Goal: Task Accomplishment & Management: Manage account settings

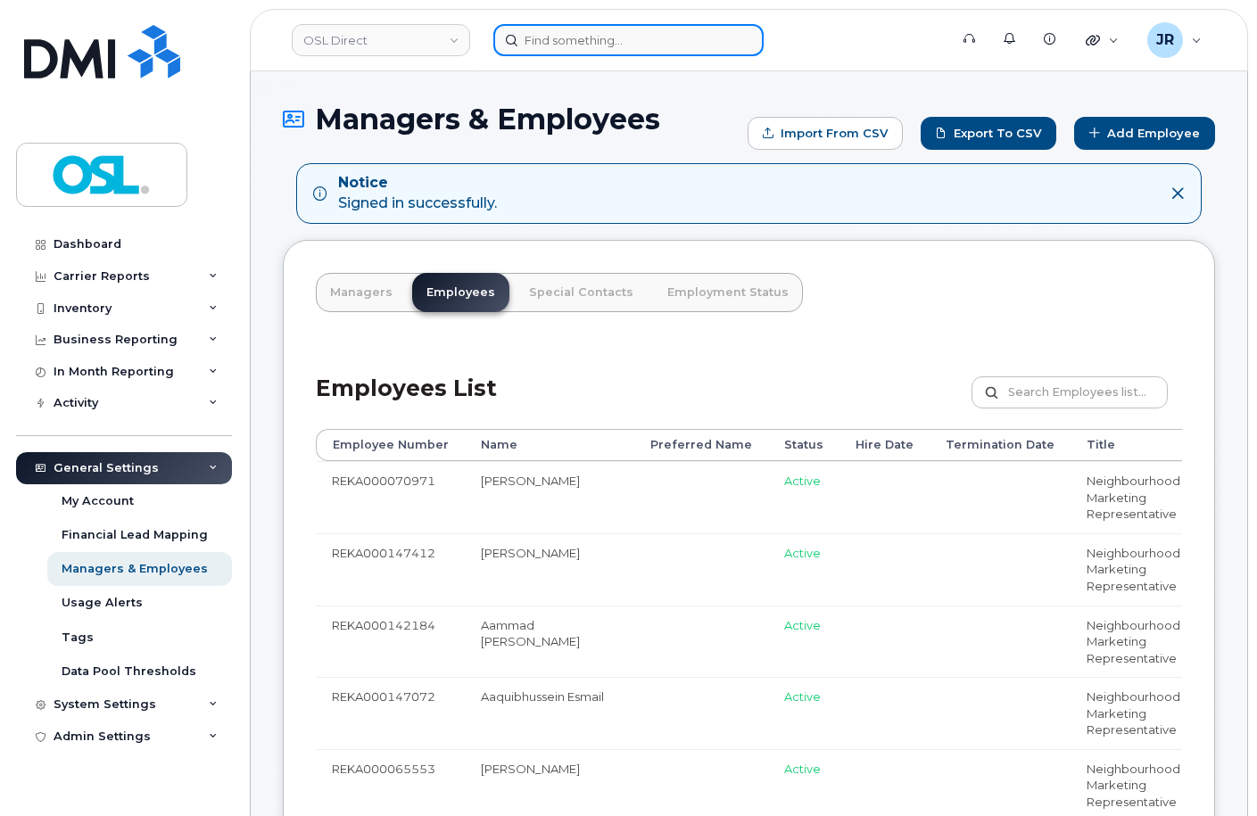
click at [574, 47] on input at bounding box center [628, 40] width 270 height 32
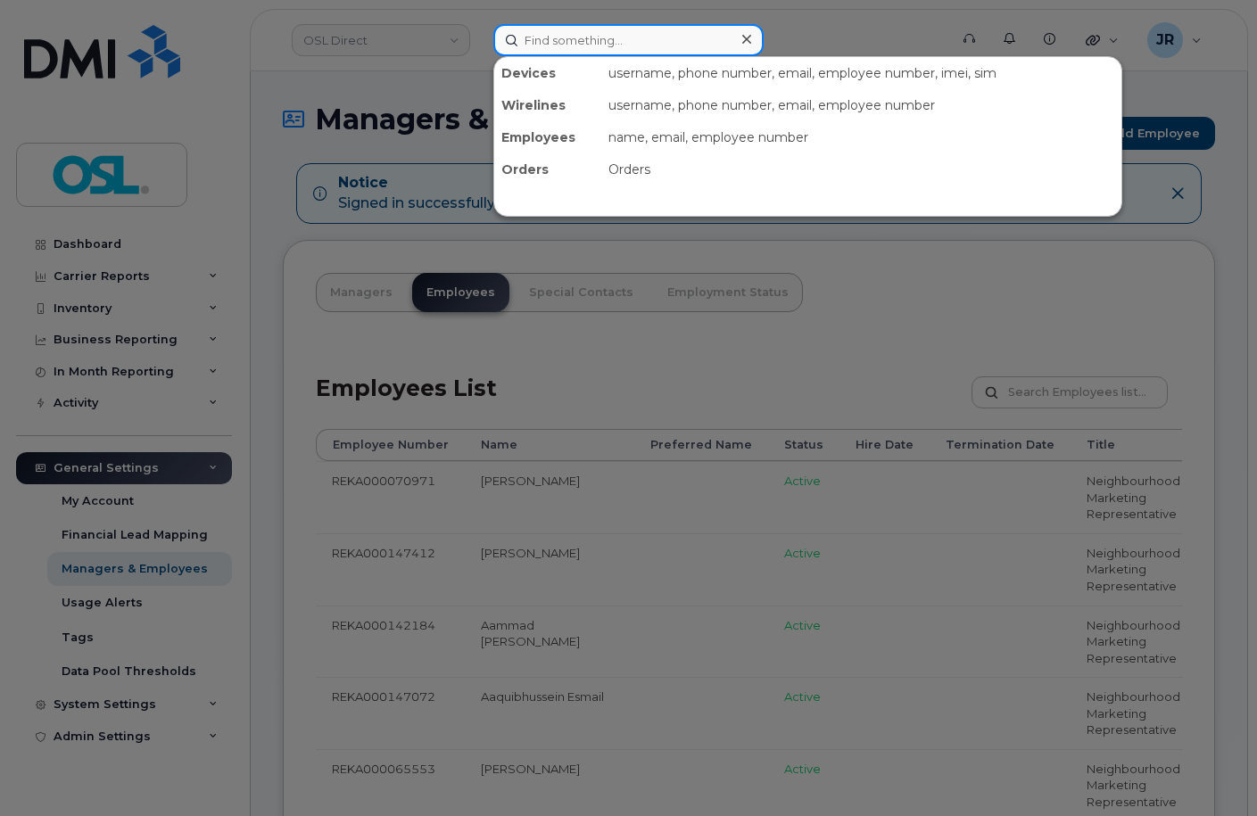
paste input "4165765659"
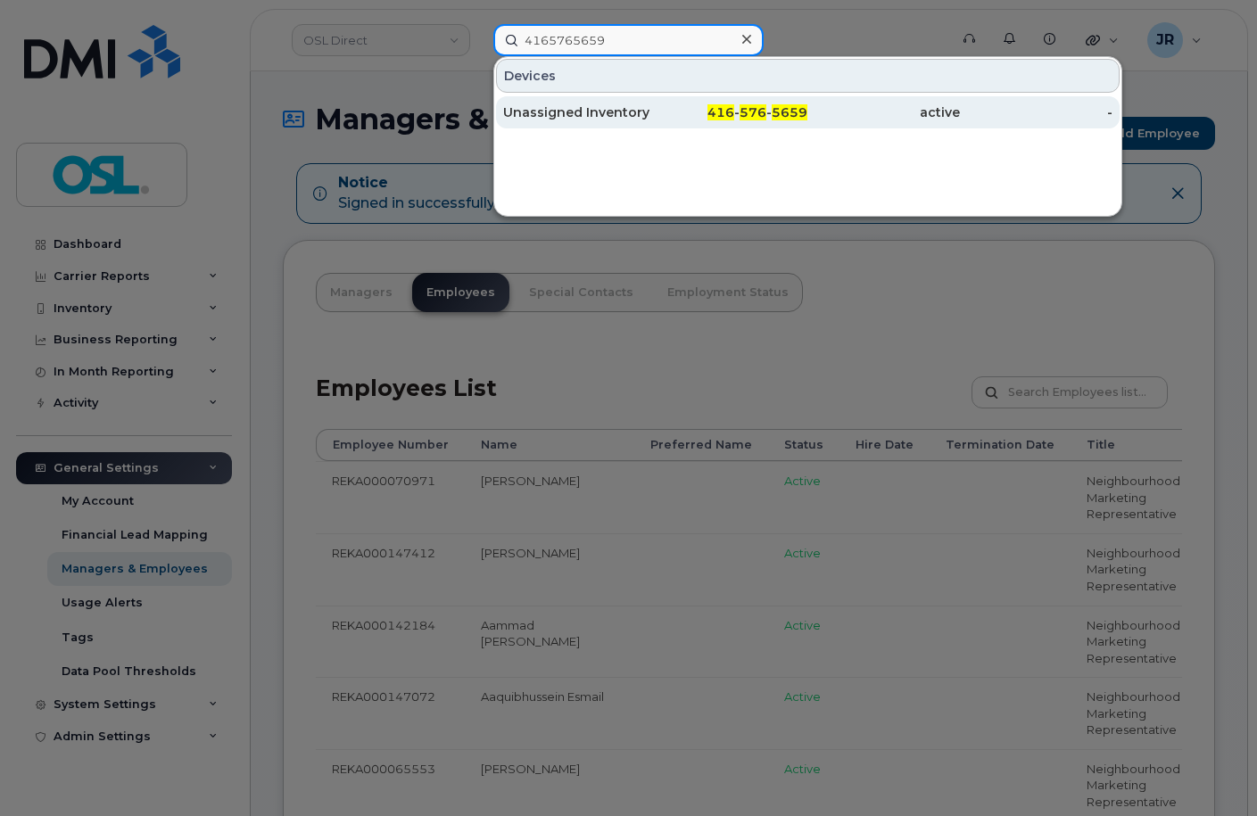
type input "4165765659"
click at [561, 120] on div "Unassigned Inventory" at bounding box center [579, 113] width 153 height 18
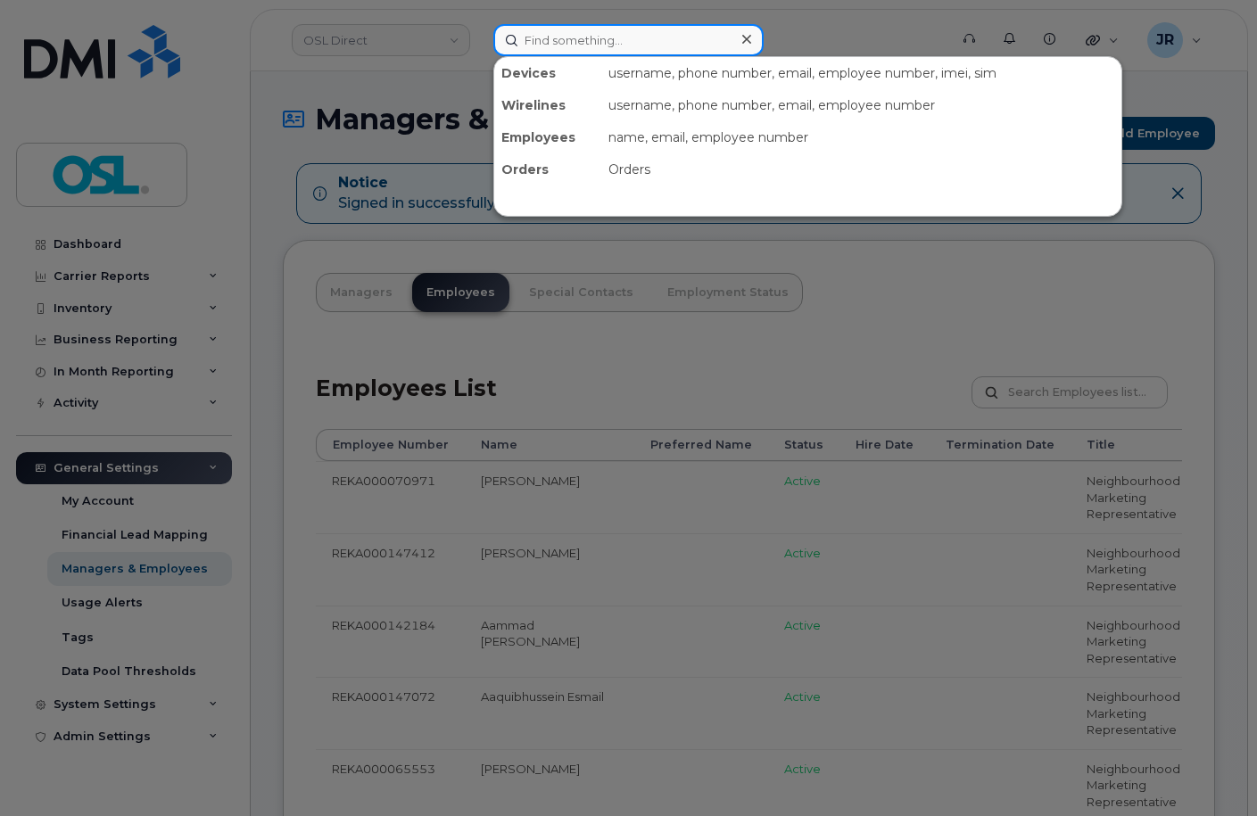
click at [561, 46] on input at bounding box center [628, 40] width 270 height 32
paste input "4164329843"
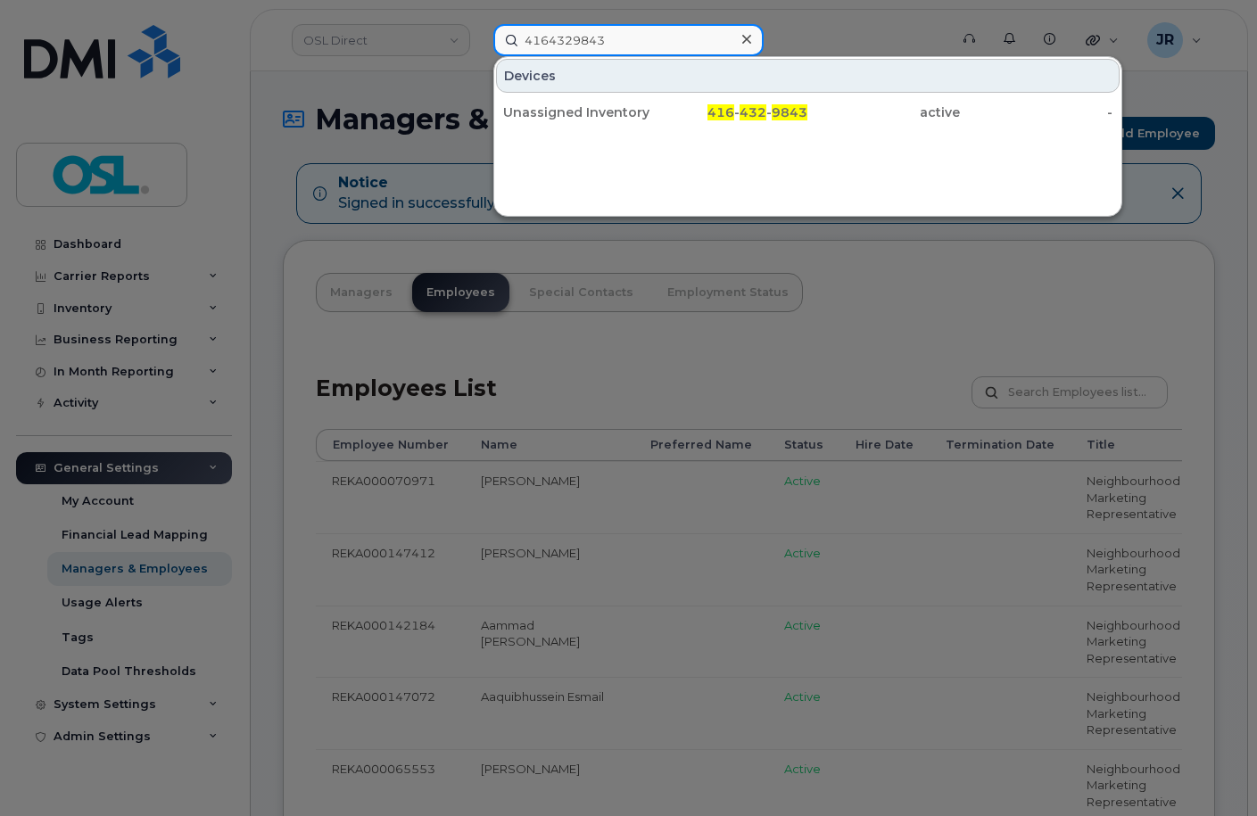
type input "4164329843"
click at [540, 107] on div "Unassigned Inventory" at bounding box center [579, 113] width 153 height 18
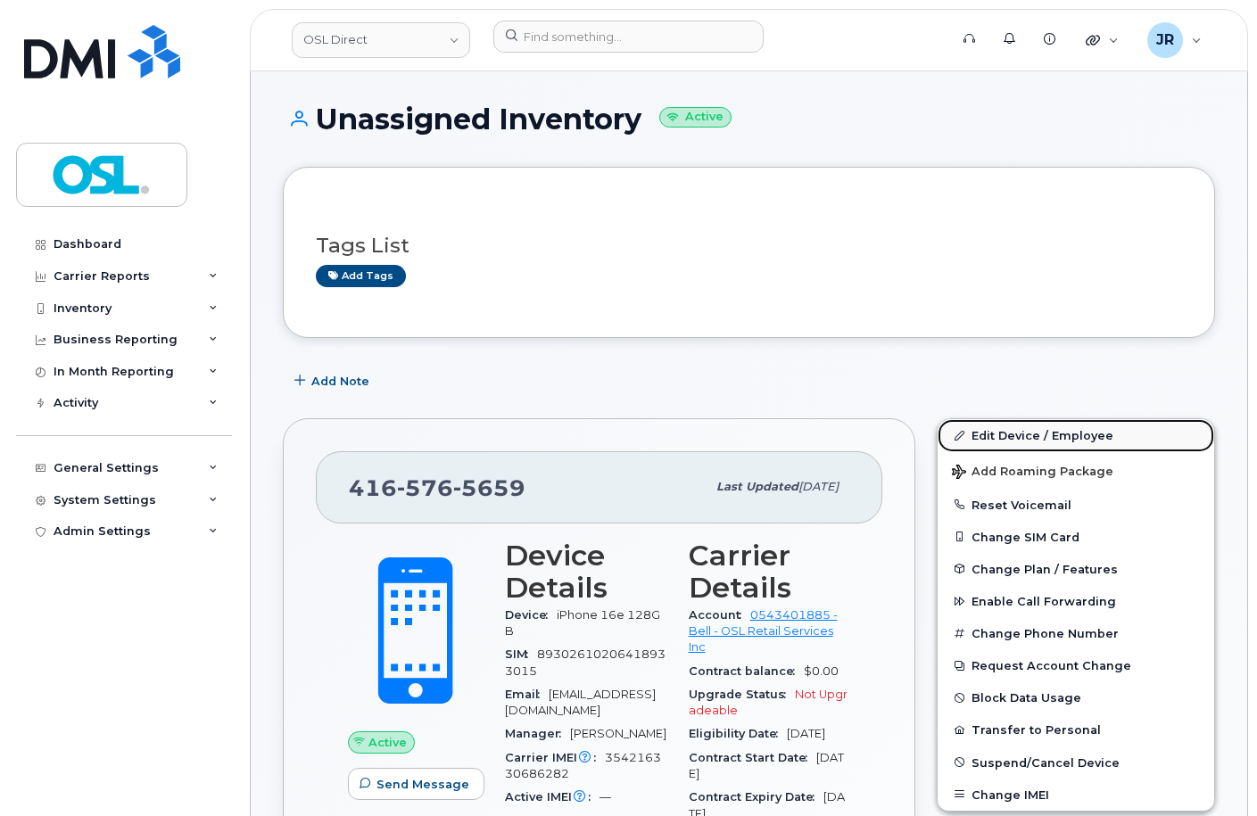
click at [994, 425] on link "Edit Device / Employee" at bounding box center [1076, 435] width 277 height 32
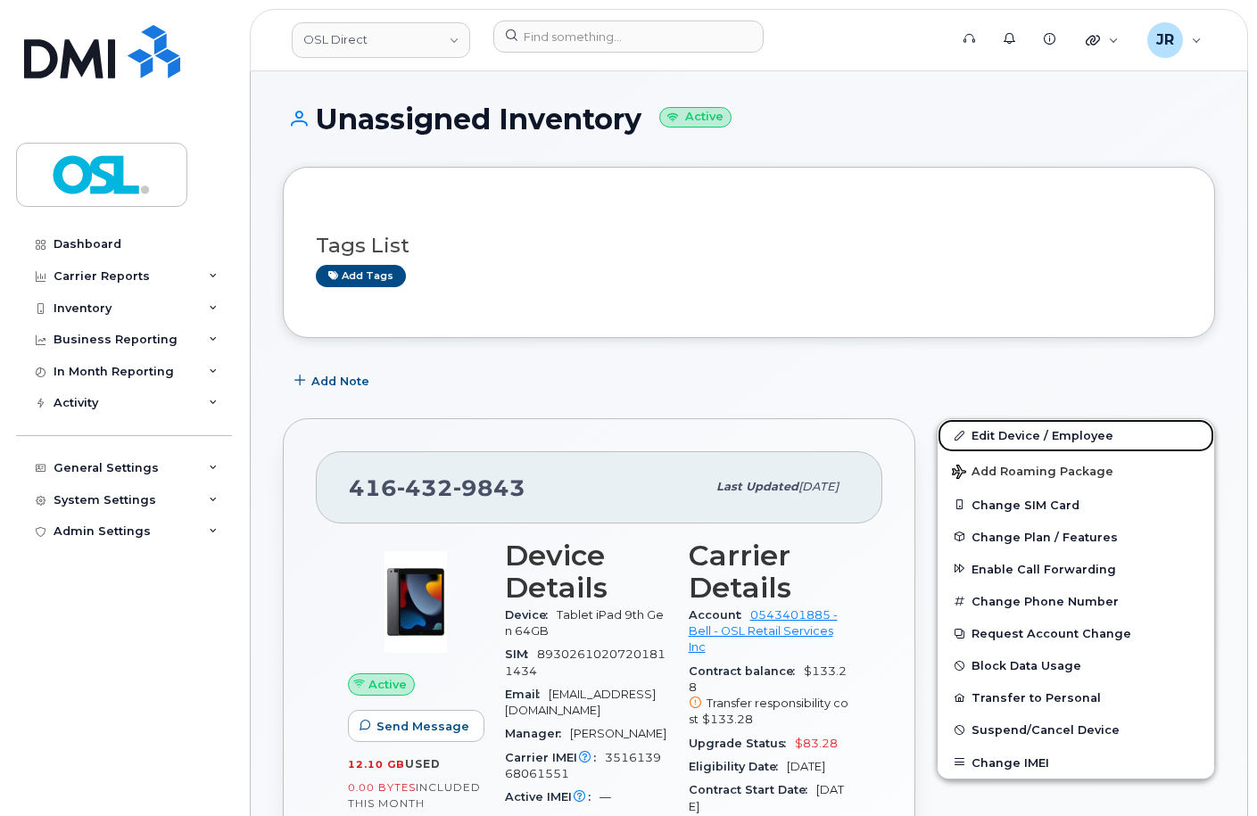
click at [1008, 432] on link "Edit Device / Employee" at bounding box center [1076, 435] width 277 height 32
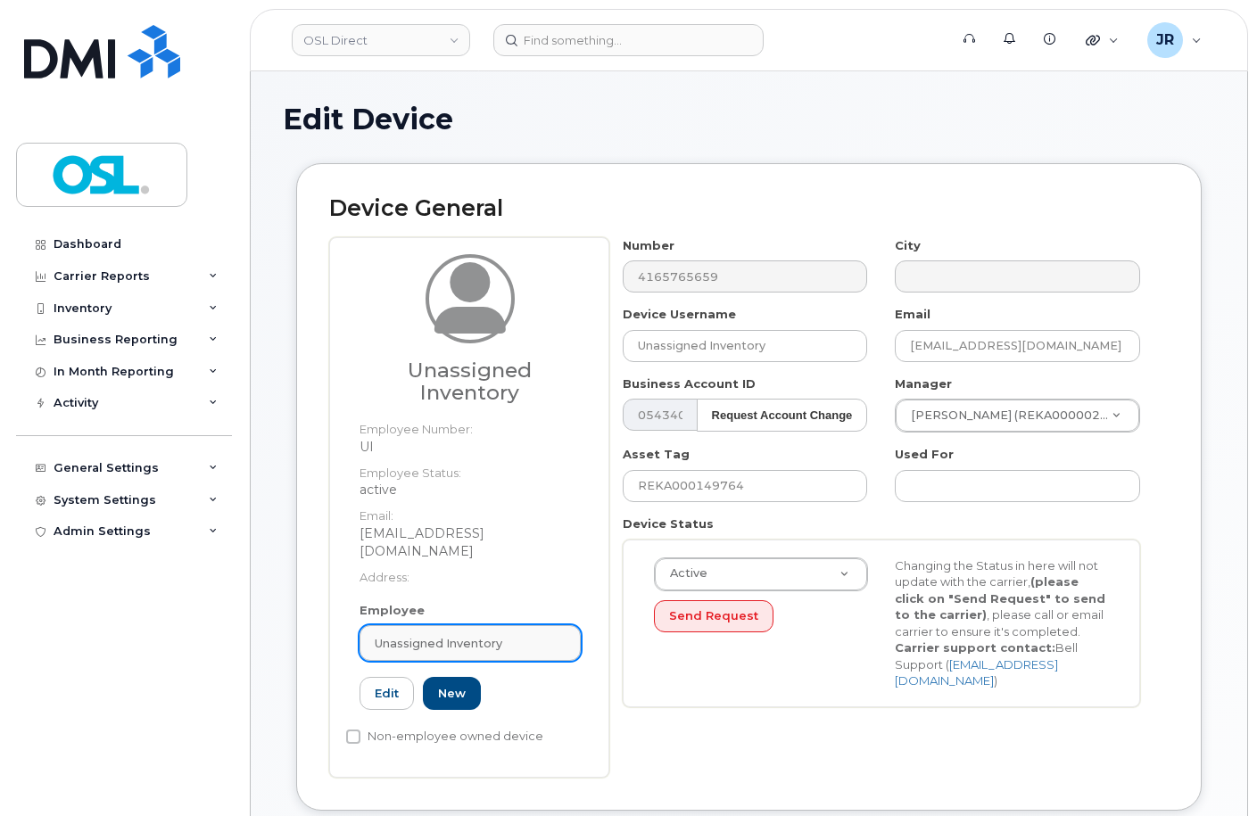
click at [467, 625] on link "Unassigned Inventory" at bounding box center [470, 643] width 221 height 36
paste input "REKA000151692"
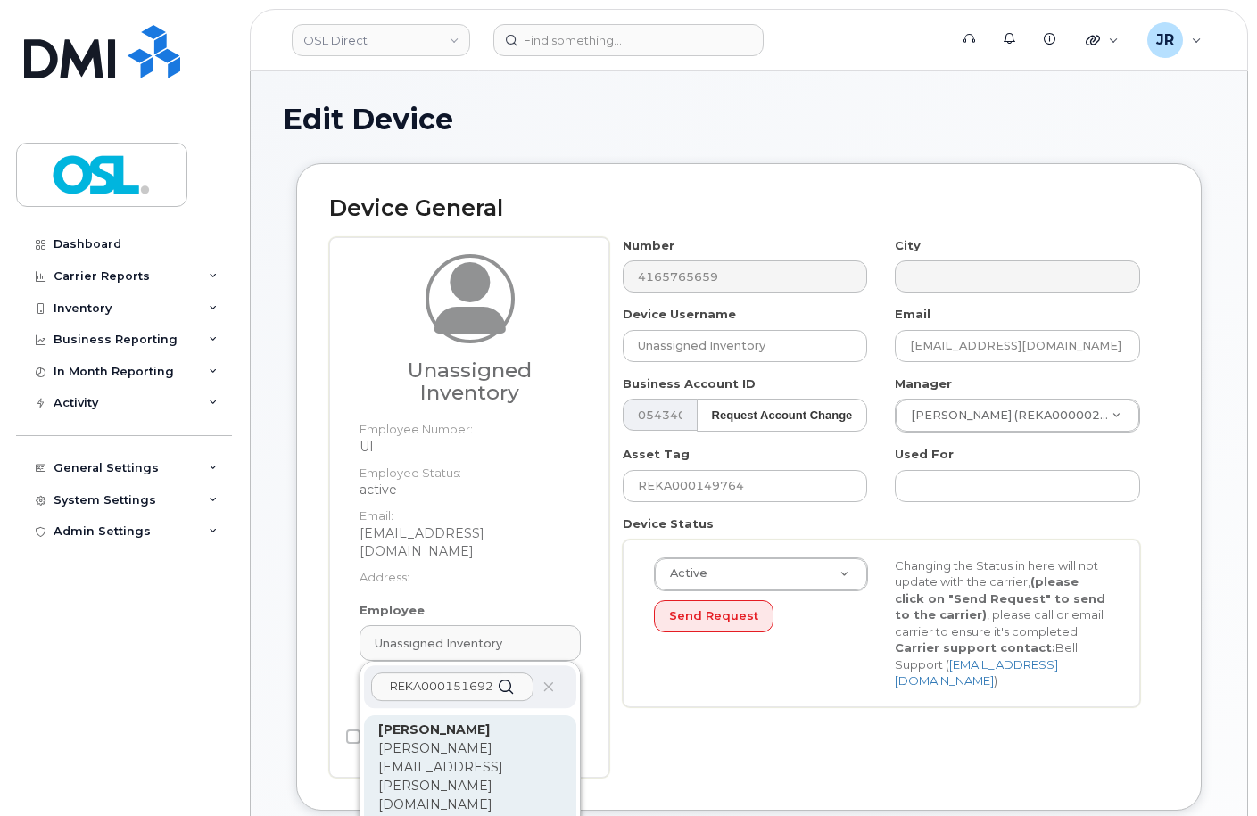
type input "REKA000151692"
click at [452, 751] on p "morgan.mcdougall@osldirect.com" at bounding box center [470, 777] width 184 height 75
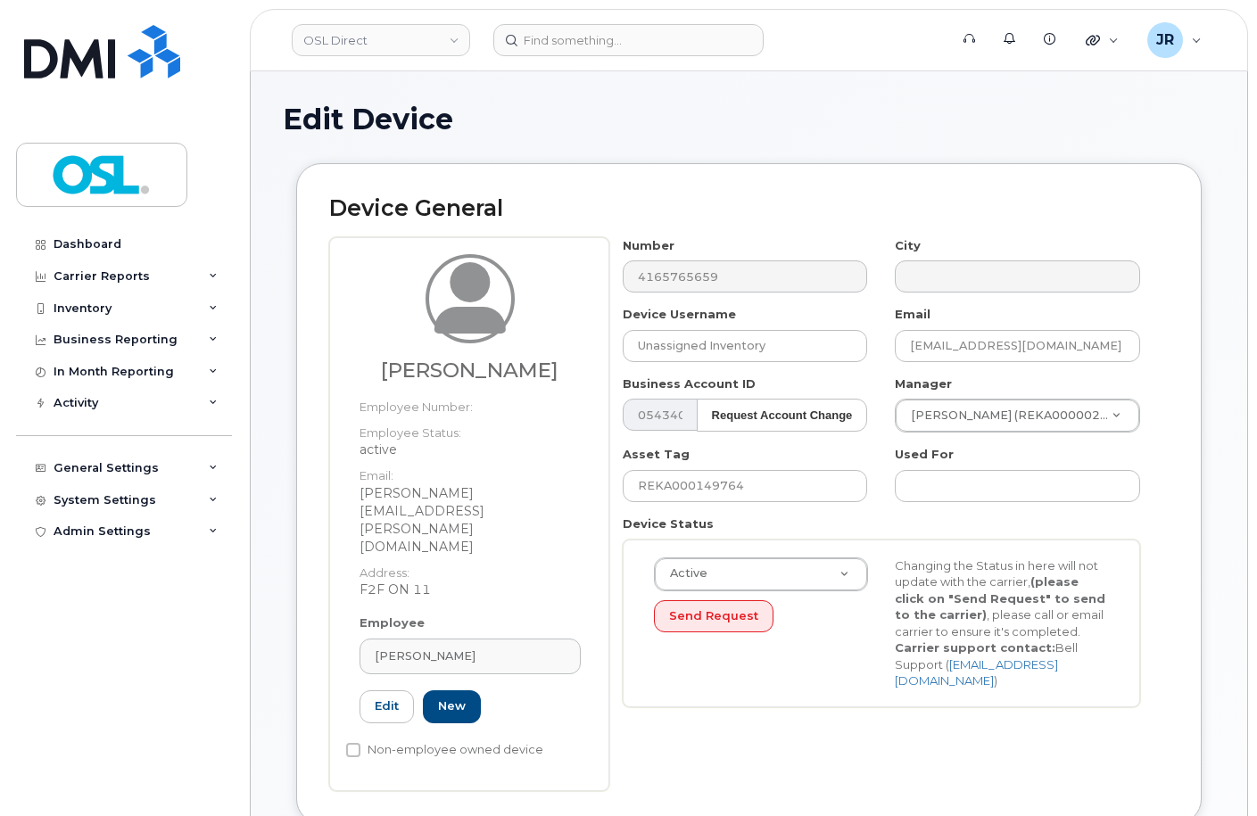
type input "REKA000151692"
type input "Morgan McDougall"
type input "morgan.mcdougall@osldirect.com"
type input "3358076"
click at [675, 480] on input "REKA000149764" at bounding box center [745, 486] width 245 height 32
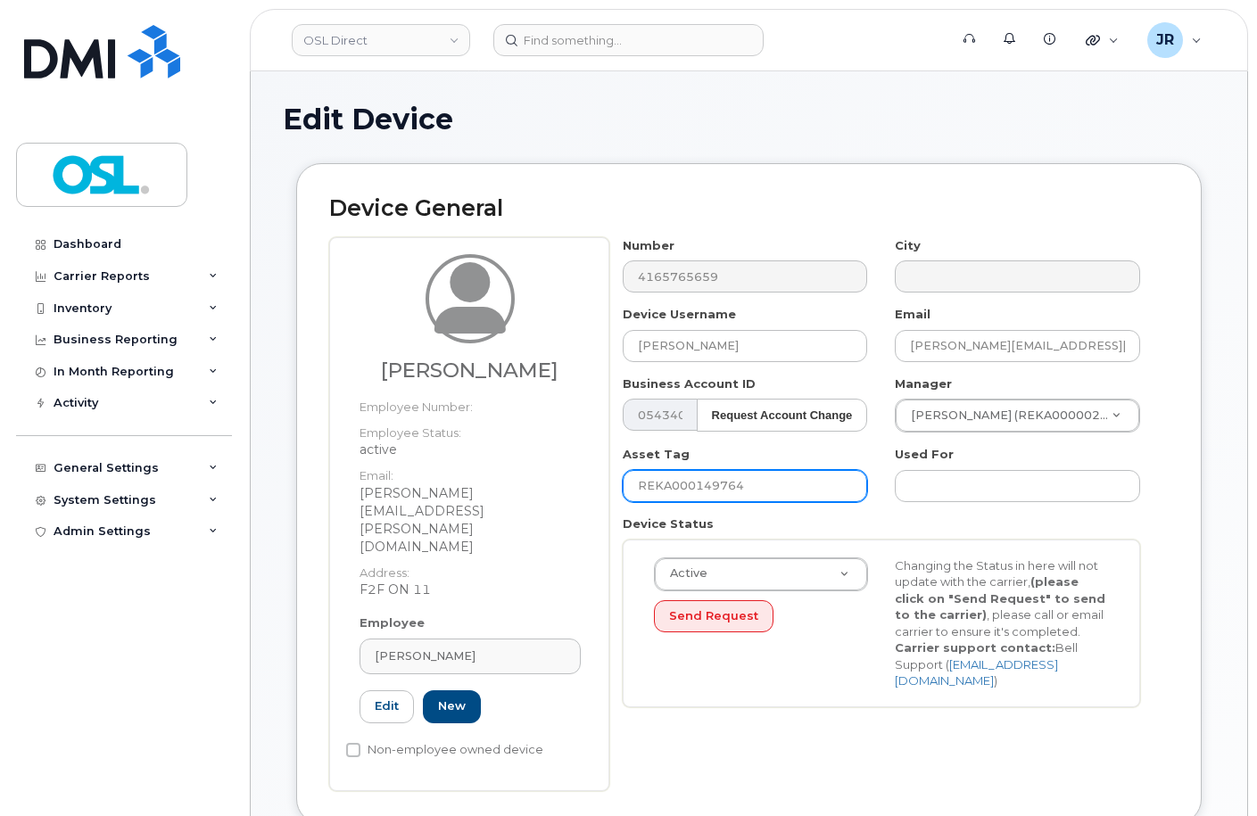
click at [675, 480] on input "REKA000149764" at bounding box center [745, 486] width 245 height 32
paste input "51692"
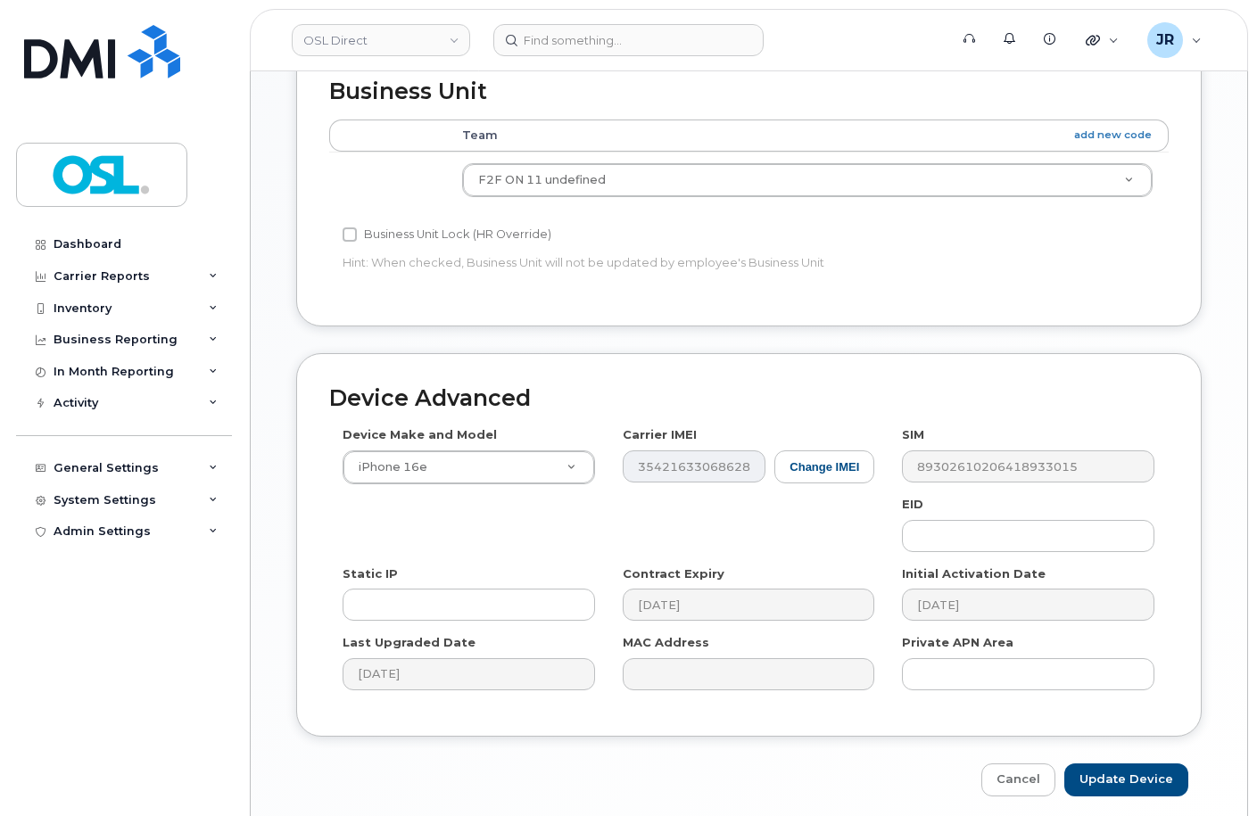
scroll to position [821, 0]
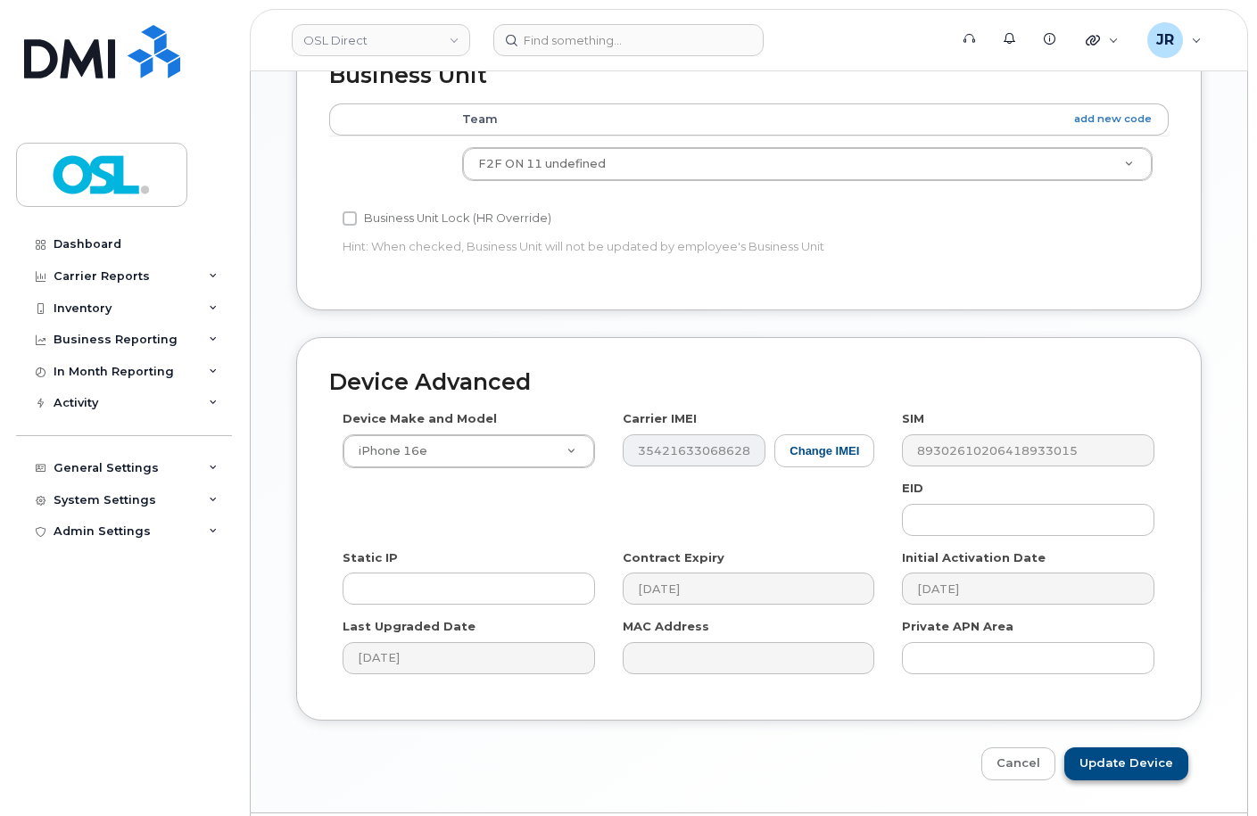
type input "REKA000151692"
drag, startPoint x: 1141, startPoint y: 706, endPoint x: 631, endPoint y: 178, distance: 734.5
click at [1141, 748] on input "Update Device" at bounding box center [1126, 764] width 124 height 33
type input "Saving..."
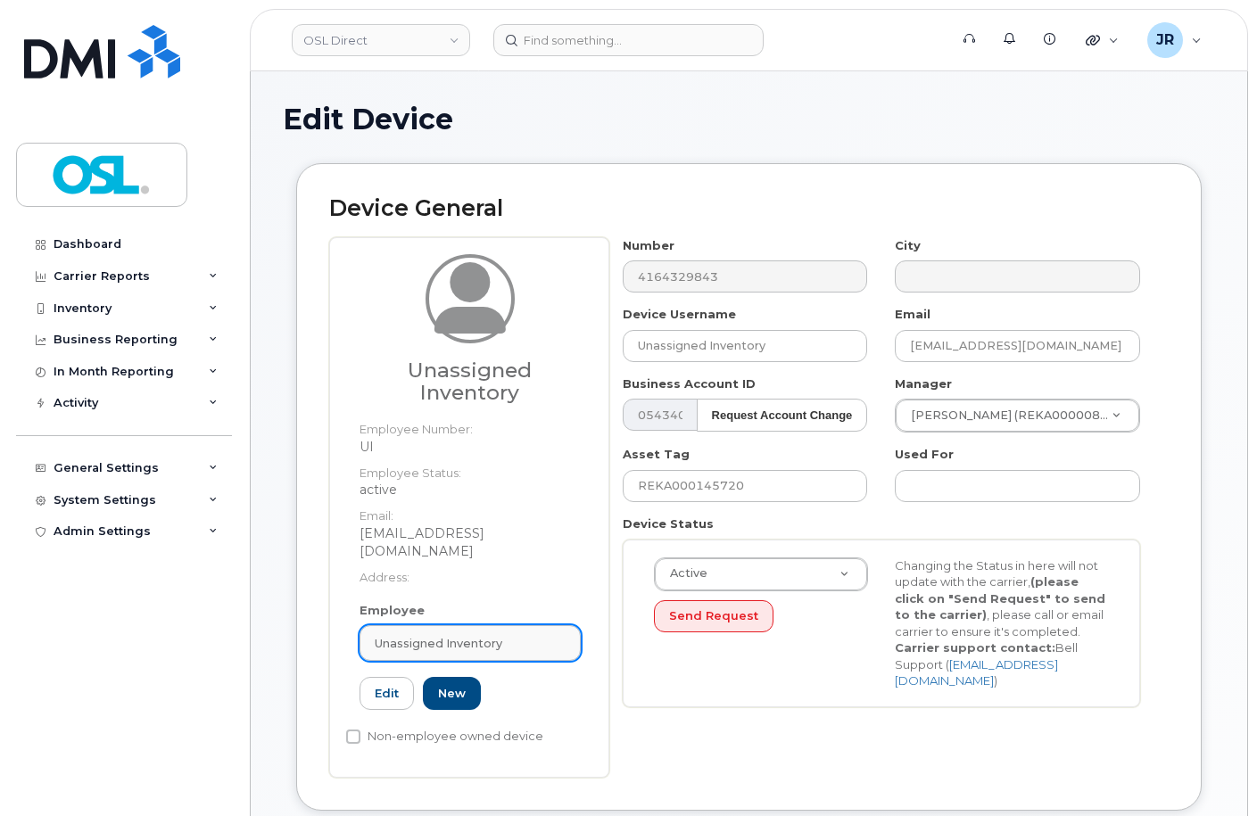
click at [443, 635] on span "Unassigned Inventory" at bounding box center [439, 643] width 128 height 17
paste input "REKA000151692"
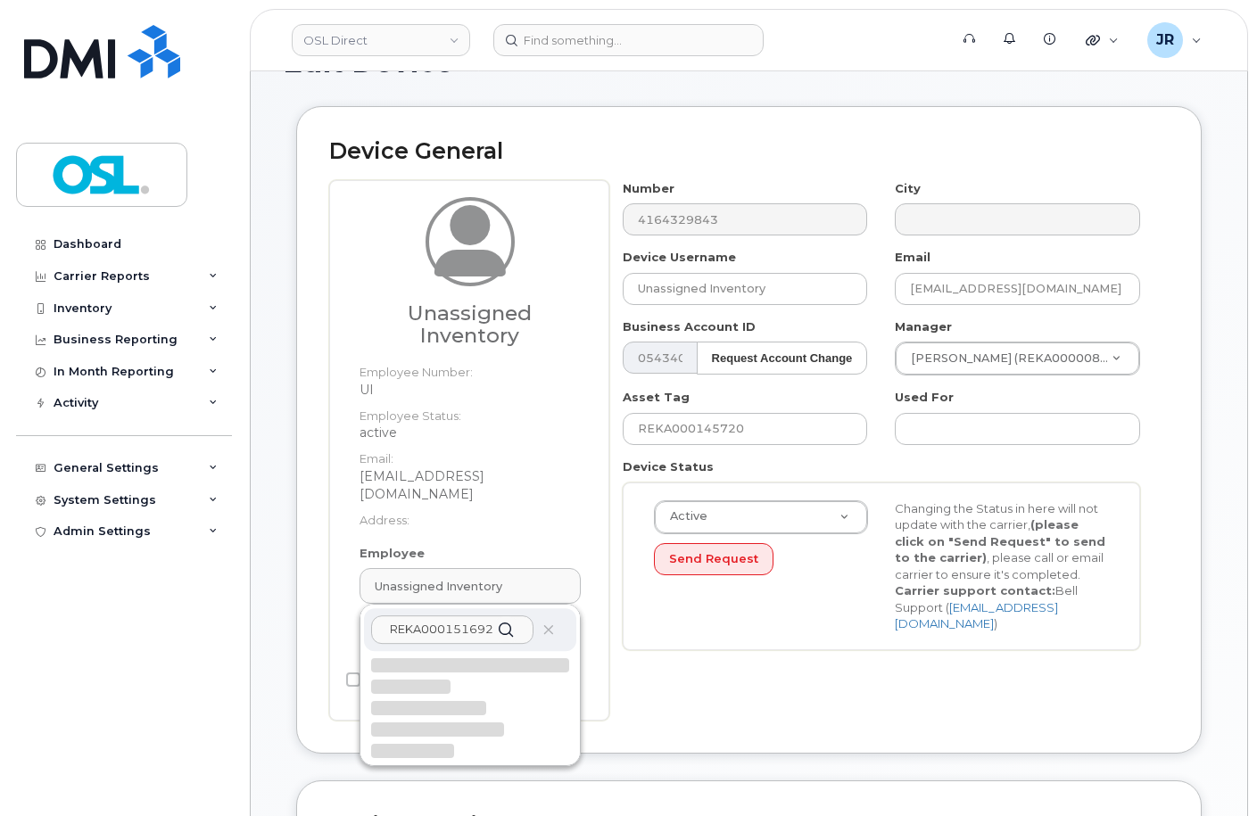
scroll to position [89, 0]
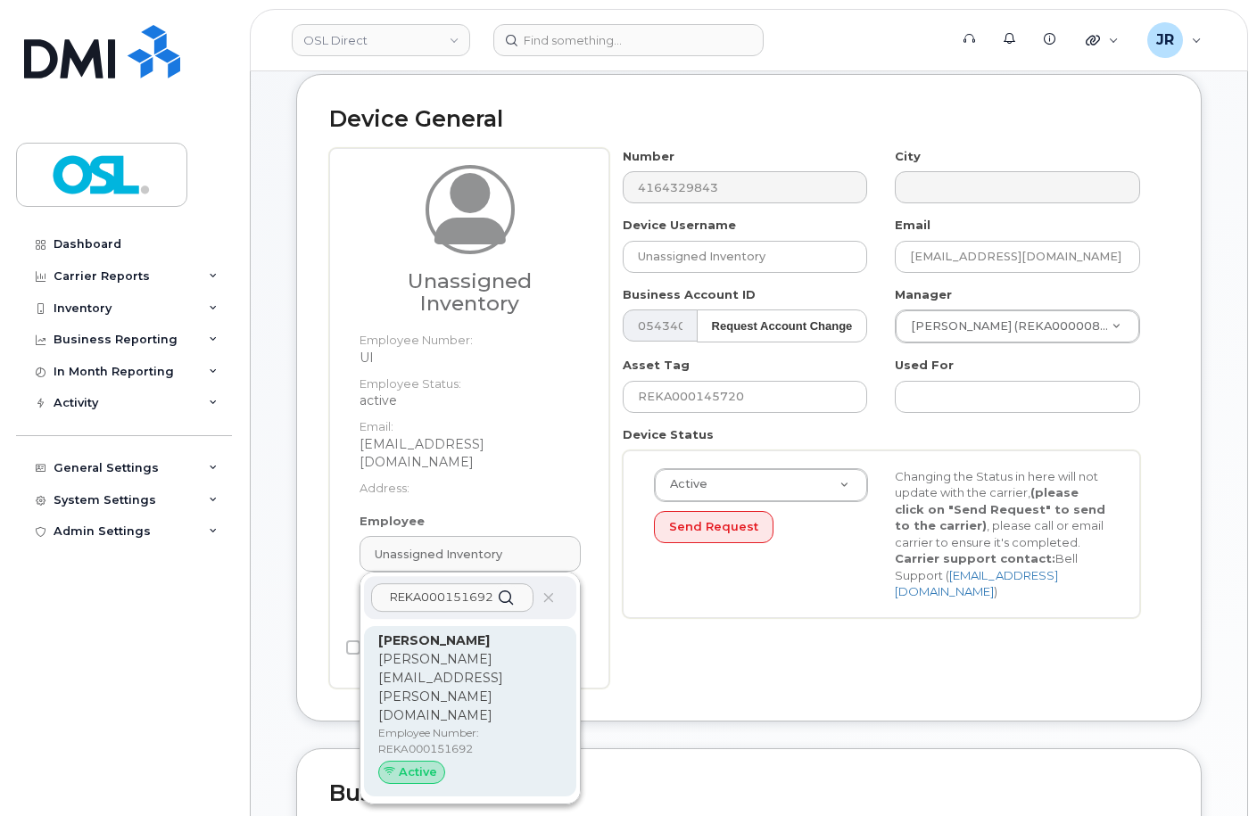
type input "REKA000151692"
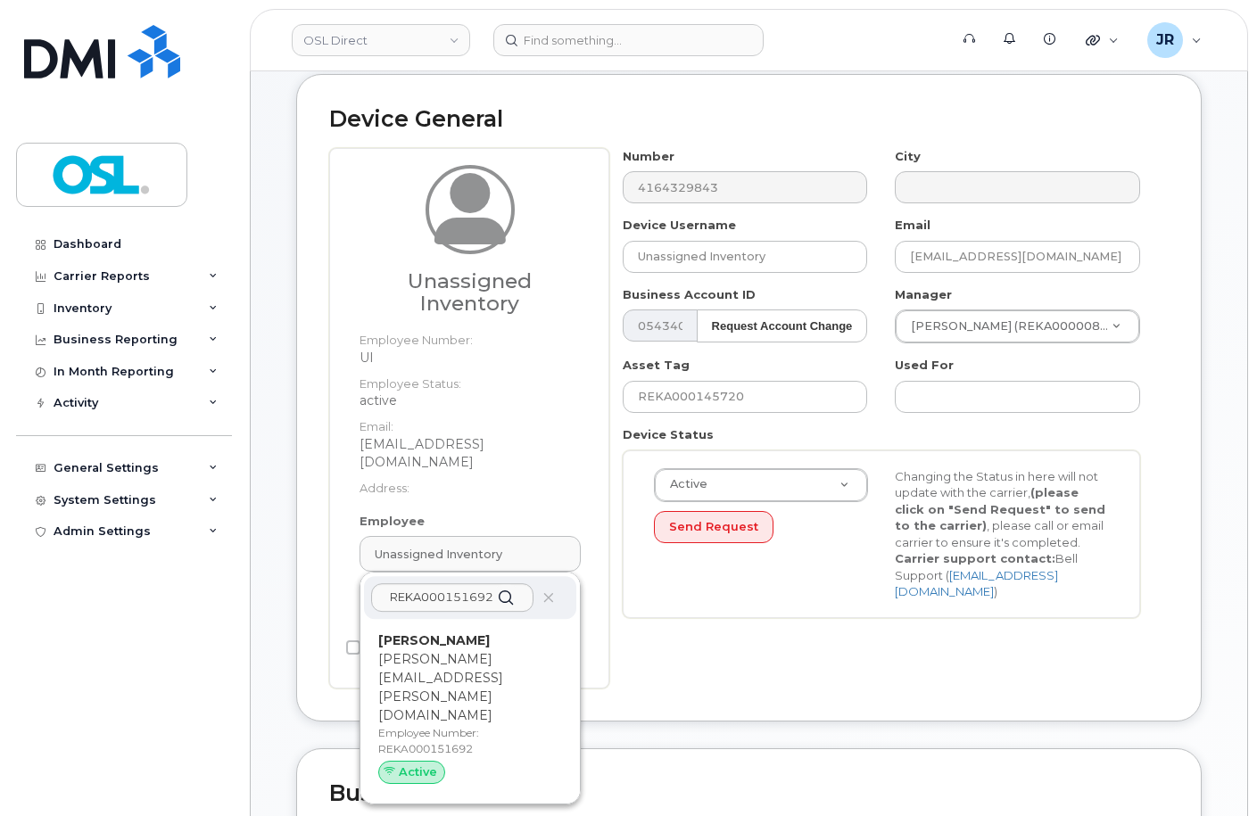
drag, startPoint x: 447, startPoint y: 669, endPoint x: 703, endPoint y: 59, distance: 661.8
click at [448, 670] on div "Morgan McDougall morgan.mcdougall@osldirect.com Employee Number: REKA000151692 …" at bounding box center [470, 712] width 184 height 160
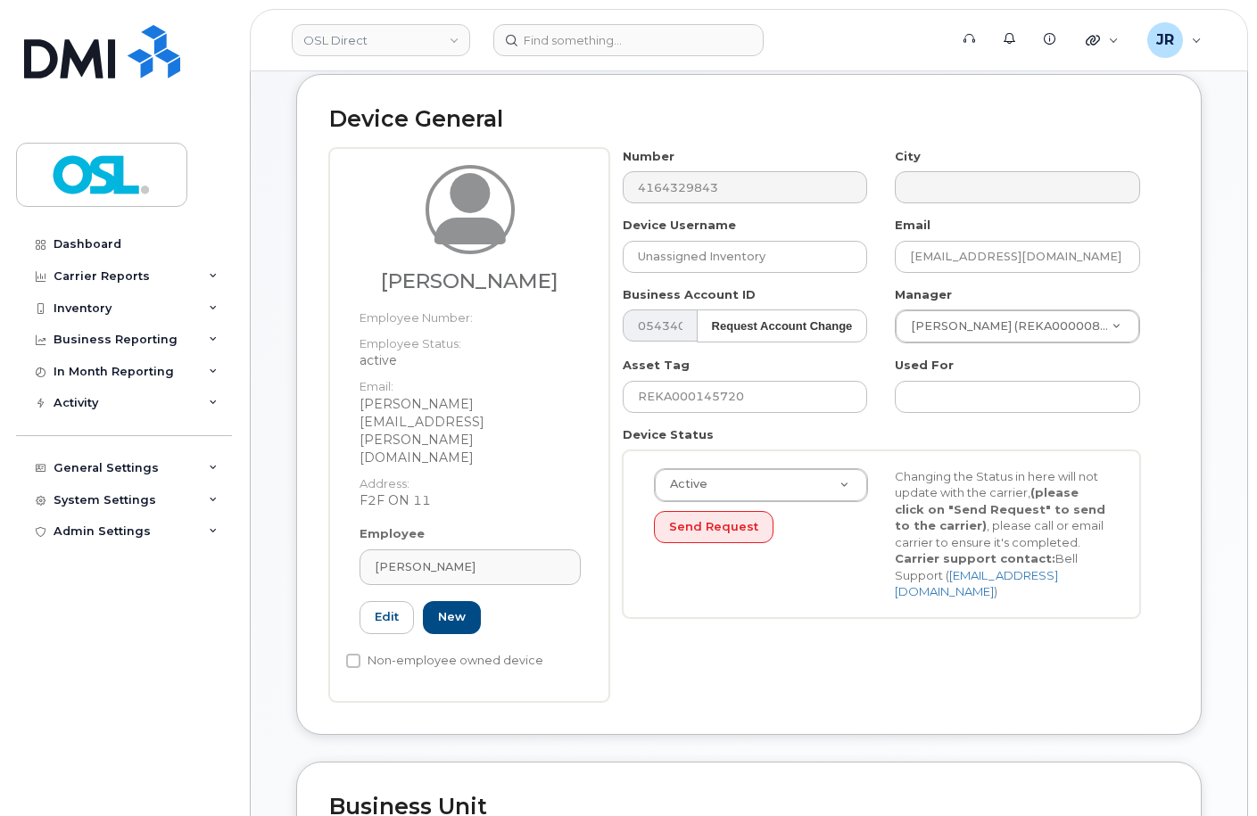
type input "REKA000151692"
type input "[PERSON_NAME]"
type input "[PERSON_NAME][EMAIL_ADDRESS][PERSON_NAME][DOMAIN_NAME]"
type input "3358076"
click at [703, 390] on input "REKA000145720" at bounding box center [745, 397] width 245 height 32
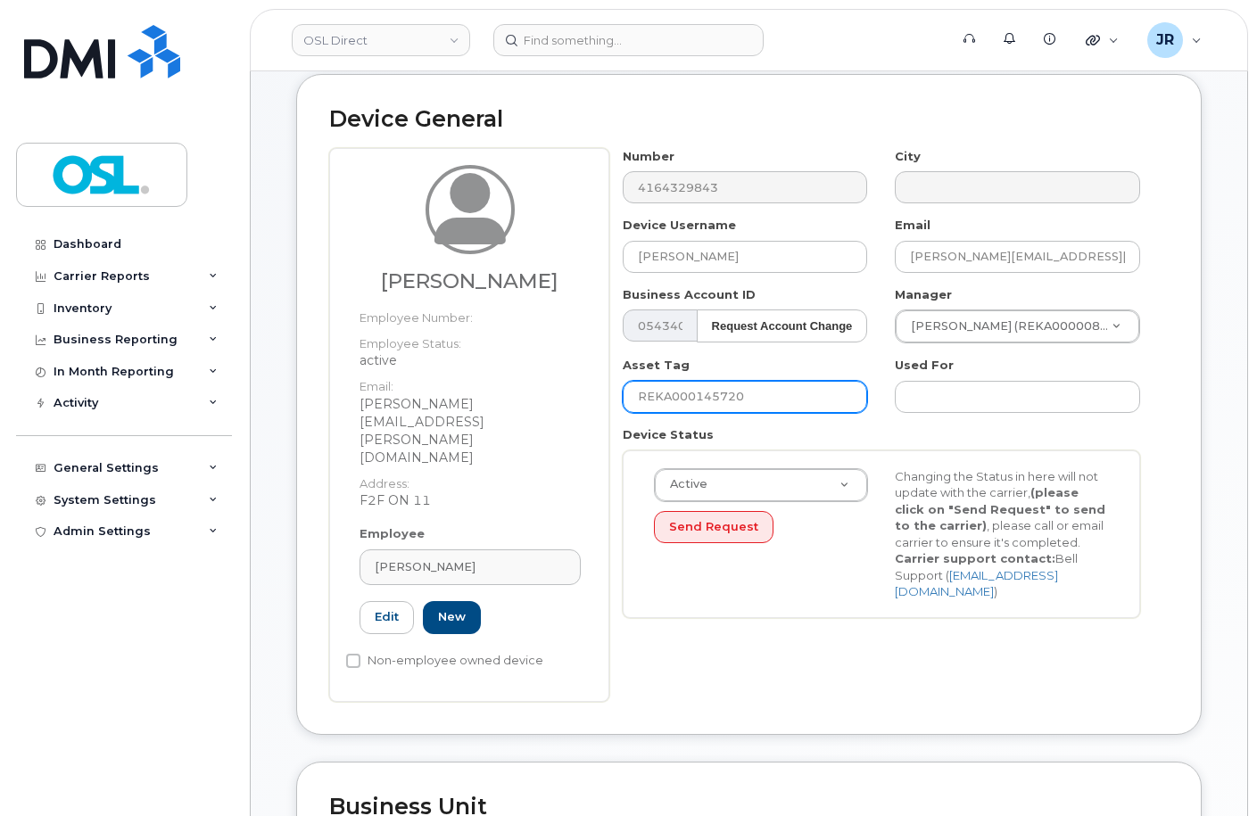
click at [703, 390] on input "REKA000145720" at bounding box center [745, 397] width 245 height 32
paste input "51692"
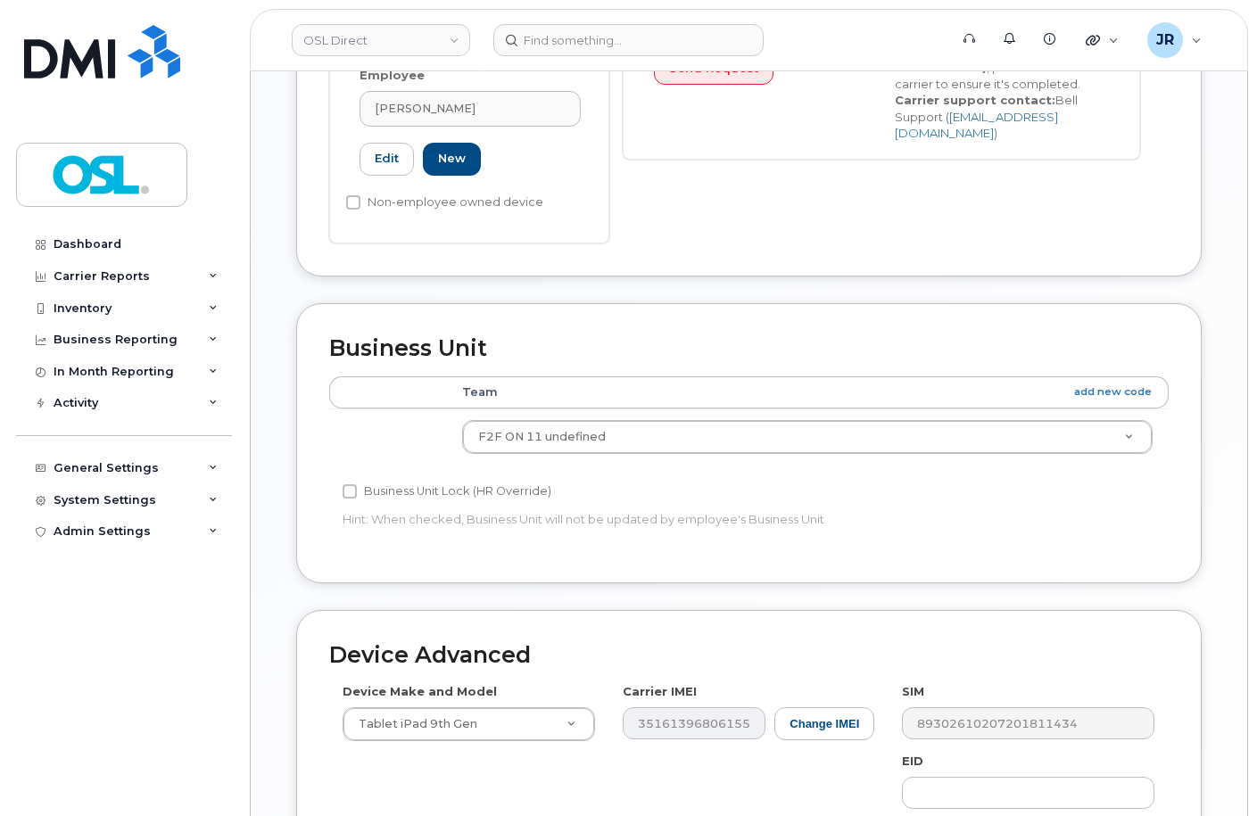
scroll to position [821, 0]
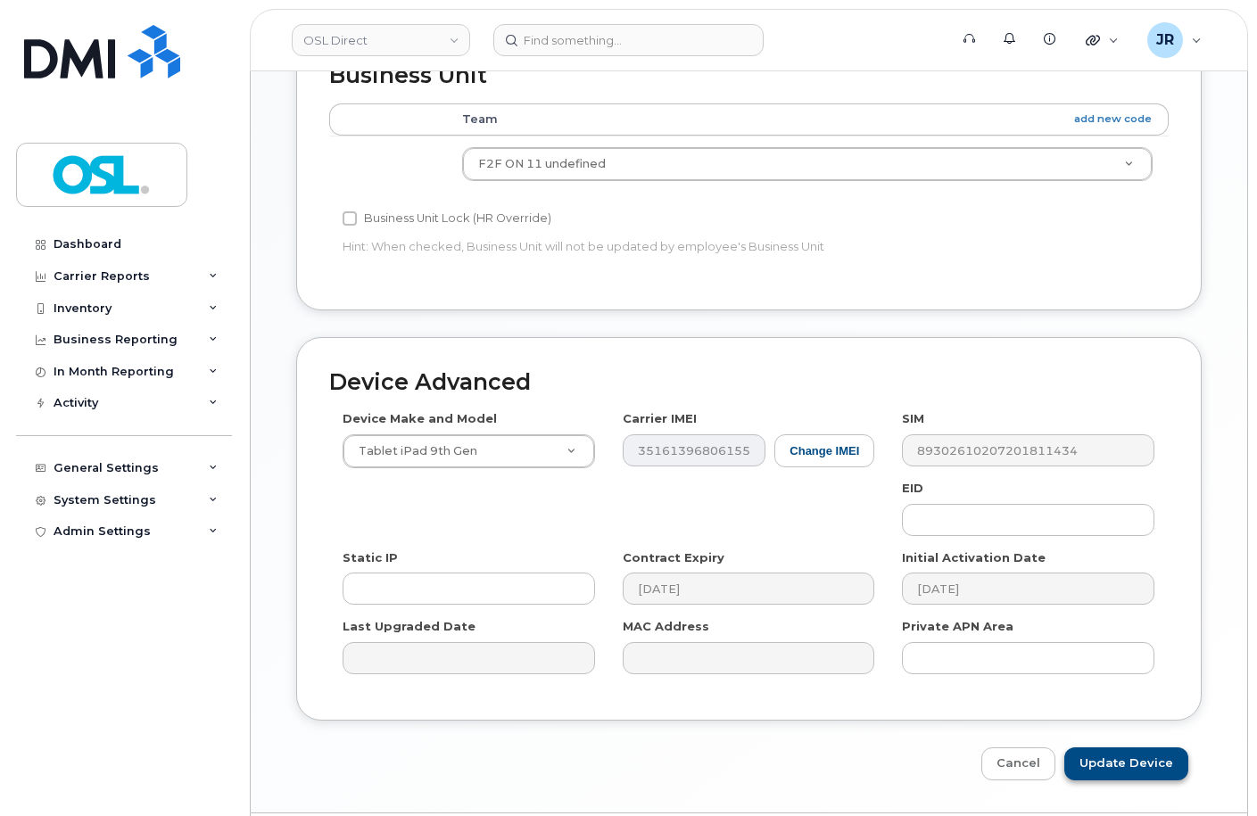
type input "REKA000151692"
click at [1137, 748] on input "Update Device" at bounding box center [1126, 764] width 124 height 33
type input "Saving..."
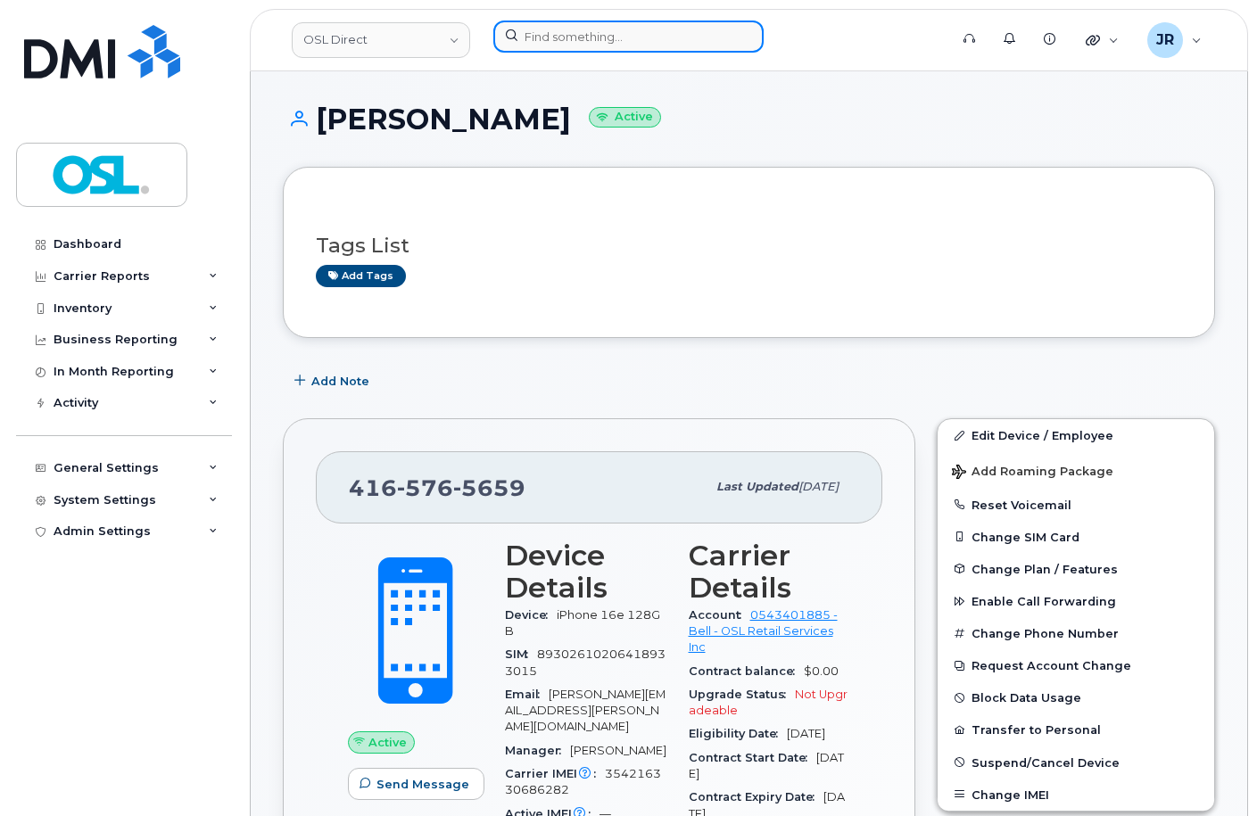
click at [570, 38] on input at bounding box center [628, 37] width 270 height 32
paste input "4384392615"
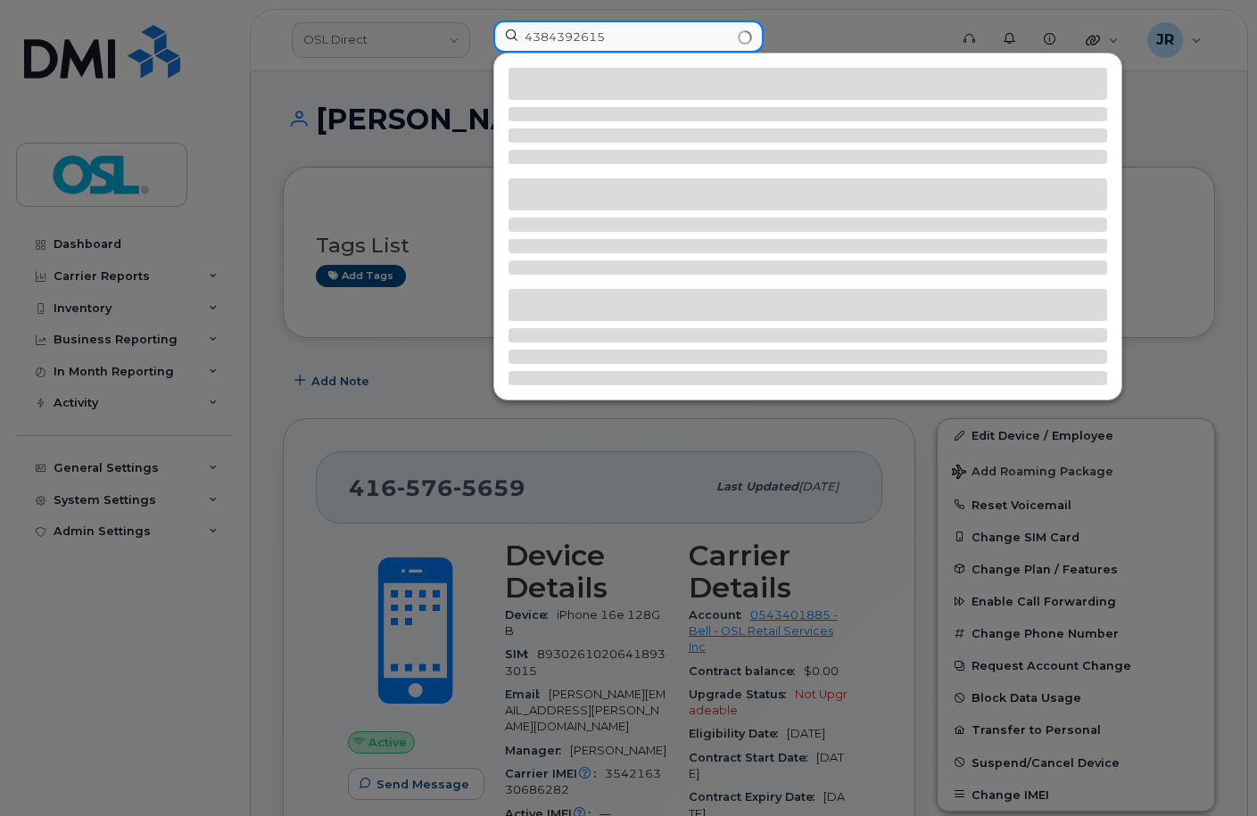
type input "4384392615"
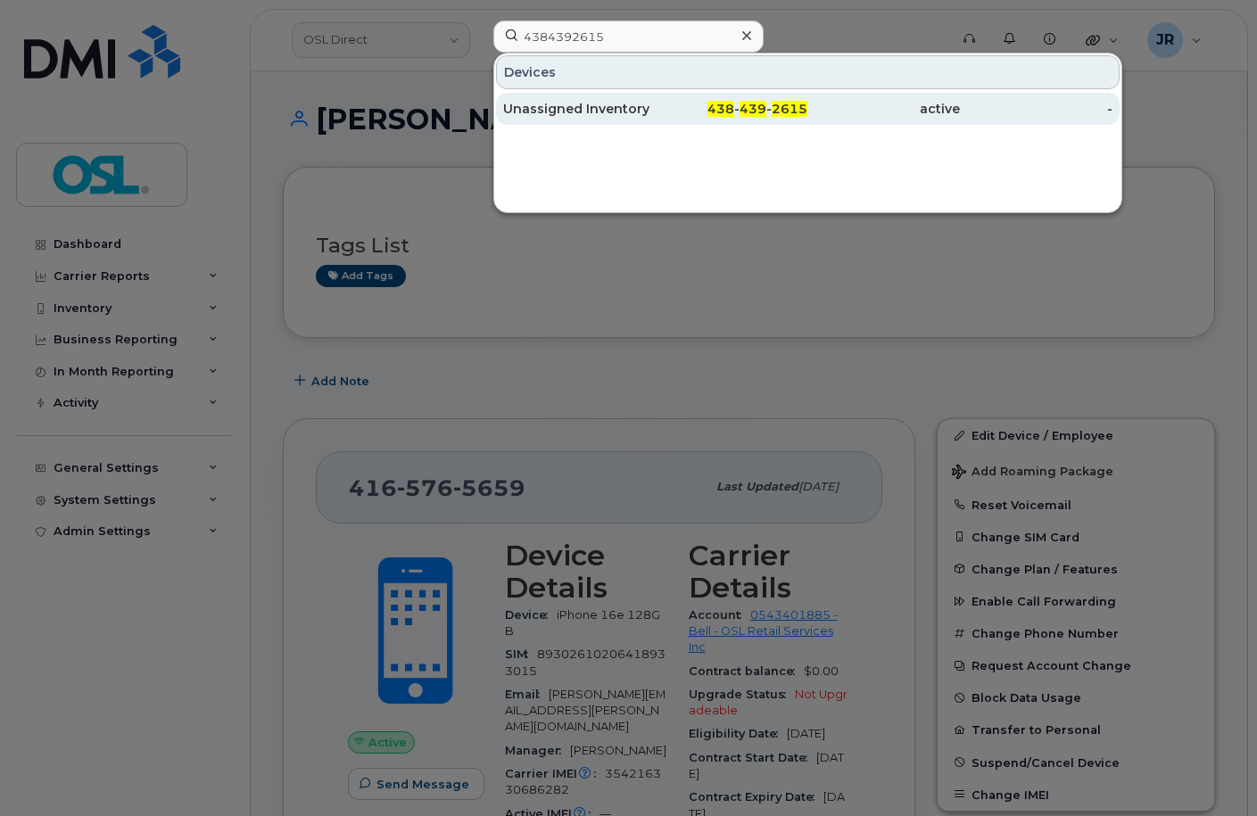
click at [548, 116] on div "Unassigned Inventory" at bounding box center [579, 109] width 153 height 18
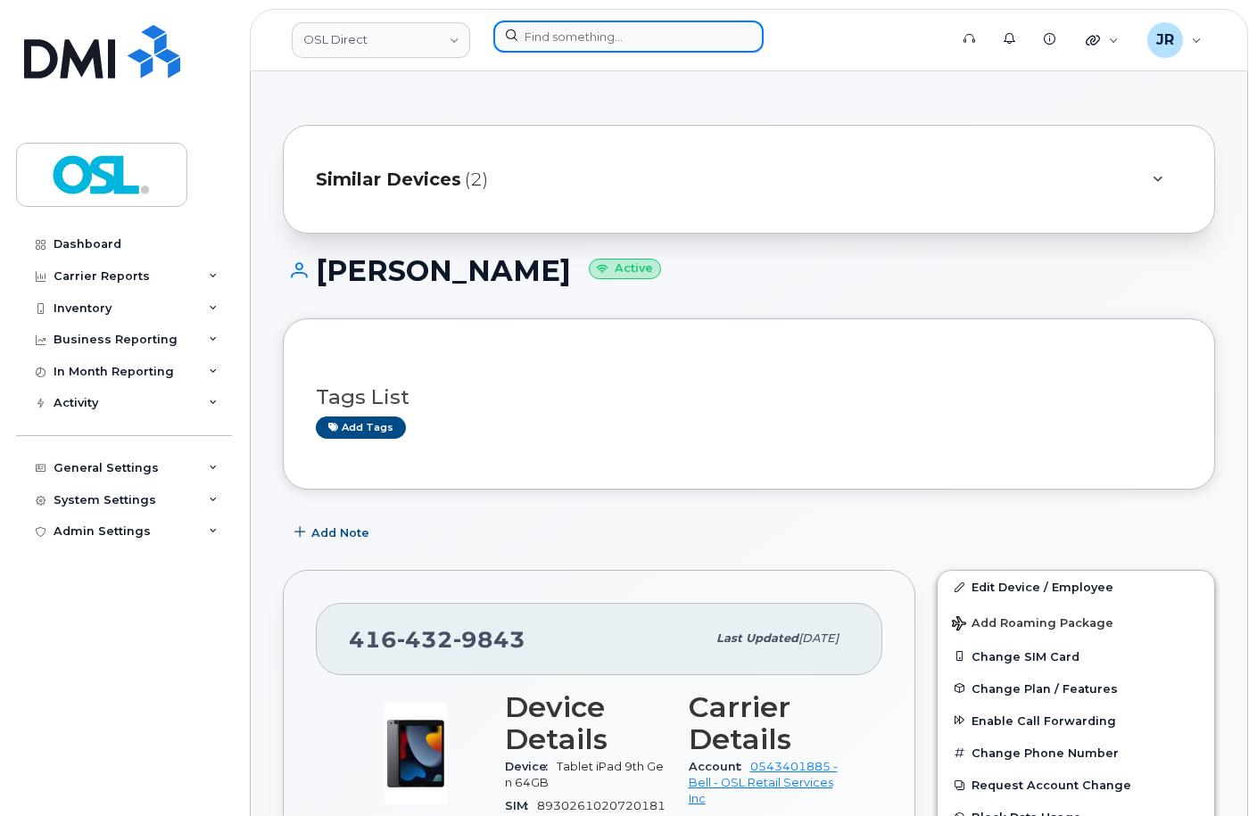
click at [543, 40] on input at bounding box center [628, 37] width 270 height 32
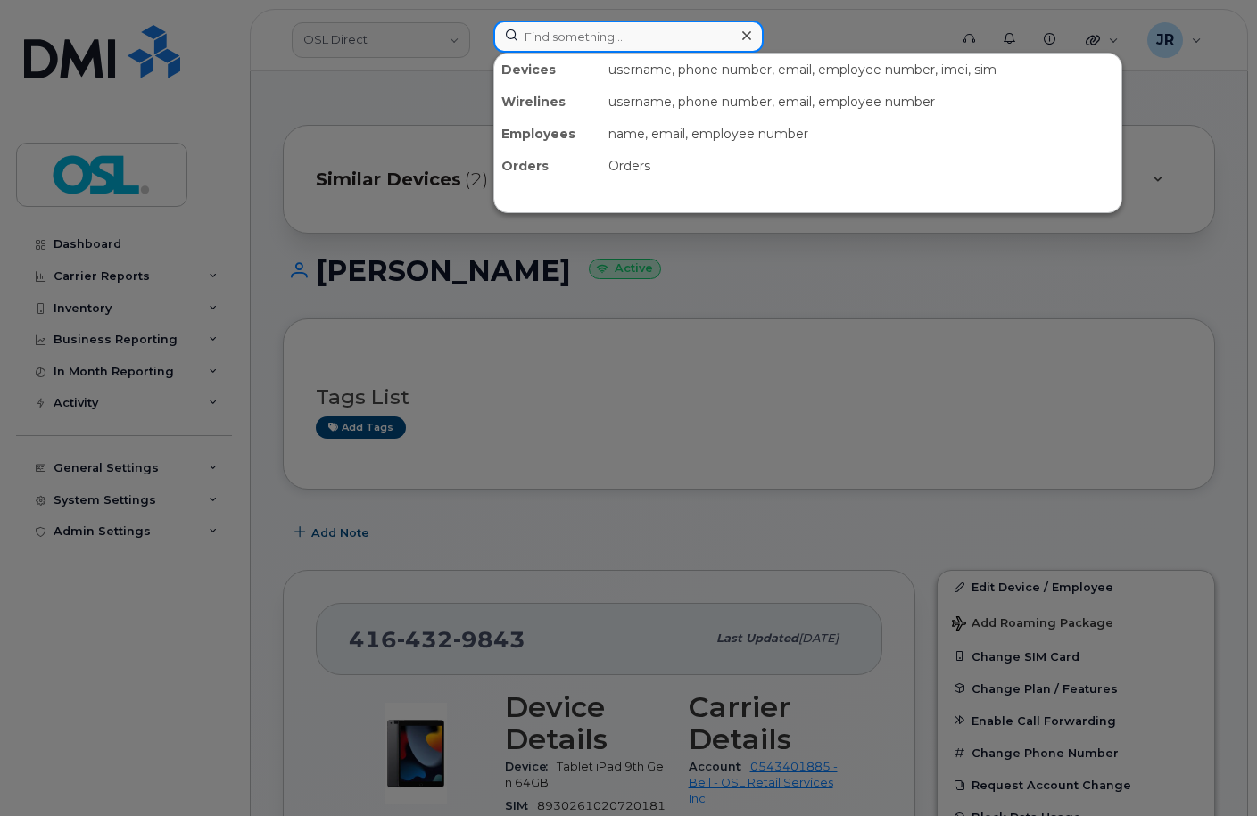
paste input "4164353760"
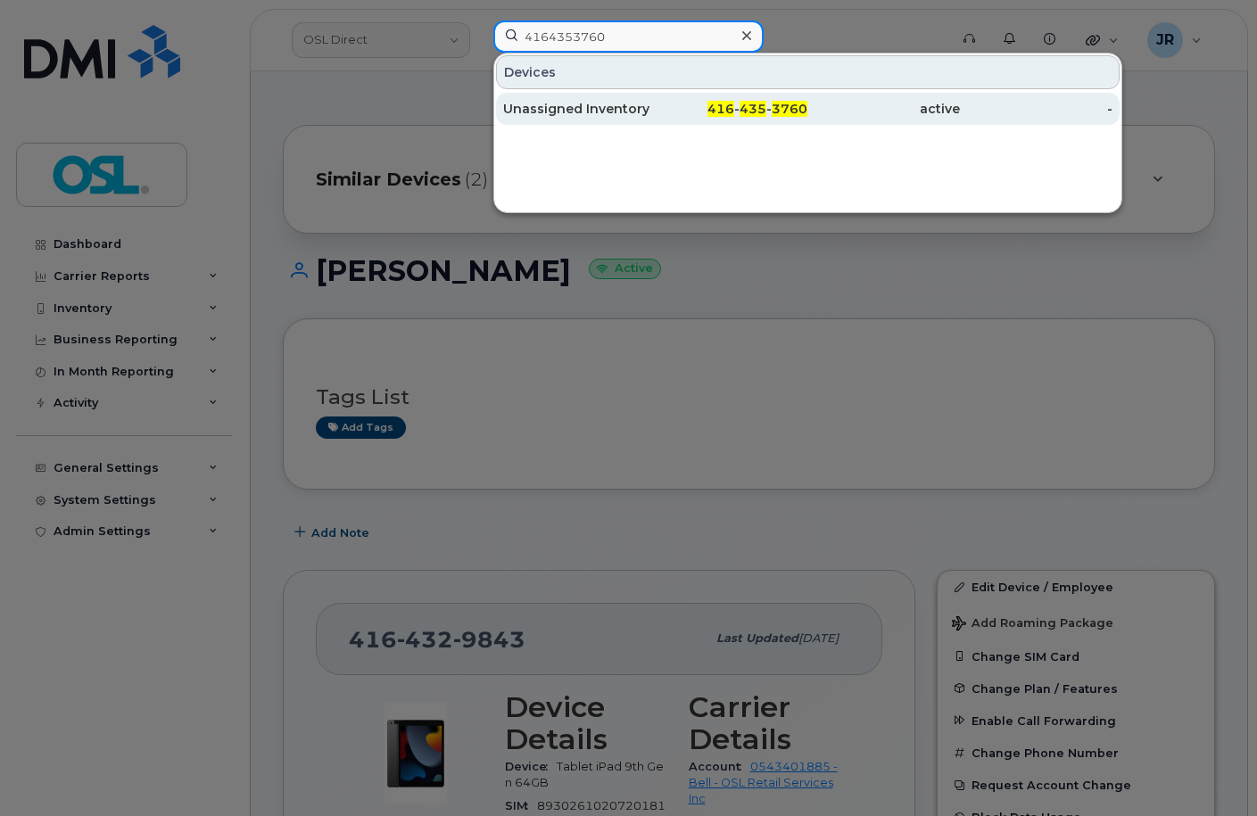
type input "4164353760"
click at [572, 102] on div "Unassigned Inventory" at bounding box center [579, 109] width 153 height 18
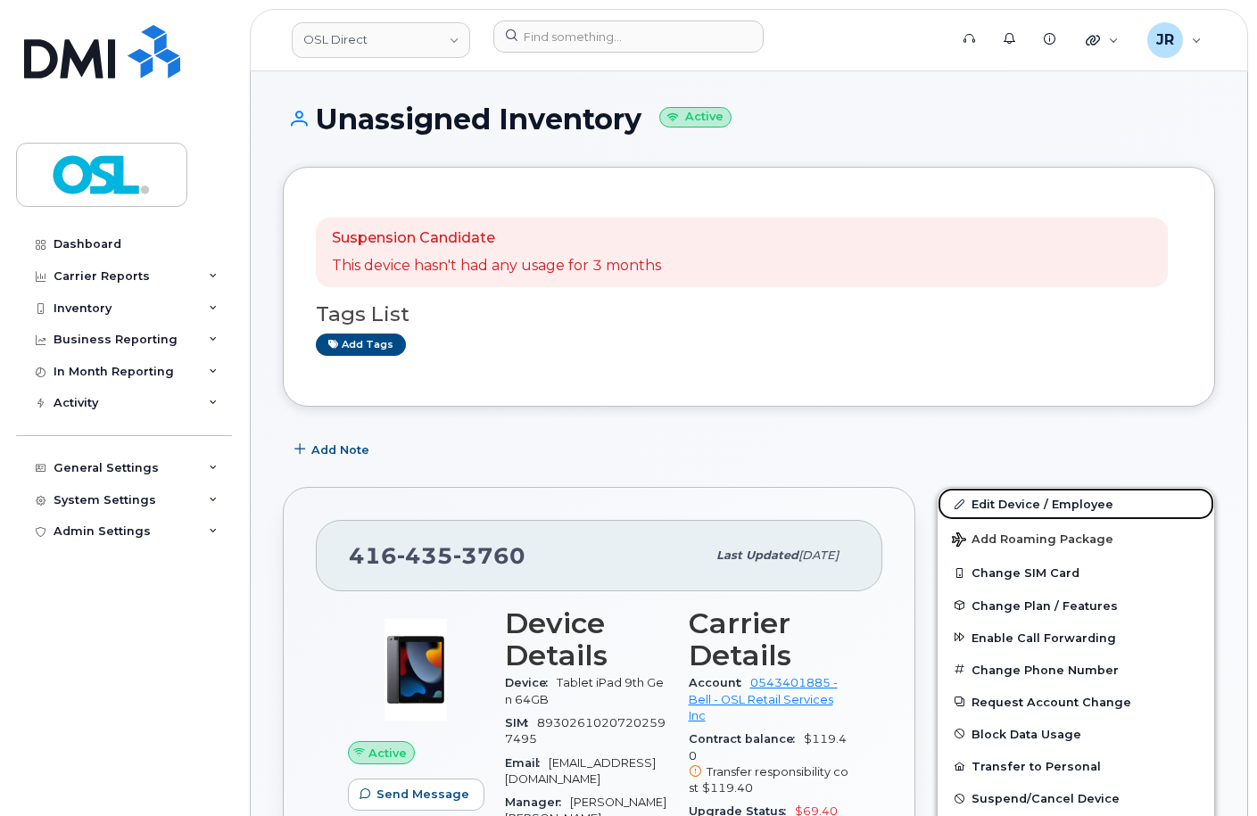
click at [998, 501] on link "Edit Device / Employee" at bounding box center [1076, 504] width 277 height 32
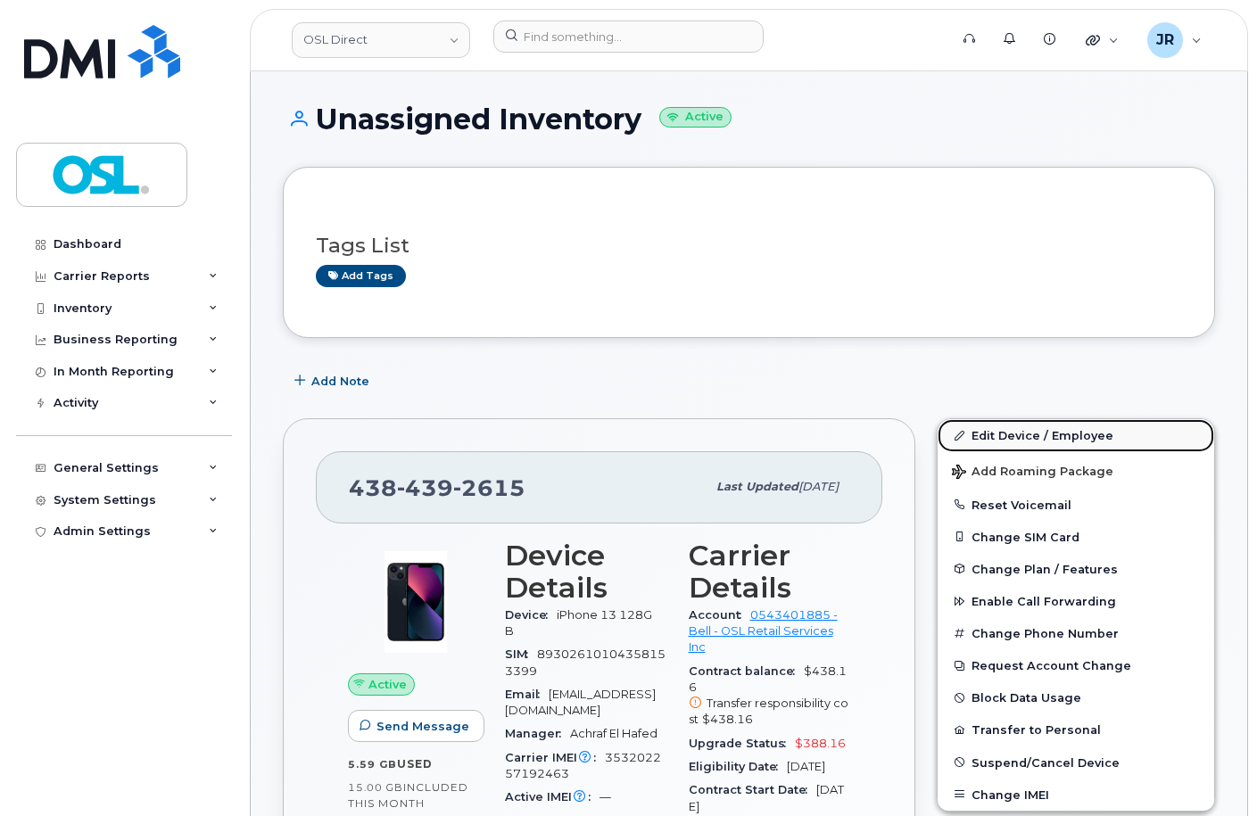
click at [1050, 428] on link "Edit Device / Employee" at bounding box center [1076, 435] width 277 height 32
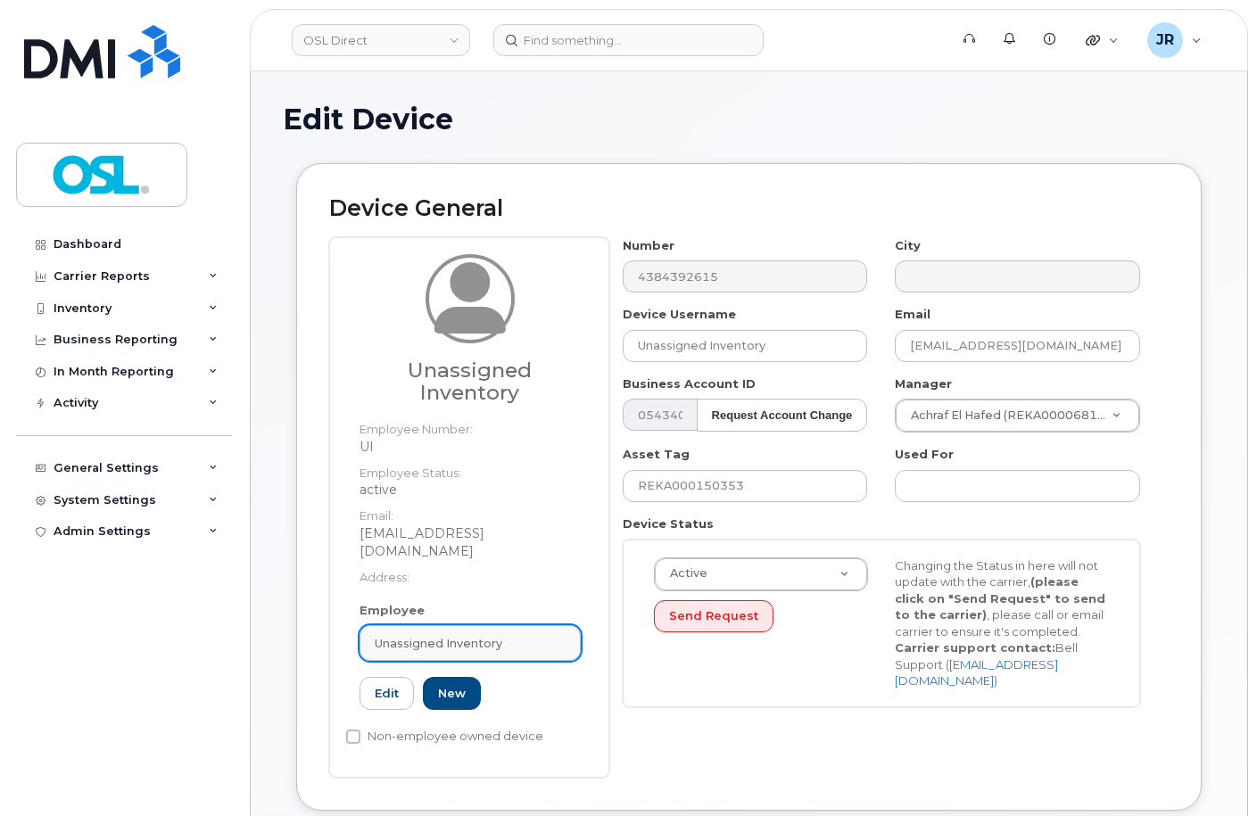
click at [511, 635] on div "Unassigned Inventory" at bounding box center [470, 643] width 191 height 17
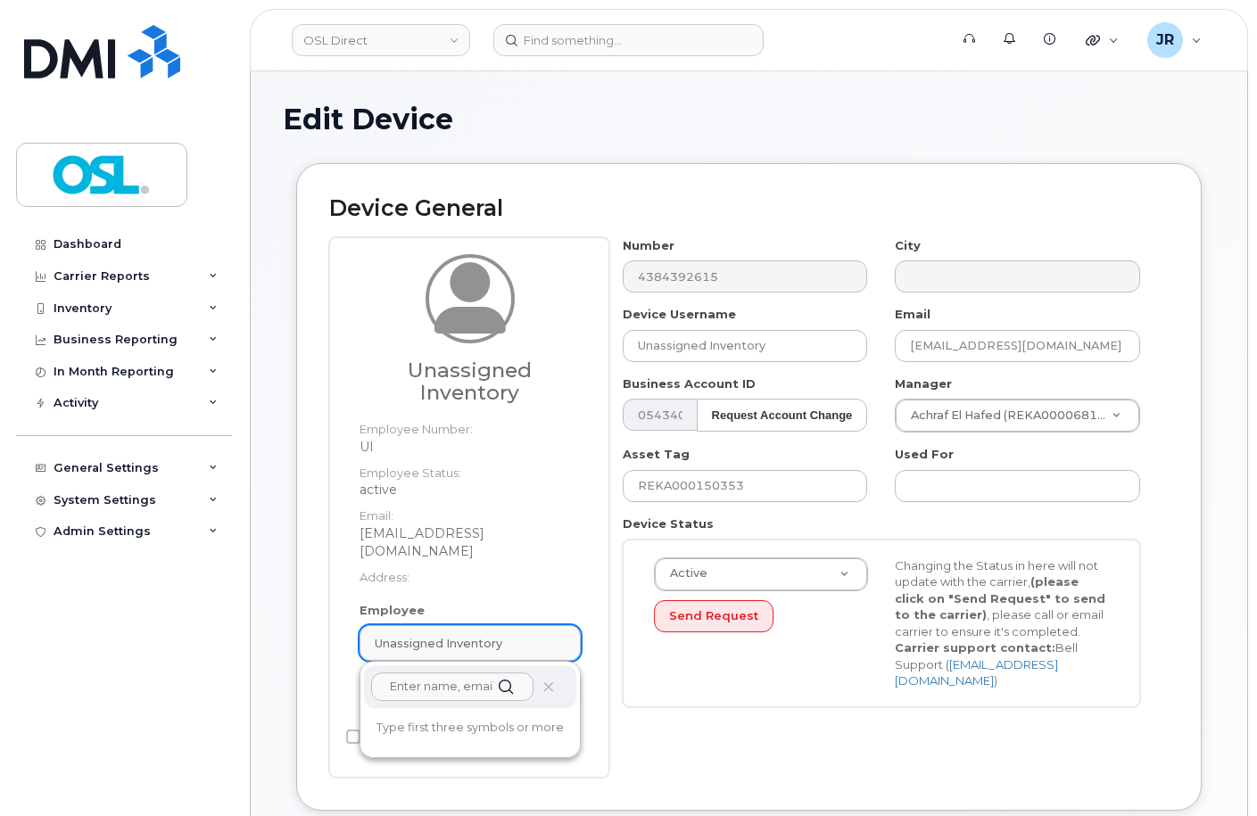
paste input "REKA000151653"
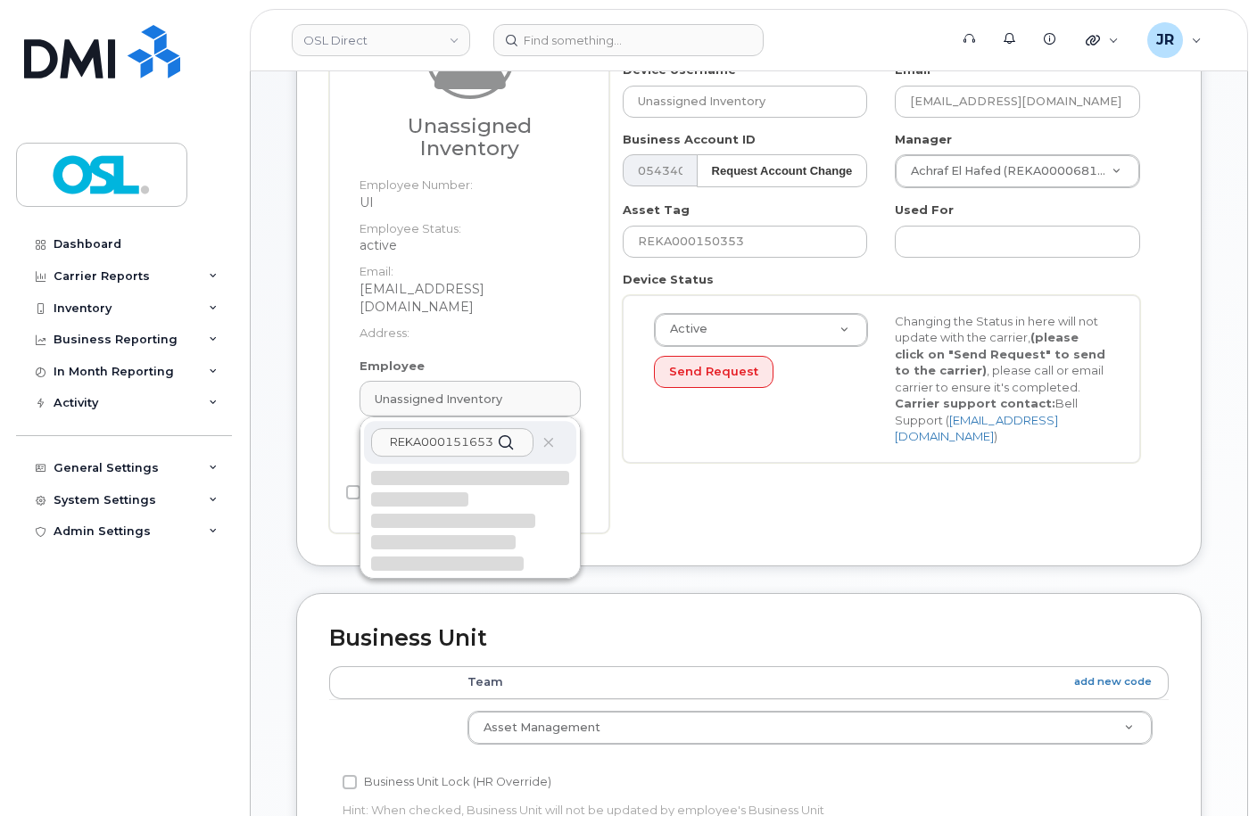
scroll to position [268, 0]
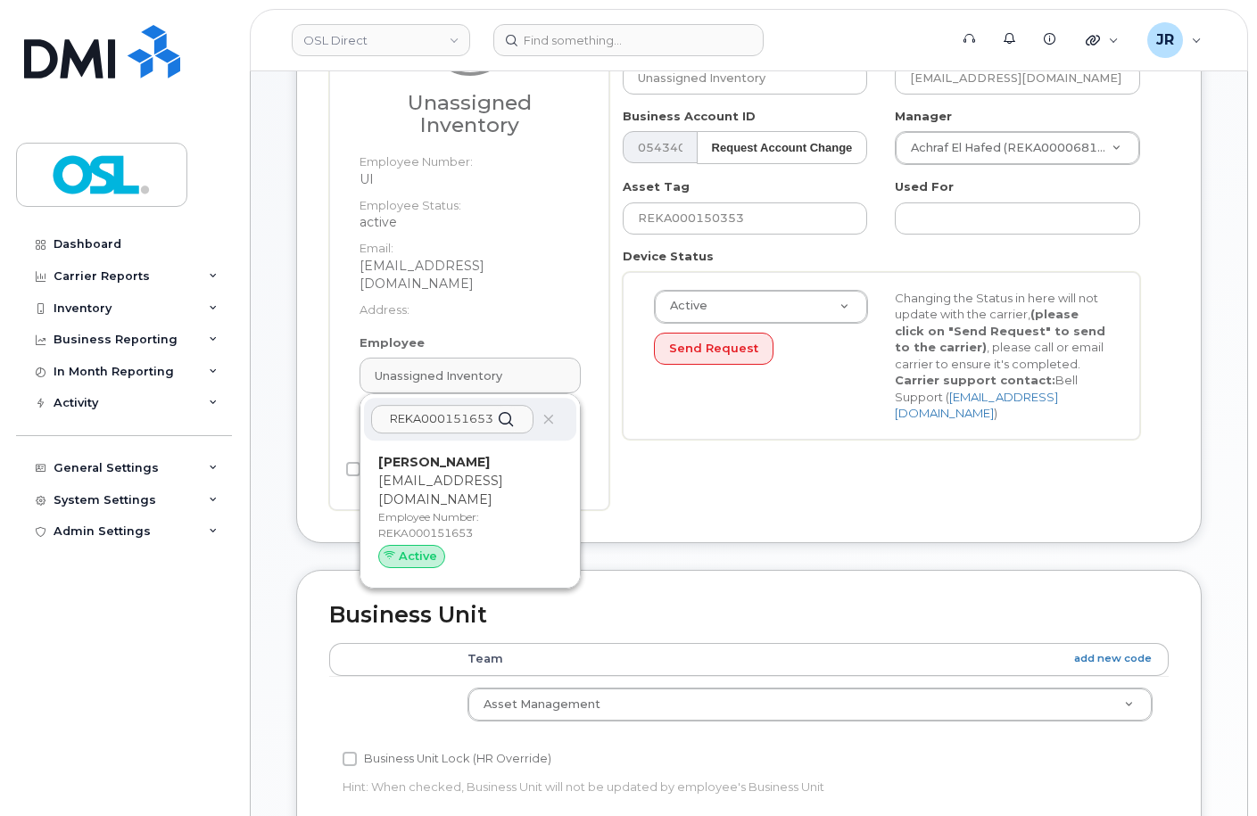
type input "REKA000151653"
click at [458, 509] on p "Employee Number: REKA000151653" at bounding box center [470, 525] width 184 height 32
type input "REKA000151653"
type input "[PERSON_NAME]"
type input "[EMAIL_ADDRESS][DOMAIN_NAME]"
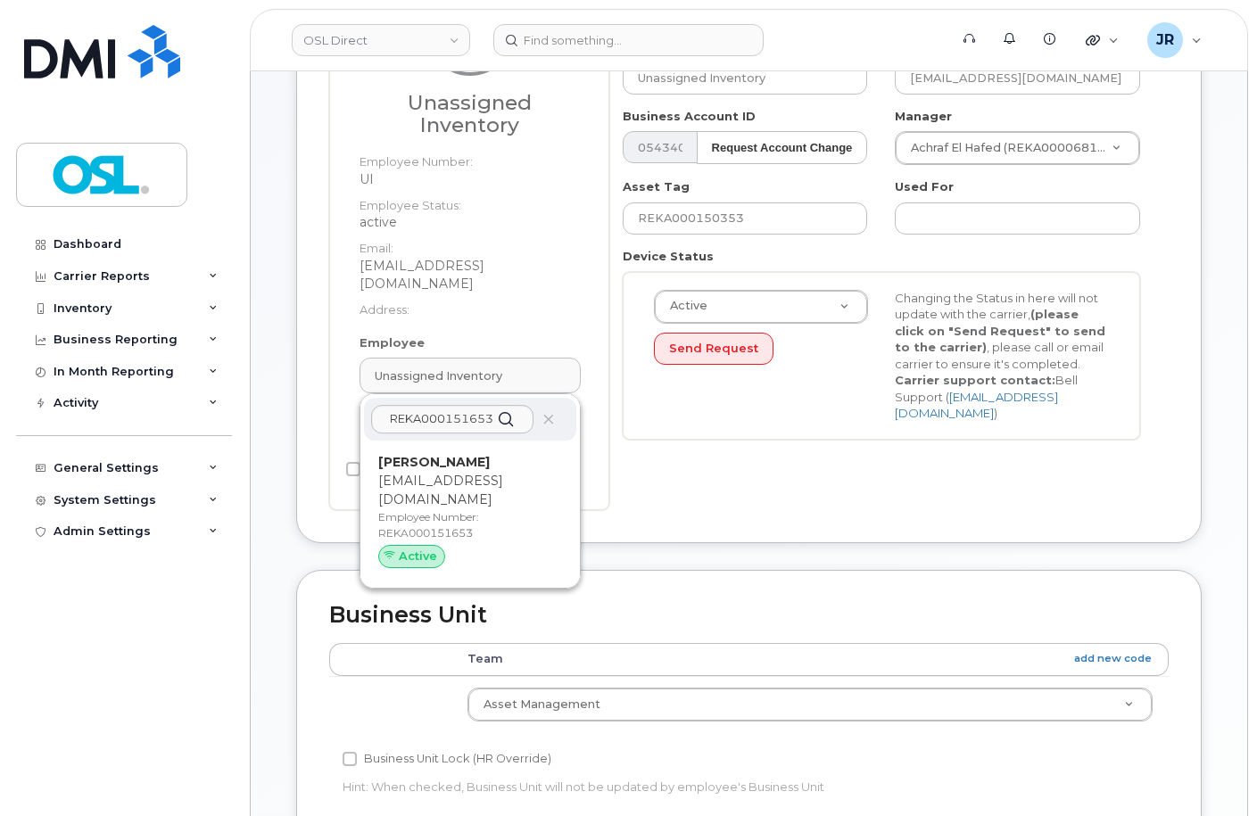
type input "3358032"
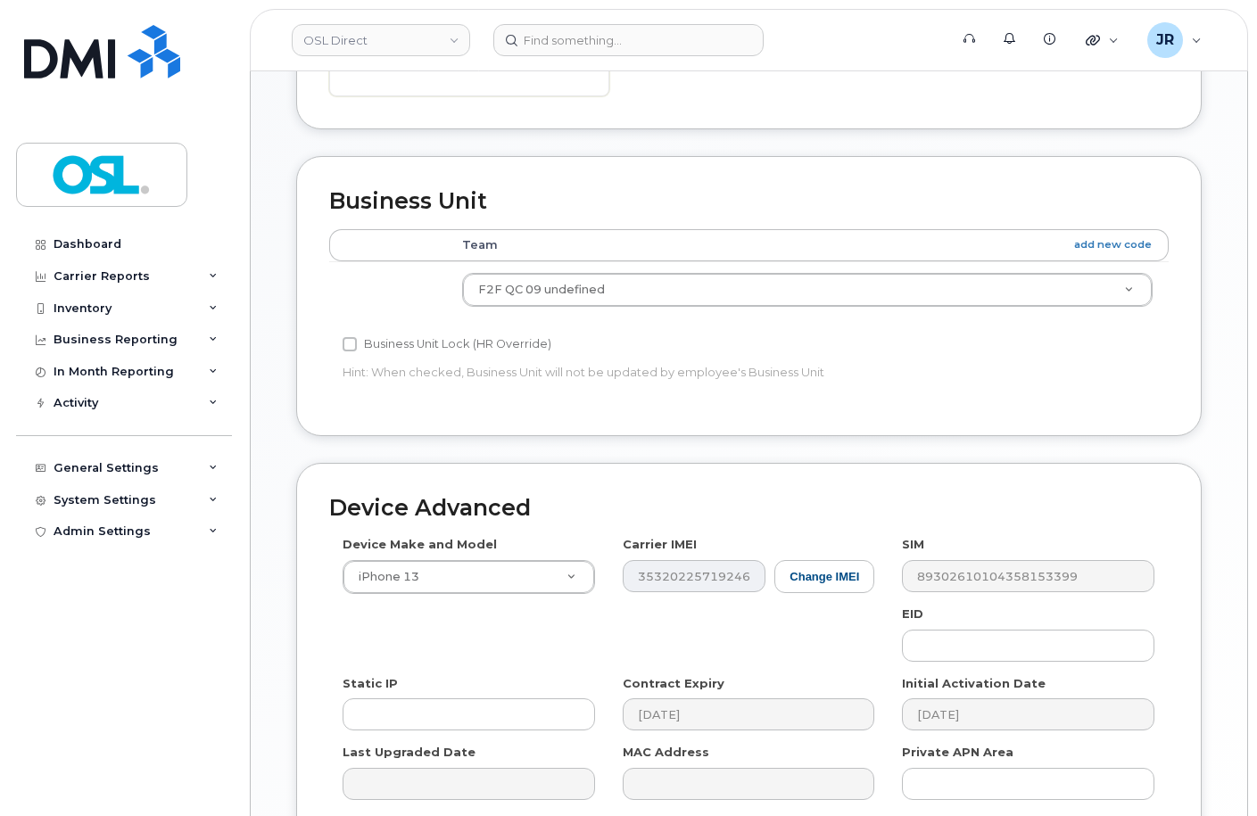
scroll to position [821, 0]
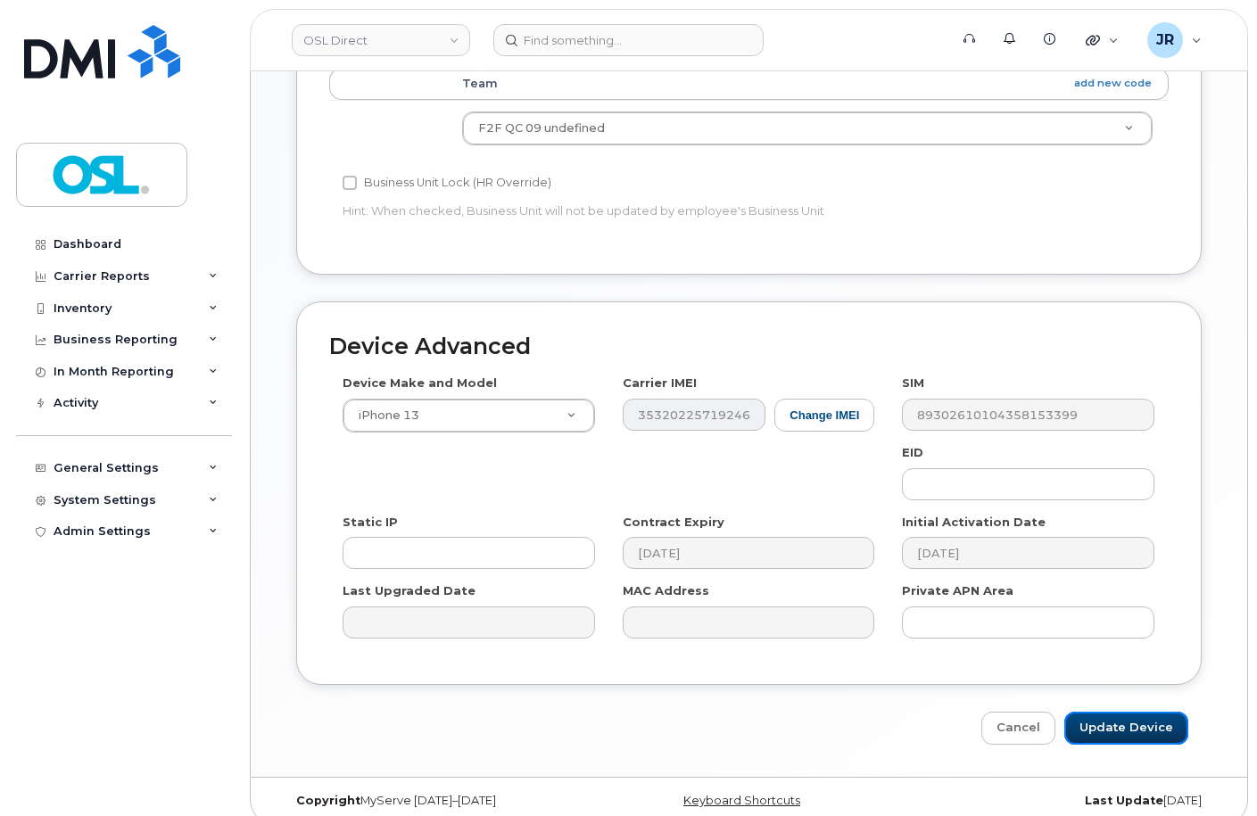
click at [1113, 712] on input "Update Device" at bounding box center [1126, 728] width 124 height 33
type input "Saving..."
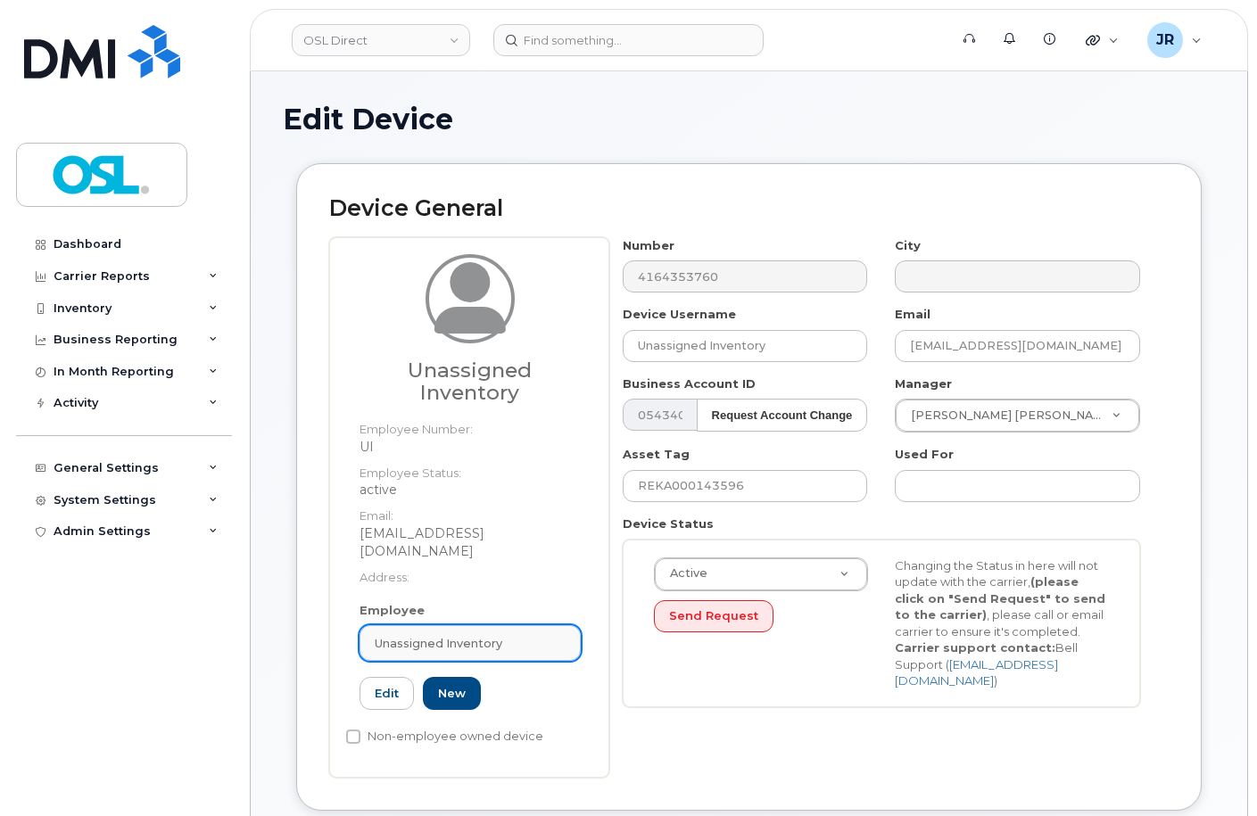
click at [449, 625] on link "Unassigned Inventory" at bounding box center [470, 643] width 221 height 36
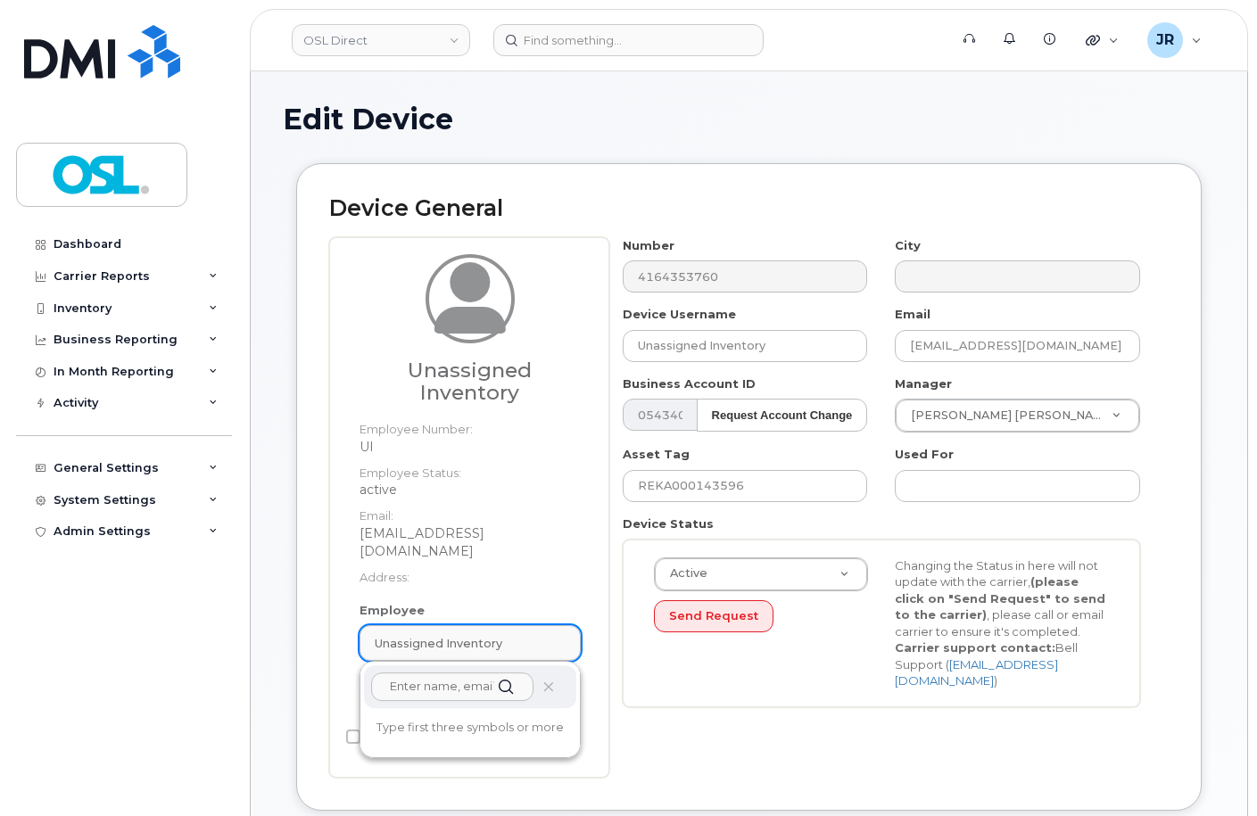
paste input "REKA000151653"
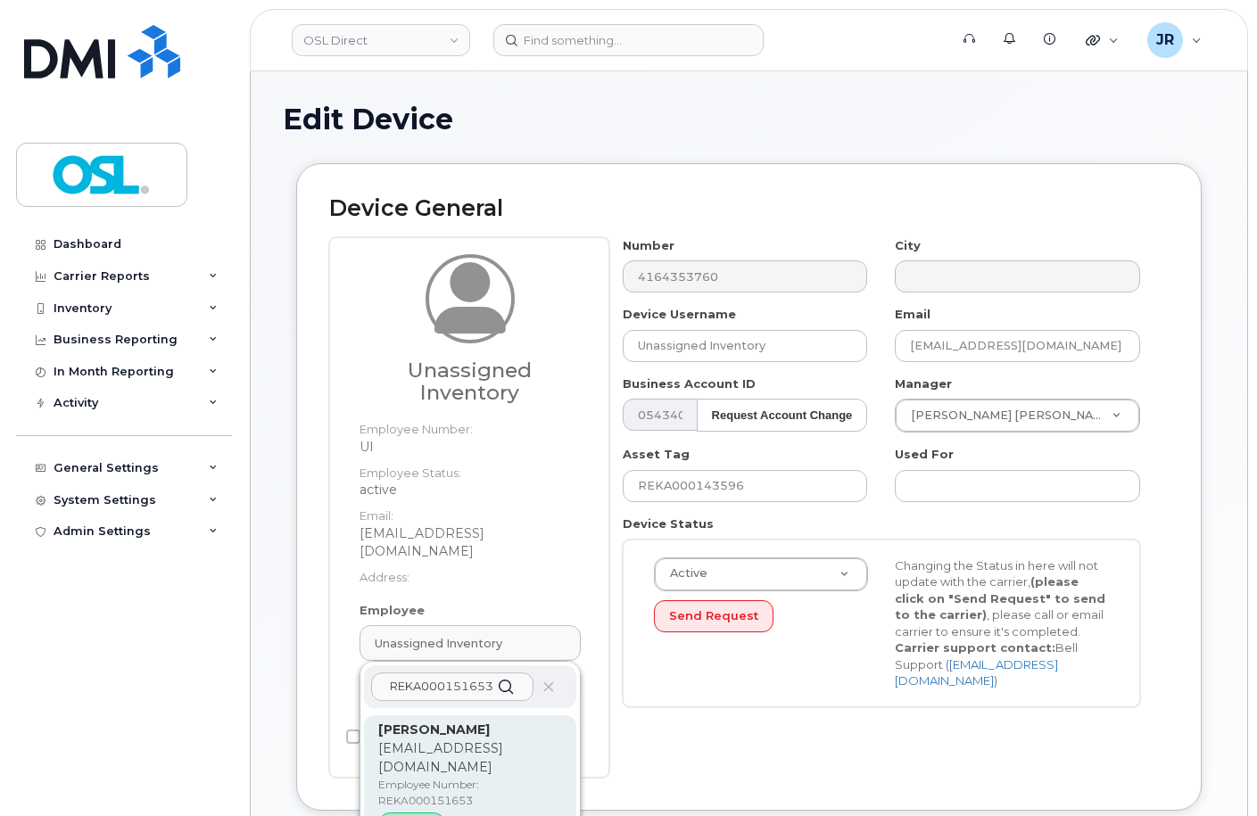
type input "REKA000151653"
click at [451, 740] on p "[EMAIL_ADDRESS][DOMAIN_NAME]" at bounding box center [470, 758] width 184 height 37
type input "REKA000151653"
type input "[PERSON_NAME]"
type input "[EMAIL_ADDRESS][DOMAIN_NAME]"
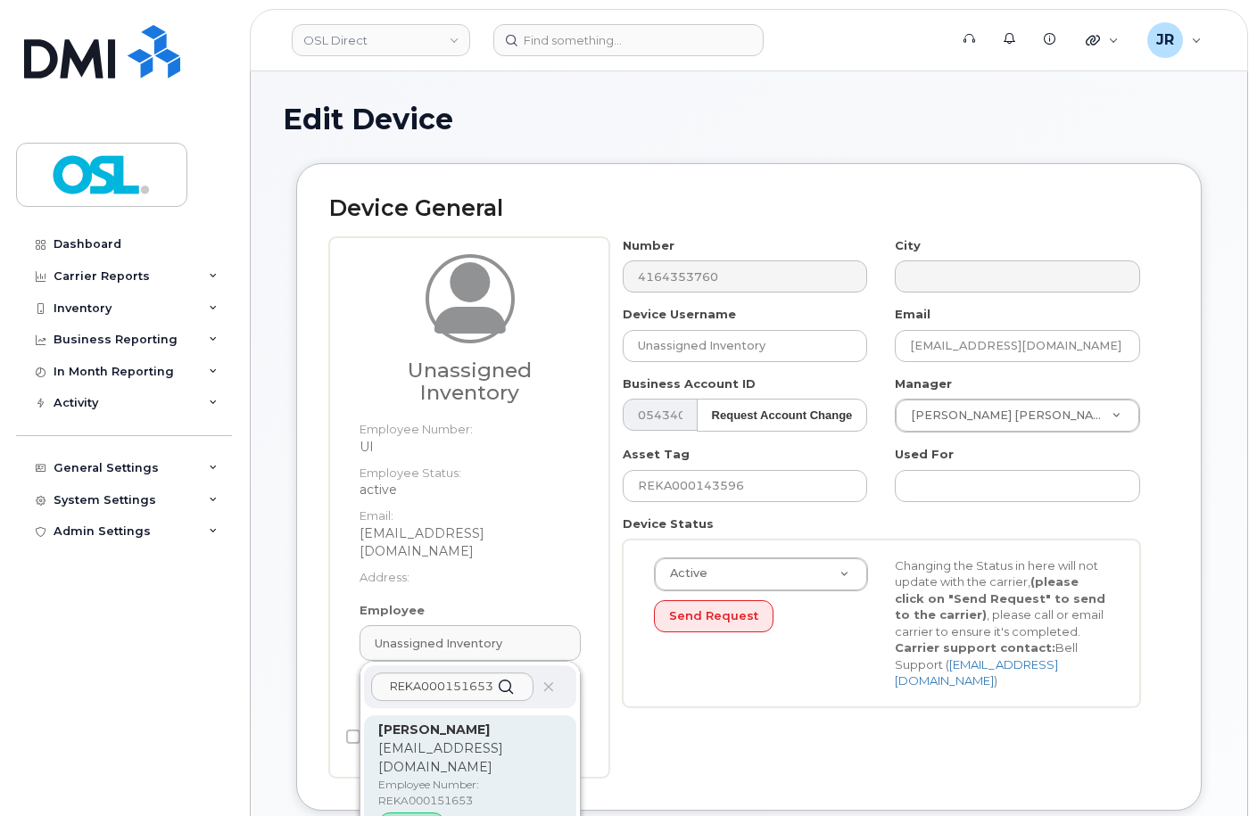
type input "3358032"
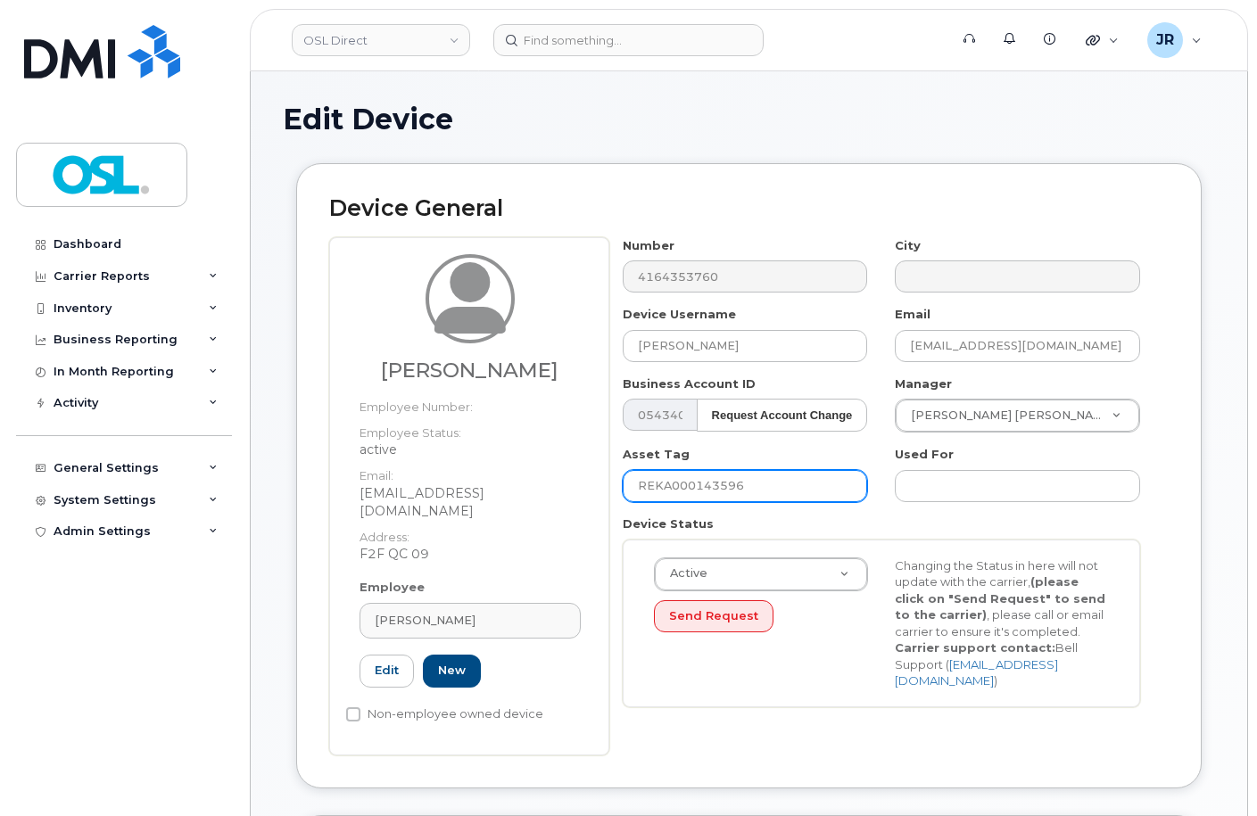
click at [710, 492] on input "REKA000143596" at bounding box center [745, 486] width 245 height 32
click at [709, 491] on input "REKA000143596" at bounding box center [745, 486] width 245 height 32
paste input "51653"
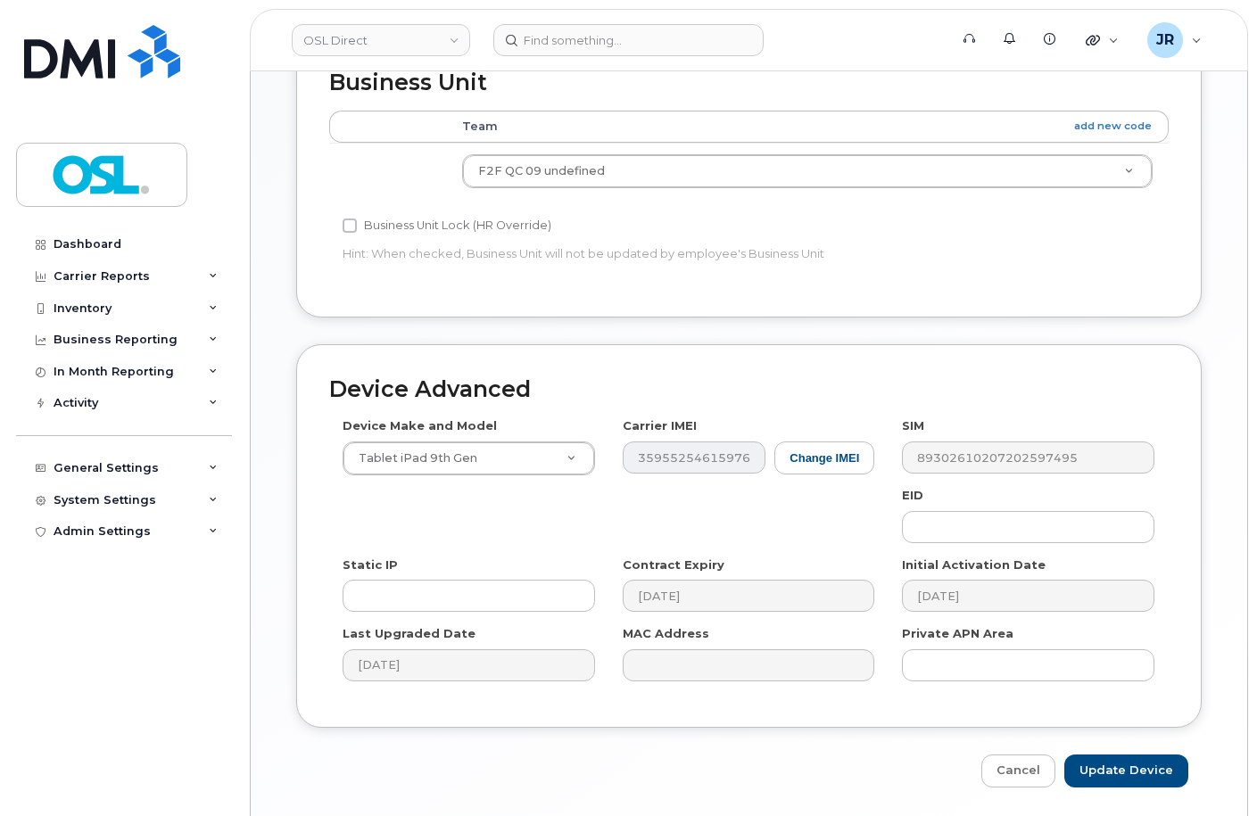
scroll to position [821, 0]
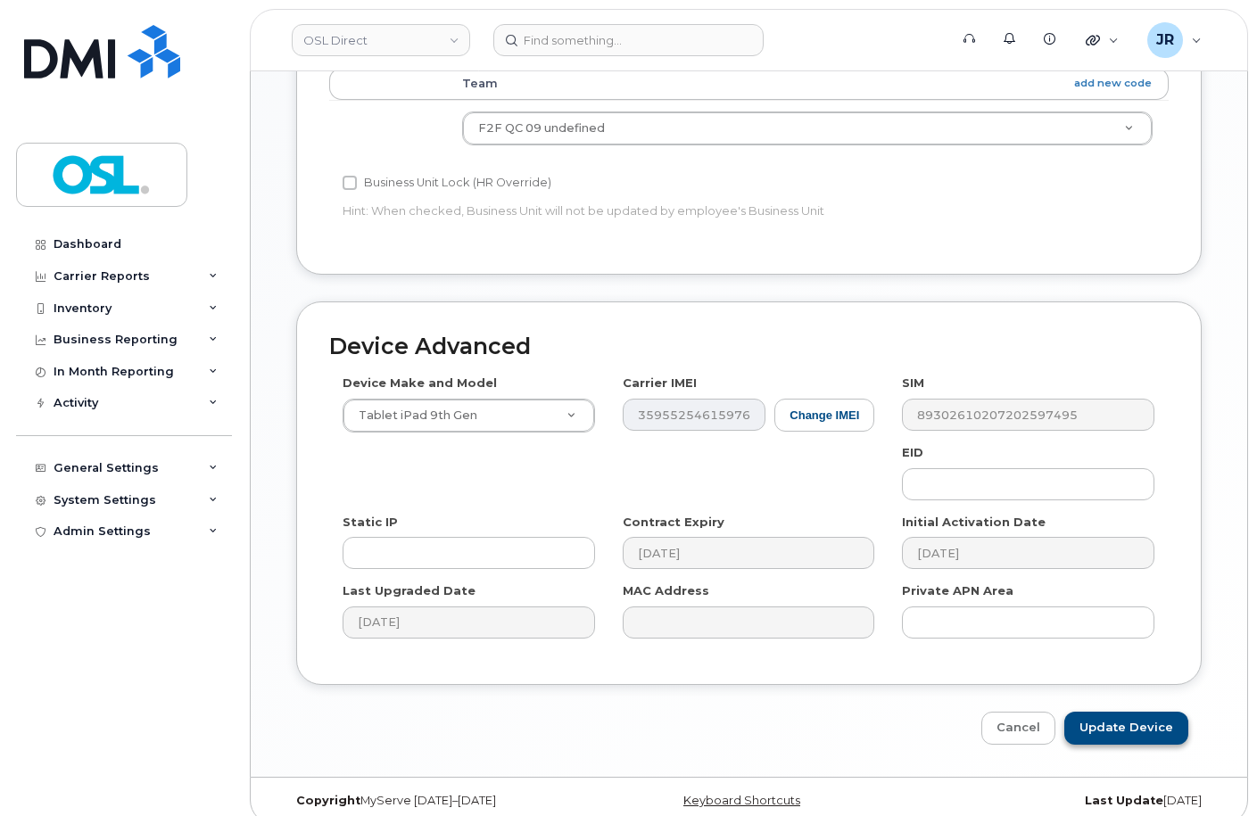
type input "REKA000151653"
click at [1147, 725] on input "Update Device" at bounding box center [1126, 728] width 124 height 33
type input "Saving..."
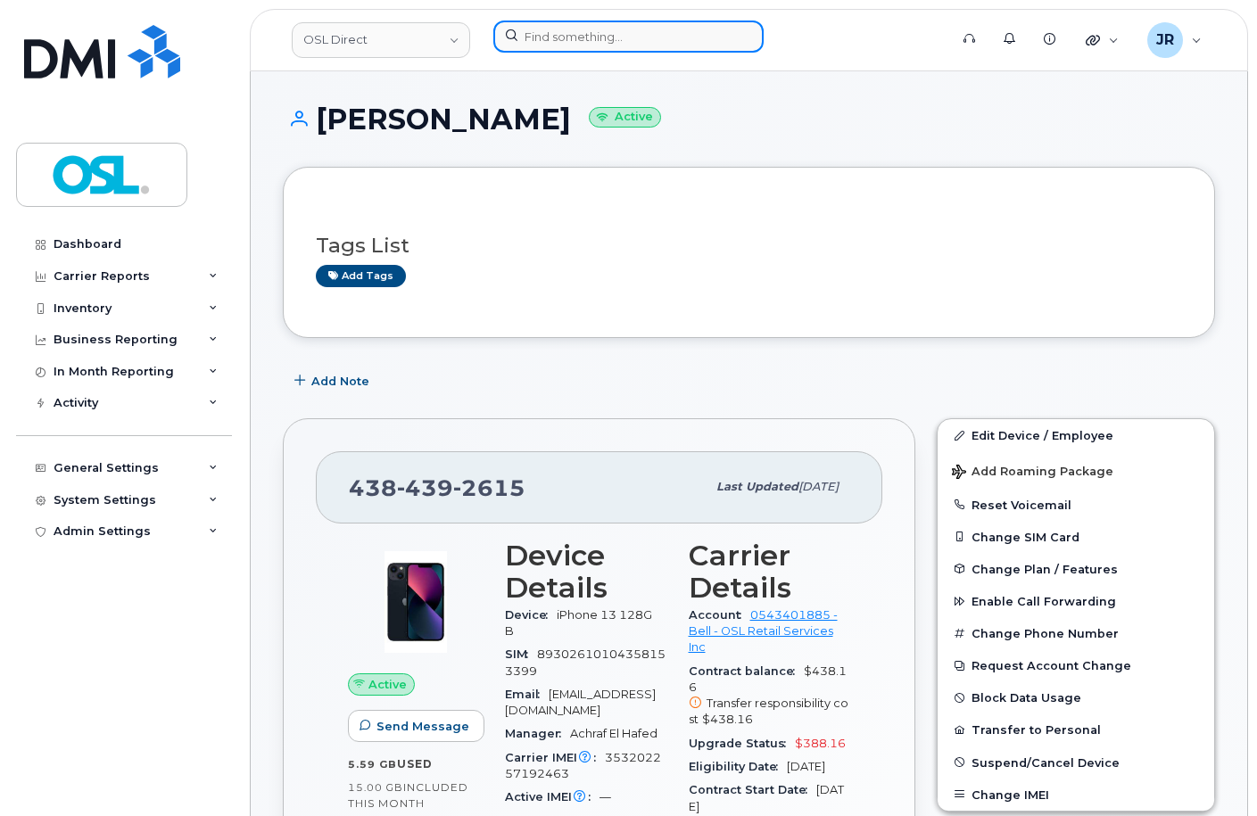
click at [553, 50] on input at bounding box center [628, 37] width 270 height 32
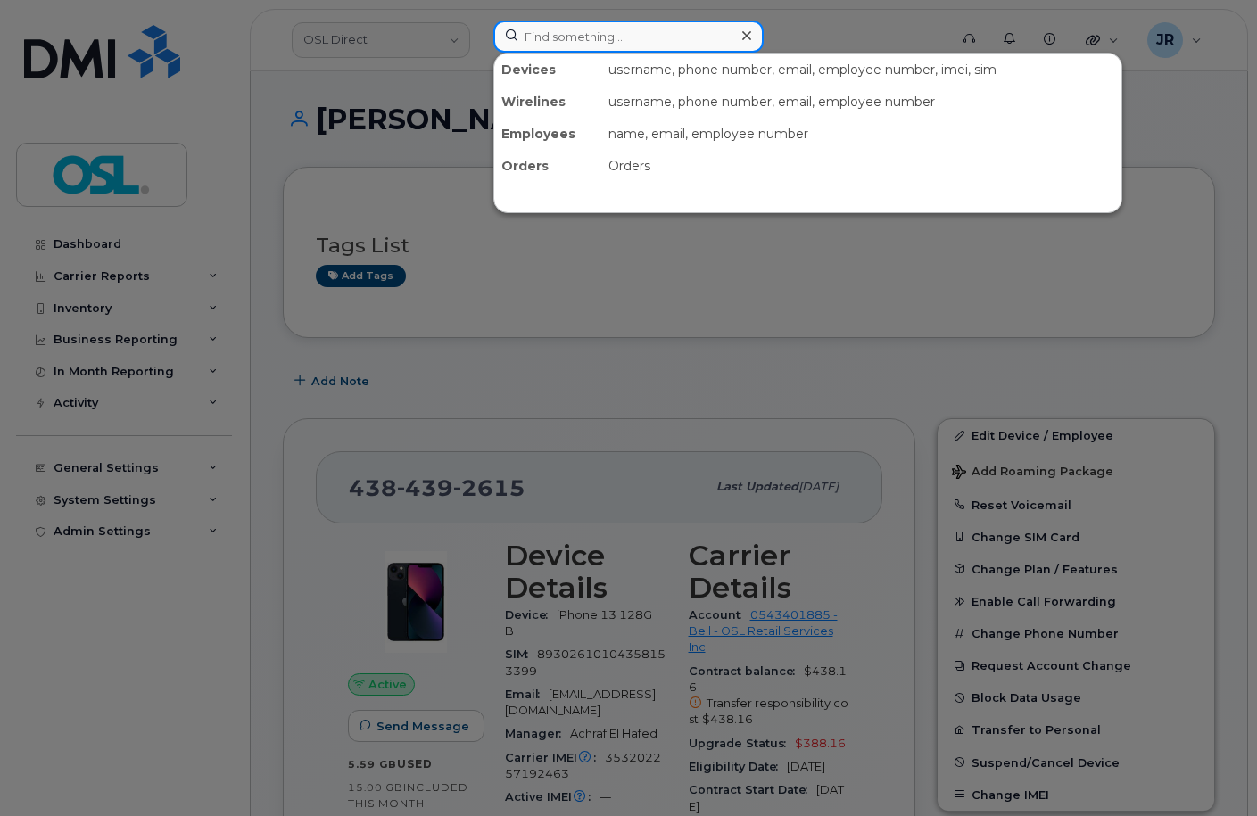
paste input "5142393493"
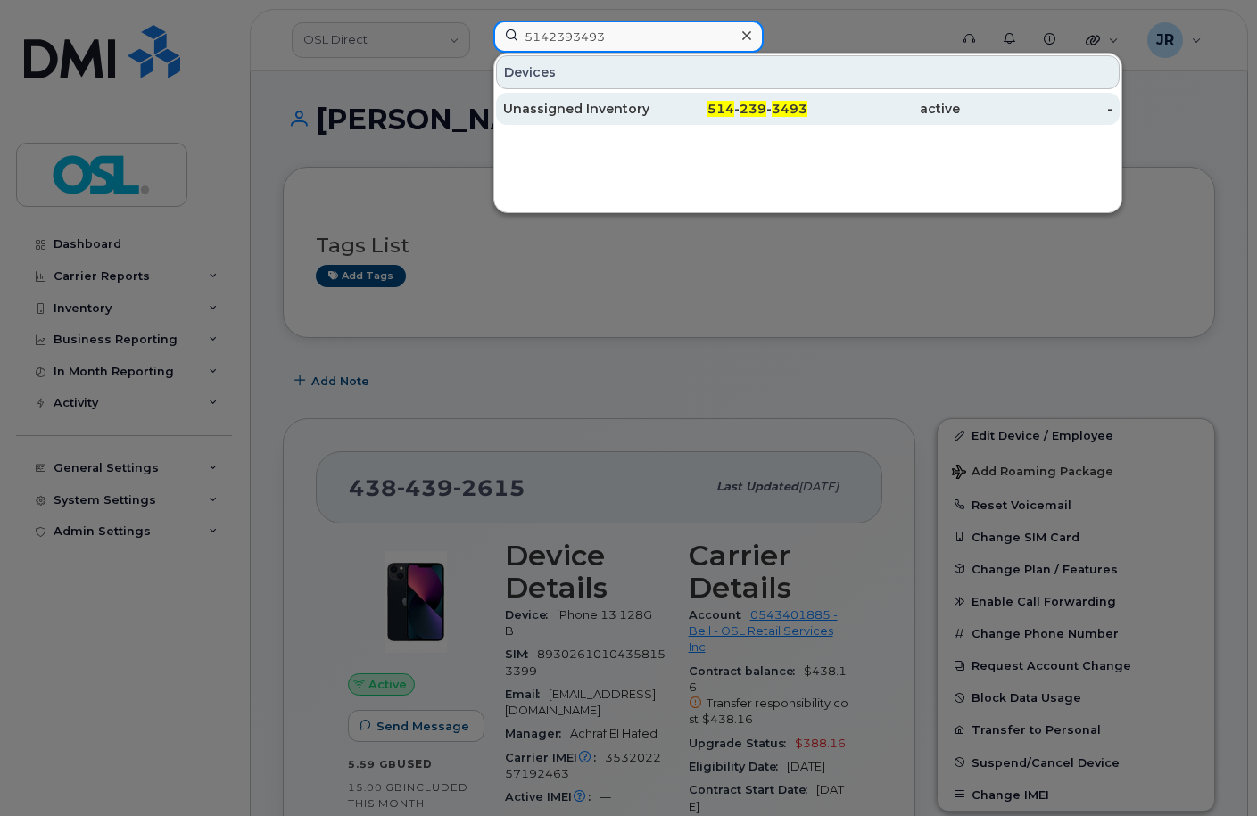
type input "5142393493"
click at [556, 106] on div "Unassigned Inventory" at bounding box center [579, 109] width 153 height 18
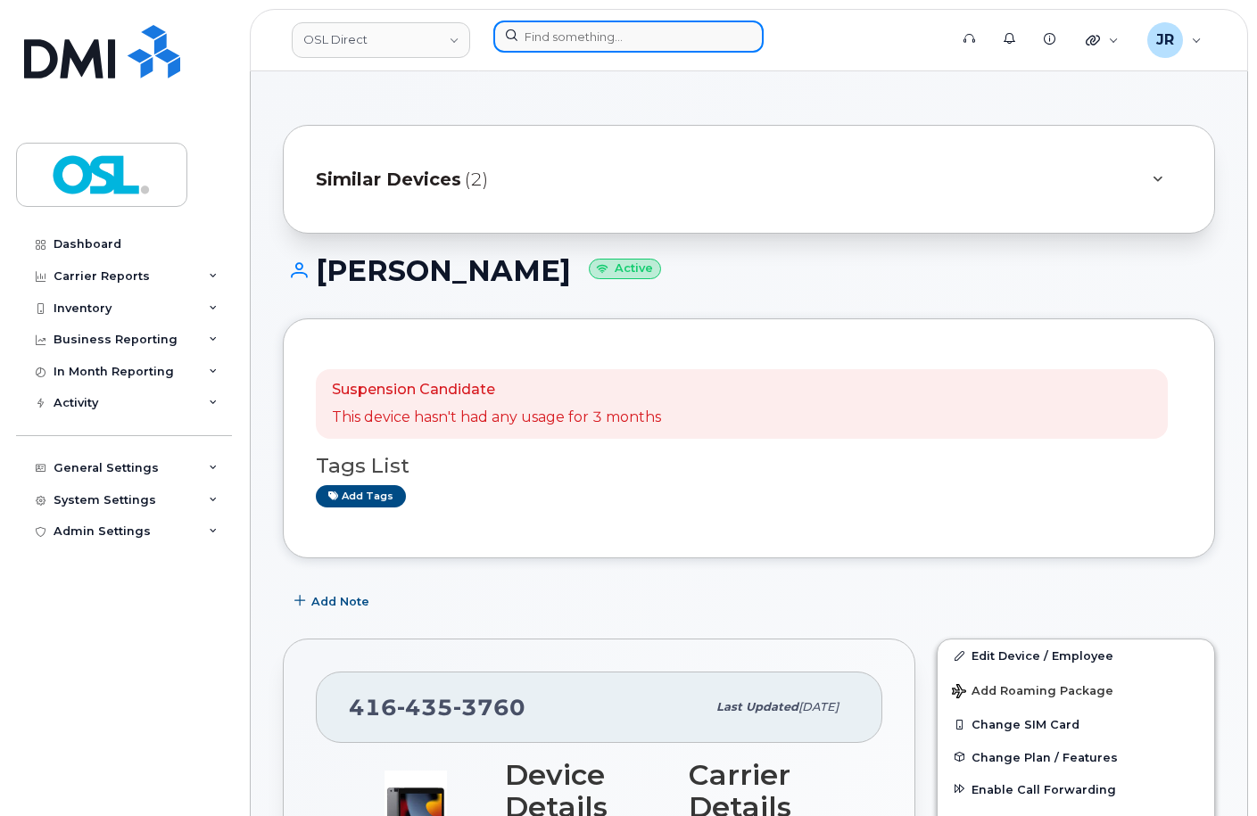
click at [560, 23] on input at bounding box center [628, 37] width 270 height 32
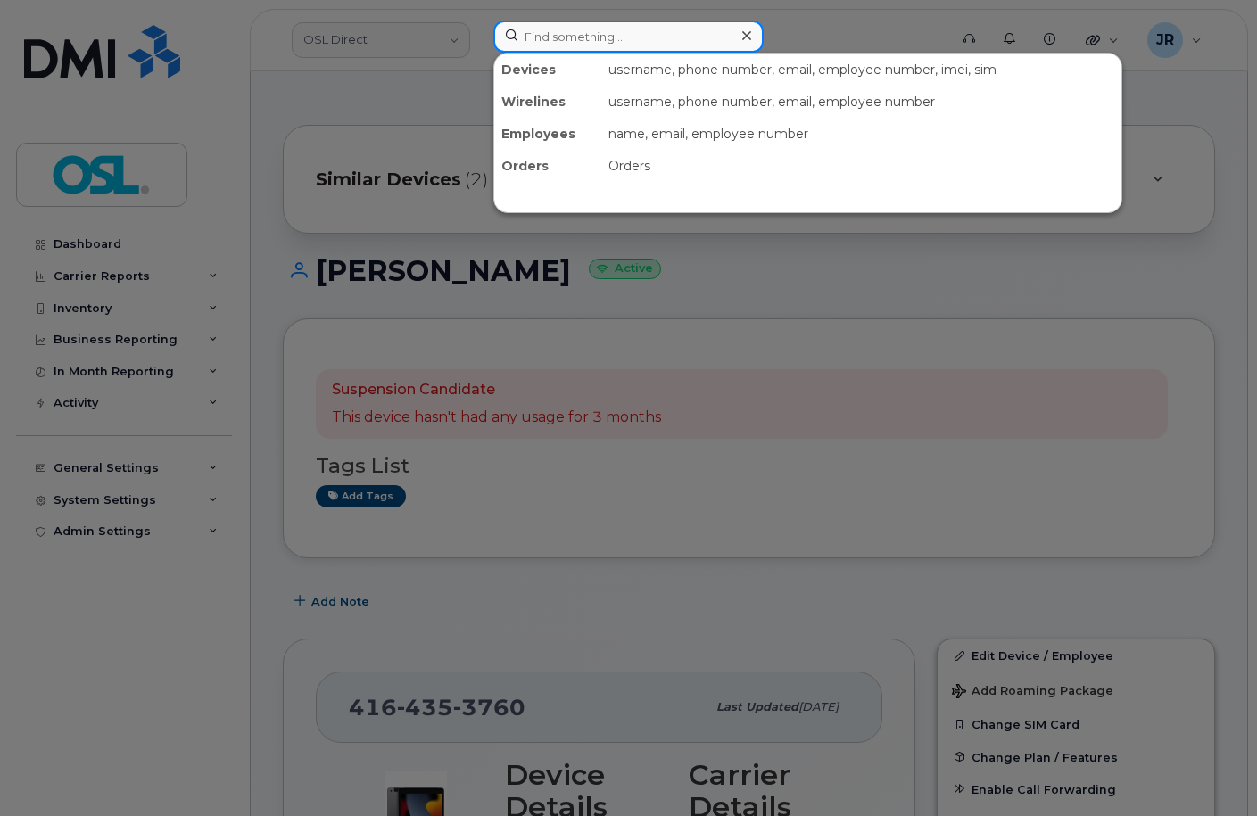
paste input "4169382048"
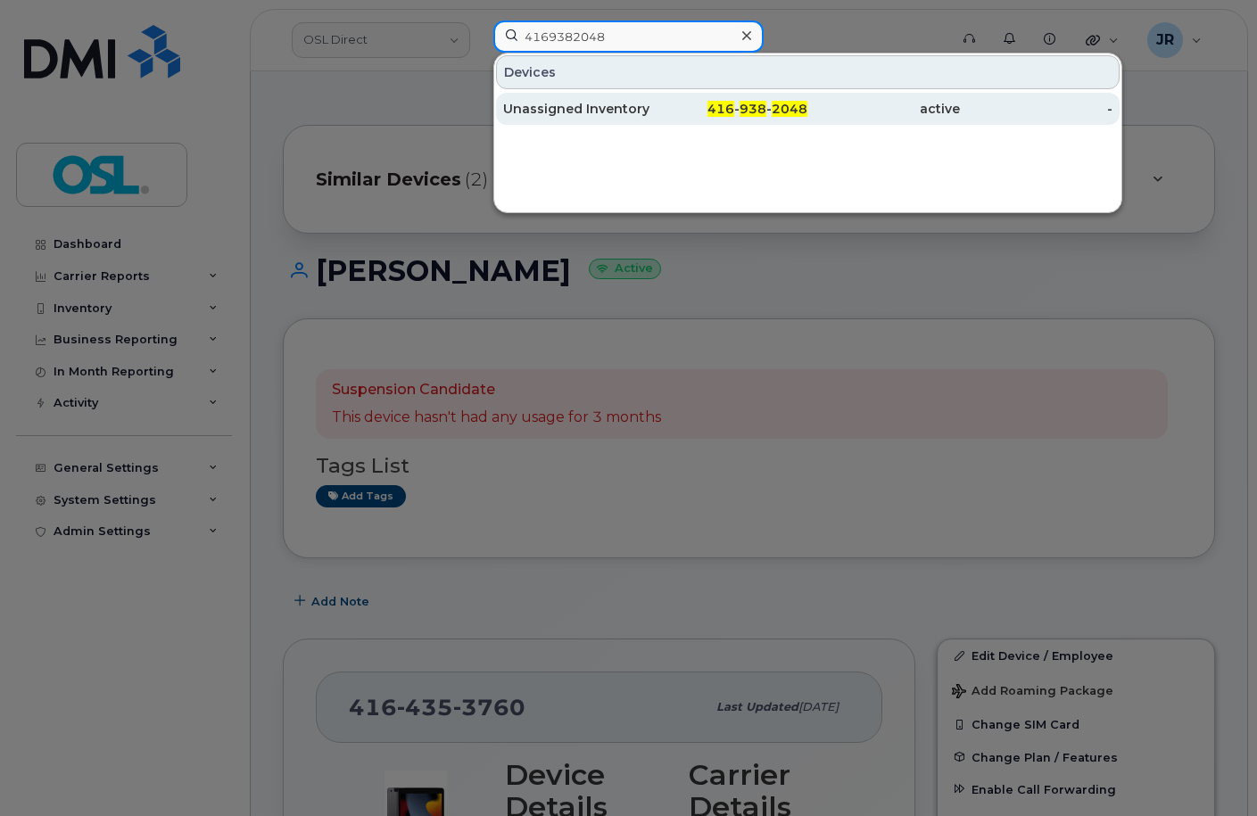
type input "4169382048"
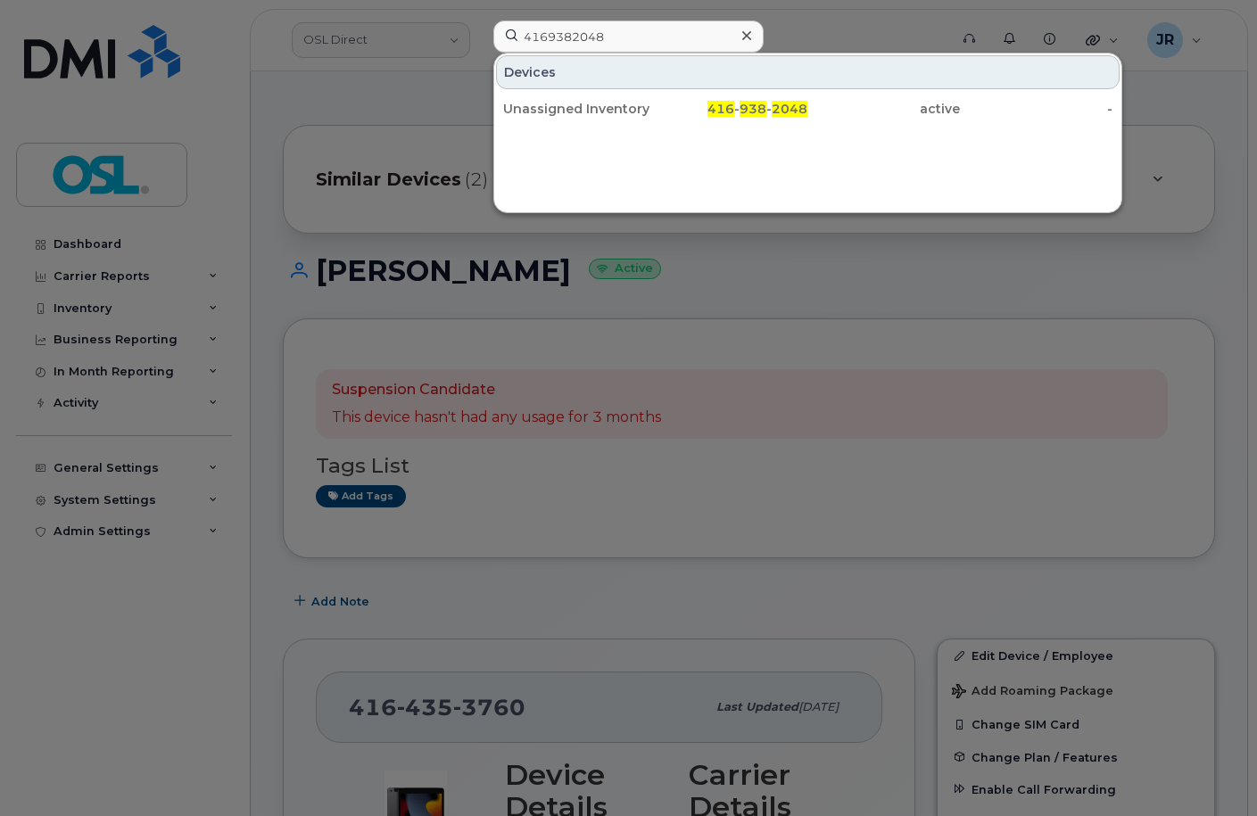
drag, startPoint x: 584, startPoint y: 110, endPoint x: 400, endPoint y: 9, distance: 210.4
click at [584, 109] on div "Unassigned Inventory" at bounding box center [579, 109] width 153 height 18
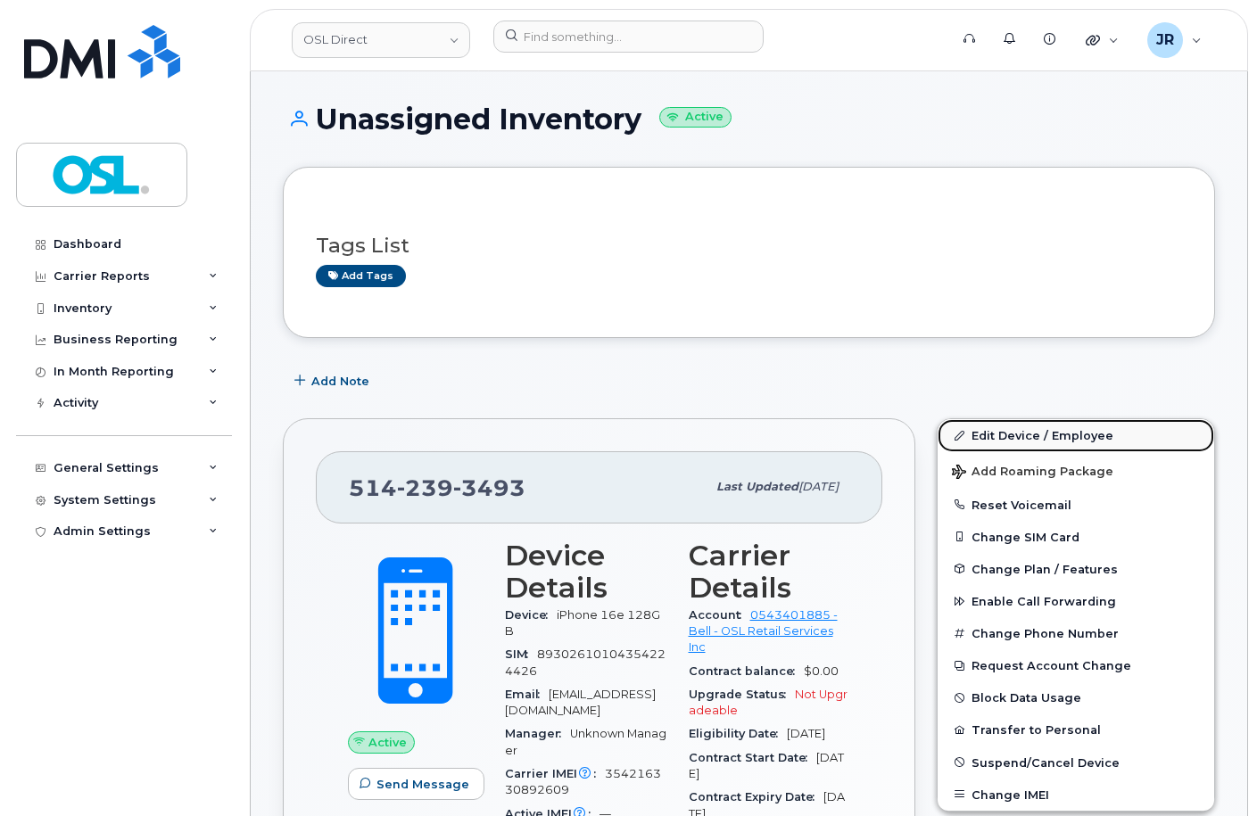
click at [1062, 436] on link "Edit Device / Employee" at bounding box center [1076, 435] width 277 height 32
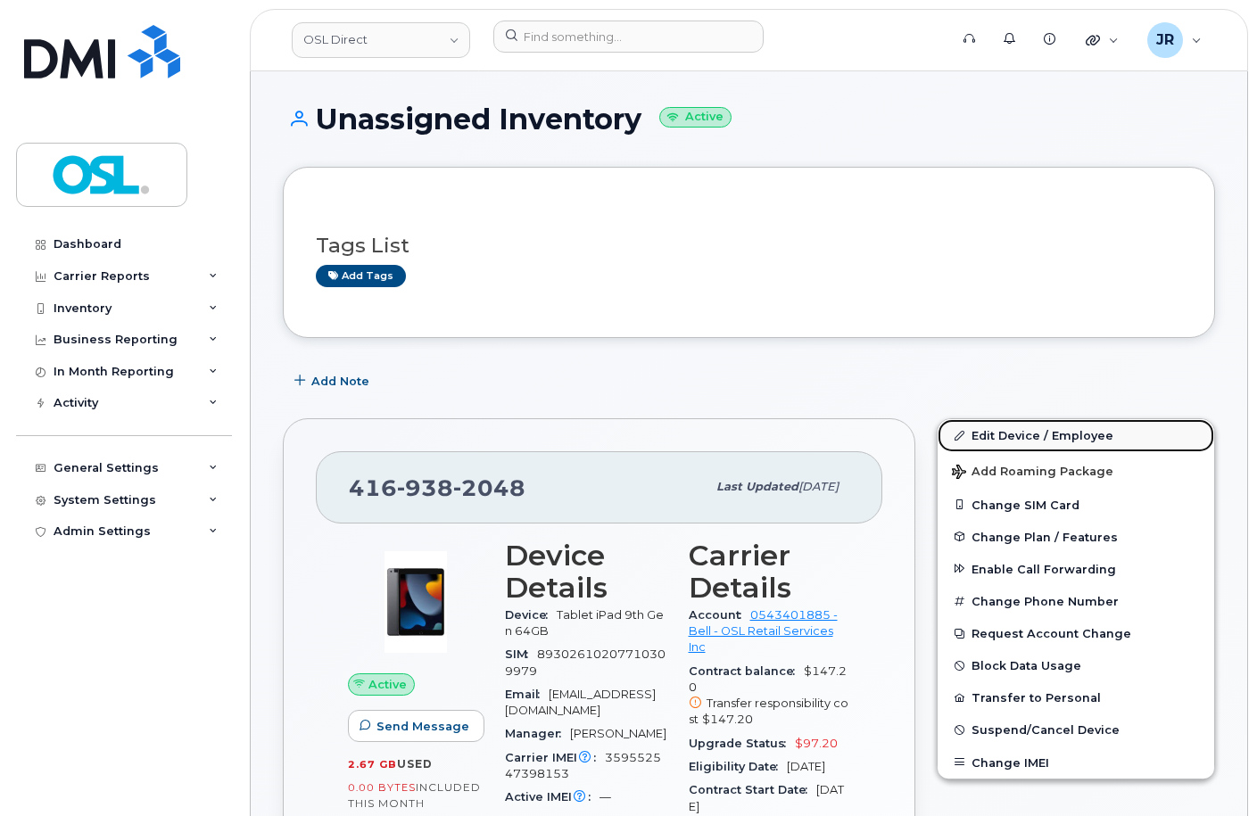
click at [1021, 433] on link "Edit Device / Employee" at bounding box center [1076, 435] width 277 height 32
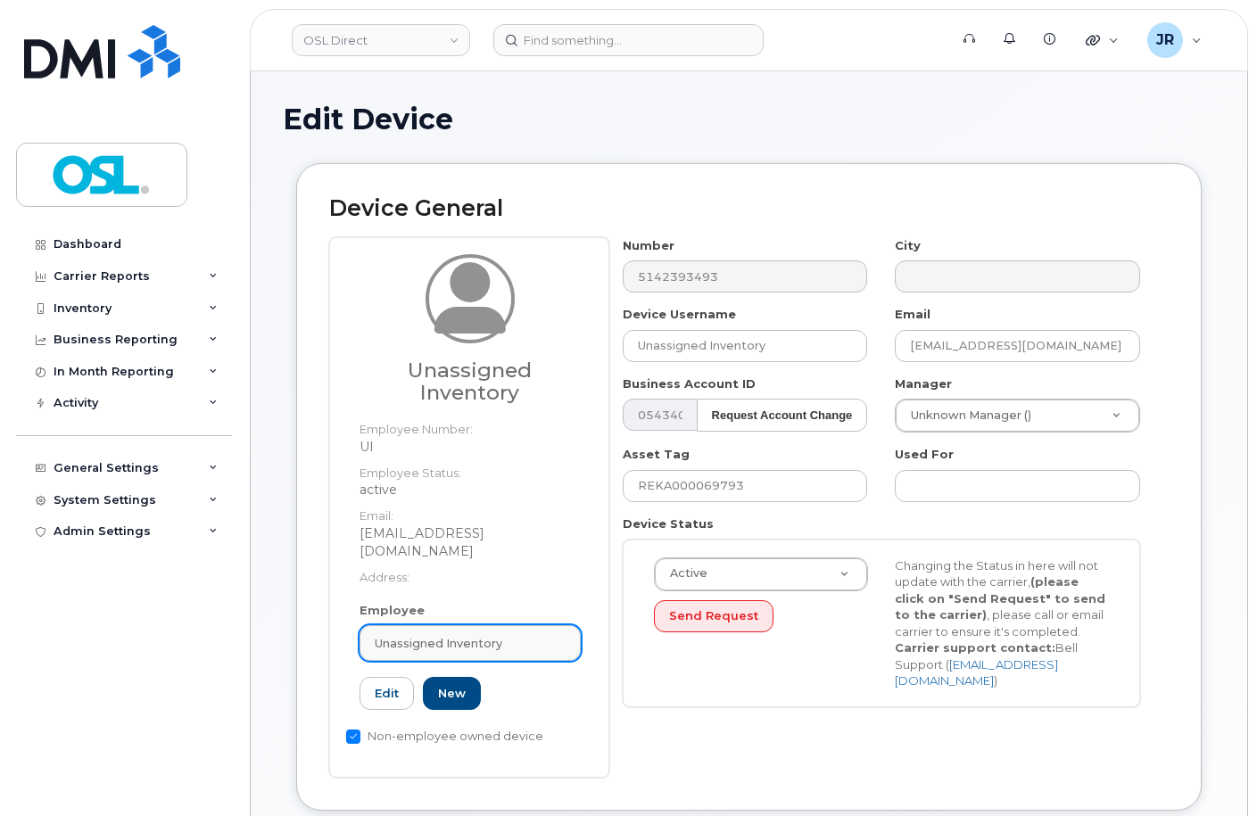
click at [473, 635] on span "Unassigned Inventory" at bounding box center [439, 643] width 128 height 17
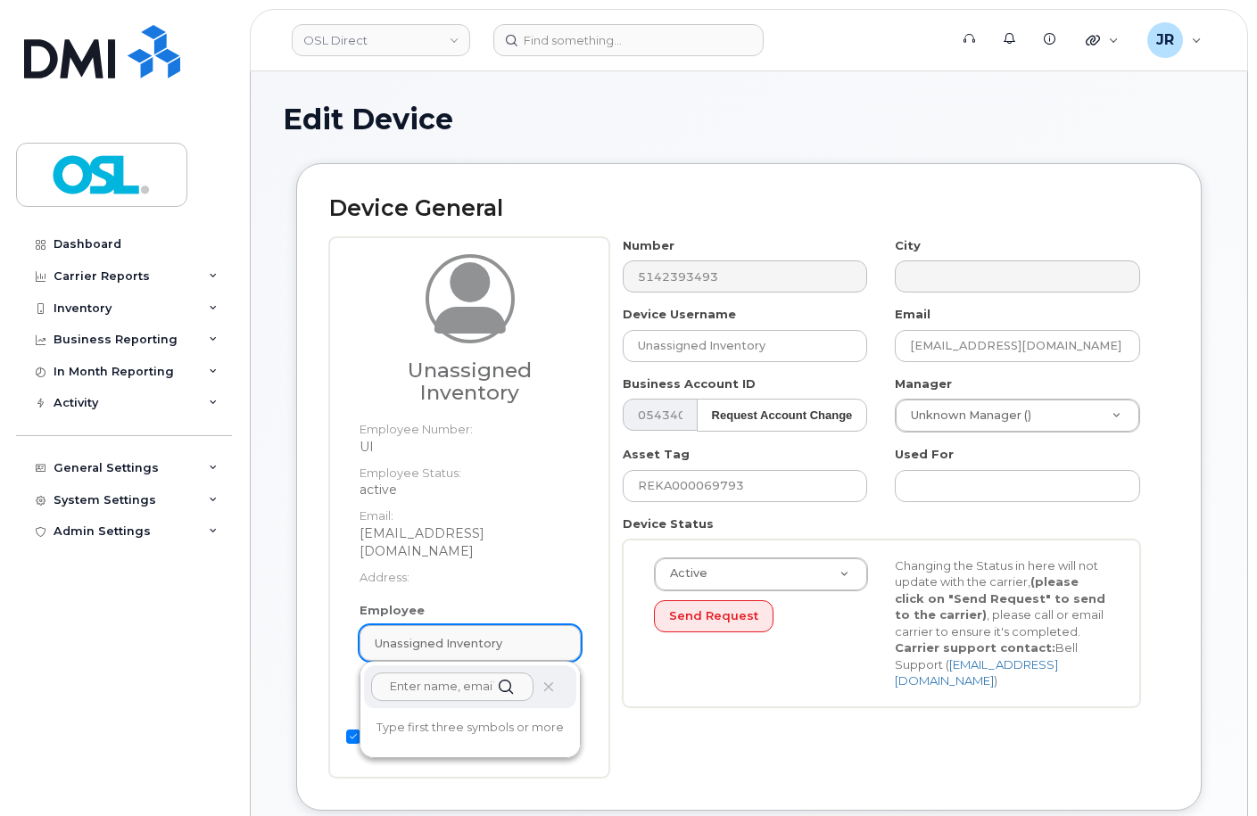
paste input "REKA000151658"
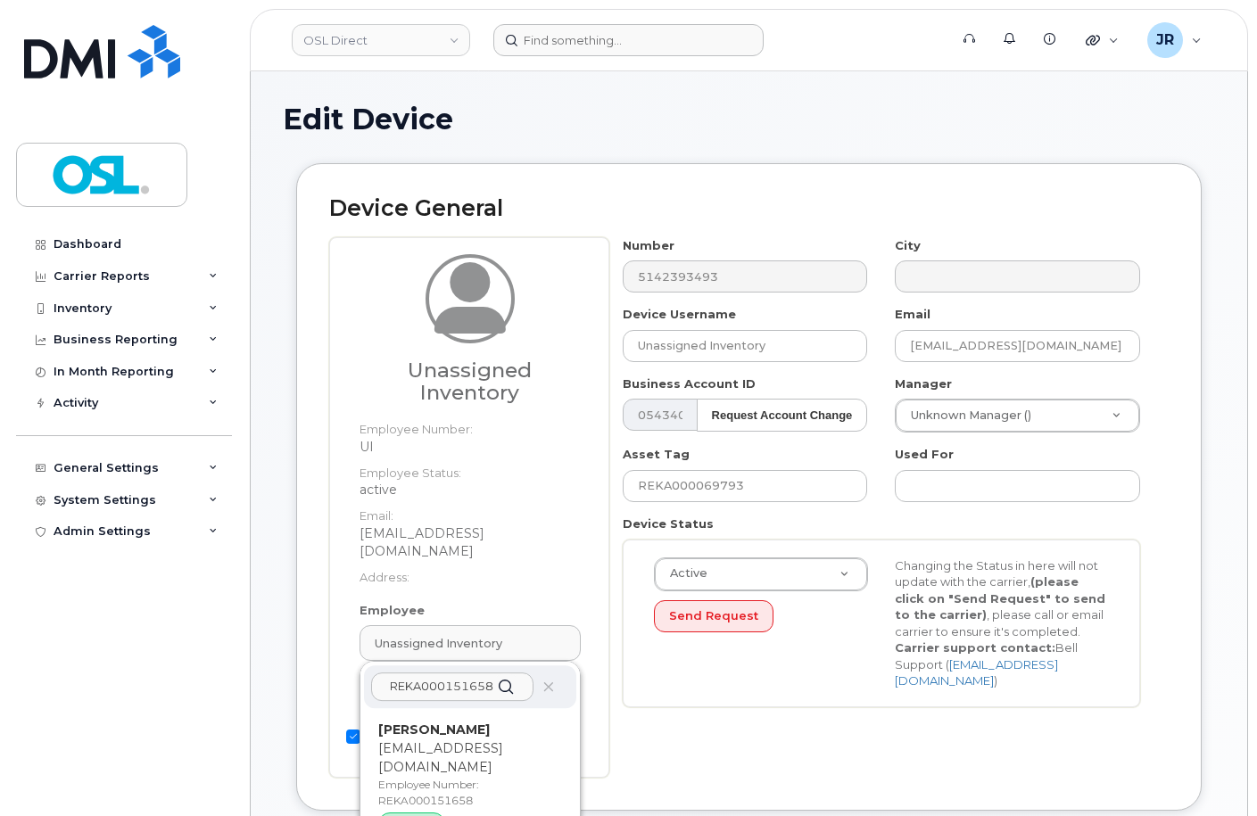
type input "REKA000151658"
click at [436, 749] on p "[EMAIL_ADDRESS][DOMAIN_NAME]" at bounding box center [470, 758] width 184 height 37
type input "REKA000151658"
type input "[PERSON_NAME]"
type input "[EMAIL_ADDRESS][DOMAIN_NAME]"
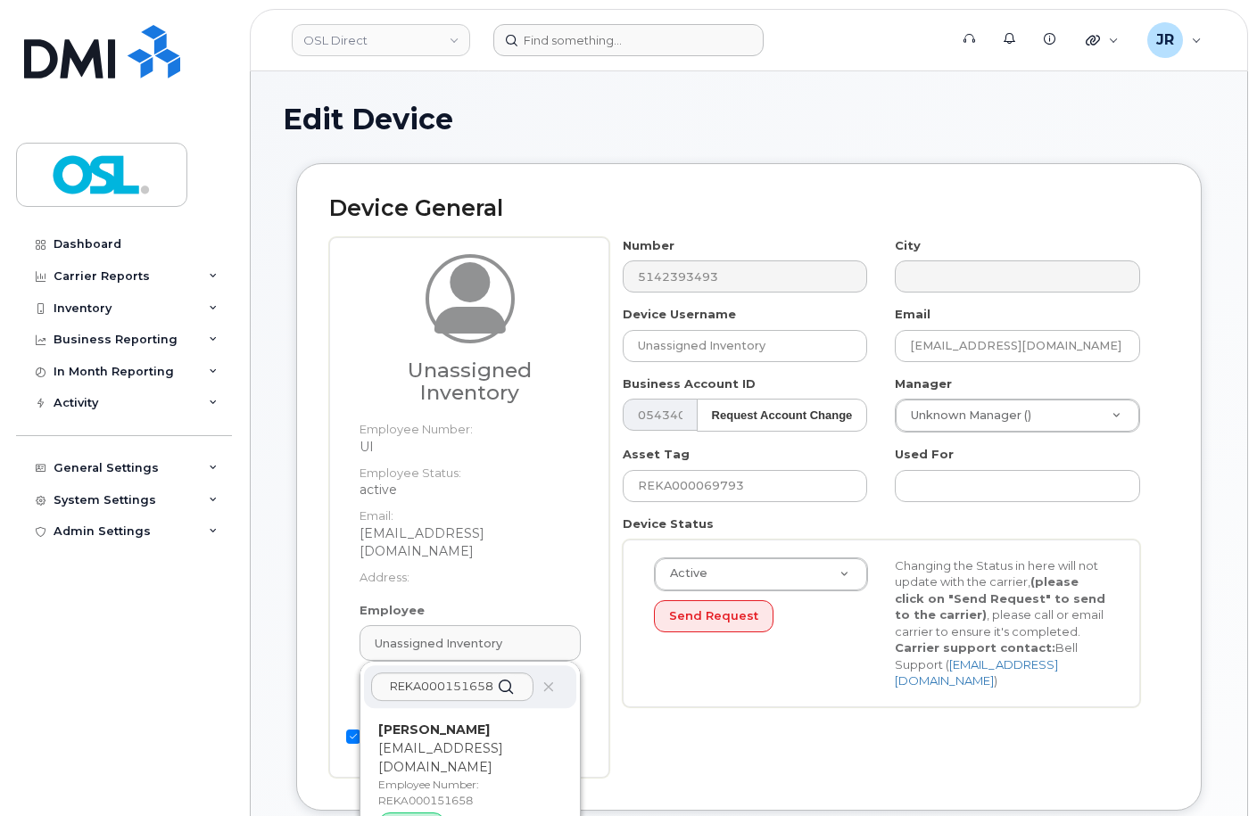
type input "3358032"
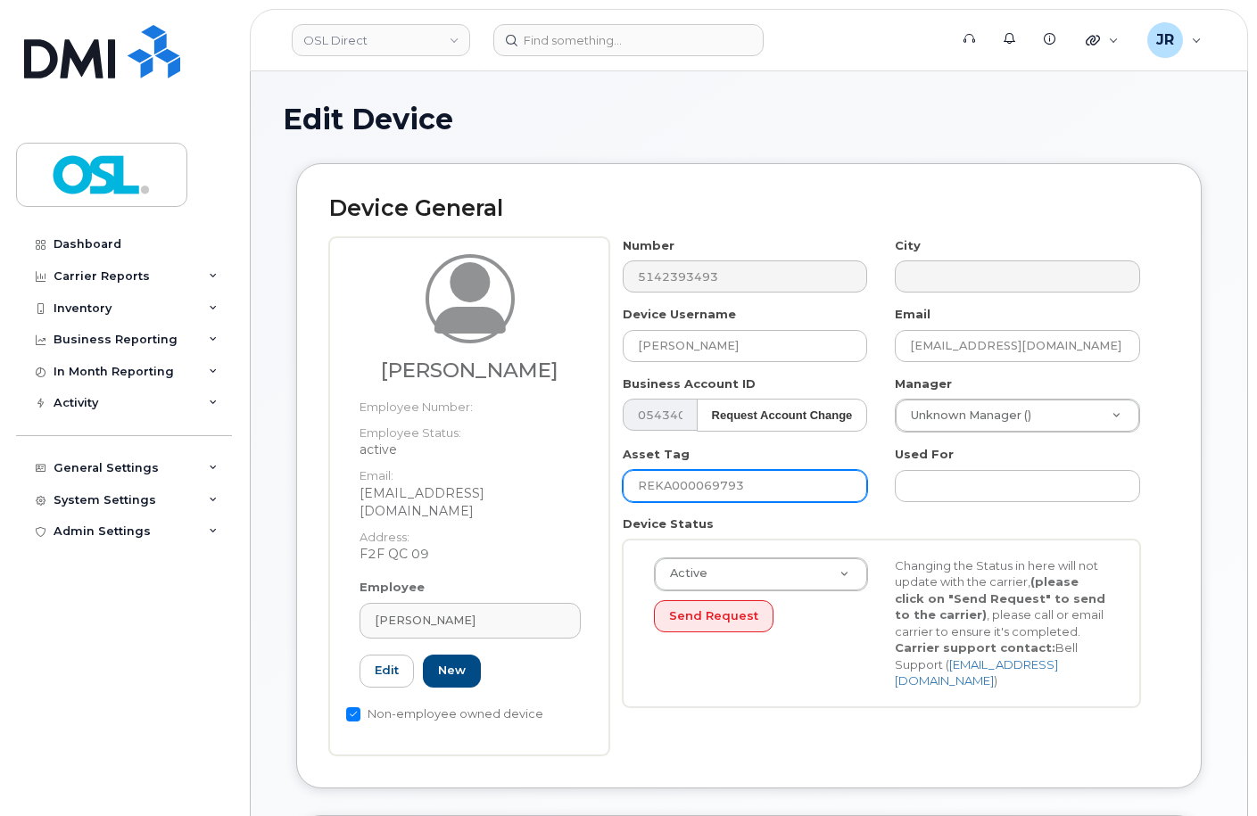
click at [699, 484] on input "REKA000069793" at bounding box center [745, 486] width 245 height 32
paste input "151658"
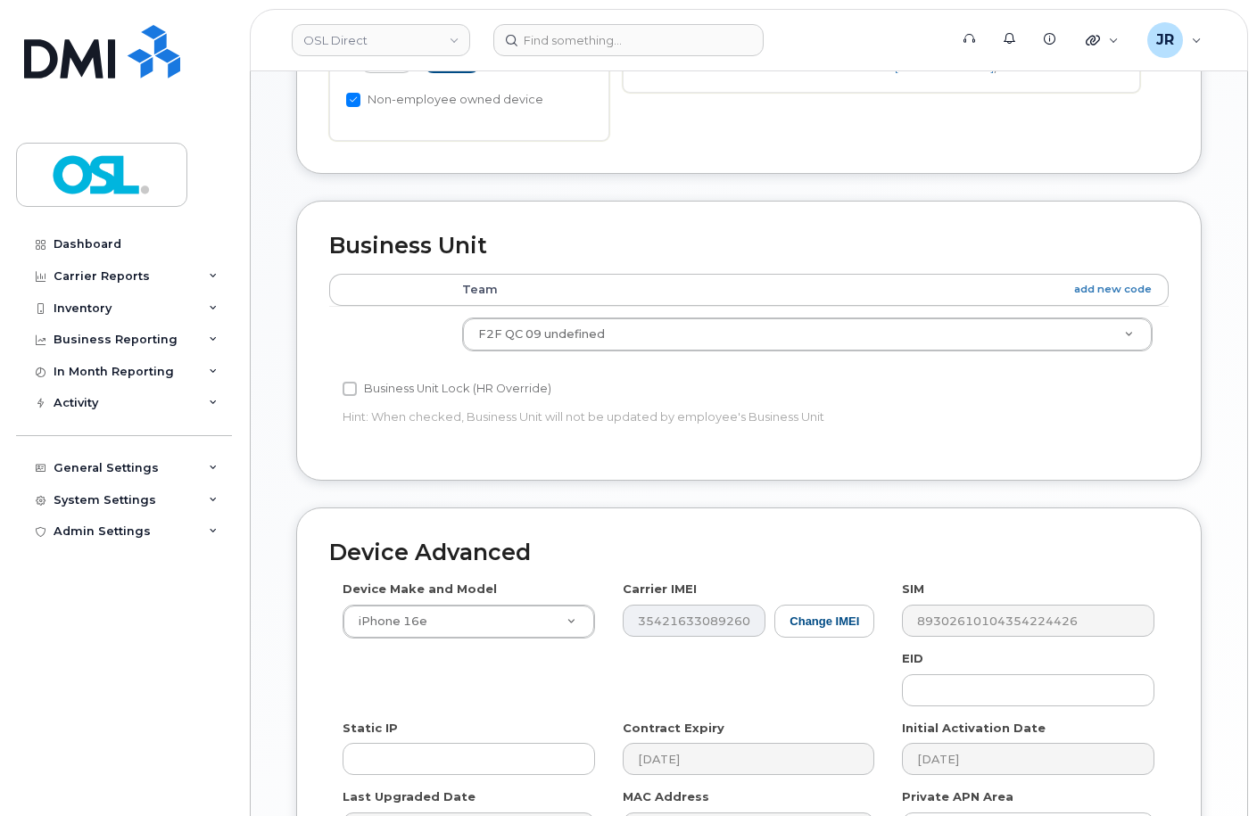
scroll to position [821, 0]
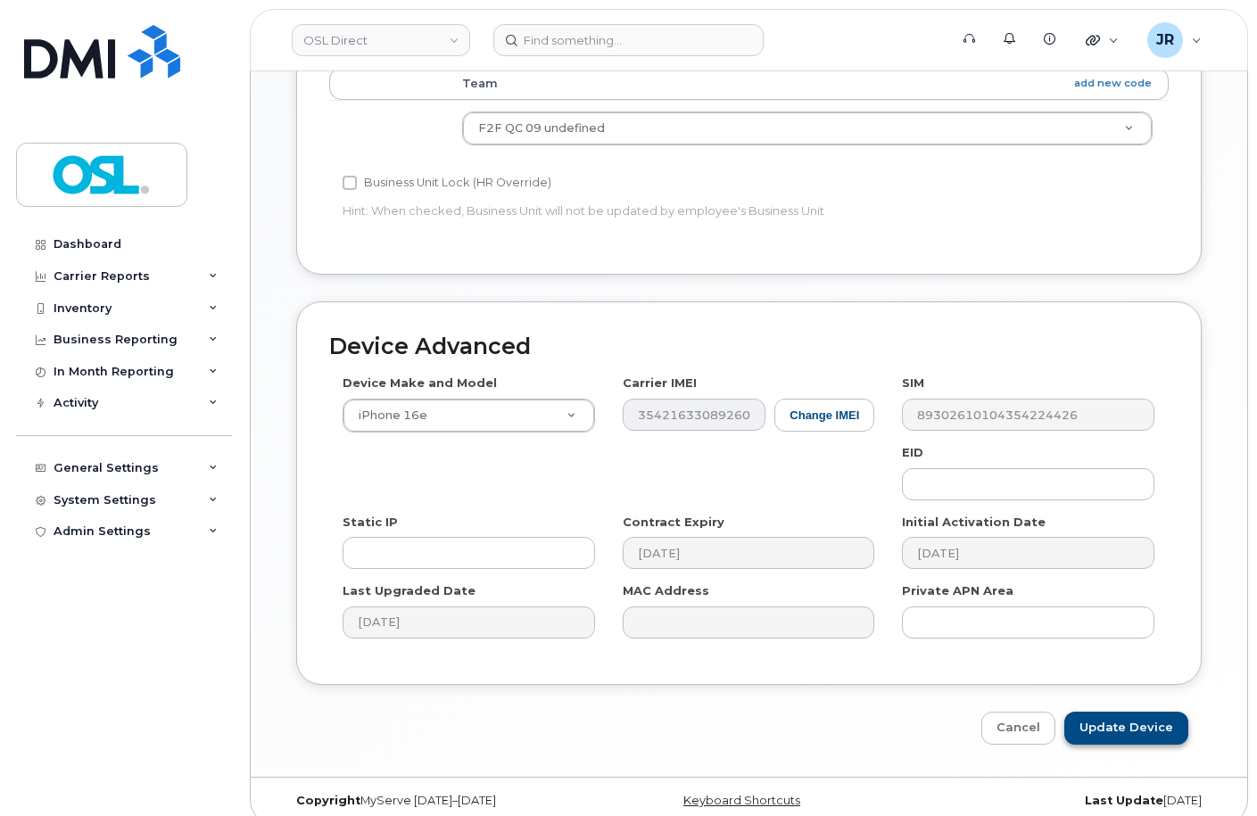
type input "REKA000151658"
click at [1134, 712] on input "Update Device" at bounding box center [1126, 728] width 124 height 33
type input "Saving..."
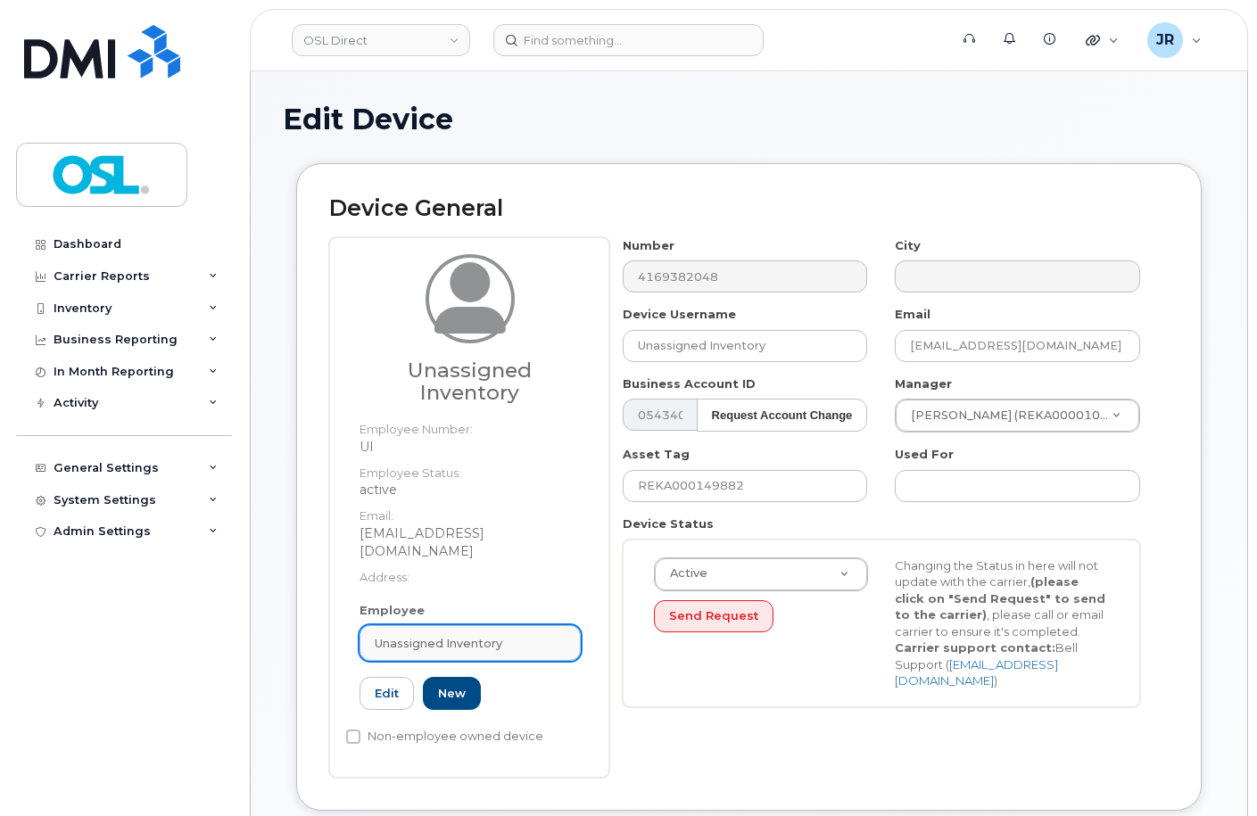
click at [461, 635] on span "Unassigned Inventory" at bounding box center [439, 643] width 128 height 17
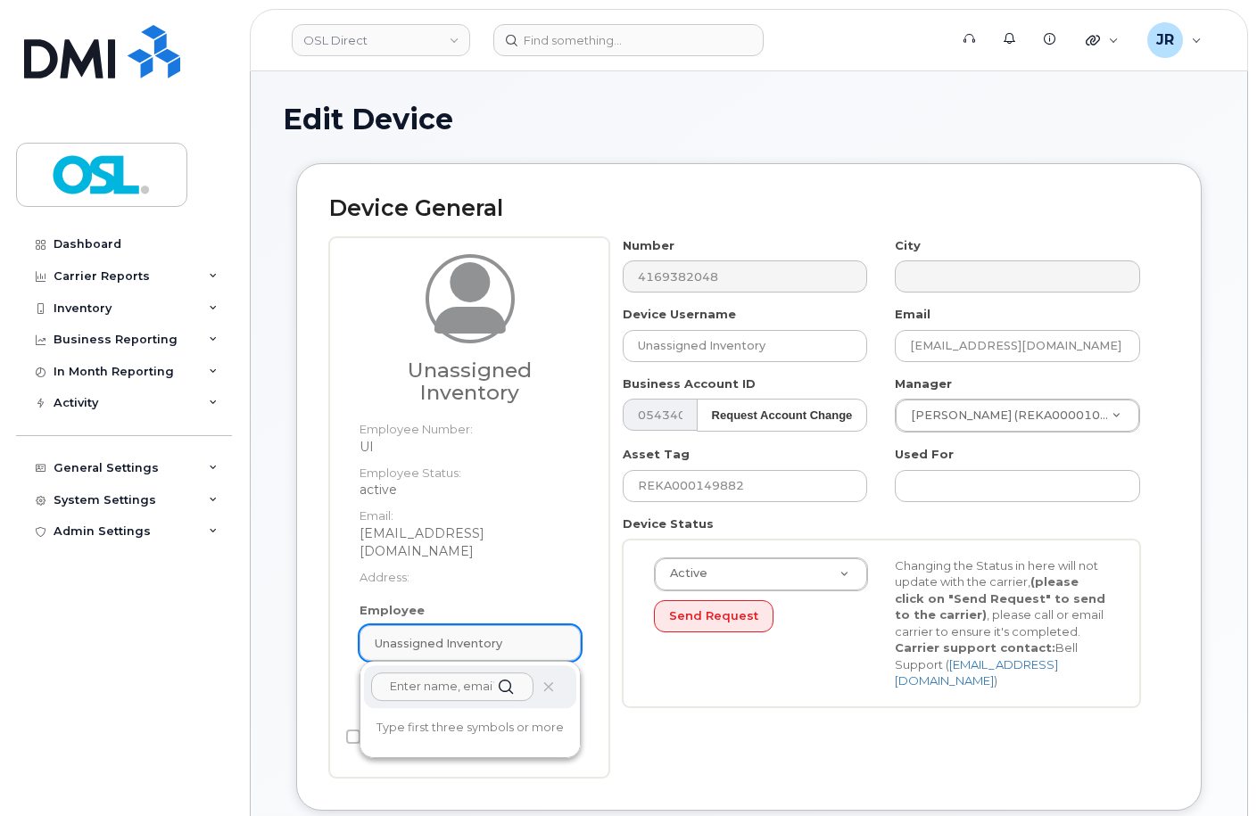
paste input "REKA000151658"
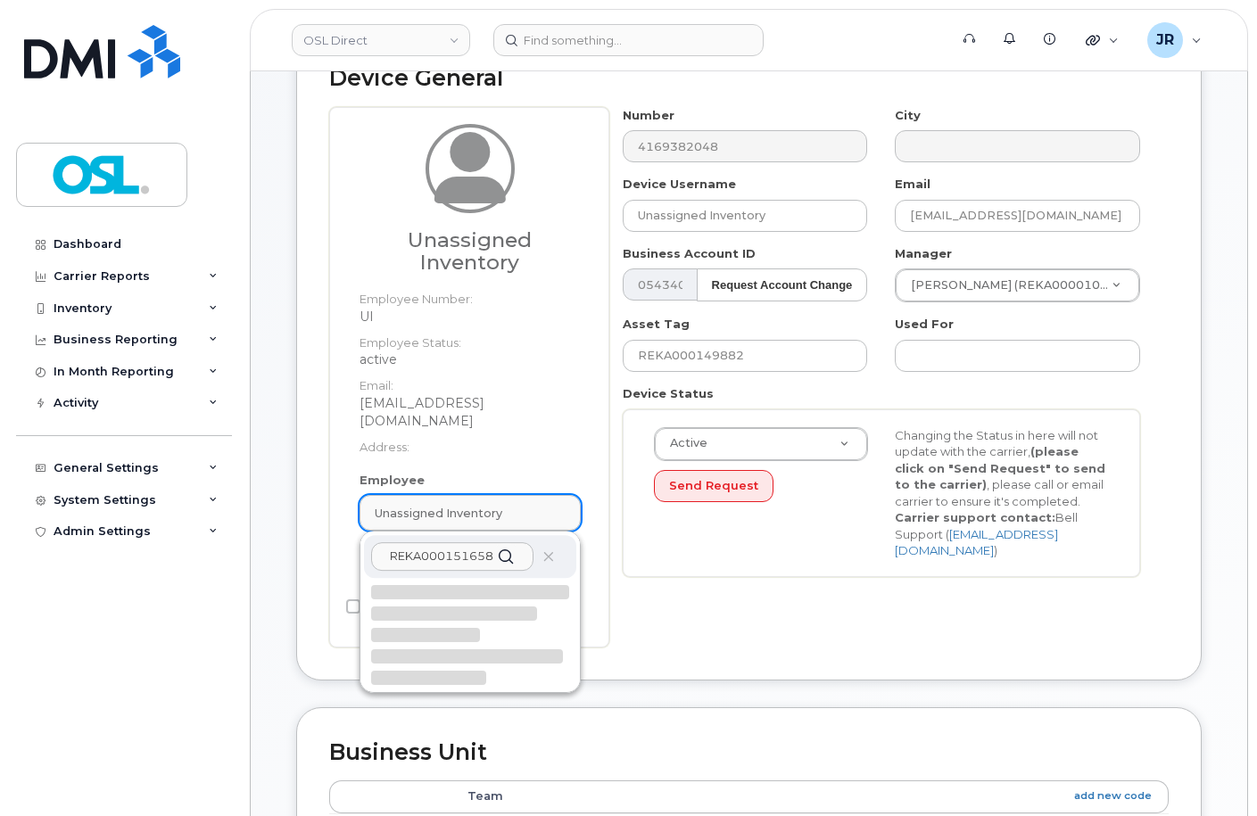
scroll to position [178, 0]
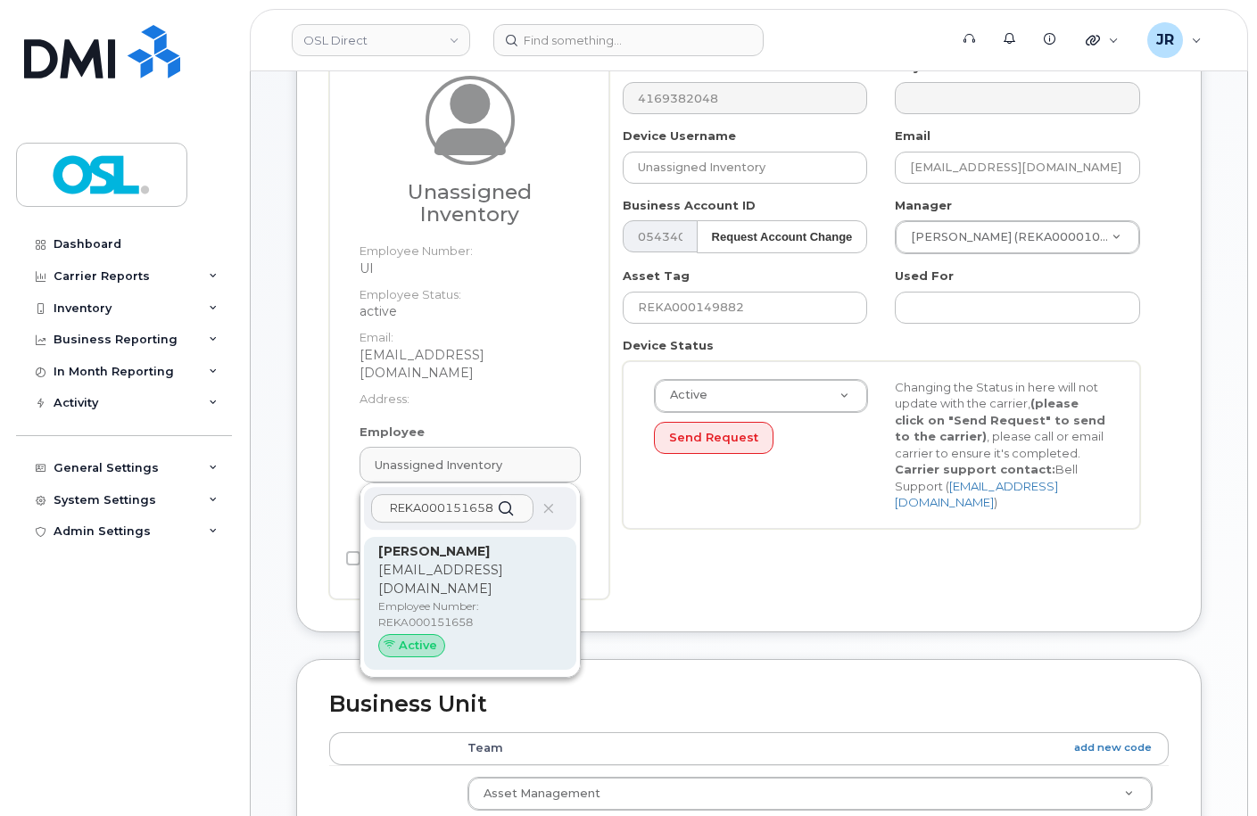
type input "REKA000151658"
click at [427, 561] on p "anis.bouchiba@osldirect.com" at bounding box center [470, 579] width 184 height 37
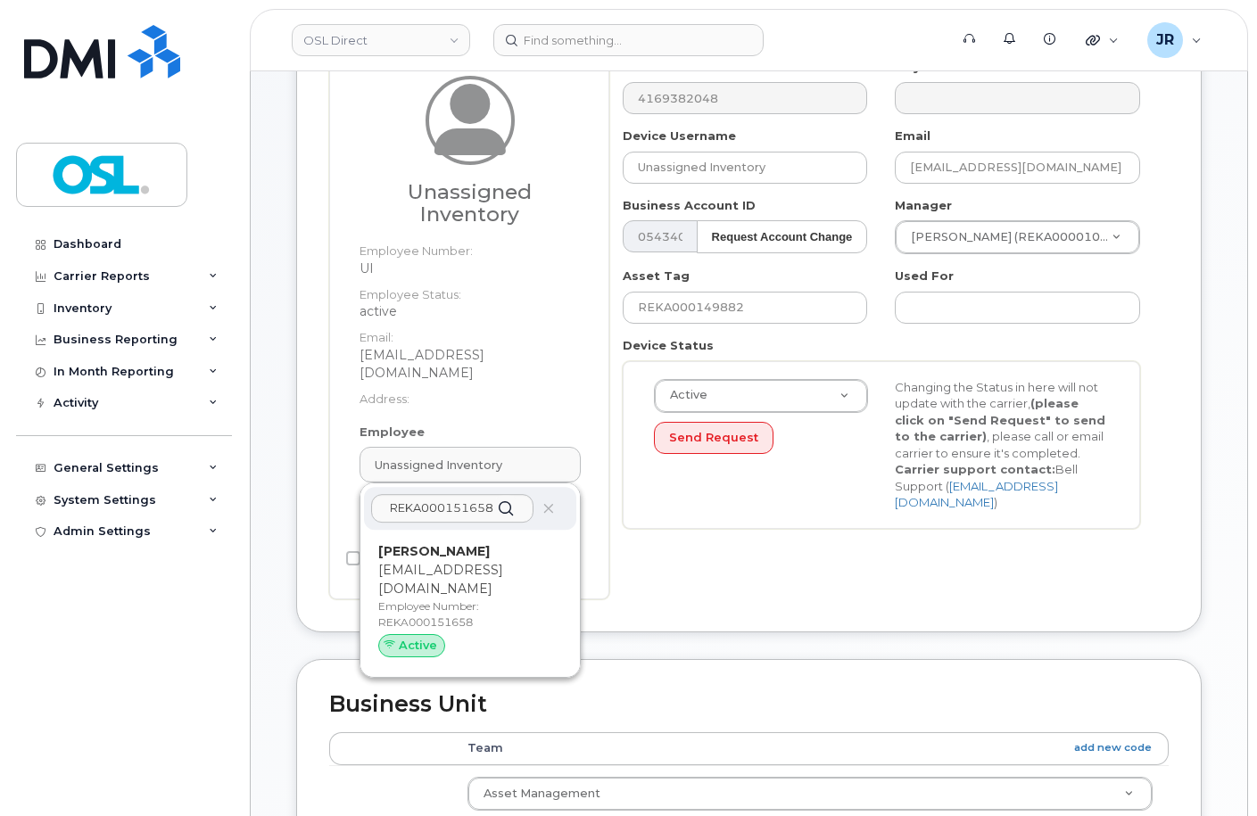
type input "REKA000151658"
type input "Anis Bouchiba"
type input "anis.bouchiba@osldirect.com"
type input "3358032"
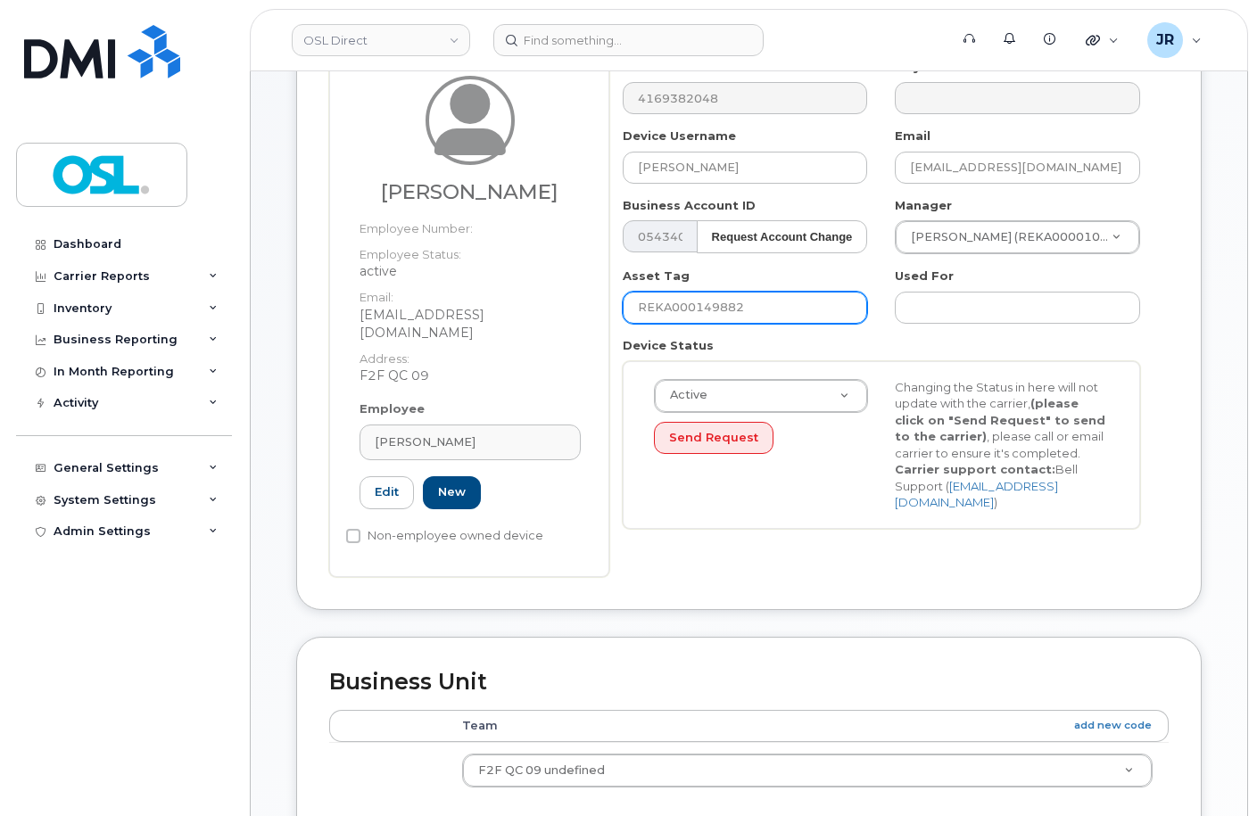
click at [709, 307] on input "REKA000149882" at bounding box center [745, 308] width 245 height 32
paste input "51658"
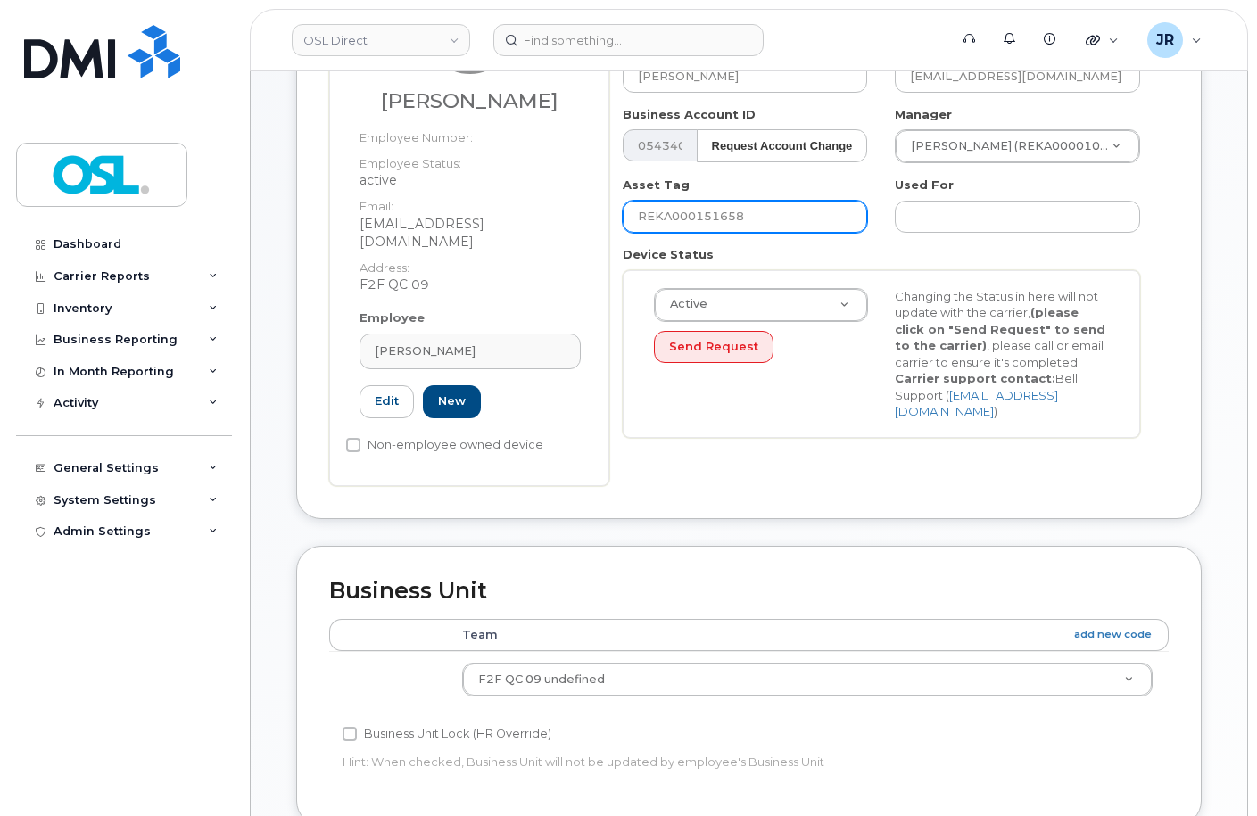
scroll to position [821, 0]
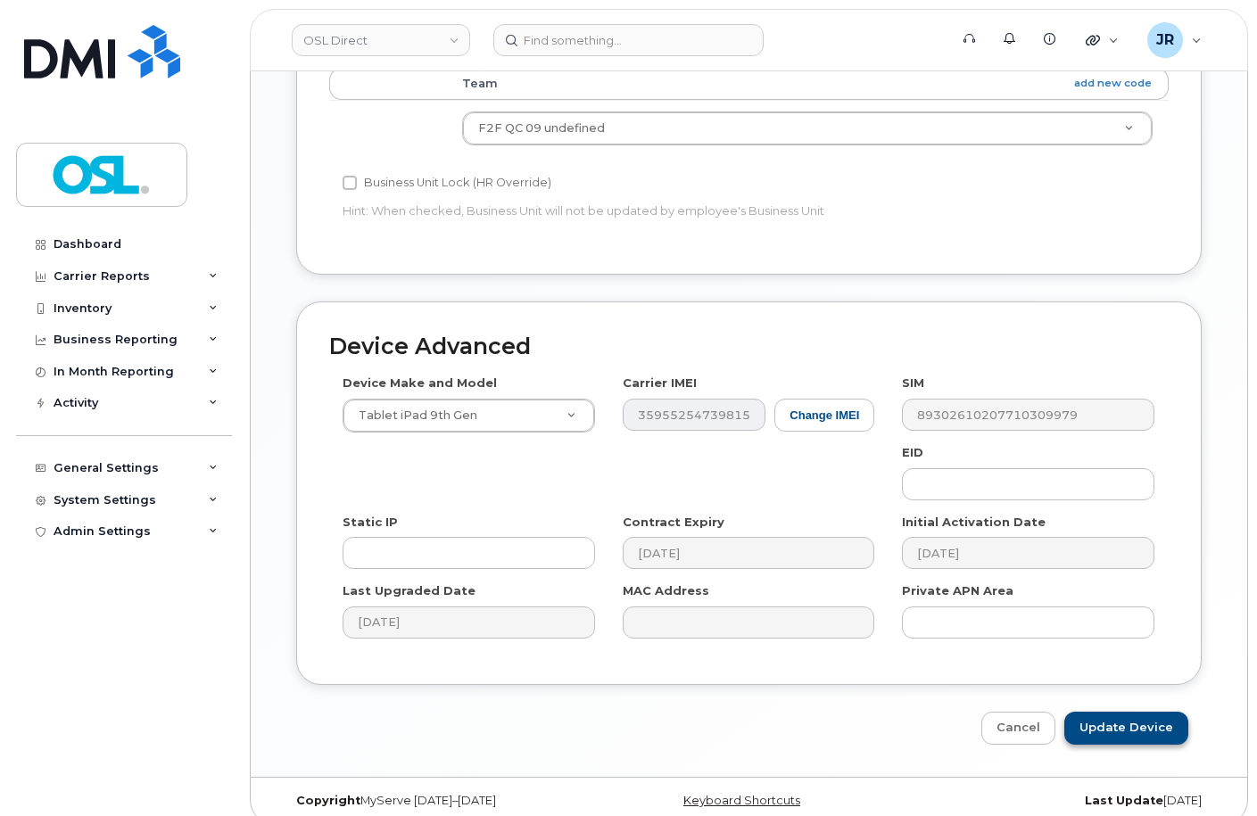
type input "REKA000151658"
drag, startPoint x: 1097, startPoint y: 707, endPoint x: 727, endPoint y: 348, distance: 514.9
click at [1097, 712] on input "Update Device" at bounding box center [1126, 728] width 124 height 33
type input "Saving..."
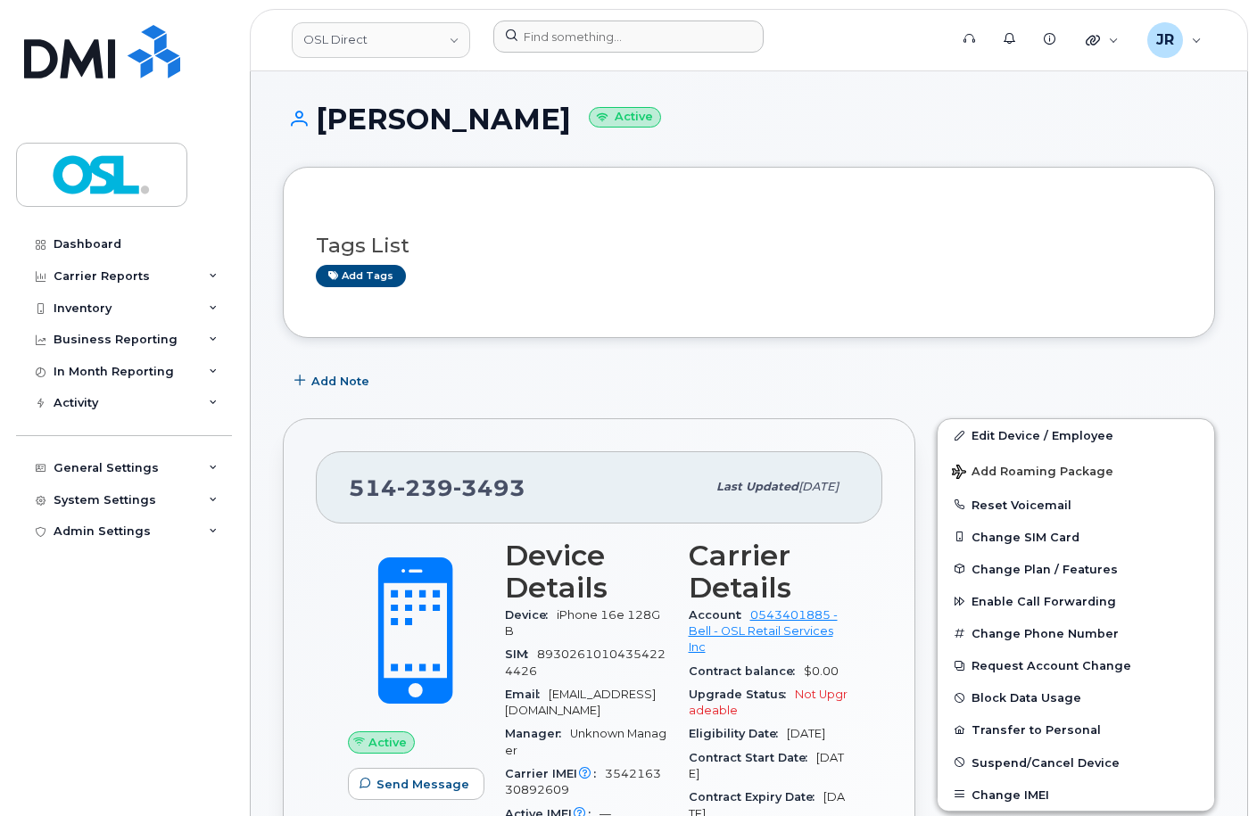
click at [584, 57] on div at bounding box center [715, 40] width 472 height 39
click at [585, 50] on input at bounding box center [628, 37] width 270 height 32
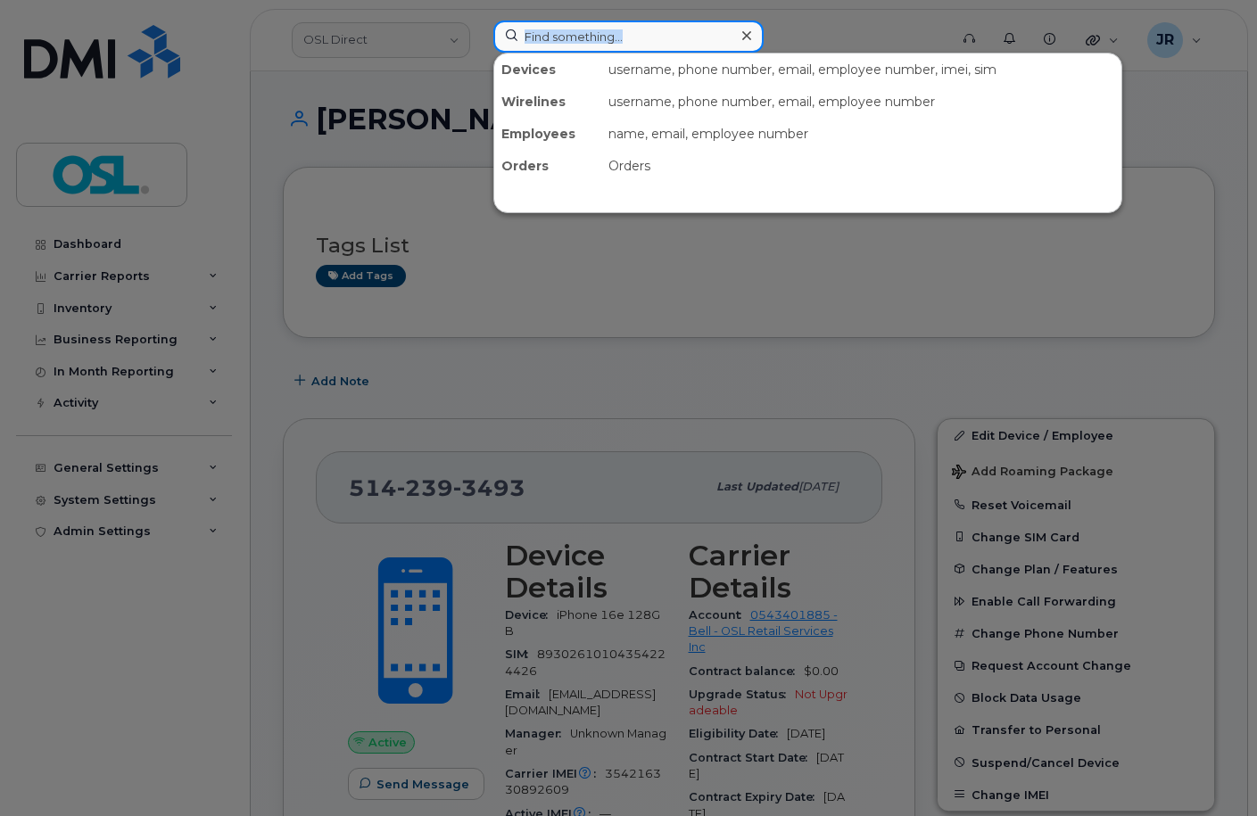
paste input "7826407885"
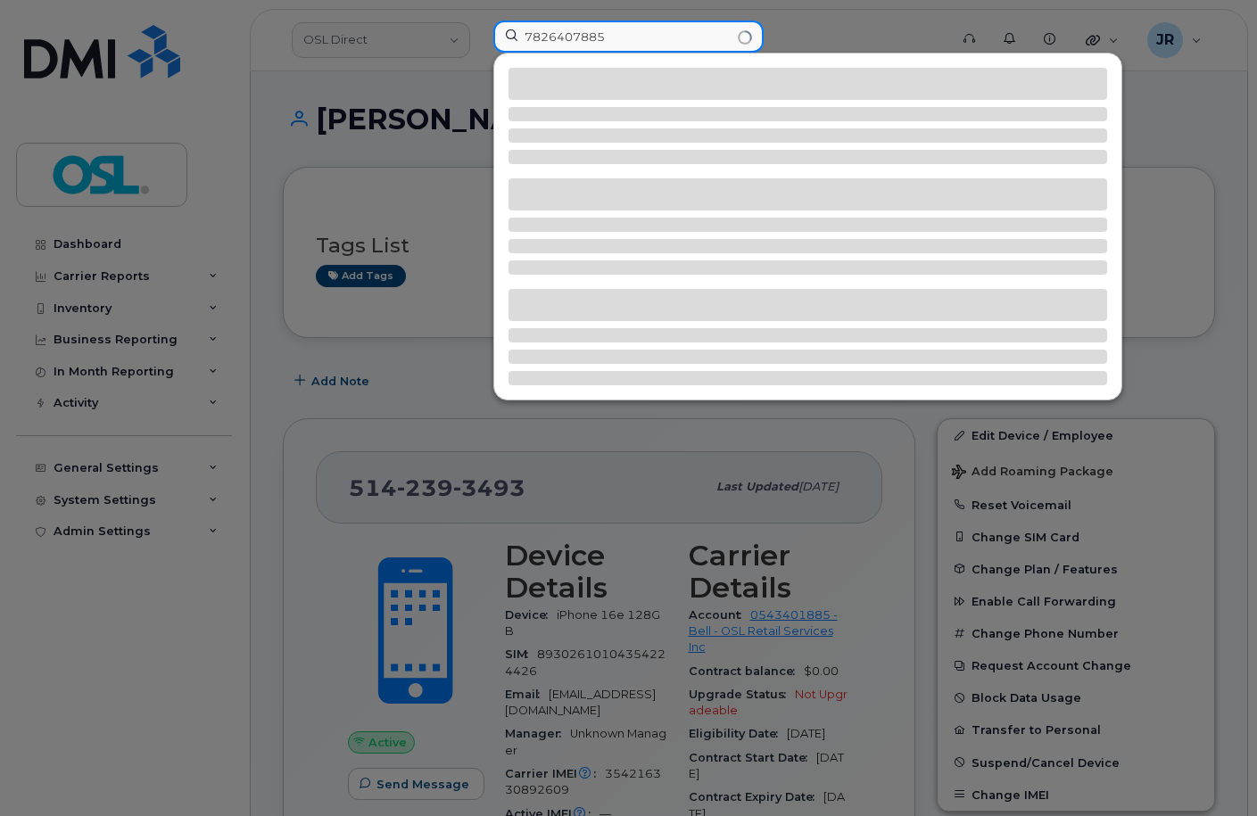
type input "7826407885"
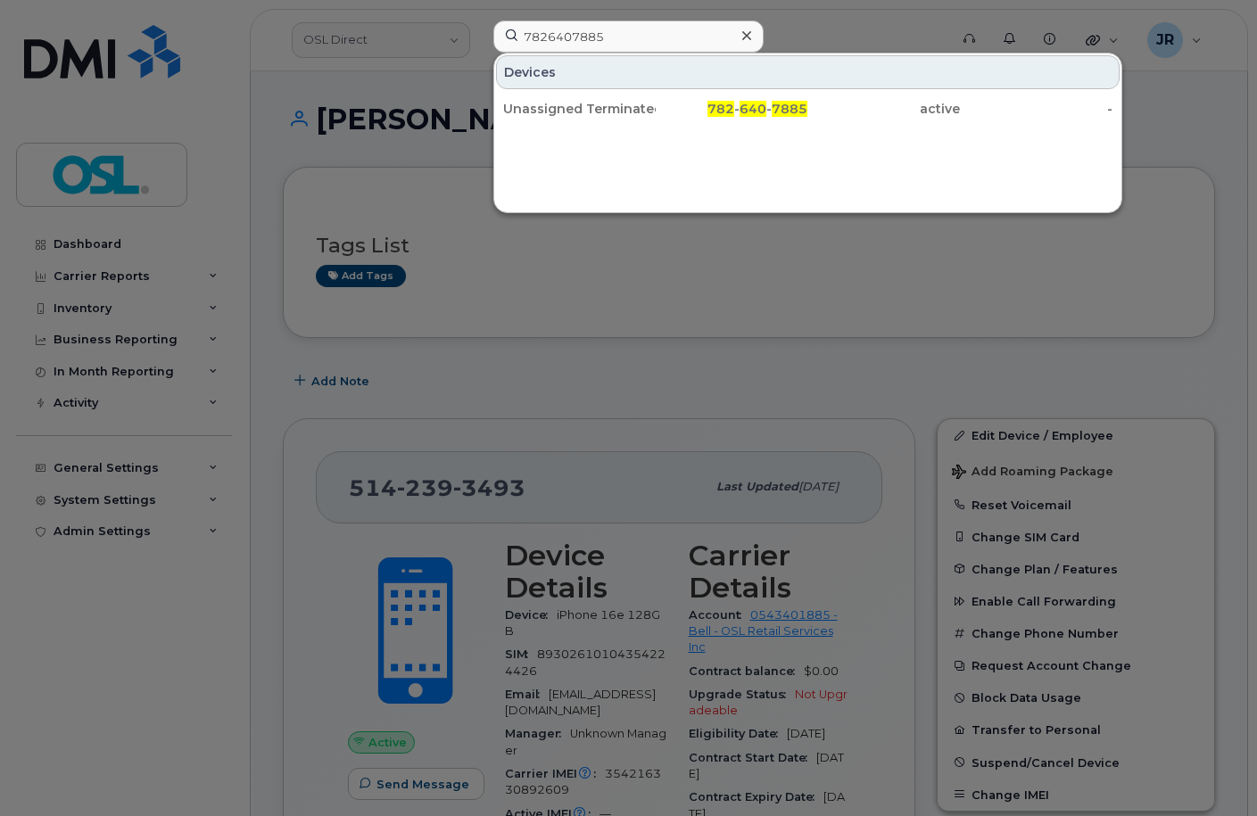
click at [540, 108] on div "Unassigned Terminated" at bounding box center [579, 109] width 153 height 18
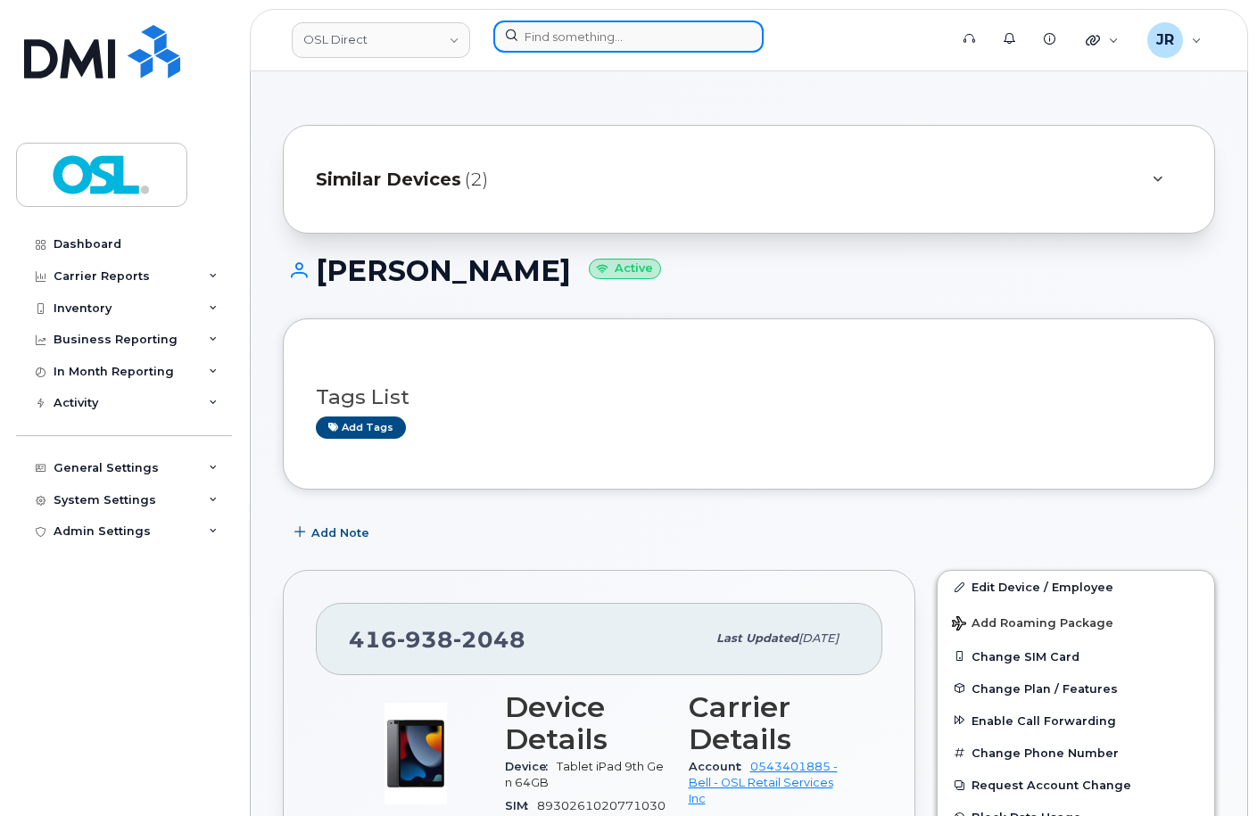
click at [526, 40] on input at bounding box center [628, 37] width 270 height 32
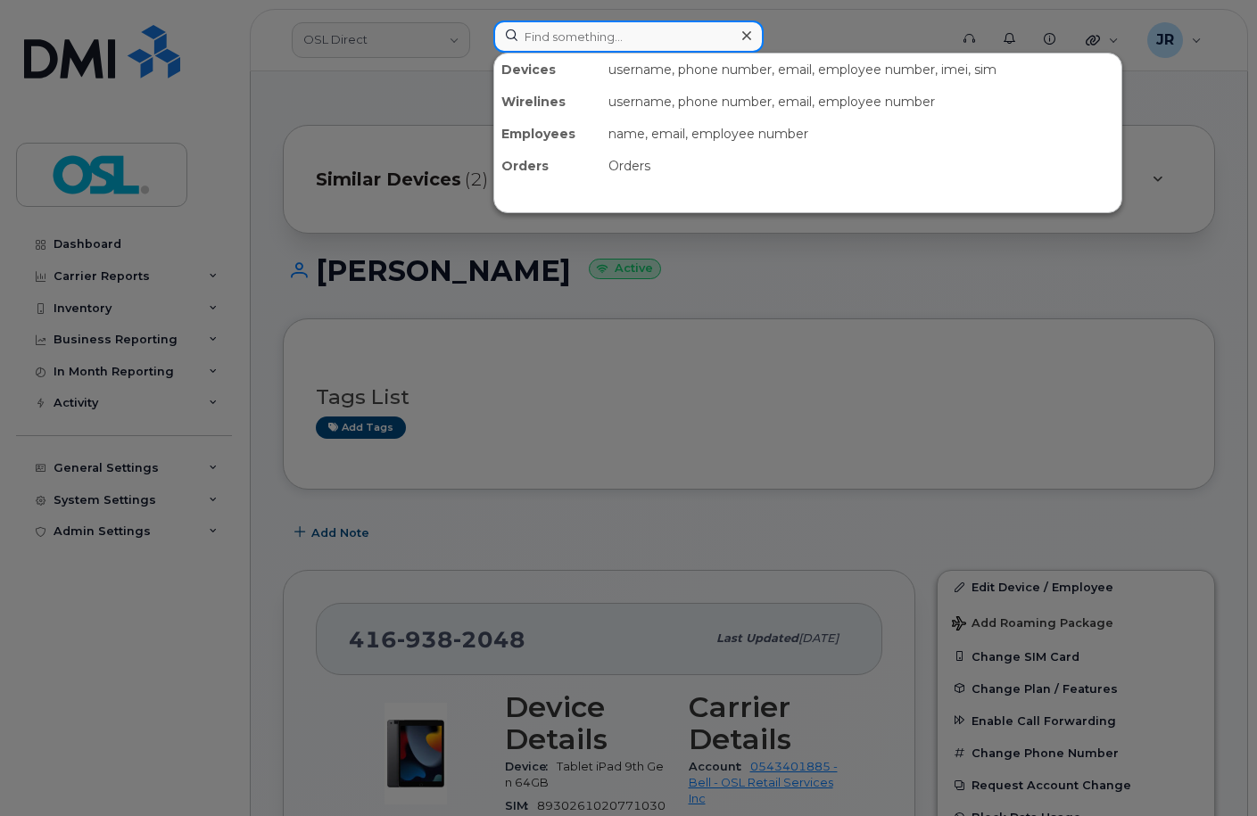
paste input "6473817794"
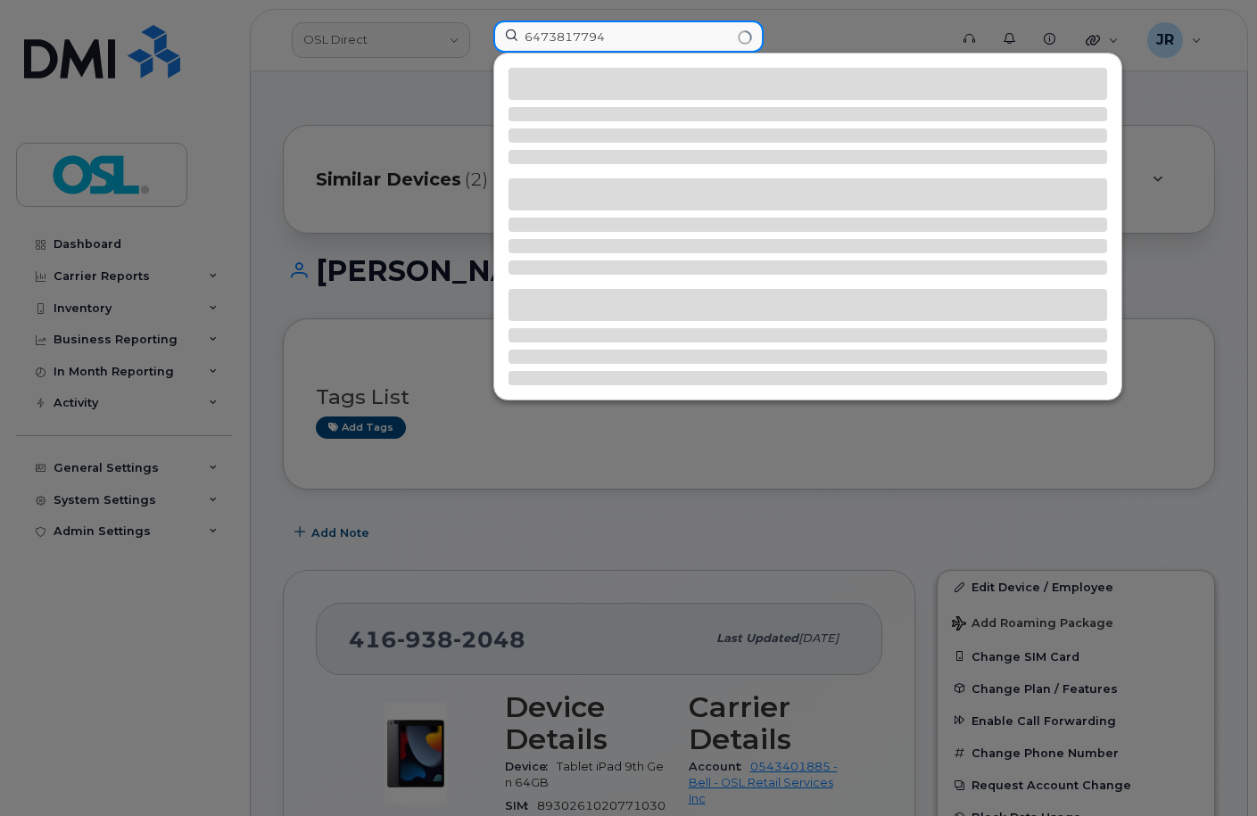
type input "6473817794"
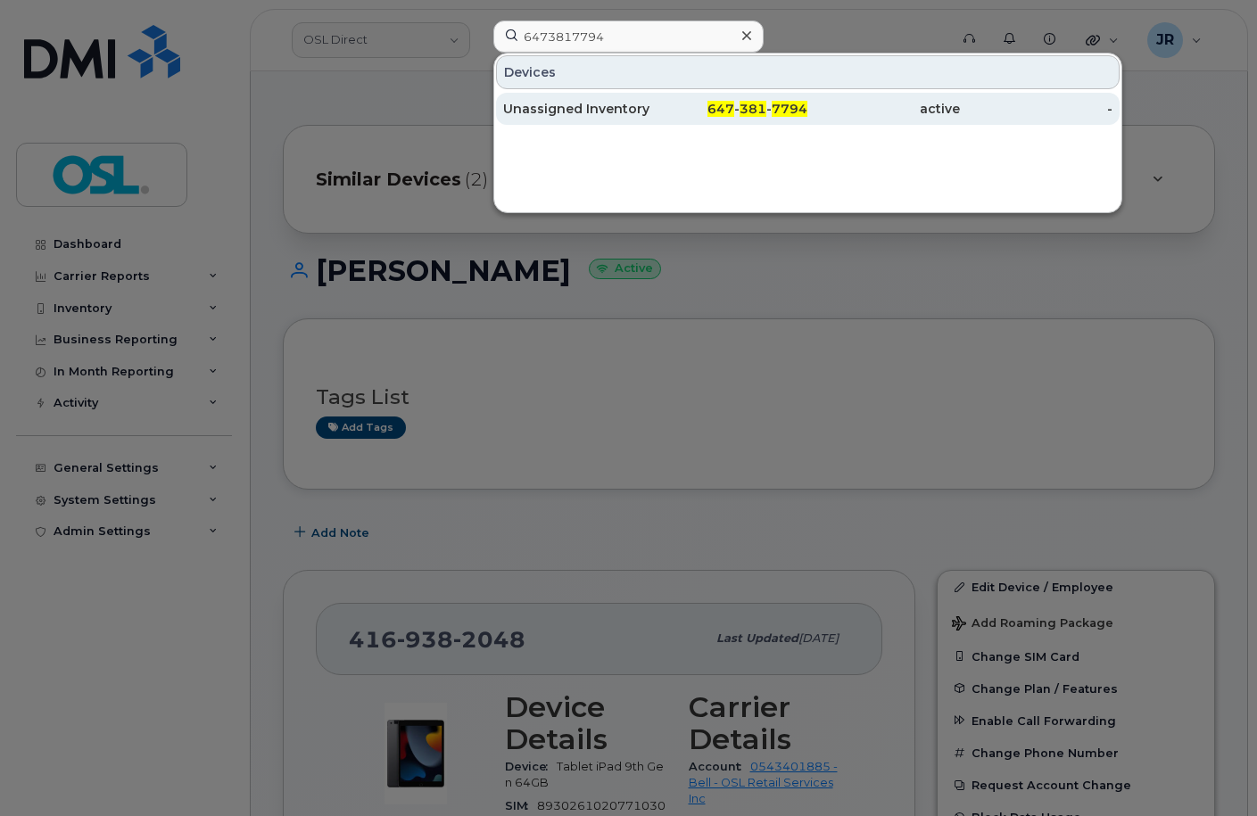
click at [547, 115] on div "Unassigned Inventory" at bounding box center [579, 109] width 153 height 18
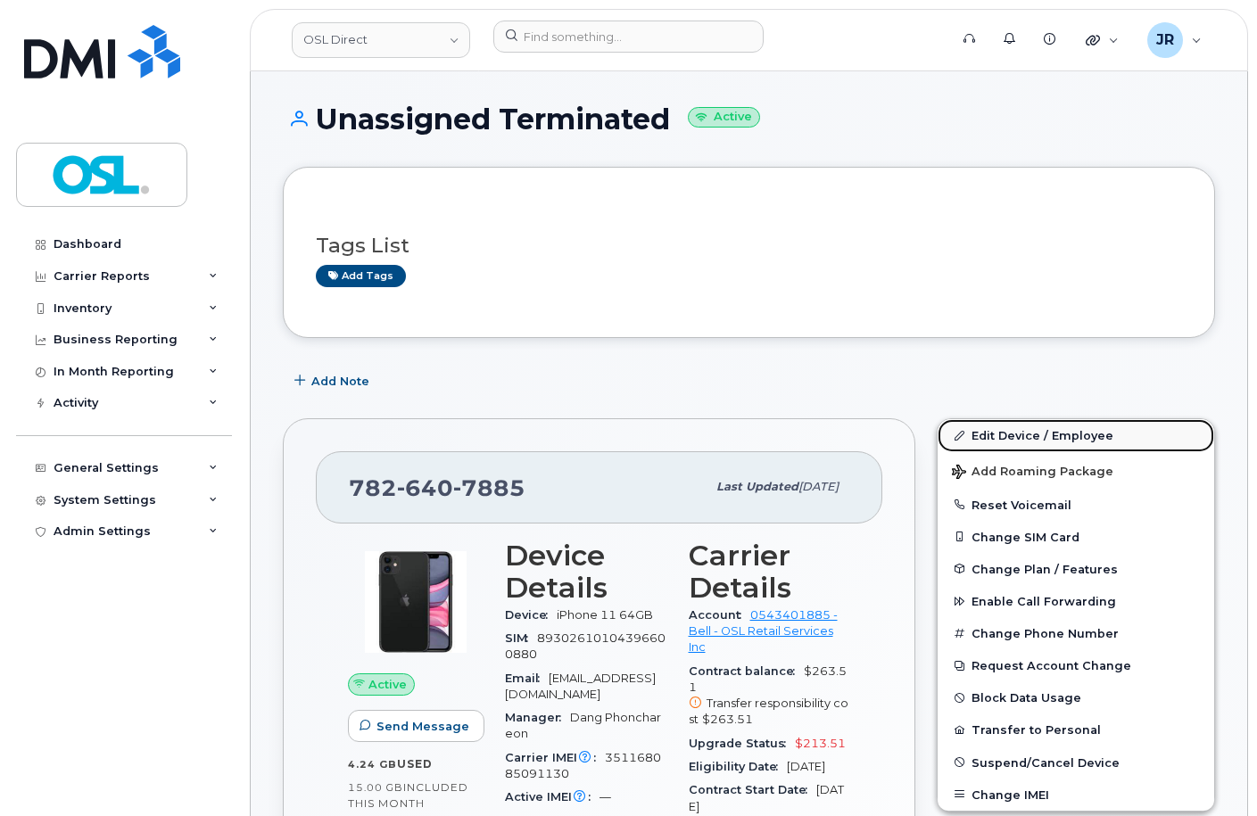
click at [1033, 432] on link "Edit Device / Employee" at bounding box center [1076, 435] width 277 height 32
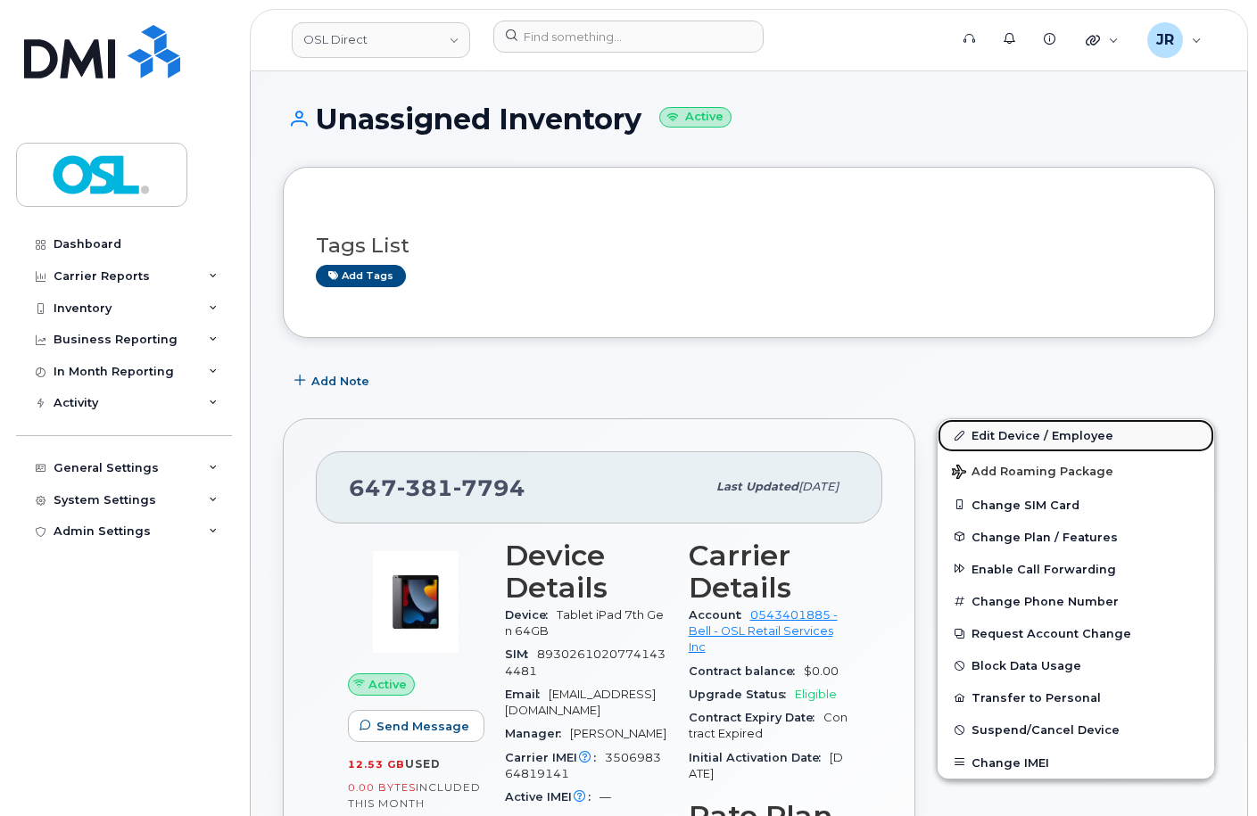
click at [991, 425] on link "Edit Device / Employee" at bounding box center [1076, 435] width 277 height 32
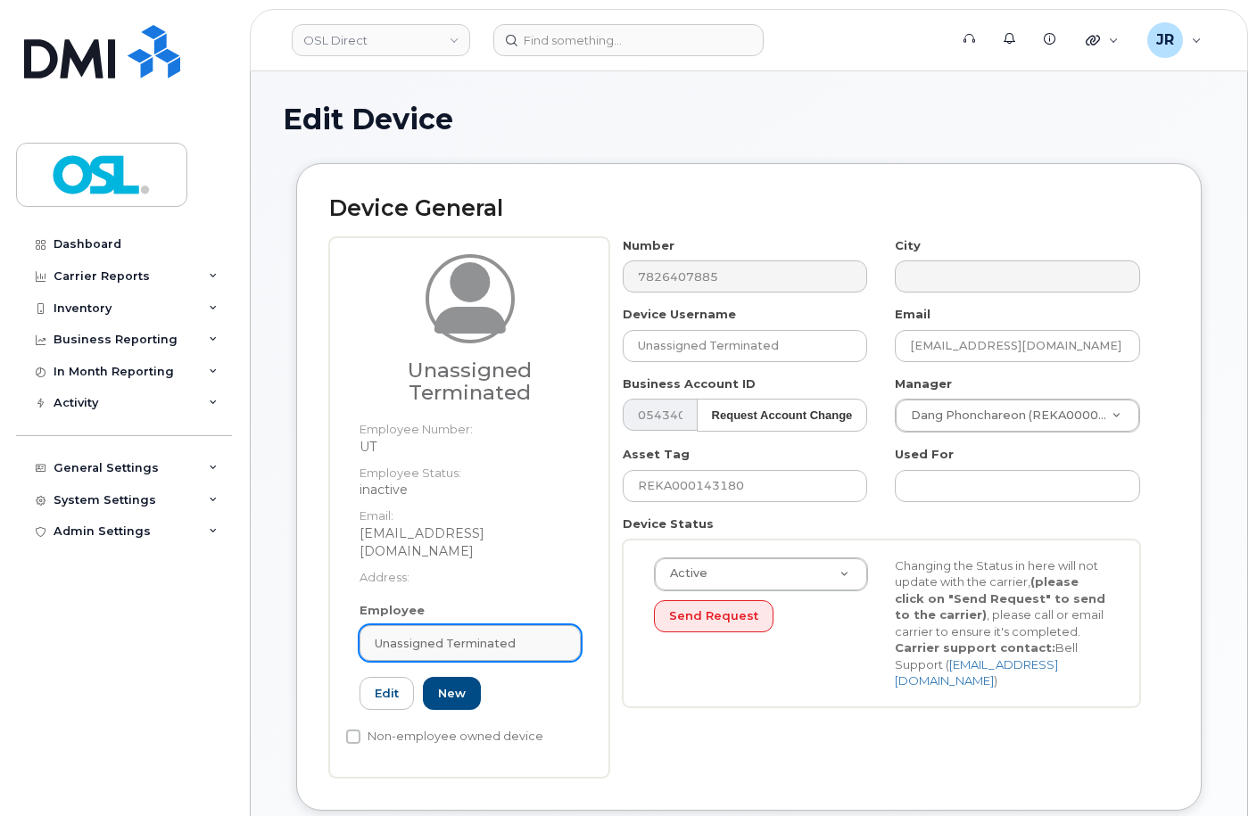
click at [542, 625] on link "Unassigned Terminated" at bounding box center [470, 643] width 221 height 36
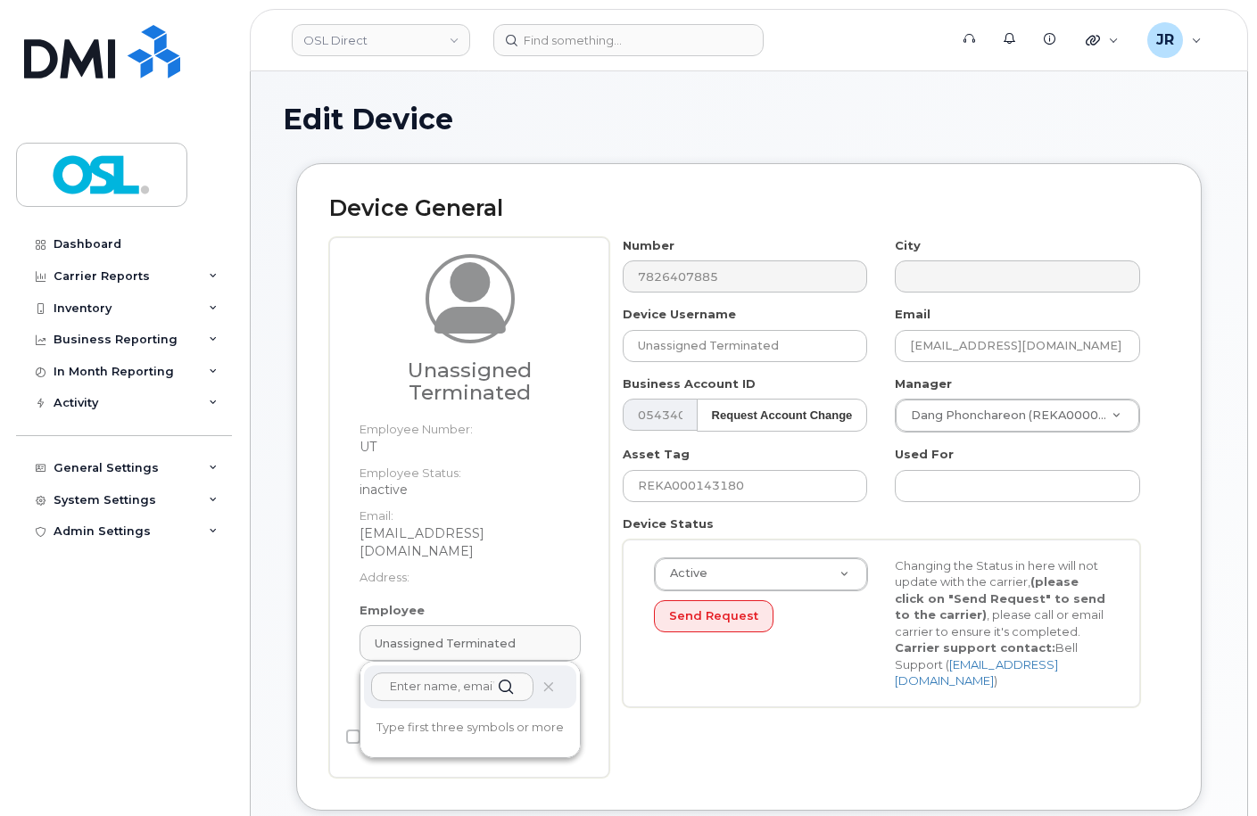
paste input "REKA000063901"
type input "REKA000063901"
drag, startPoint x: 455, startPoint y: 708, endPoint x: 705, endPoint y: 61, distance: 694.3
click at [453, 815] on p "Employee Number: REKA000063901" at bounding box center [470, 831] width 184 height 32
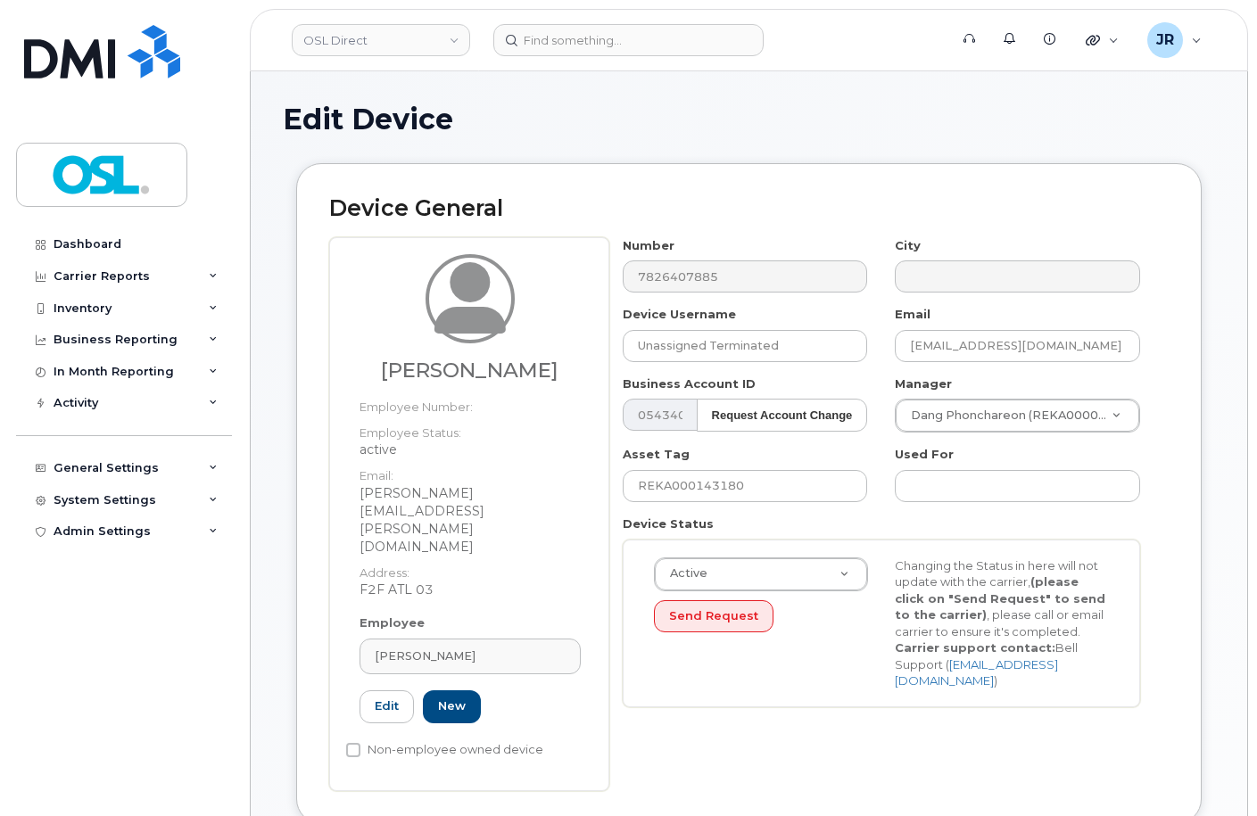
type input "REKA000063901"
type input "Maureen Watson"
type input "maureen.watson@osldirect.com"
type input "3358045"
click at [688, 484] on input "REKA000143180" at bounding box center [745, 486] width 245 height 32
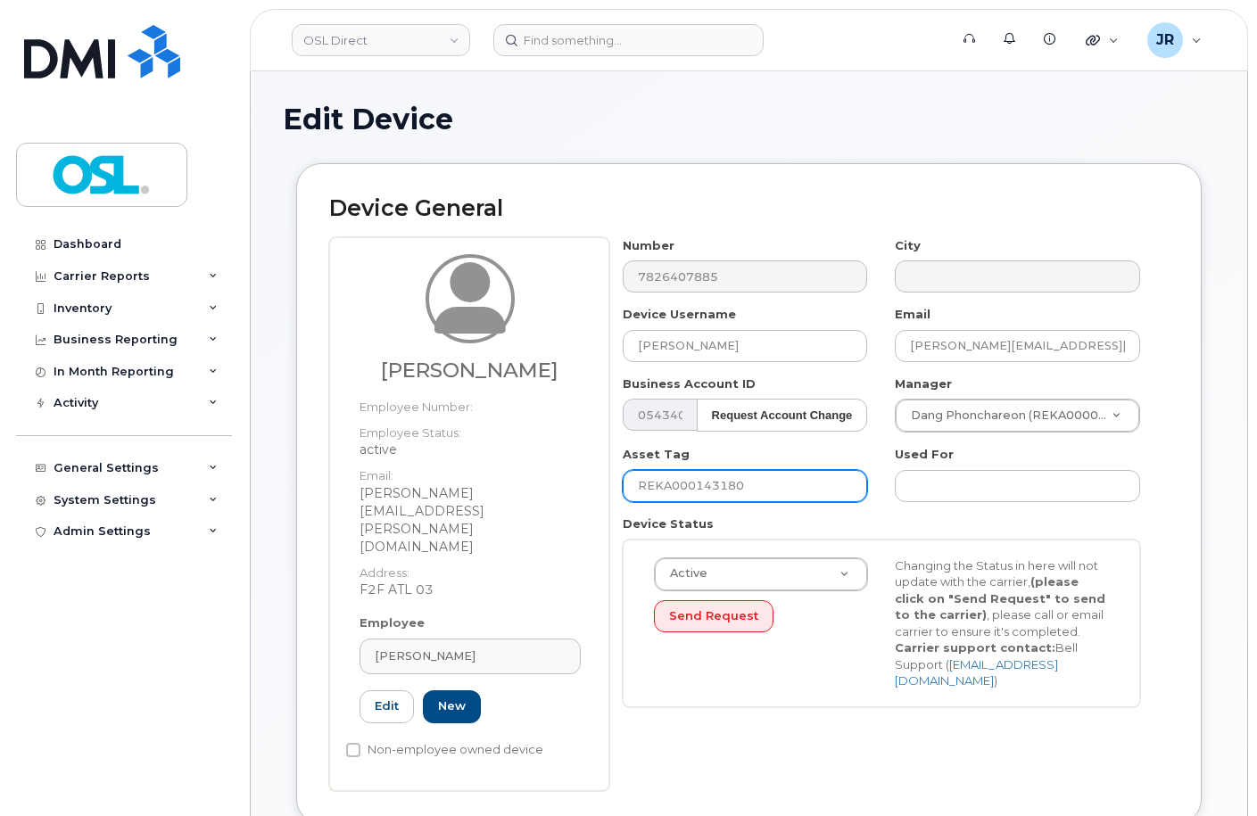
click at [688, 484] on input "REKA000143180" at bounding box center [745, 486] width 245 height 32
paste input "063901"
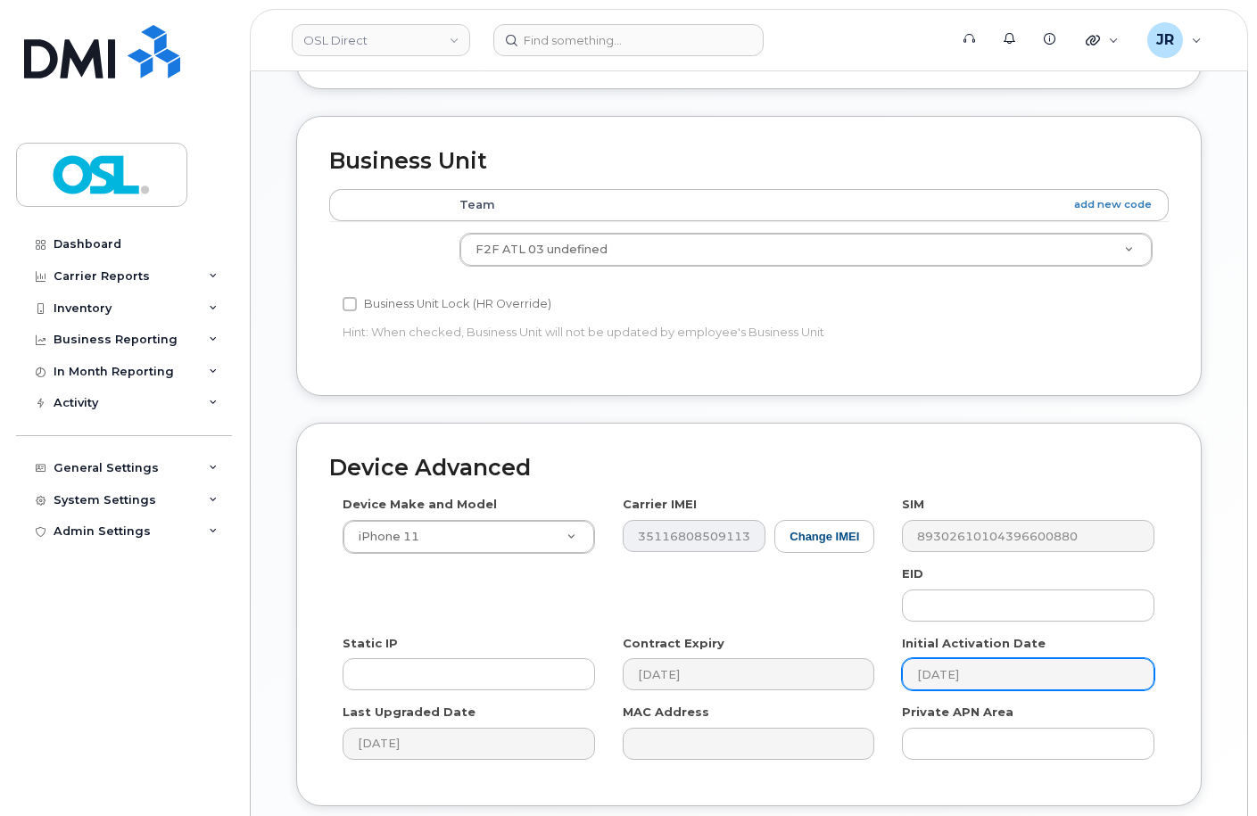
scroll to position [821, 0]
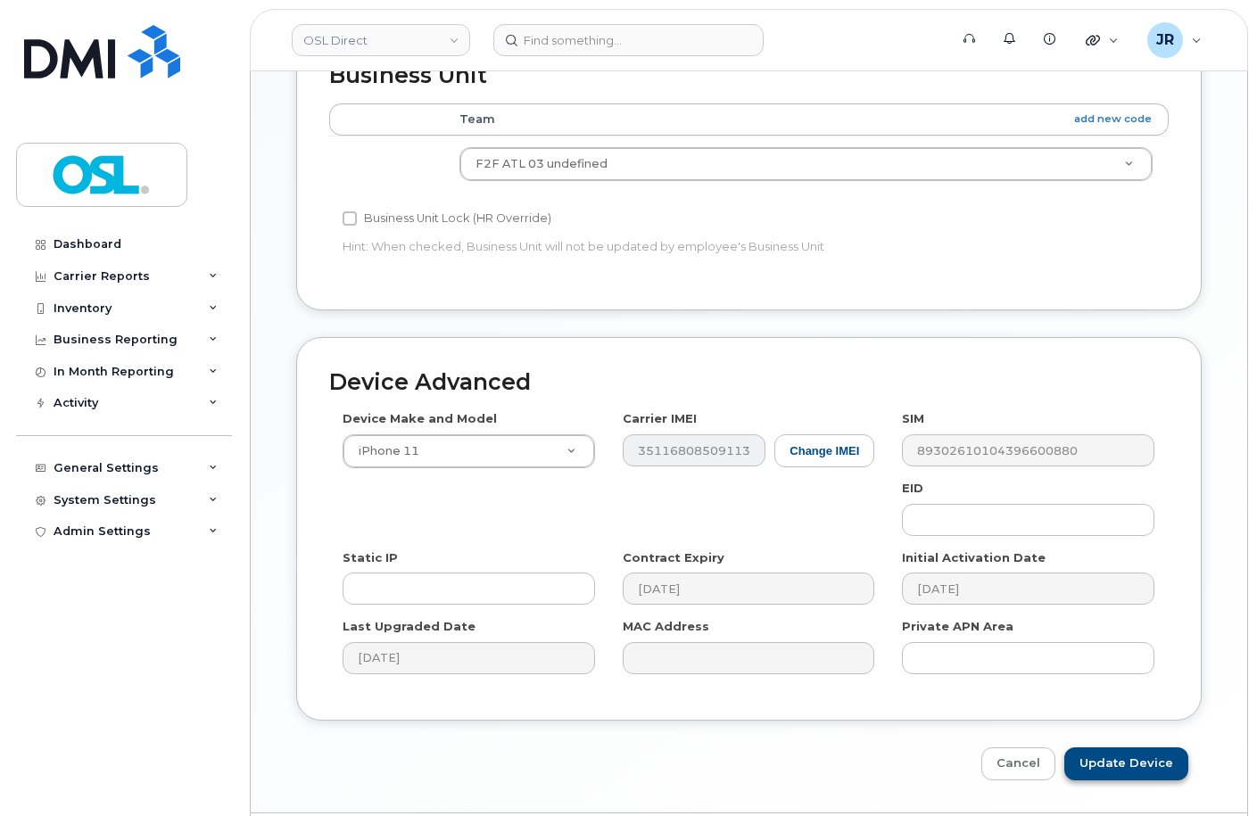
type input "REKA000063901"
click at [1122, 748] on input "Update Device" at bounding box center [1126, 764] width 124 height 33
type input "Saving..."
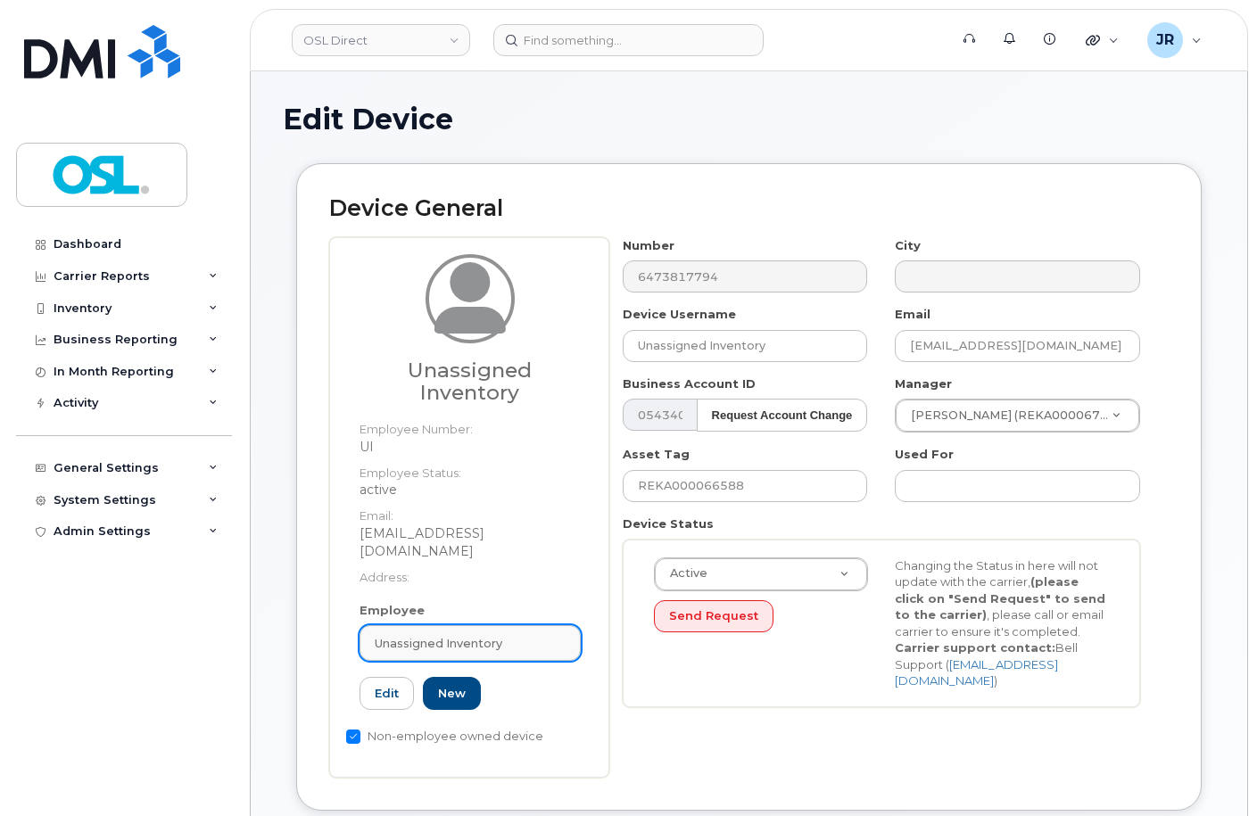
click at [442, 635] on span "Unassigned Inventory" at bounding box center [439, 643] width 128 height 17
paste input "REKA000063901"
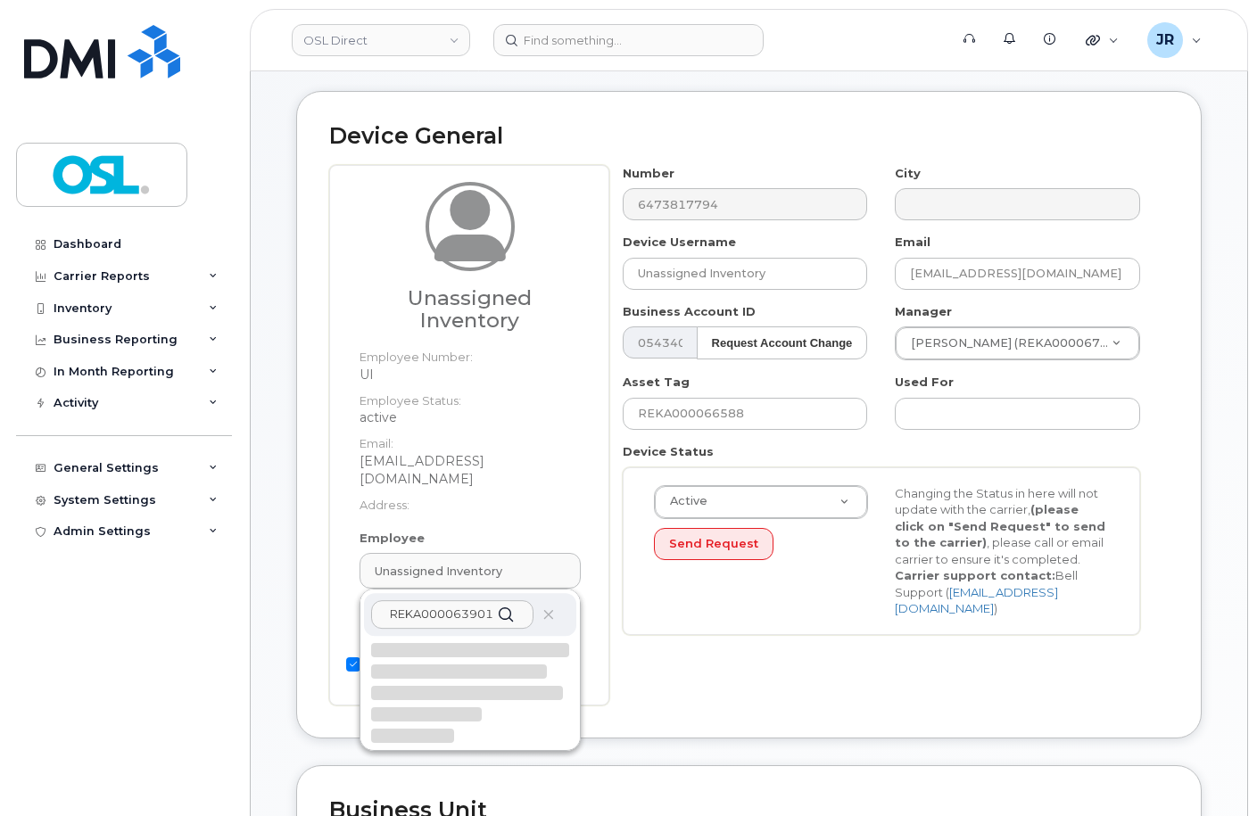
scroll to position [446, 0]
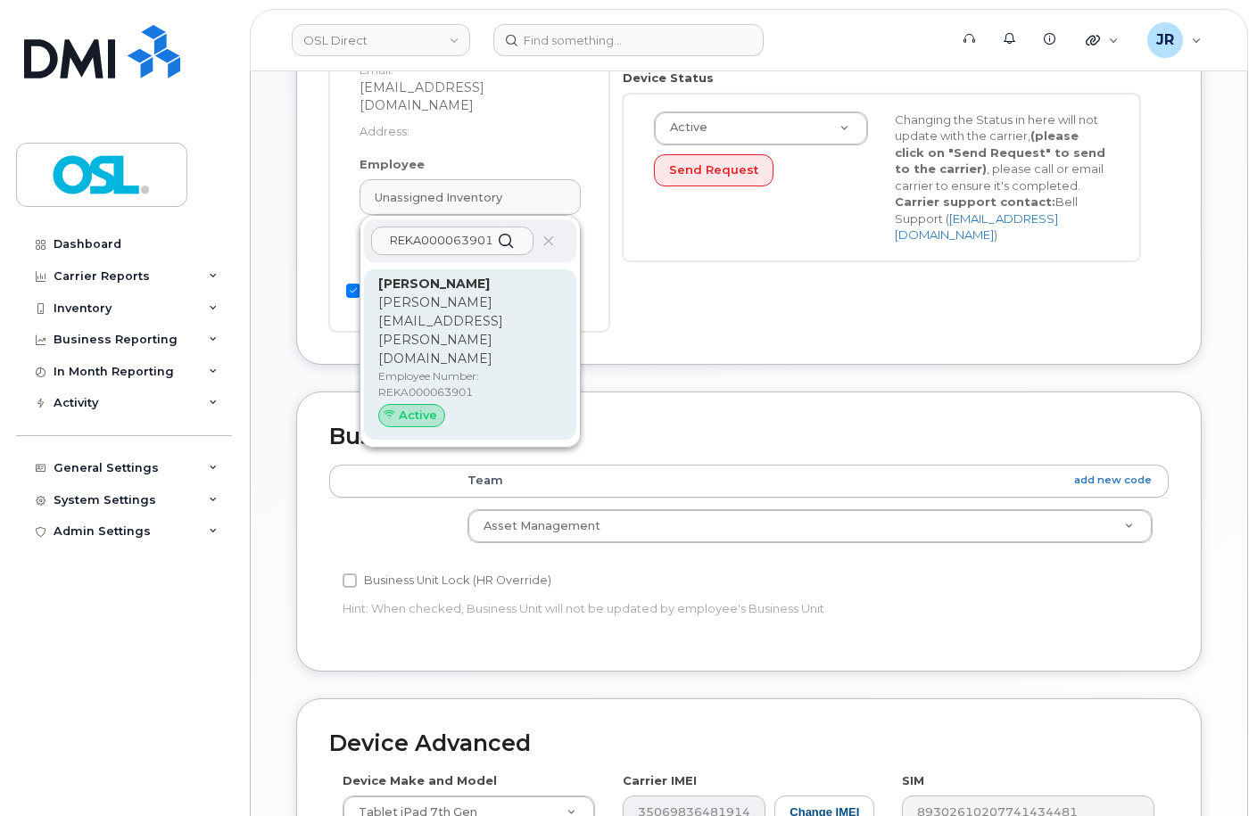
type input "REKA000063901"
click at [440, 269] on div "Maureen Watson maureen.watson@osldirect.com Employee Number: REKA000063901 Acti…" at bounding box center [470, 354] width 212 height 170
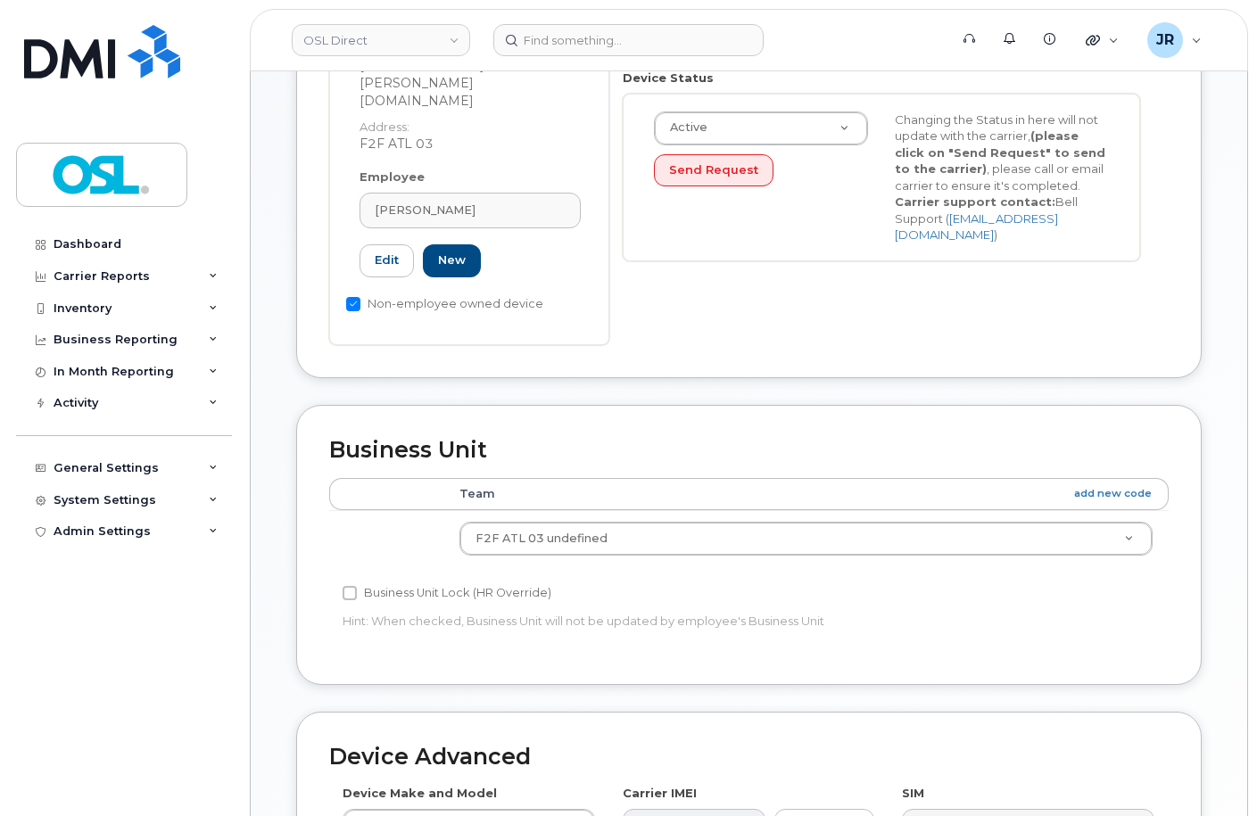
type input "REKA000063901"
type input "Maureen Watson"
type input "maureen.watson@osldirect.com"
type input "3358045"
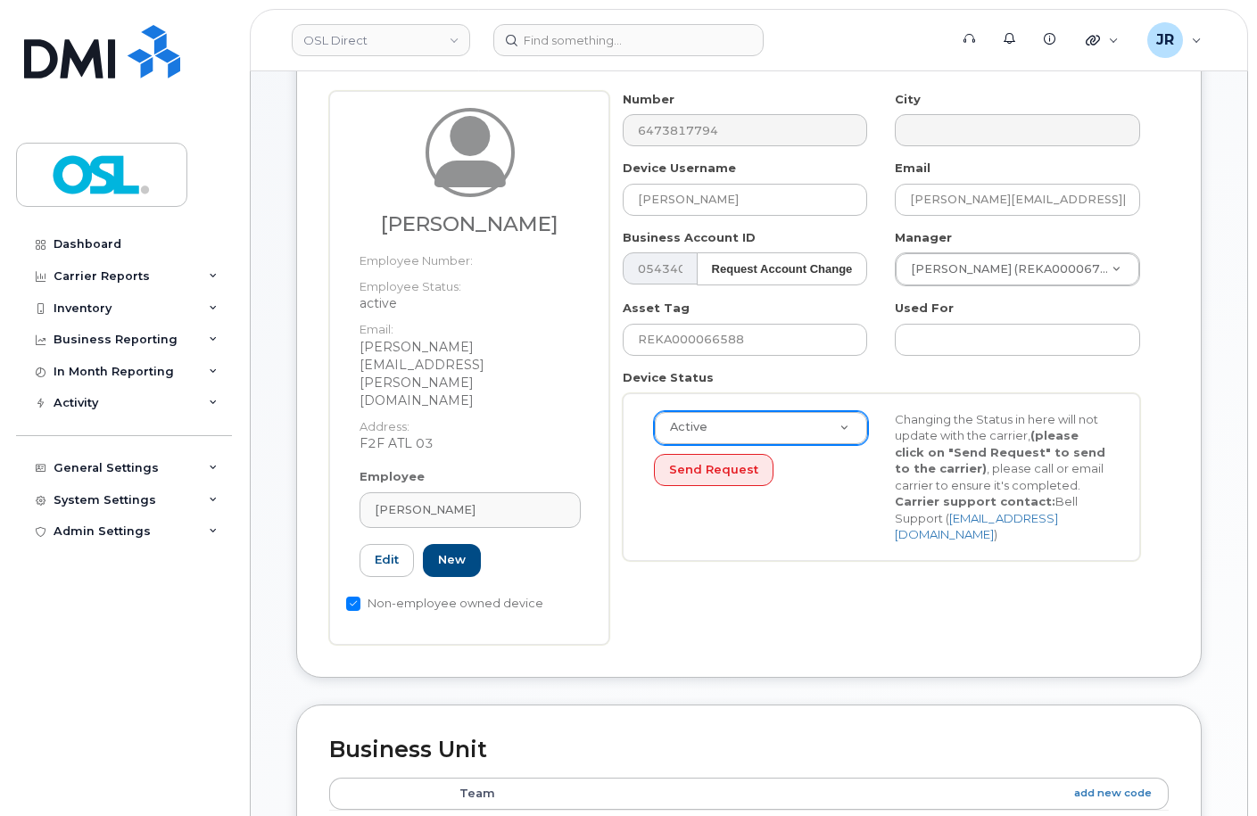
scroll to position [0, 0]
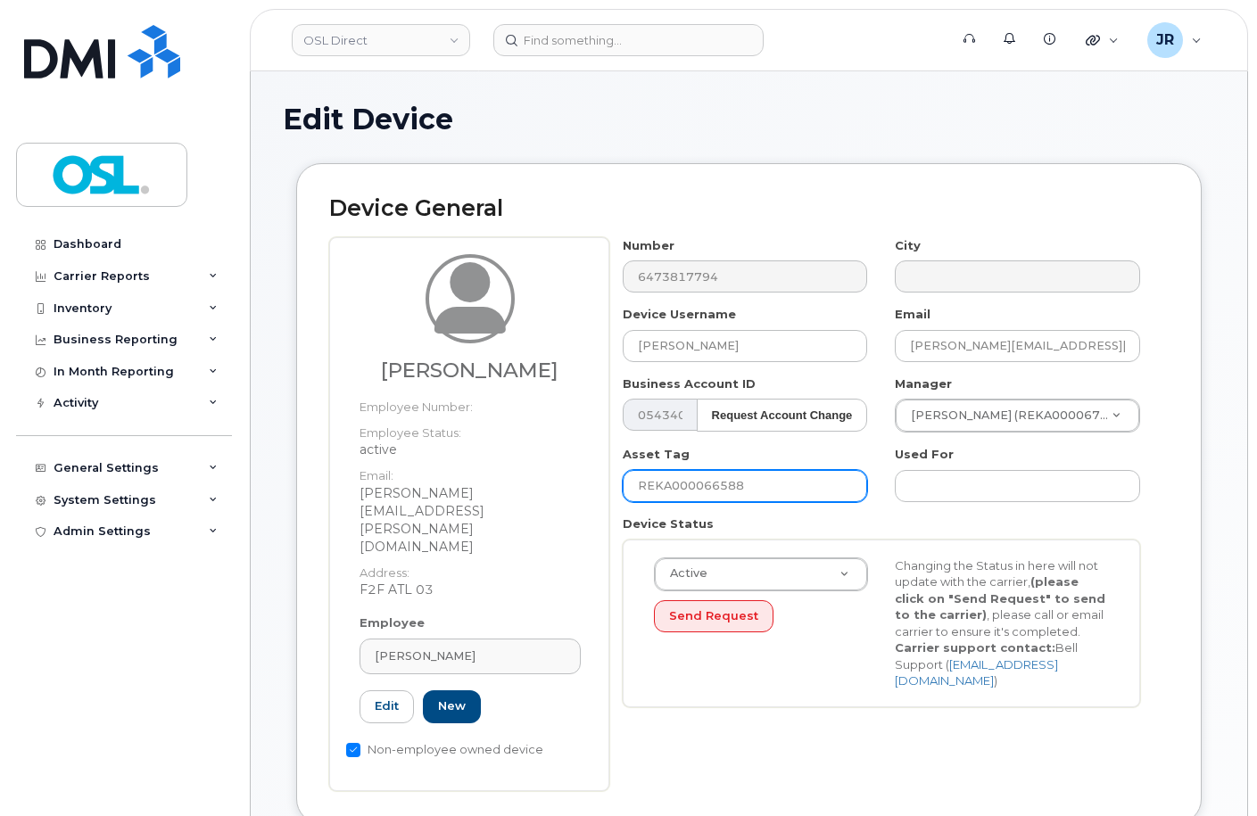
click at [688, 484] on input "REKA000066588" at bounding box center [745, 486] width 245 height 32
paste input "3901"
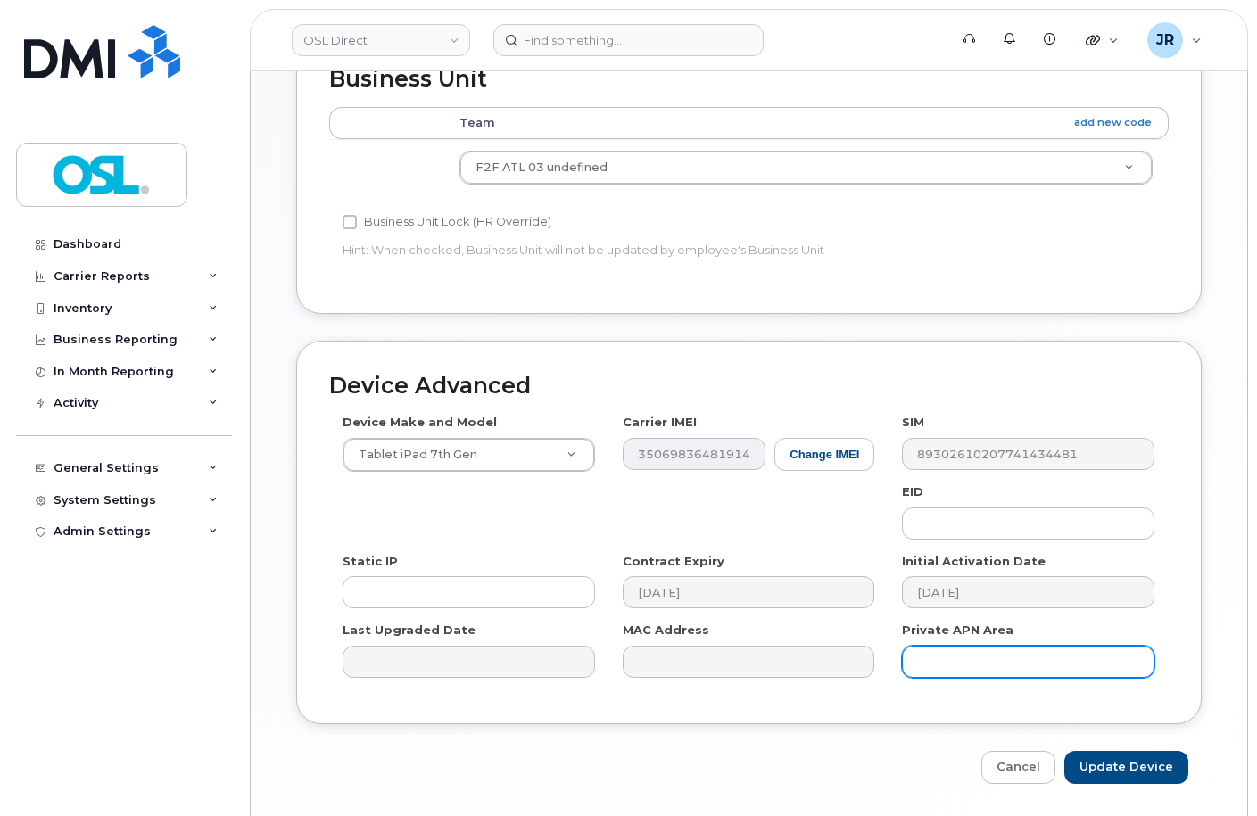
scroll to position [821, 0]
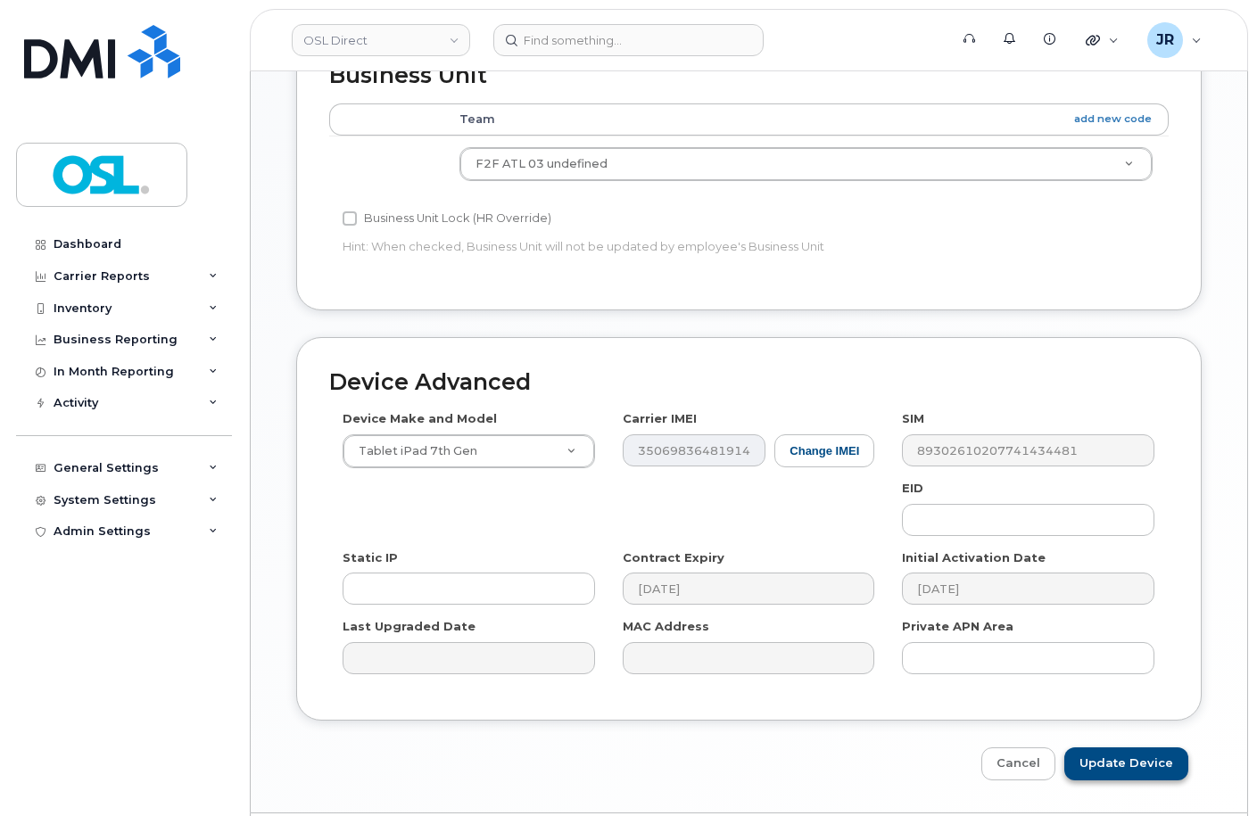
type input "REKA000063901"
click at [1092, 748] on input "Update Device" at bounding box center [1126, 764] width 124 height 33
type input "Saving..."
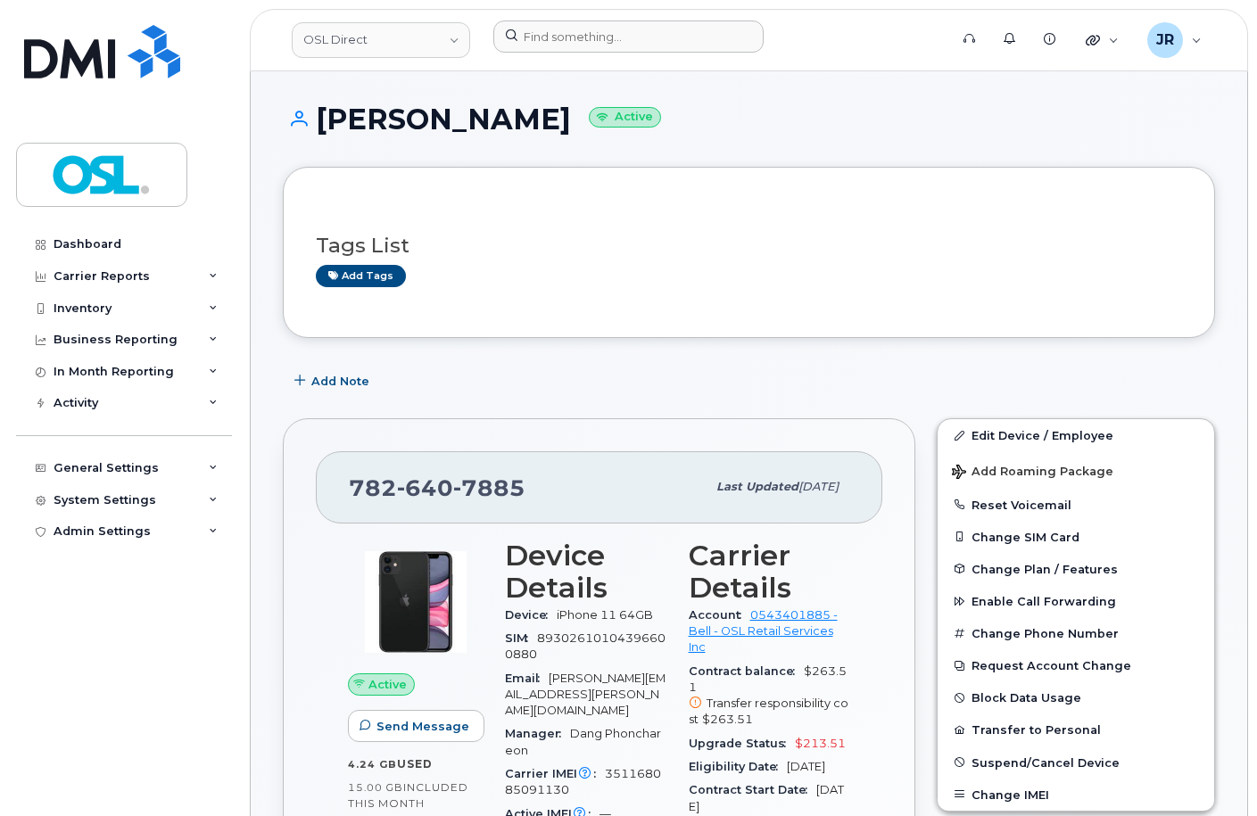
click at [554, 54] on div at bounding box center [715, 40] width 472 height 39
click at [558, 38] on input at bounding box center [628, 37] width 270 height 32
paste input "5147729758"
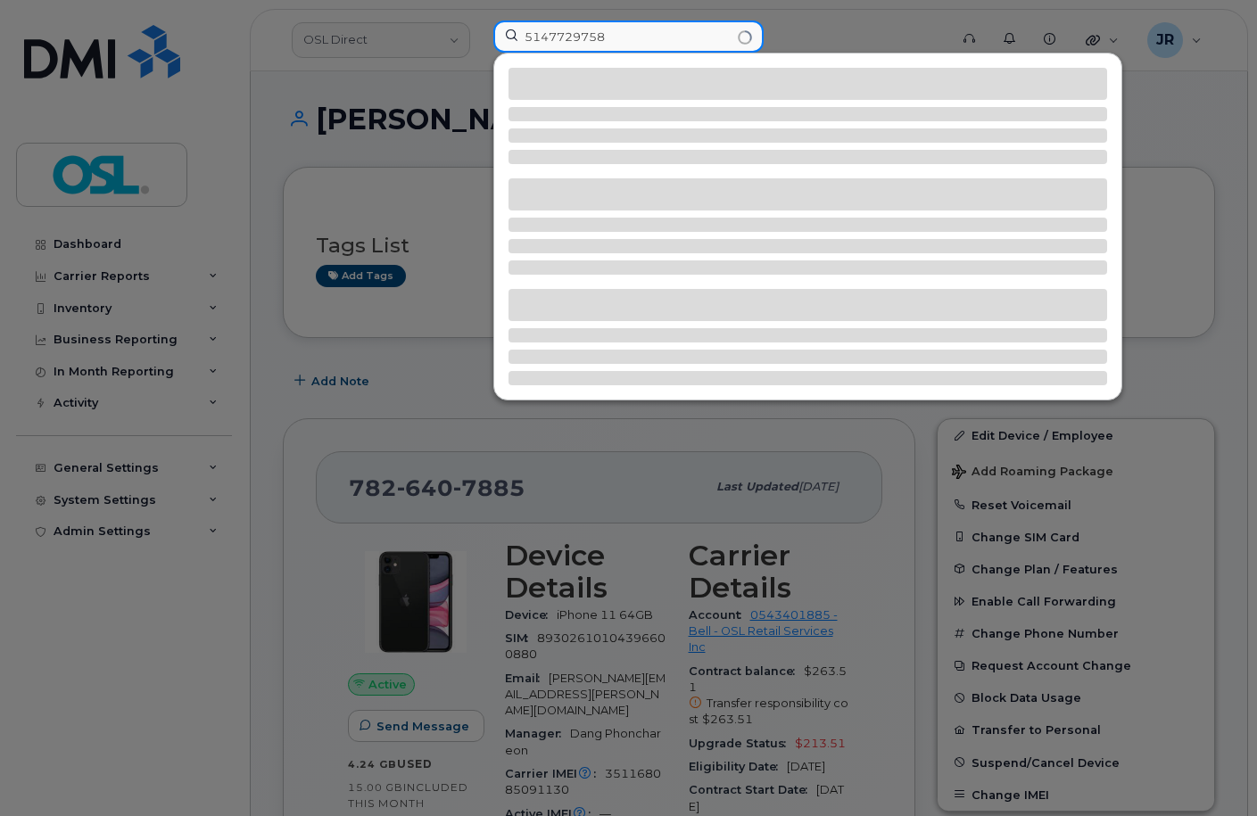
type input "5147729758"
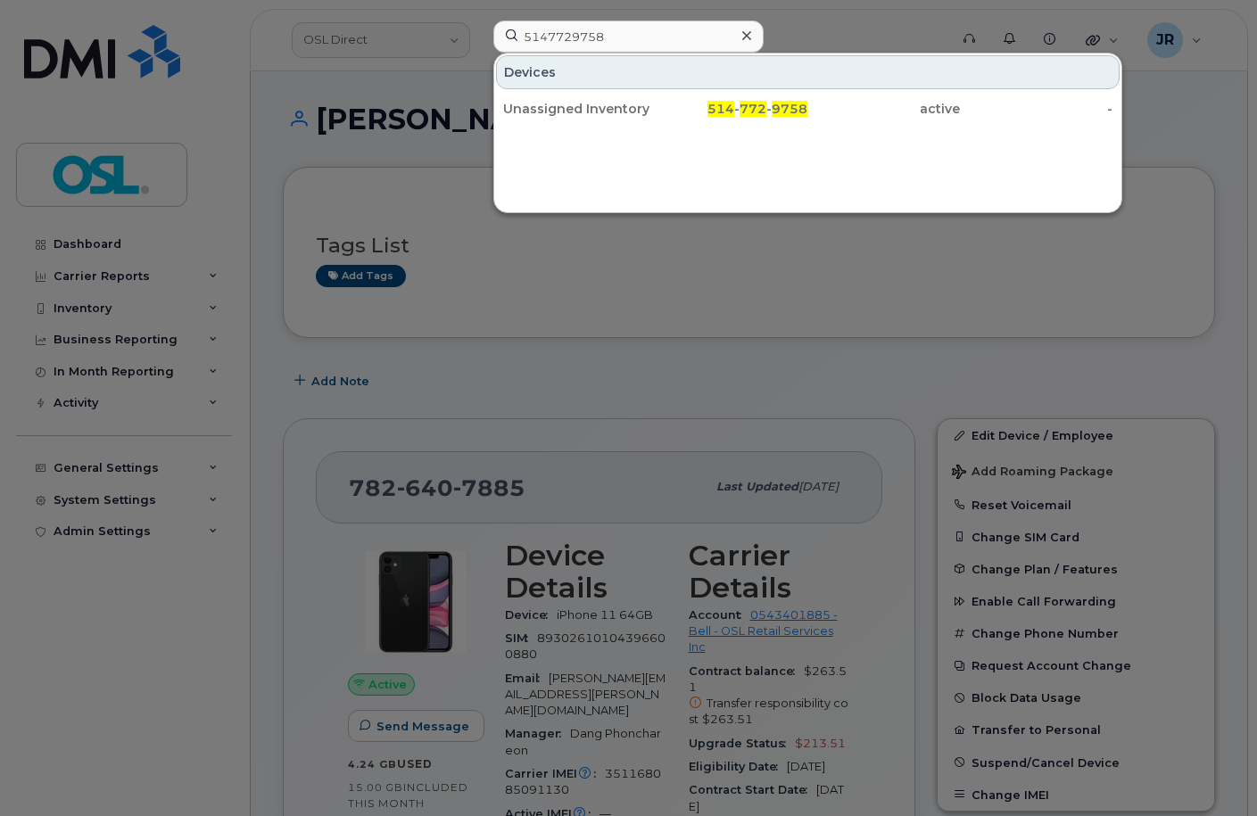
click at [546, 92] on div "Unassigned Inventory 514 - 772 - 9758 active -" at bounding box center [807, 109] width 627 height 36
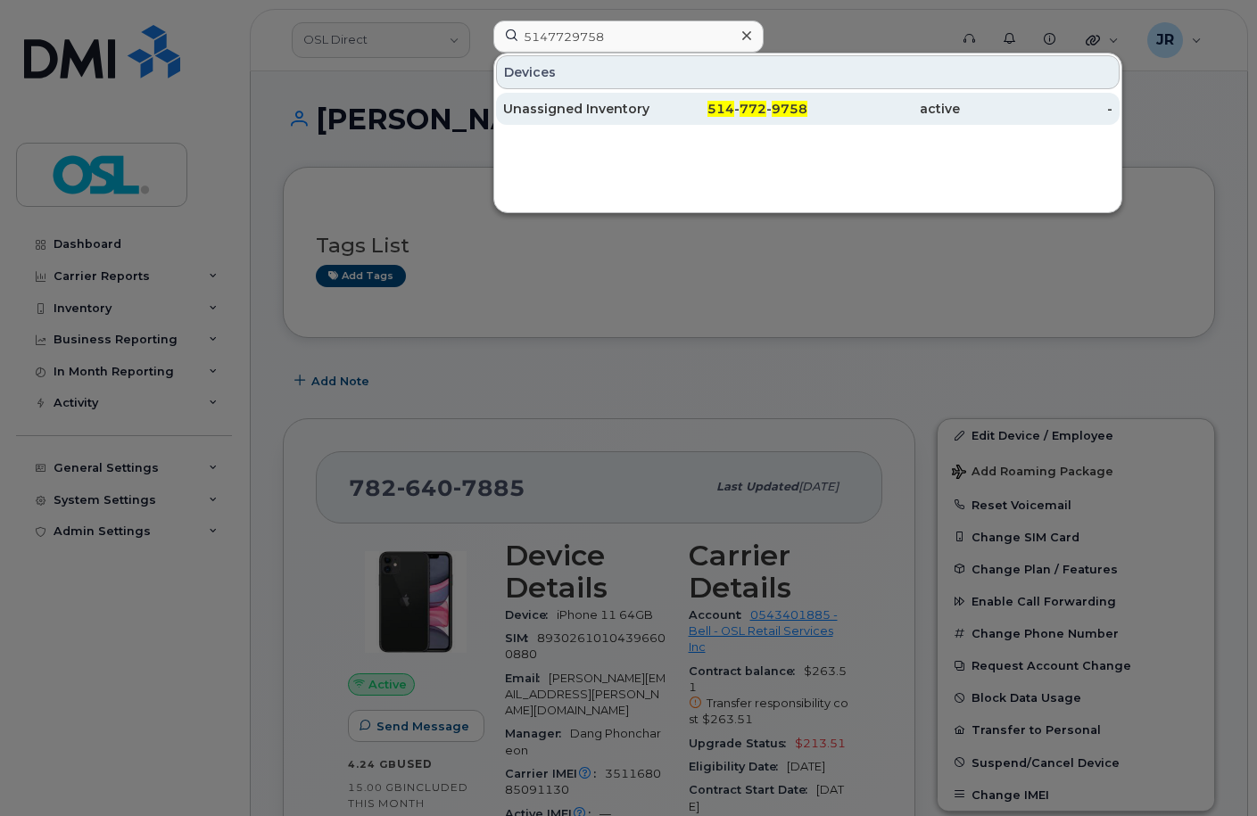
click at [550, 105] on div "Unassigned Inventory" at bounding box center [579, 109] width 153 height 18
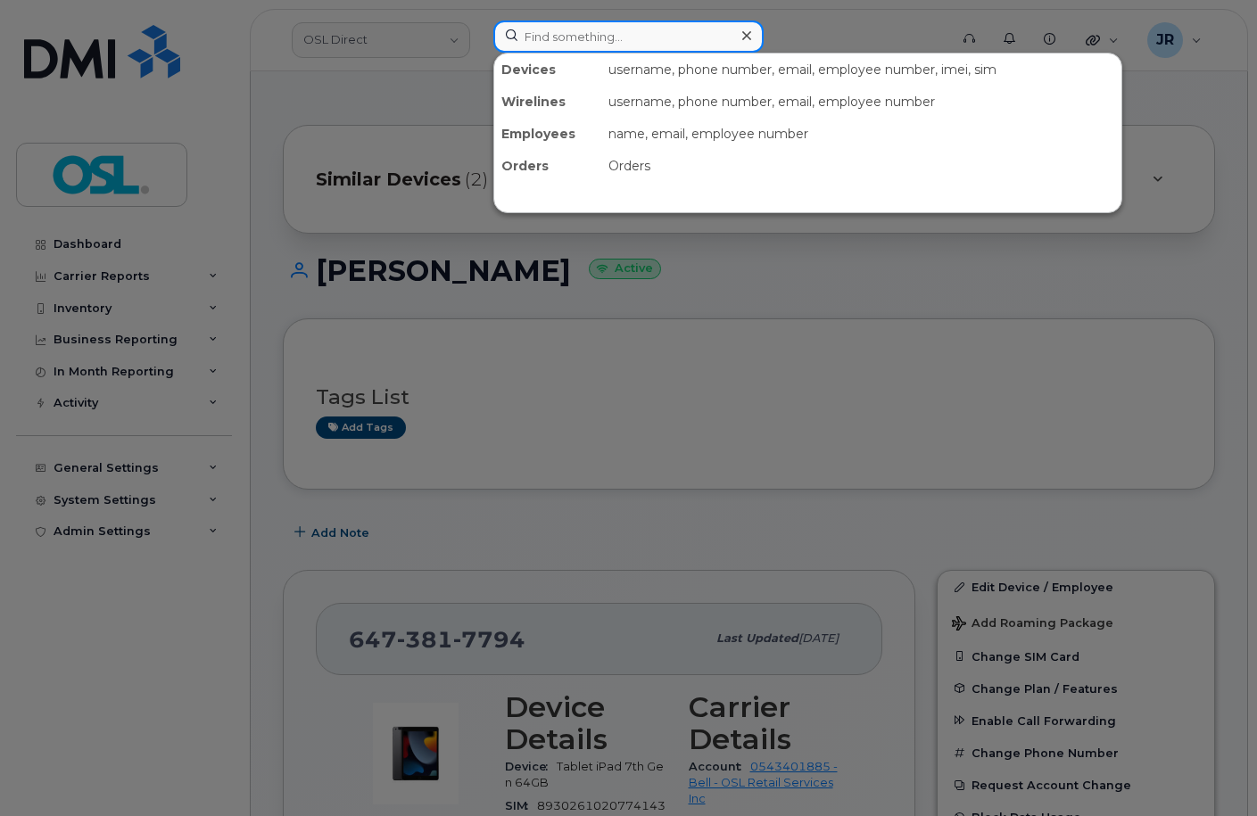
click at [565, 51] on input at bounding box center [628, 37] width 270 height 32
paste input "4165406719"
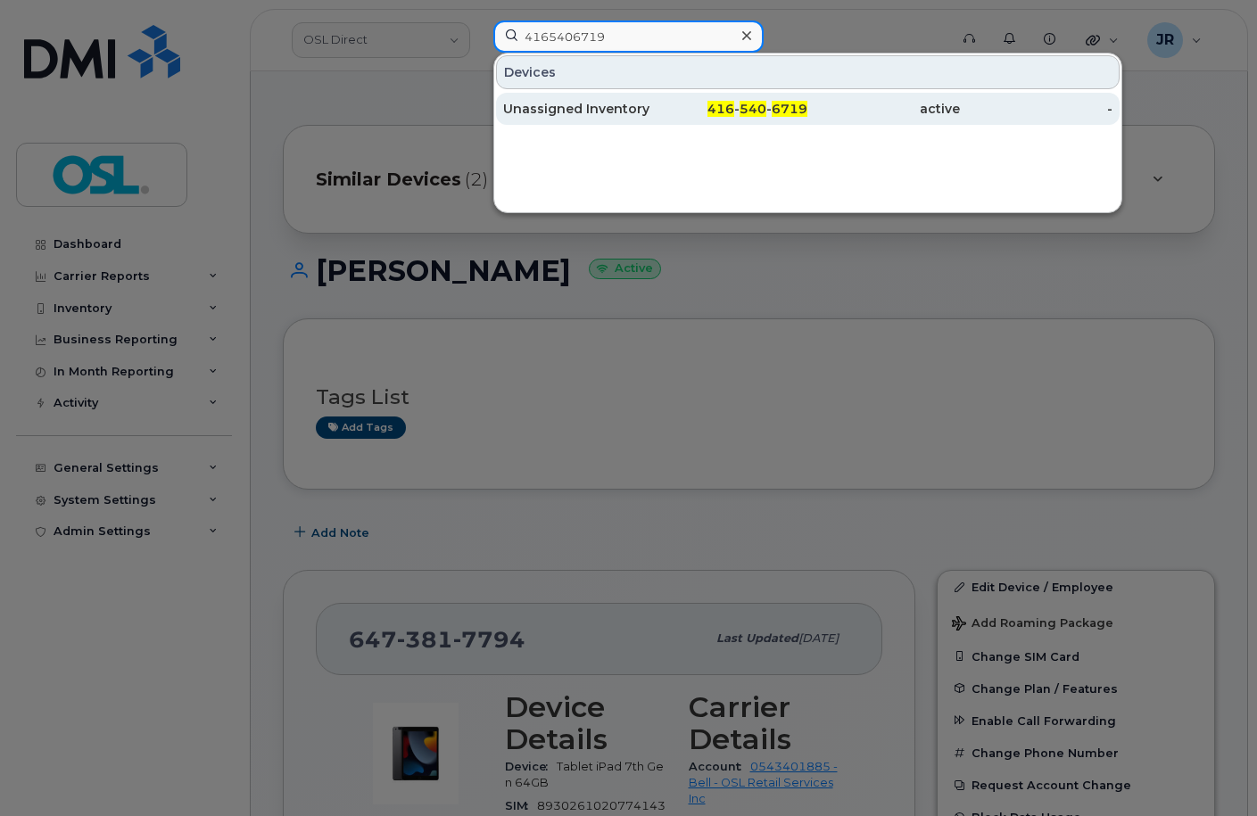
type input "4165406719"
click at [552, 109] on div "Unassigned Inventory" at bounding box center [579, 109] width 153 height 18
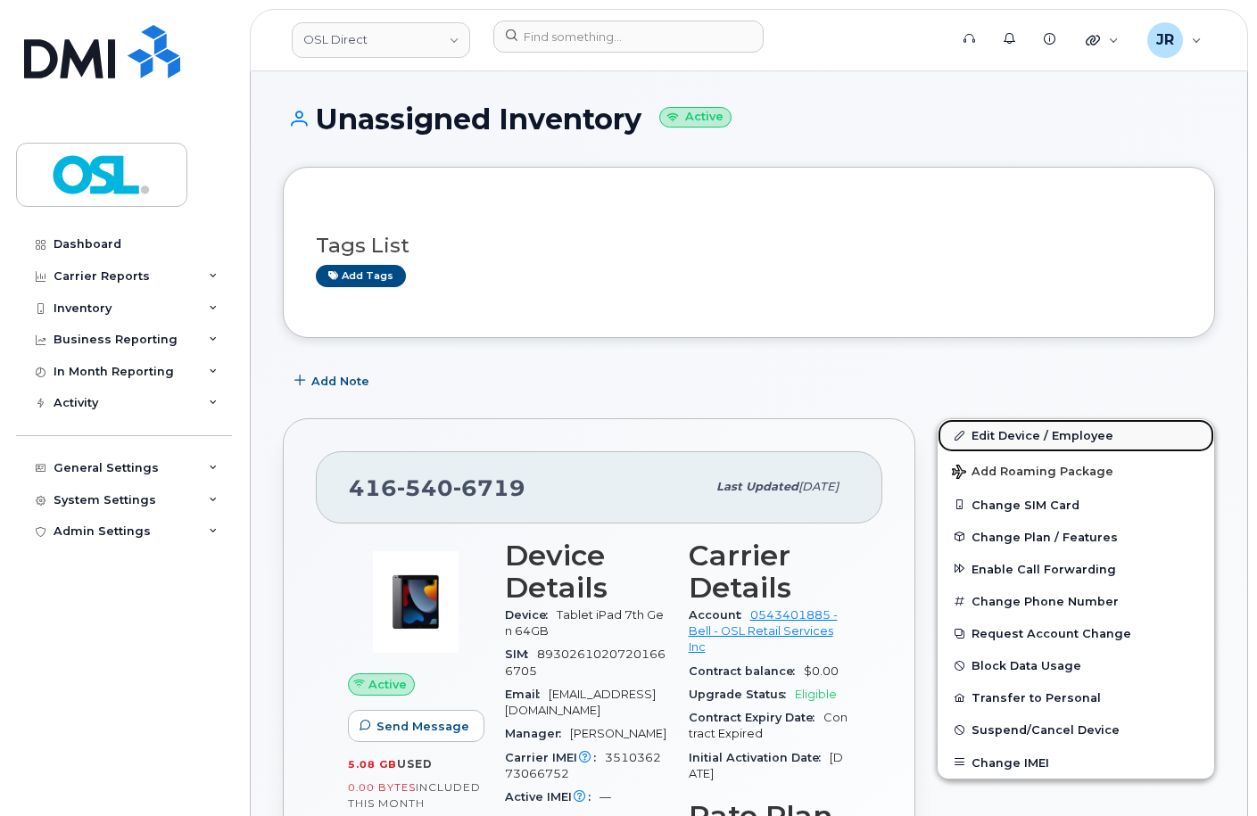
click at [989, 429] on link "Edit Device / Employee" at bounding box center [1076, 435] width 277 height 32
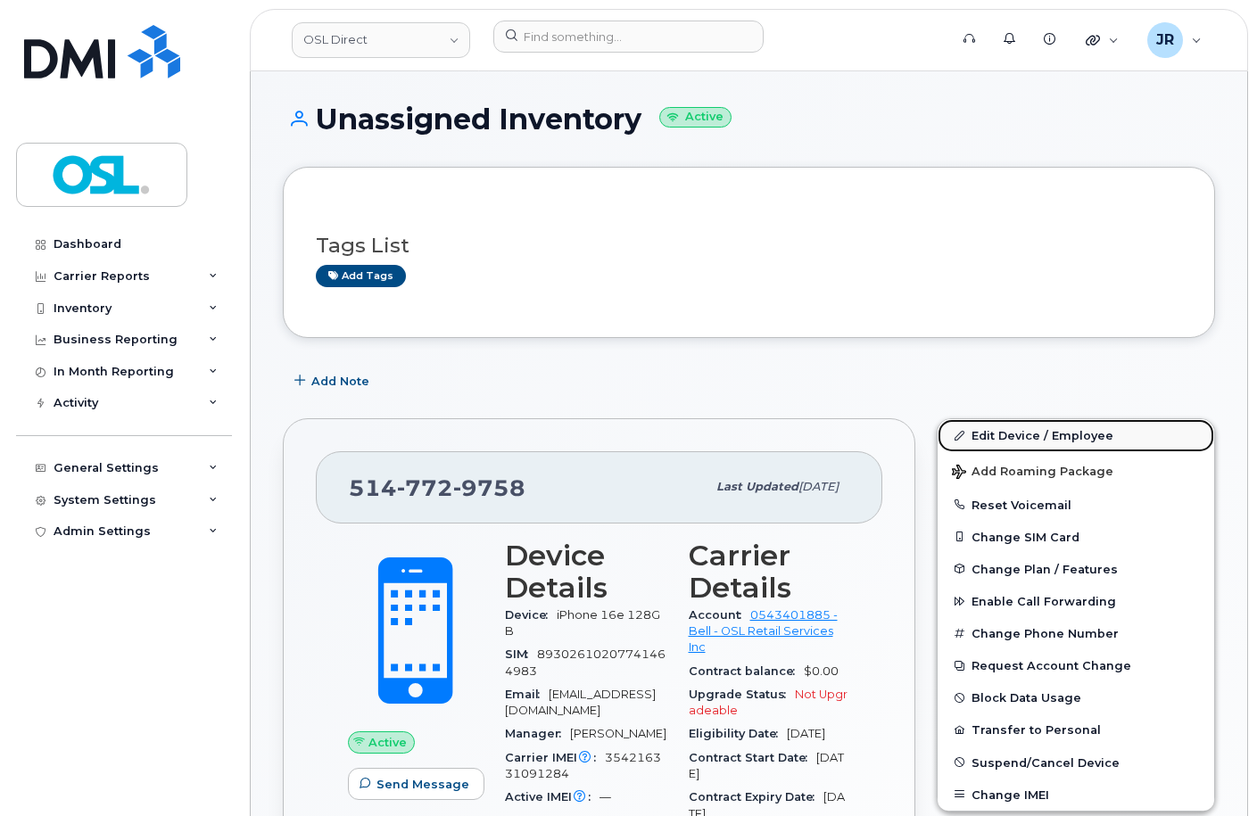
click at [990, 427] on link "Edit Device / Employee" at bounding box center [1076, 435] width 277 height 32
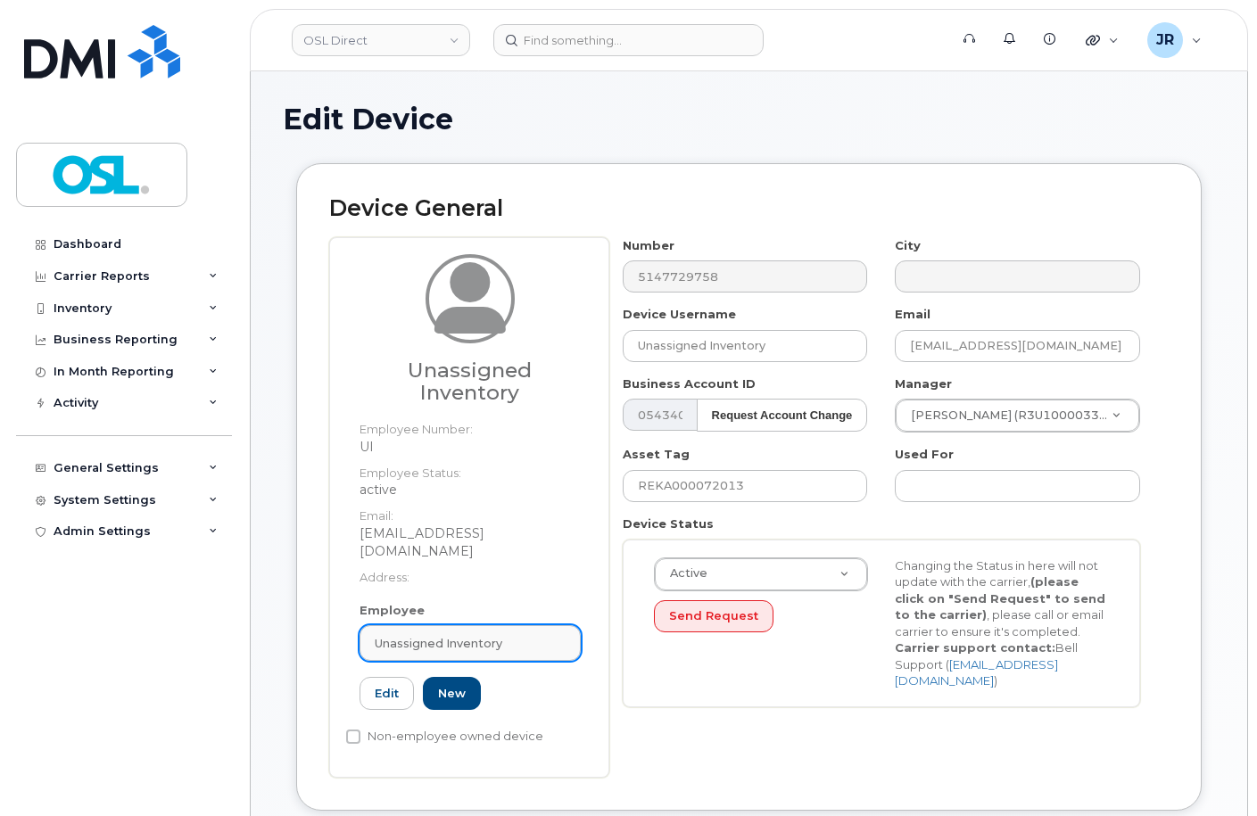
click at [468, 625] on link "Unassigned Inventory" at bounding box center [470, 643] width 221 height 36
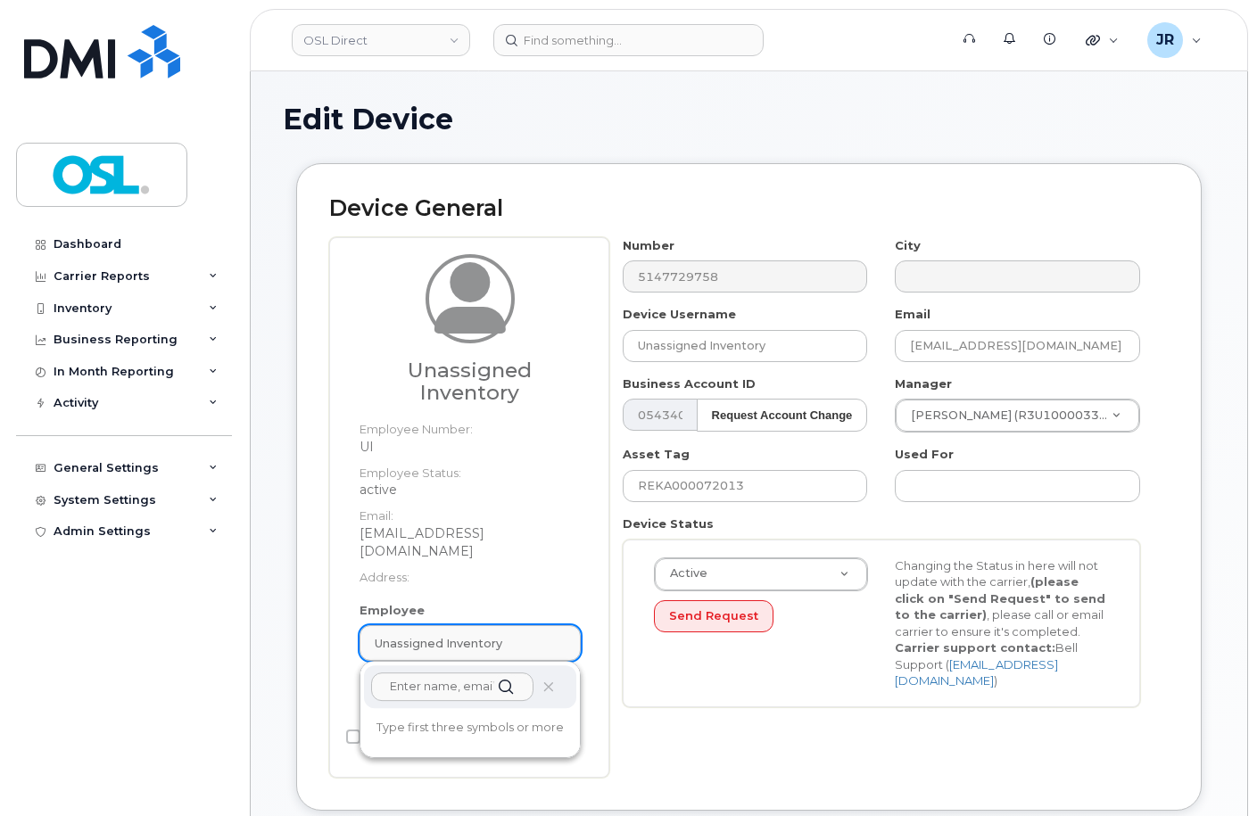
paste input "REKA000151799"
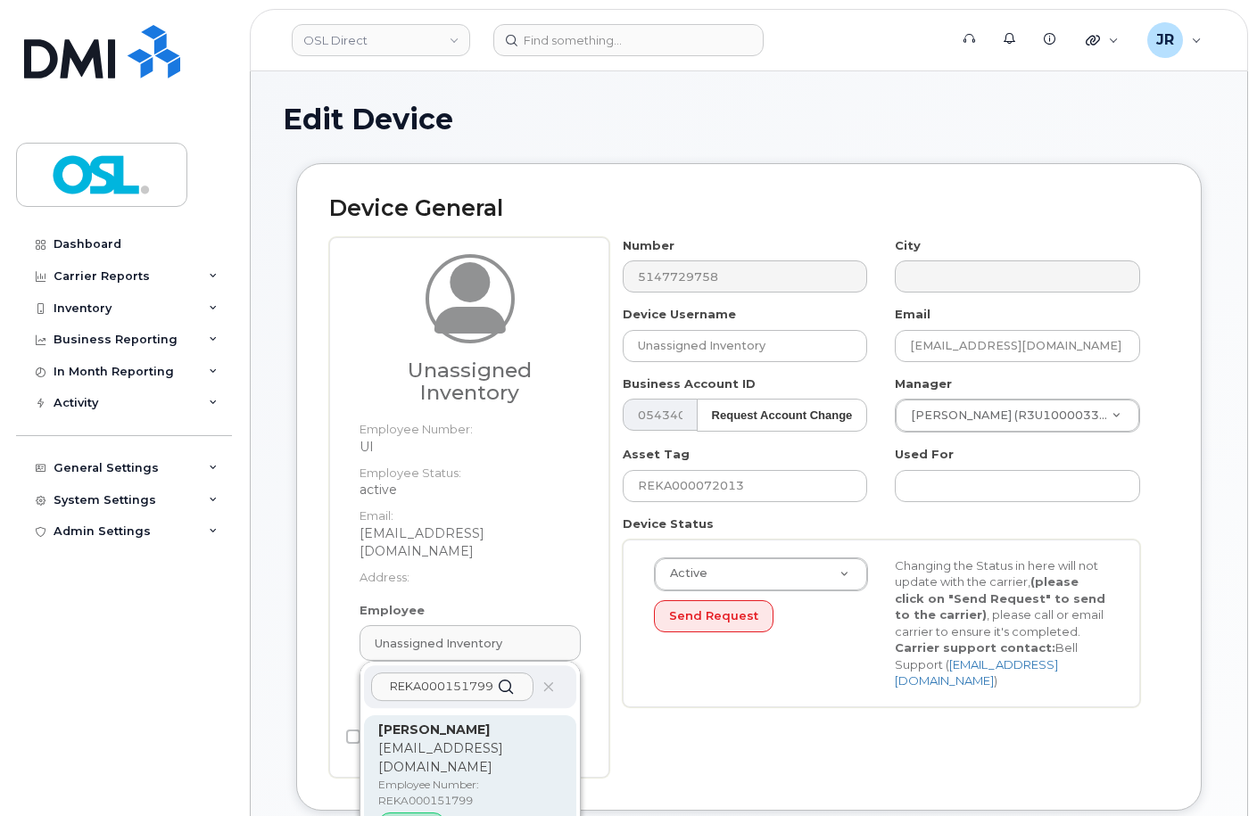
type input "REKA000151799"
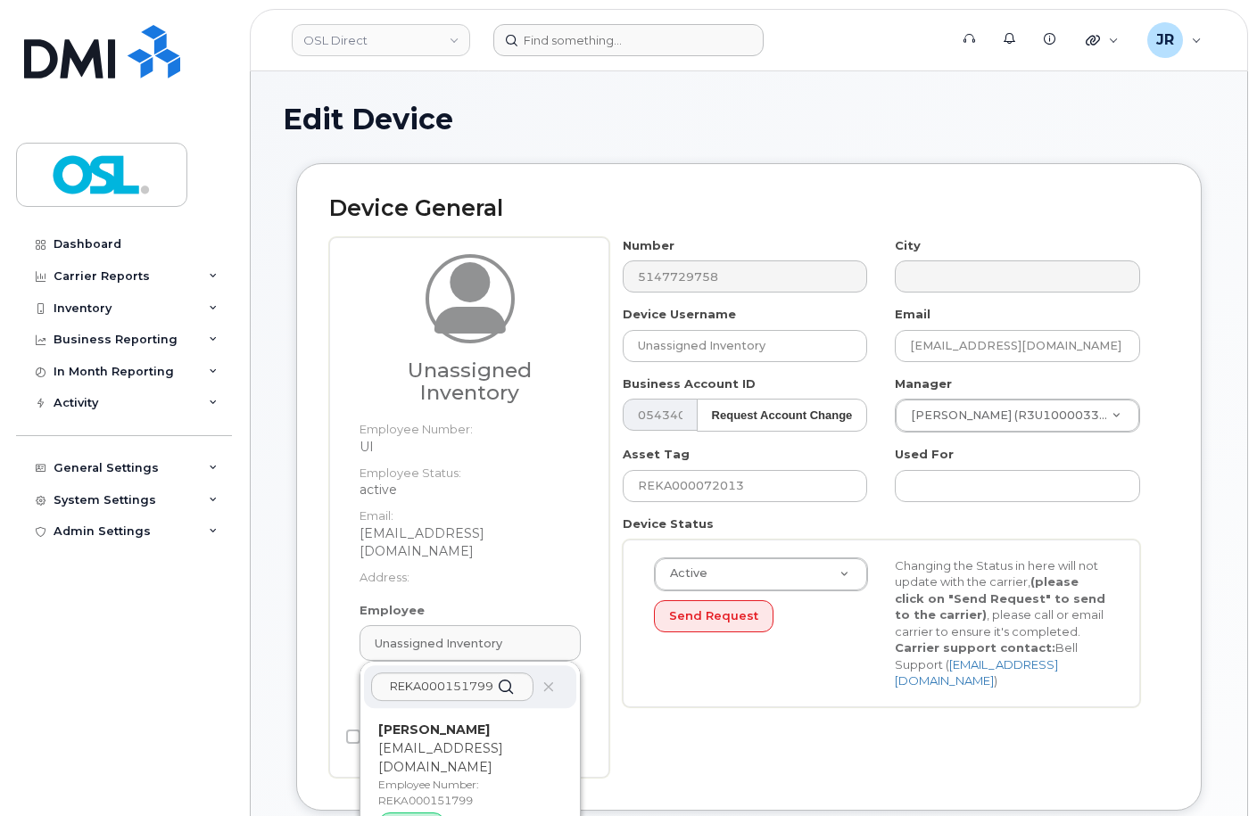
drag, startPoint x: 448, startPoint y: 739, endPoint x: 715, endPoint y: 54, distance: 735.4
click at [448, 741] on p "saddik.miri@osldirect.com" at bounding box center [470, 758] width 184 height 37
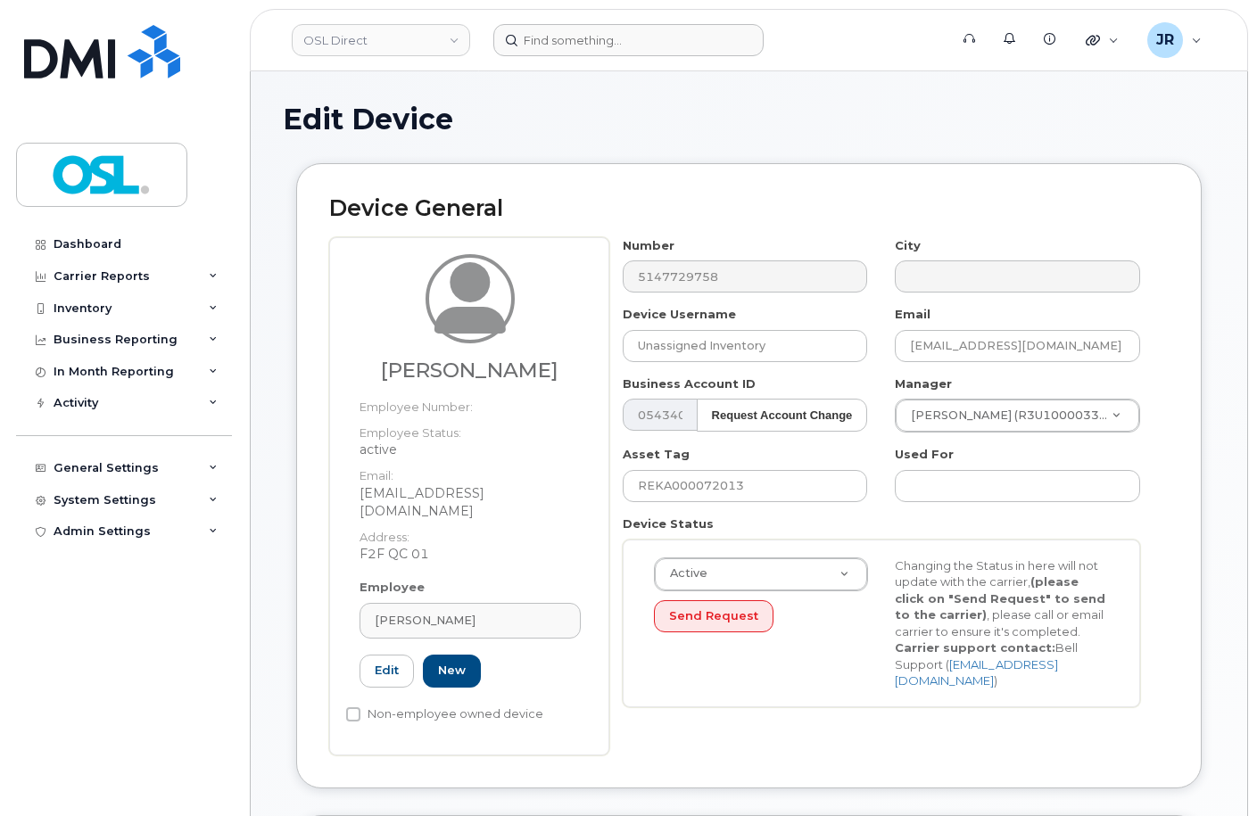
type input "REKA000151799"
type input "Saddik Miri"
type input "saddik.miri@osldirect.com"
type input "3358011"
click at [714, 487] on input "REKA000072013" at bounding box center [745, 486] width 245 height 32
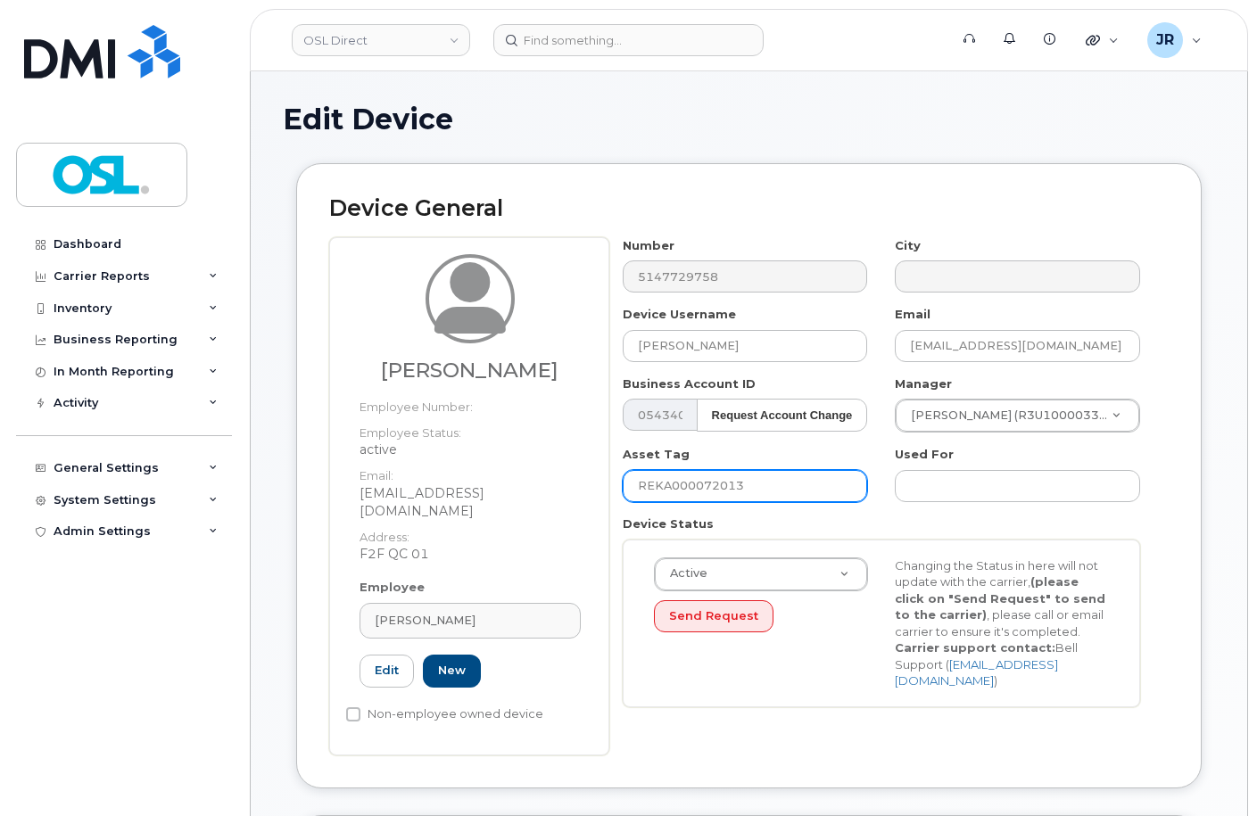
click at [714, 487] on input "REKA000072013" at bounding box center [745, 486] width 245 height 32
paste input "151799"
type input "REKA000151799"
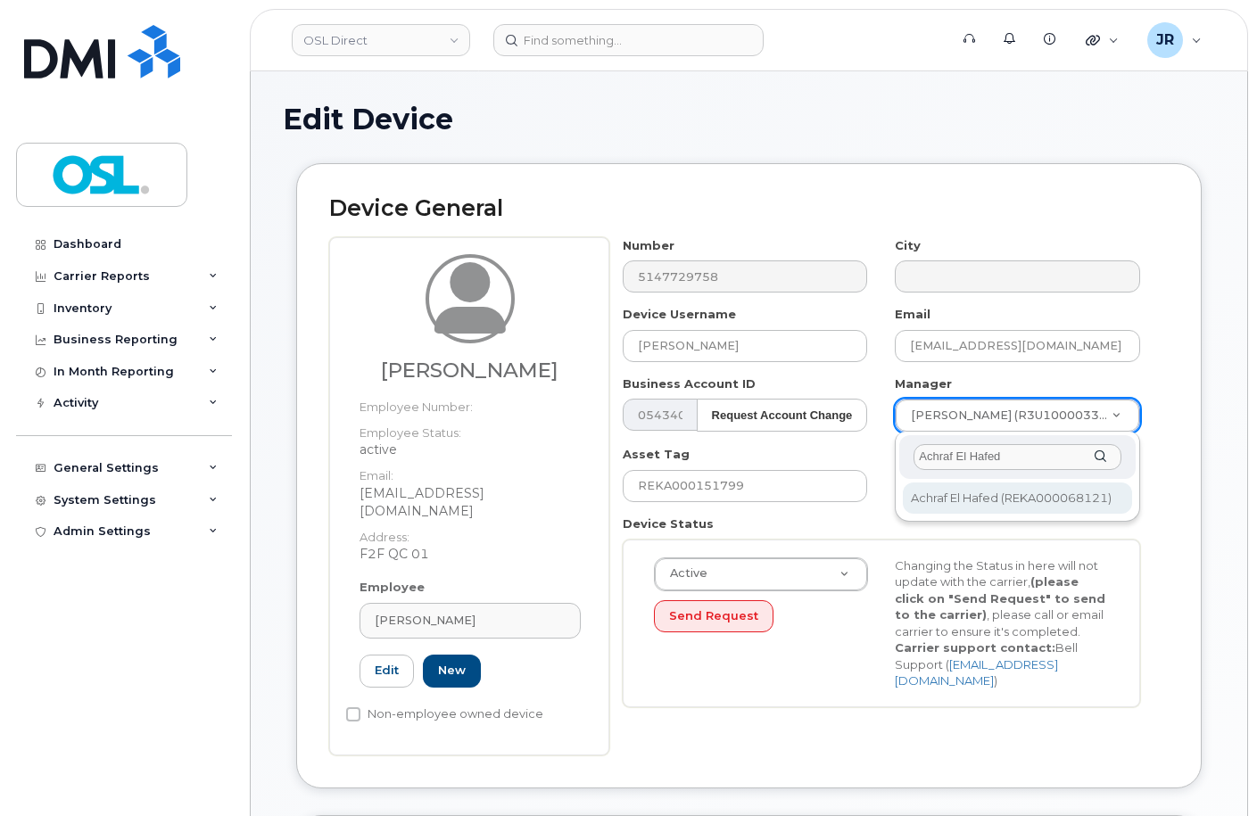
type input "Achraf El Hafed"
type input "1851566"
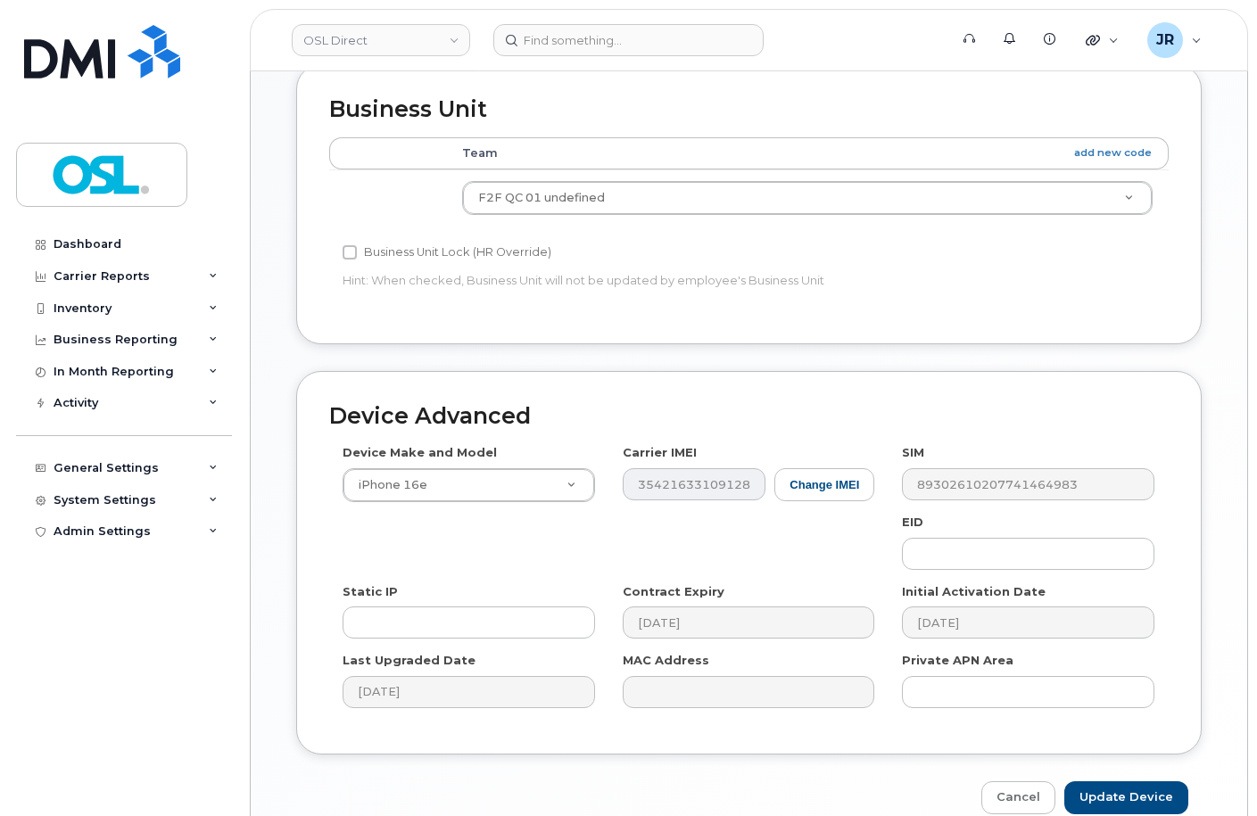
scroll to position [821, 0]
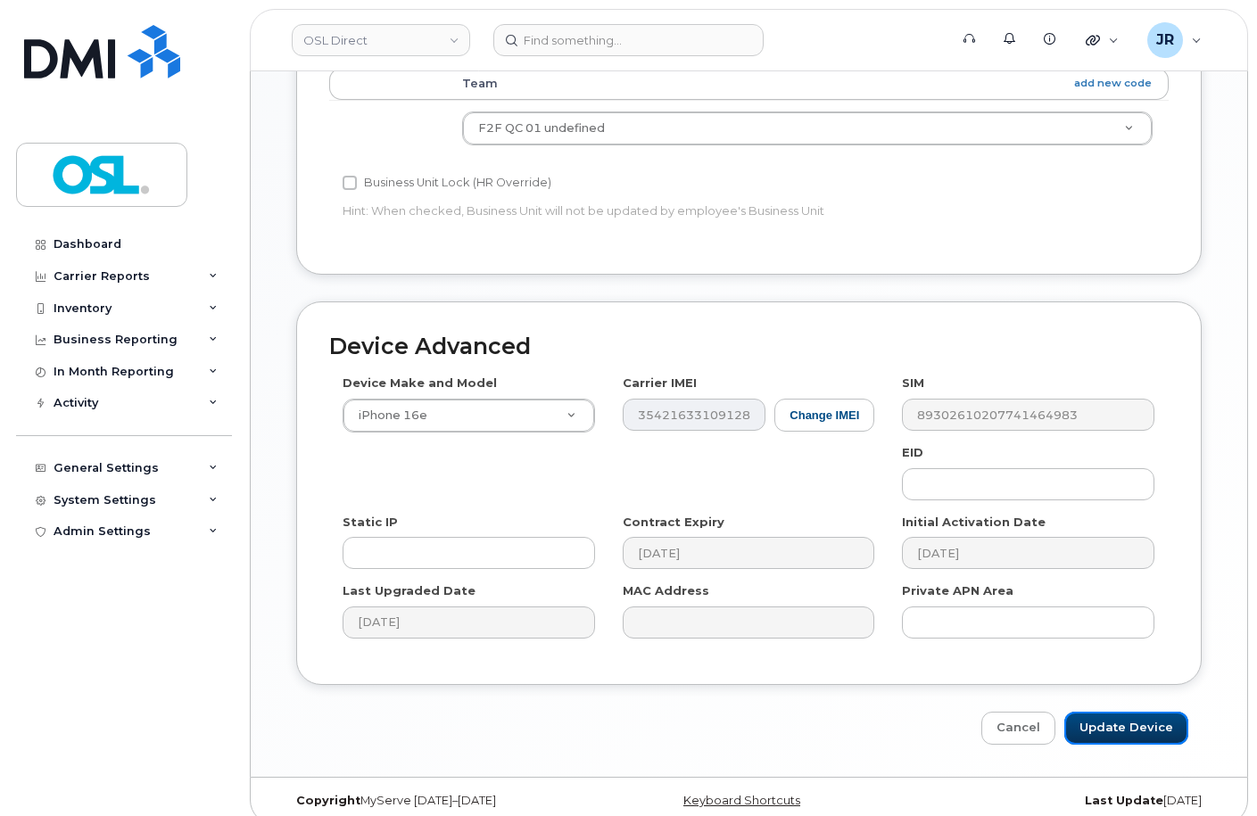
click at [1095, 712] on input "Update Device" at bounding box center [1126, 728] width 124 height 33
type input "Saving..."
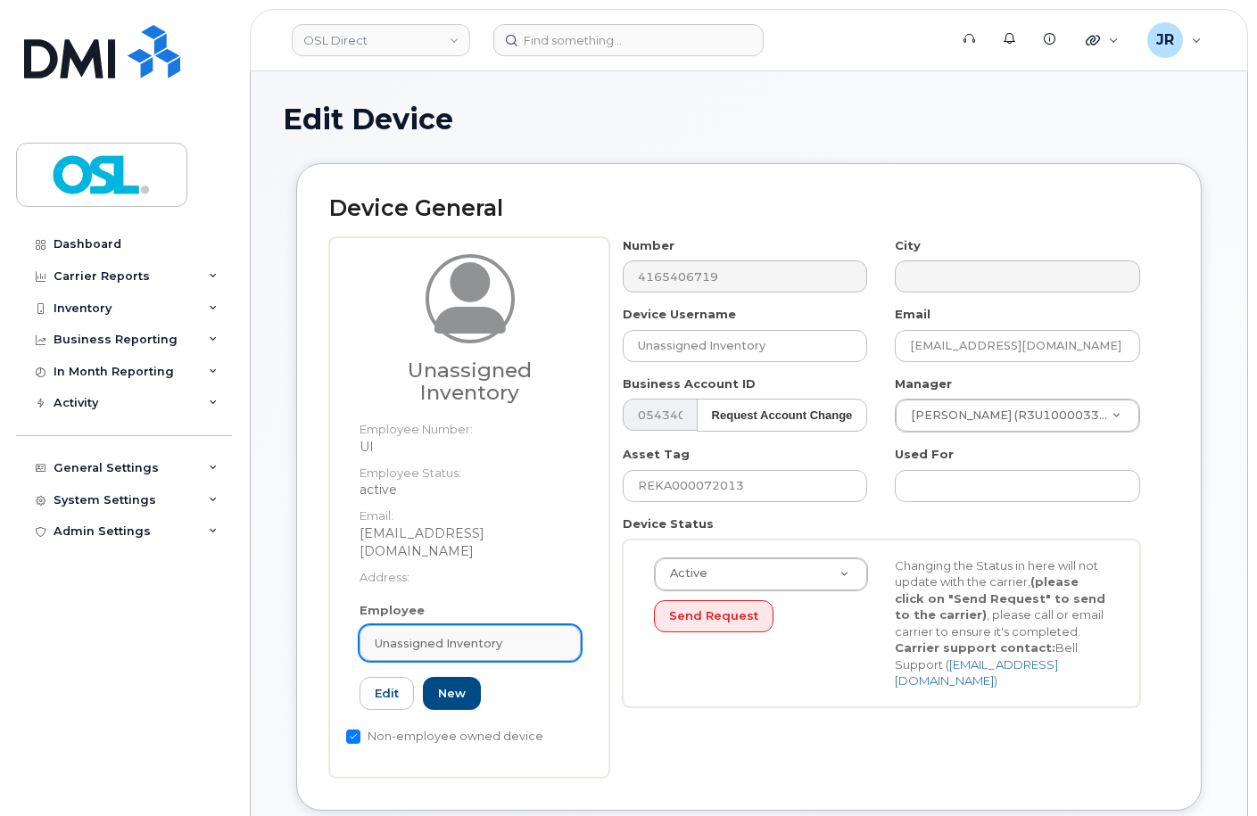
click at [433, 635] on span "Unassigned Inventory" at bounding box center [439, 643] width 128 height 17
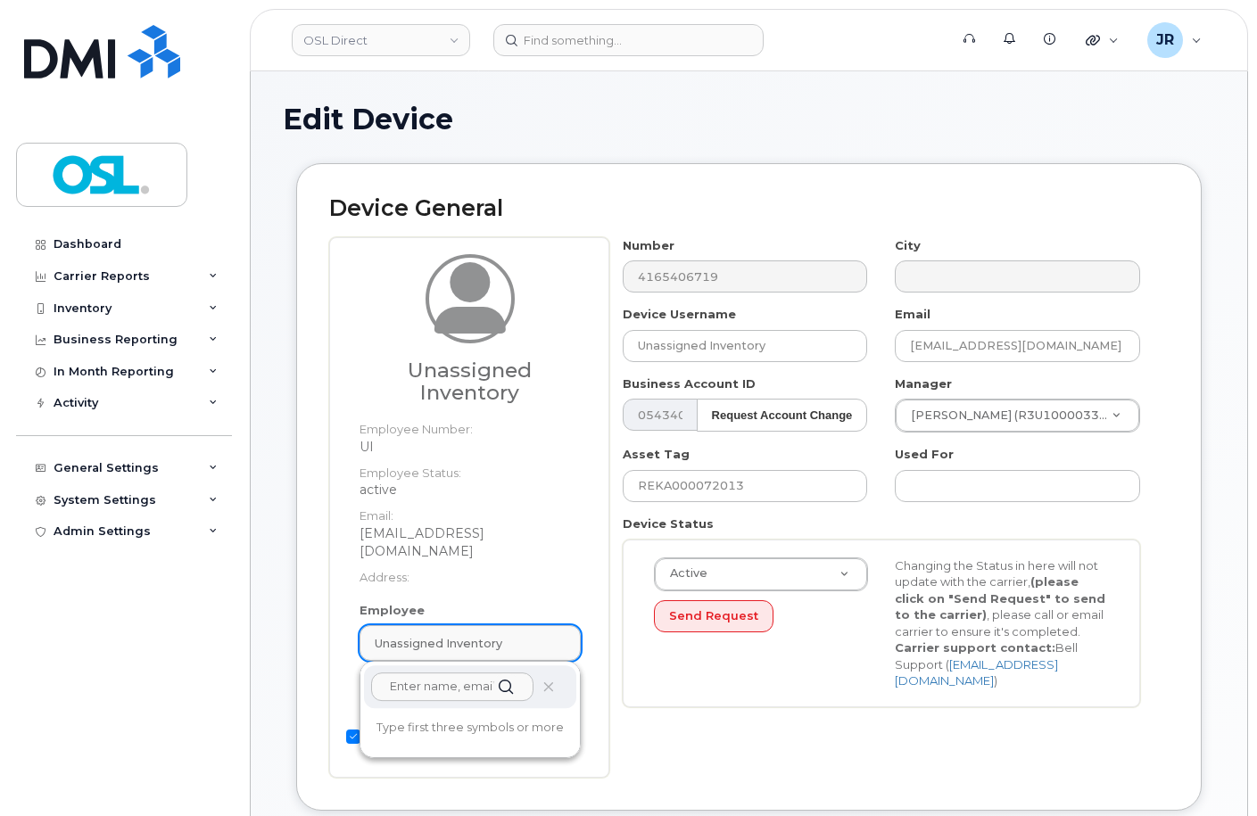
paste input "REKA000151799"
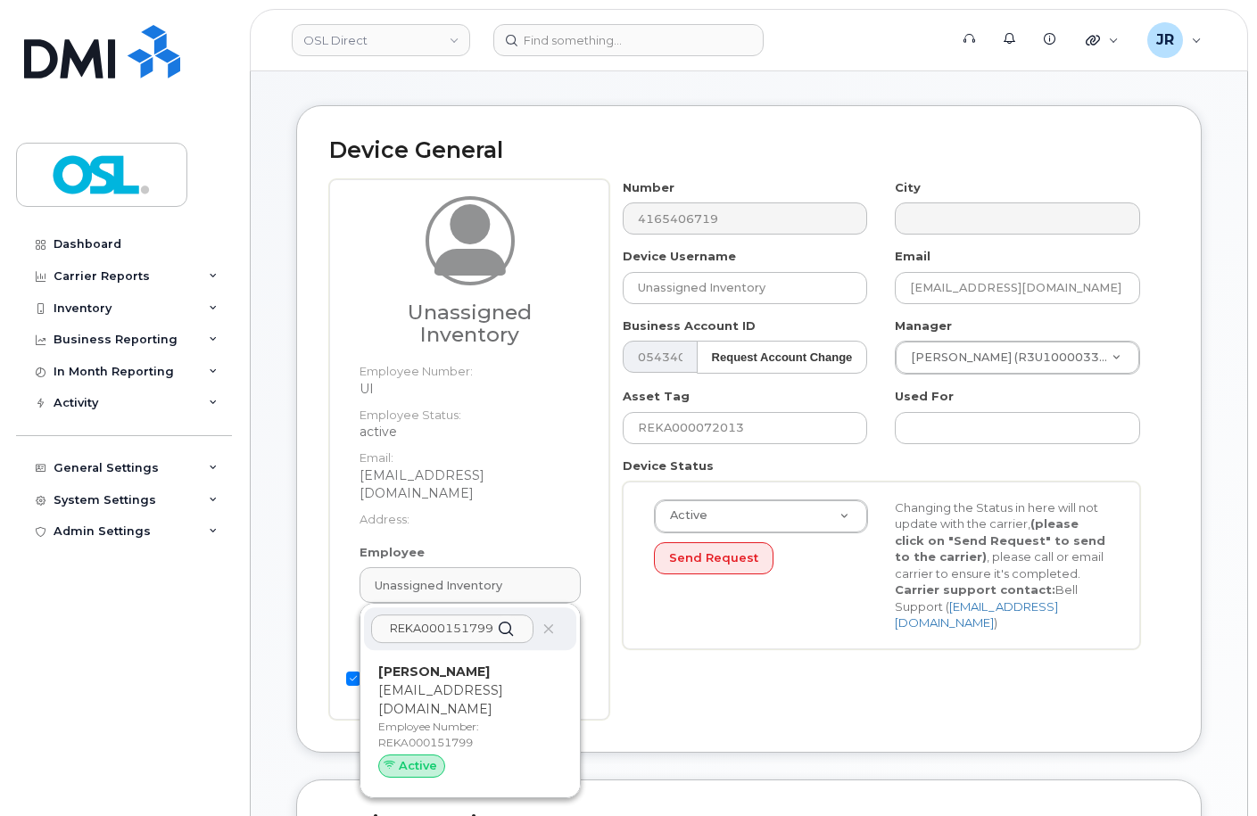
scroll to position [89, 0]
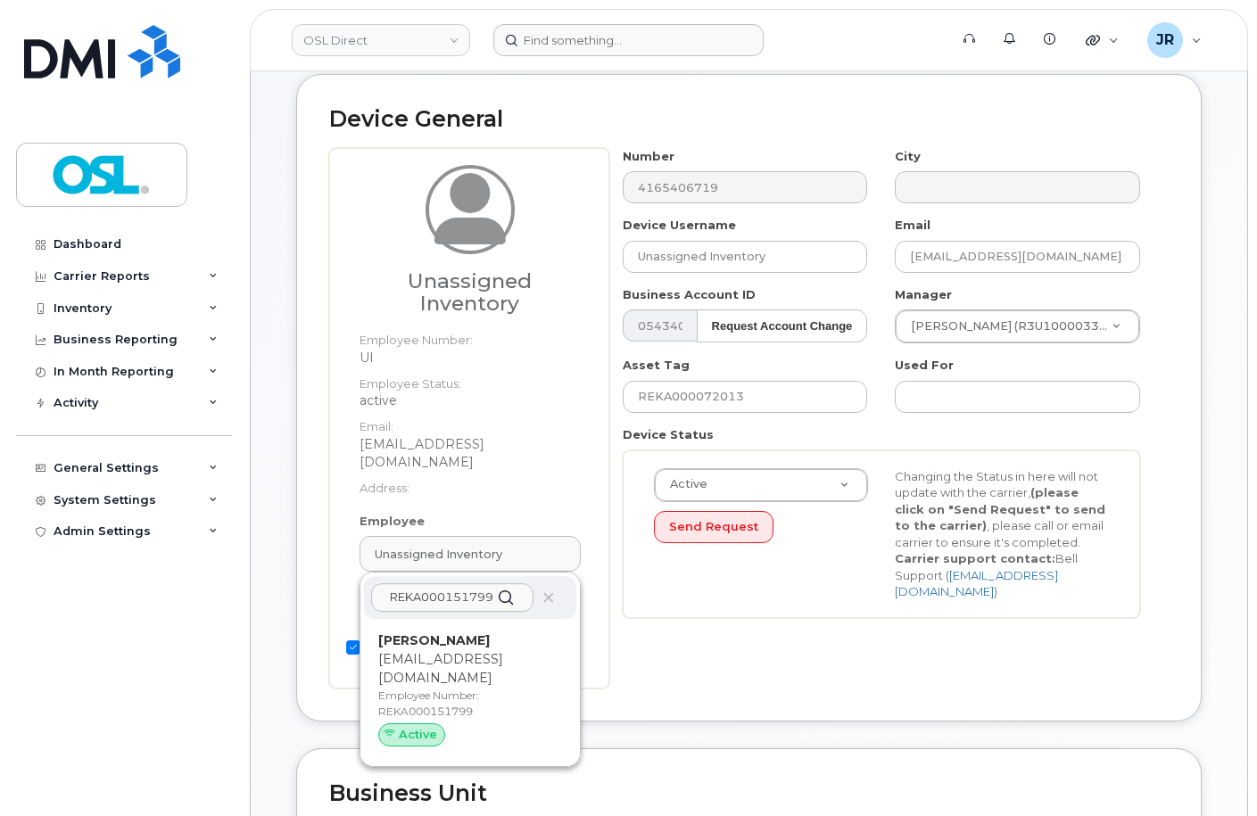
type input "REKA000151799"
click at [446, 650] on p "saddik.miri@osldirect.com" at bounding box center [470, 668] width 184 height 37
type input "REKA000151799"
type input "Saddik Miri"
type input "saddik.miri@osldirect.com"
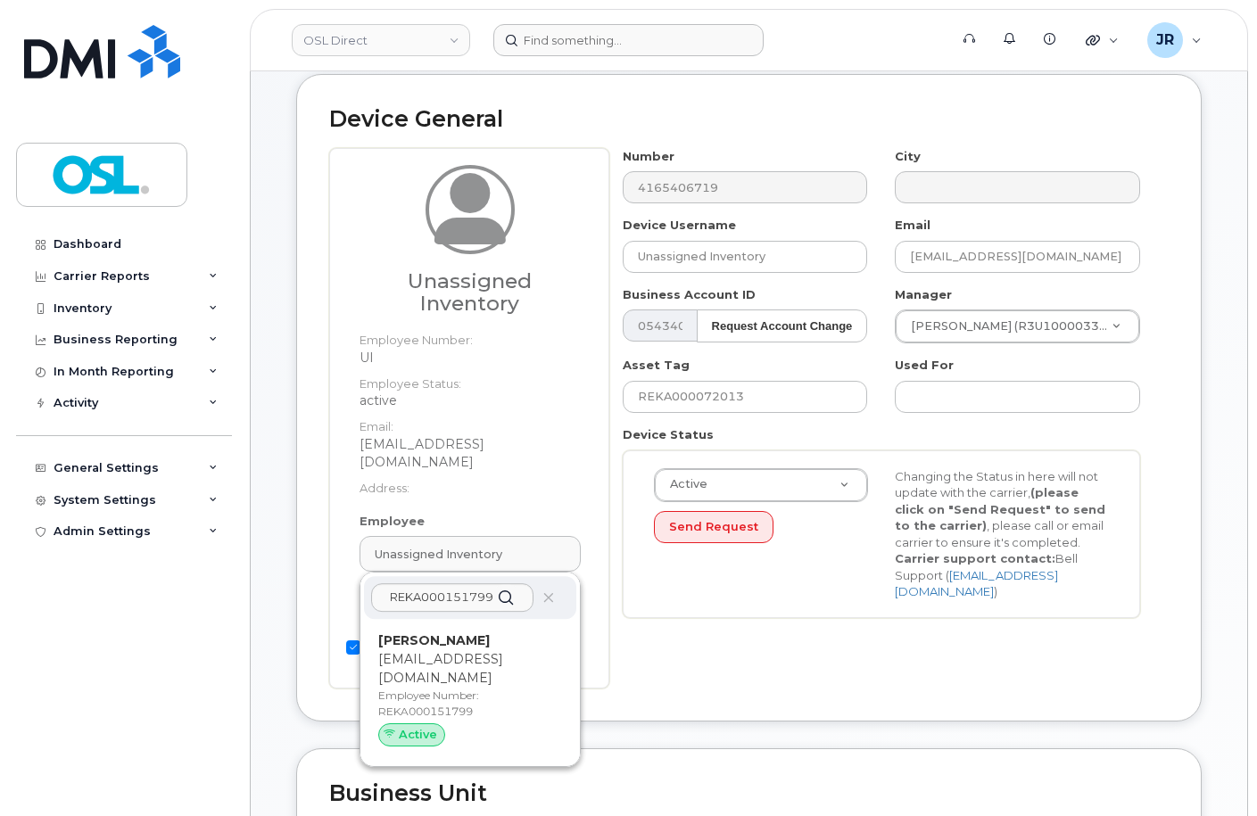
type input "3358011"
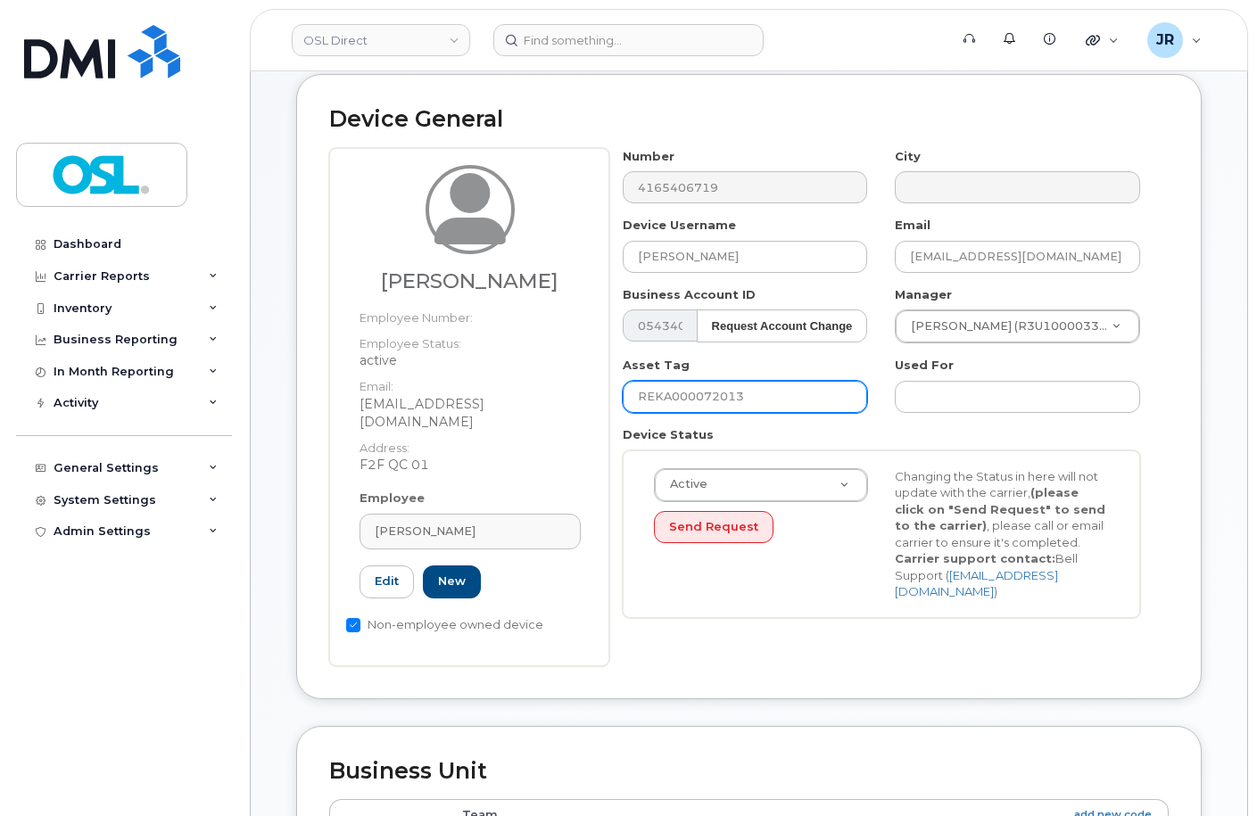
click at [683, 392] on input "REKA000072013" at bounding box center [745, 397] width 245 height 32
paste input "151799"
type input "REKA000151799"
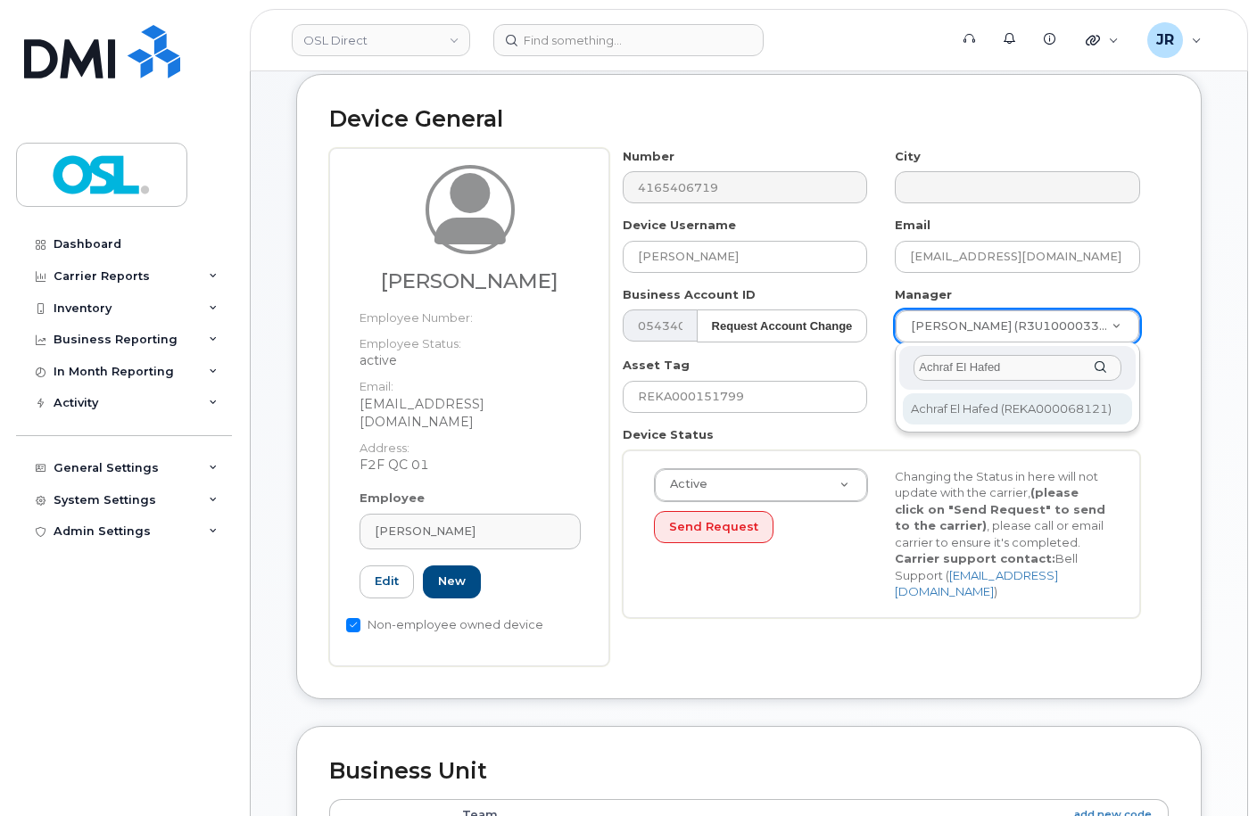
type input "Achraf El Hafed"
type input "1851566"
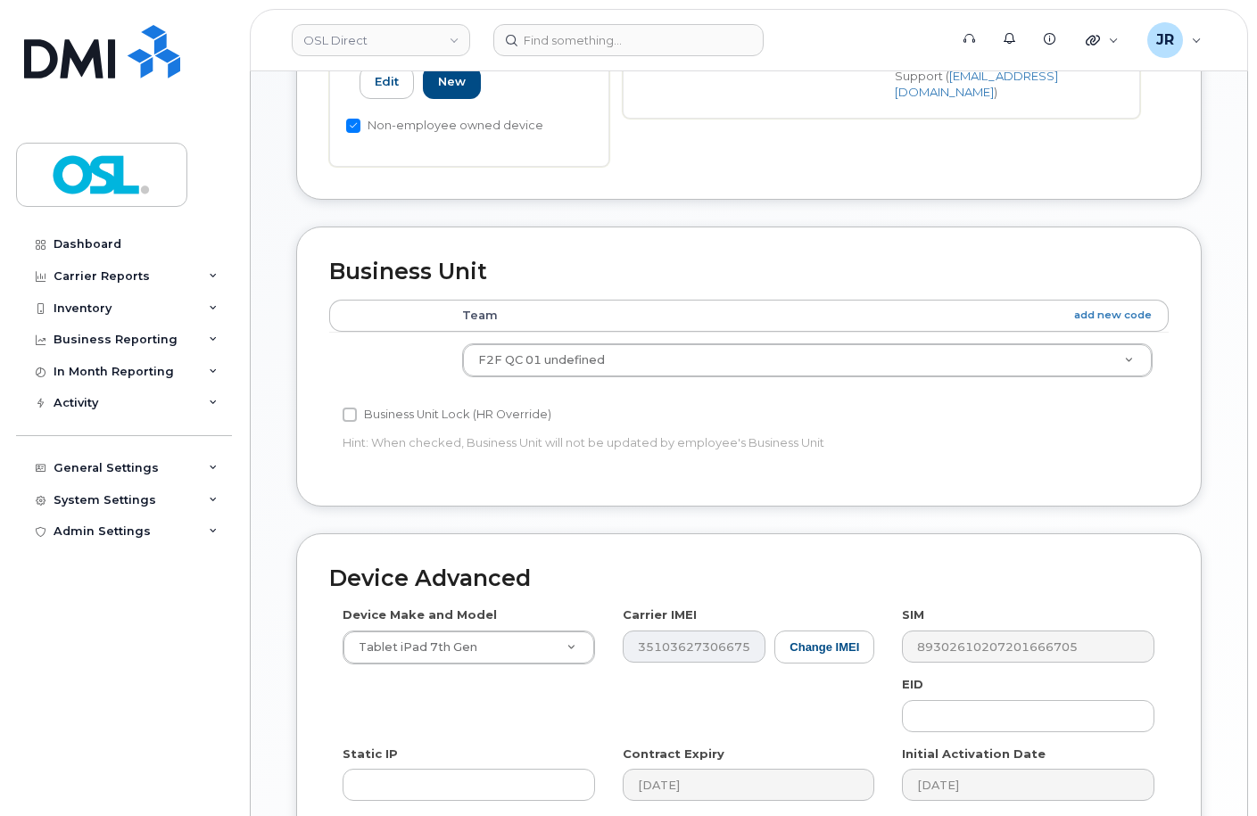
scroll to position [821, 0]
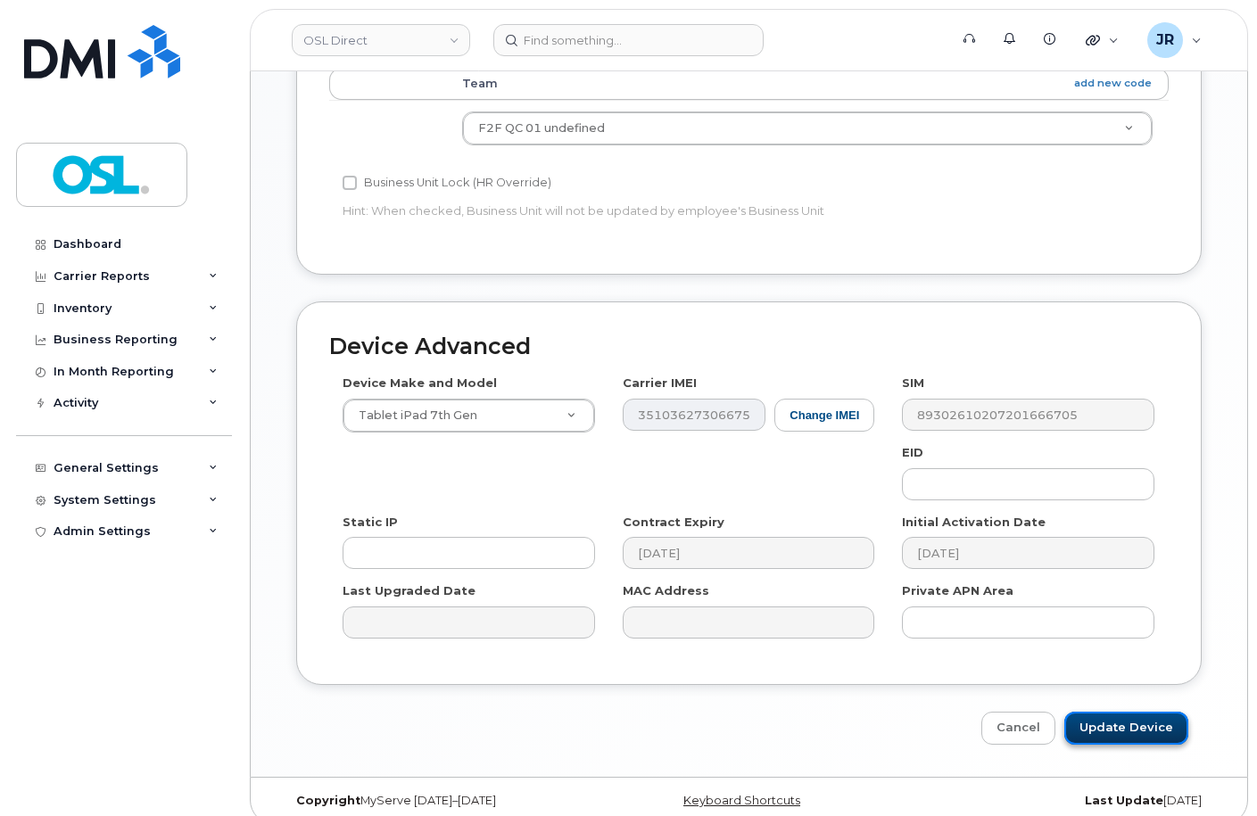
click at [1120, 712] on input "Update Device" at bounding box center [1126, 728] width 124 height 33
type input "Saving..."
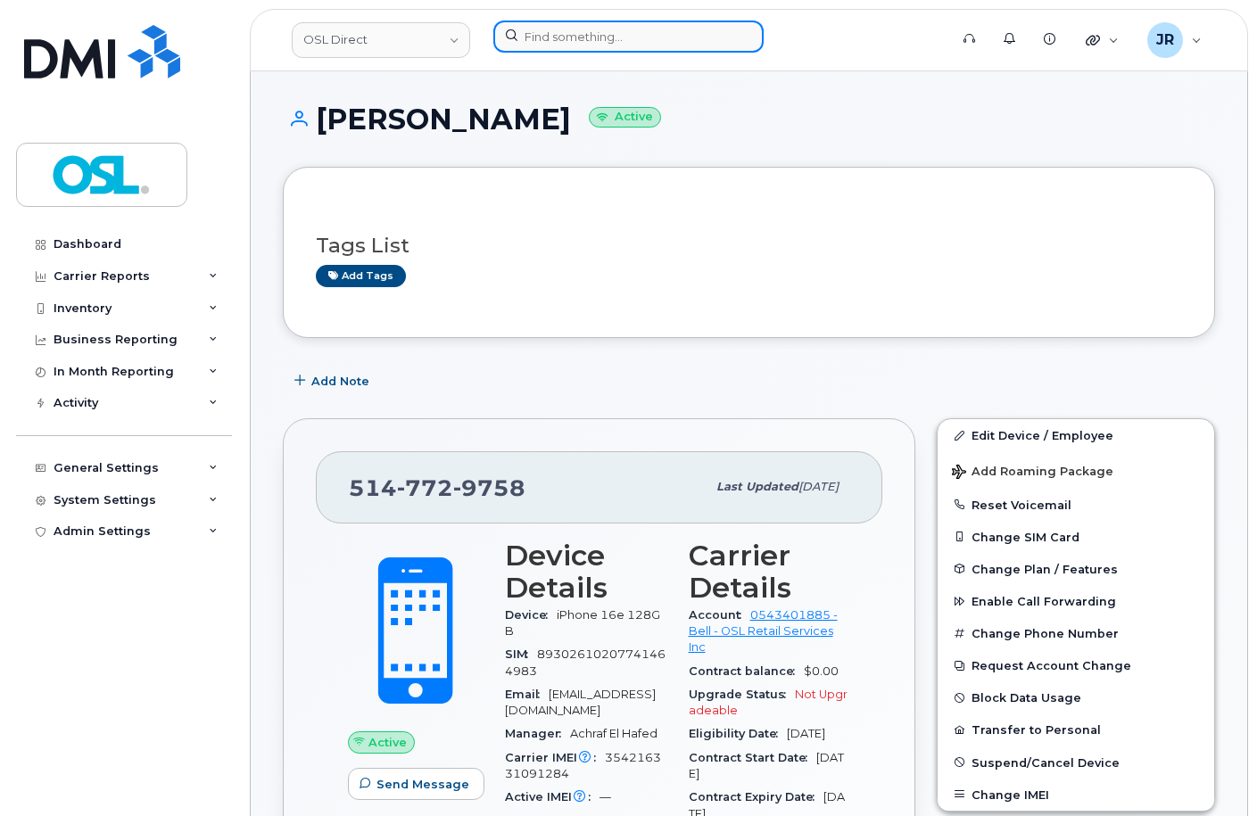
click at [548, 24] on input at bounding box center [628, 37] width 270 height 32
paste input "4383412120"
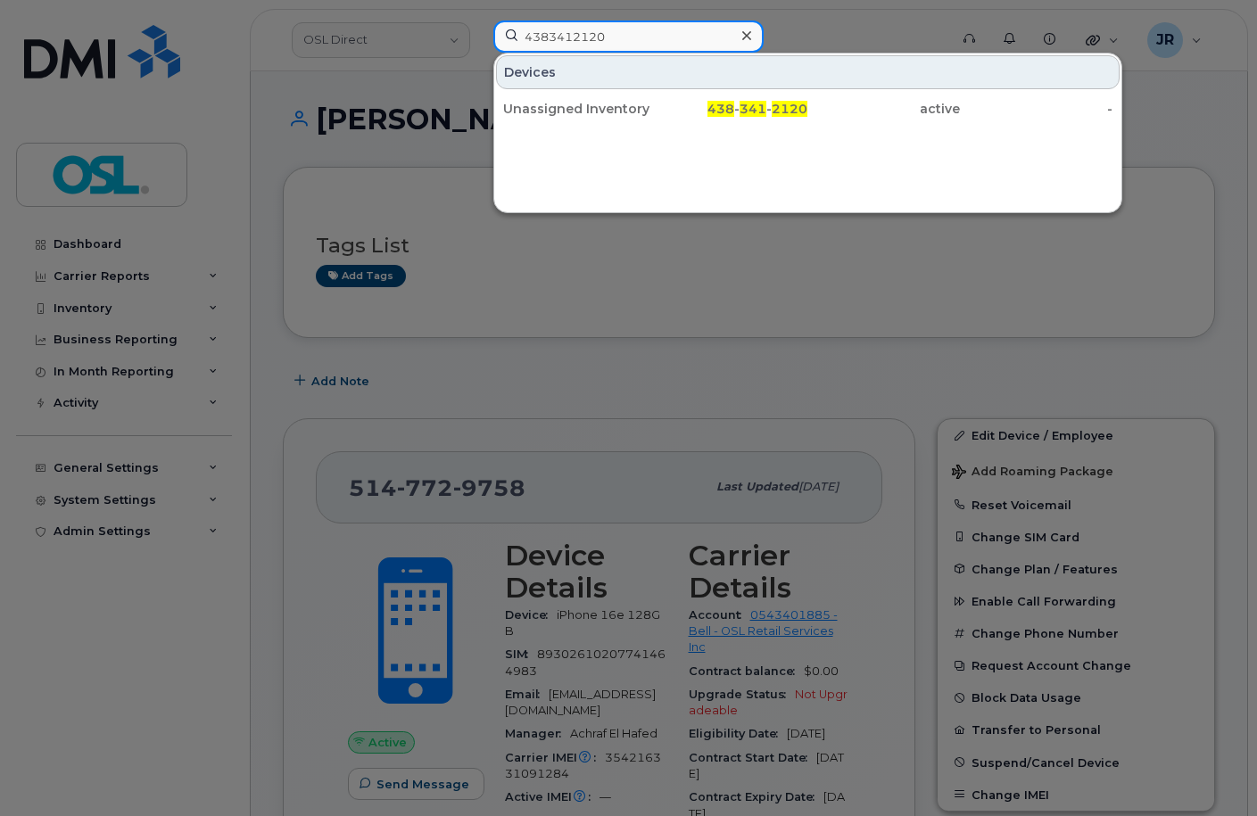
type input "4383412120"
click at [573, 118] on div "Unassigned Inventory" at bounding box center [579, 109] width 153 height 32
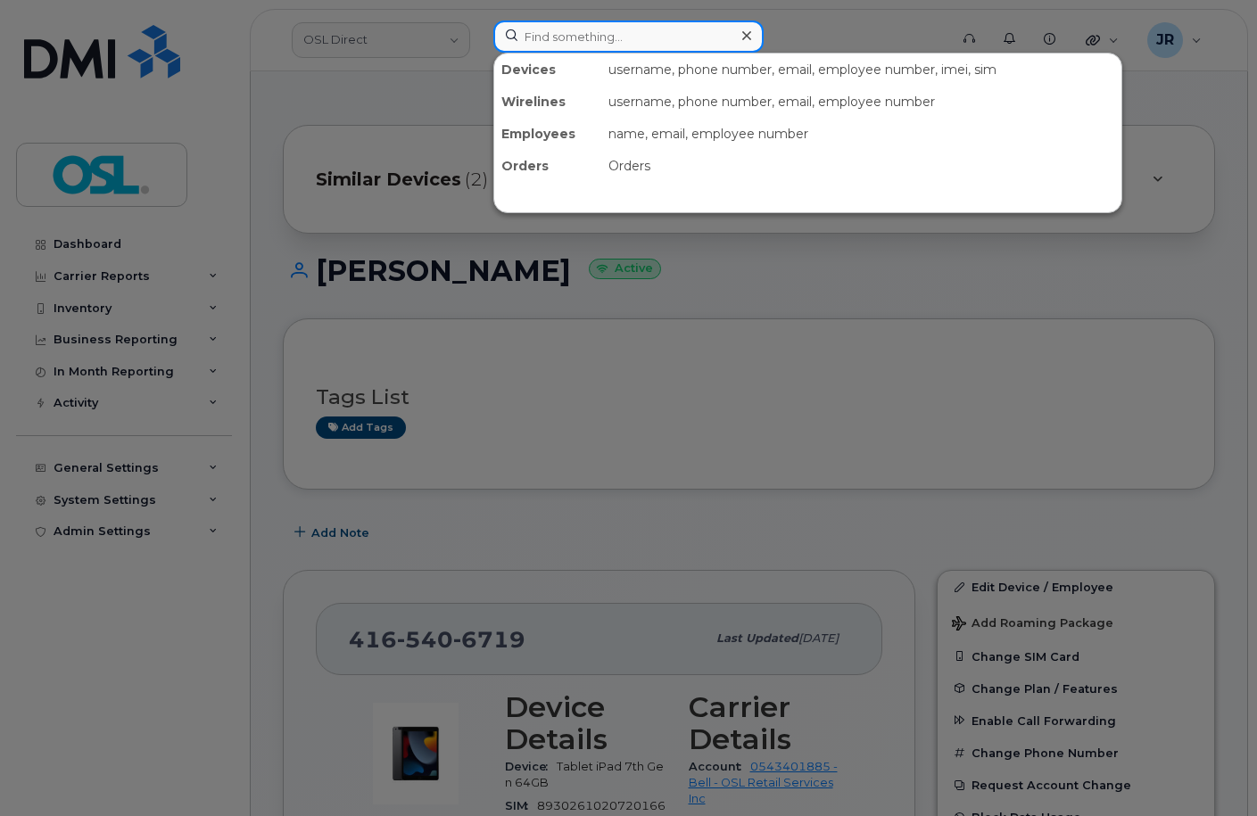
click at [551, 24] on input at bounding box center [628, 37] width 270 height 32
paste input "4164526152"
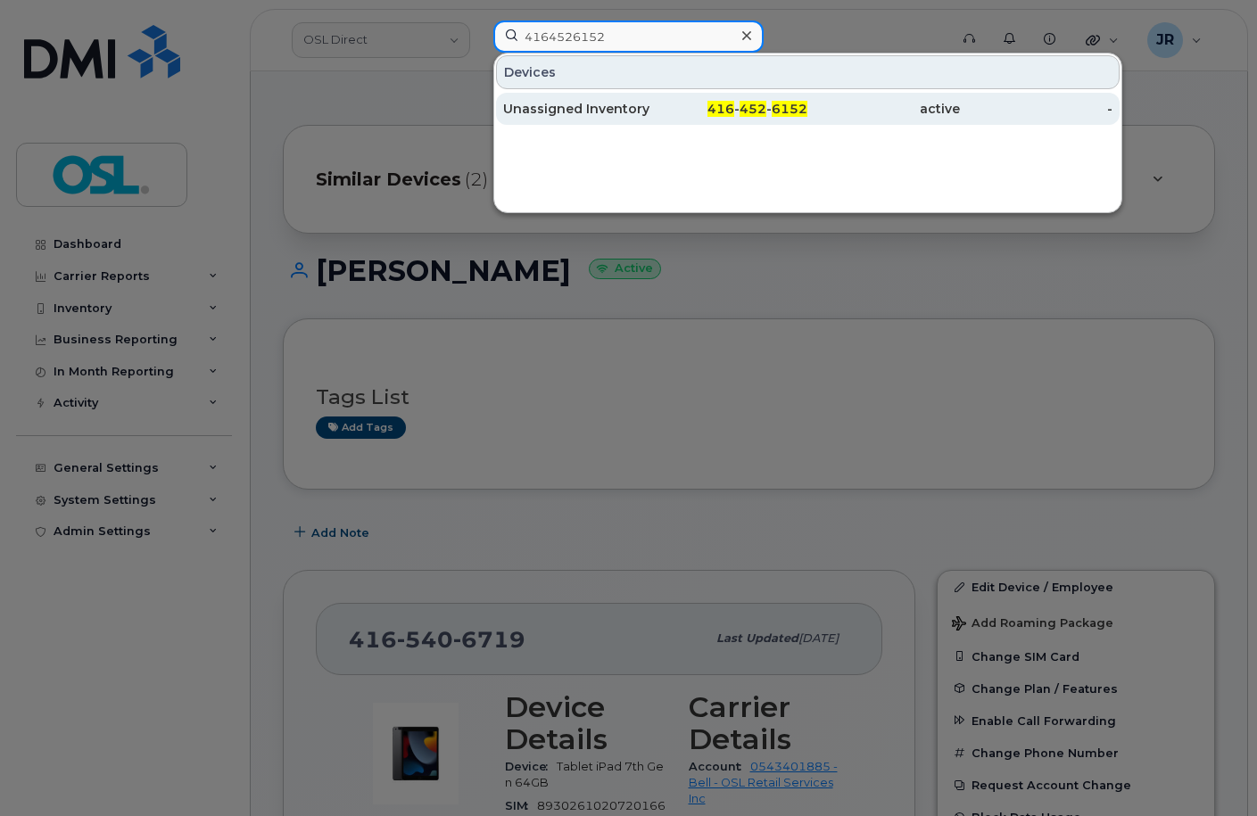
type input "4164526152"
click at [559, 95] on div "Unassigned Inventory" at bounding box center [579, 109] width 153 height 32
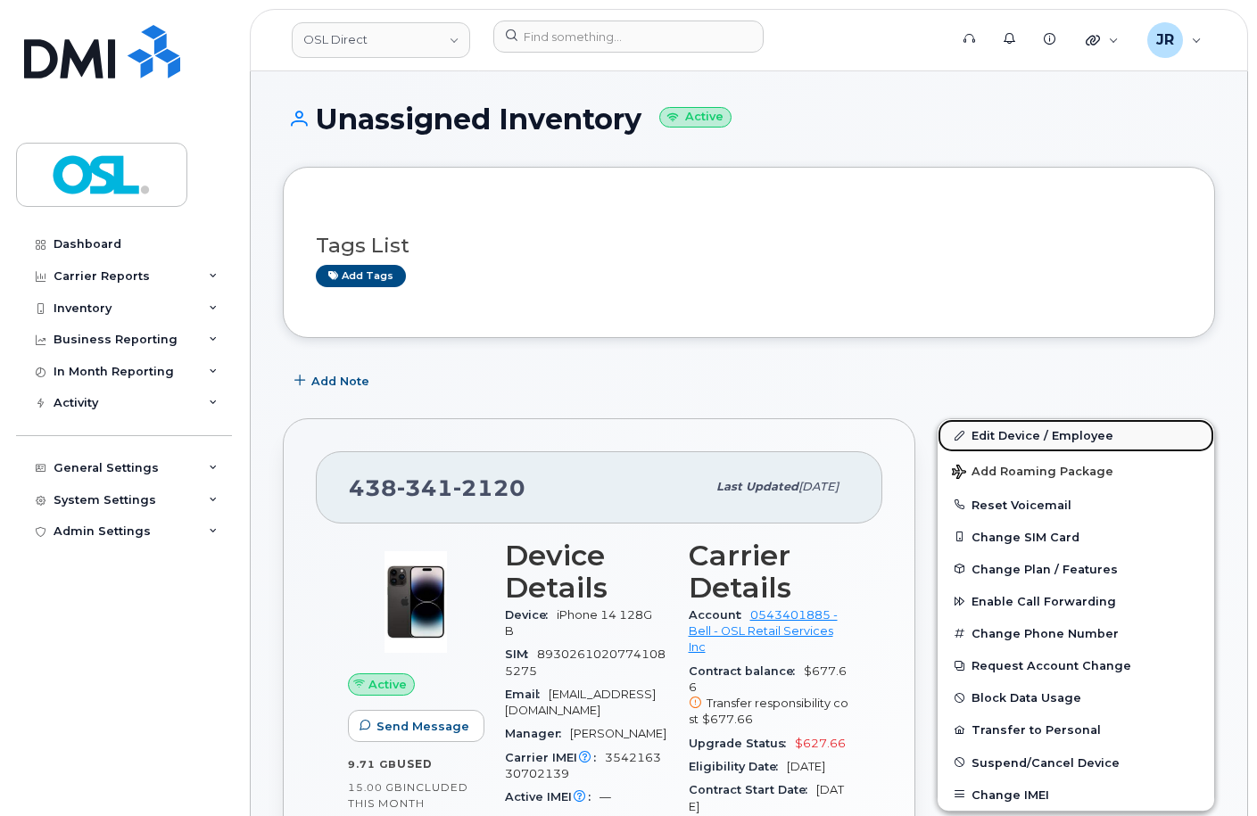
click at [1043, 435] on link "Edit Device / Employee" at bounding box center [1076, 435] width 277 height 32
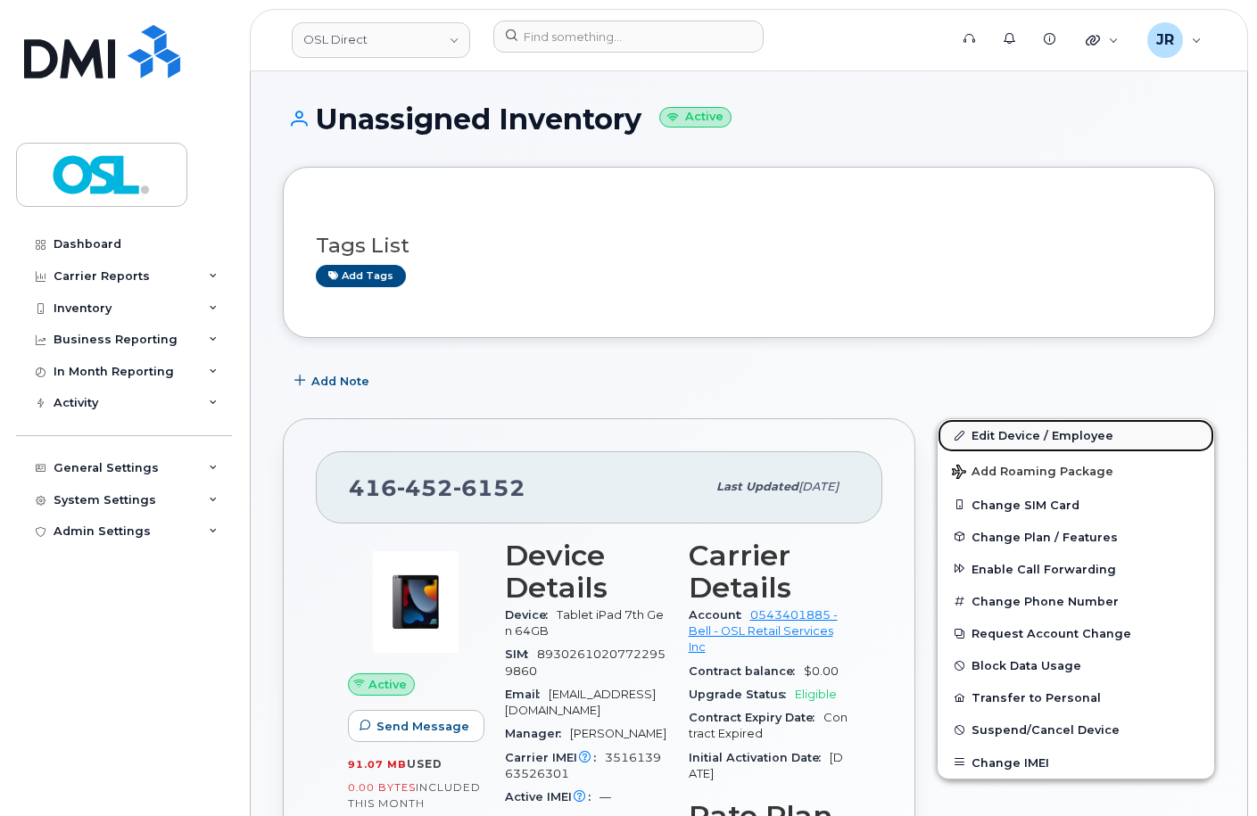
click at [1014, 427] on link "Edit Device / Employee" at bounding box center [1076, 435] width 277 height 32
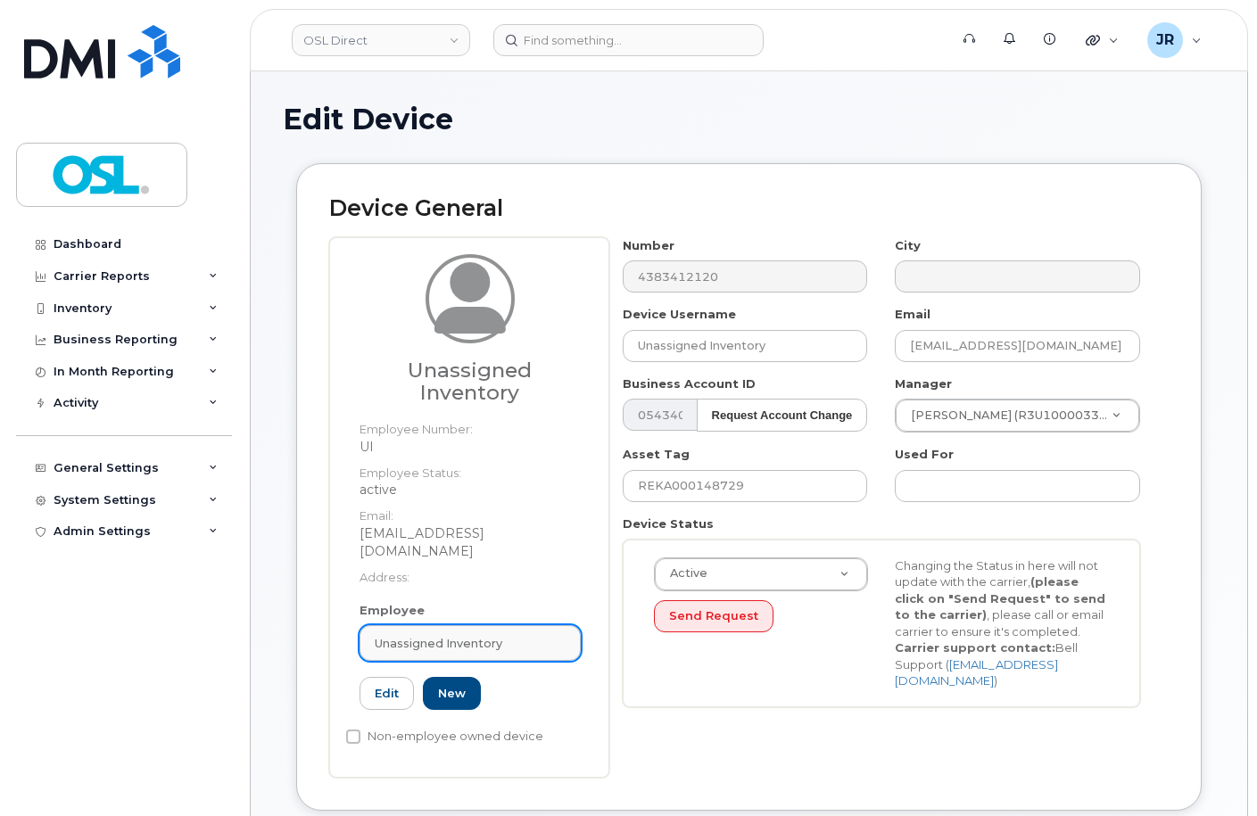
click at [510, 635] on div "Unassigned Inventory" at bounding box center [470, 643] width 191 height 17
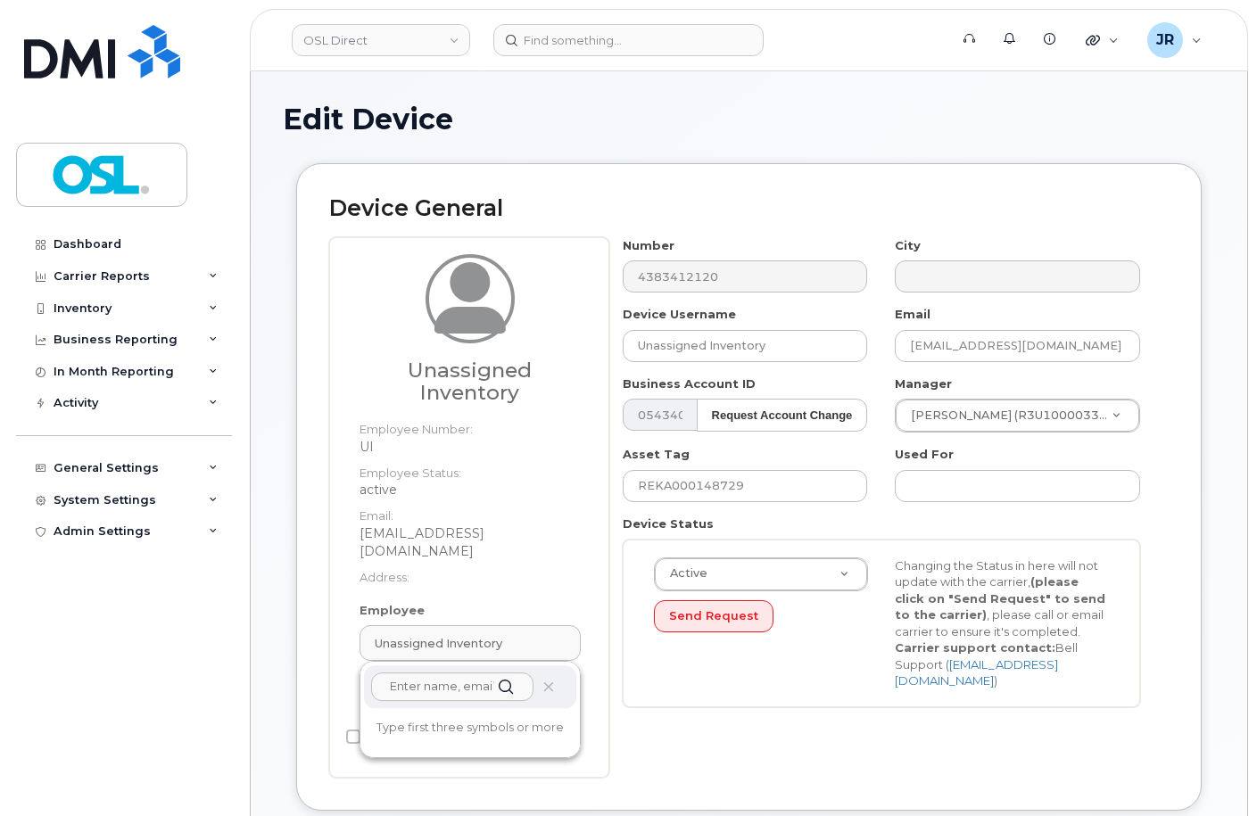
paste input "REKA000151785"
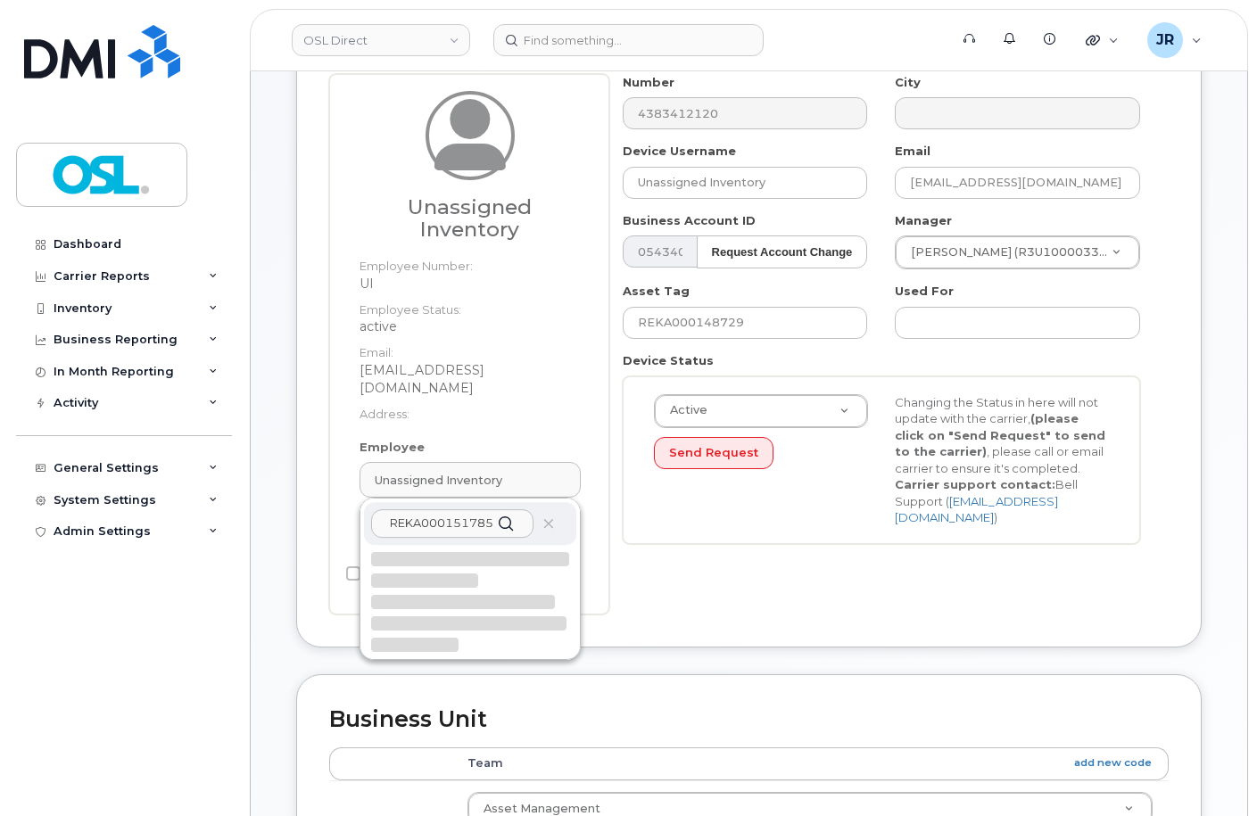
scroll to position [178, 0]
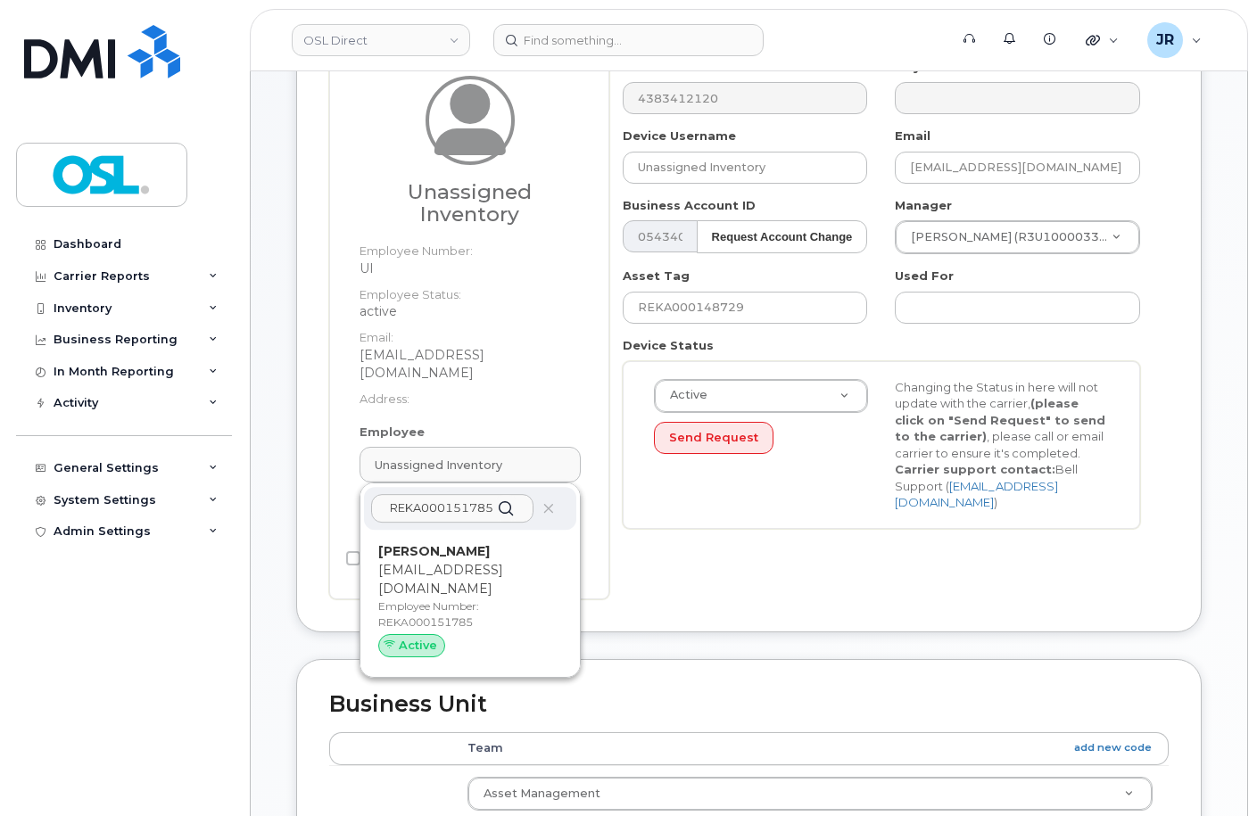
type input "REKA000151785"
click at [442, 561] on p "nadjib.bouattoura@osldirect.com" at bounding box center [470, 579] width 184 height 37
type input "REKA000151785"
type input "Nadjib Bouattoura"
type input "nadjib.bouattoura@osldirect.com"
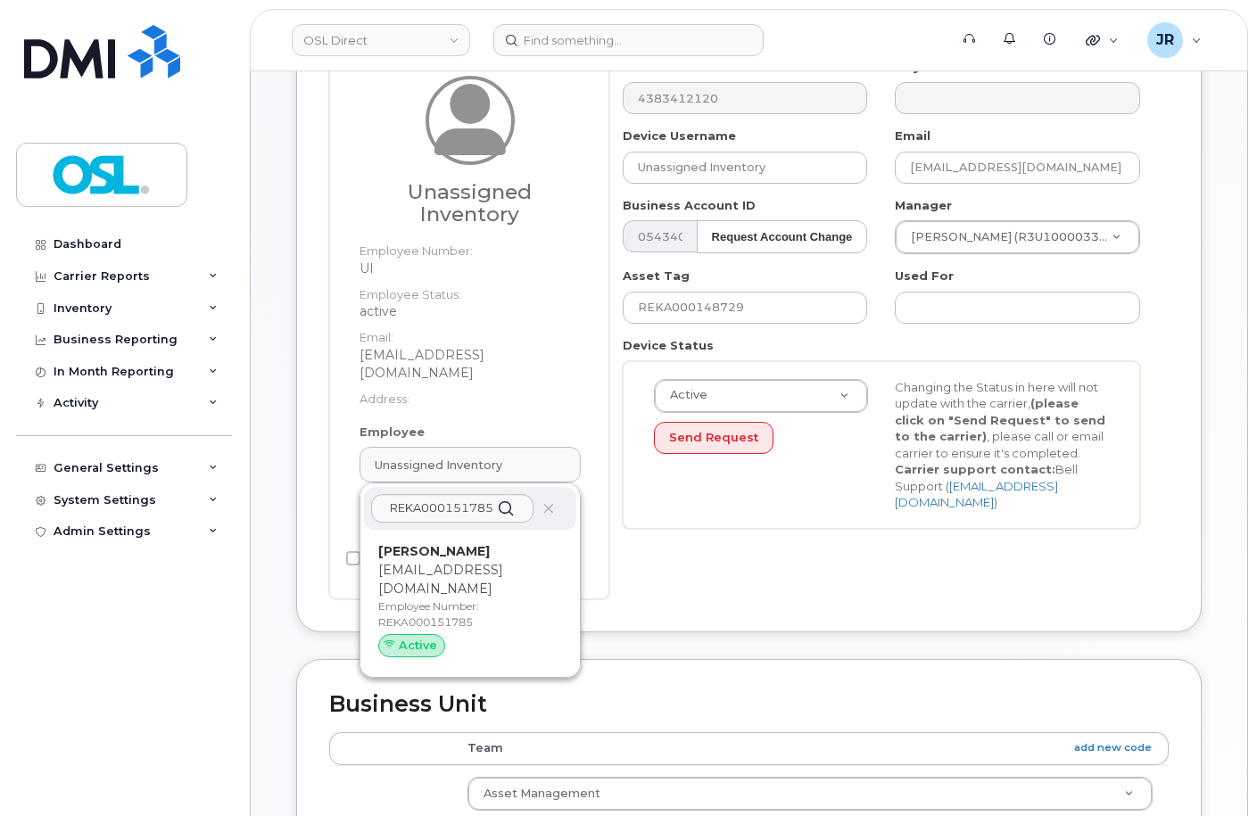
type input "3358008"
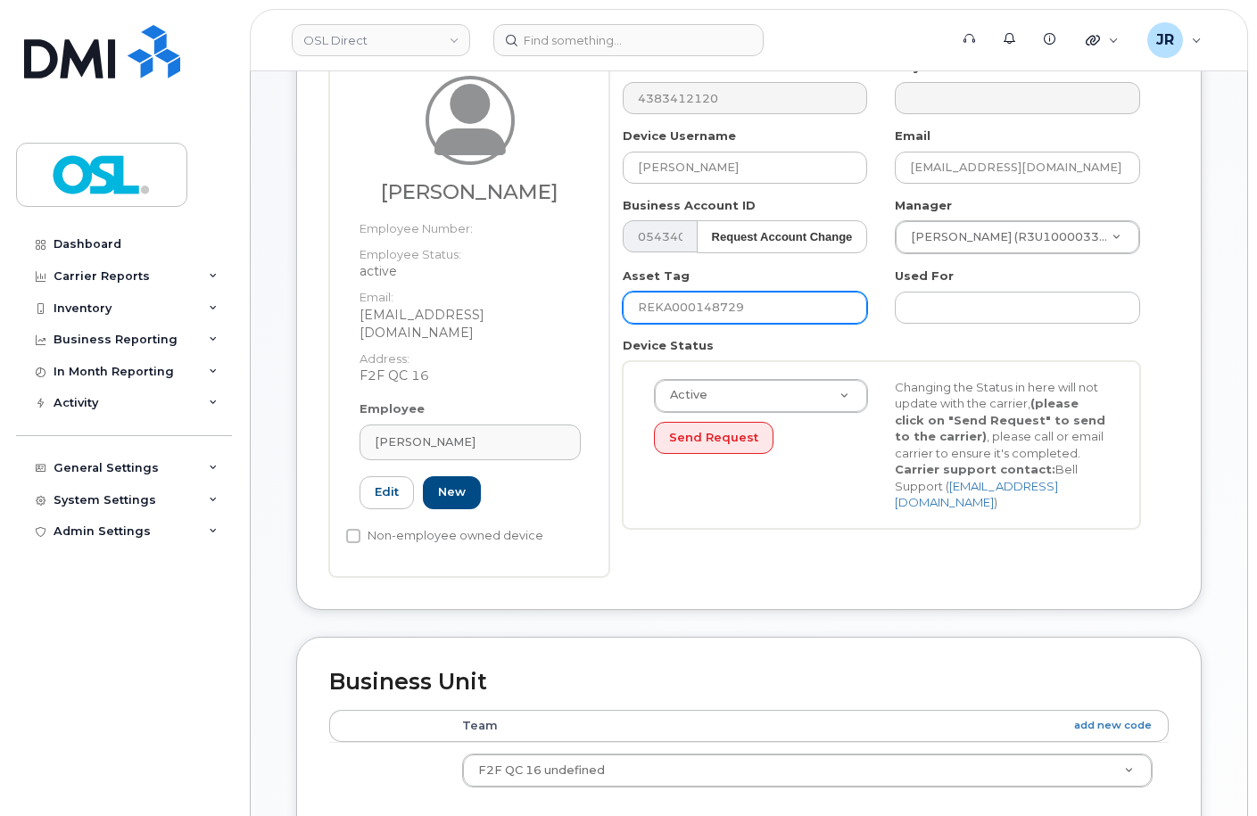
click at [710, 299] on input "REKA000148729" at bounding box center [745, 308] width 245 height 32
paste input "51785"
type input "REKA000151785"
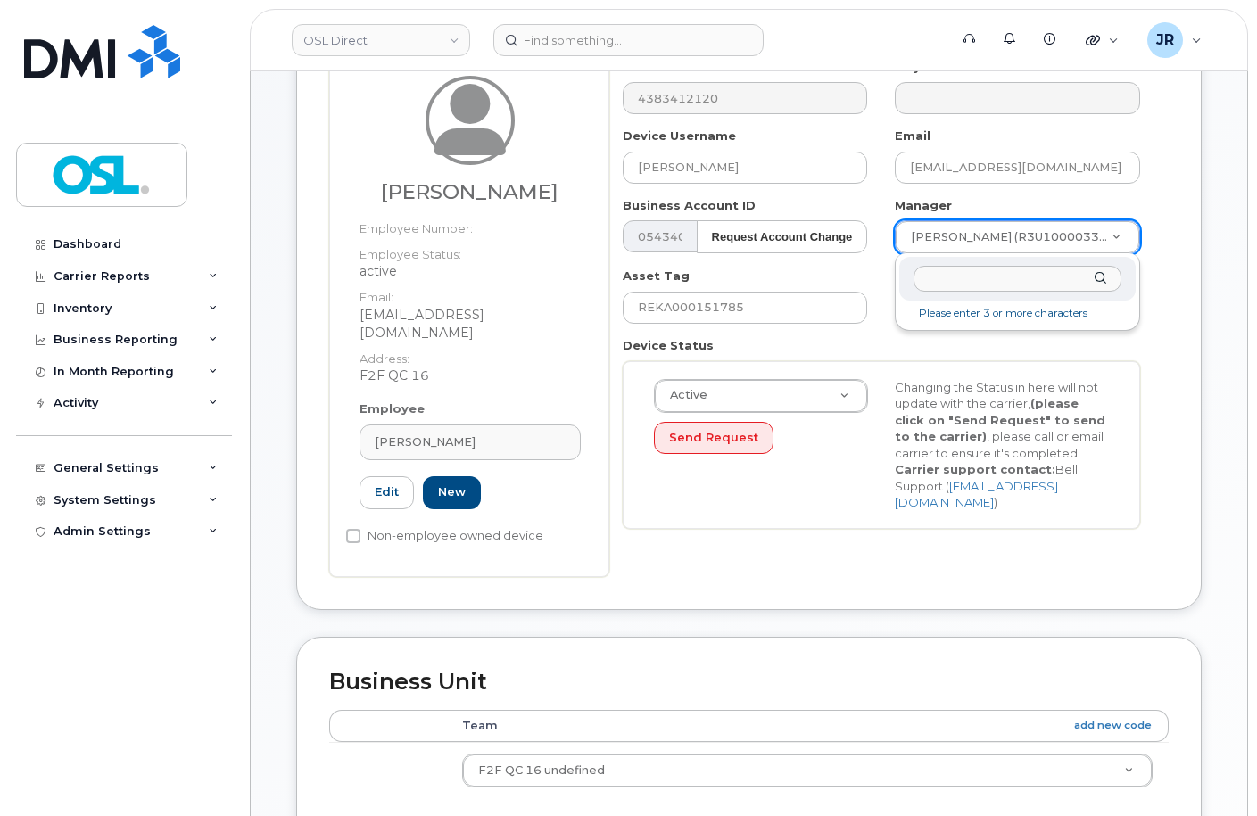
drag, startPoint x: 963, startPoint y: 253, endPoint x: 964, endPoint y: 239, distance: 13.4
paste input "Mohamed Kais Basti"
click at [981, 279] on input "Mohamed Kais Basti" at bounding box center [1018, 279] width 208 height 26
type input "[PERSON_NAME]"
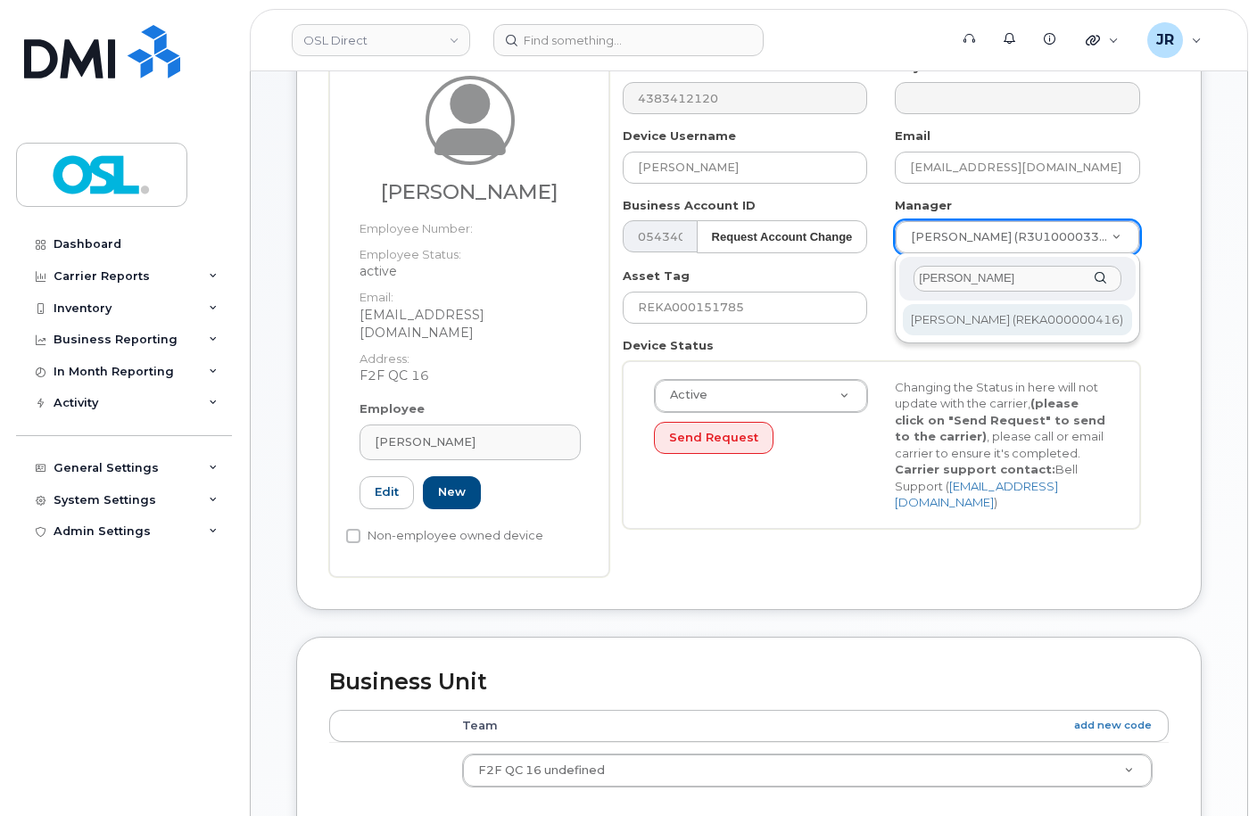
type input "1527401"
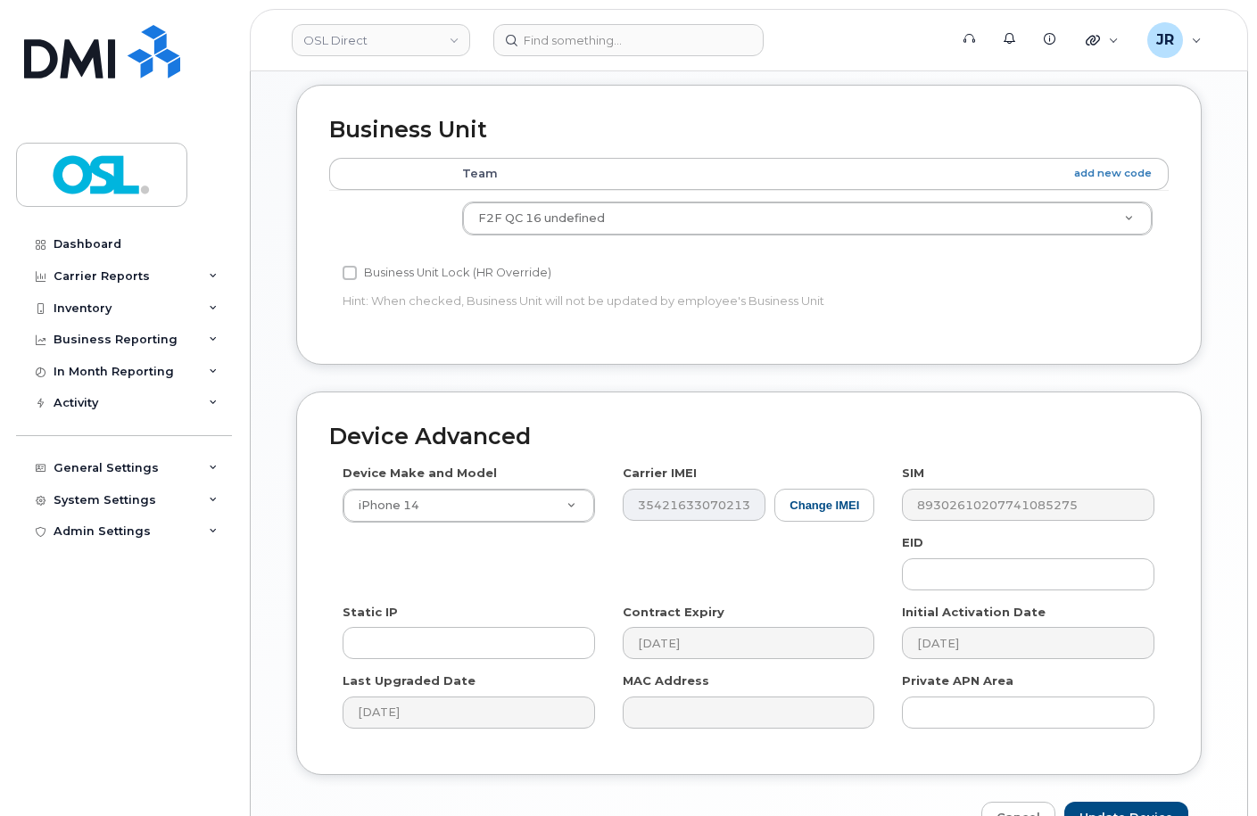
scroll to position [732, 0]
click at [1125, 783] on div "Device Advanced Device Make and Model iPhone 14 Android TCL 502 Watch Apple Wat…" at bounding box center [749, 612] width 932 height 443
drag, startPoint x: 1129, startPoint y: 790, endPoint x: 1092, endPoint y: 723, distance: 76.3
click at [1130, 801] on input "Update Device" at bounding box center [1126, 817] width 124 height 33
type input "Saving..."
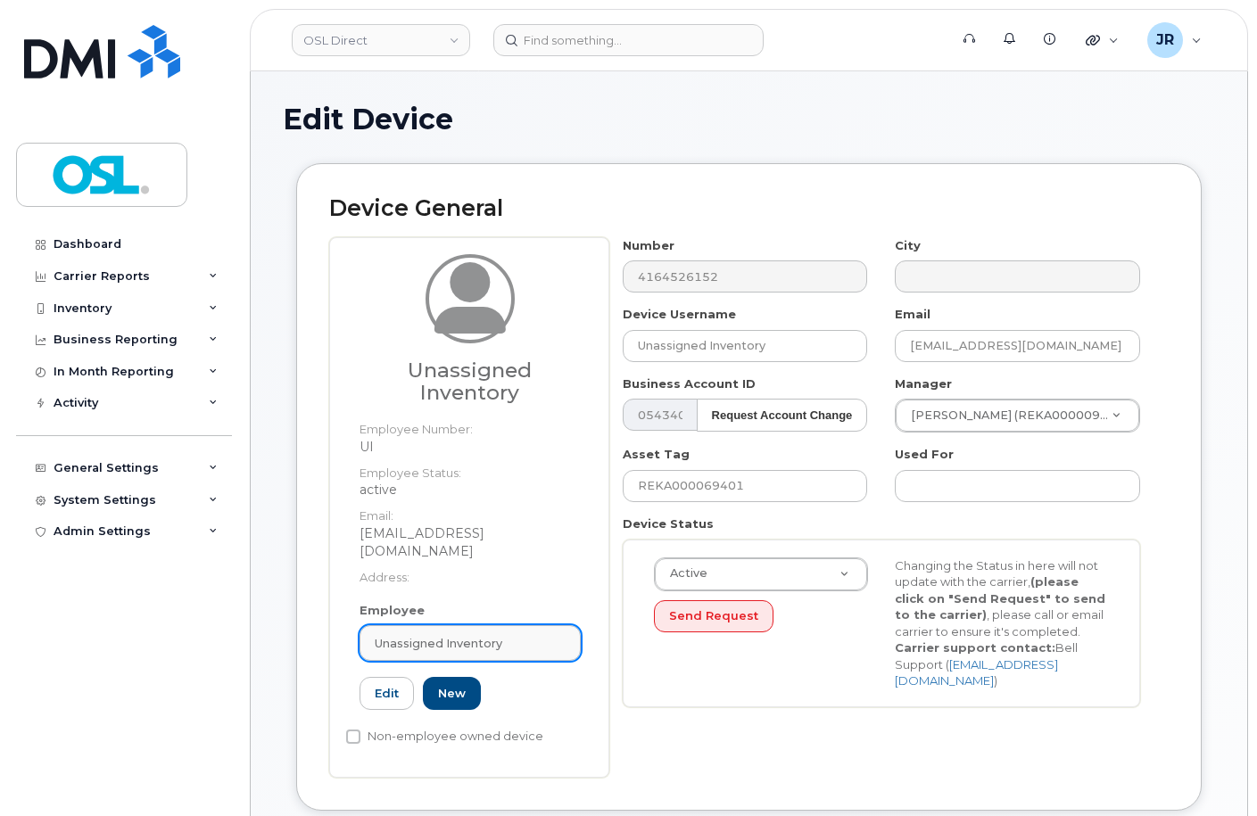
click at [473, 635] on span "Unassigned Inventory" at bounding box center [439, 643] width 128 height 17
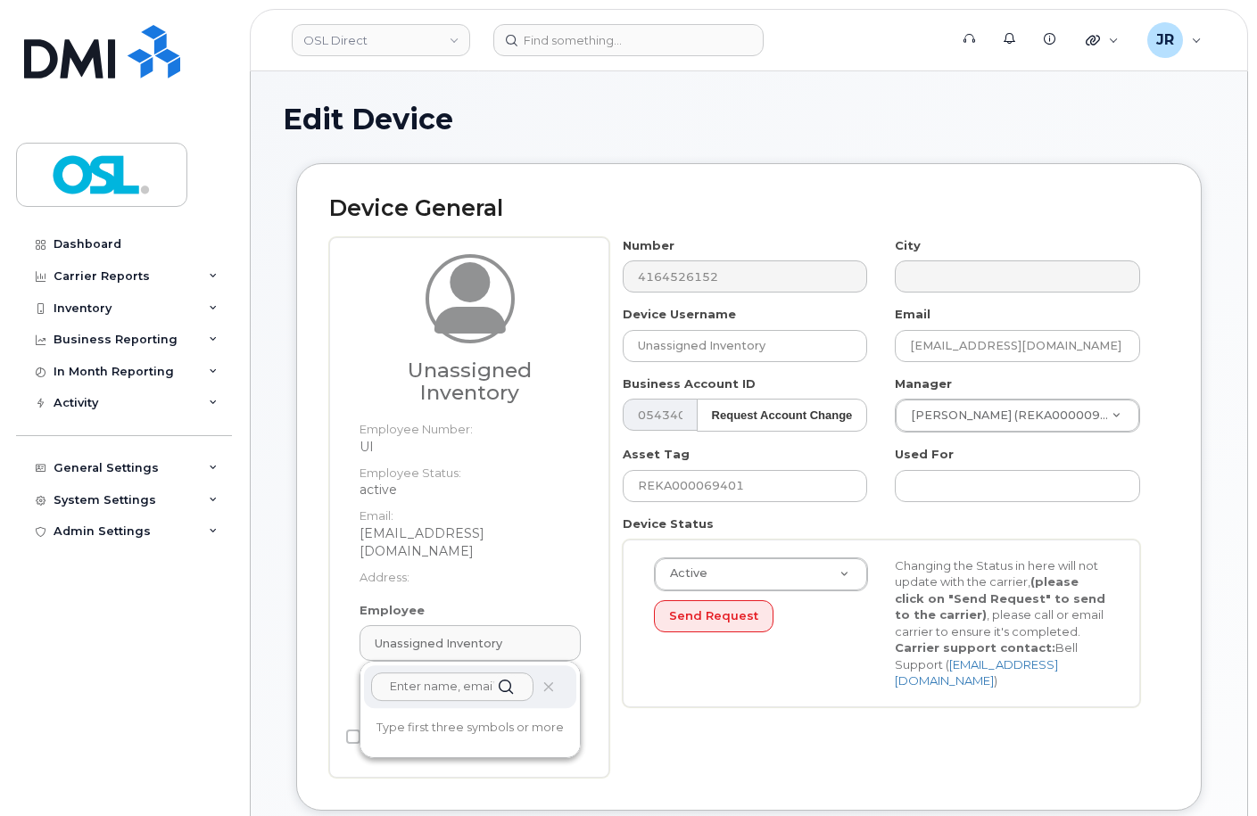
paste input "REKA000151785"
type input "REKA000151785"
drag, startPoint x: 437, startPoint y: 726, endPoint x: 701, endPoint y: 64, distance: 712.8
click at [438, 740] on p "[EMAIL_ADDRESS][DOMAIN_NAME]" at bounding box center [470, 758] width 184 height 37
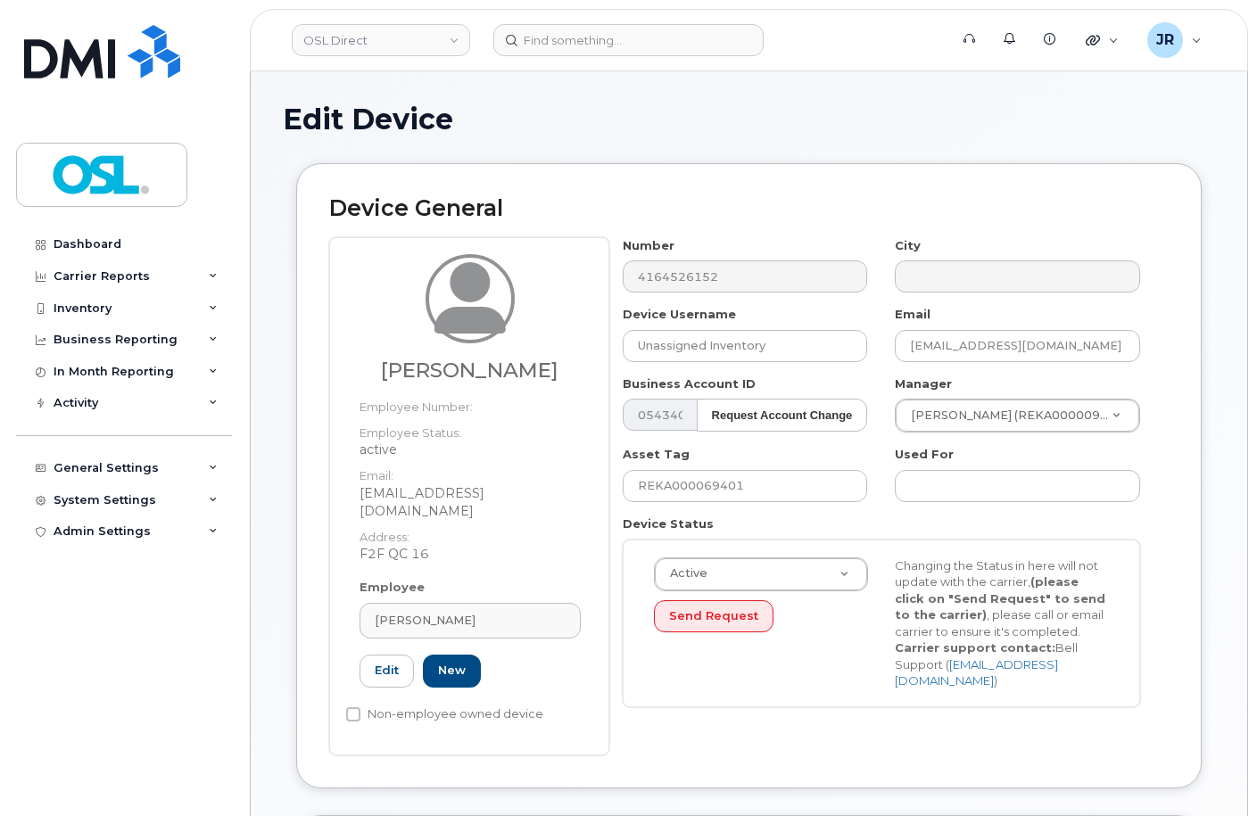
type input "REKA000151785"
type input "[PERSON_NAME]"
type input "[EMAIL_ADDRESS][DOMAIN_NAME]"
type input "3358008"
click at [696, 486] on input "REKA000069401" at bounding box center [745, 486] width 245 height 32
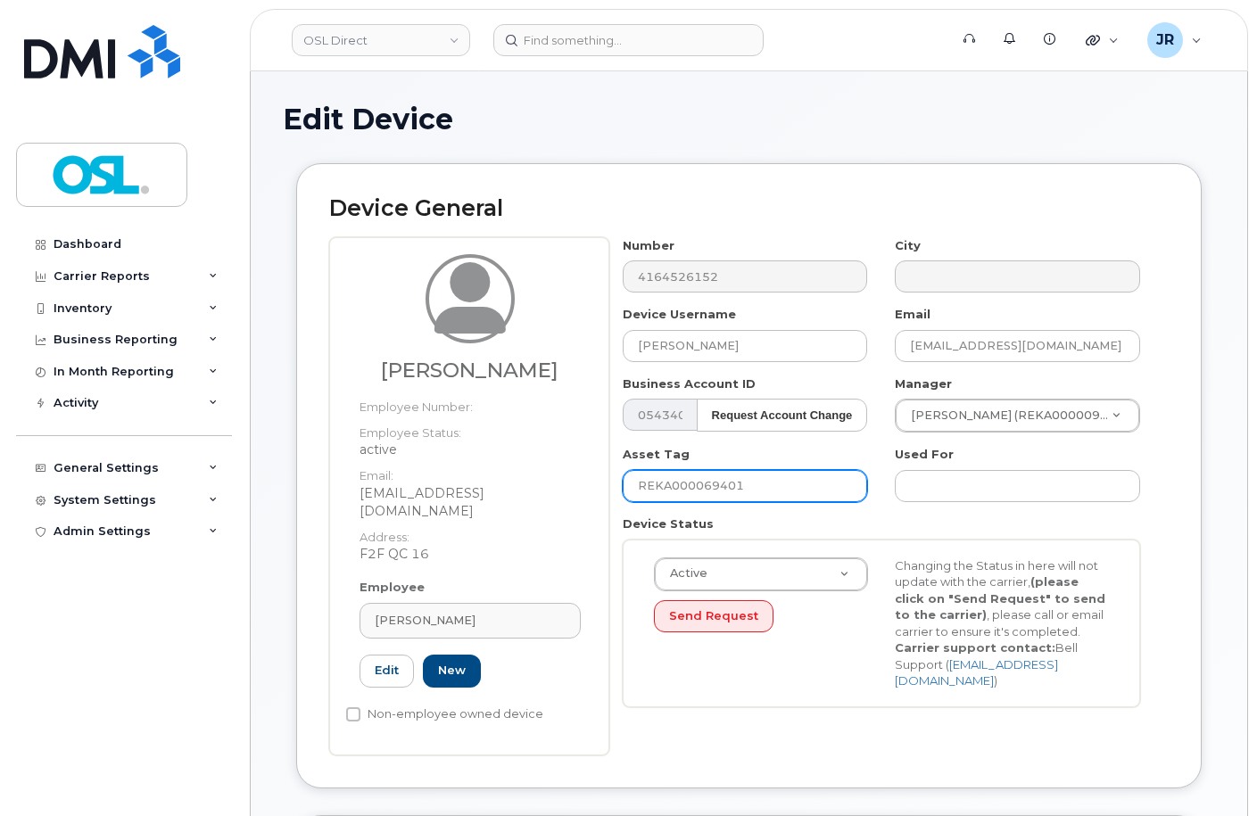
click at [696, 486] on input "REKA000069401" at bounding box center [745, 486] width 245 height 32
paste input "151785"
type input "REKA000151785"
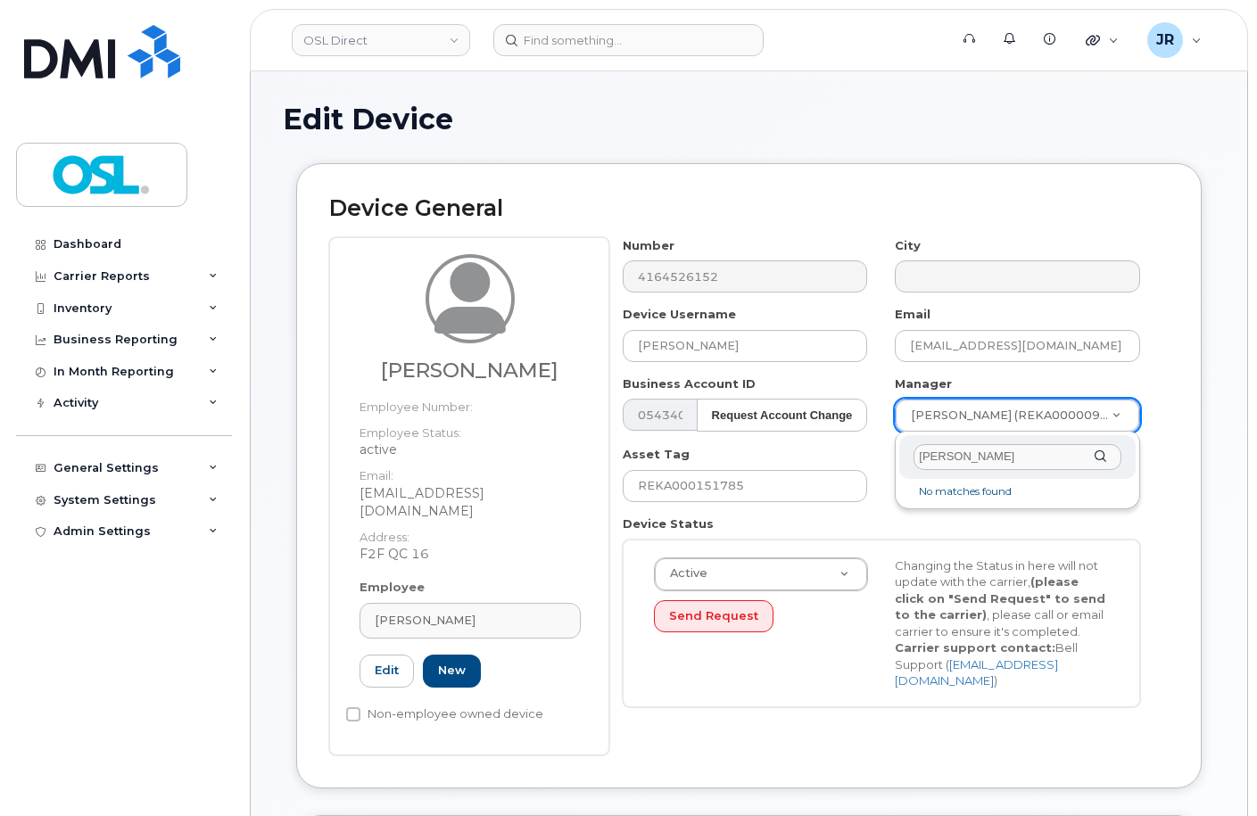
click at [989, 457] on input "[PERSON_NAME]" at bounding box center [1018, 457] width 208 height 26
type input "[PERSON_NAME]"
type input "1527401"
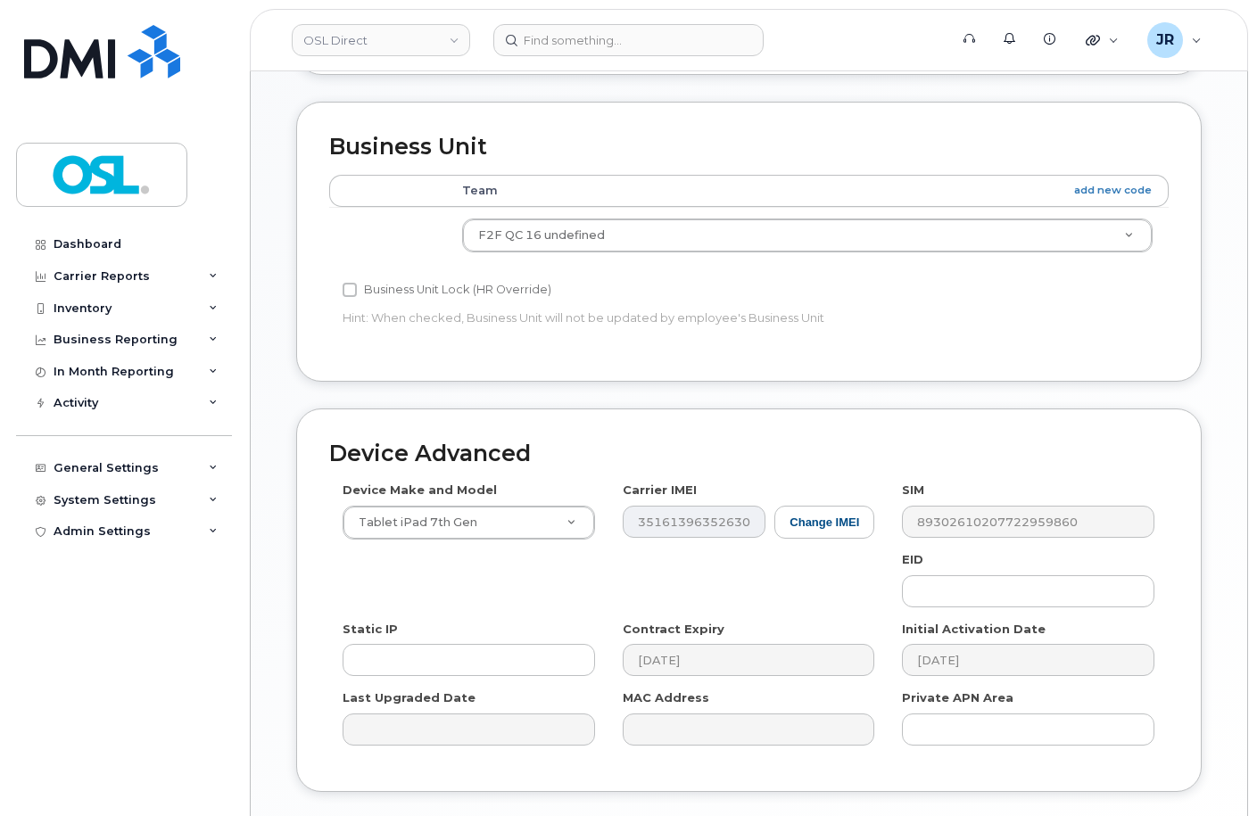
scroll to position [821, 0]
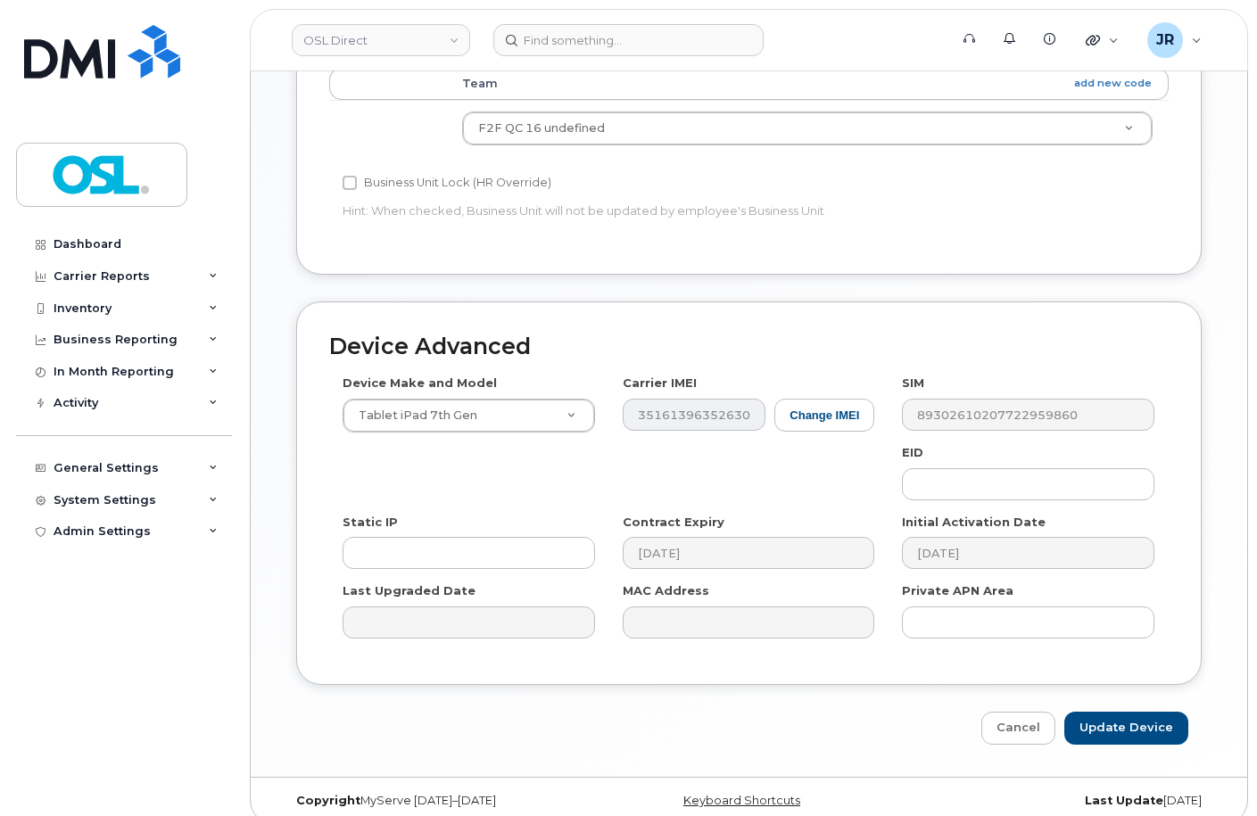
click at [1114, 734] on div "Edit Device Device General Nadjib Bouattoura Employee Number: Employee Status: …" at bounding box center [749, 14] width 997 height 1527
click at [1117, 725] on input "Update Device" at bounding box center [1126, 728] width 124 height 33
type input "Saving..."
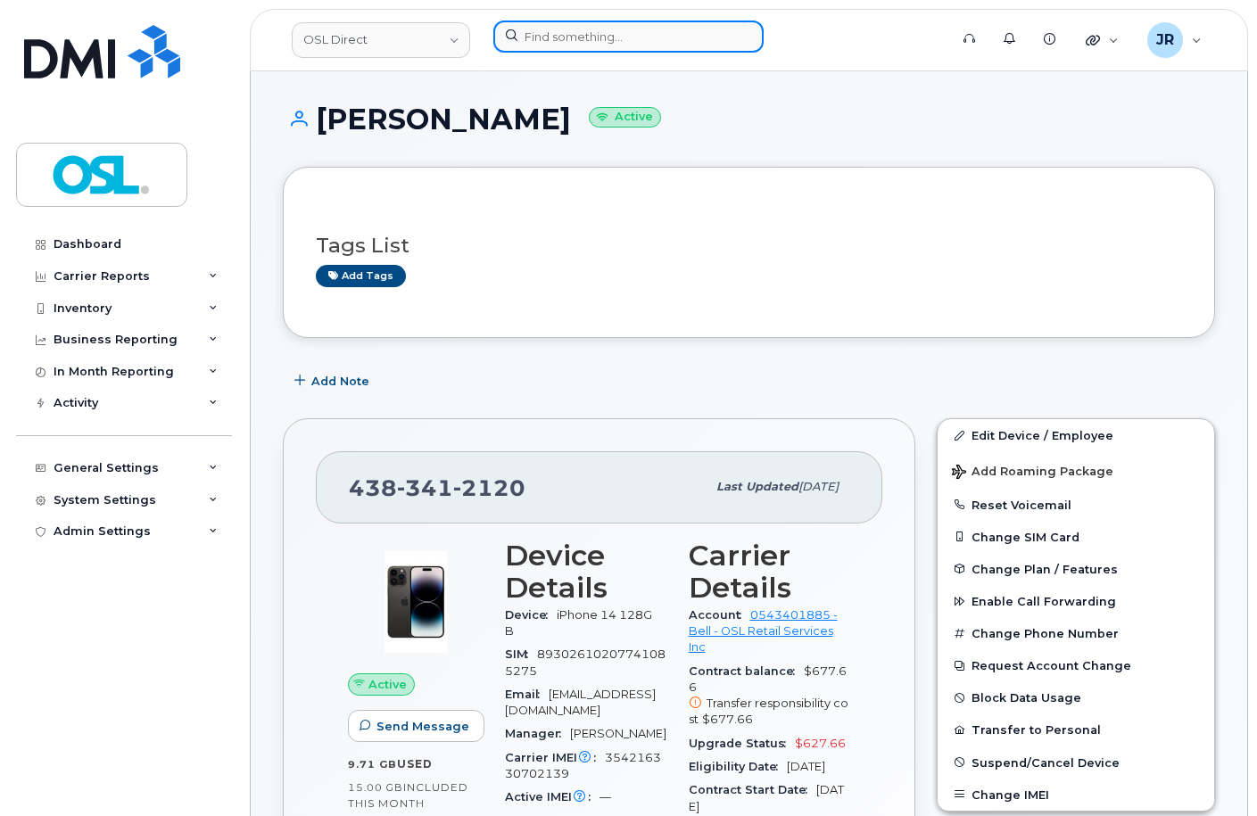
click at [573, 47] on input at bounding box center [628, 37] width 270 height 32
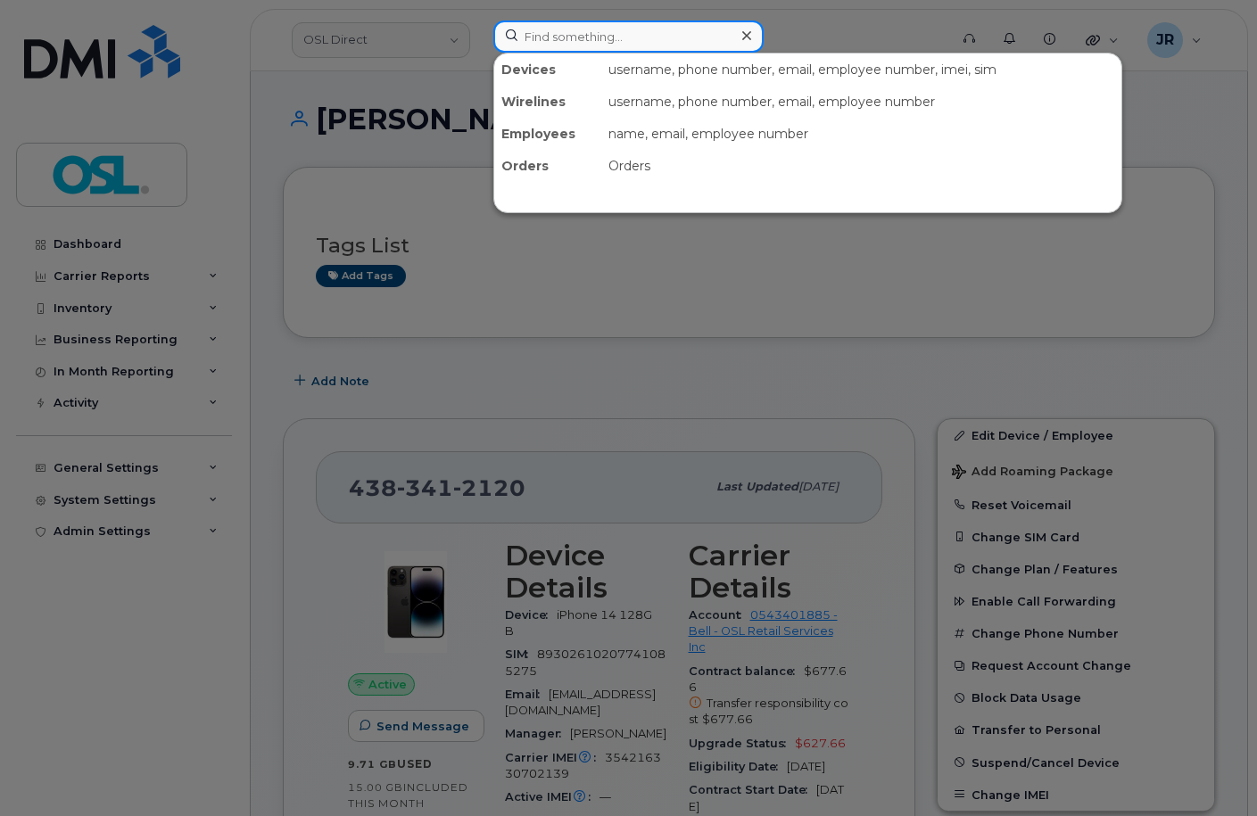
paste input "Retrieving data. Wait a few seconds and try to cut or copy again."
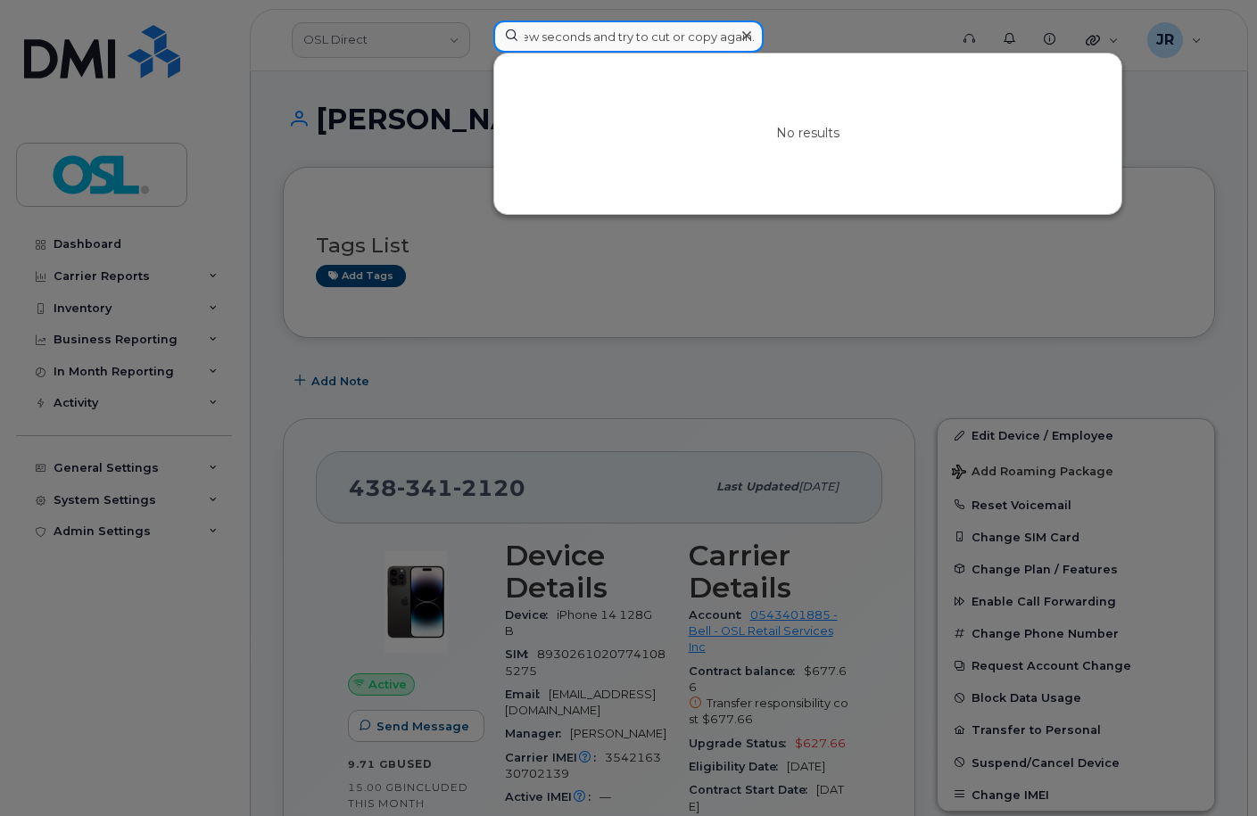
click at [638, 34] on input "Retrieving data. Wait a few seconds and try to cut or copy again." at bounding box center [628, 37] width 270 height 32
click at [638, 35] on input "Retrieving data. Wait a few seconds and try to cut or copy again." at bounding box center [628, 37] width 270 height 32
paste input
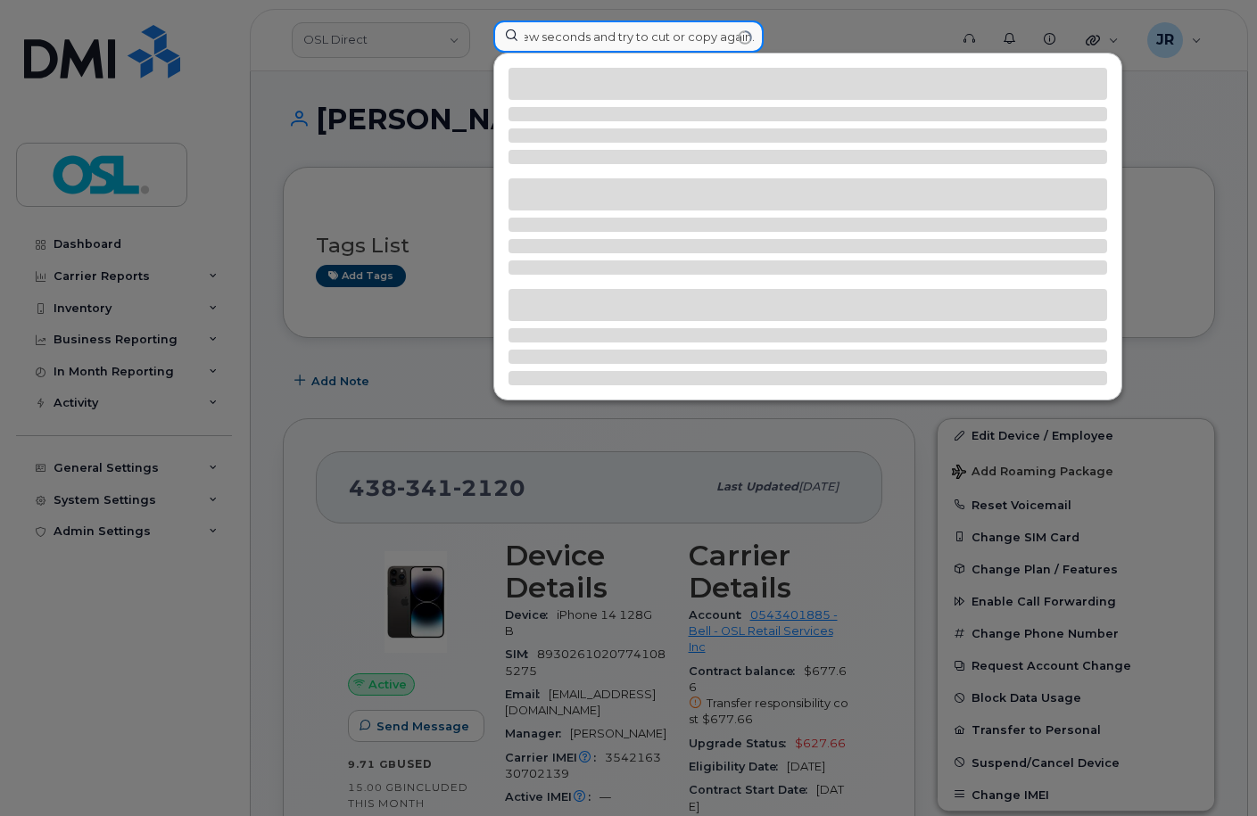
click at [733, 39] on input "Retrieving data. Wait a few seconds and try to cut or copy again." at bounding box center [628, 37] width 270 height 32
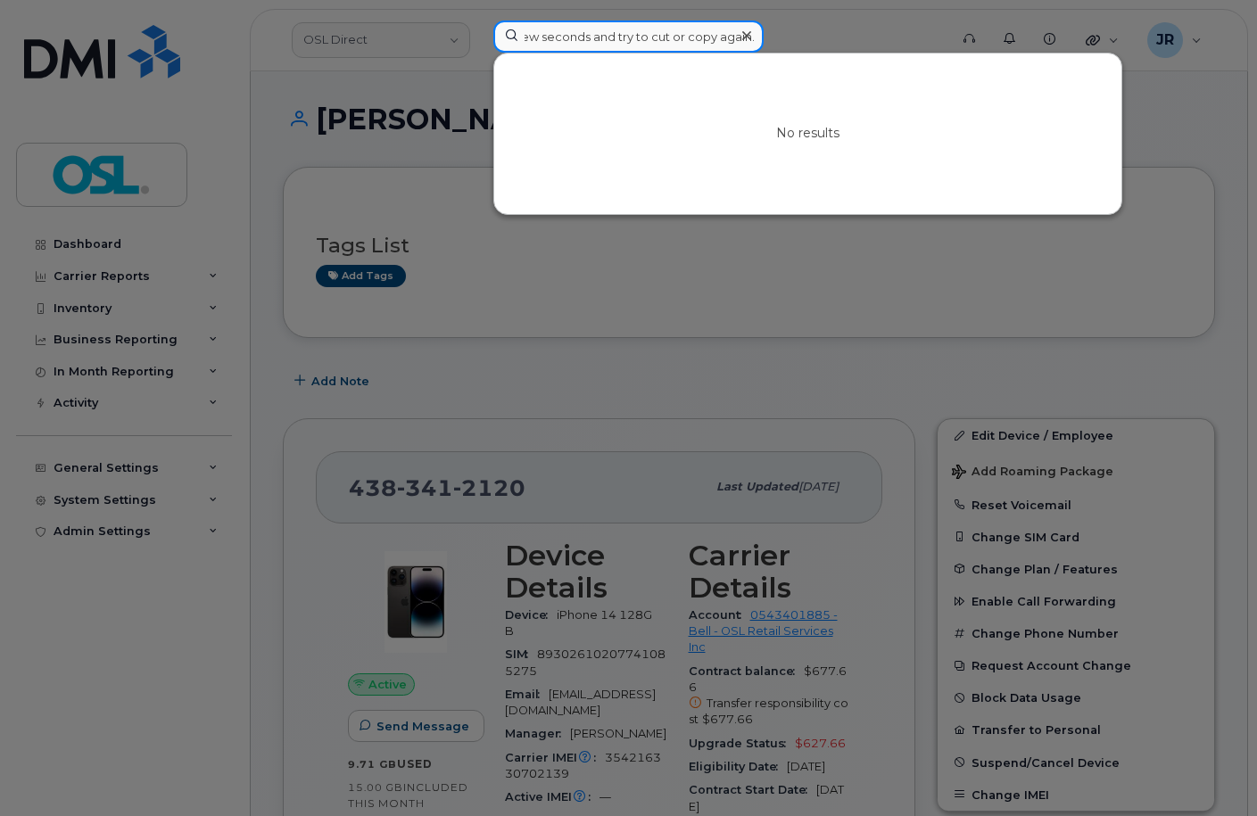
type input "Retrieving data. Wait a few seconds and try to cut or copy again."
click at [742, 37] on icon at bounding box center [746, 36] width 9 height 14
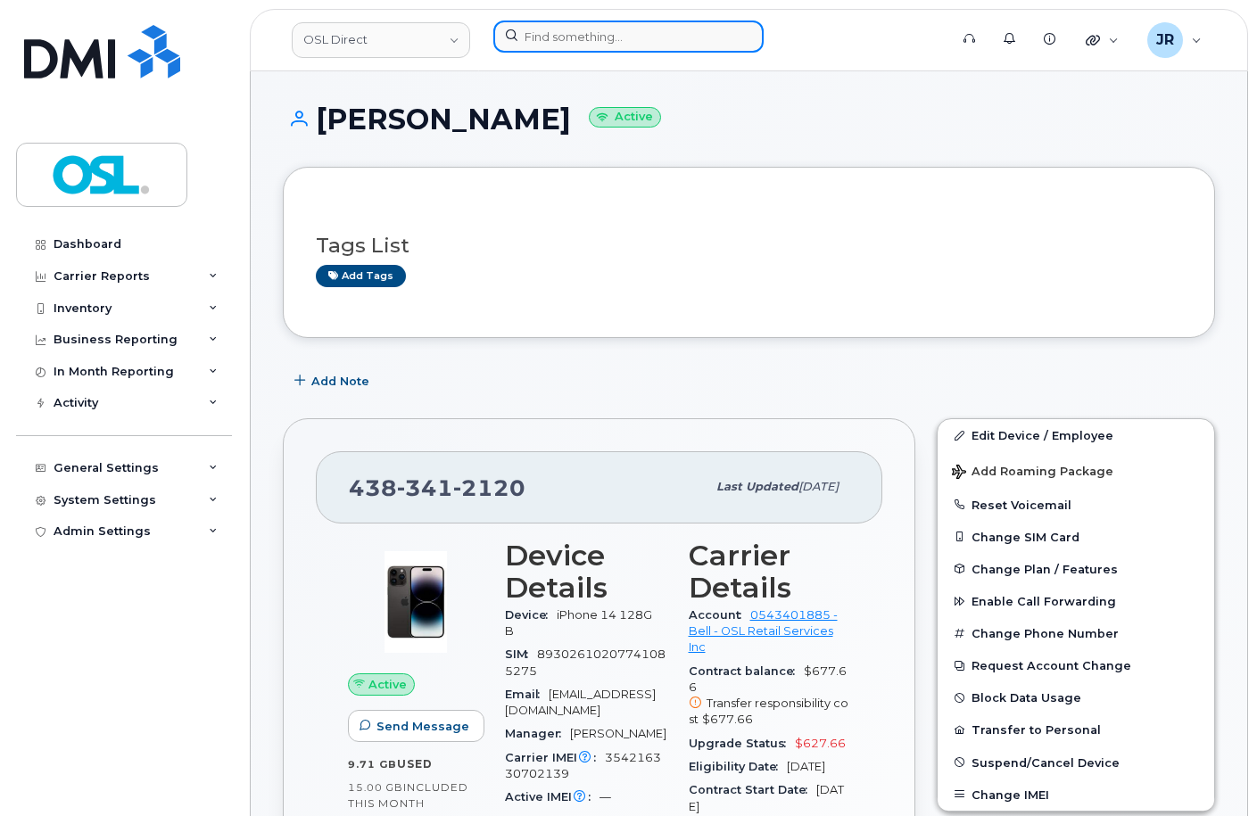
click at [630, 34] on input at bounding box center [628, 37] width 270 height 32
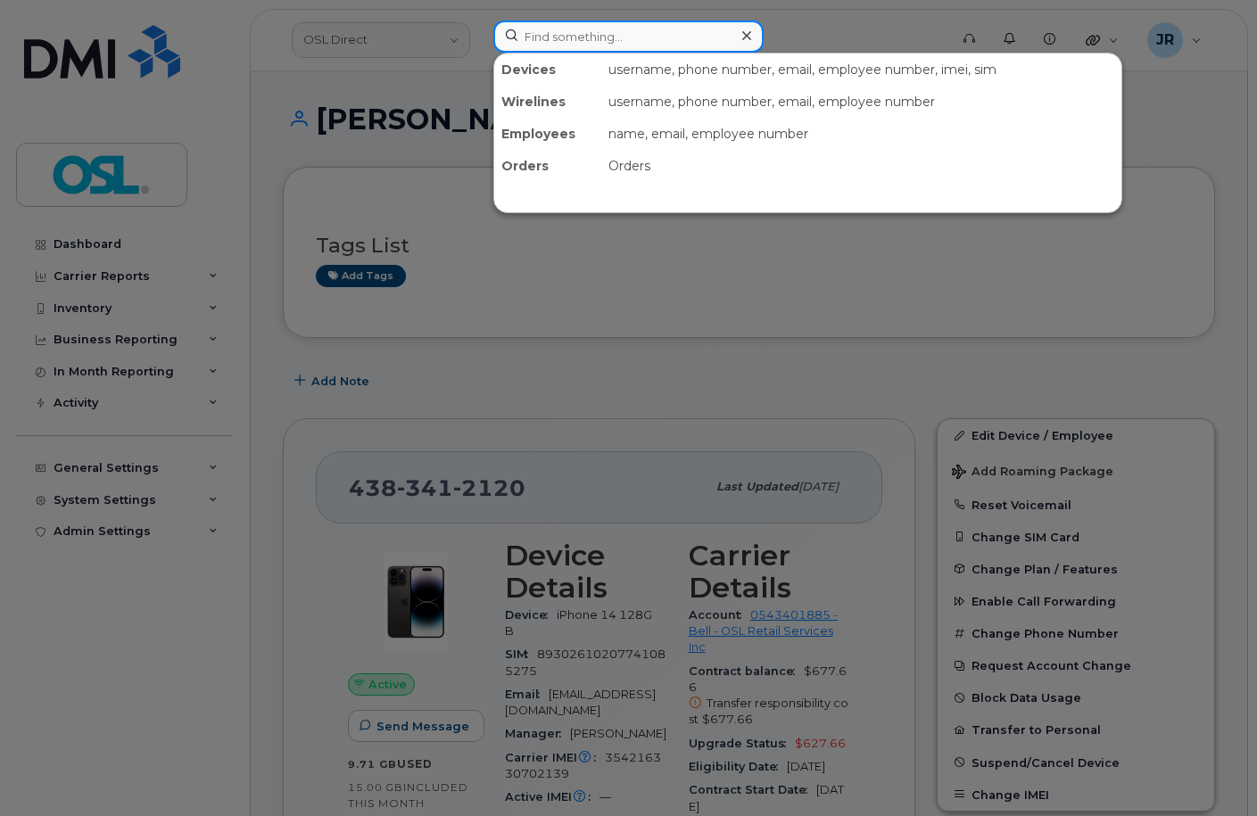
paste input "3673219506"
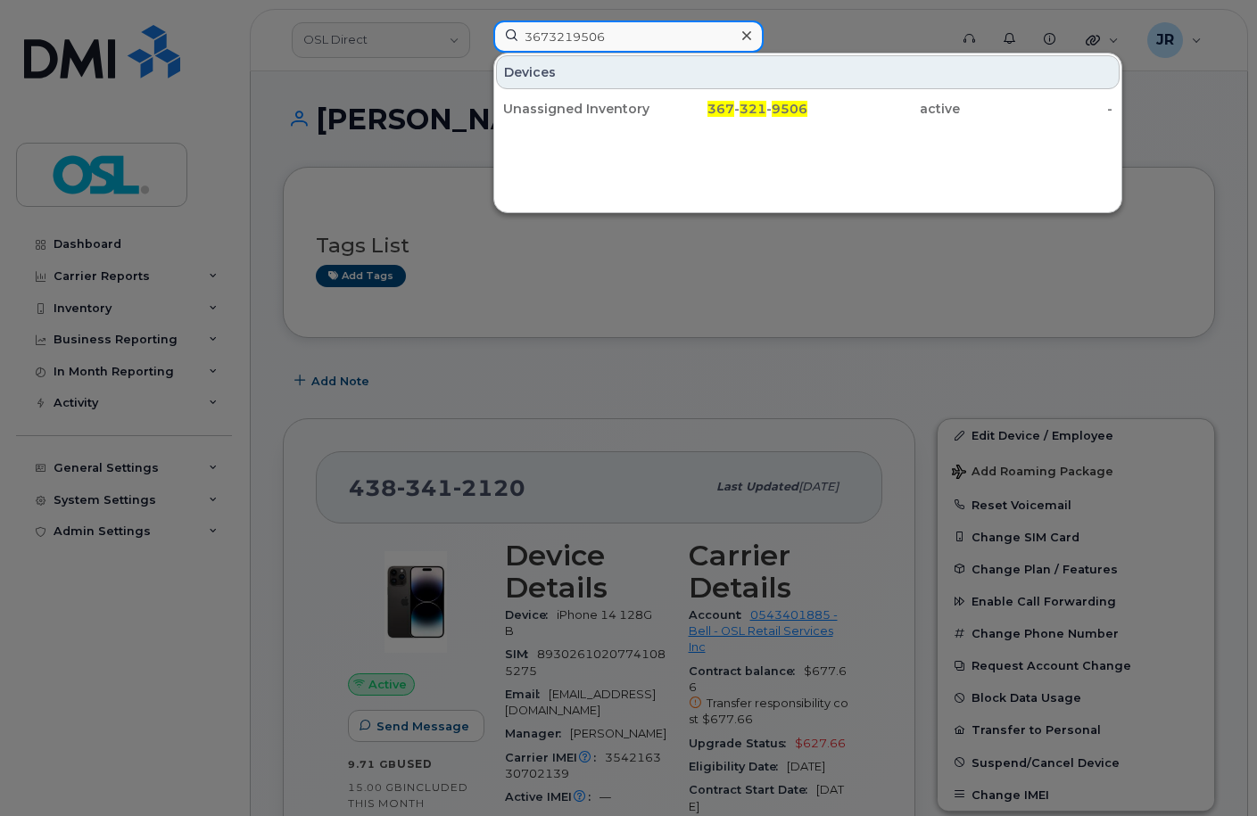
type input "3673219506"
click at [576, 125] on div "Unassigned Inventory 367 - 321 - 9506 active -" at bounding box center [807, 109] width 627 height 36
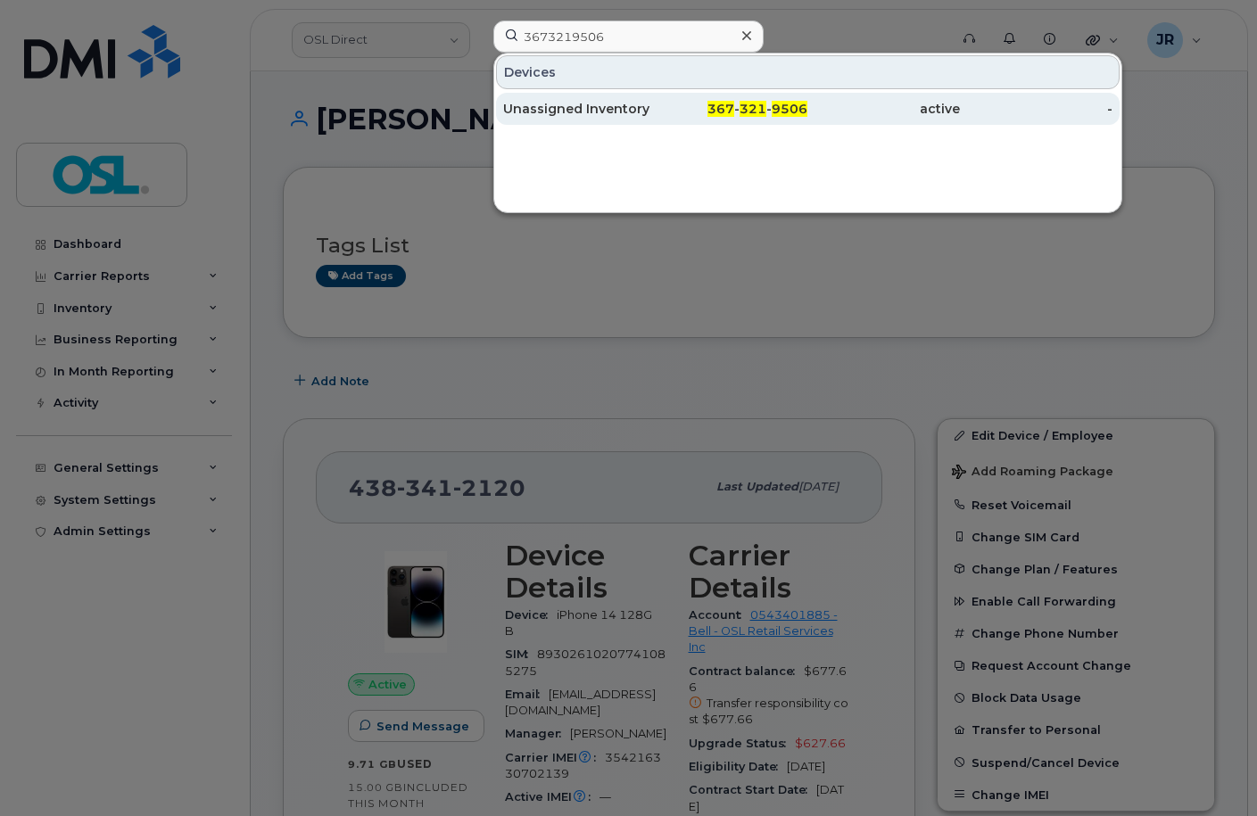
click at [573, 110] on div "Unassigned Inventory" at bounding box center [579, 109] width 153 height 18
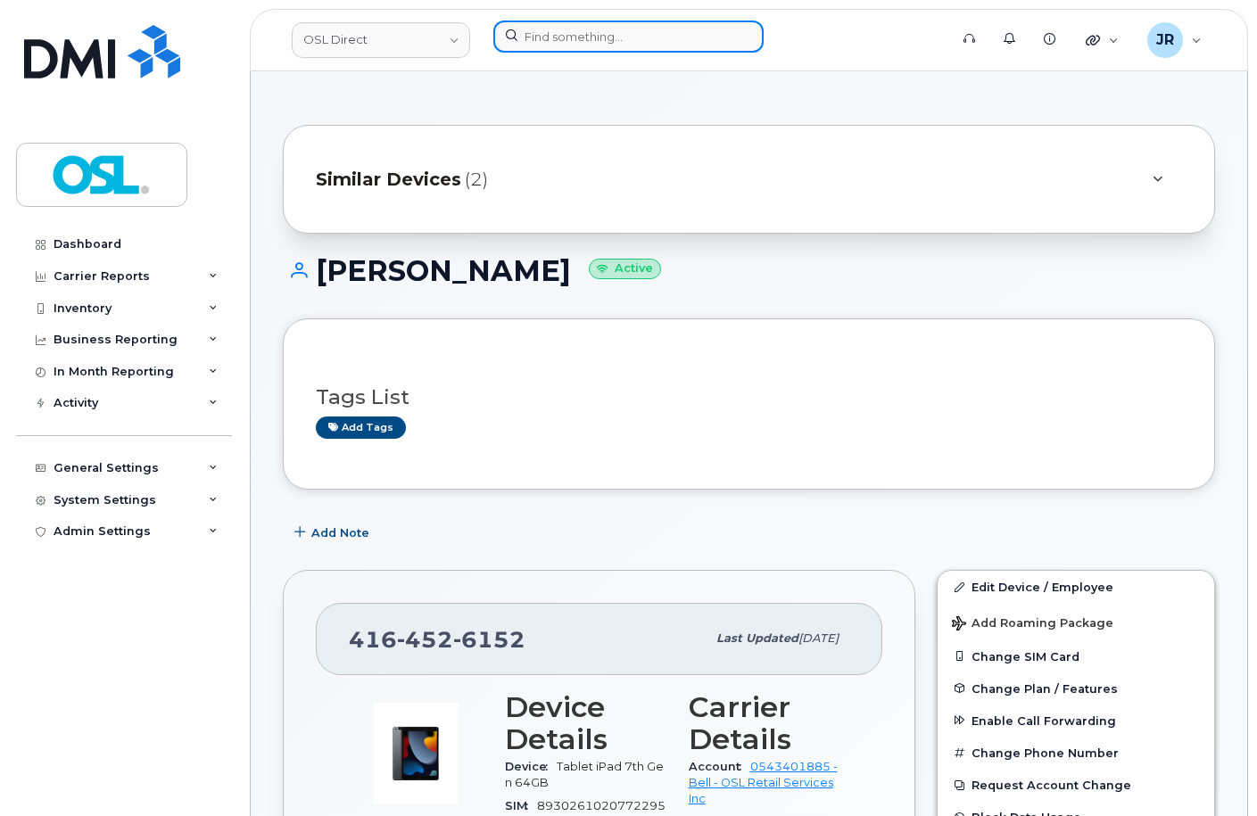
click at [574, 33] on input at bounding box center [628, 37] width 270 height 32
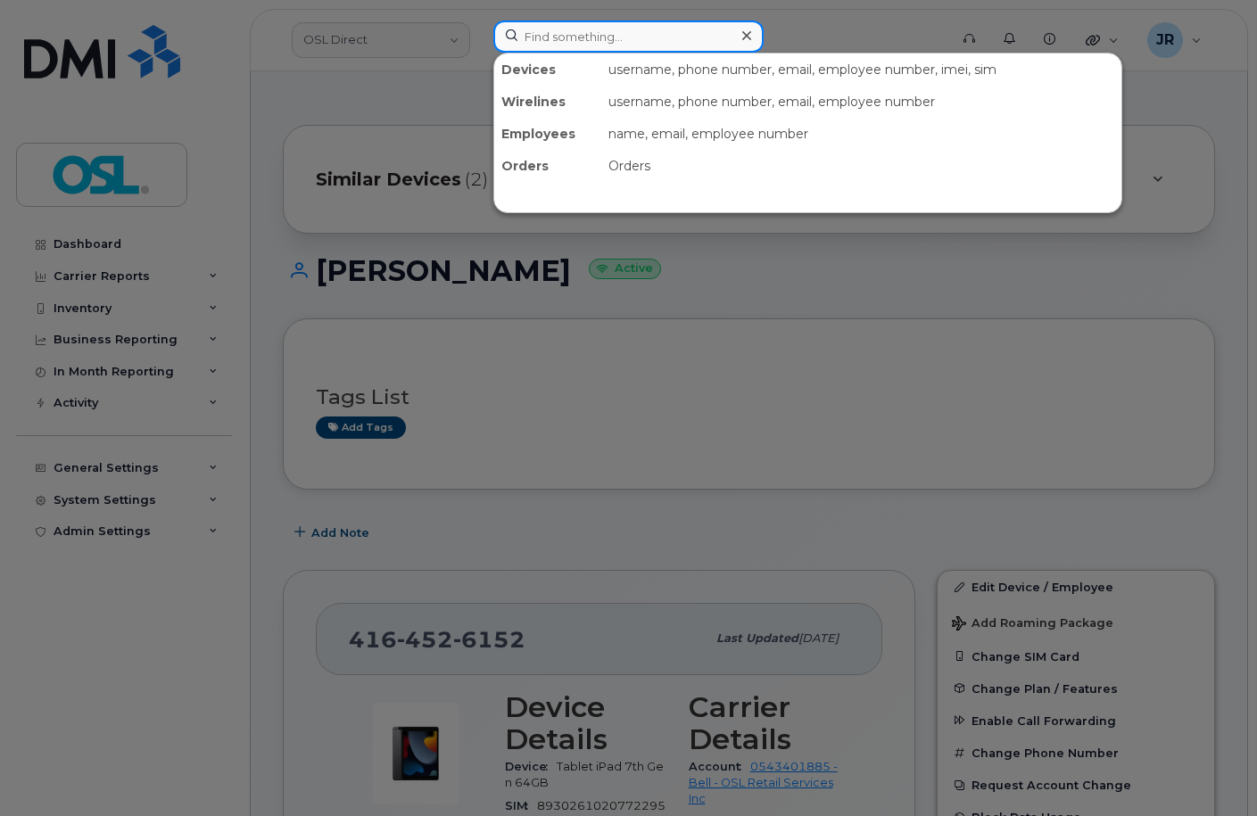
paste input "4374334543"
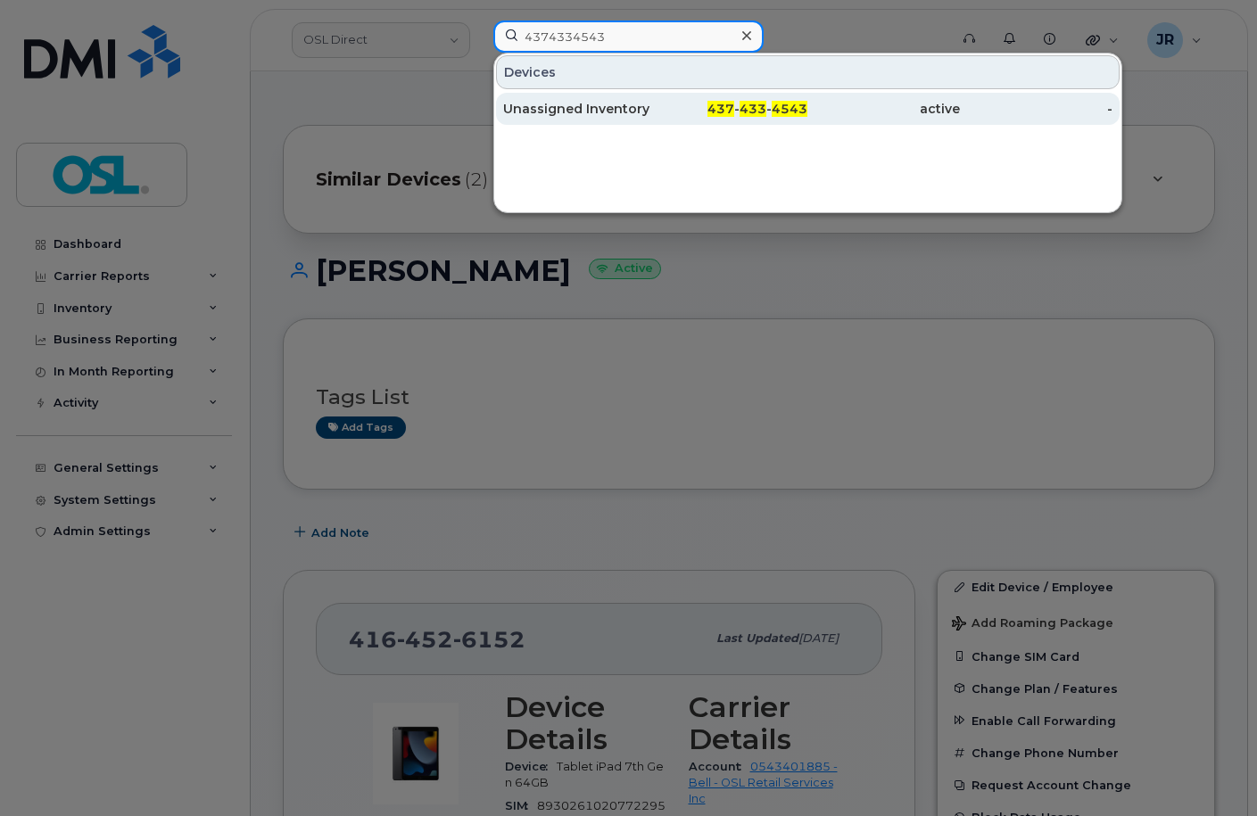
type input "4374334543"
click at [592, 120] on div "Unassigned Inventory" at bounding box center [579, 109] width 153 height 32
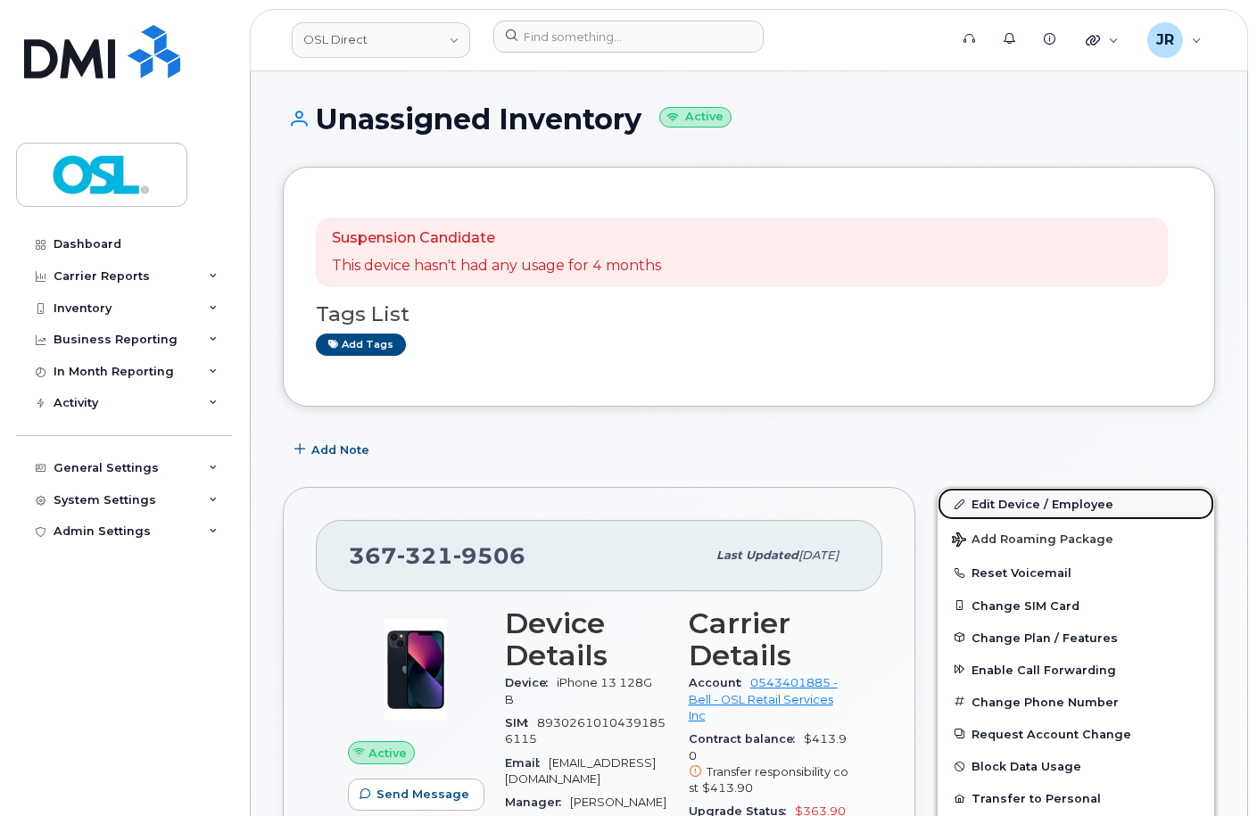
click at [1019, 493] on link "Edit Device / Employee" at bounding box center [1076, 504] width 277 height 32
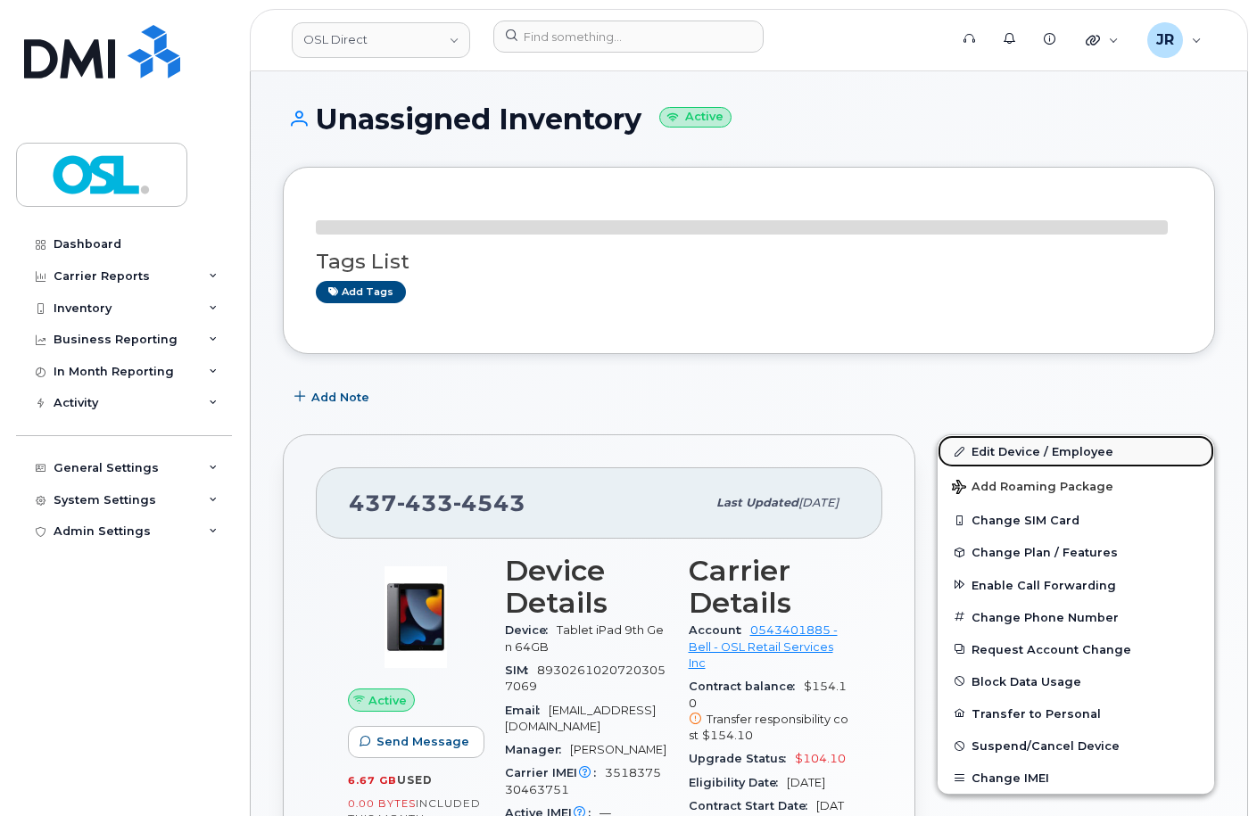
click at [993, 445] on link "Edit Device / Employee" at bounding box center [1076, 451] width 277 height 32
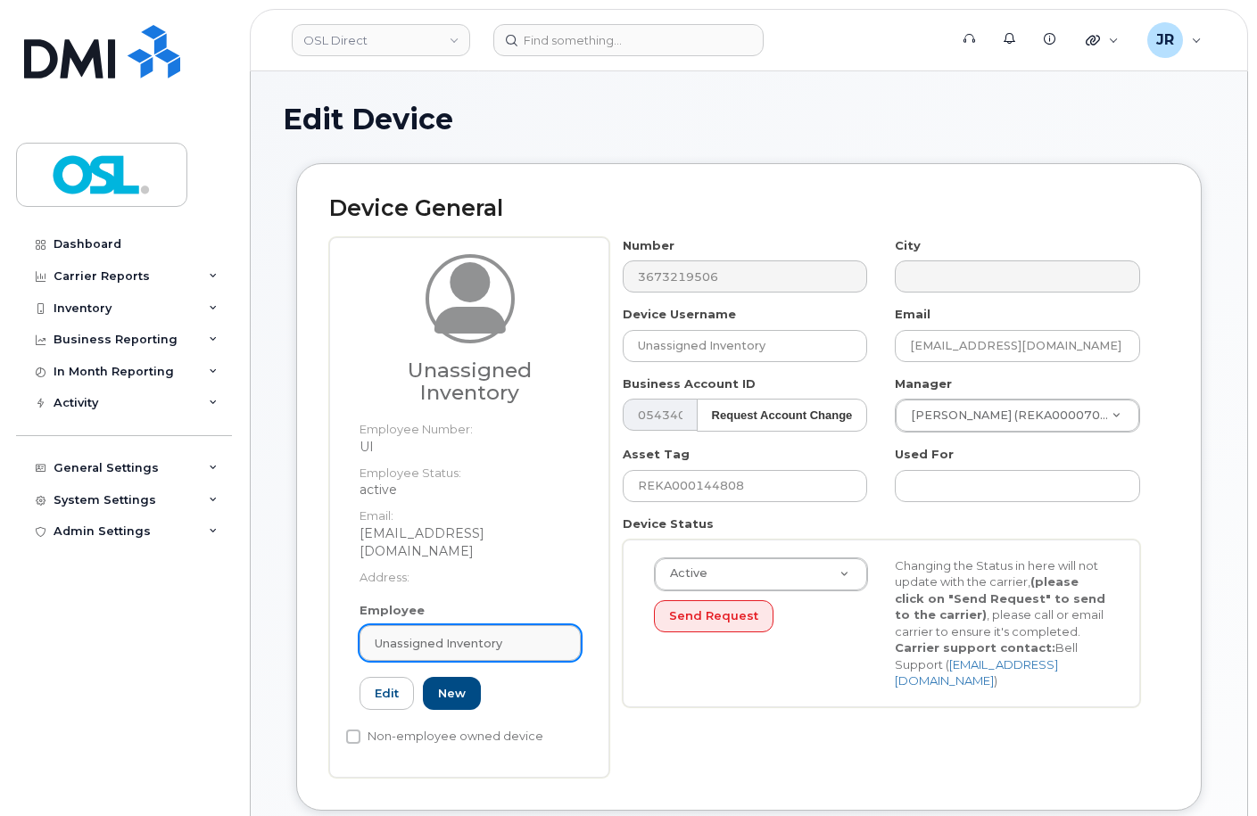
click at [460, 625] on link "Unassigned Inventory" at bounding box center [470, 643] width 221 height 36
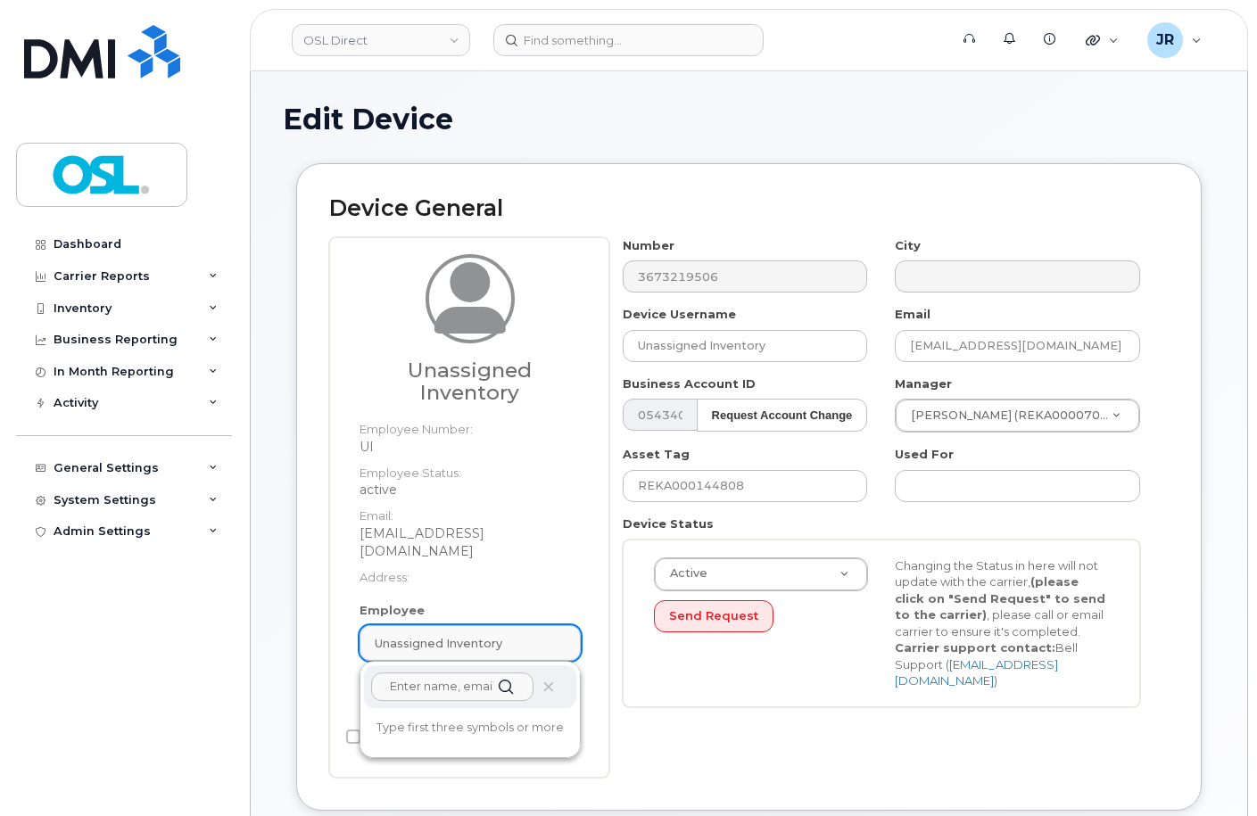
paste input "REKA000151782"
type input "REKA000151782"
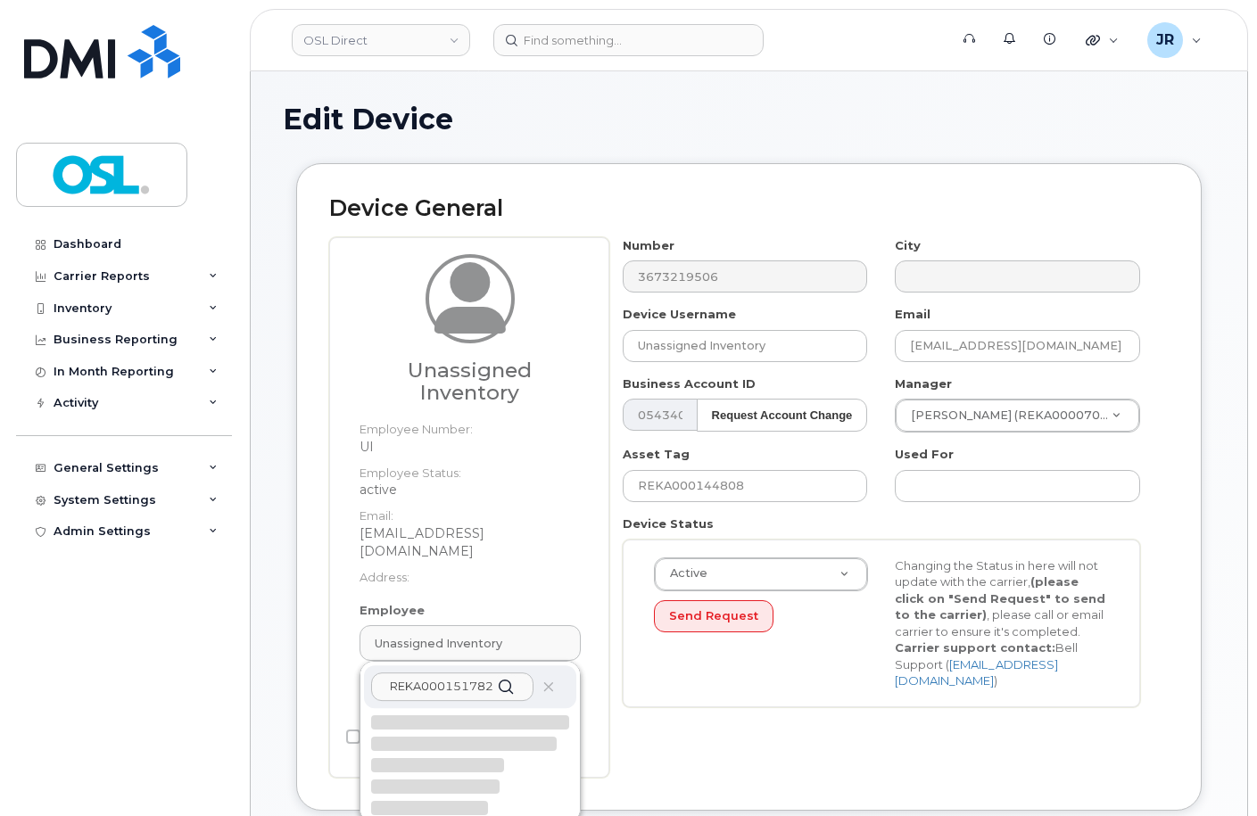
scroll to position [89, 0]
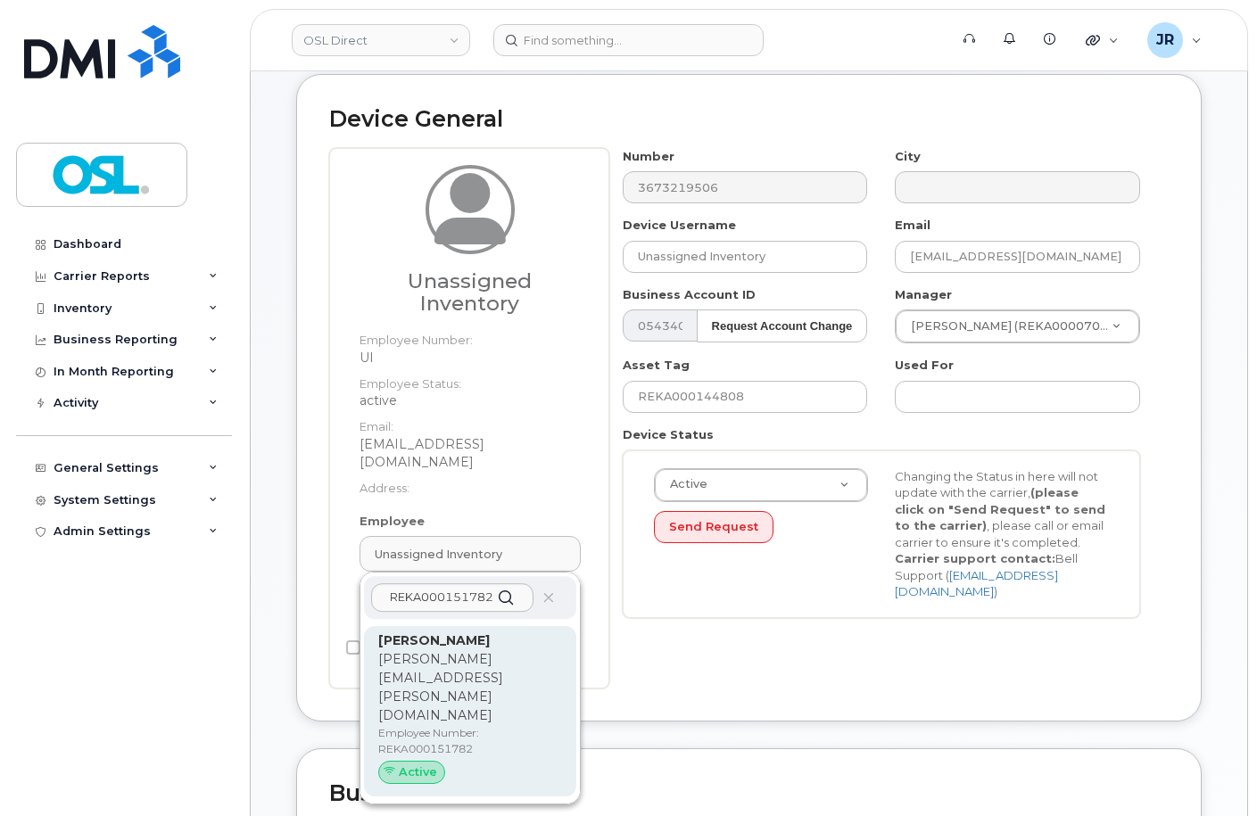
click at [447, 650] on p "[PERSON_NAME][EMAIL_ADDRESS][PERSON_NAME][DOMAIN_NAME]" at bounding box center [470, 687] width 184 height 75
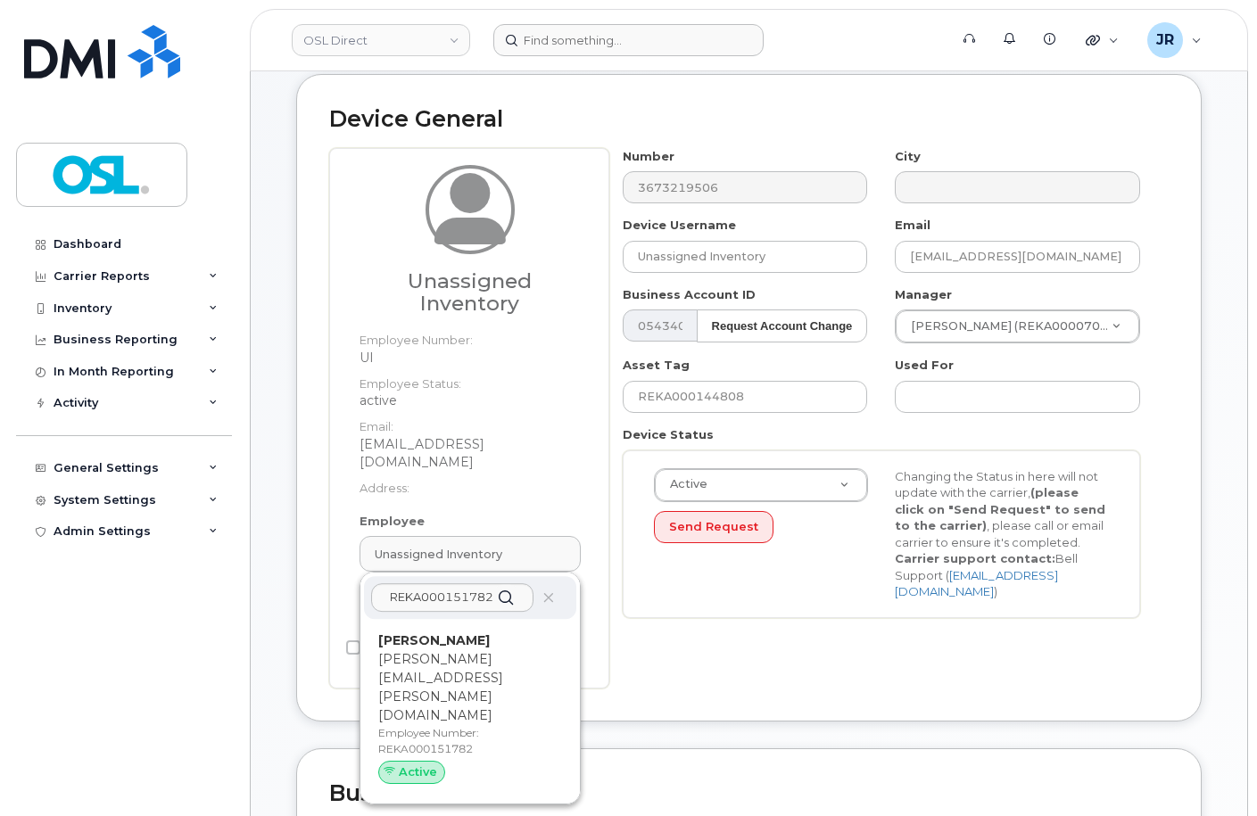
type input "REKA000151782"
type input "[PERSON_NAME]"
type input "[PERSON_NAME][EMAIL_ADDRESS][PERSON_NAME][DOMAIN_NAME]"
type input "4728830"
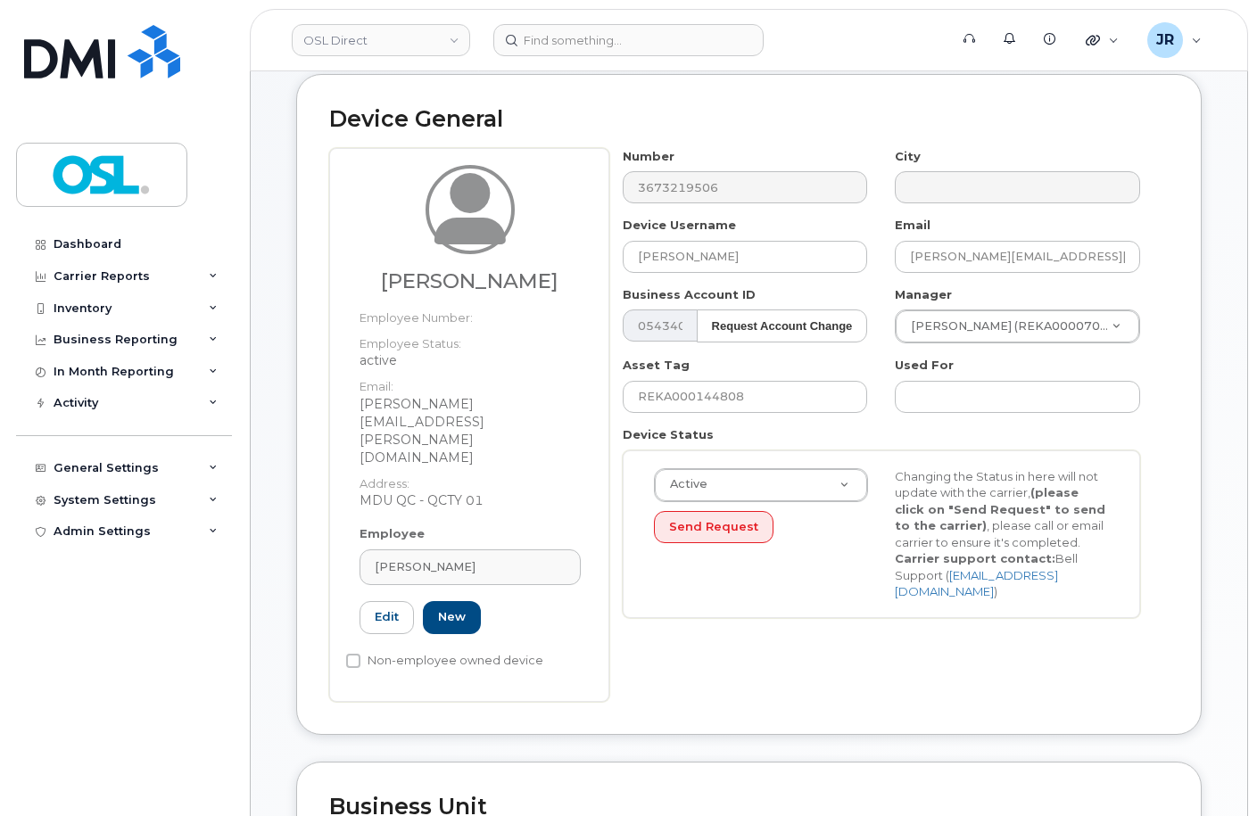
click at [681, 424] on div "Number 3673219506 City Device Username Mathieu Perron Email mathieu.perron@osld…" at bounding box center [881, 390] width 545 height 484
click at [699, 398] on input "REKA000144808" at bounding box center [745, 397] width 245 height 32
paste input "51782"
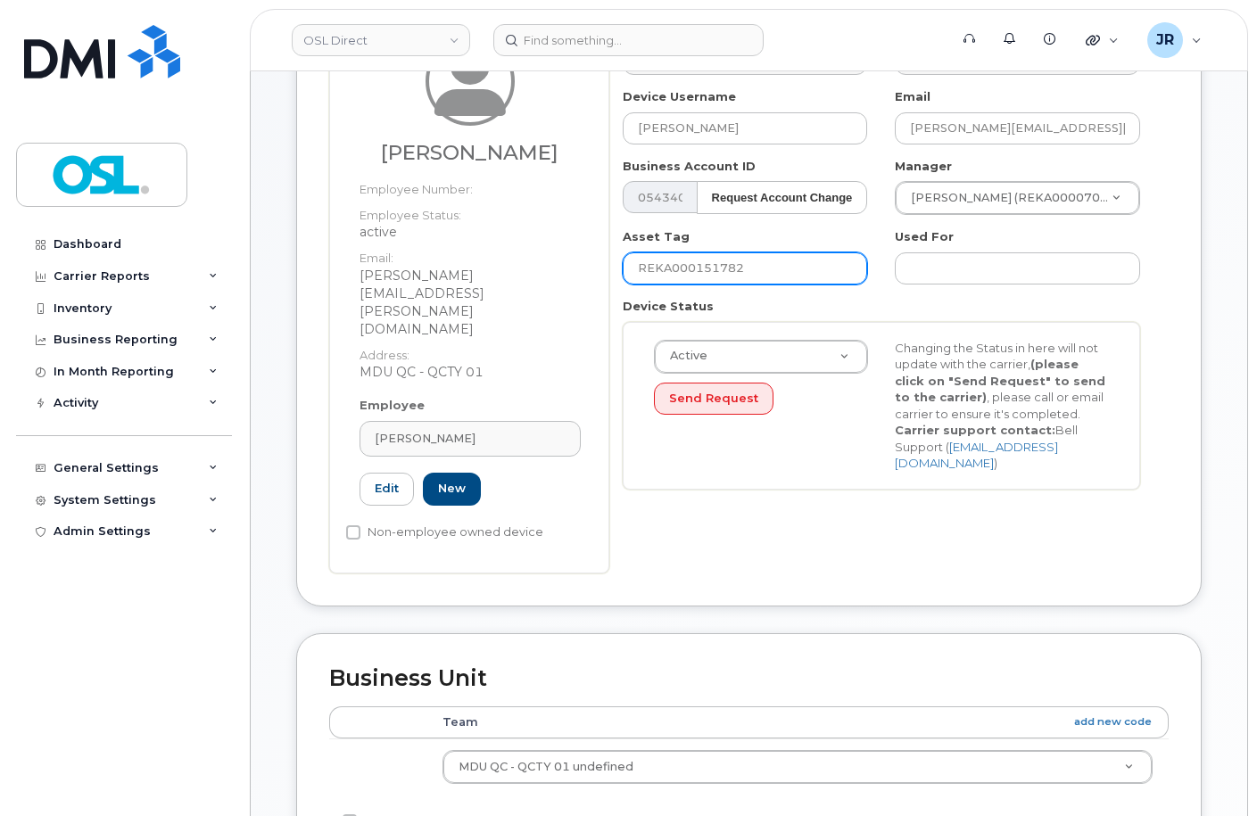
scroll to position [821, 0]
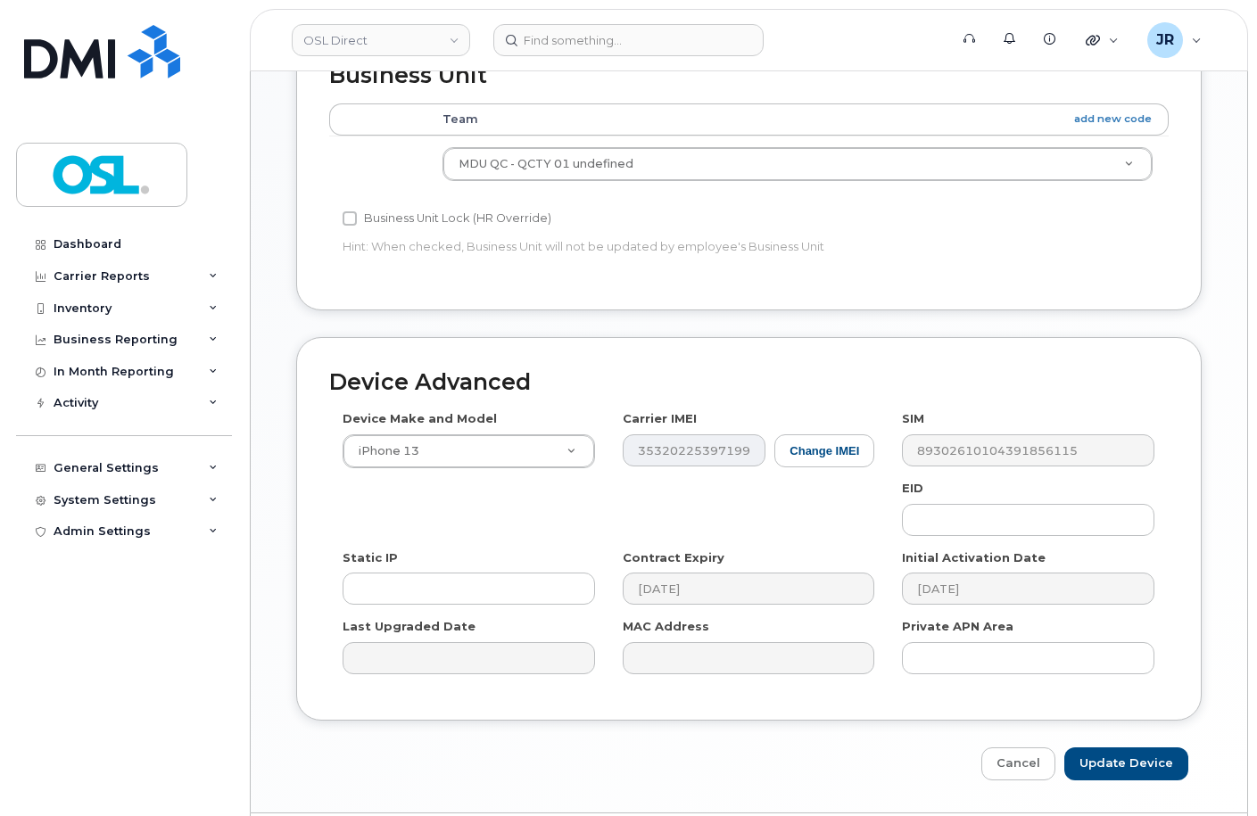
type input "REKA000151782"
click at [1157, 731] on div "Edit Device Device General Mathieu Perron Employee Number: Employee Status: act…" at bounding box center [749, 32] width 997 height 1562
click at [1135, 748] on input "Update Device" at bounding box center [1126, 764] width 124 height 33
type input "Saving..."
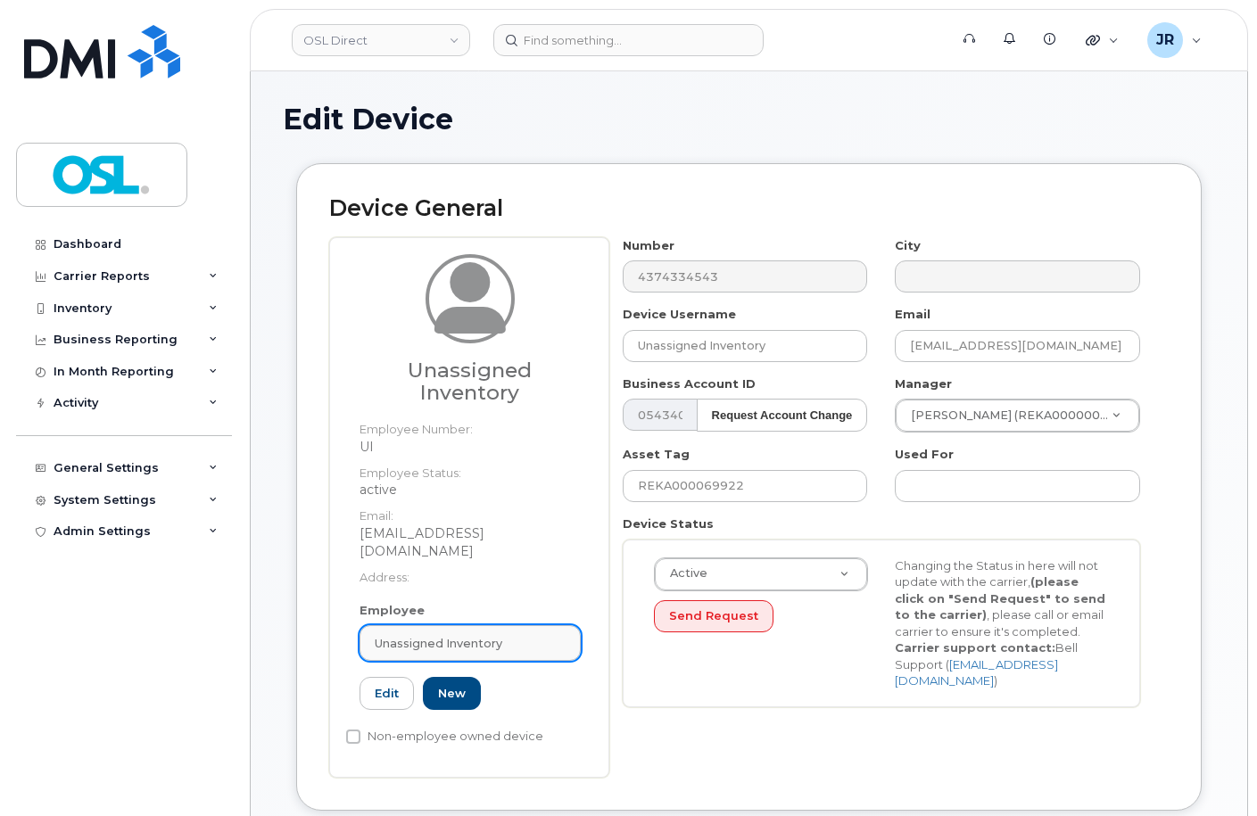
click at [413, 635] on span "Unassigned Inventory" at bounding box center [439, 643] width 128 height 17
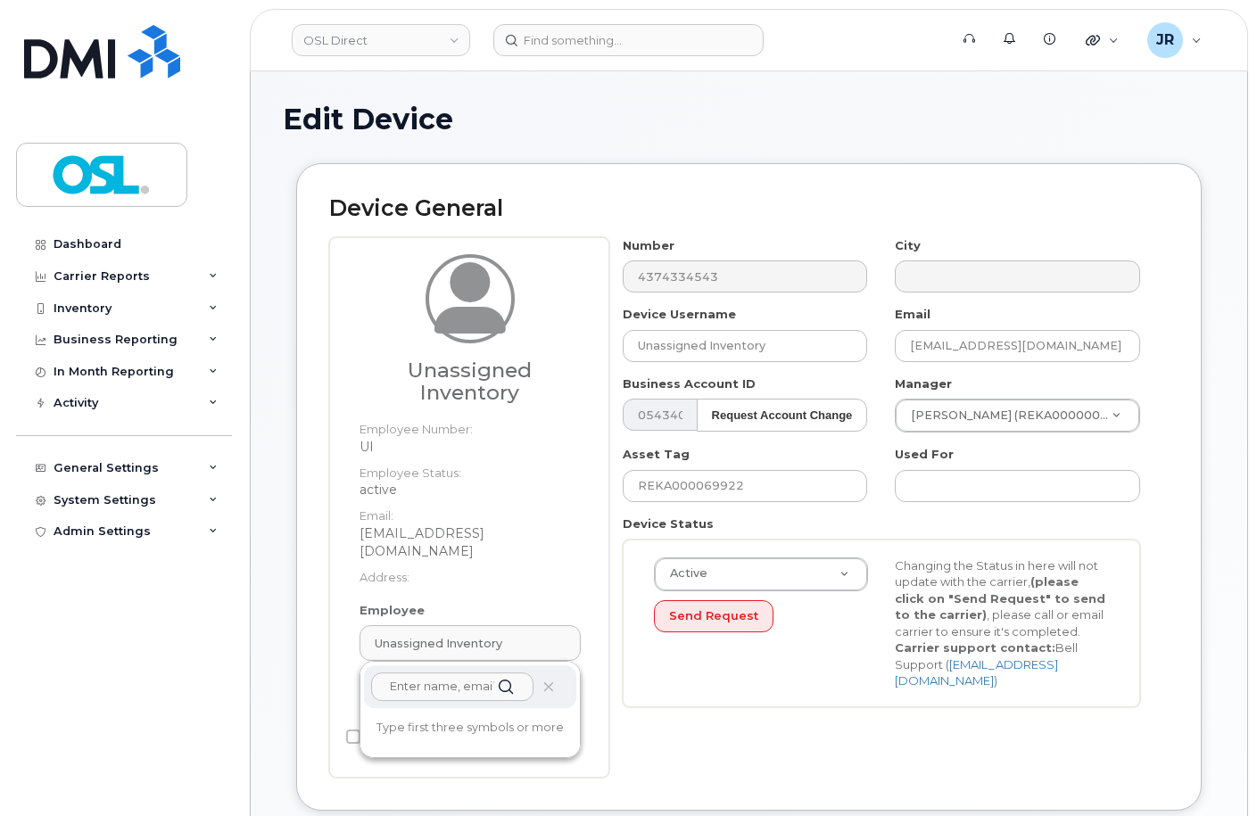
paste input "REKA000151782"
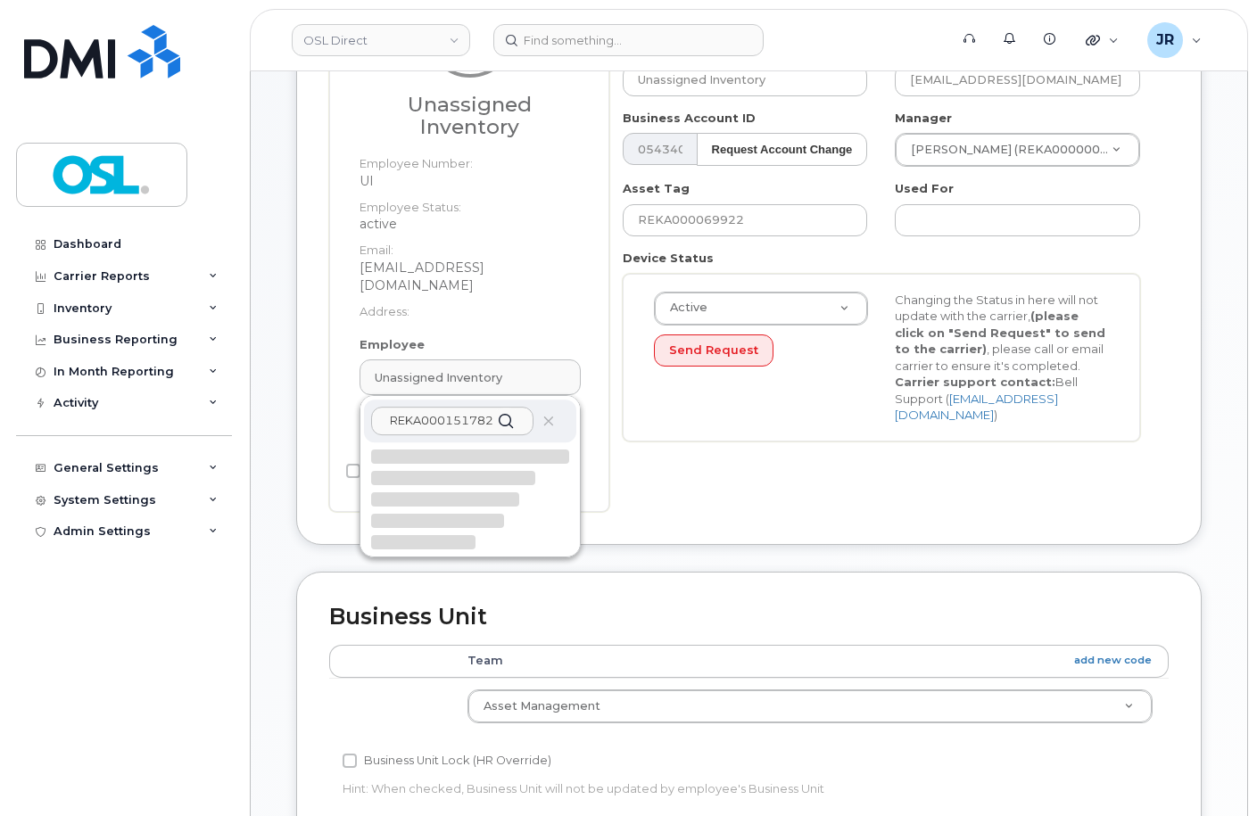
scroll to position [268, 0]
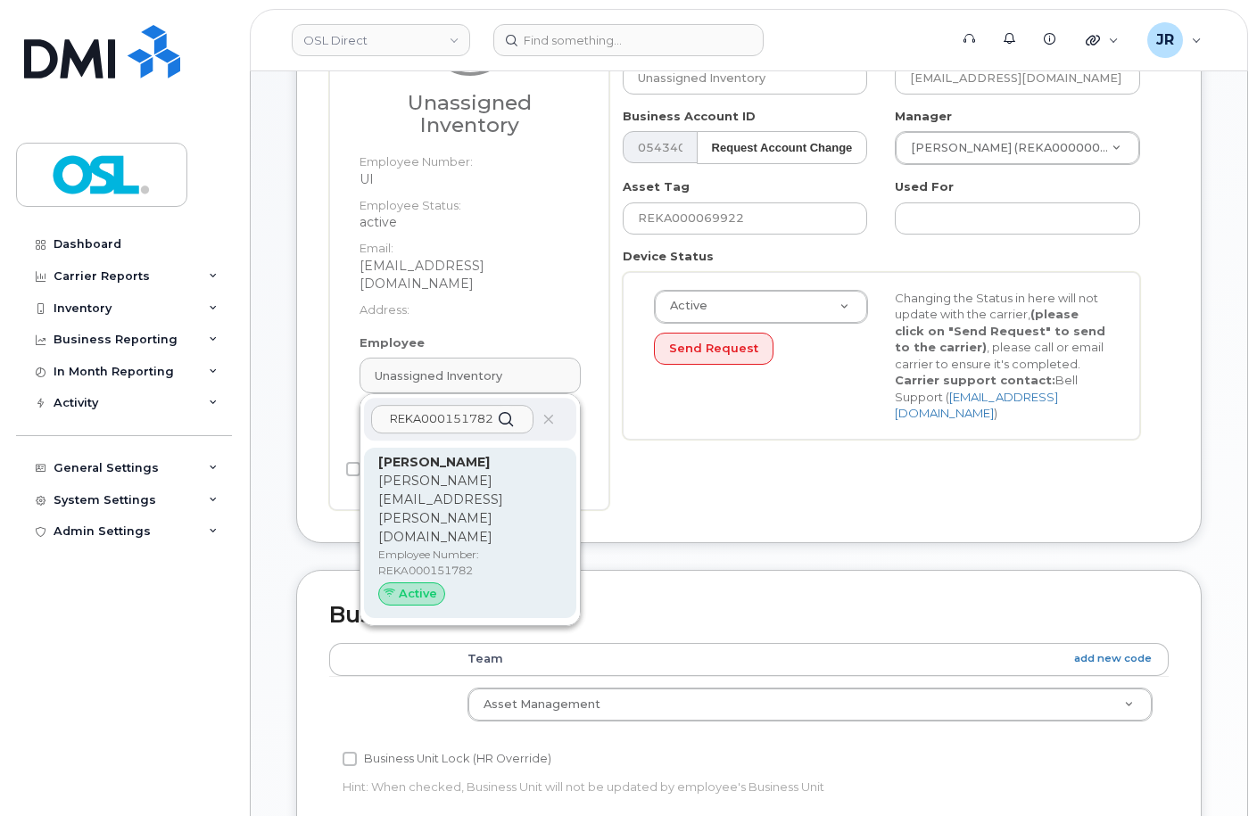
type input "REKA000151782"
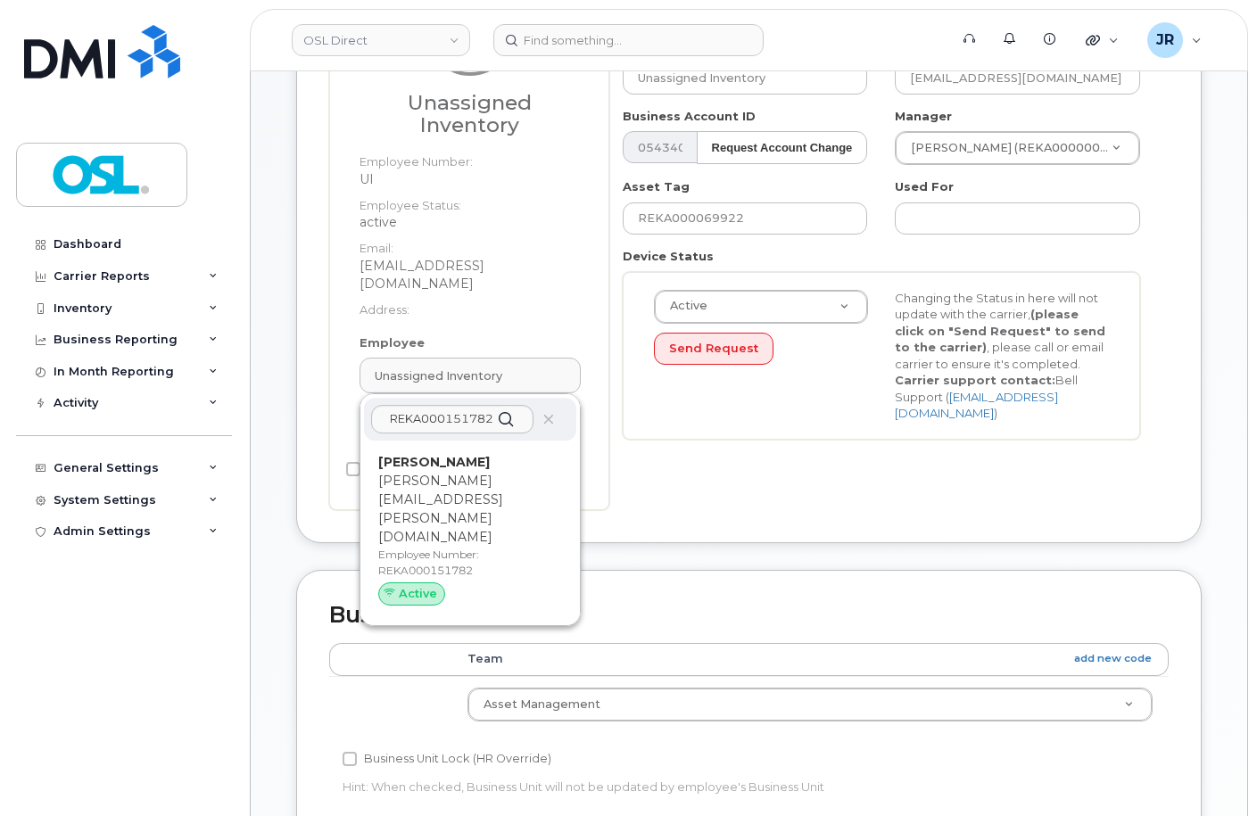
drag, startPoint x: 495, startPoint y: 499, endPoint x: 715, endPoint y: 60, distance: 490.8
click at [497, 547] on p "Employee Number: REKA000151782" at bounding box center [470, 563] width 184 height 32
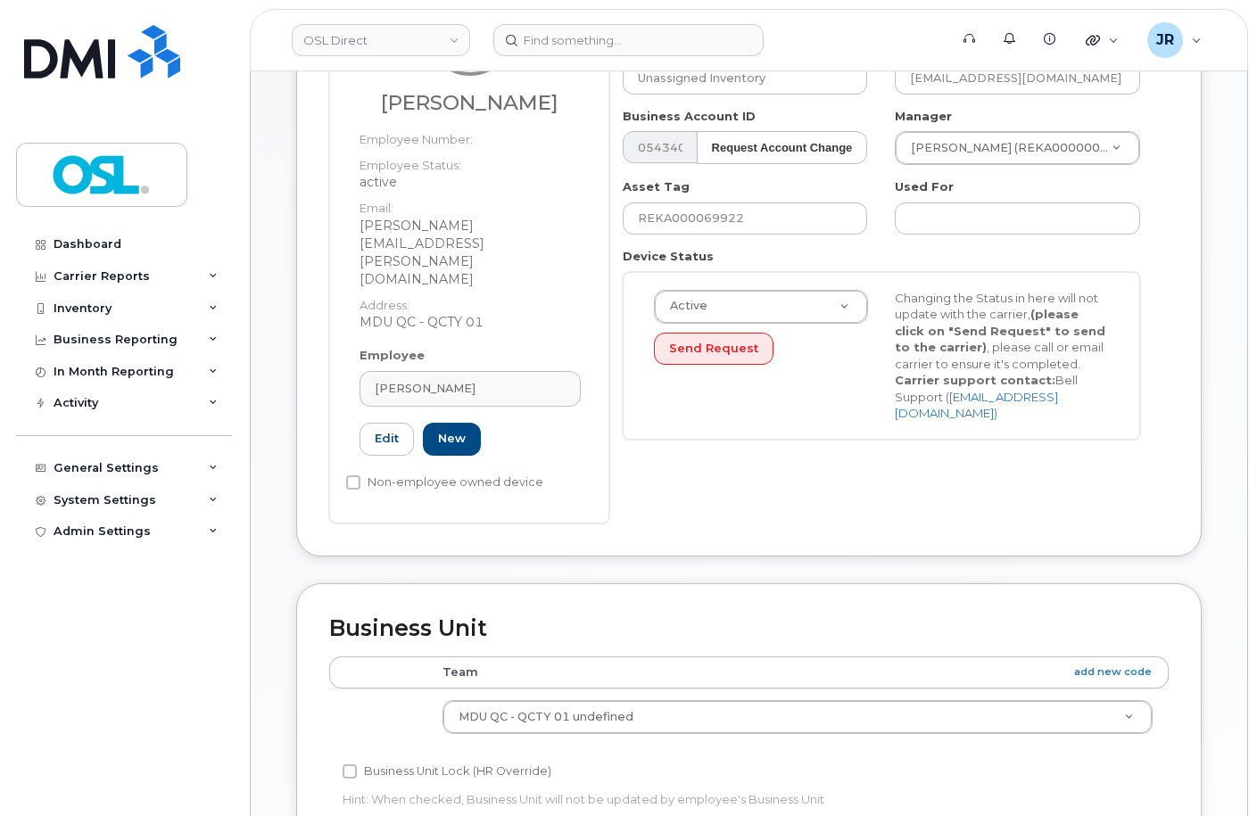
type input "REKA000151782"
type input "[PERSON_NAME]"
type input "[PERSON_NAME][EMAIL_ADDRESS][PERSON_NAME][DOMAIN_NAME]"
type input "4728830"
click at [742, 224] on input "REKA000069922" at bounding box center [745, 219] width 245 height 32
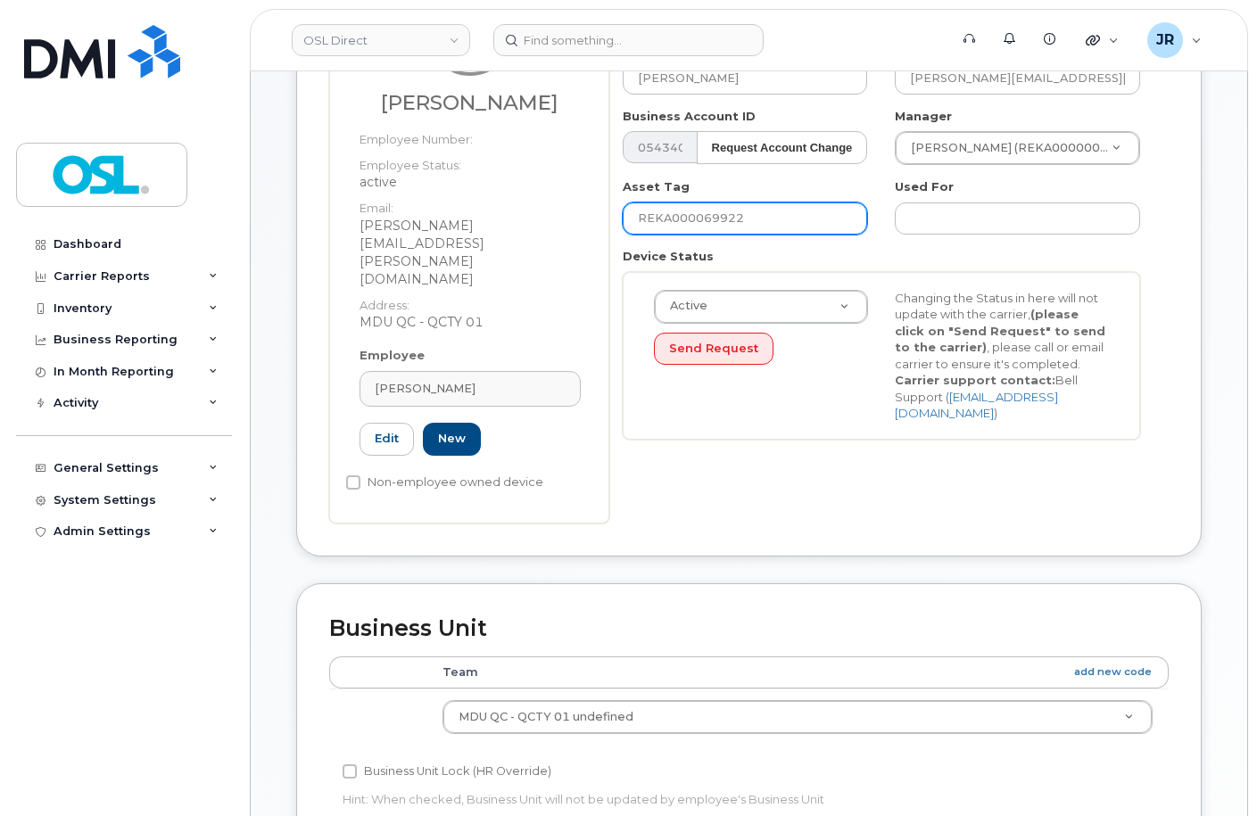
click at [742, 224] on input "REKA000069922" at bounding box center [745, 219] width 245 height 32
paste input "15178"
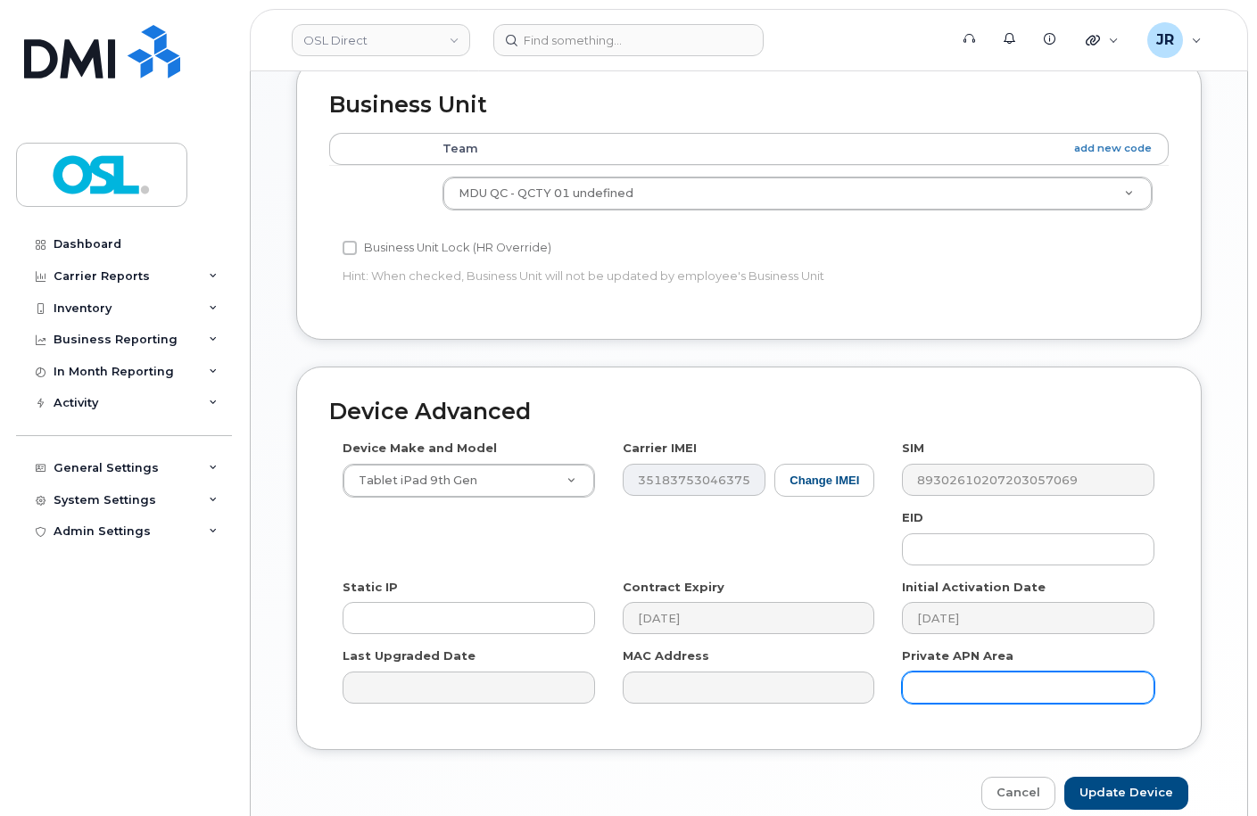
scroll to position [821, 0]
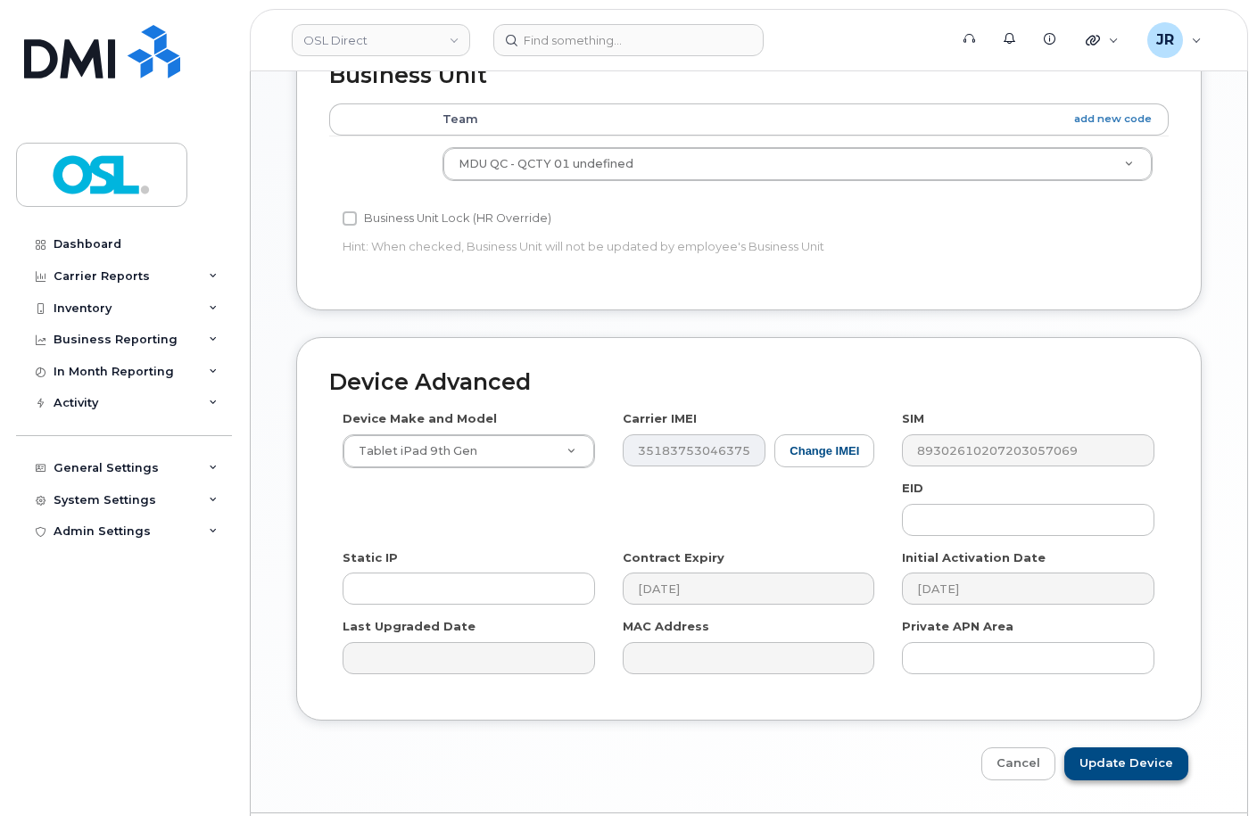
type input "REKA000151782"
click at [1133, 748] on input "Update Device" at bounding box center [1126, 764] width 124 height 33
type input "Saving..."
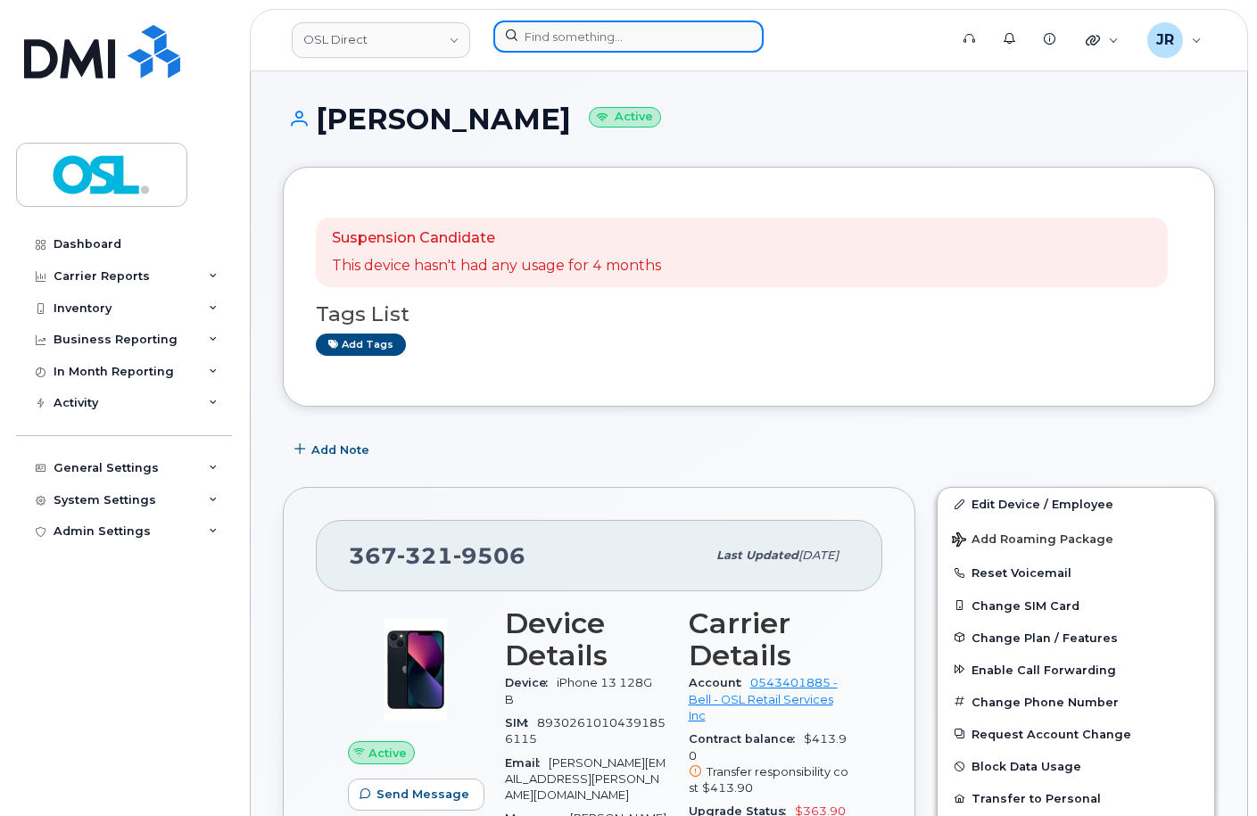
click at [516, 42] on input at bounding box center [628, 37] width 270 height 32
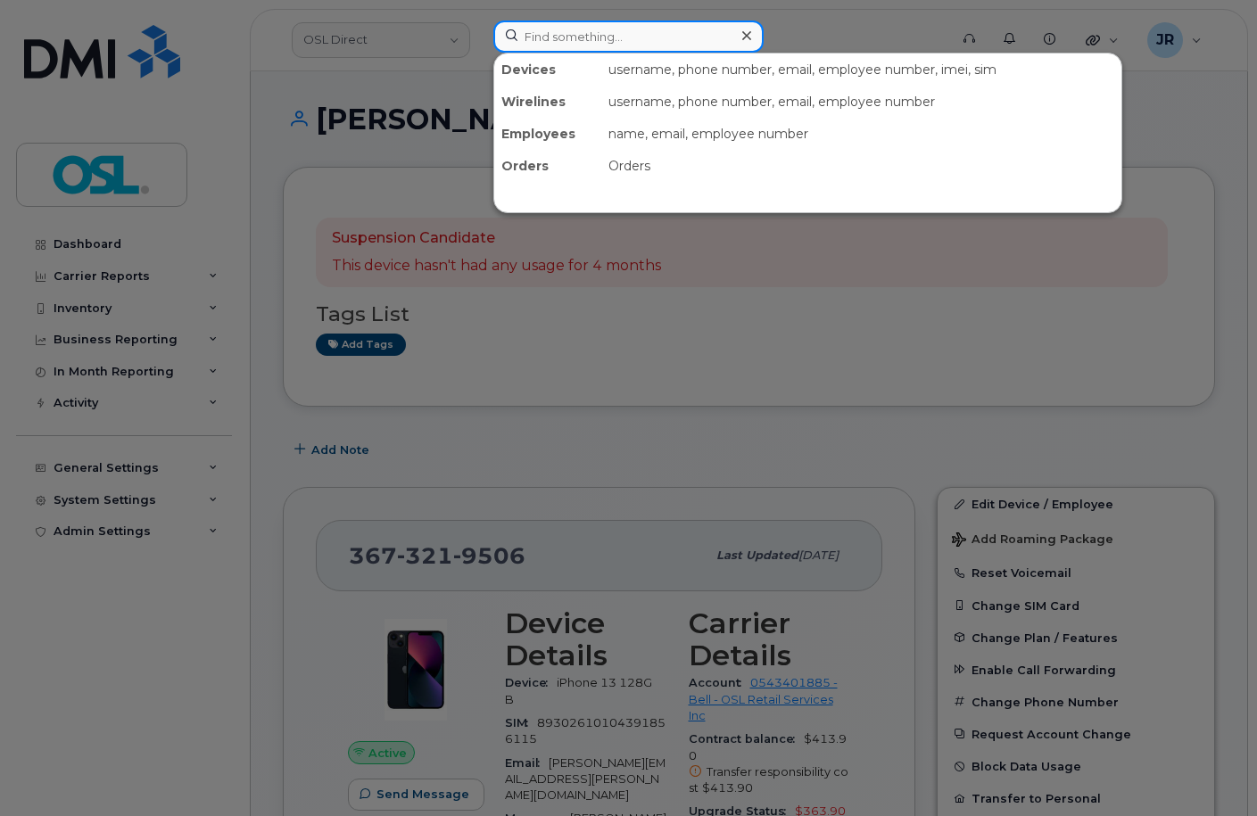
paste input "4384590546"
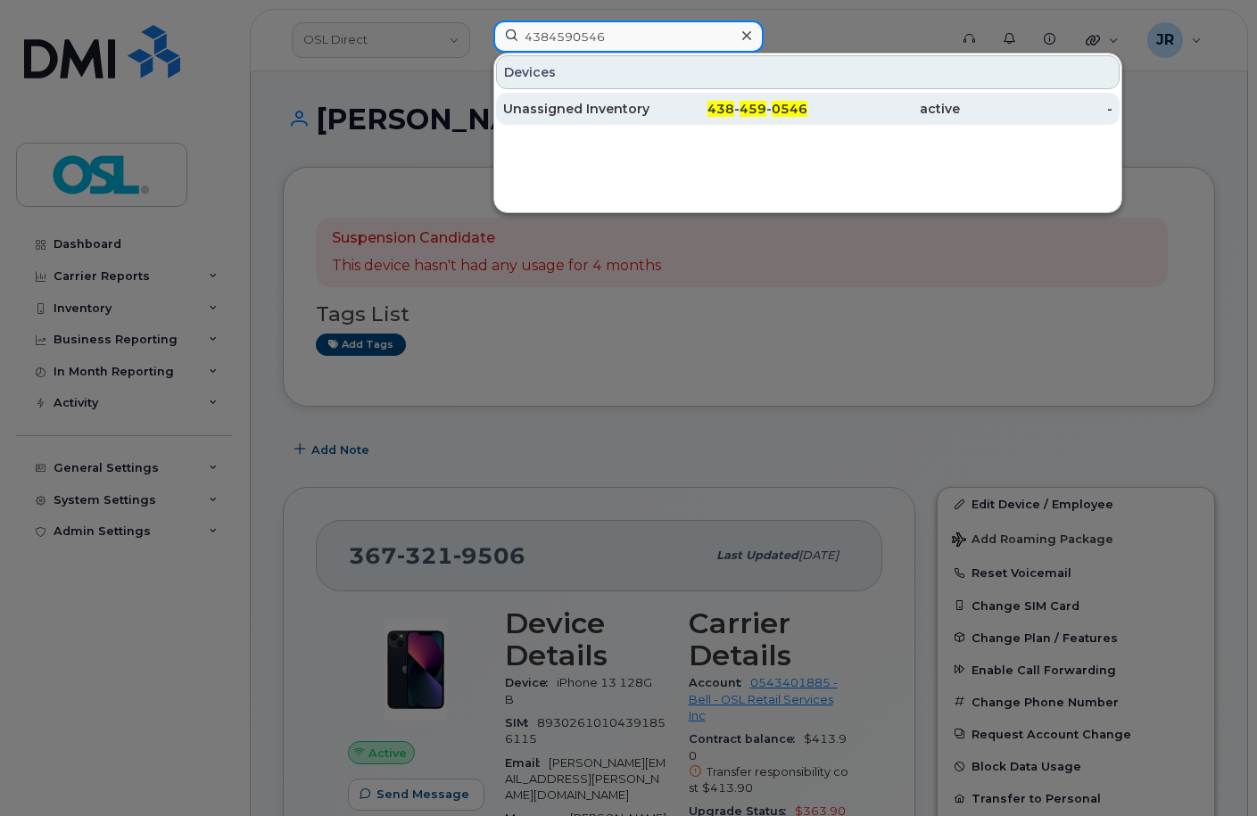
type input "4384590546"
click at [582, 105] on div "Unassigned Inventory" at bounding box center [579, 109] width 153 height 18
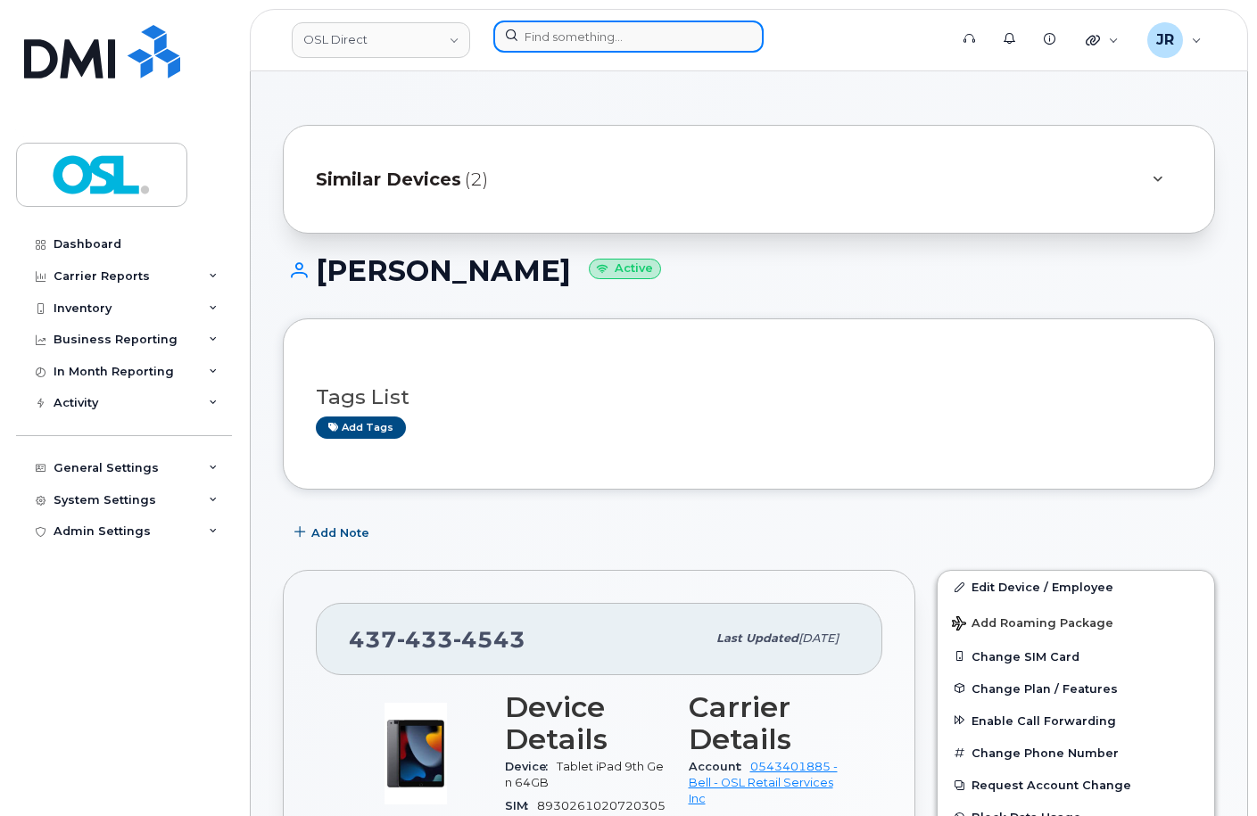
click at [599, 43] on input at bounding box center [628, 37] width 270 height 32
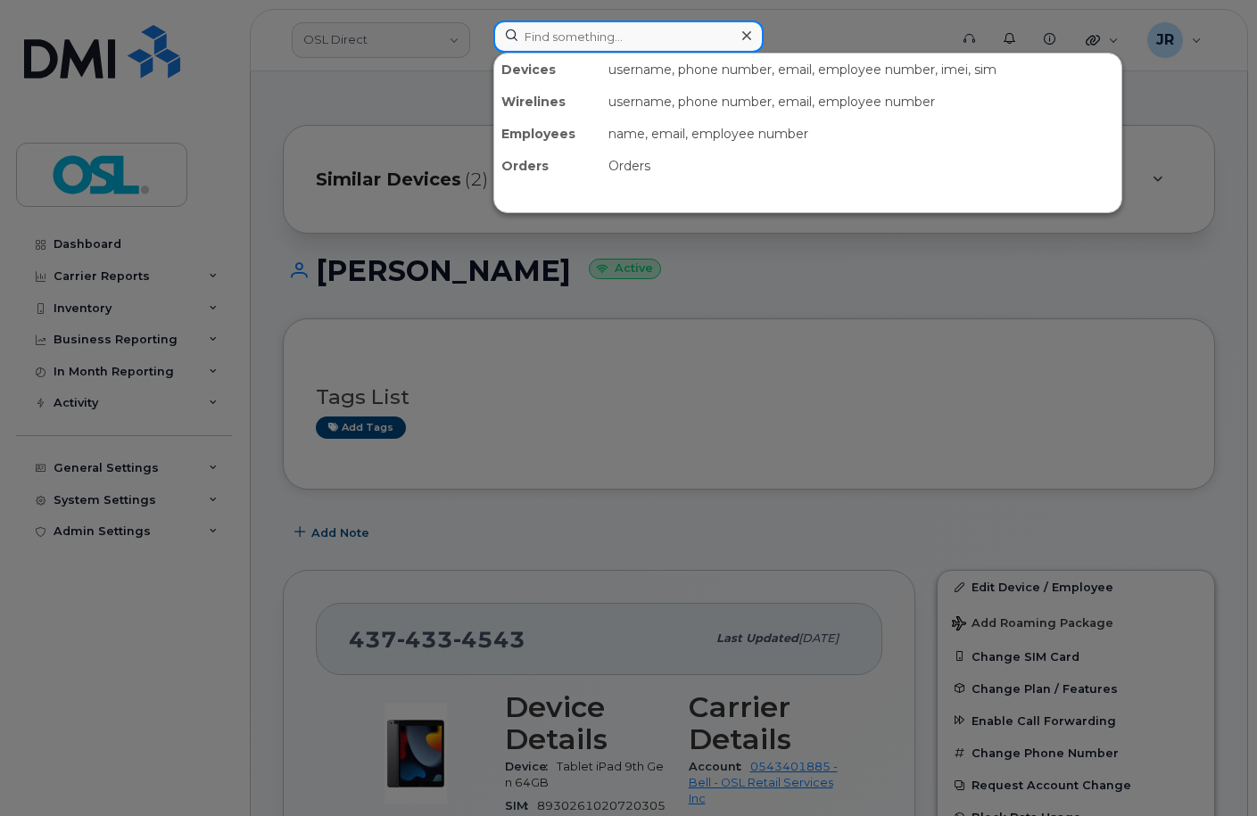
paste input "4167707521"
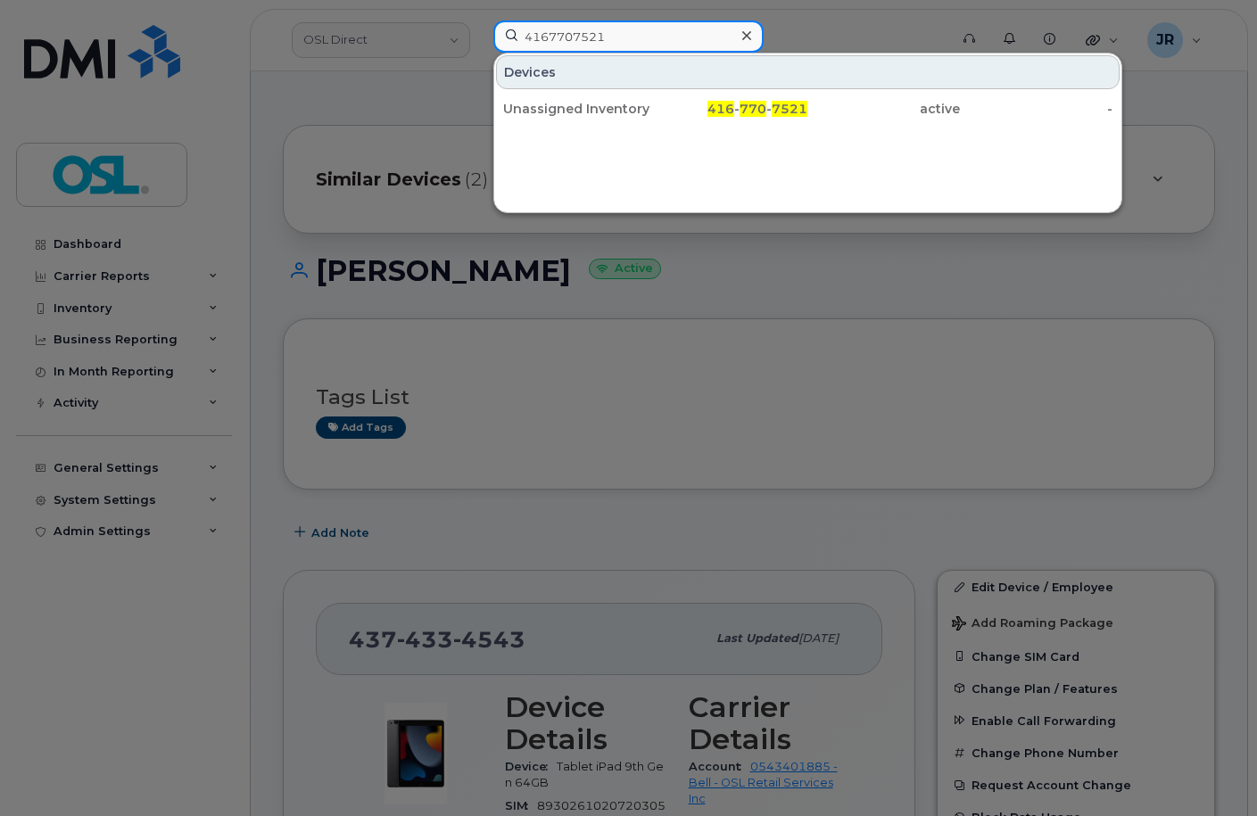
type input "4167707521"
click at [551, 103] on div "Unassigned Inventory" at bounding box center [579, 109] width 153 height 18
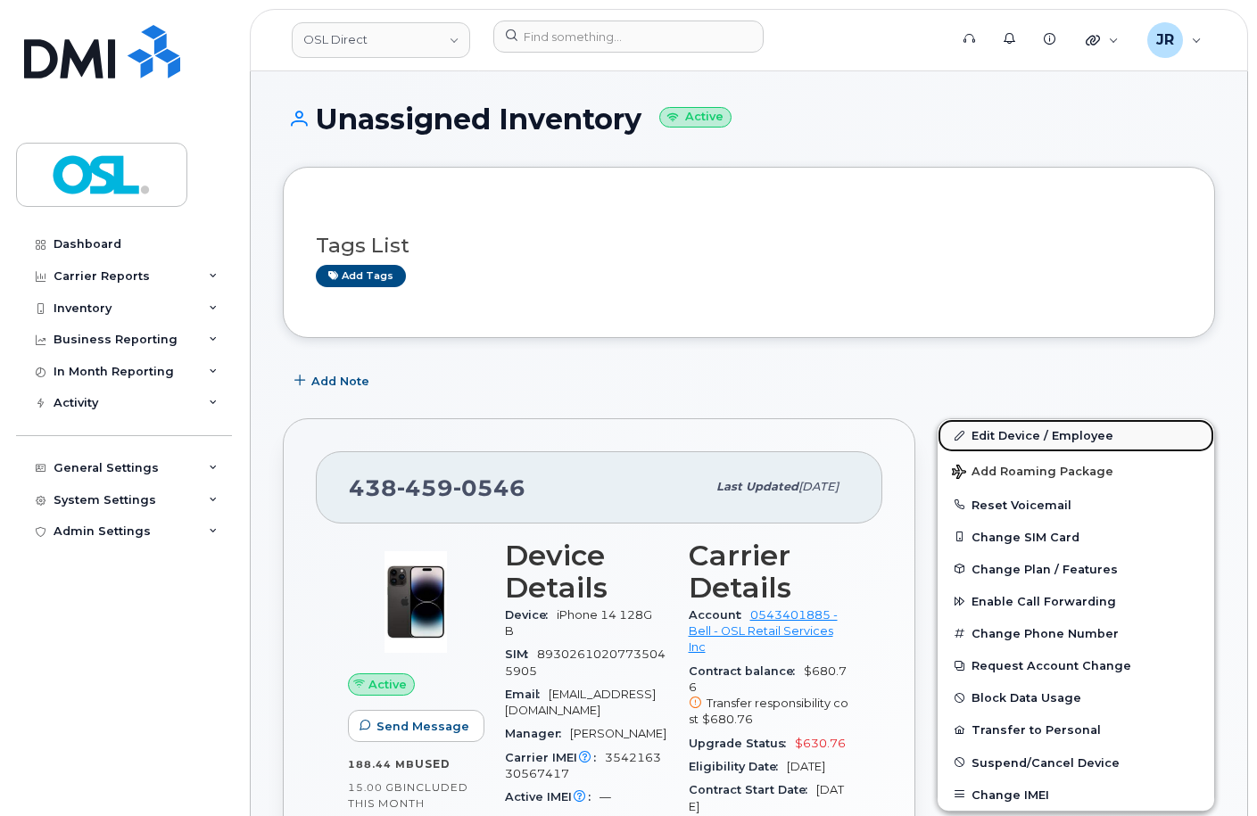
click at [1031, 430] on link "Edit Device / Employee" at bounding box center [1076, 435] width 277 height 32
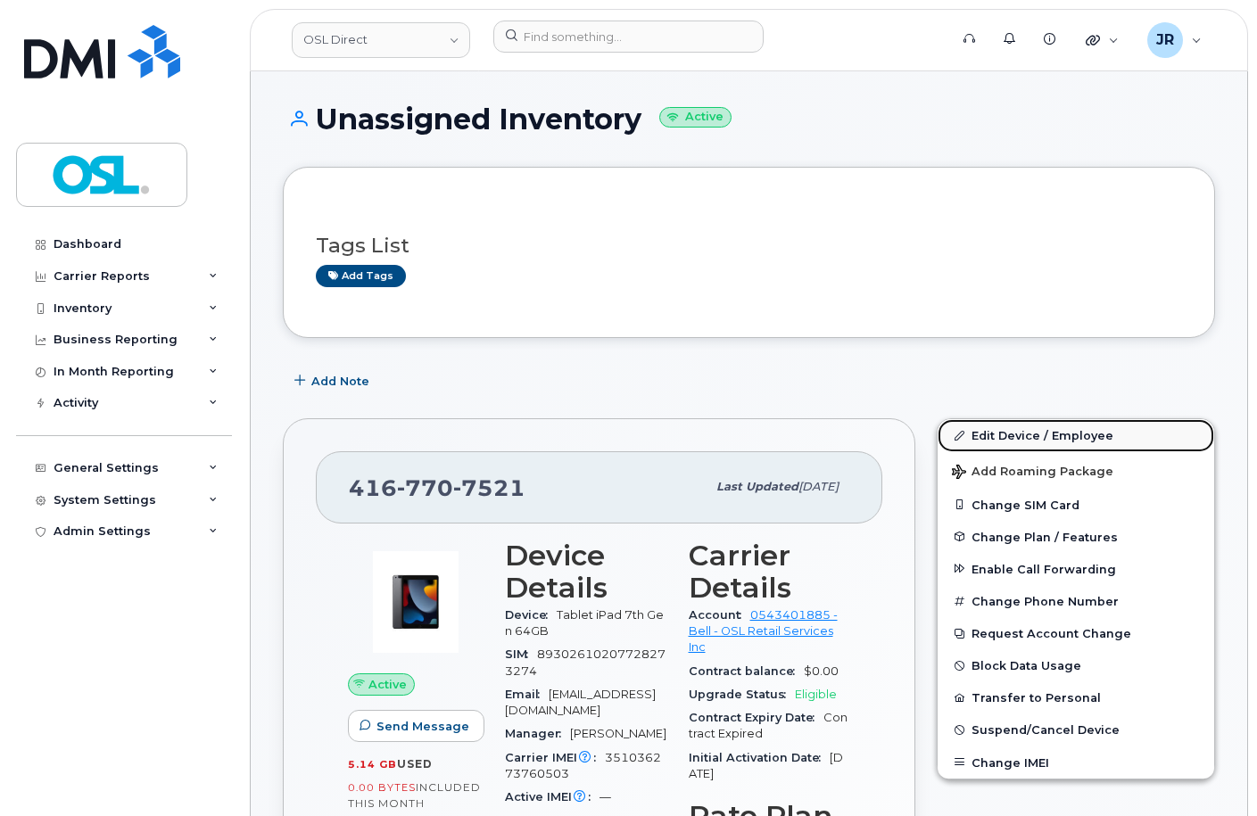
click at [990, 428] on link "Edit Device / Employee" at bounding box center [1076, 435] width 277 height 32
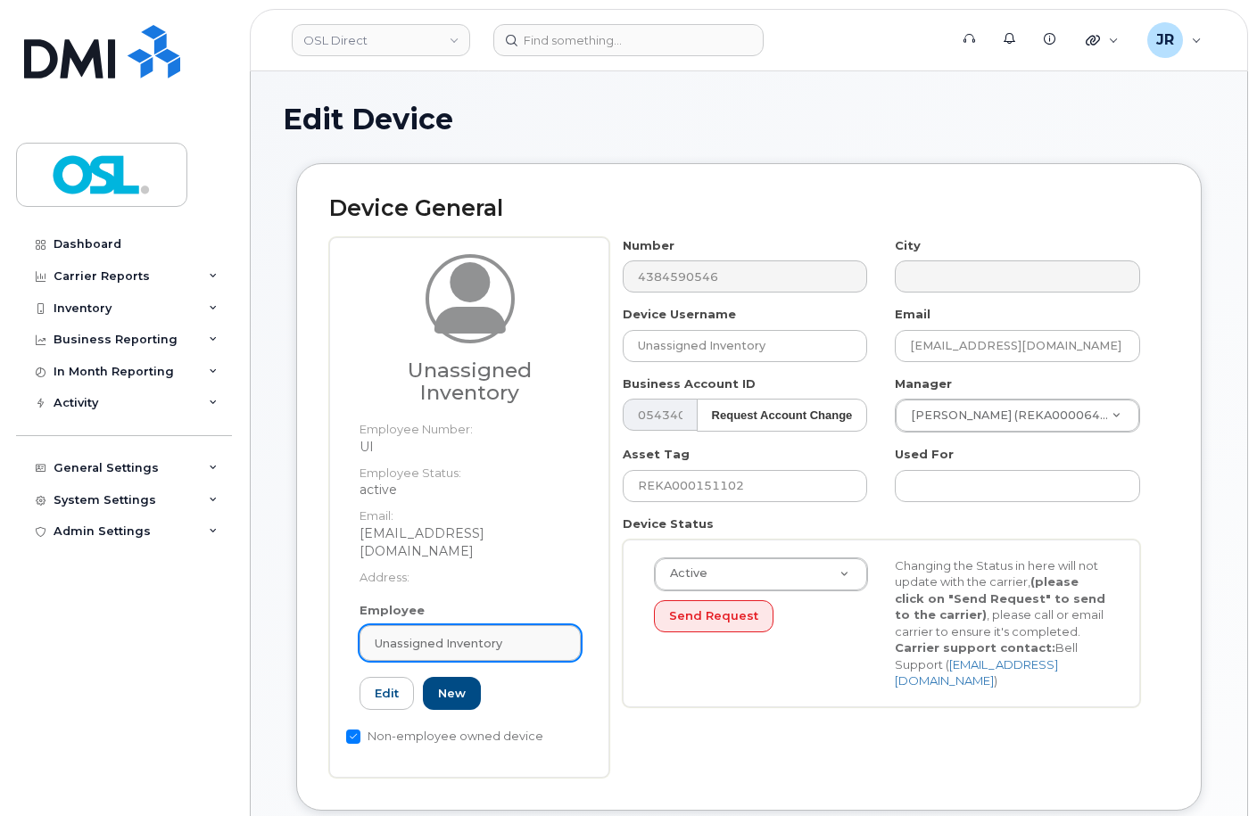
click at [506, 635] on div "Unassigned Inventory" at bounding box center [470, 643] width 191 height 17
paste input "REKA000151788"
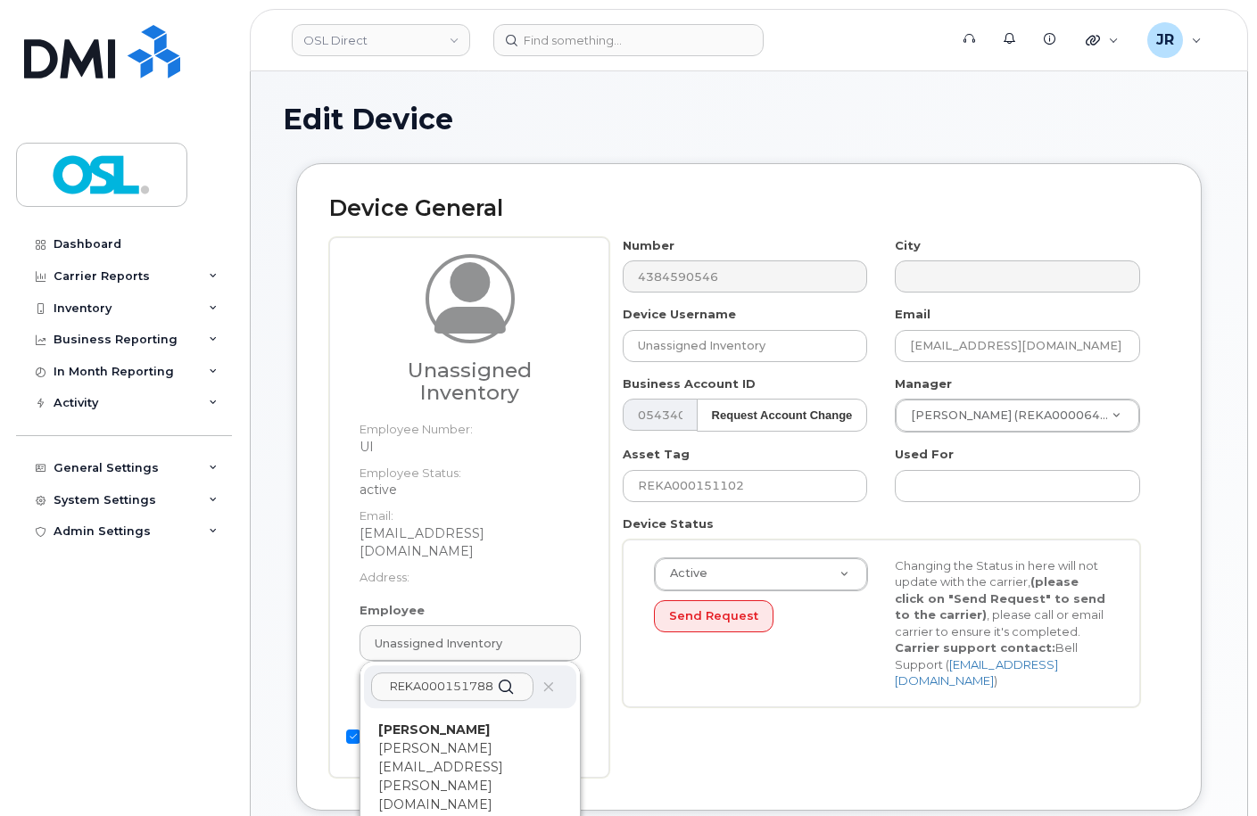
type input "REKA000151788"
click at [467, 744] on p "[PERSON_NAME][EMAIL_ADDRESS][PERSON_NAME][DOMAIN_NAME]" at bounding box center [470, 777] width 184 height 75
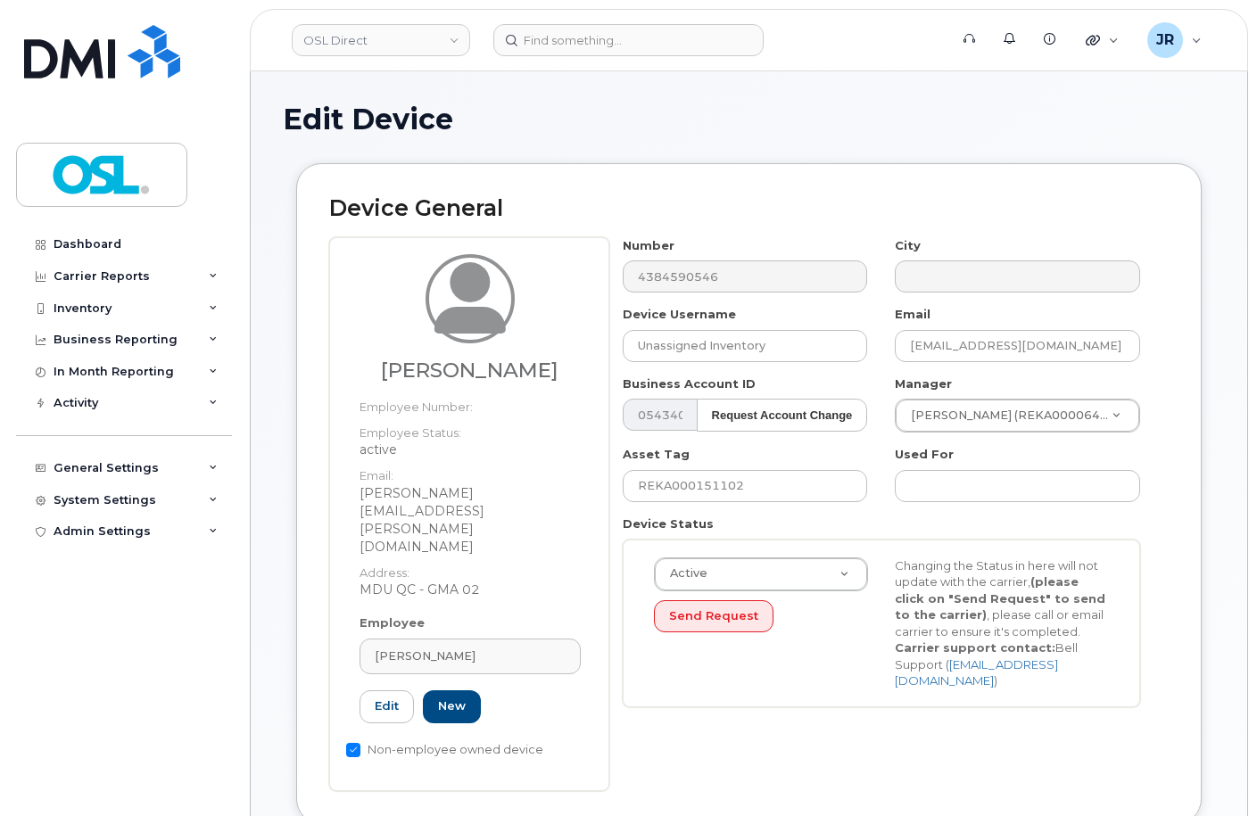
type input "REKA000151788"
type input "[PERSON_NAME]"
type input "[PERSON_NAME][EMAIL_ADDRESS][PERSON_NAME][DOMAIN_NAME]"
type input "4724261"
click at [735, 482] on input "REKA000151102" at bounding box center [745, 486] width 245 height 32
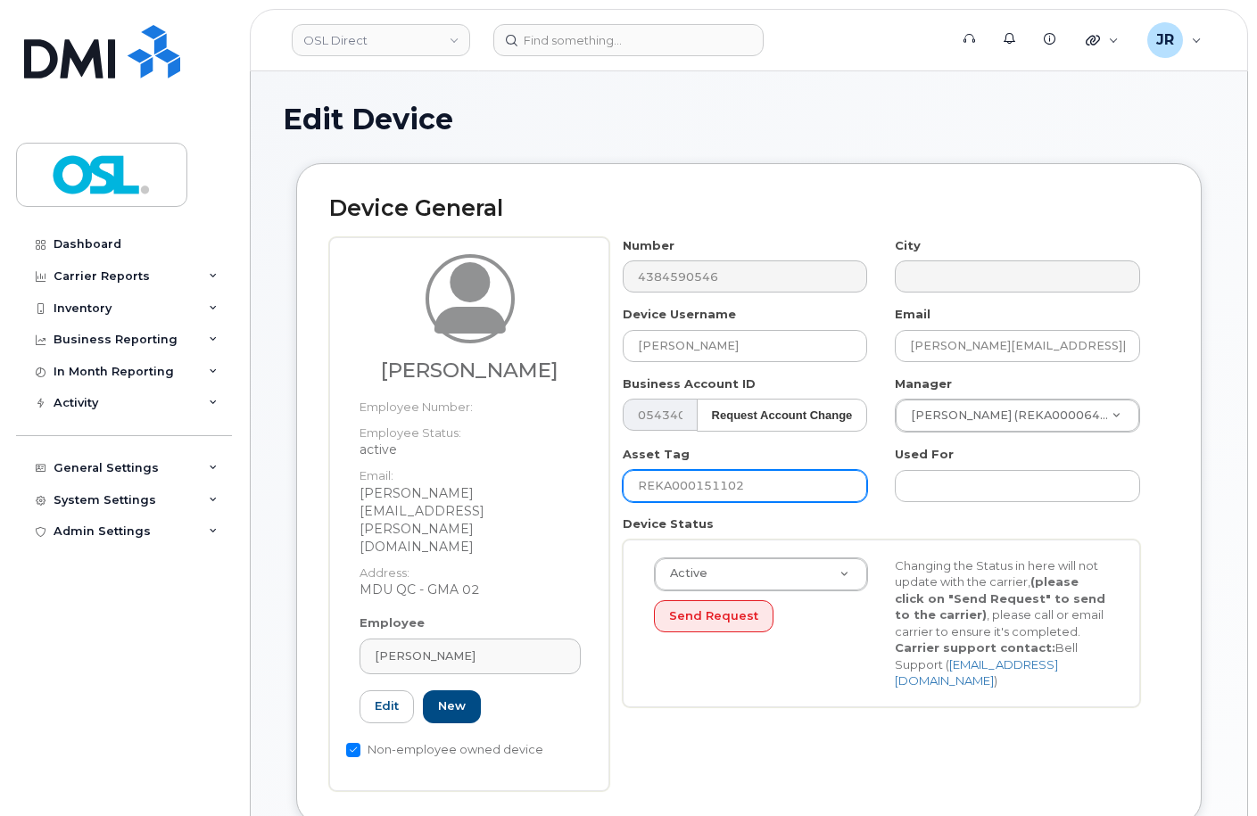
click at [735, 482] on input "REKA000151102" at bounding box center [745, 486] width 245 height 32
paste input "788"
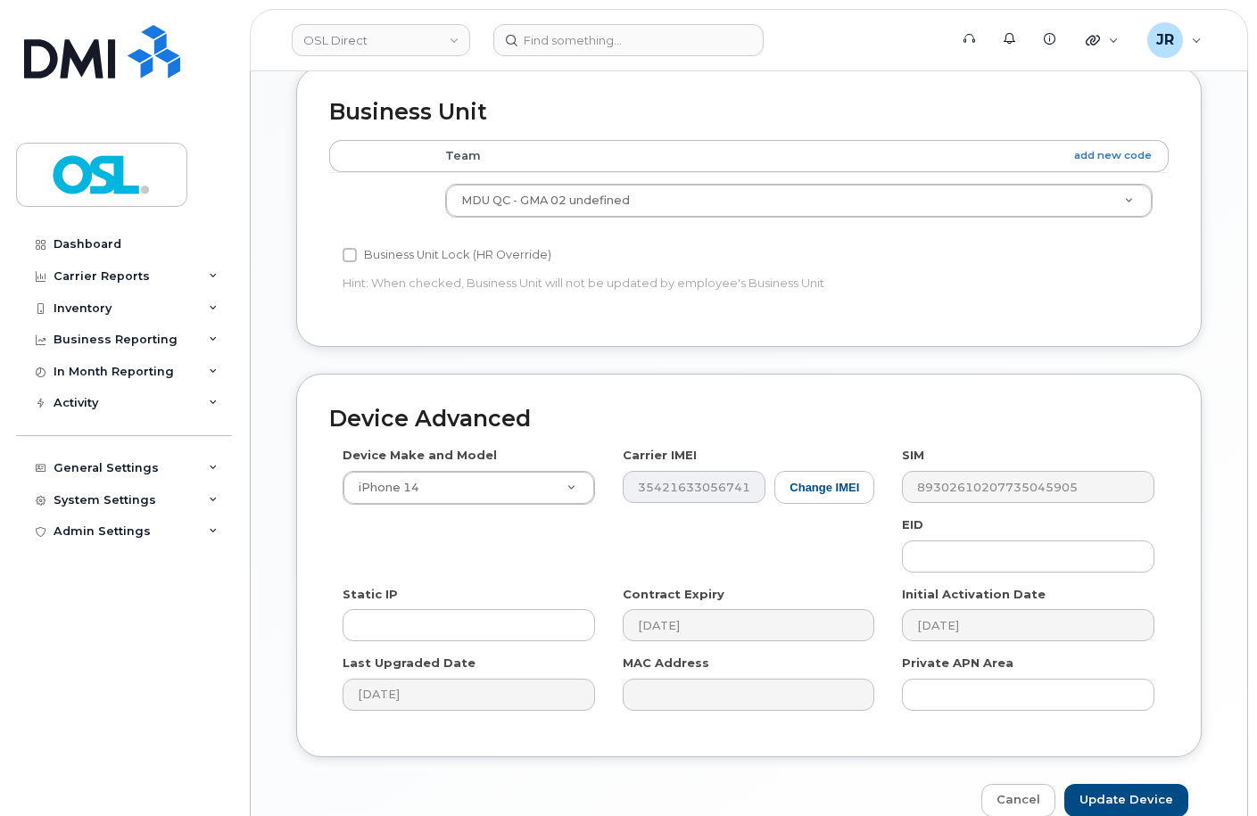
scroll to position [821, 0]
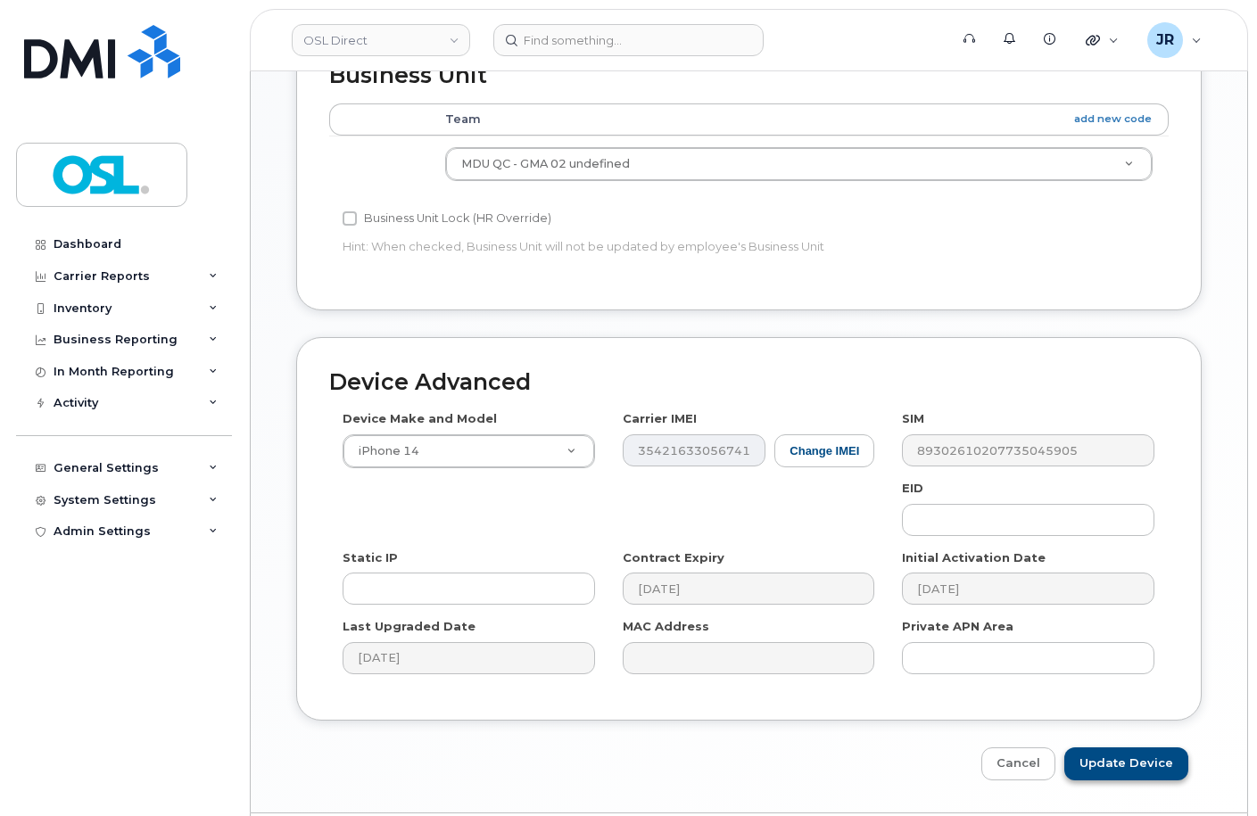
type input "REKA000151788"
click at [1135, 748] on input "Update Device" at bounding box center [1126, 764] width 124 height 33
type input "Saving..."
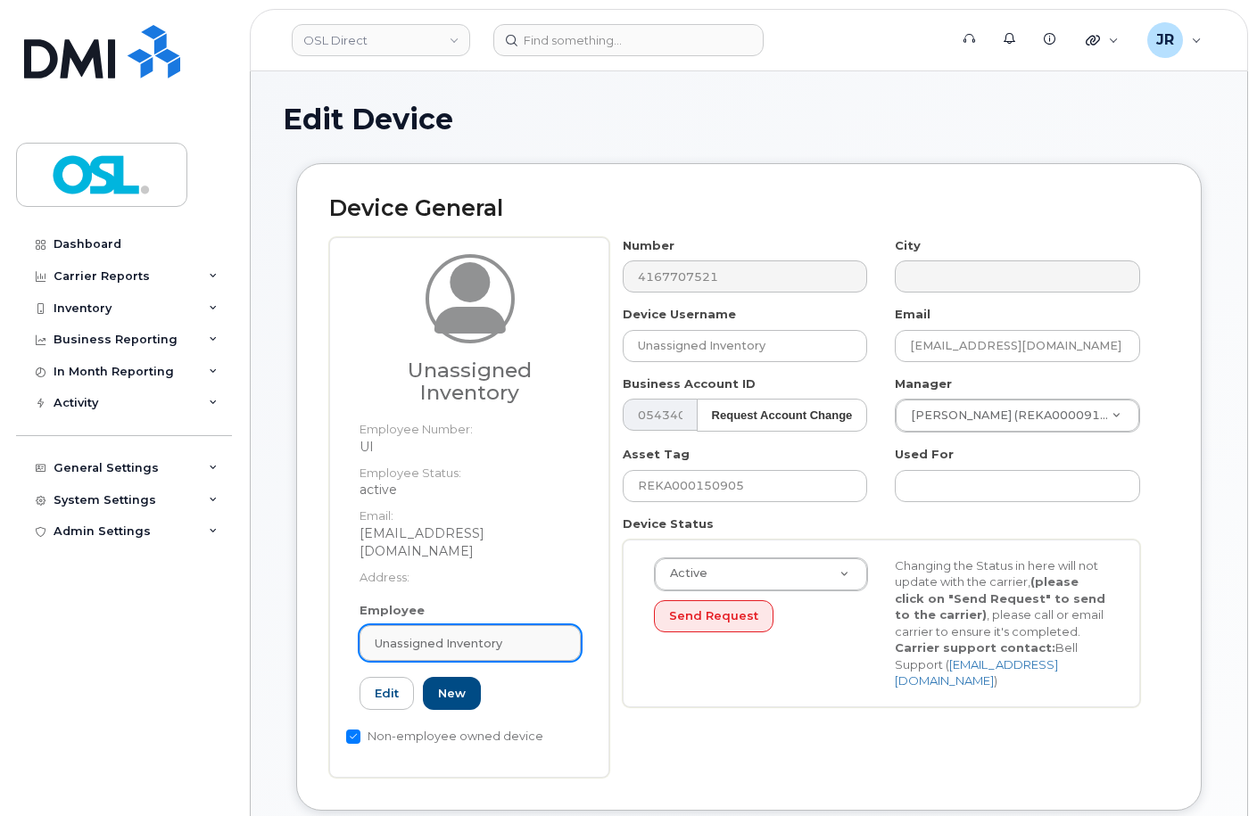
click at [471, 635] on span "Unassigned Inventory" at bounding box center [439, 643] width 128 height 17
paste input "REKA000151788"
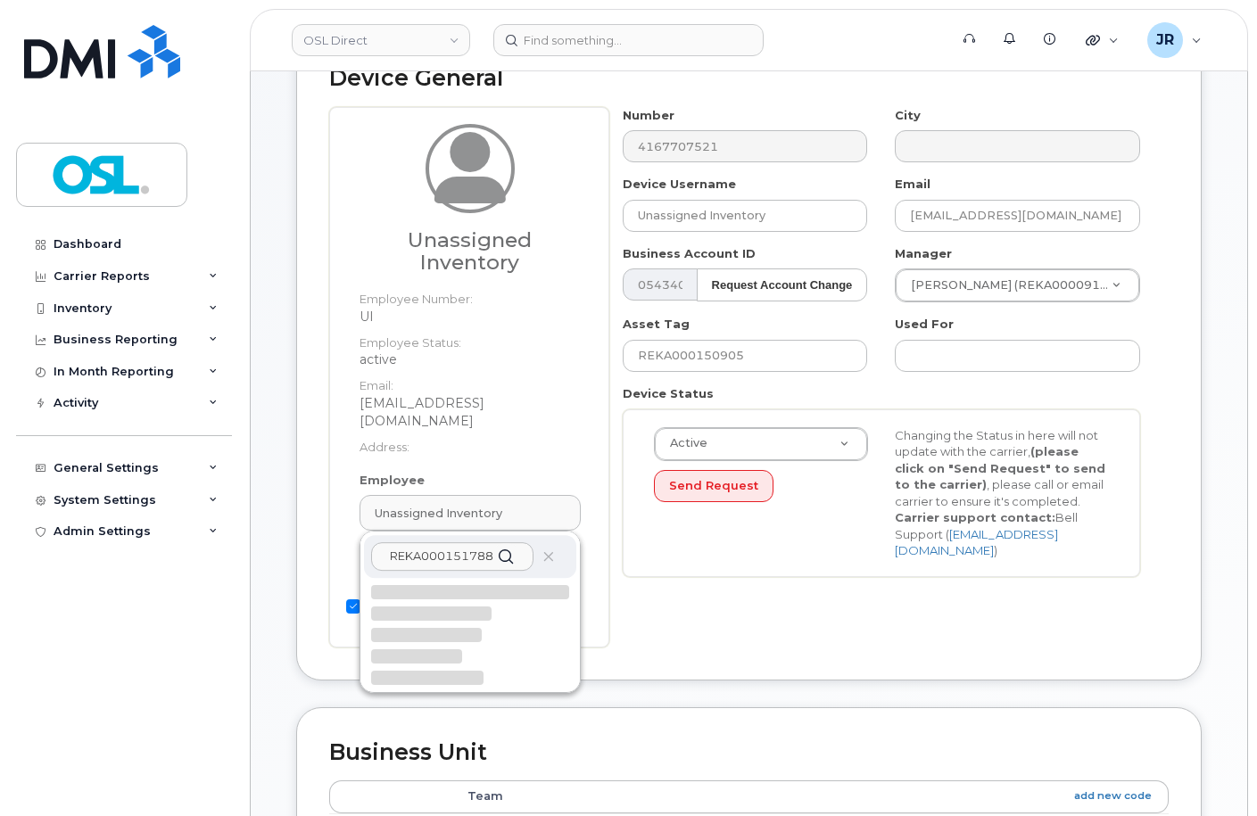
scroll to position [178, 0]
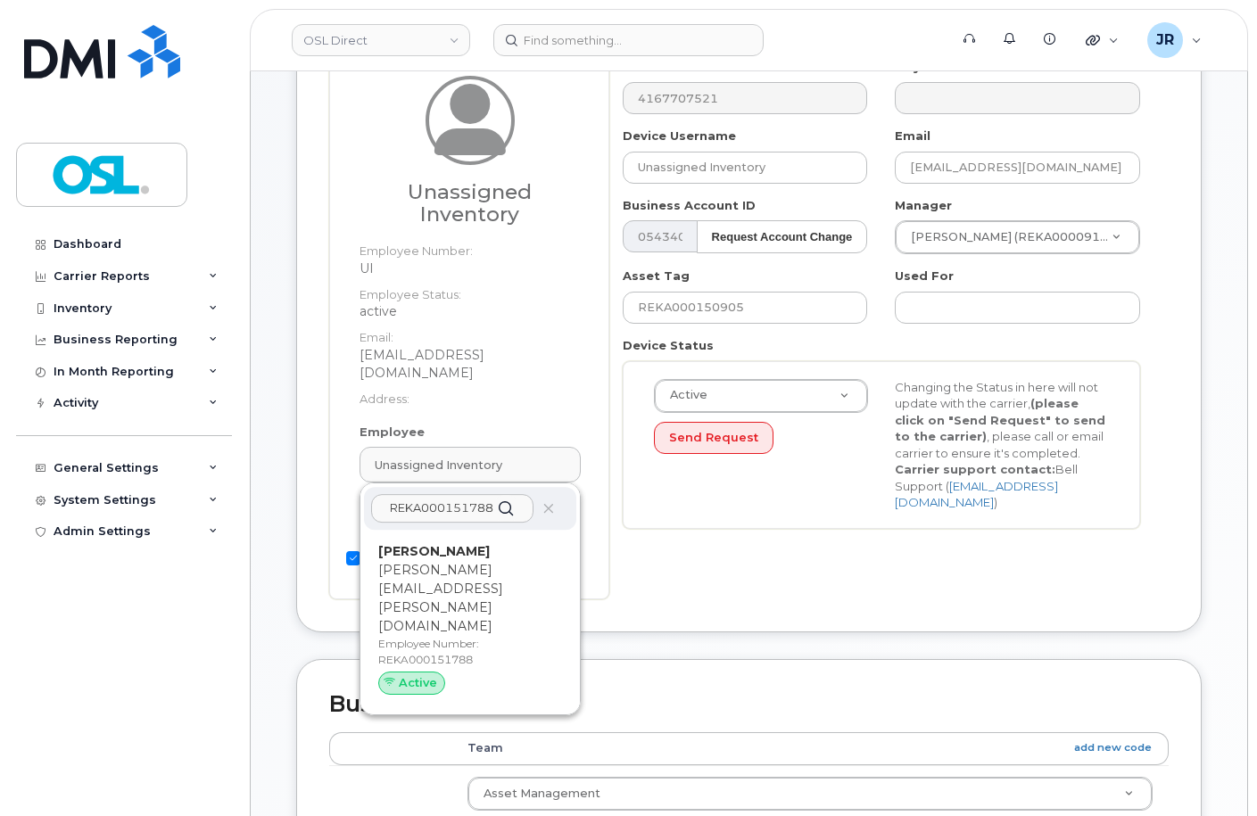
type input "REKA000151788"
click at [468, 567] on p "[PERSON_NAME][EMAIL_ADDRESS][PERSON_NAME][DOMAIN_NAME]" at bounding box center [470, 598] width 184 height 75
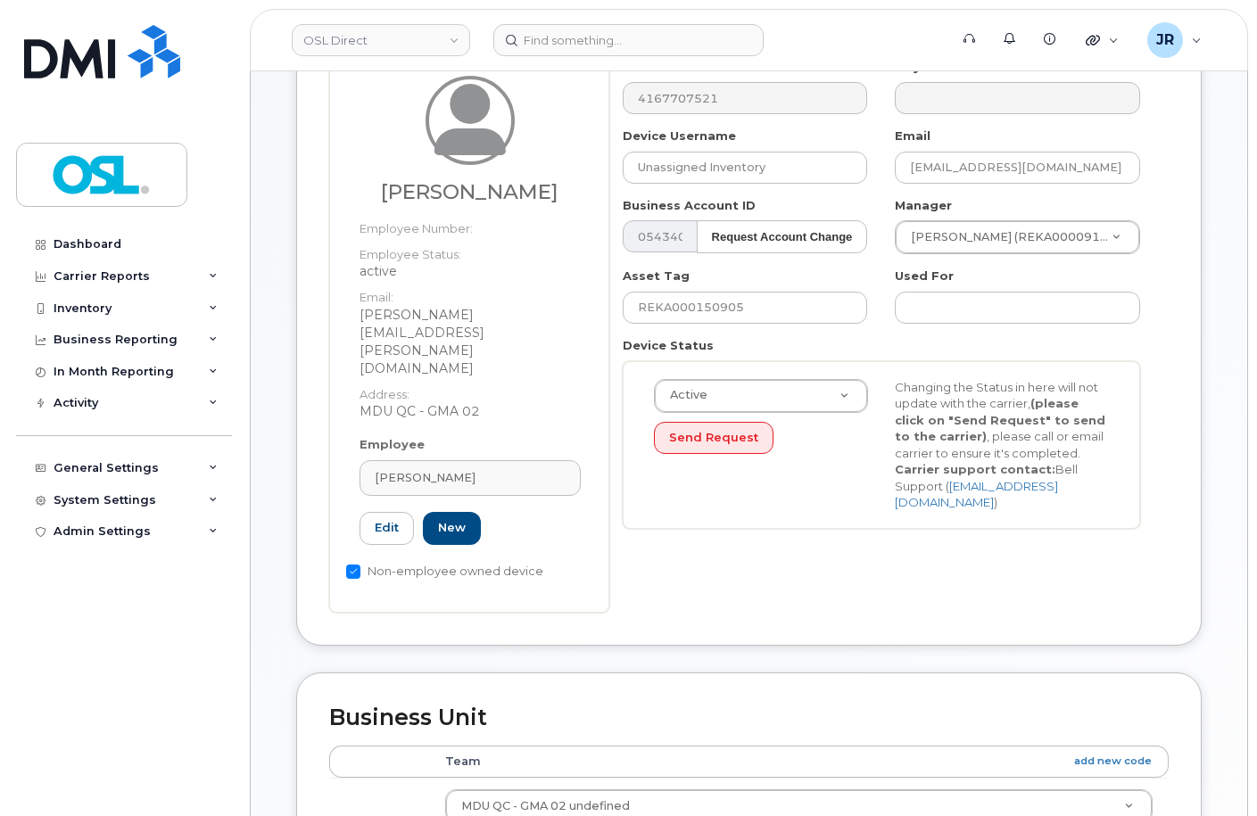
type input "REKA000151788"
type input "[PERSON_NAME]"
type input "[PERSON_NAME][EMAIL_ADDRESS][PERSON_NAME][DOMAIN_NAME]"
type input "4724261"
click at [713, 309] on input "REKA000150905" at bounding box center [745, 308] width 245 height 32
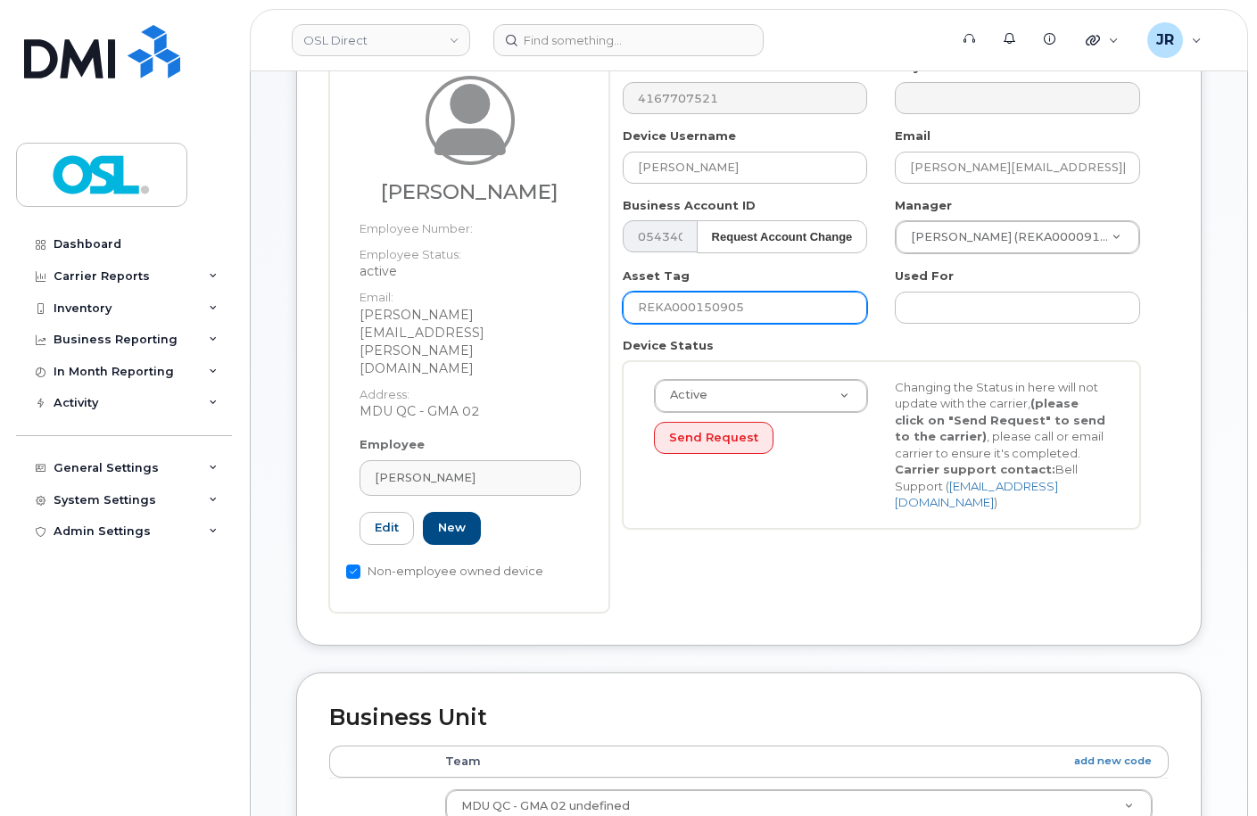
click at [713, 309] on input "REKA000150905" at bounding box center [745, 308] width 245 height 32
paste input "1788"
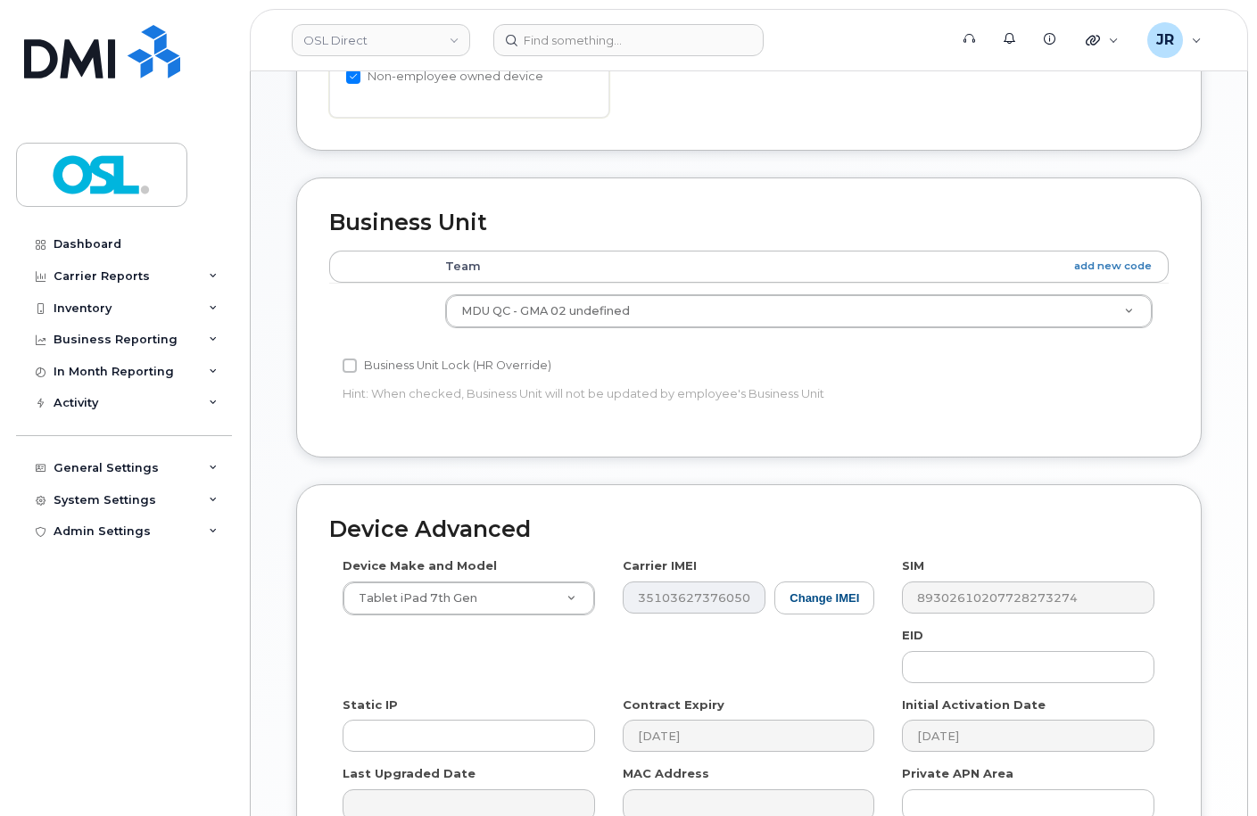
scroll to position [821, 0]
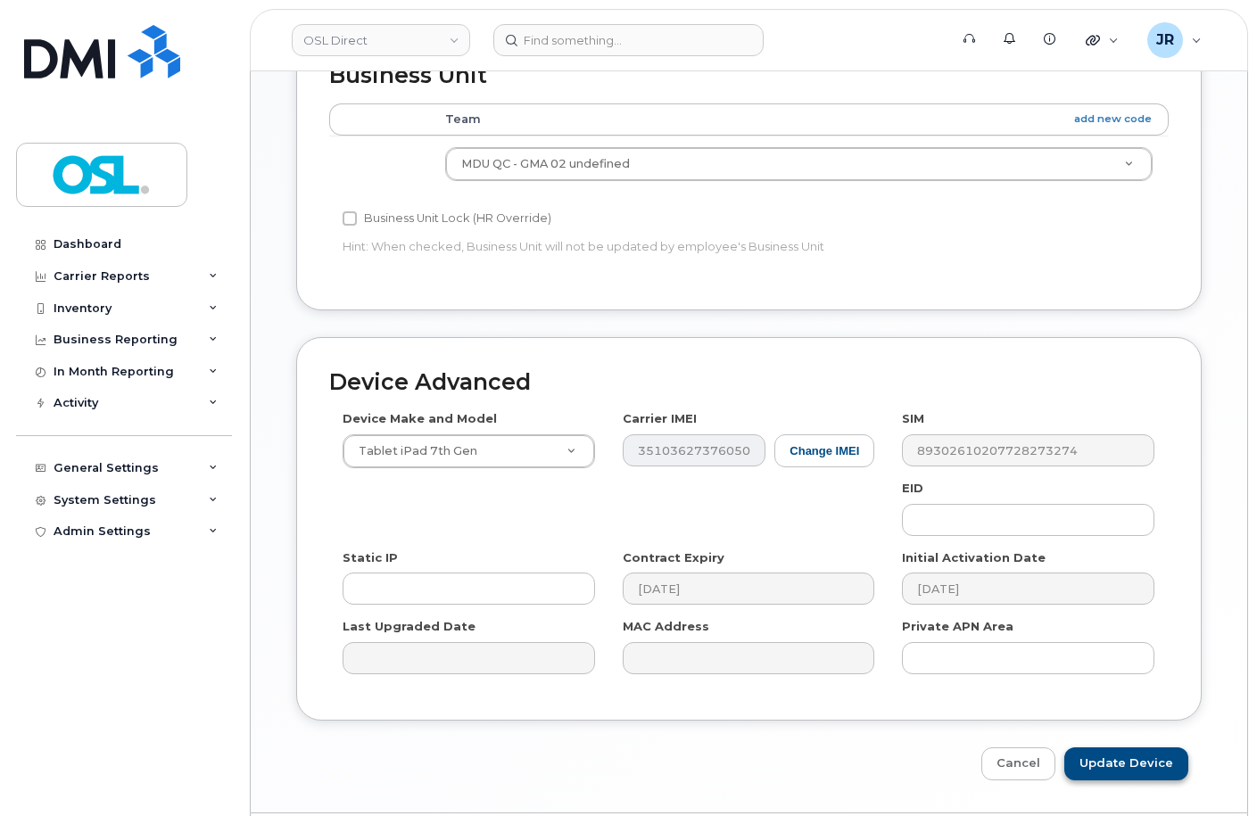
type input "REKA000151788"
click at [1123, 748] on input "Update Device" at bounding box center [1126, 764] width 124 height 33
type input "Saving..."
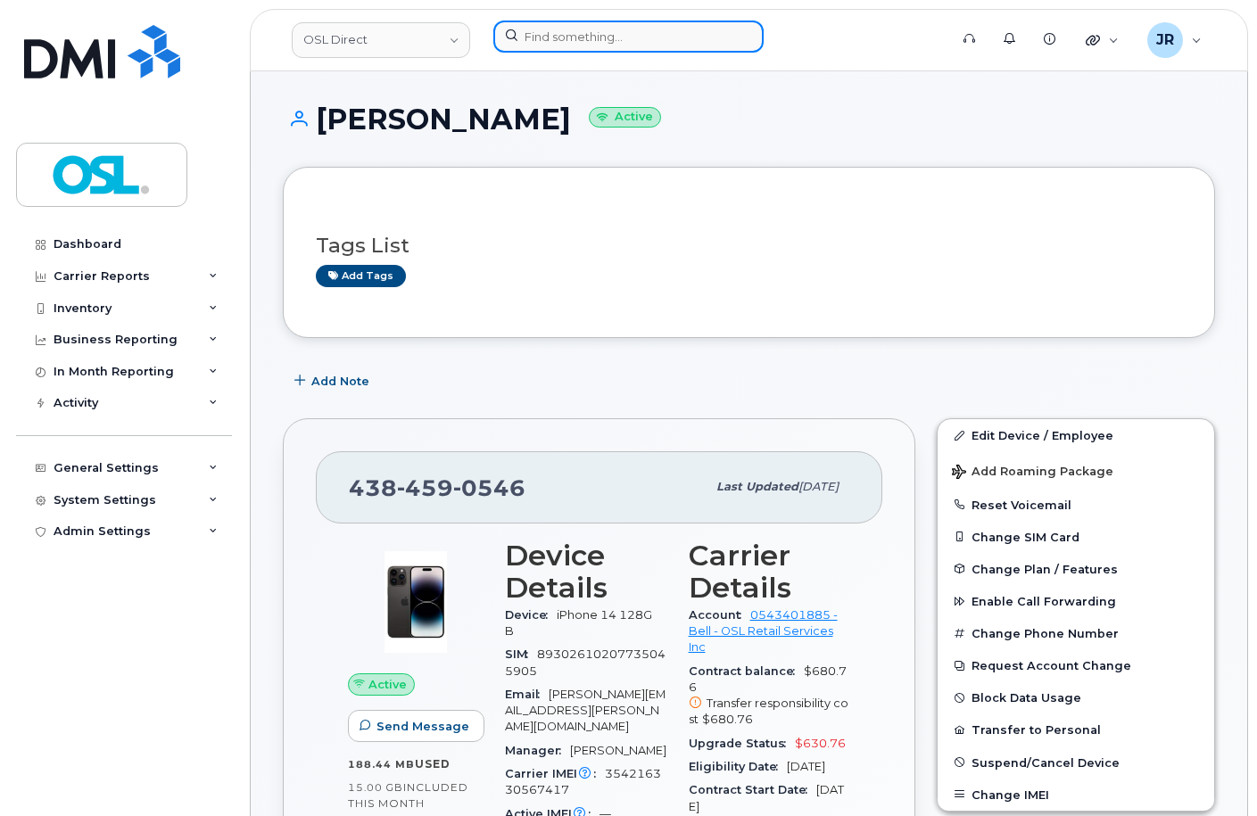
click at [553, 42] on input at bounding box center [628, 37] width 270 height 32
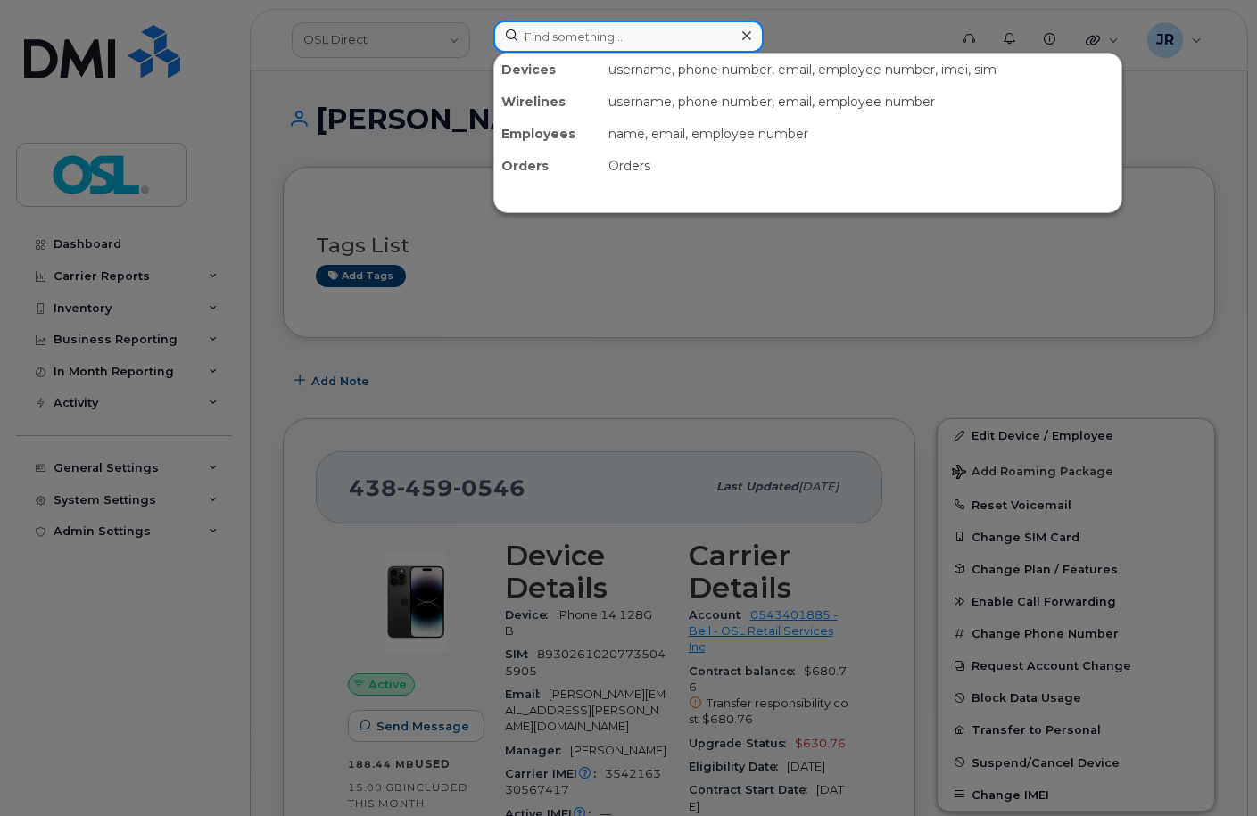
paste input "4185709132"
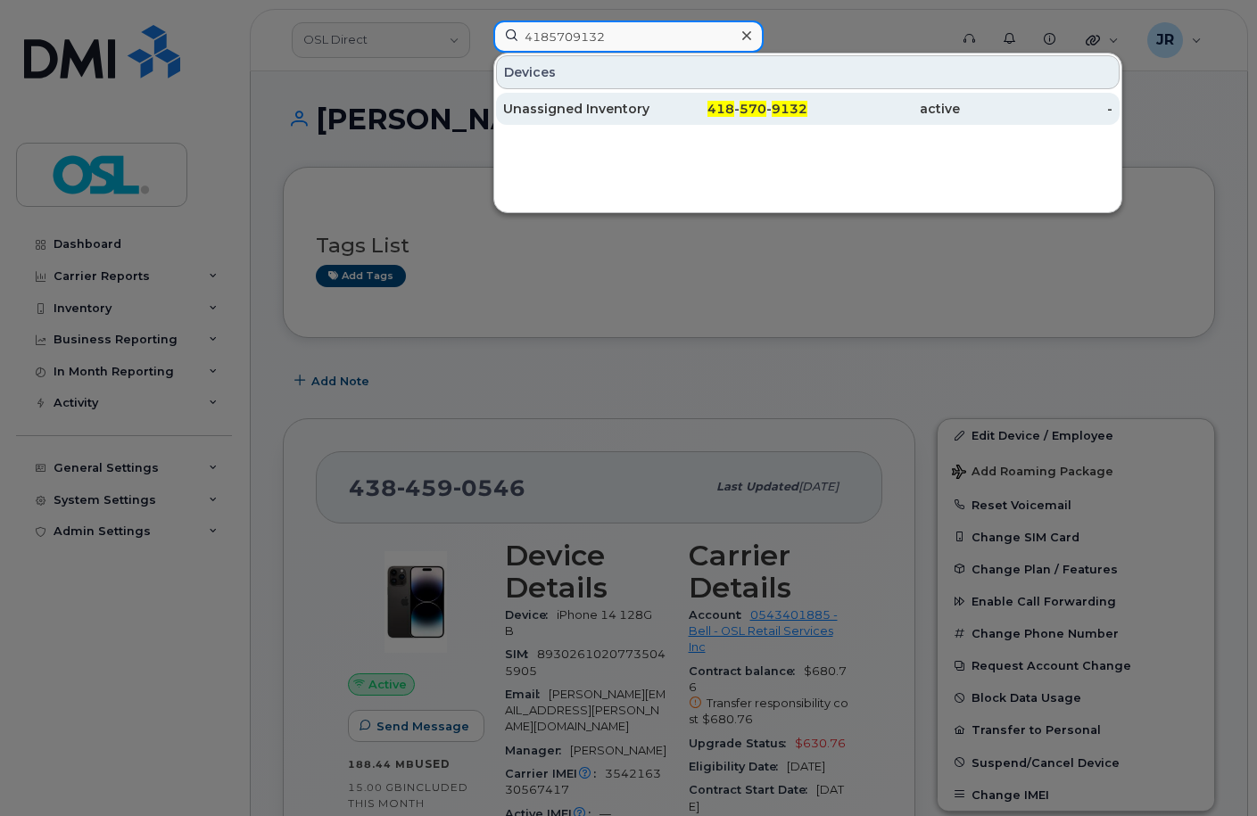
type input "4185709132"
click at [551, 106] on div "Unassigned Inventory" at bounding box center [579, 109] width 153 height 18
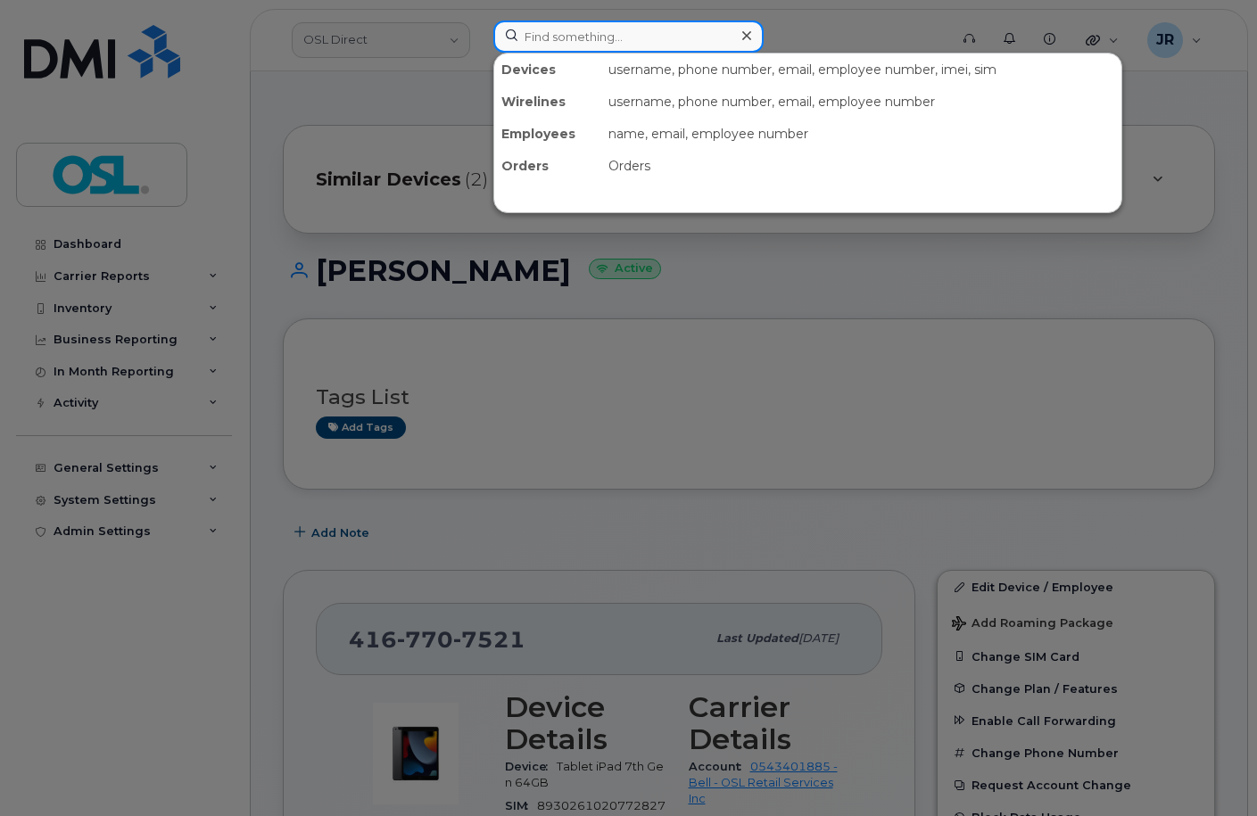
click at [562, 37] on input at bounding box center [628, 37] width 270 height 32
paste input "4165706112"
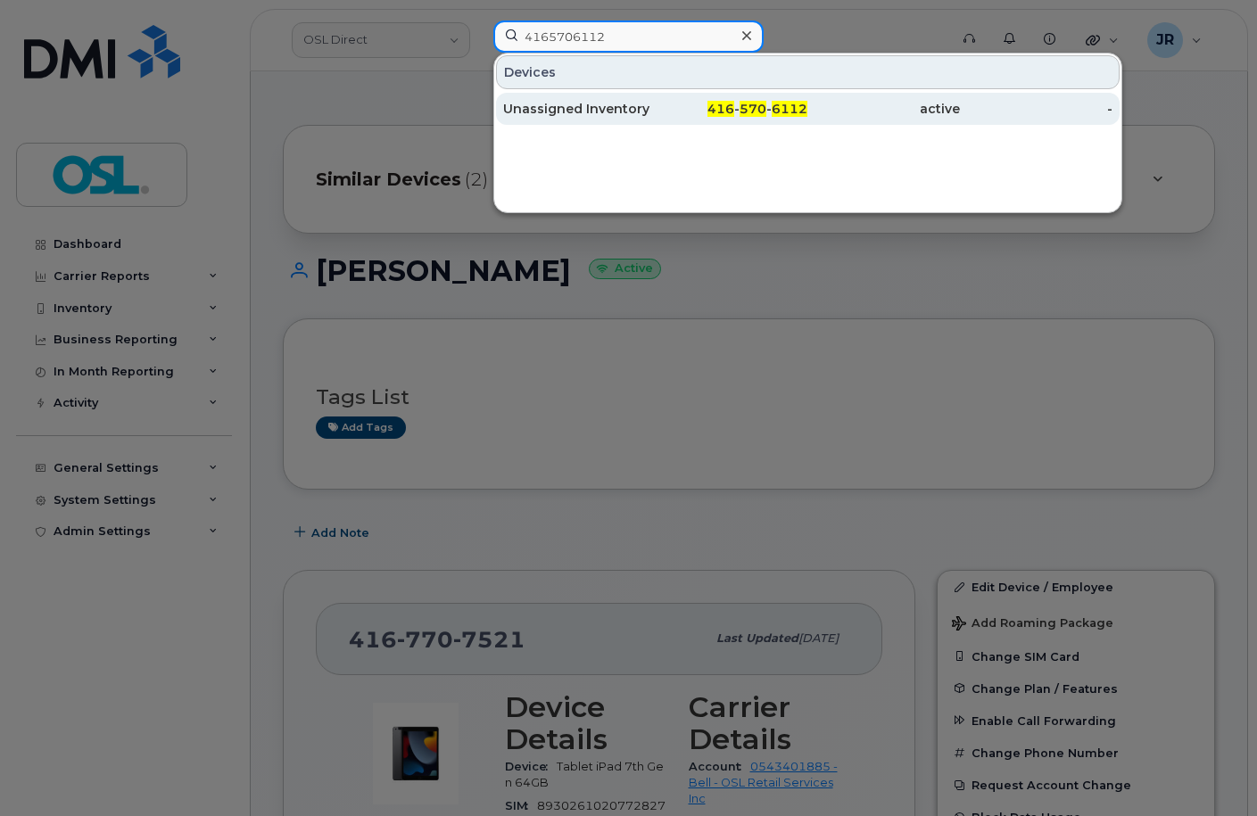
type input "4165706112"
click at [554, 112] on div "Unassigned Inventory" at bounding box center [579, 109] width 153 height 18
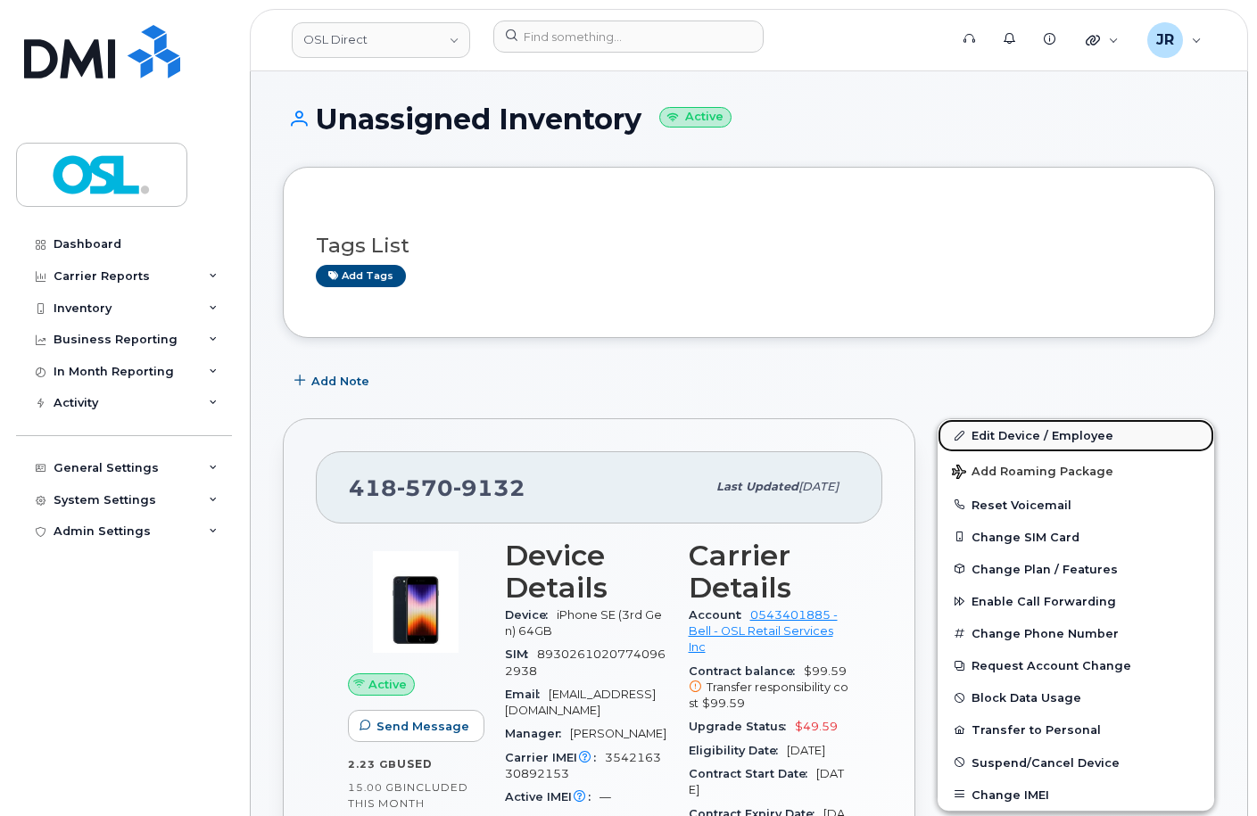
click at [1085, 432] on link "Edit Device / Employee" at bounding box center [1076, 435] width 277 height 32
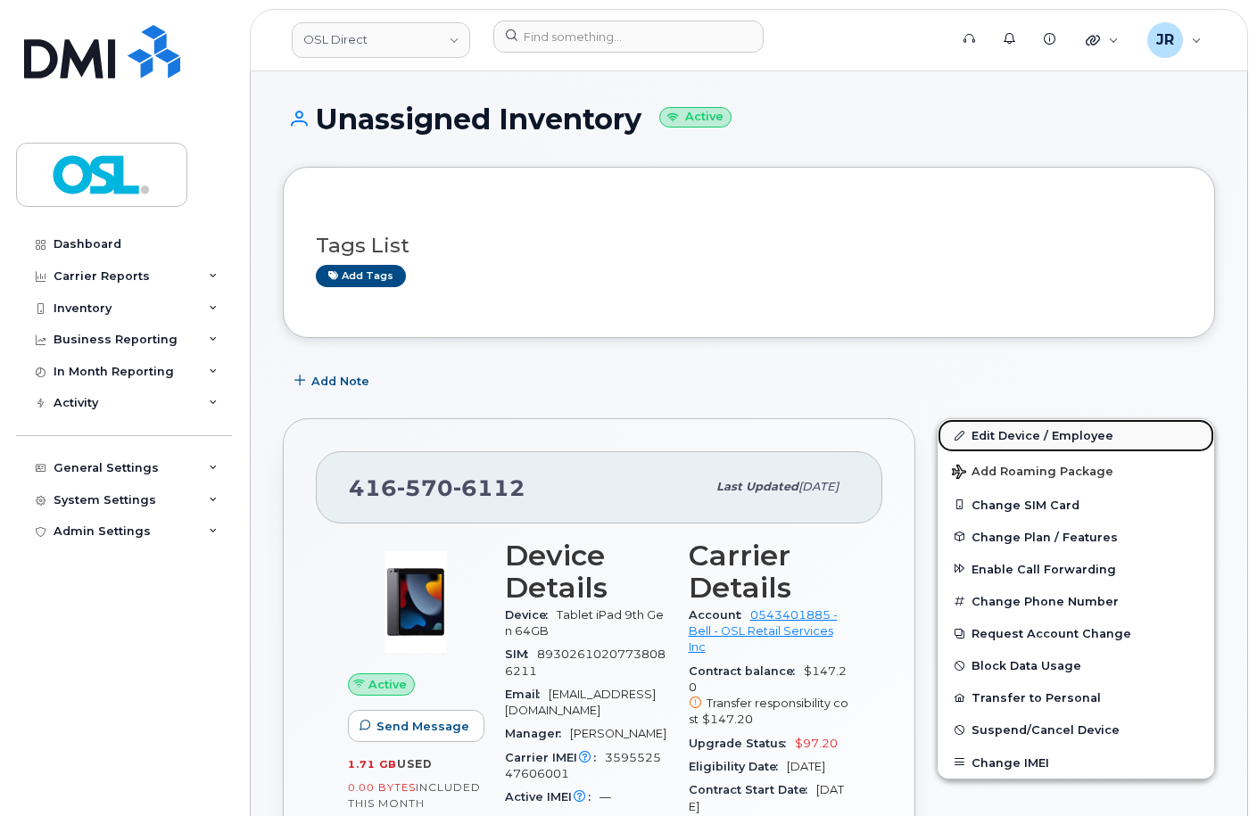
click at [1013, 441] on link "Edit Device / Employee" at bounding box center [1076, 435] width 277 height 32
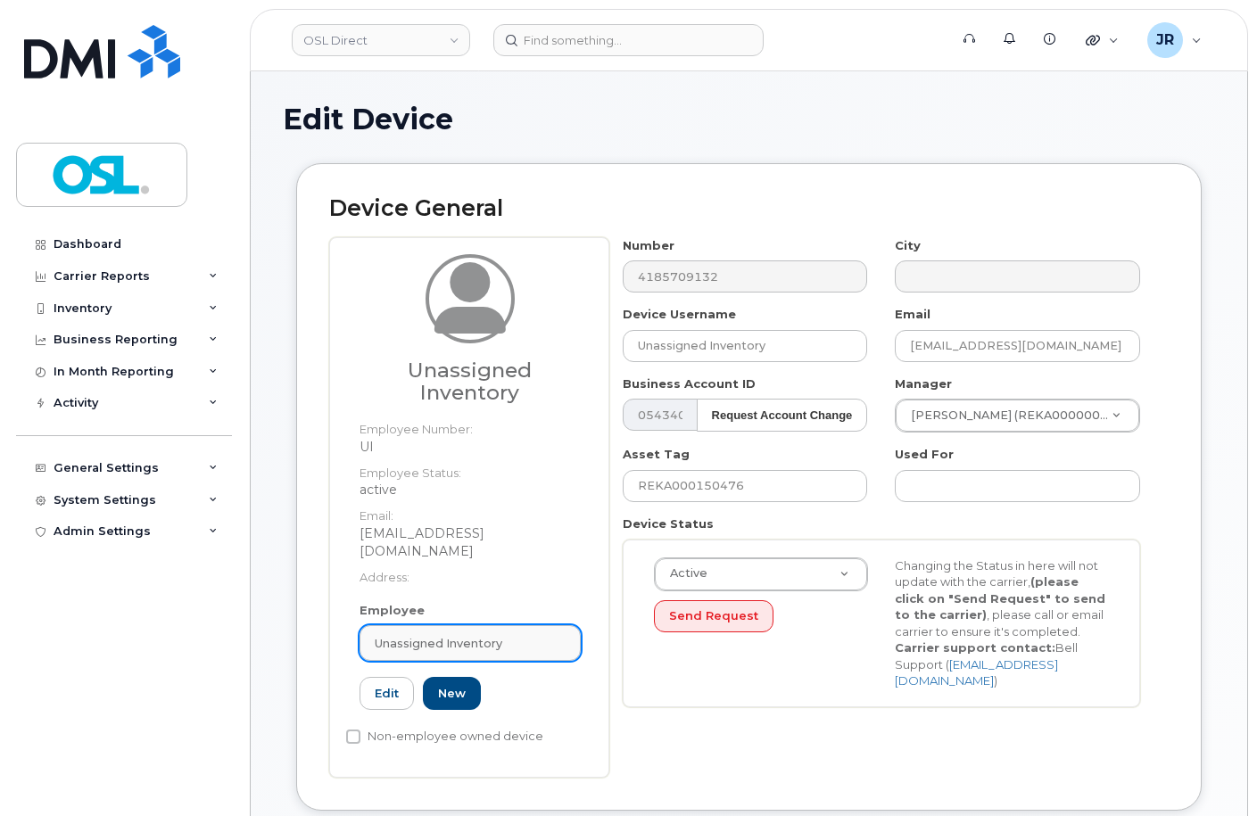
click at [393, 635] on span "Unassigned Inventory" at bounding box center [439, 643] width 128 height 17
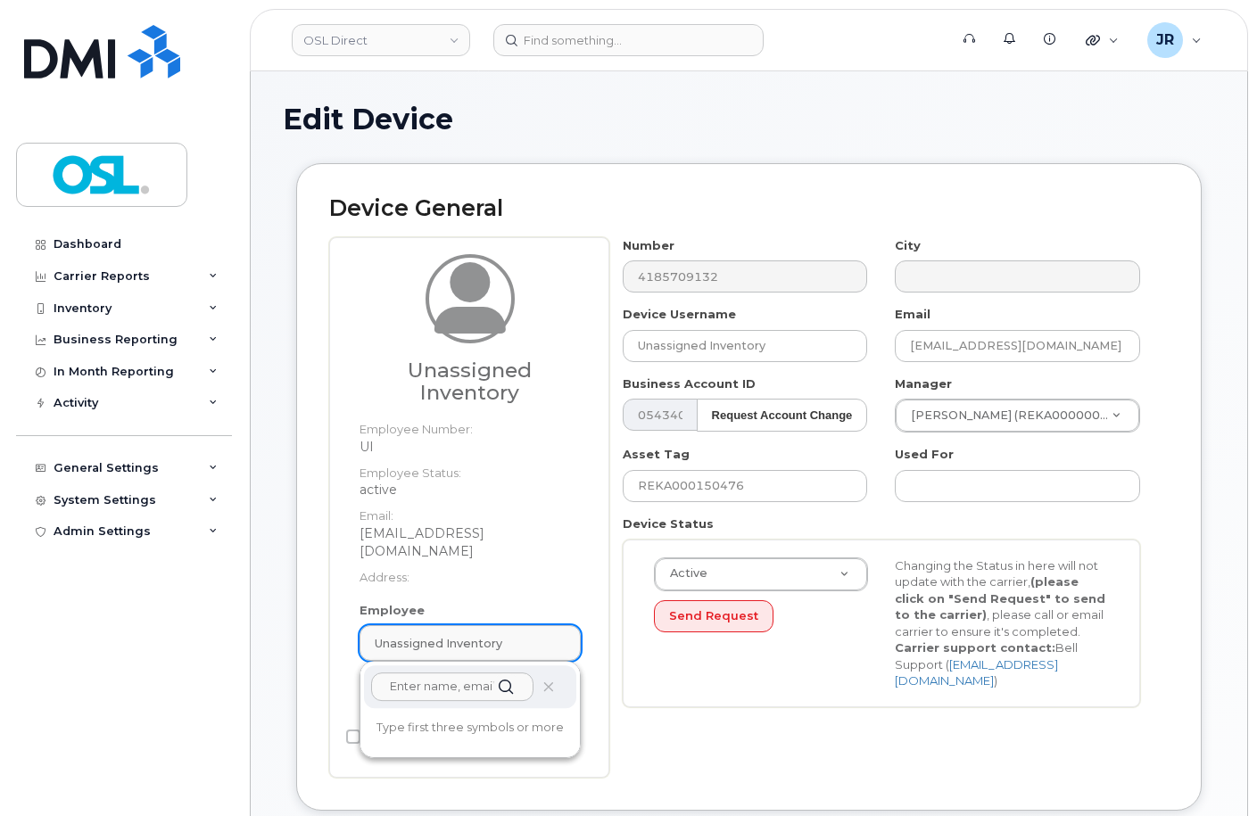
paste input "REKA000151780"
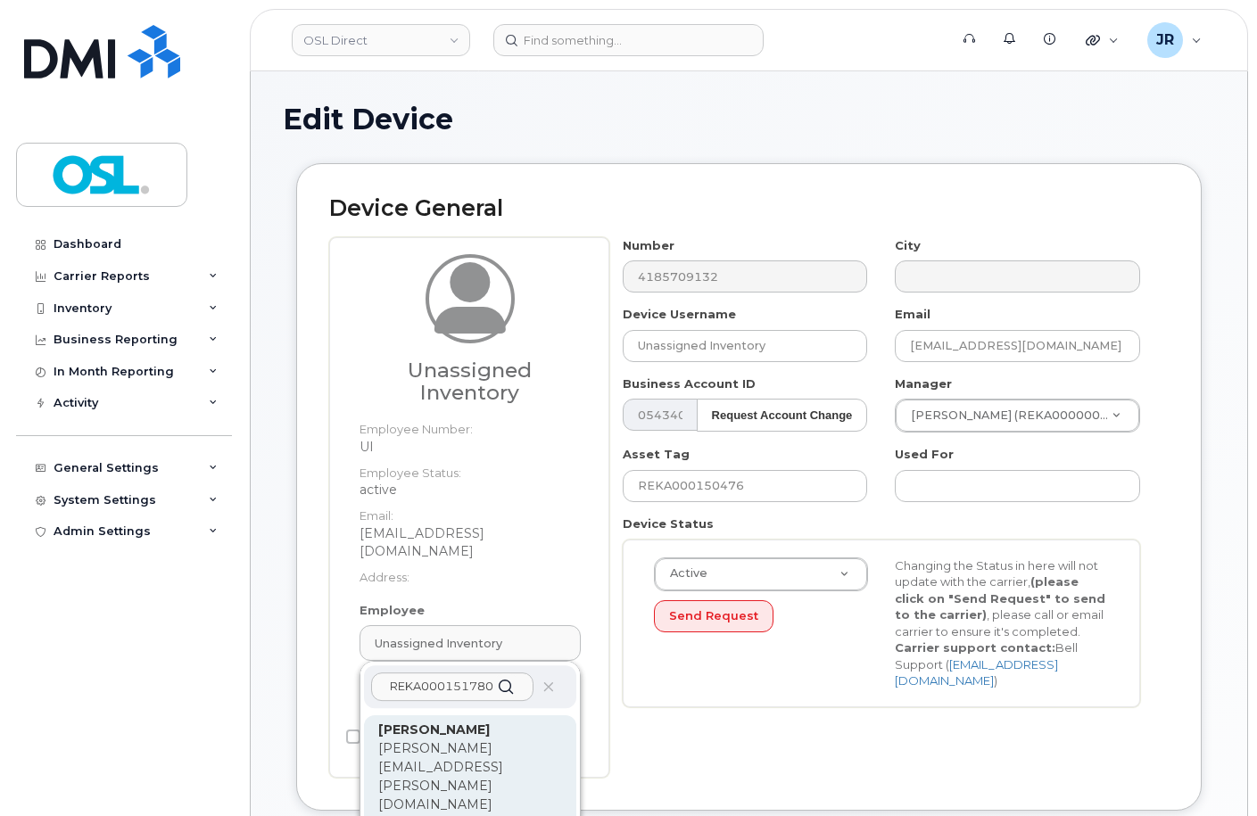
type input "REKA000151780"
click at [488, 740] on p "[PERSON_NAME][EMAIL_ADDRESS][PERSON_NAME][DOMAIN_NAME]" at bounding box center [470, 777] width 184 height 75
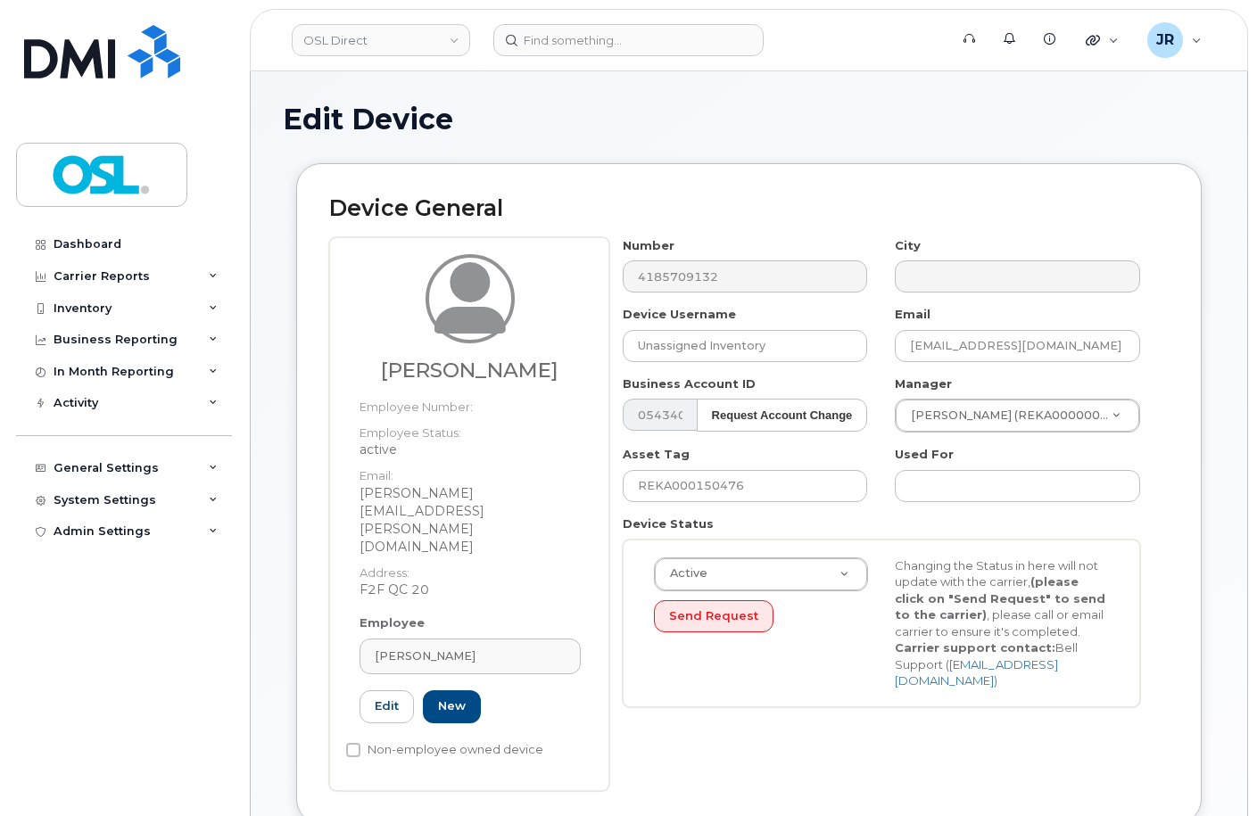
type input "REKA000151780"
type input "[PERSON_NAME]"
type input "[PERSON_NAME][EMAIL_ADDRESS][PERSON_NAME][DOMAIN_NAME]"
type input "3358105"
click at [675, 474] on input "REKA000150476" at bounding box center [745, 486] width 245 height 32
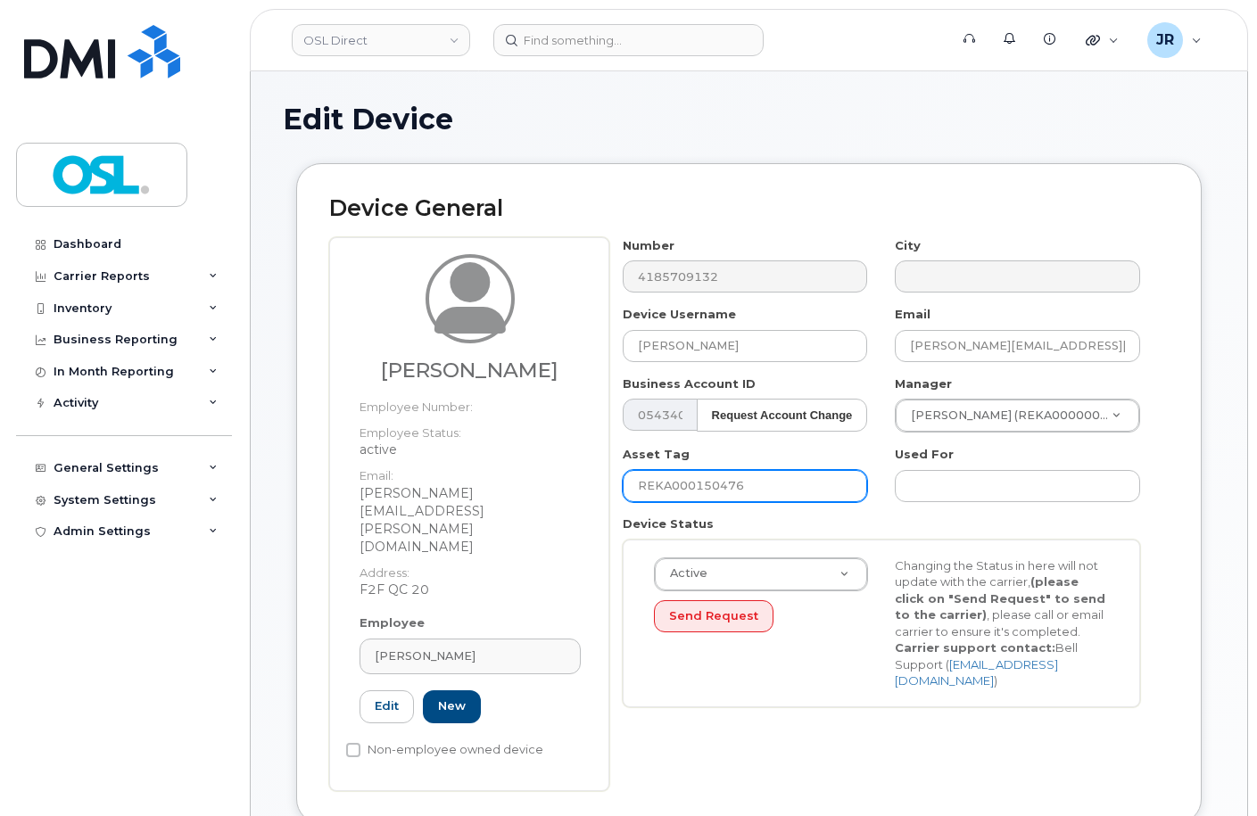
click at [675, 474] on input "REKA000150476" at bounding box center [745, 486] width 245 height 32
paste input "1780"
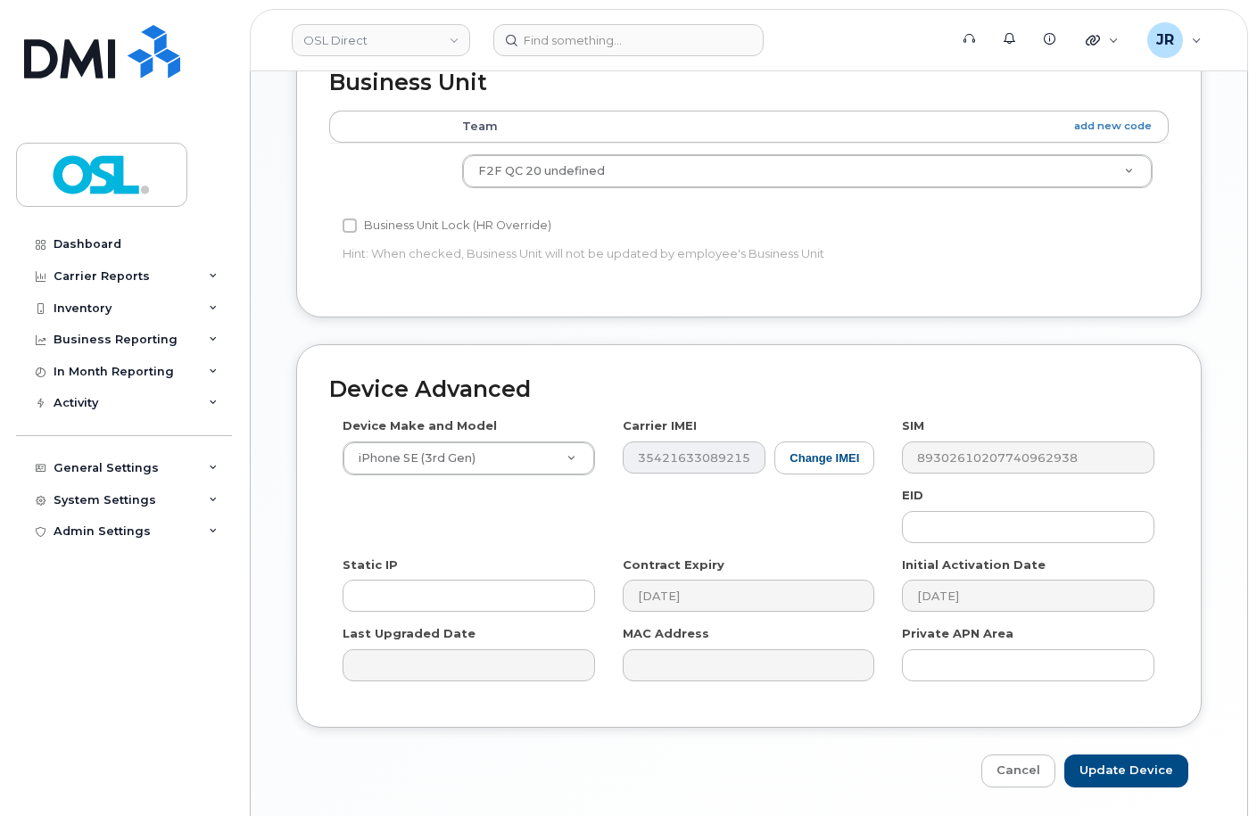
scroll to position [821, 0]
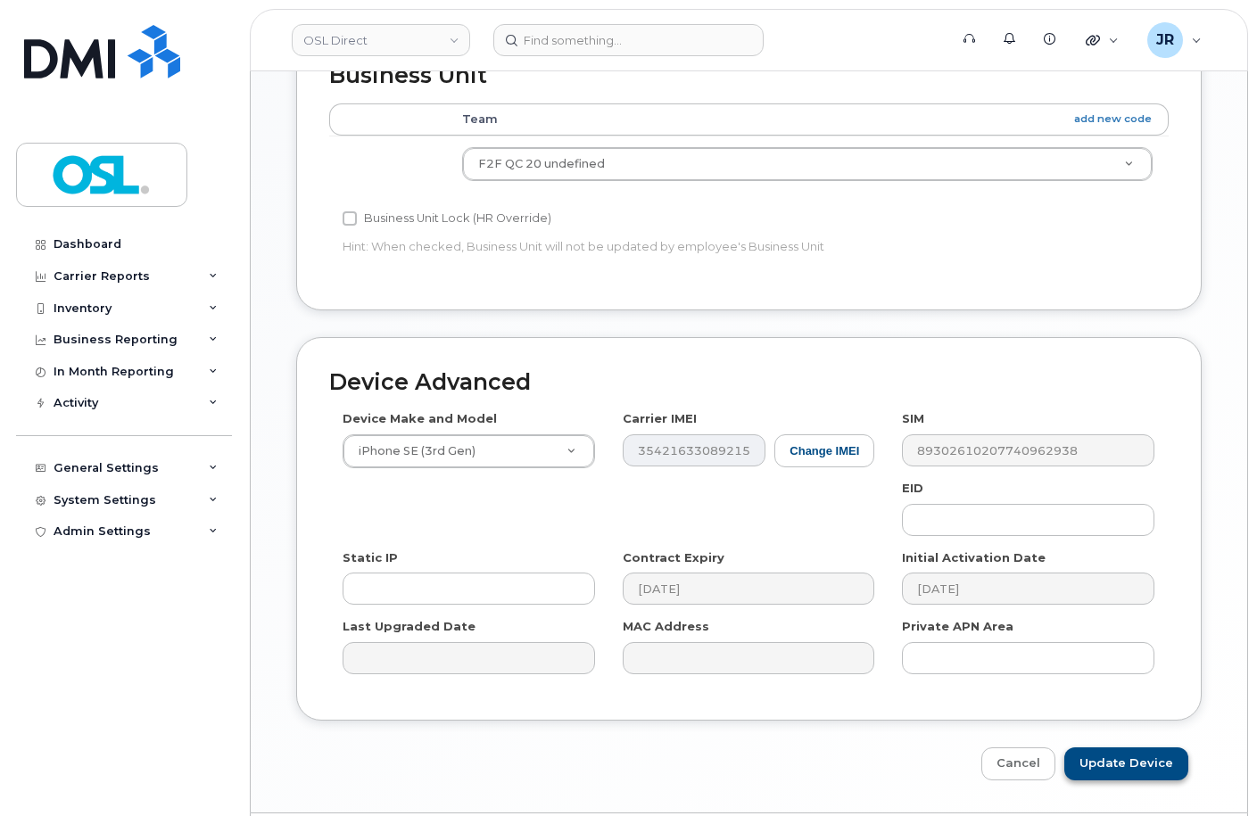
type input "REKA000151780"
click at [1139, 748] on input "Update Device" at bounding box center [1126, 764] width 124 height 33
type input "Saving..."
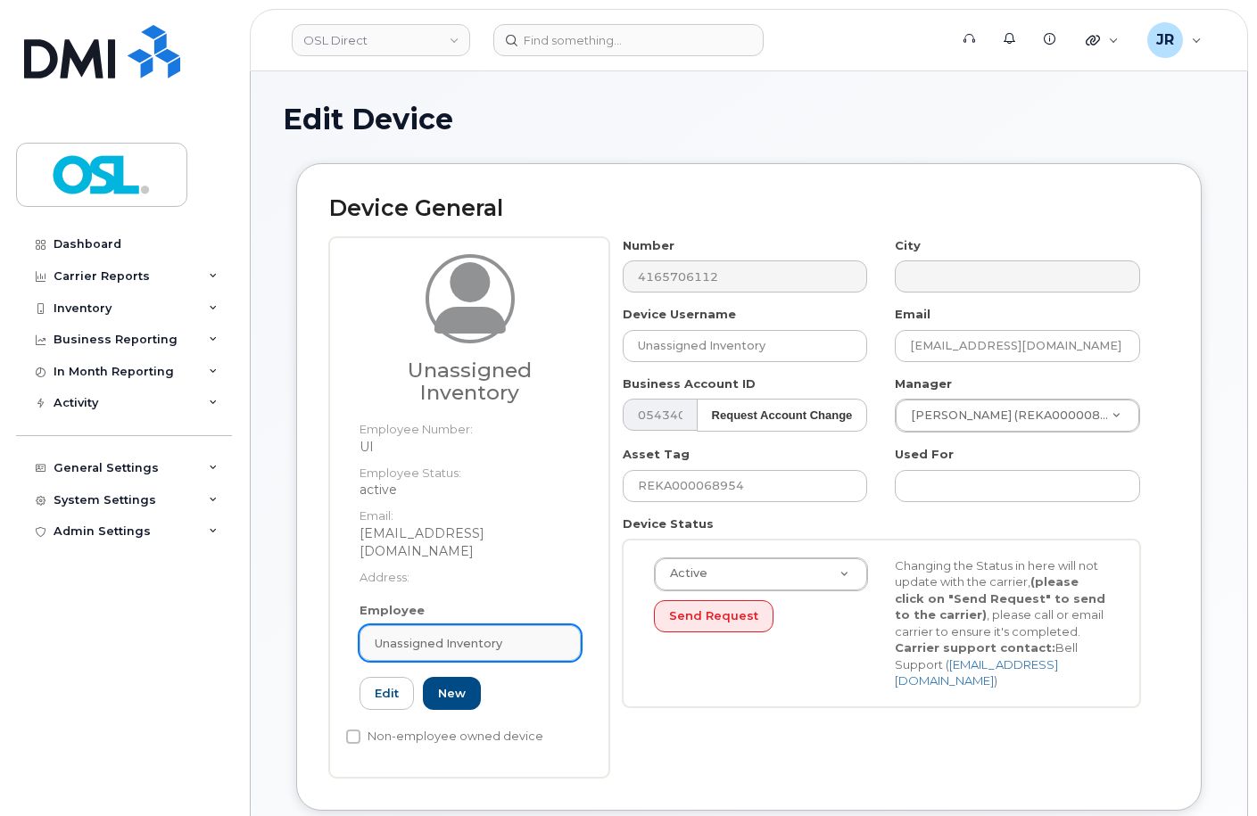
click at [455, 625] on link "Unassigned Inventory" at bounding box center [470, 643] width 221 height 36
paste input "REKA000151780"
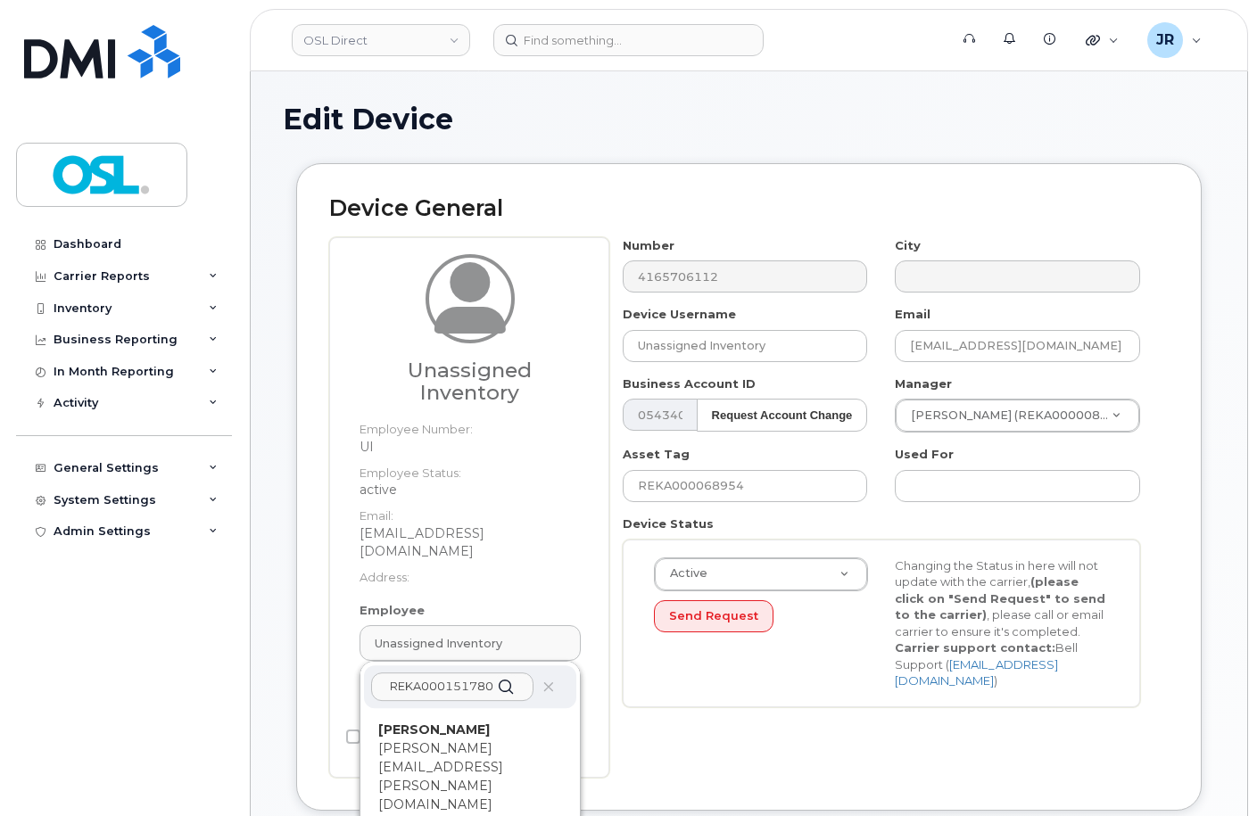
type input "REKA000151780"
click at [464, 721] on div "[PERSON_NAME] [PERSON_NAME][EMAIL_ADDRESS][PERSON_NAME][DOMAIN_NAME] Employee N…" at bounding box center [470, 801] width 184 height 160
type input "REKA000151780"
type input "[PERSON_NAME]"
type input "[PERSON_NAME][EMAIL_ADDRESS][PERSON_NAME][DOMAIN_NAME]"
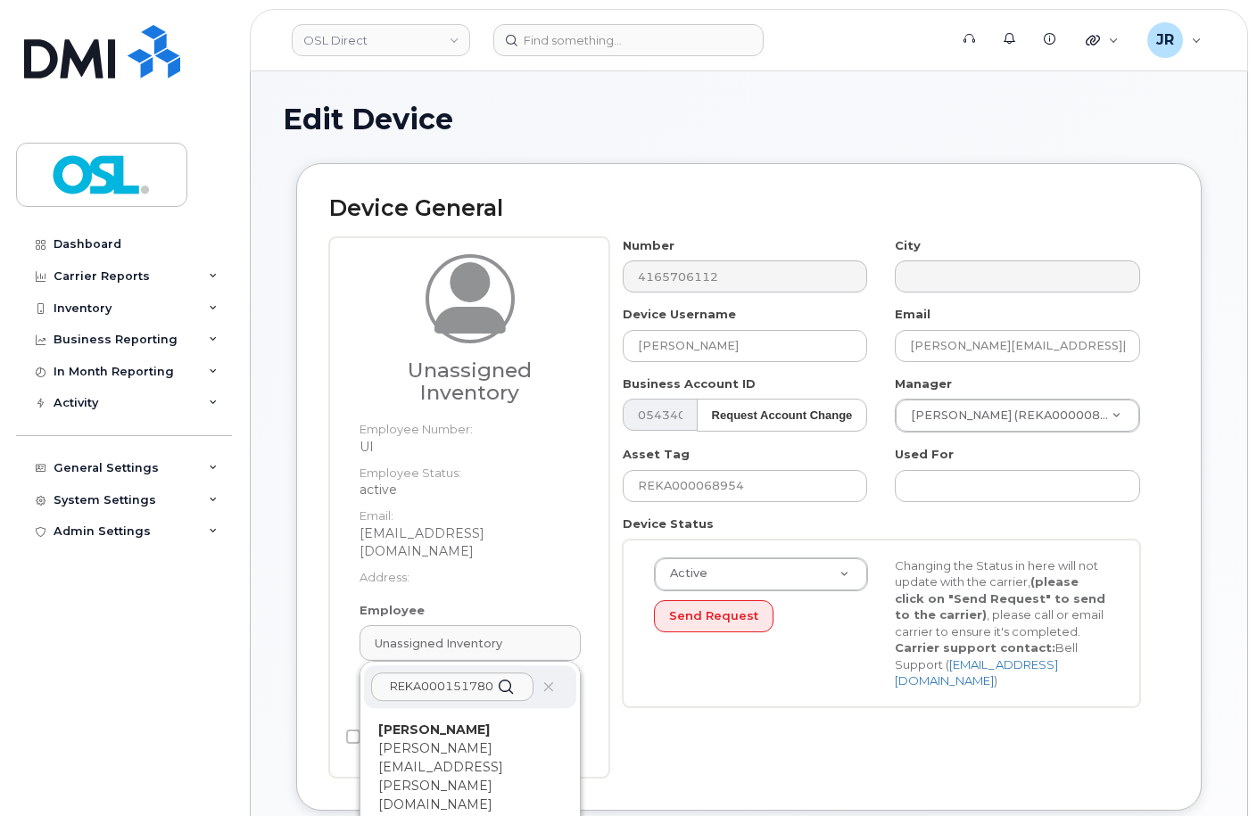
type input "3358105"
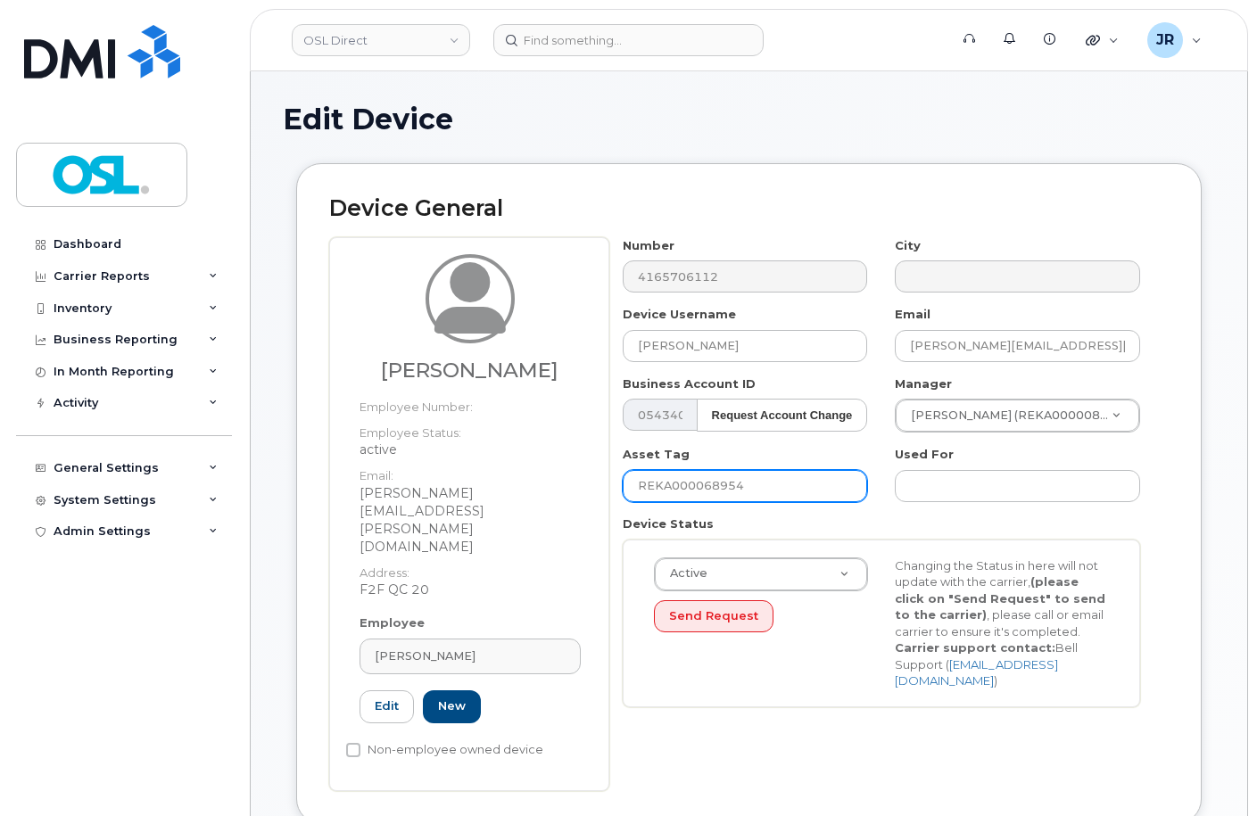
click at [697, 491] on input "REKA000068954" at bounding box center [745, 486] width 245 height 32
paste input "151780"
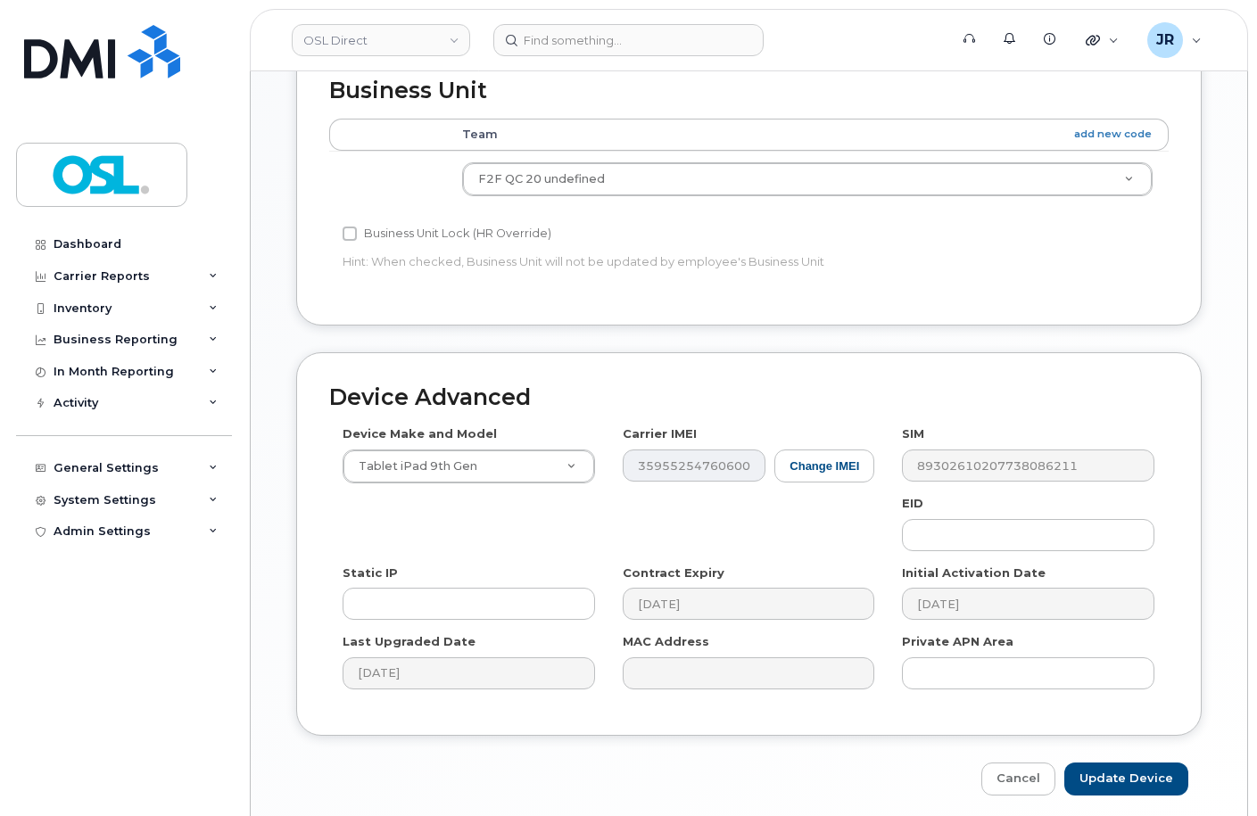
scroll to position [821, 0]
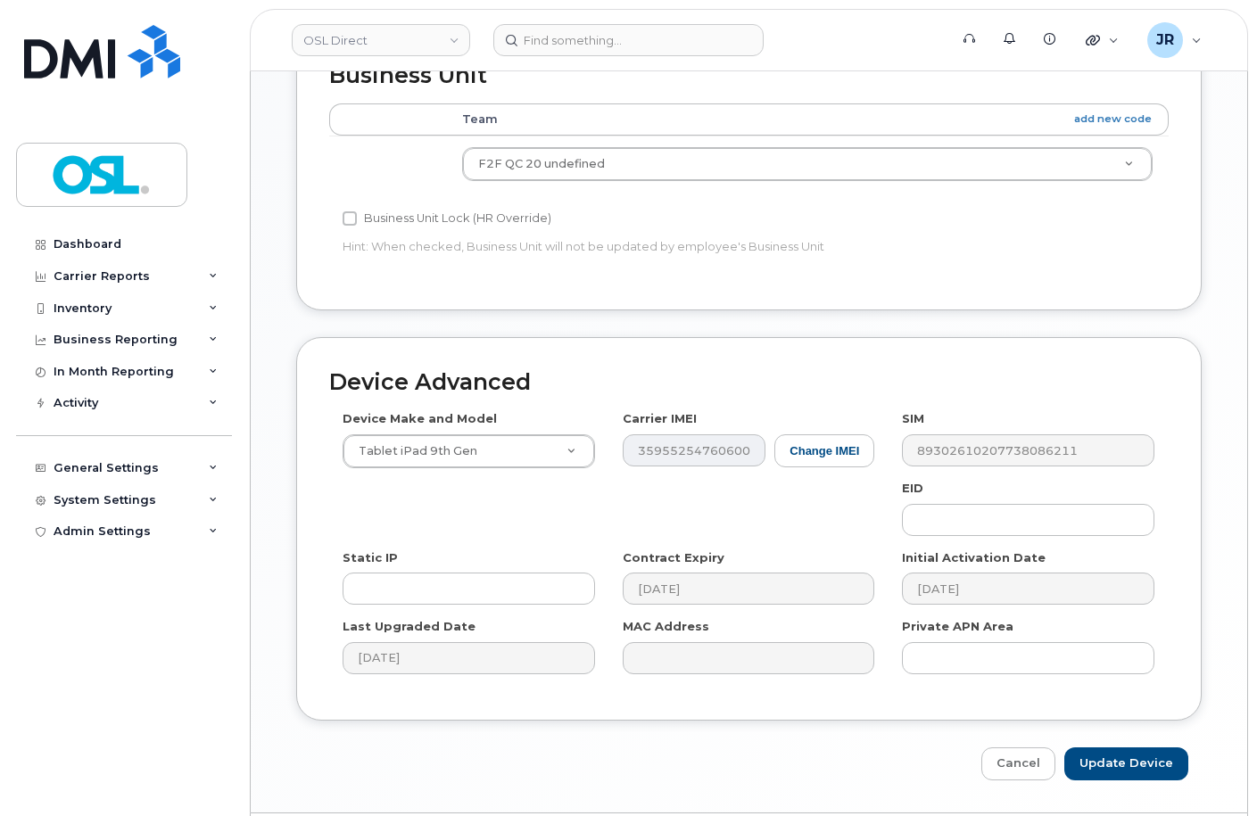
type input "REKA000151780"
click at [1118, 748] on input "Update Device" at bounding box center [1126, 764] width 124 height 33
type input "Saving..."
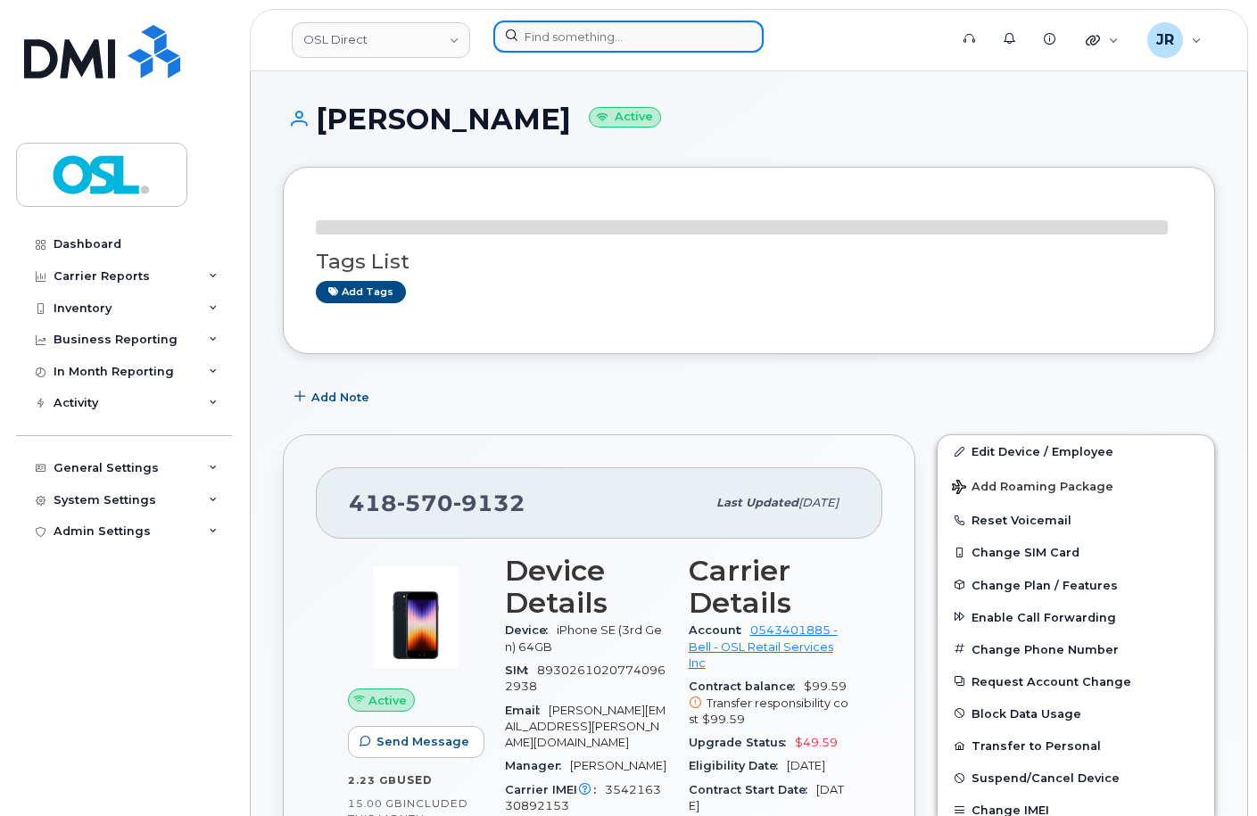
click at [572, 30] on input at bounding box center [628, 37] width 270 height 32
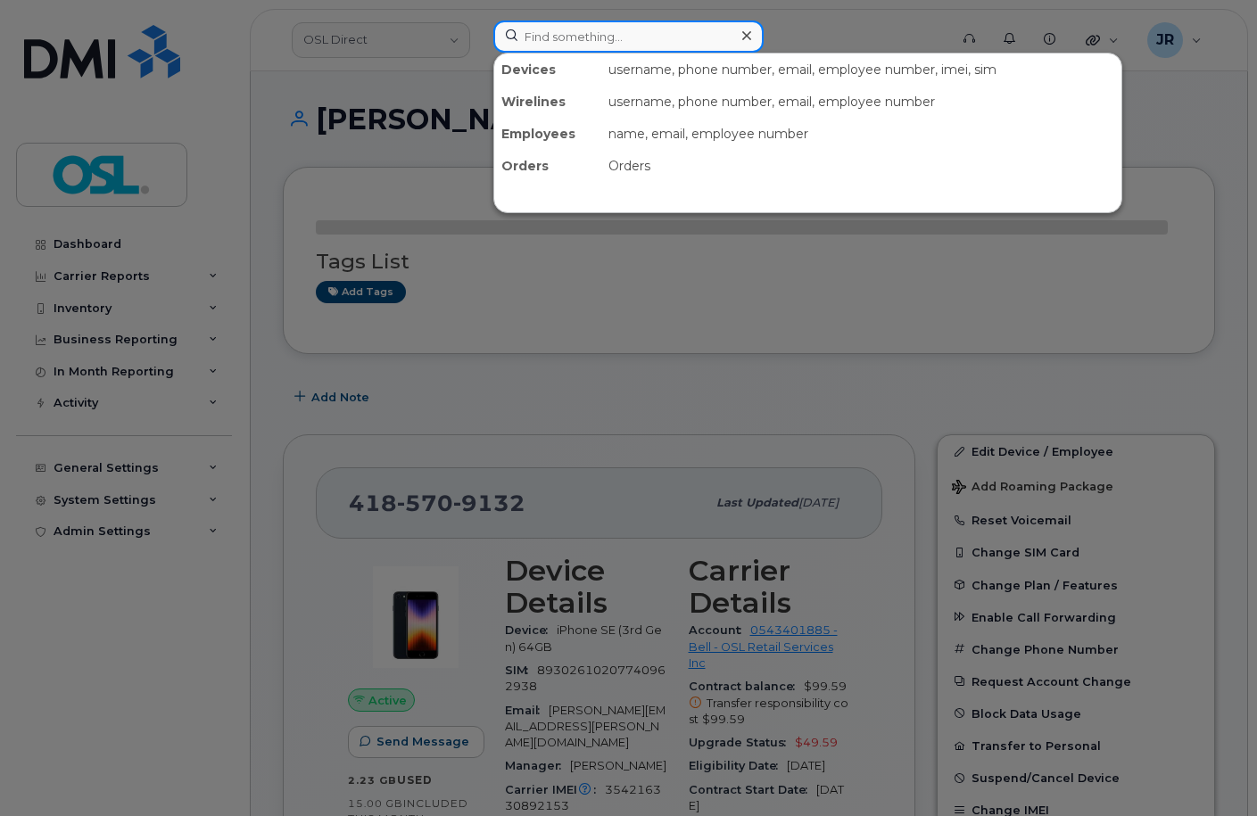
paste input "4164277190"
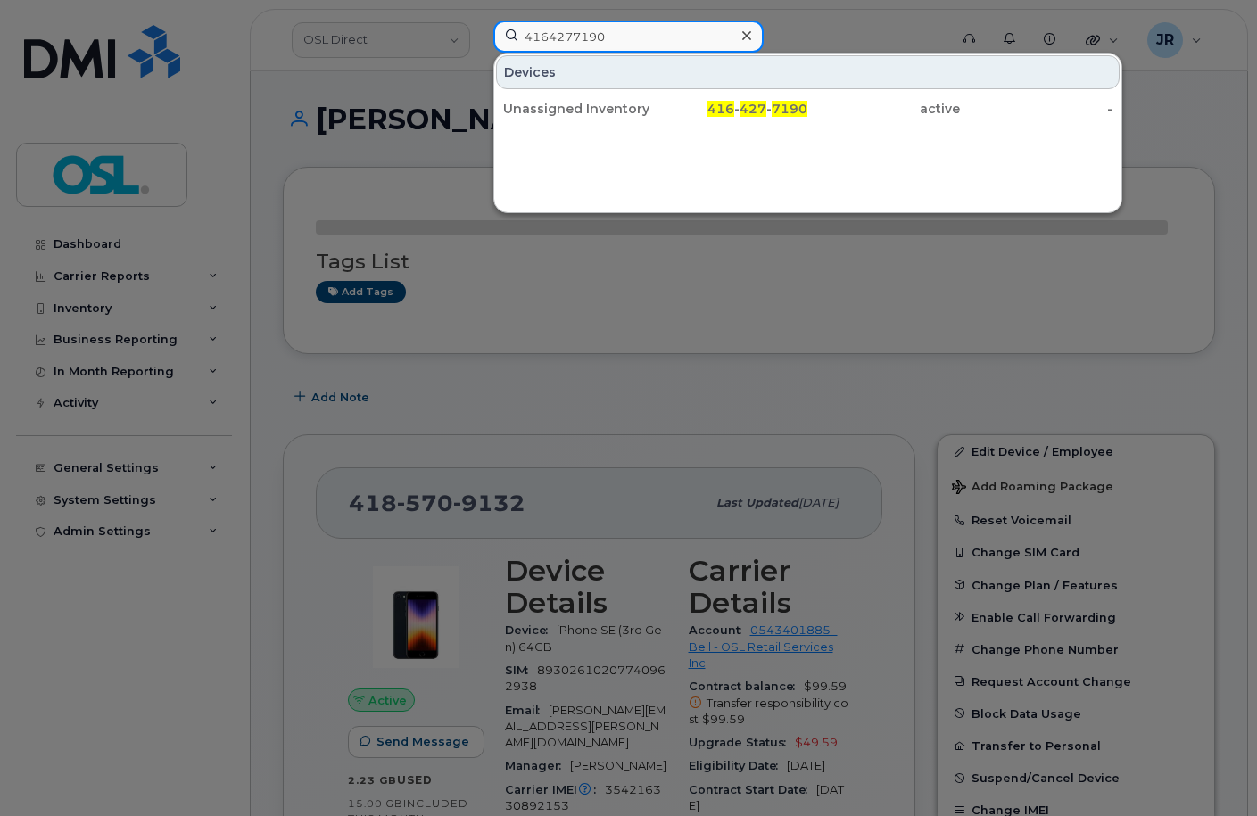
type input "4164277190"
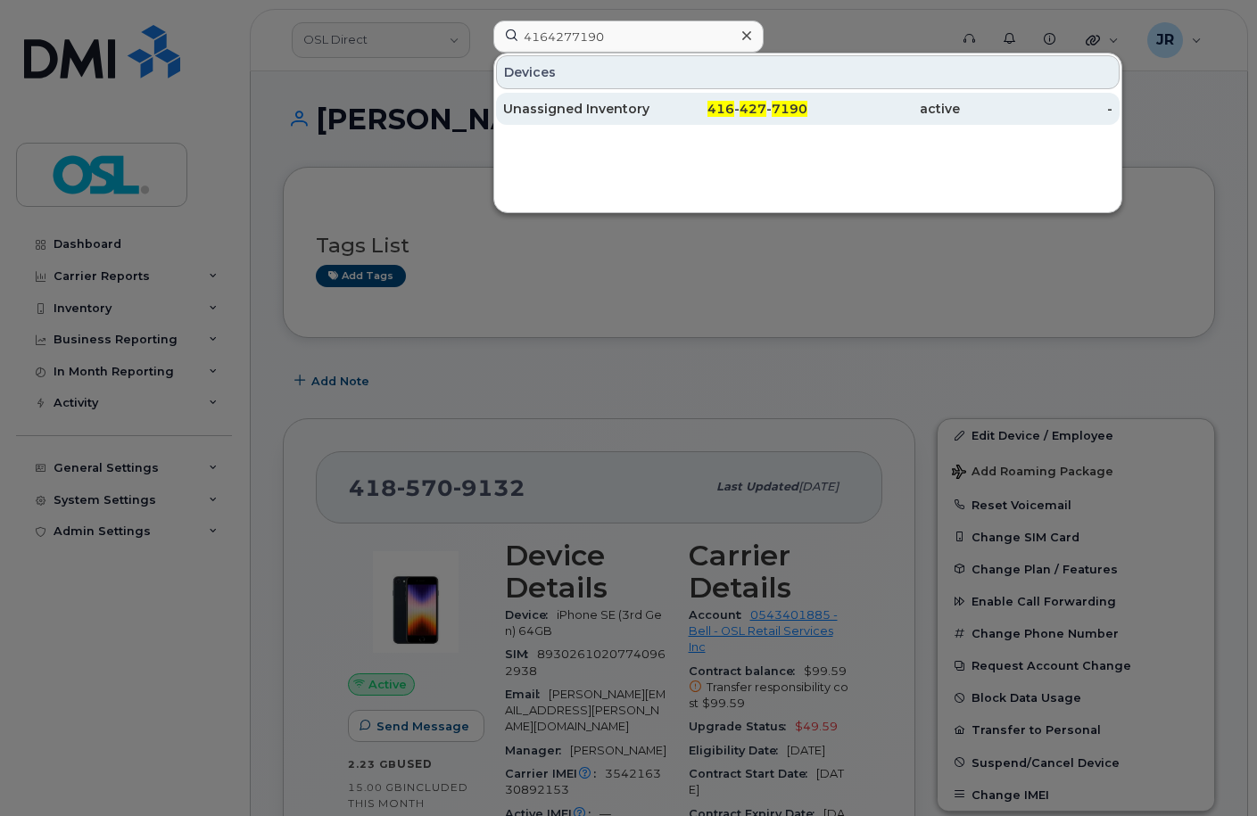
click at [542, 106] on div "Unassigned Inventory" at bounding box center [579, 109] width 153 height 18
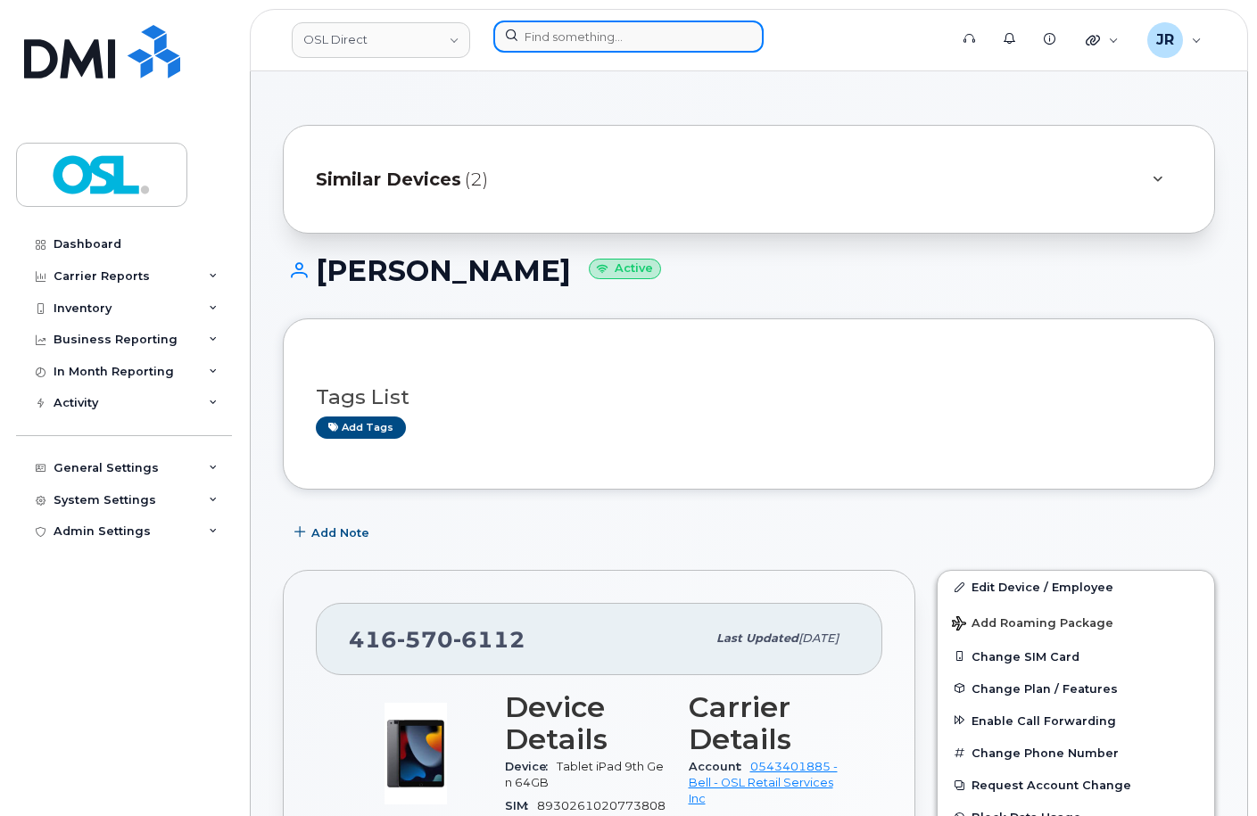
click at [556, 36] on input at bounding box center [628, 37] width 270 height 32
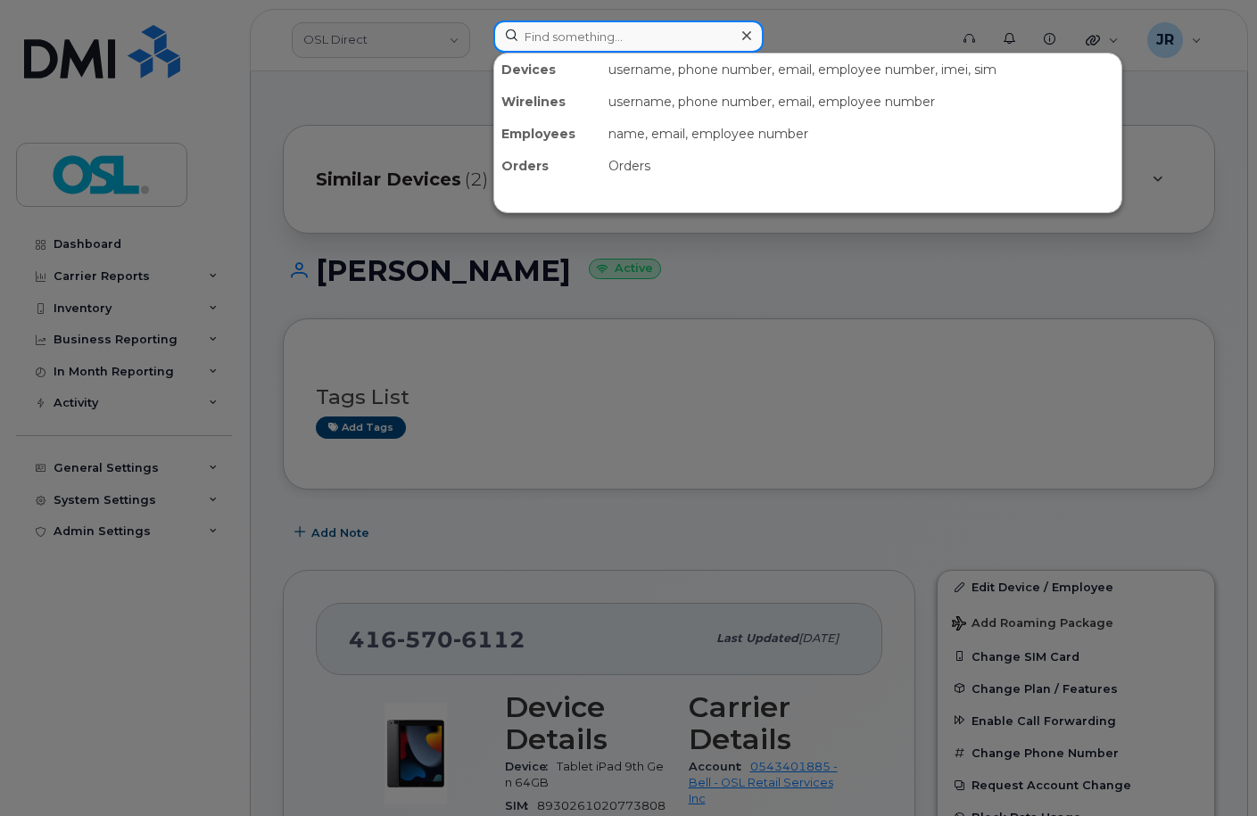
paste input "5064787582"
type input "5064787582"
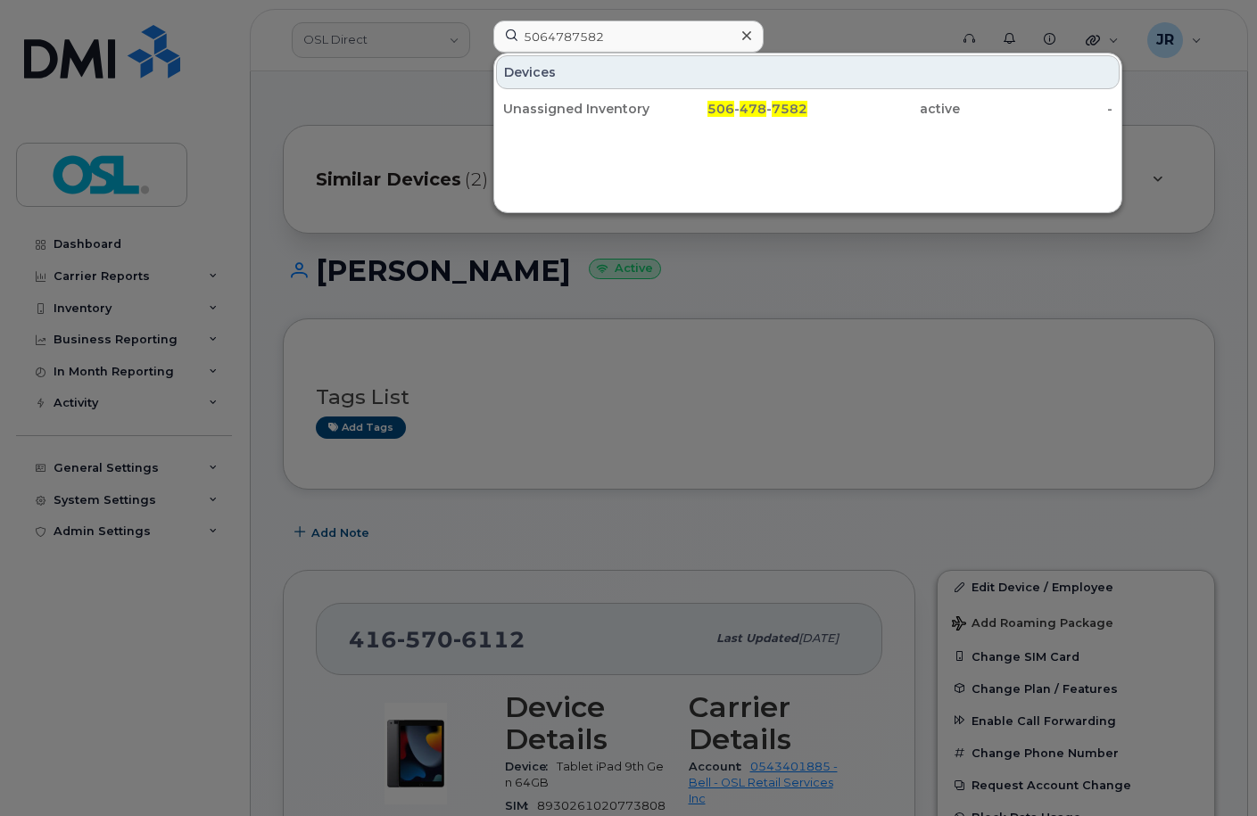
click at [600, 108] on div "Unassigned Inventory" at bounding box center [579, 109] width 153 height 18
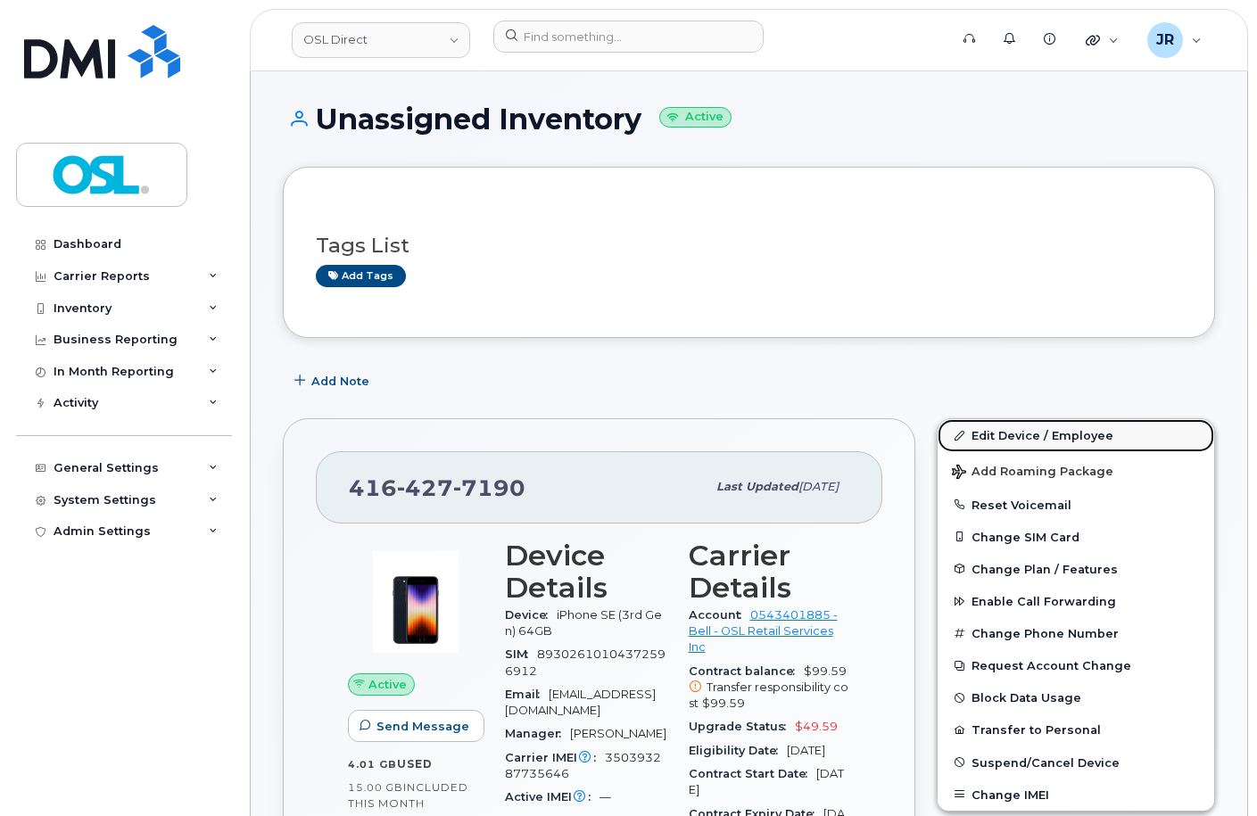
click at [993, 422] on link "Edit Device / Employee" at bounding box center [1076, 435] width 277 height 32
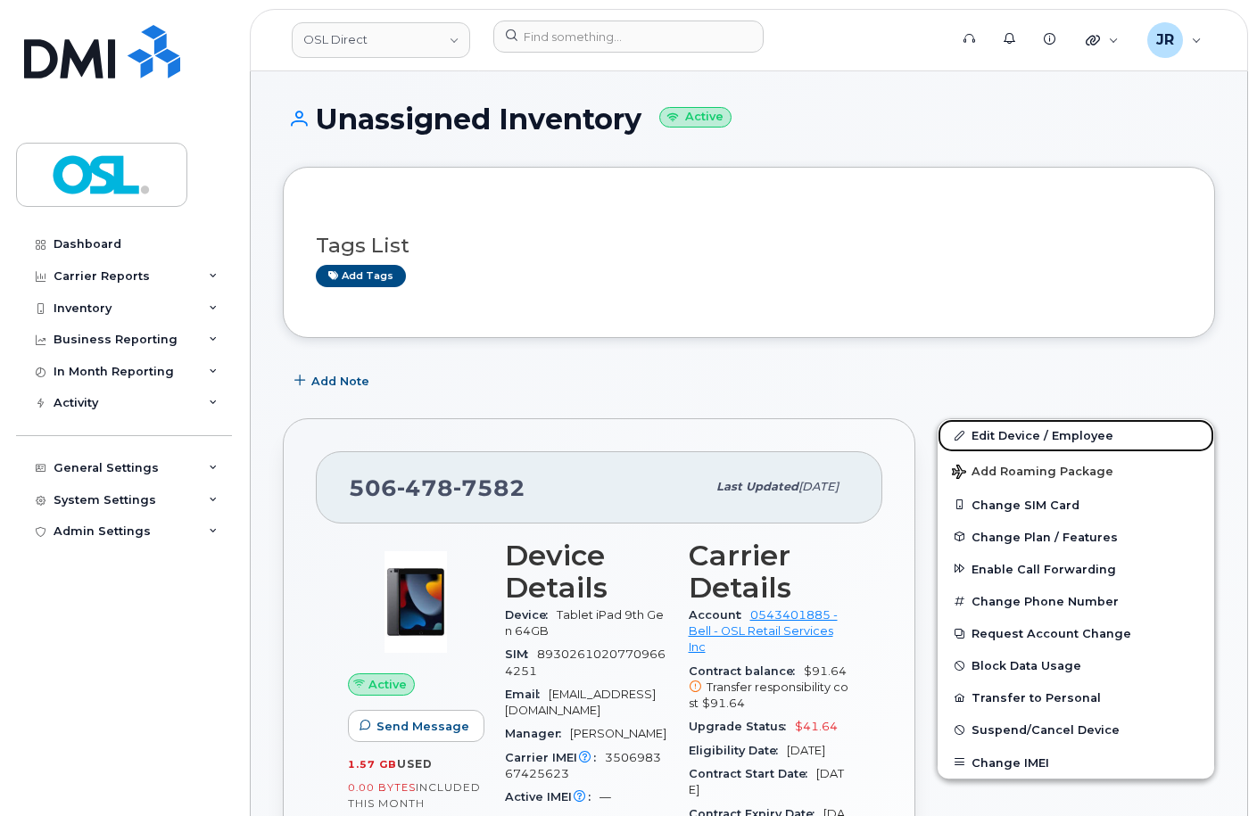
click at [1006, 420] on link "Edit Device / Employee" at bounding box center [1076, 435] width 277 height 32
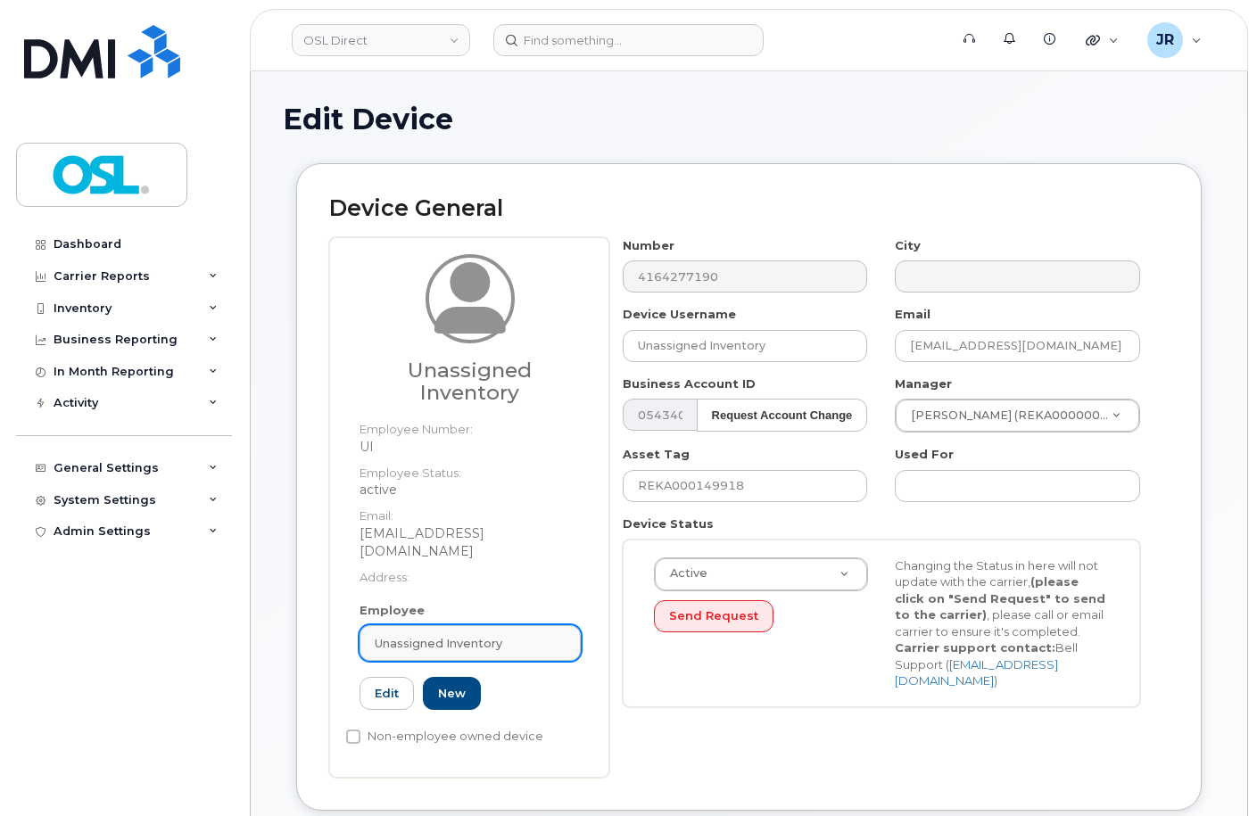
click at [444, 635] on link "Unassigned Inventory" at bounding box center [470, 643] width 221 height 36
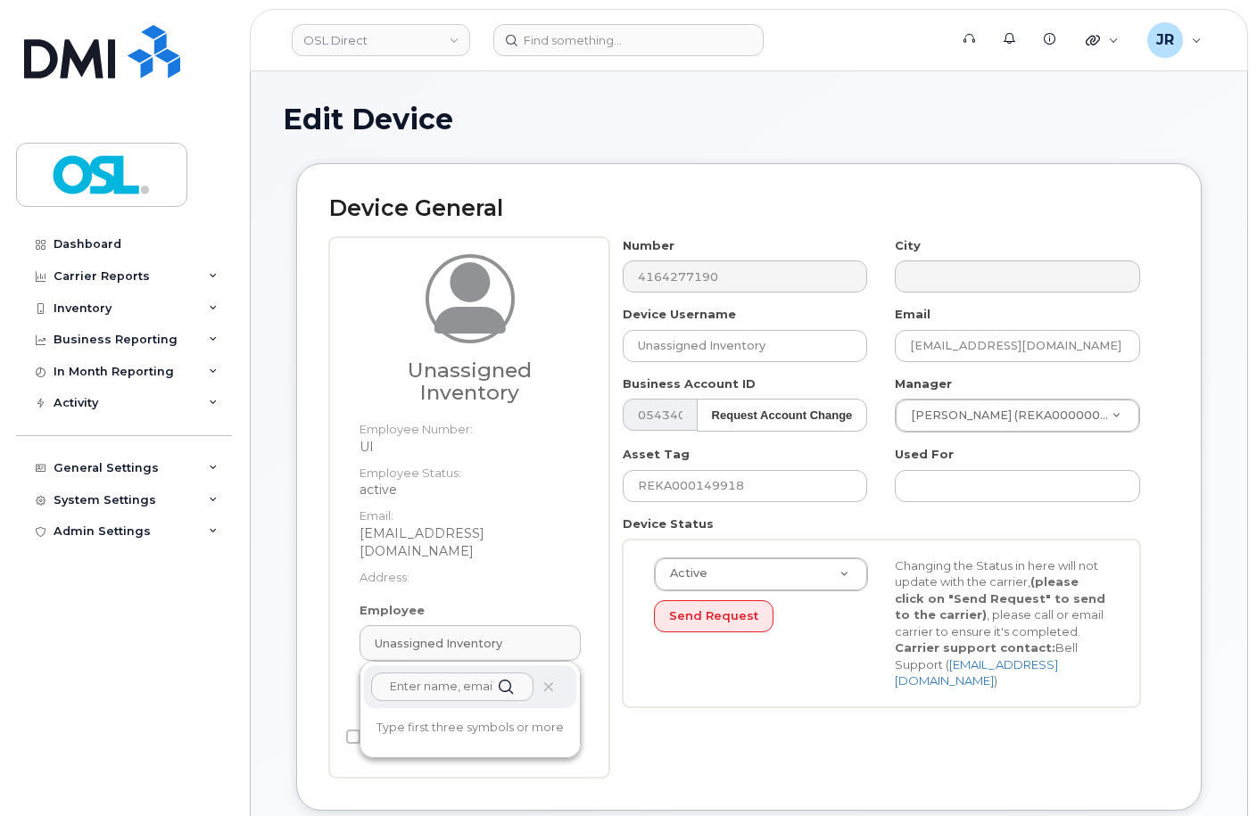
paste input "REKA000151746"
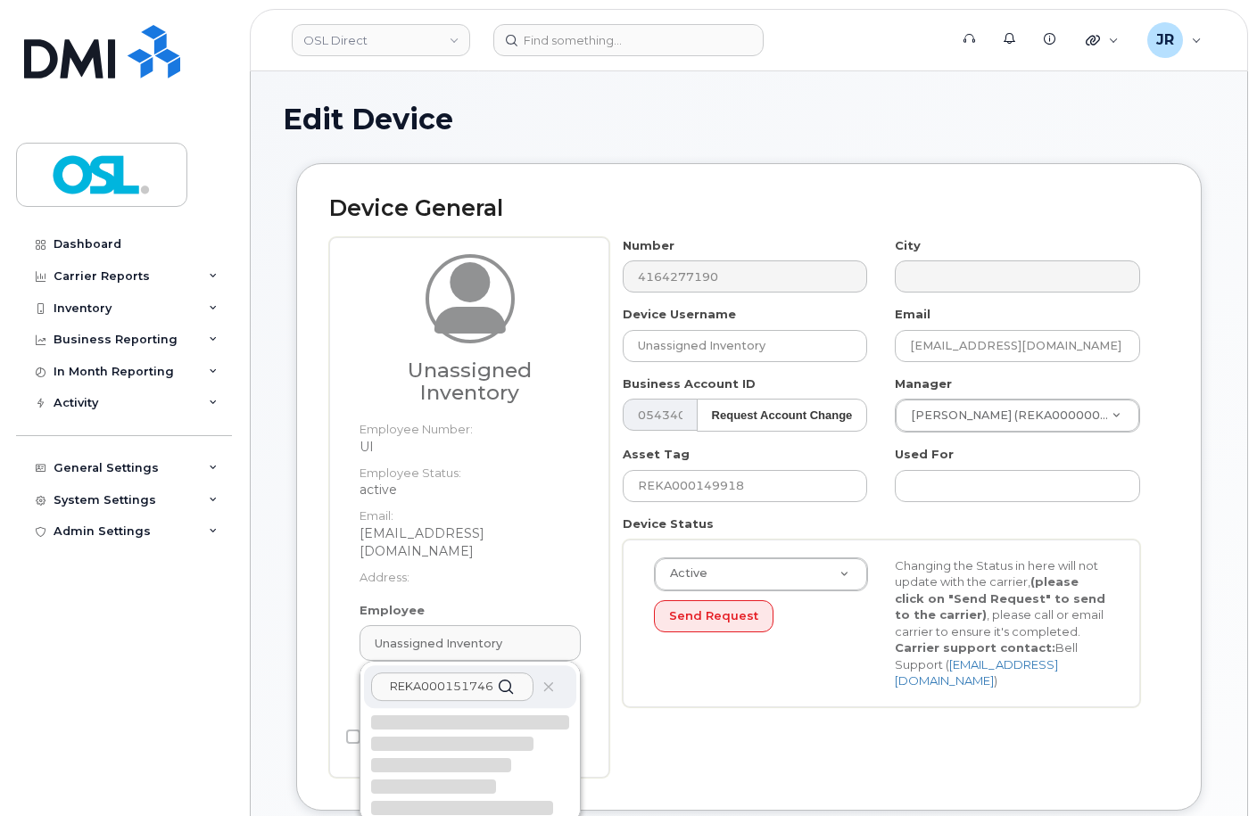
scroll to position [178, 0]
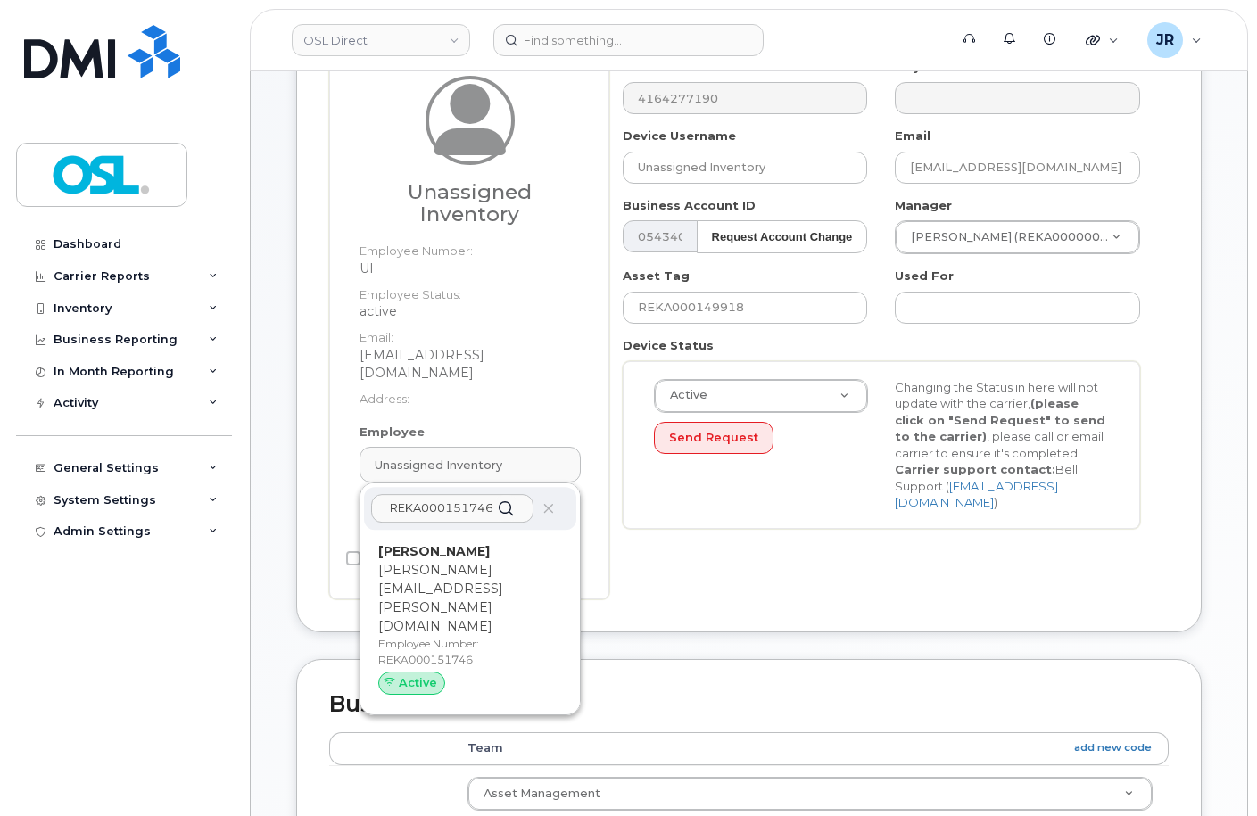
type input "REKA000151746"
click at [444, 571] on div "Saransh Bhatt saransh.bhatt@osldirect.com Employee Number: REKA000151746 Active" at bounding box center [470, 622] width 184 height 160
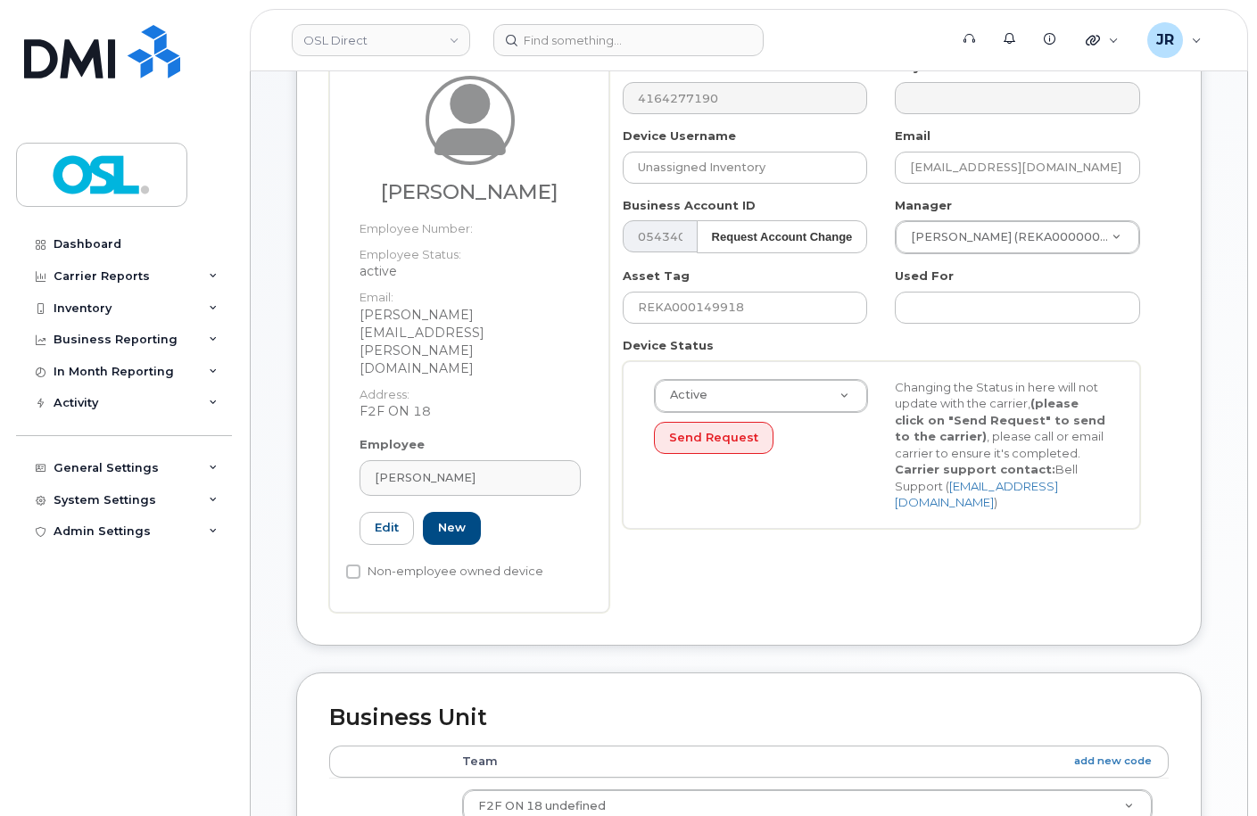
type input "REKA000151746"
type input "[PERSON_NAME]"
type input "[PERSON_NAME][EMAIL_ADDRESS][PERSON_NAME][DOMAIN_NAME]"
type input "3358070"
click at [706, 293] on input "REKA000149918" at bounding box center [745, 308] width 245 height 32
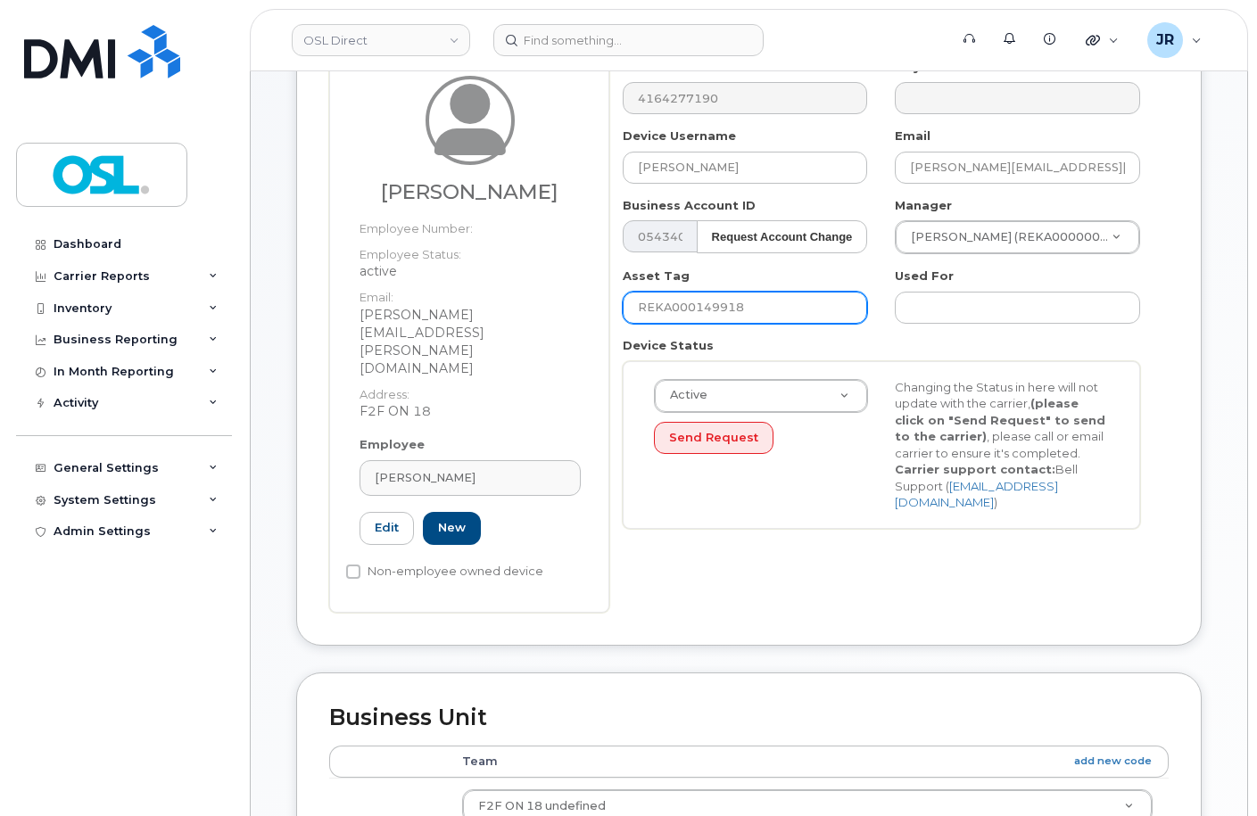
click at [706, 293] on input "REKA000149918" at bounding box center [745, 308] width 245 height 32
paste input "51746"
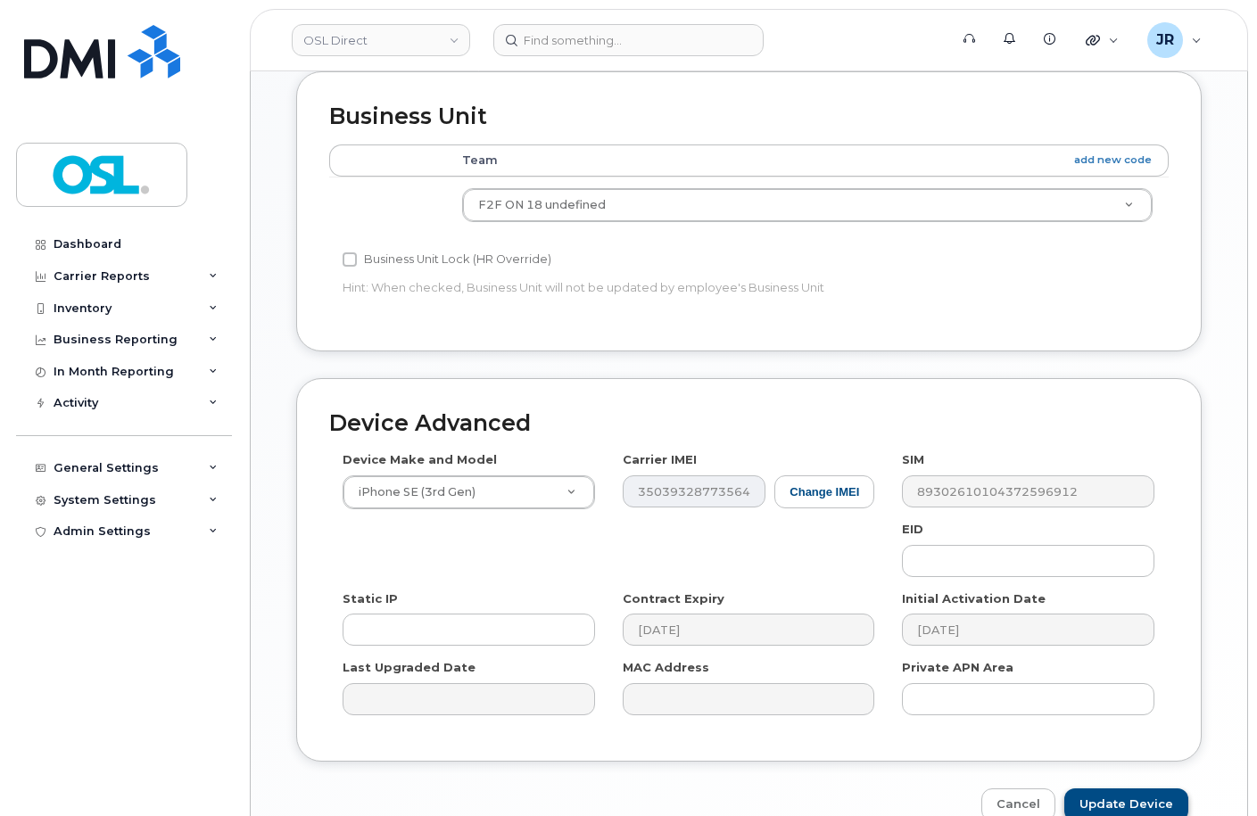
scroll to position [821, 0]
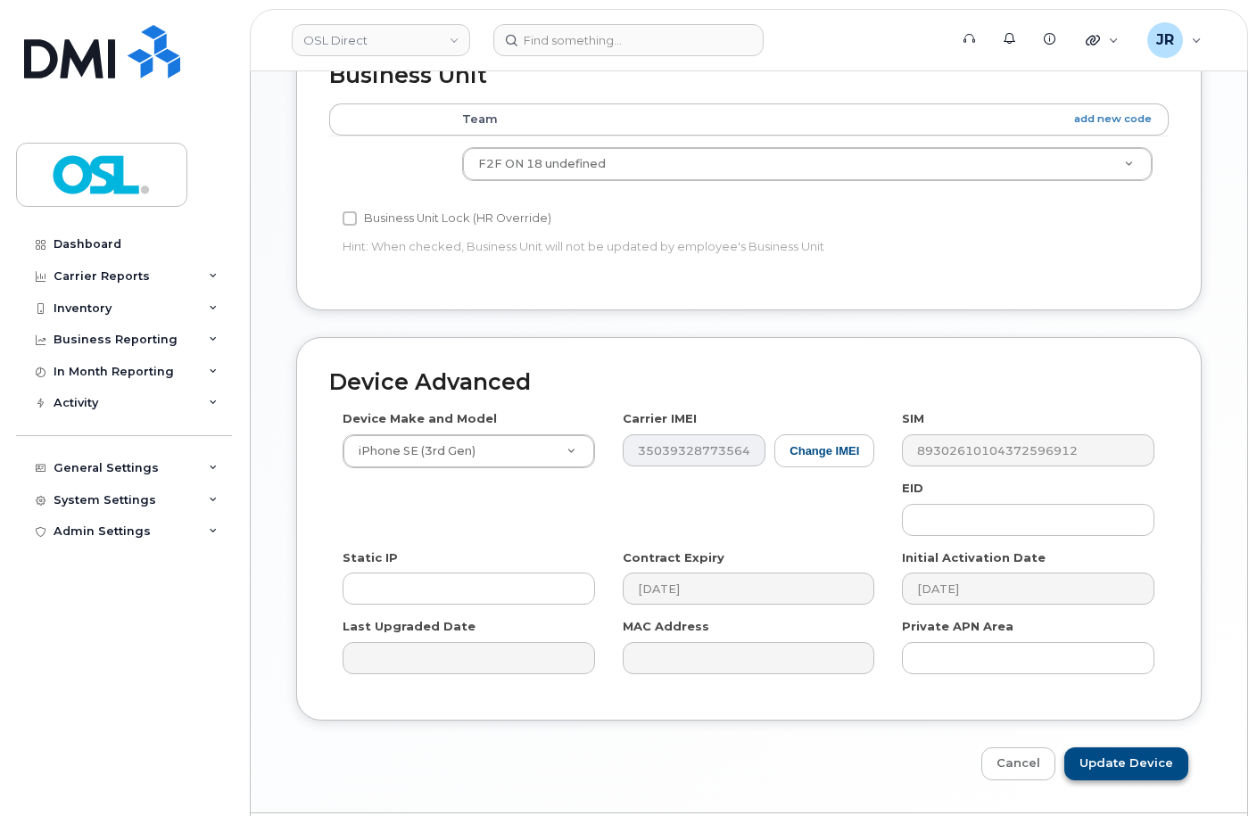
type input "REKA000151746"
click at [1168, 748] on input "Update Device" at bounding box center [1126, 764] width 124 height 33
type input "Saving..."
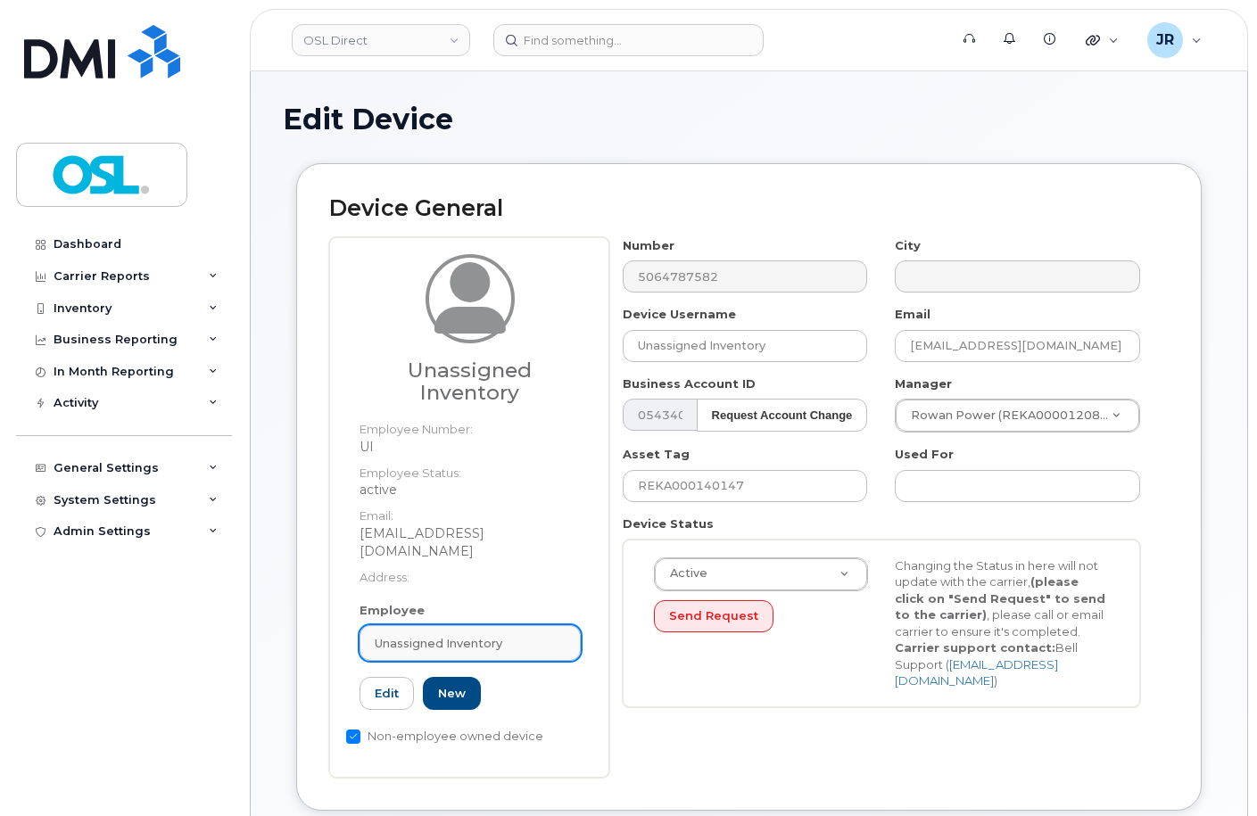
click at [445, 635] on span "Unassigned Inventory" at bounding box center [439, 643] width 128 height 17
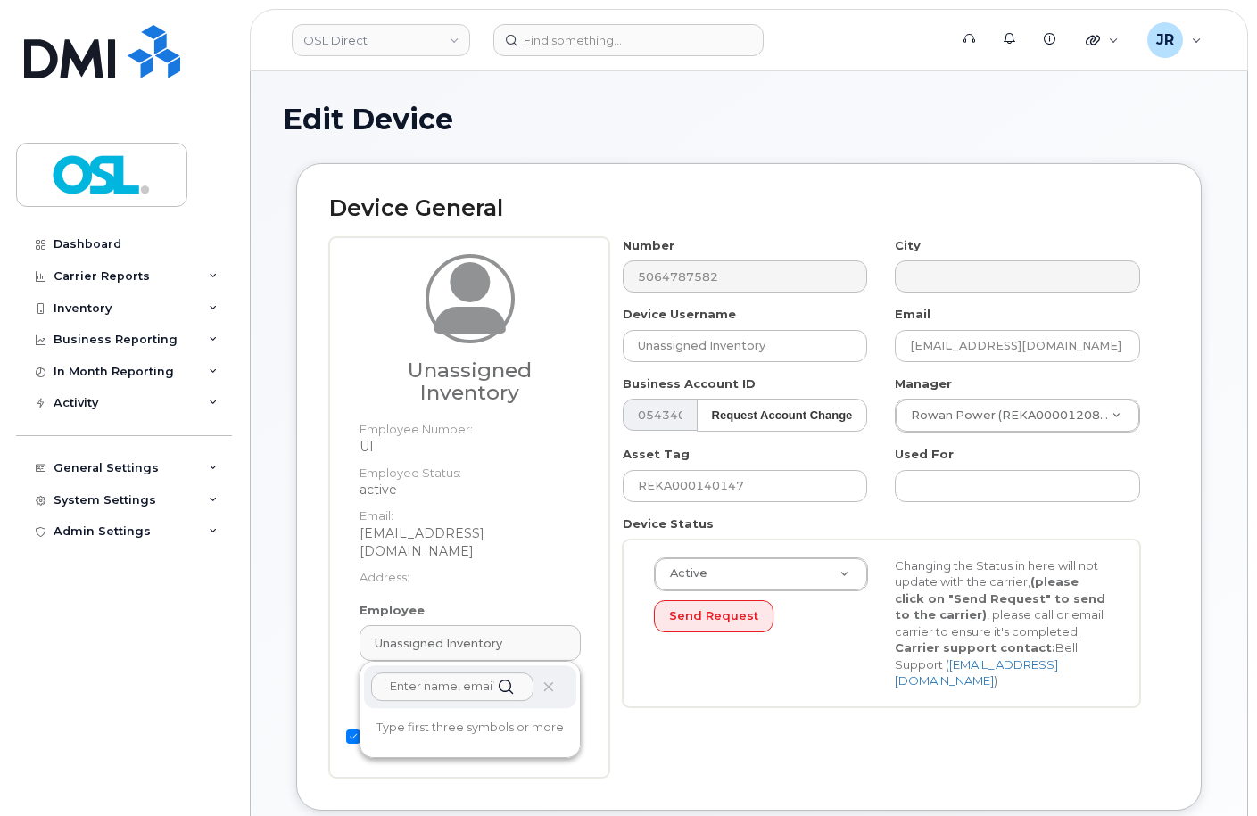
paste input "REKA000151746"
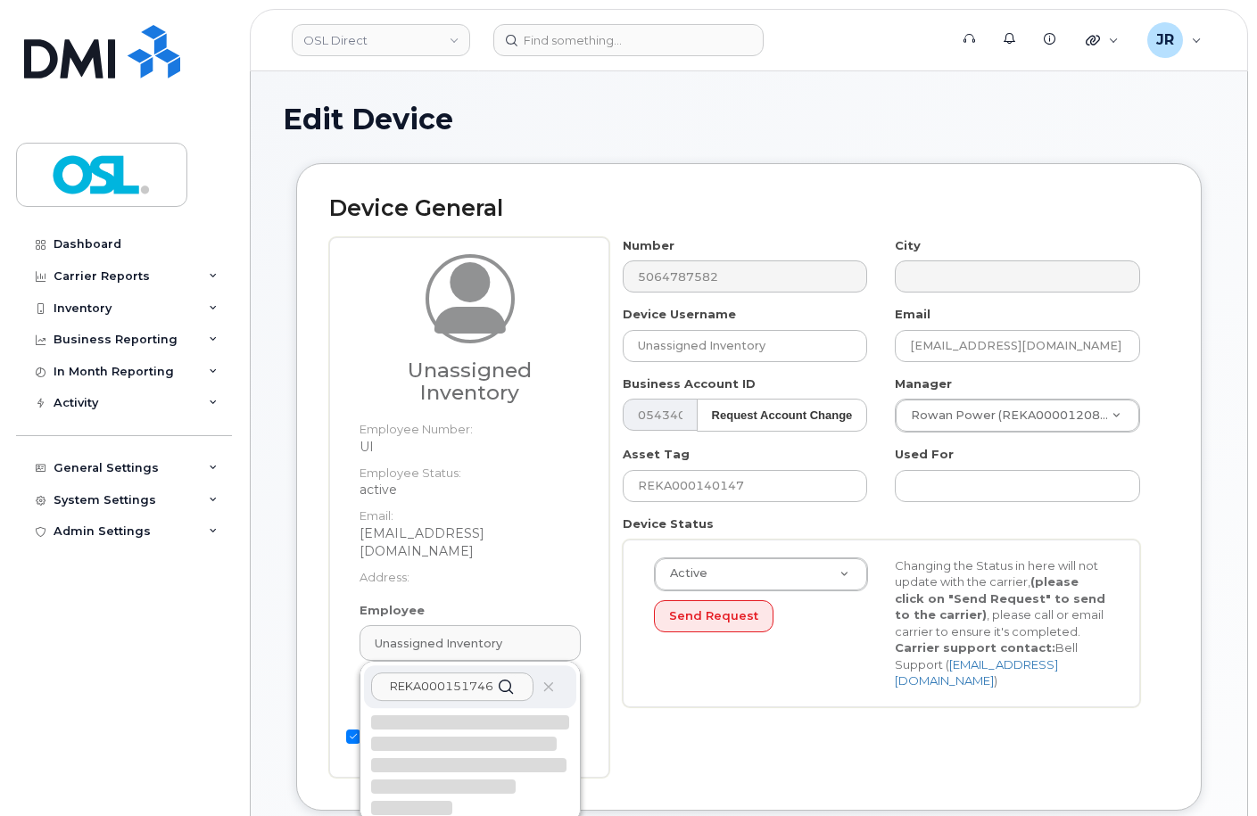
scroll to position [89, 0]
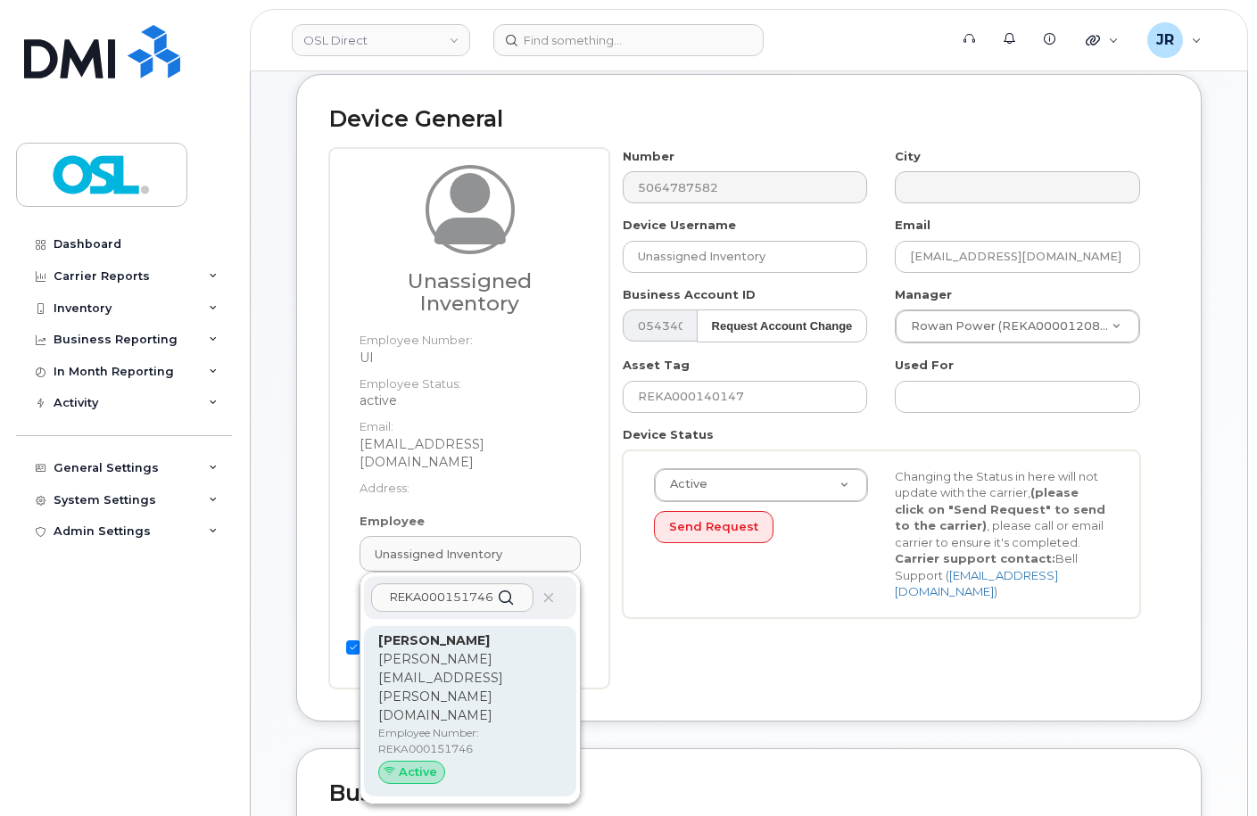
type input "REKA000151746"
click at [459, 650] on p "[PERSON_NAME][EMAIL_ADDRESS][PERSON_NAME][DOMAIN_NAME]" at bounding box center [470, 687] width 184 height 75
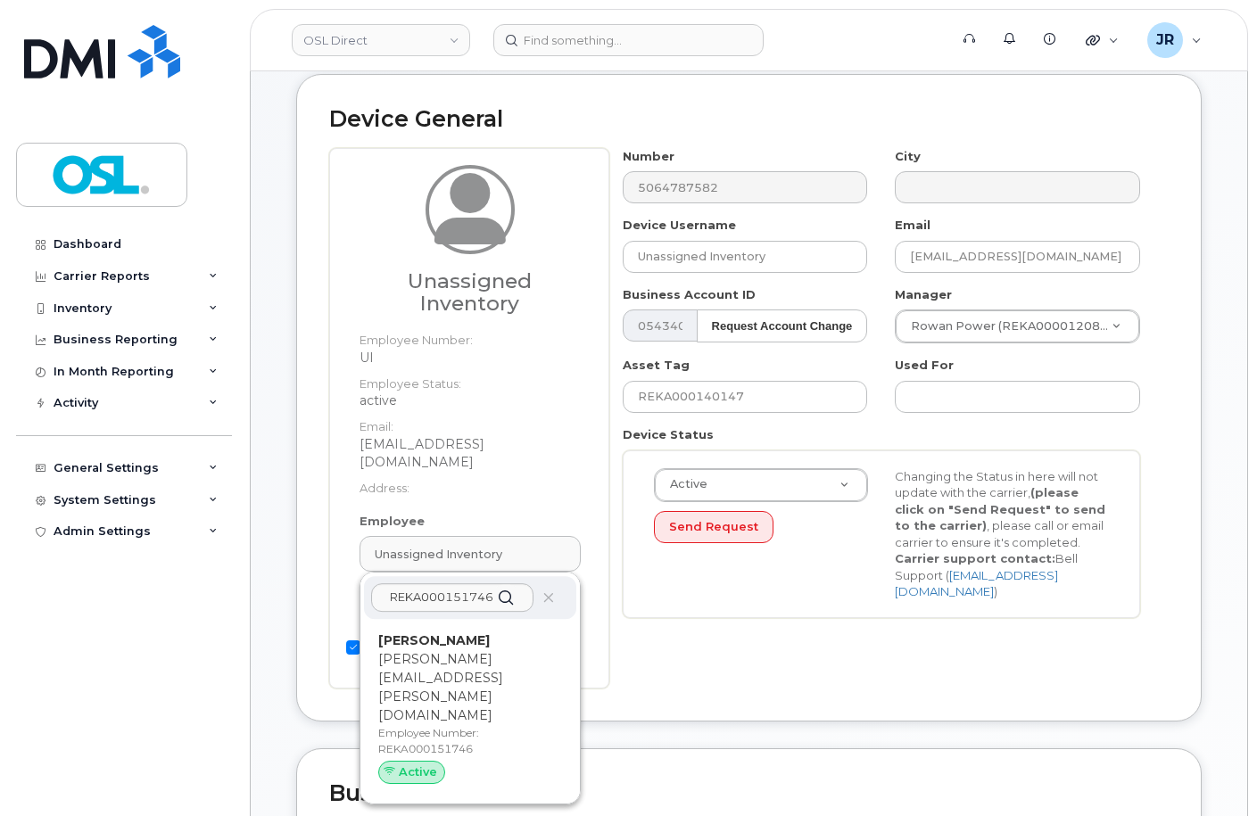
type input "REKA000151746"
type input "[PERSON_NAME]"
type input "[PERSON_NAME][EMAIL_ADDRESS][PERSON_NAME][DOMAIN_NAME]"
type input "3358070"
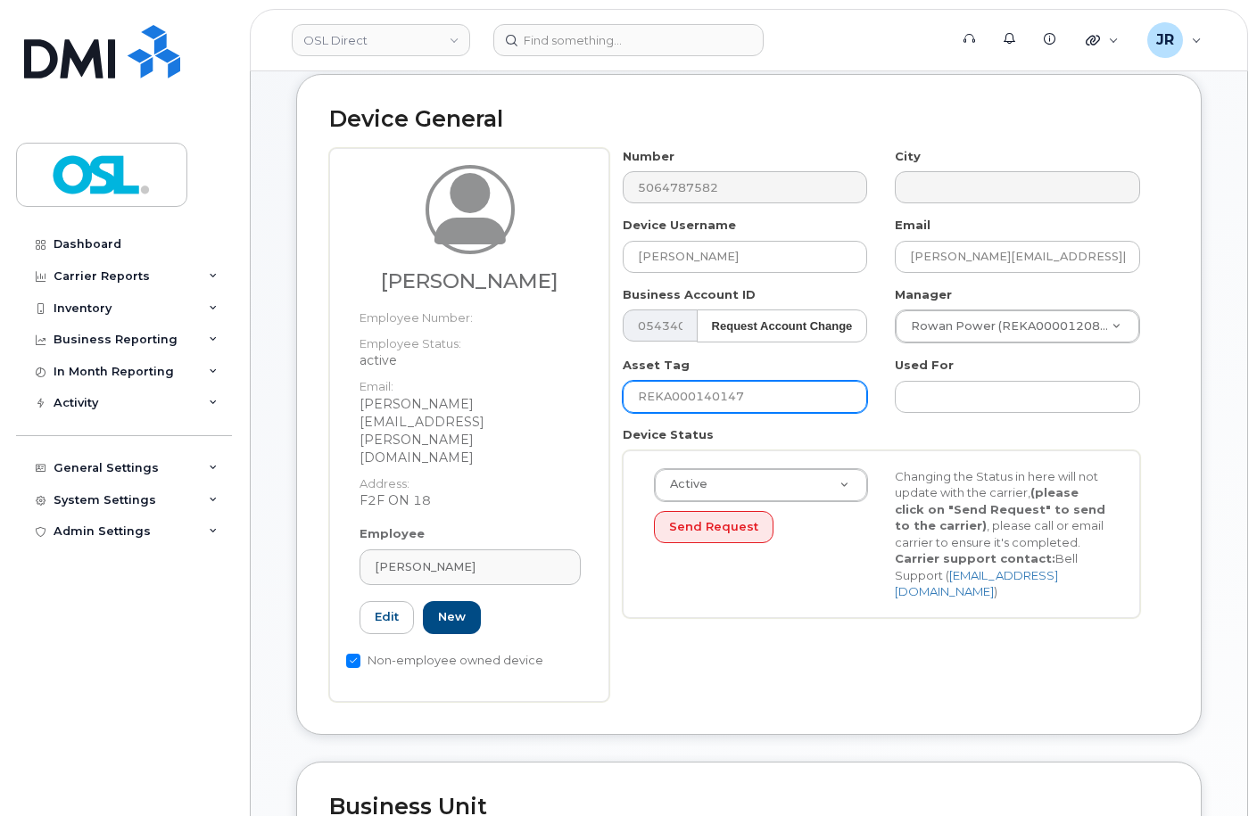
click at [716, 390] on input "REKA000140147" at bounding box center [745, 397] width 245 height 32
paste input "51746"
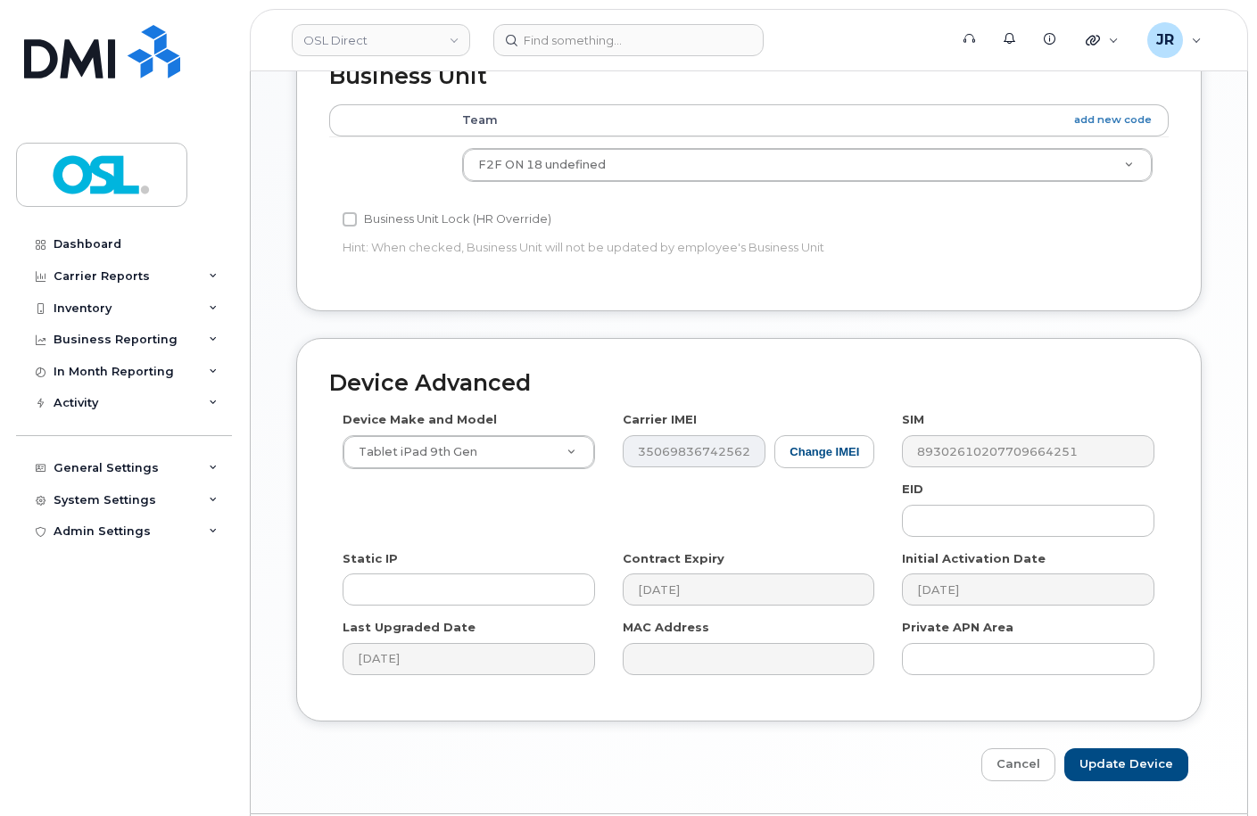
scroll to position [821, 0]
type input "REKA000151746"
click at [1153, 748] on input "Update Device" at bounding box center [1126, 764] width 124 height 33
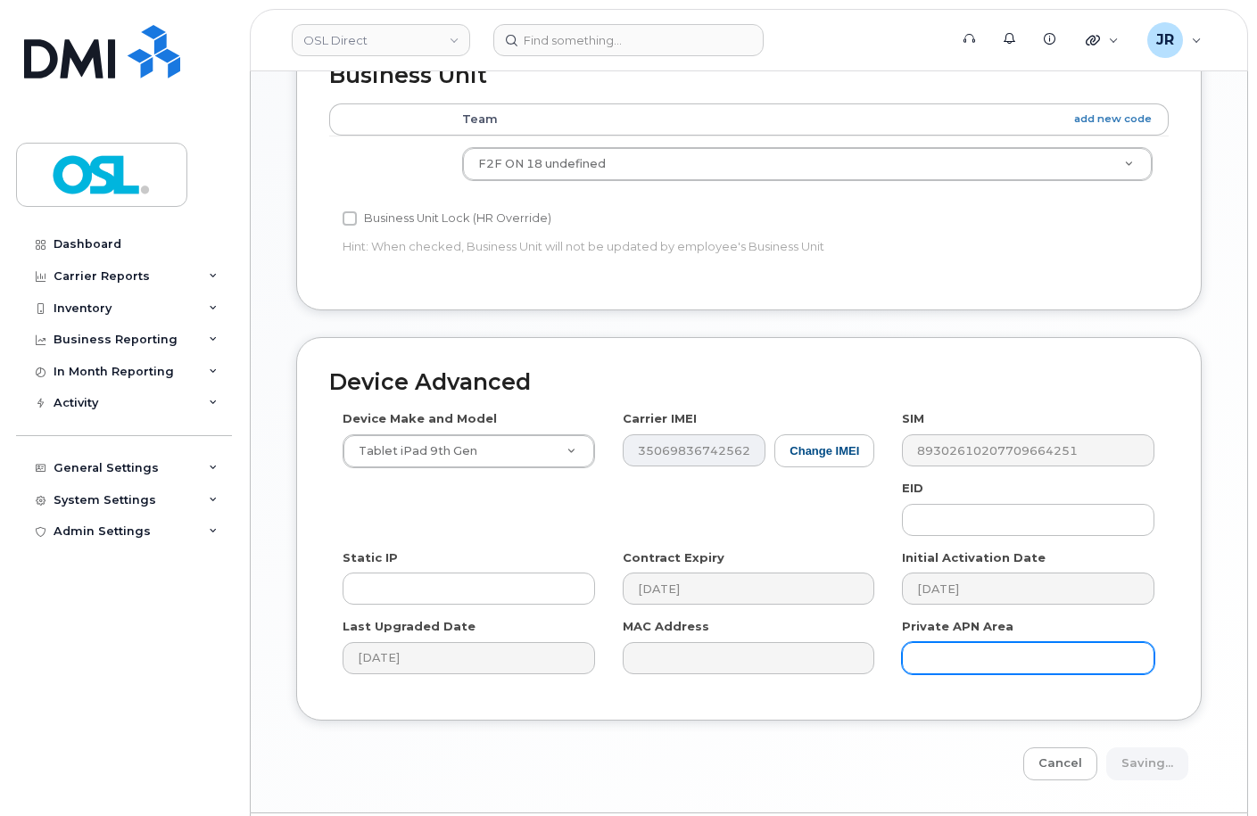
type input "Saving..."
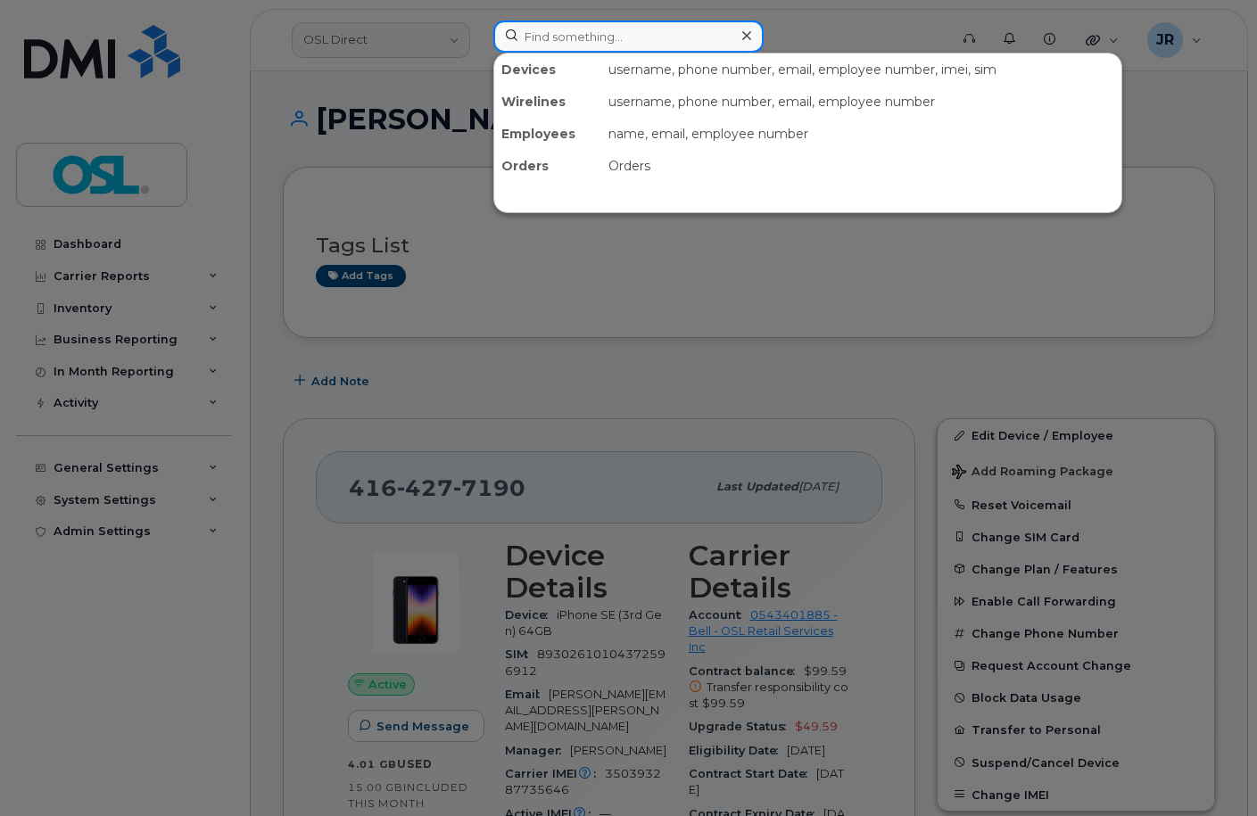
click at [534, 38] on input at bounding box center [628, 37] width 270 height 32
paste input "4383566079"
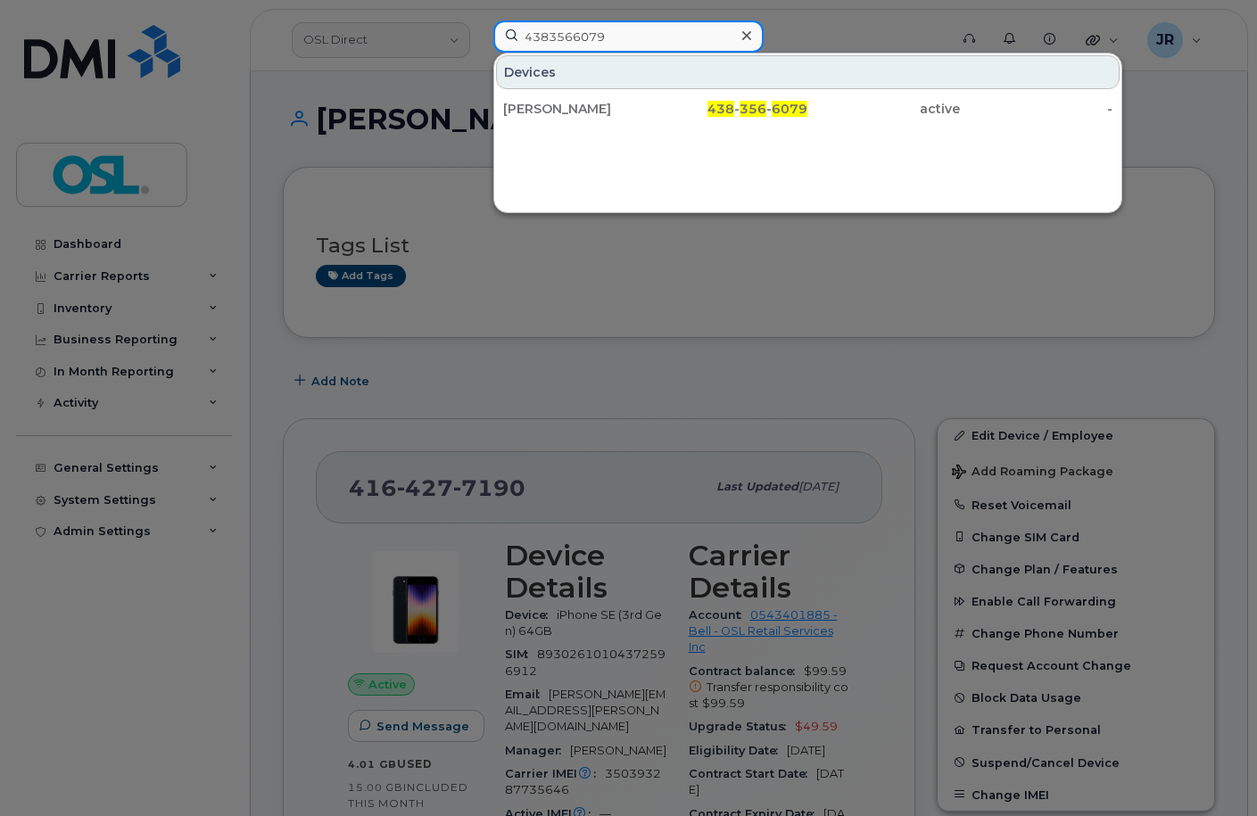
type input "4383566079"
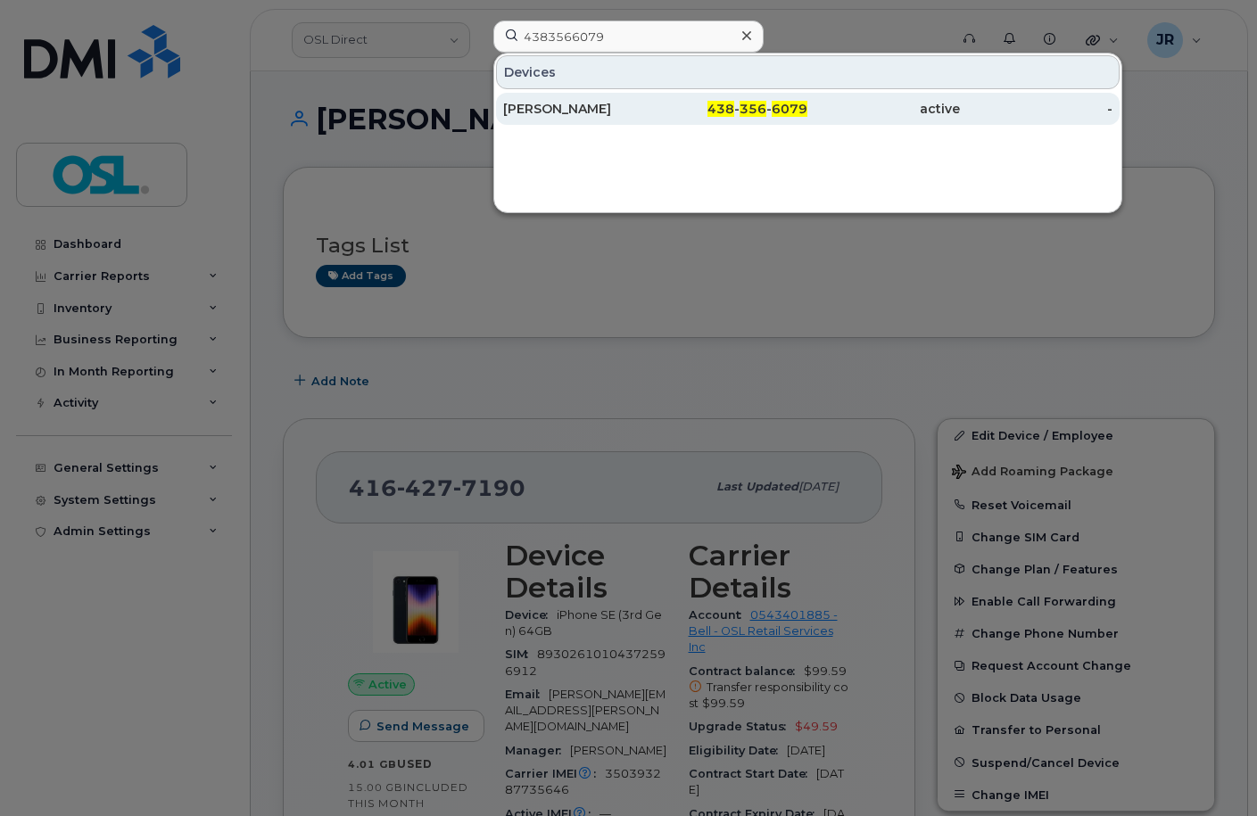
click at [536, 112] on div "Amine Djadi" at bounding box center [579, 109] width 153 height 18
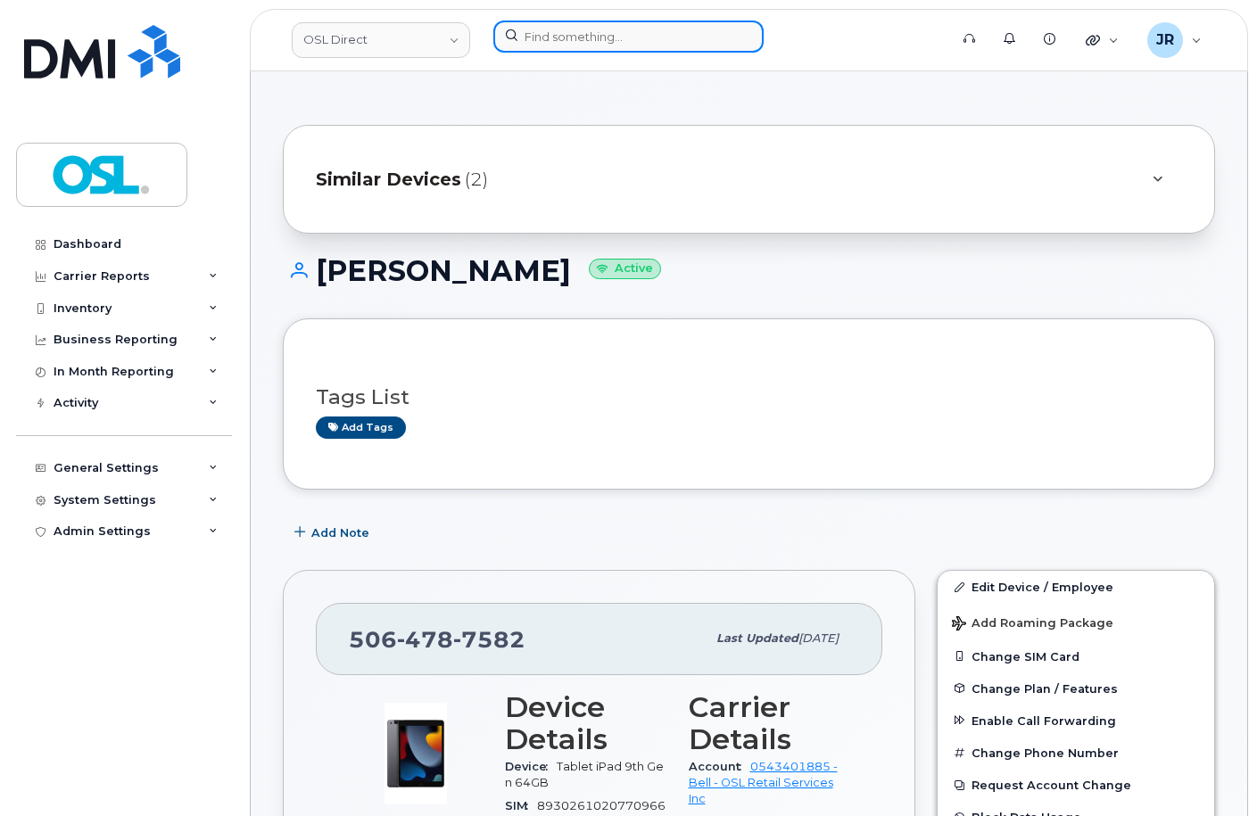
click at [540, 36] on input at bounding box center [628, 37] width 270 height 32
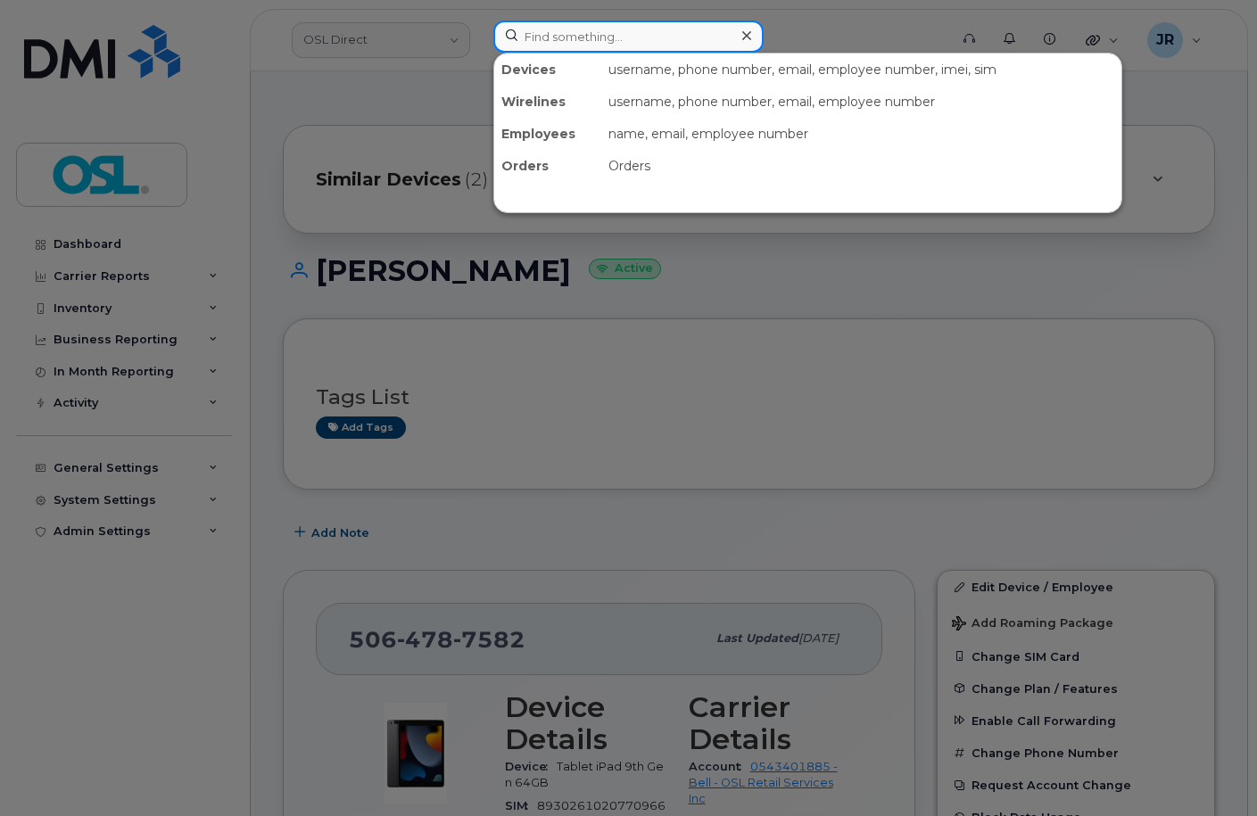
paste input "4165282265"
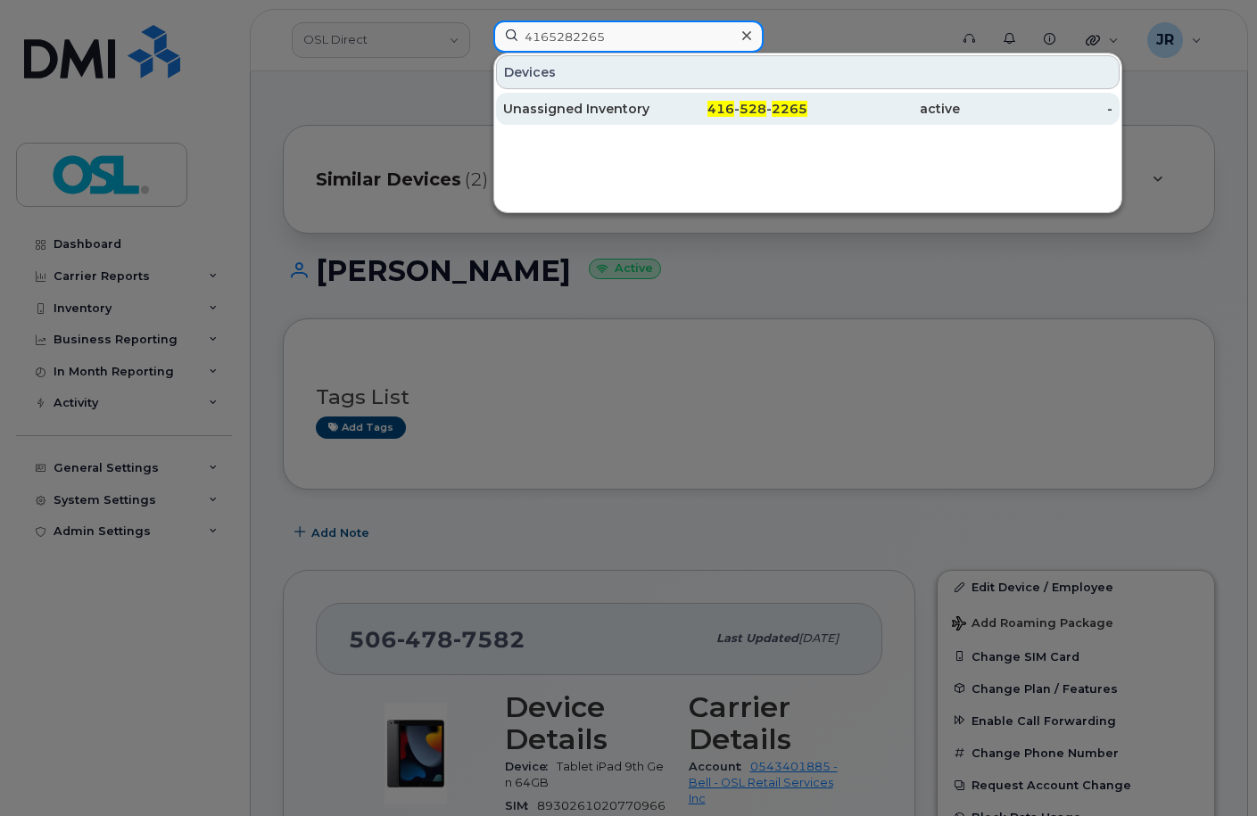
type input "4165282265"
click at [539, 116] on div "Unassigned Inventory" at bounding box center [579, 109] width 153 height 18
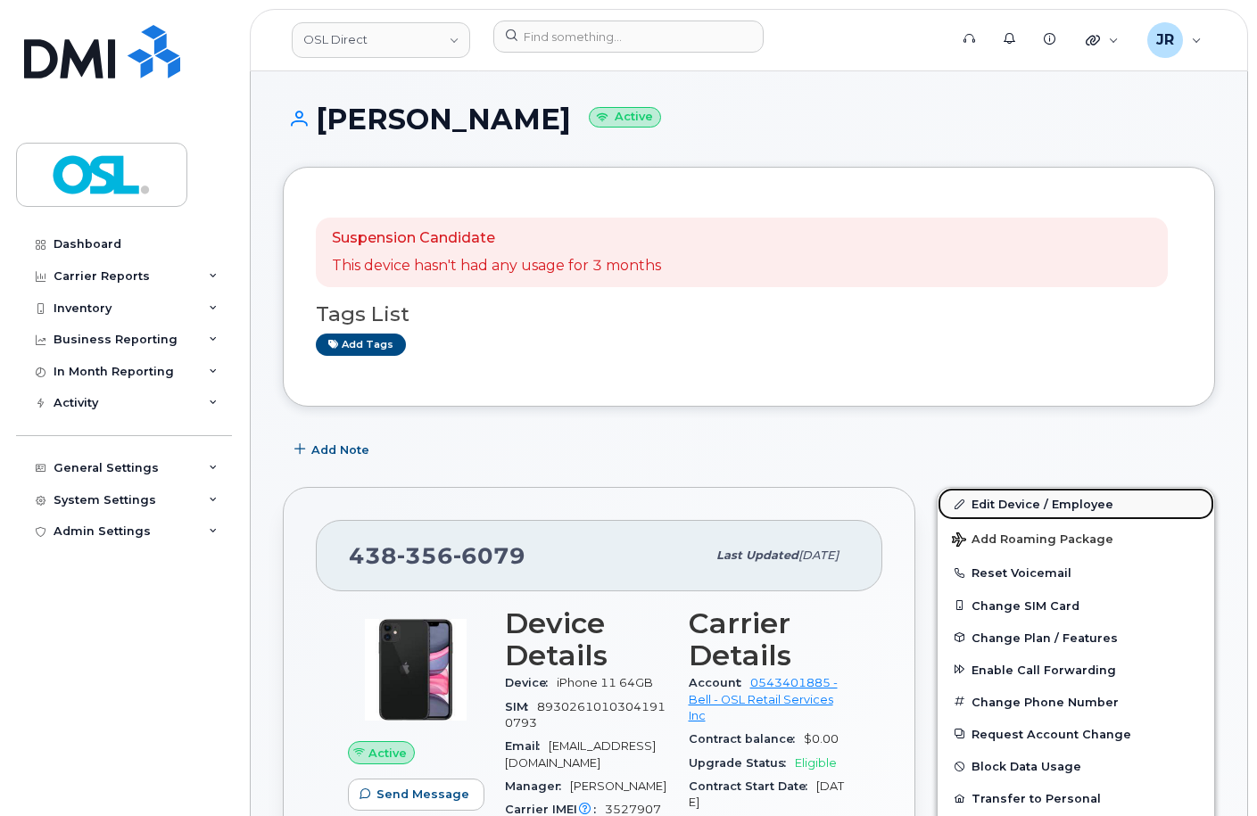
click at [1043, 506] on link "Edit Device / Employee" at bounding box center [1076, 504] width 277 height 32
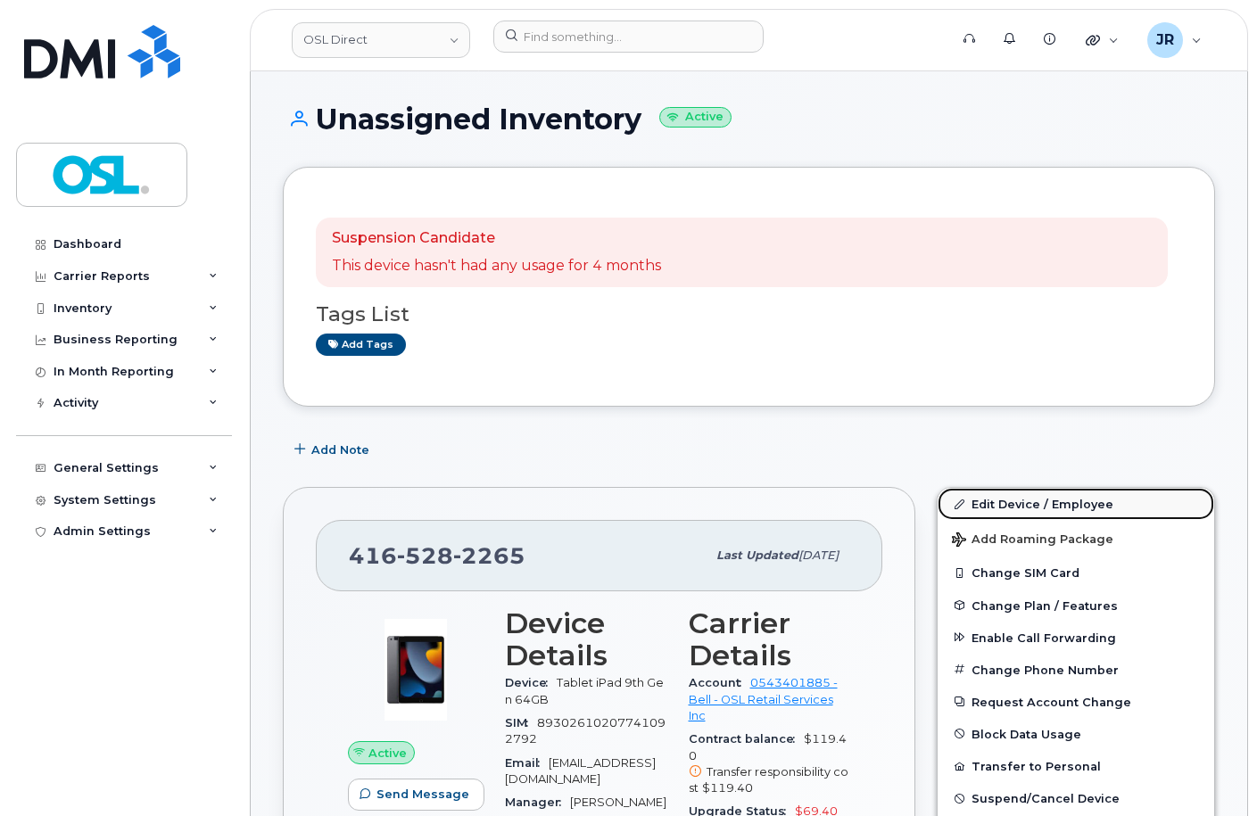
click at [1013, 500] on link "Edit Device / Employee" at bounding box center [1076, 504] width 277 height 32
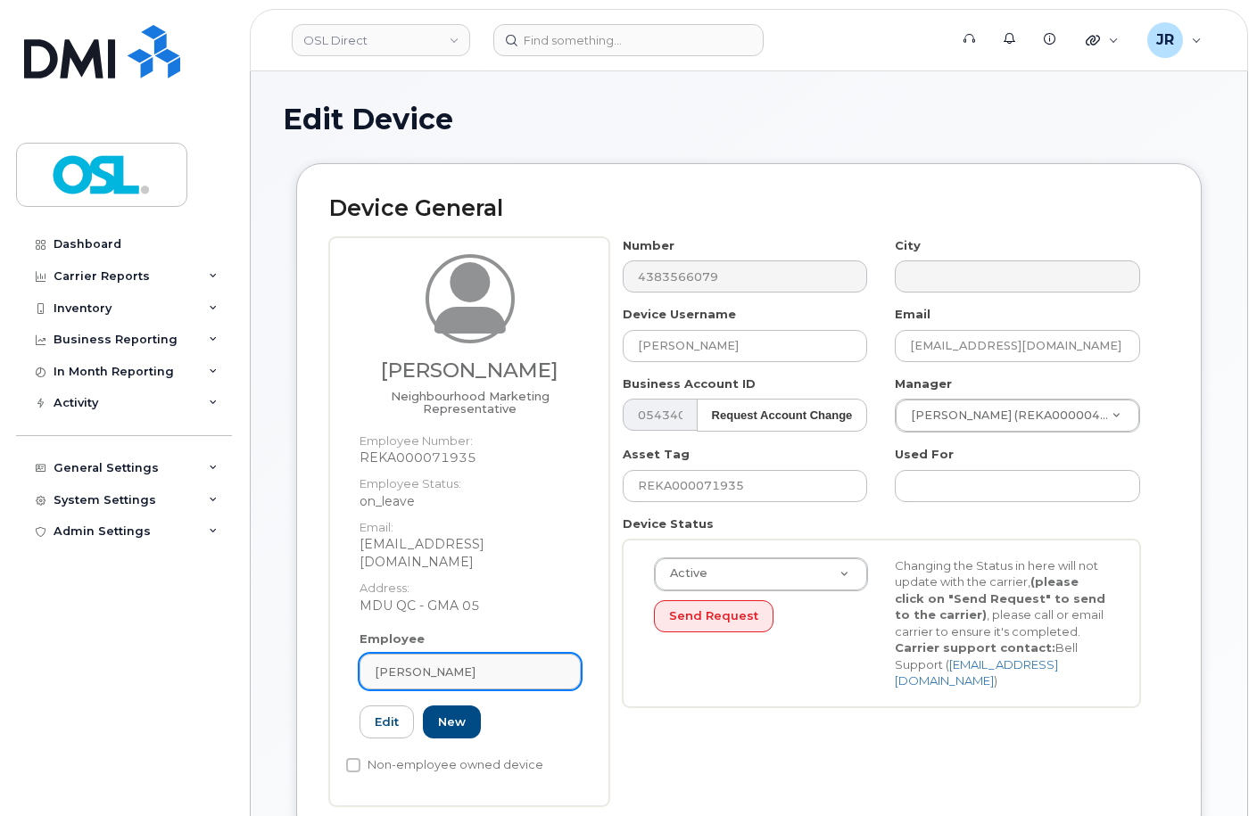
click at [449, 664] on div "[PERSON_NAME]" at bounding box center [470, 672] width 191 height 17
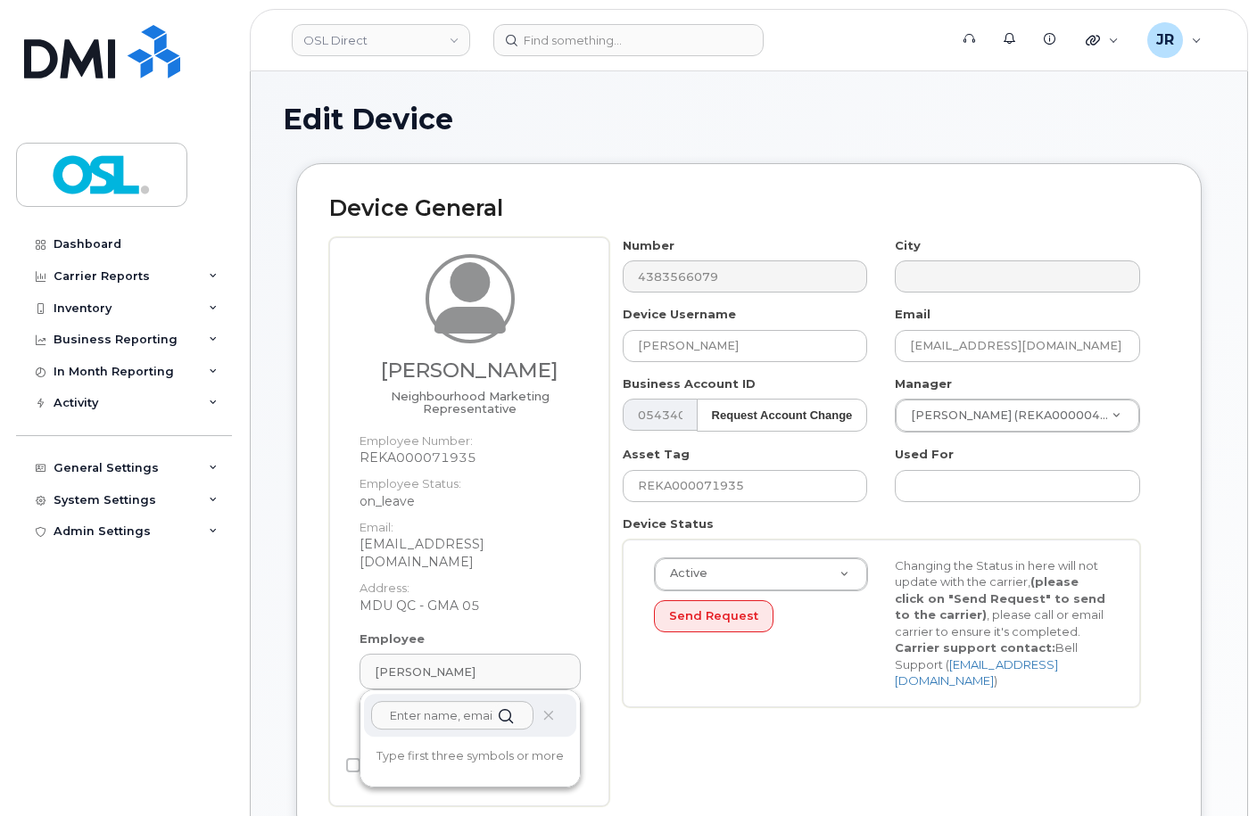
paste input "REKA000071935"
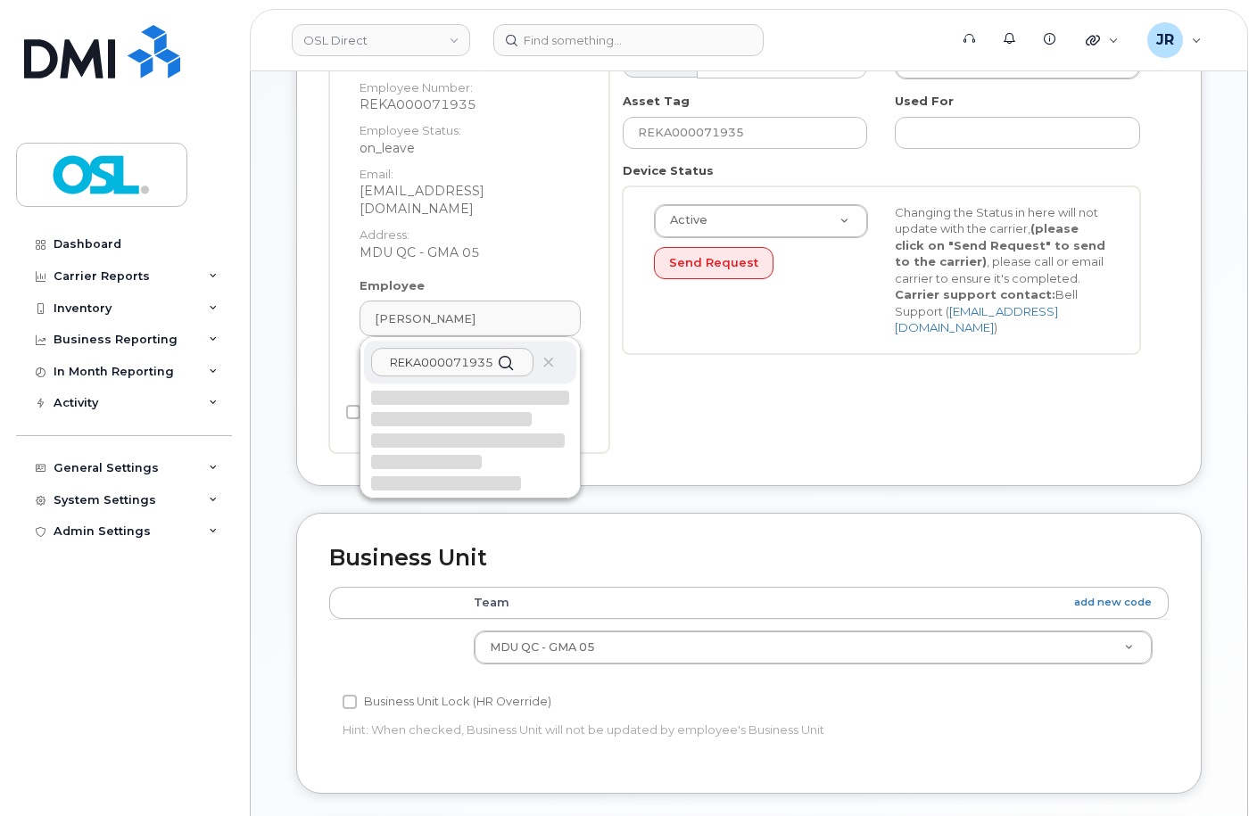
scroll to position [357, 0]
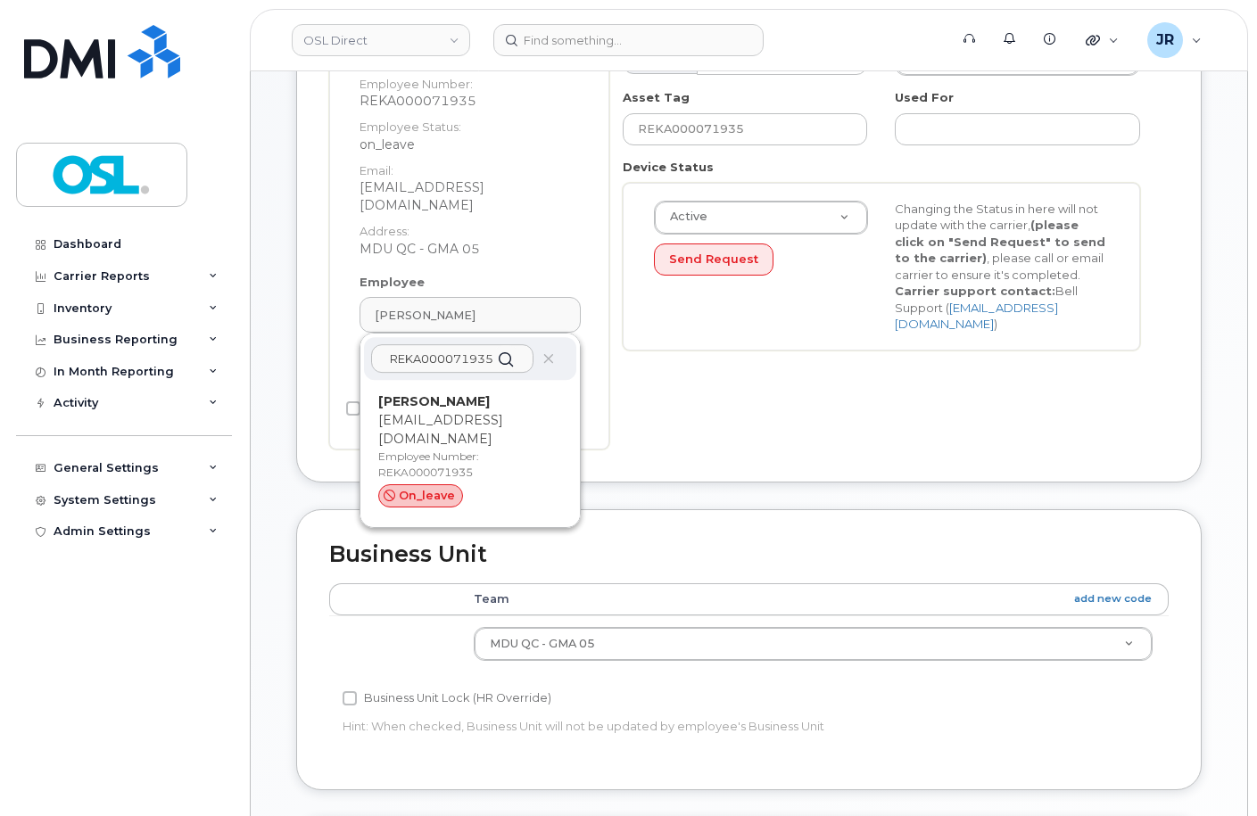
type input "REKA000071935"
click at [465, 393] on p "[PERSON_NAME]" at bounding box center [470, 402] width 184 height 19
type input "4724262"
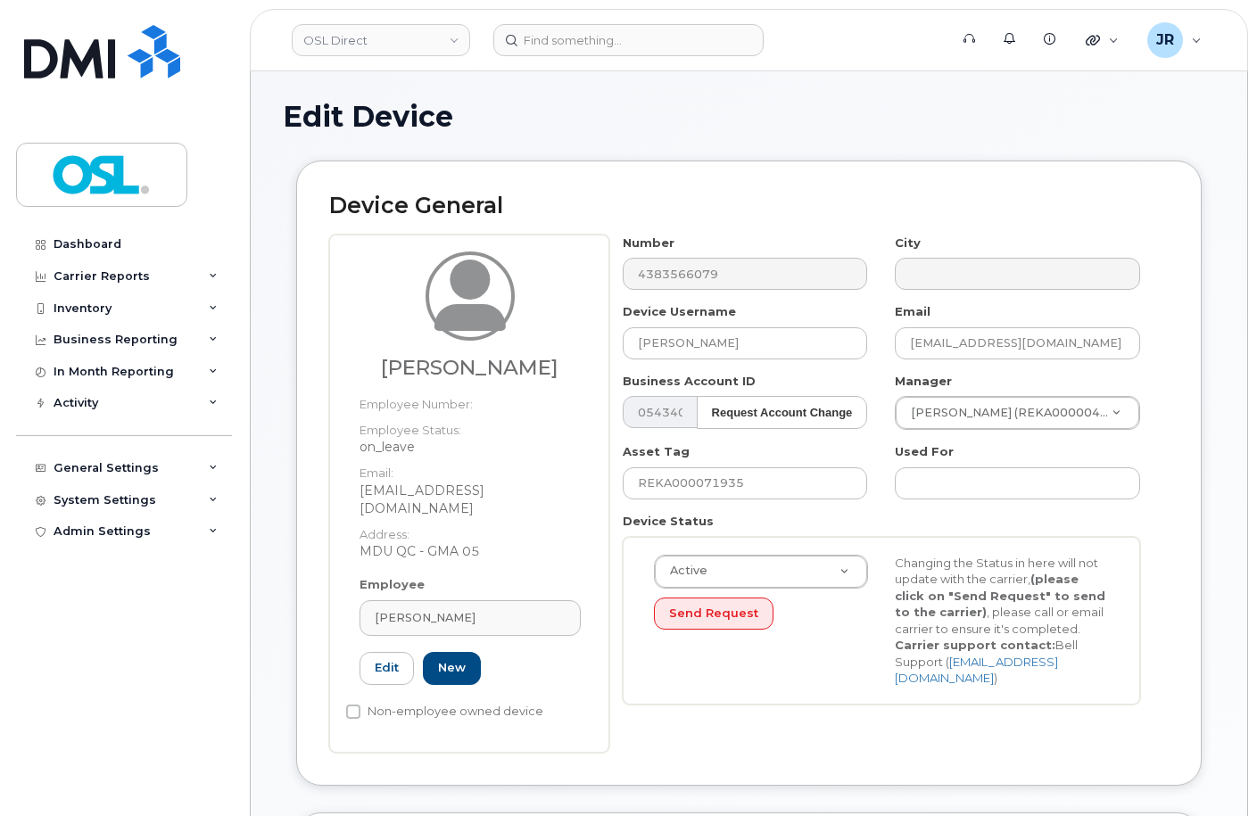
scroll to position [0, 0]
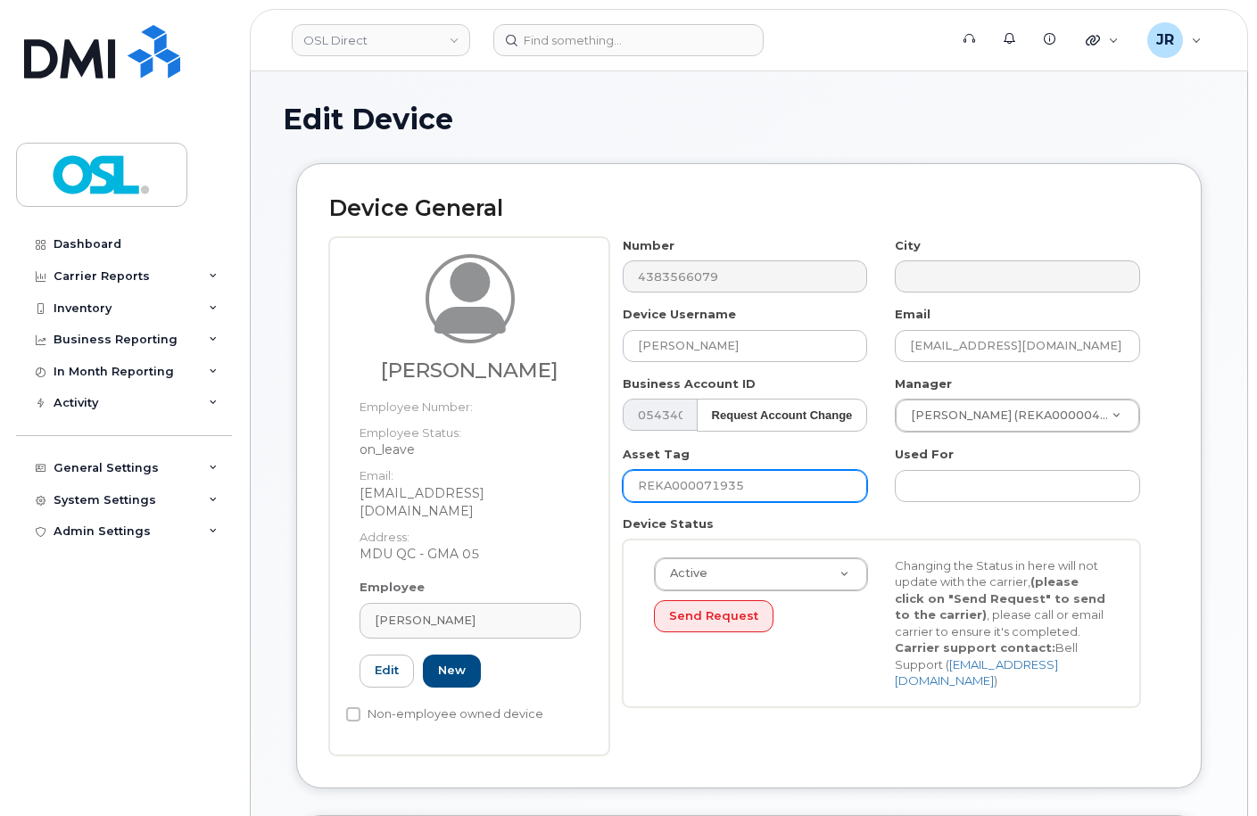
click at [685, 489] on input "REKA000071935" at bounding box center [745, 486] width 245 height 32
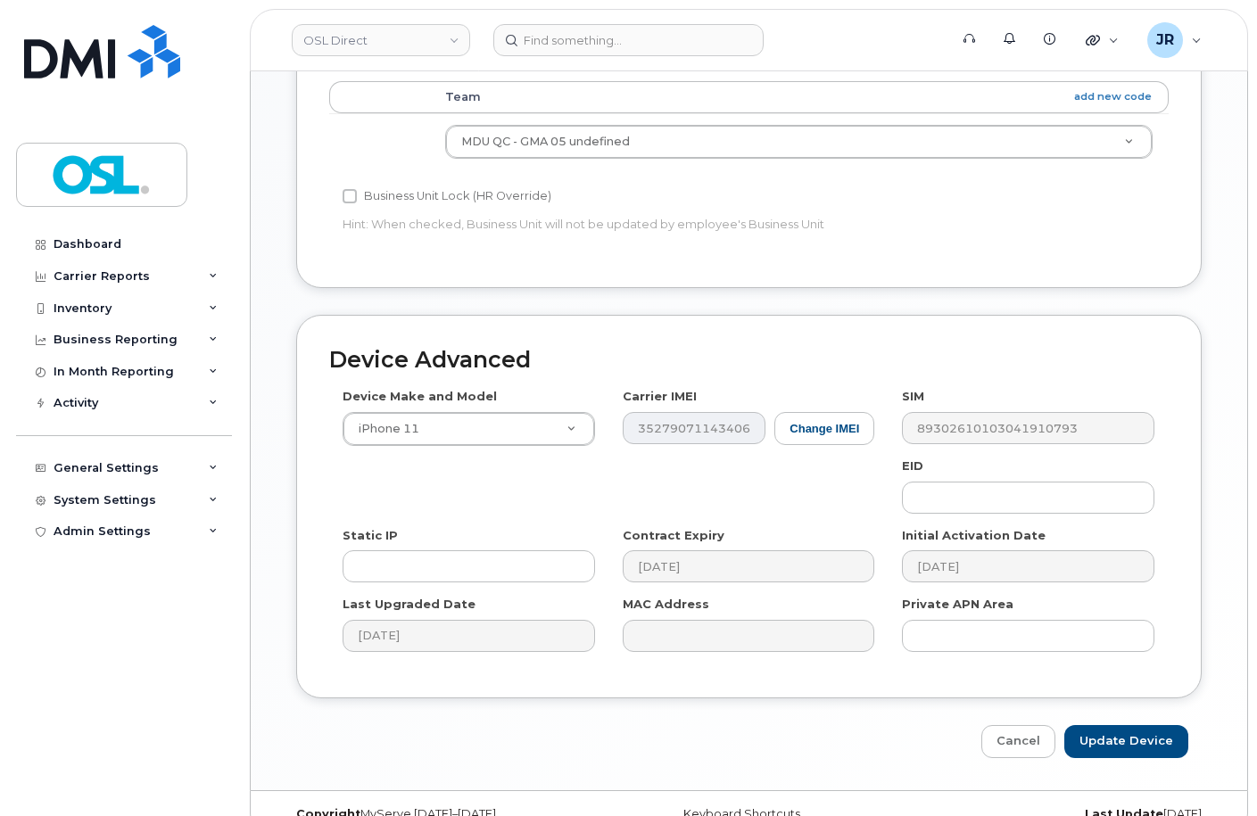
scroll to position [821, 0]
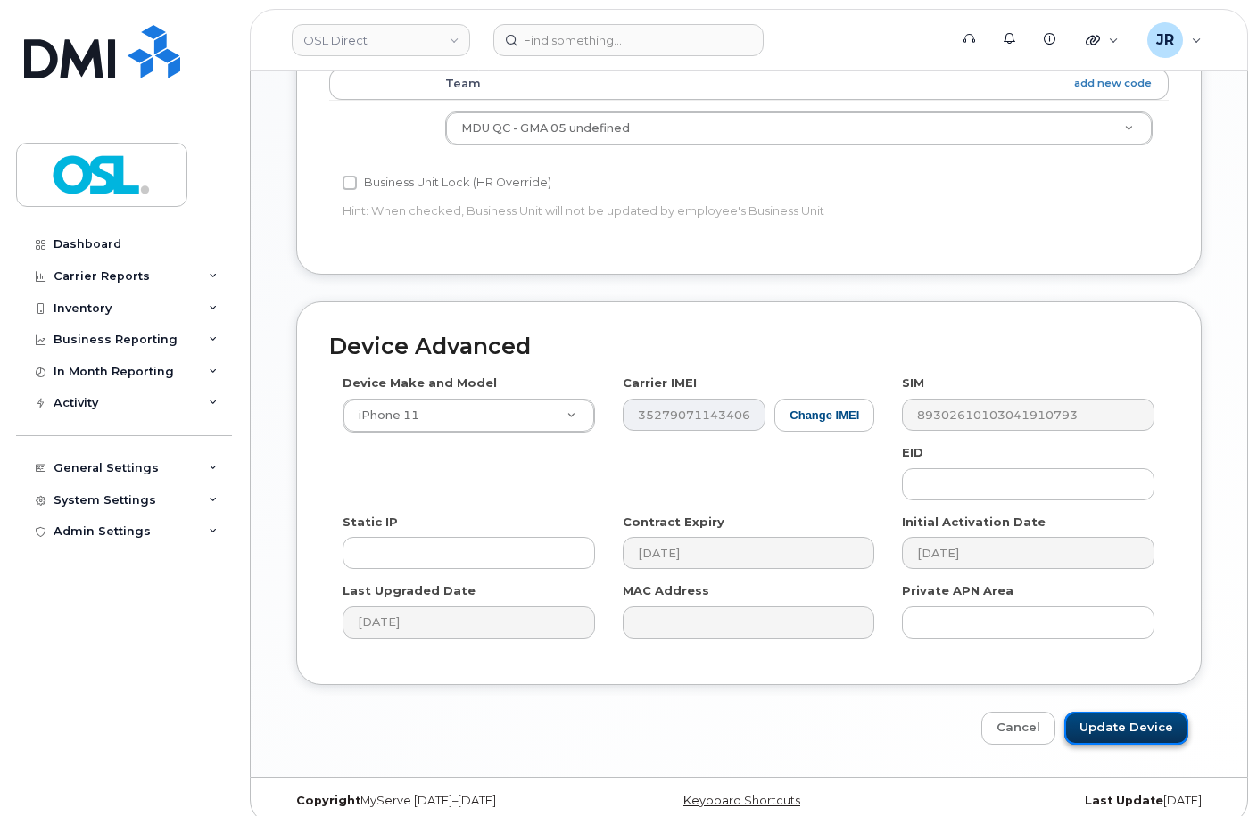
click at [1131, 725] on input "Update Device" at bounding box center [1126, 728] width 124 height 33
type input "Saving..."
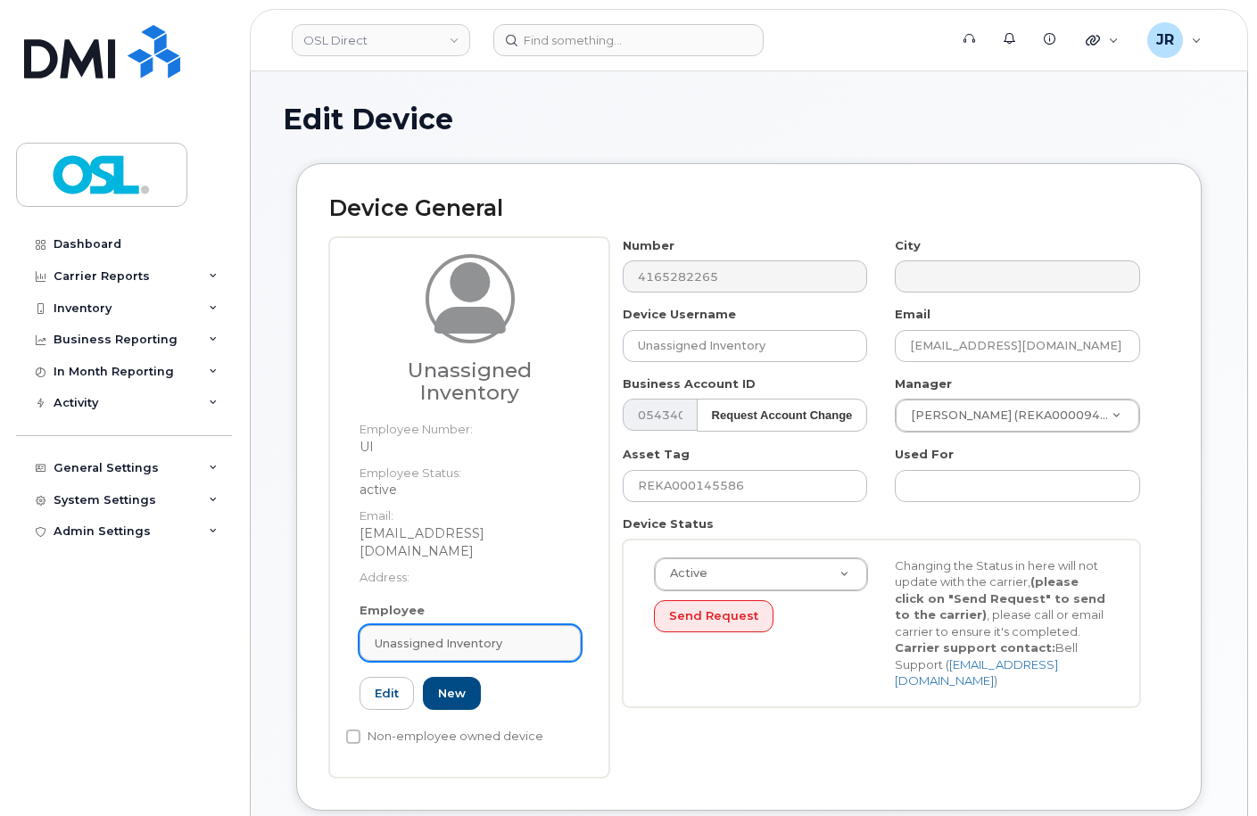
click at [461, 625] on link "Unassigned Inventory" at bounding box center [470, 643] width 221 height 36
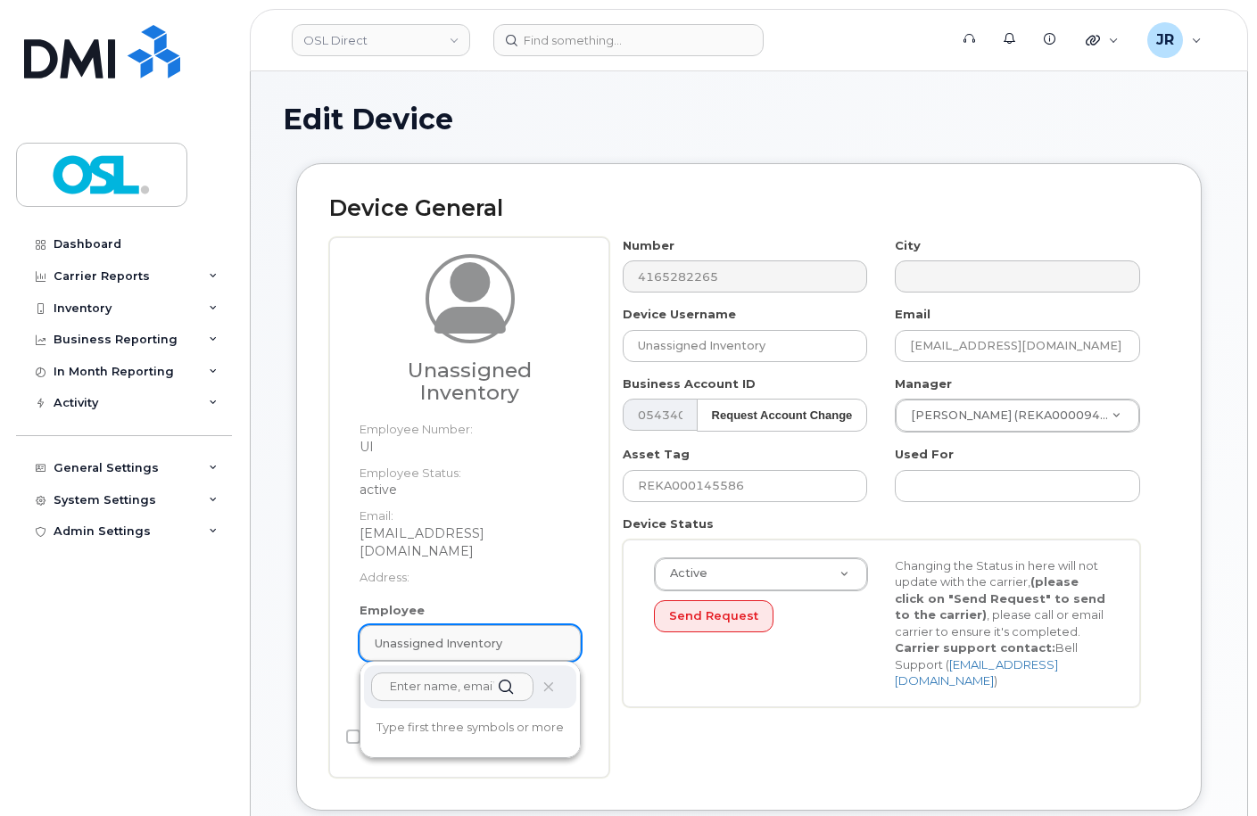
paste input "REKA000071935"
type input "REKA000071935"
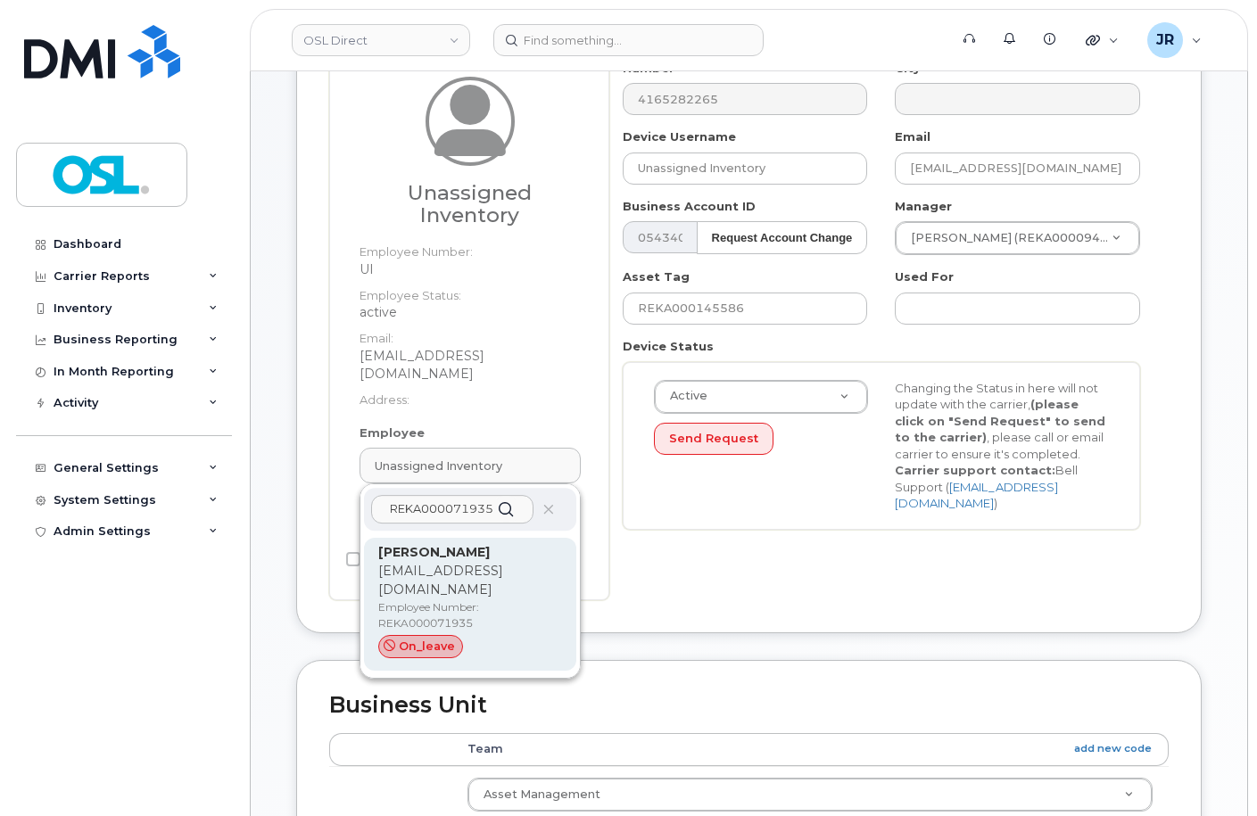
scroll to position [178, 0]
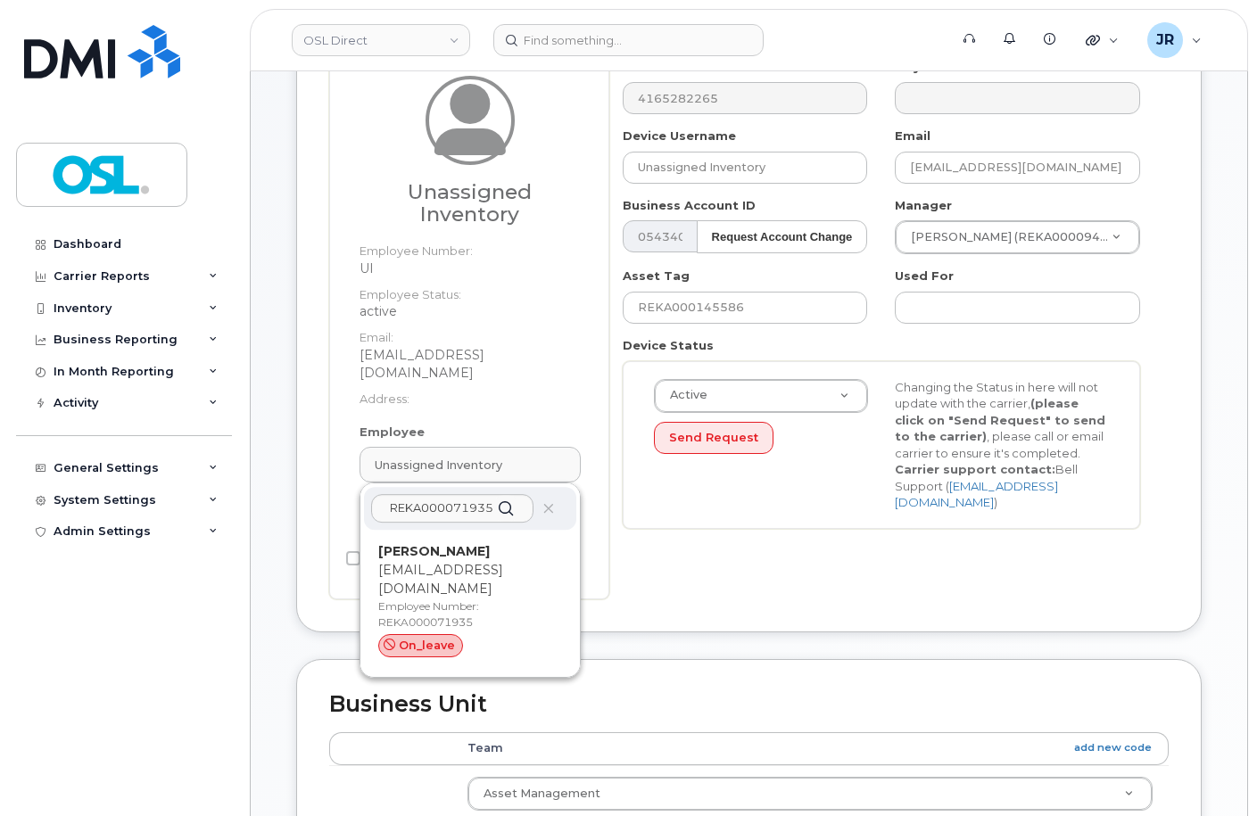
drag, startPoint x: 449, startPoint y: 583, endPoint x: 719, endPoint y: 57, distance: 591.0
click at [450, 599] on p "Employee Number: REKA000071935" at bounding box center [470, 615] width 184 height 32
type input "REKA000071935"
type input "[PERSON_NAME]"
type input "[EMAIL_ADDRESS][DOMAIN_NAME]"
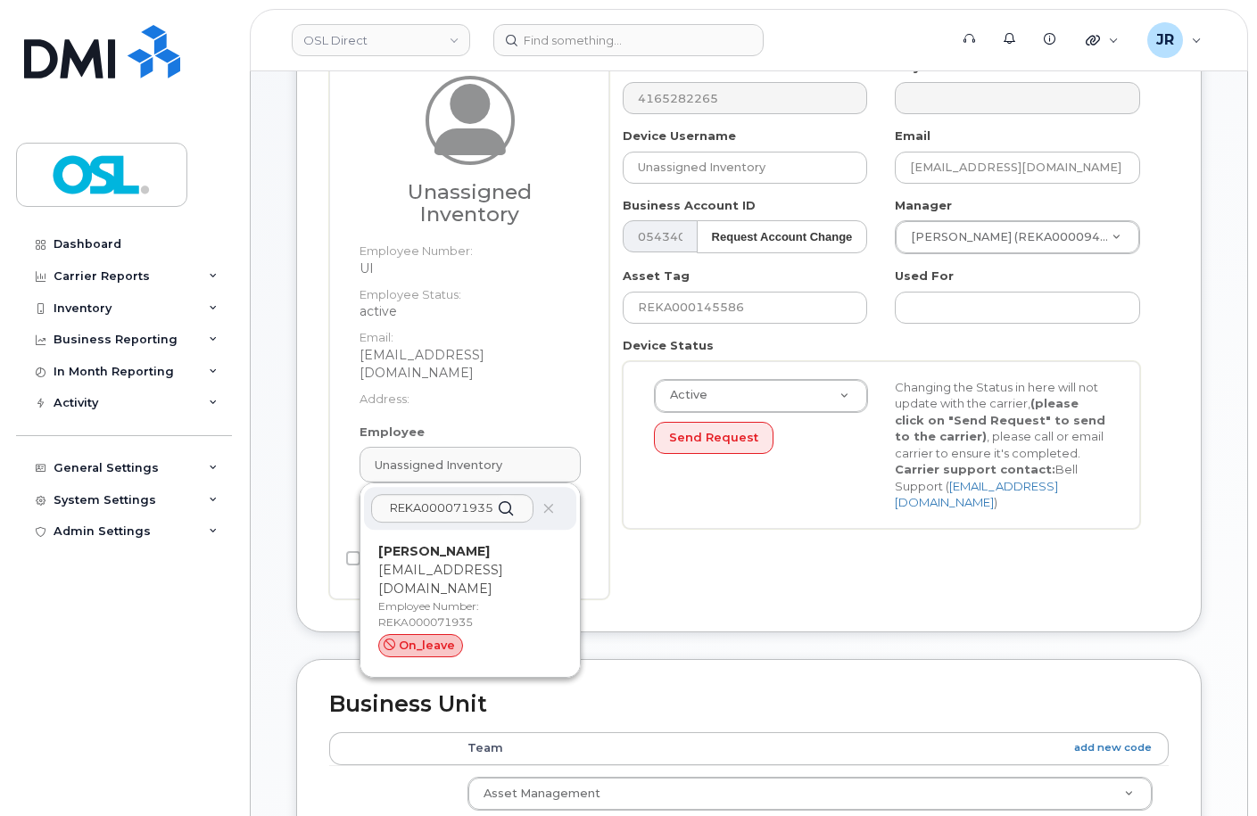
type input "4724262"
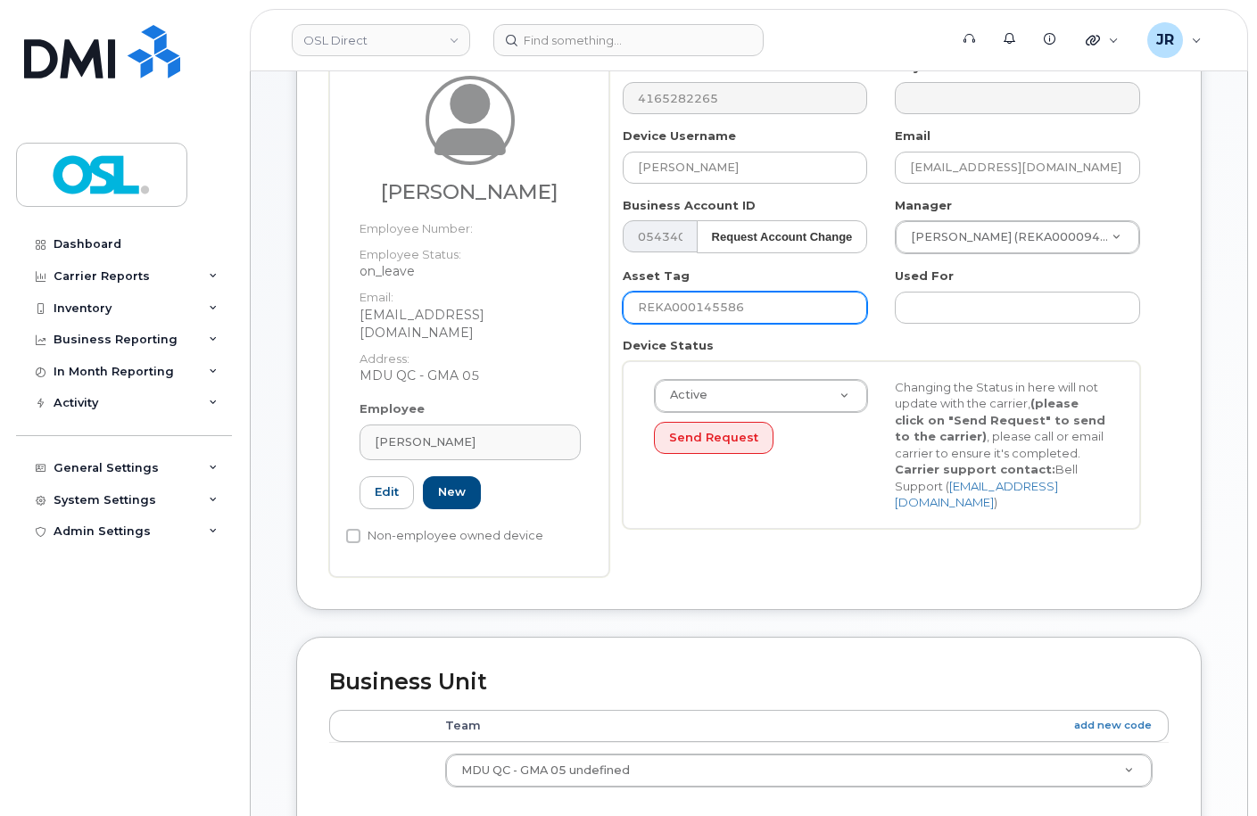
click at [708, 297] on input "REKA000145586" at bounding box center [745, 308] width 245 height 32
paste input "071935"
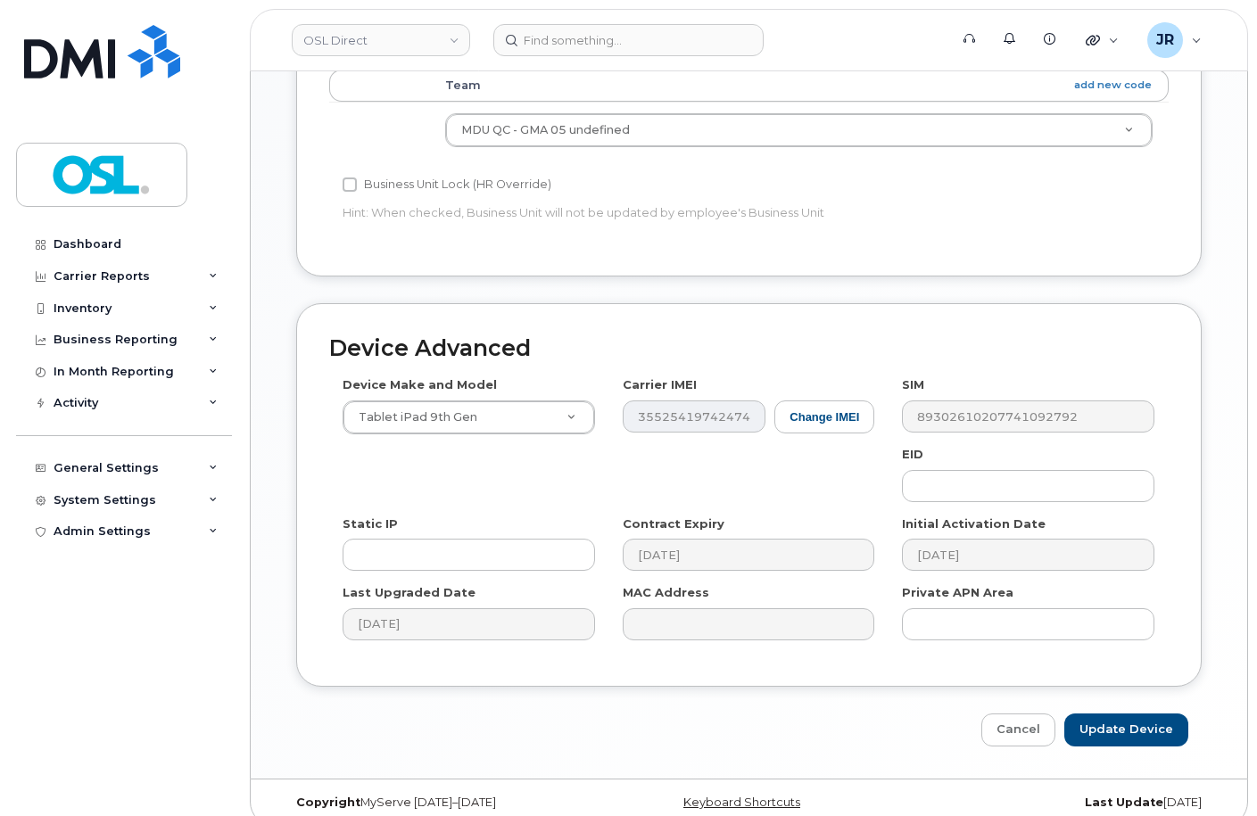
scroll to position [821, 0]
type input "REKA000071935"
click at [1136, 719] on input "Update Device" at bounding box center [1126, 728] width 124 height 33
type input "Saving..."
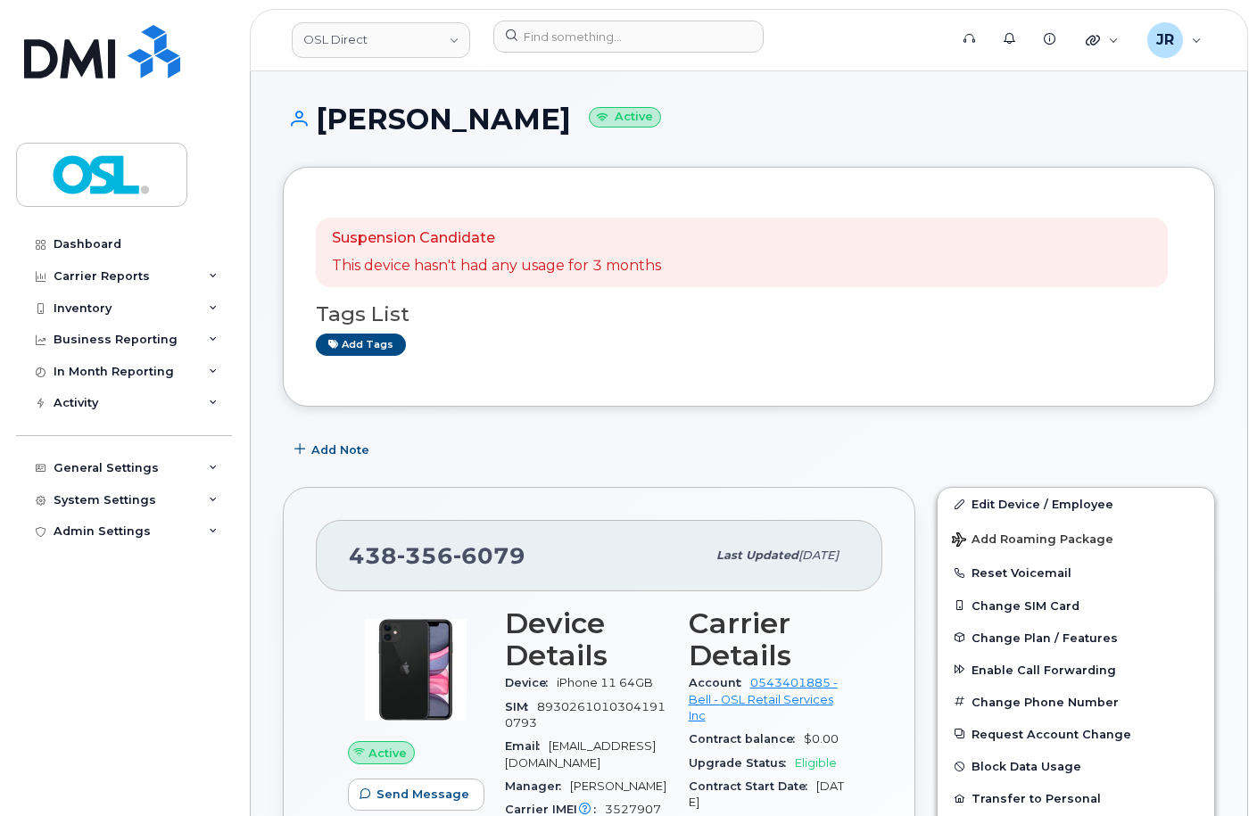
click at [556, 19] on header "OSL Direct Support Alerts Knowledge Base Quicklinks Suspend / Cancel Device Cha…" at bounding box center [749, 40] width 998 height 62
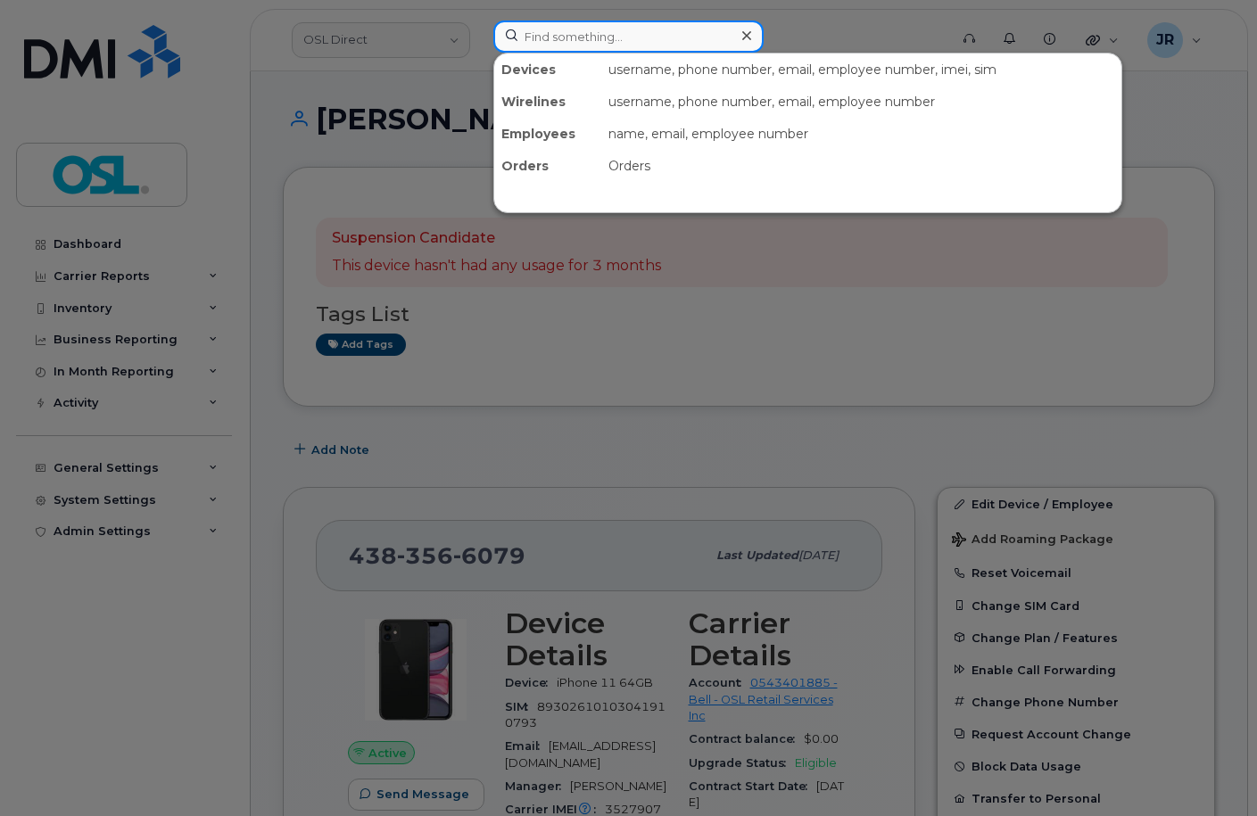
click at [559, 34] on input at bounding box center [628, 37] width 270 height 32
paste input "5147014197"
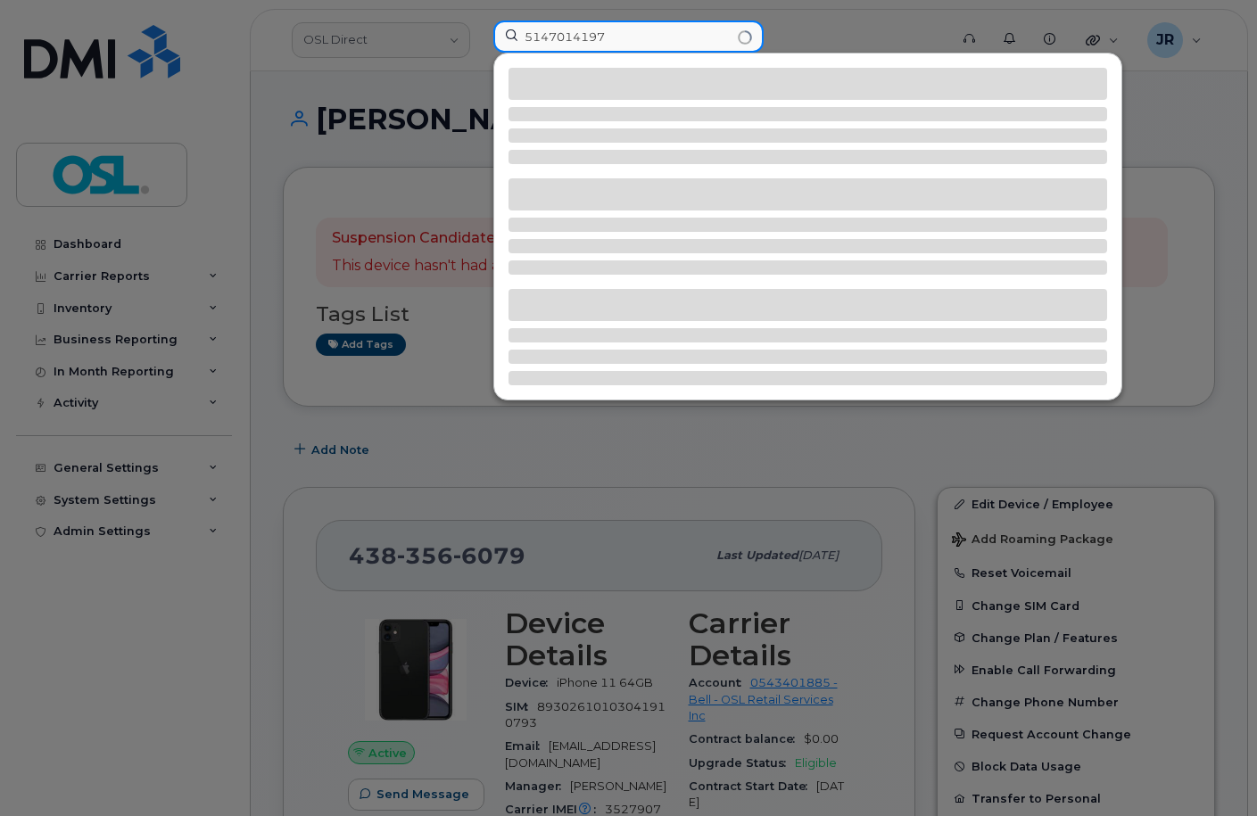
type input "5147014197"
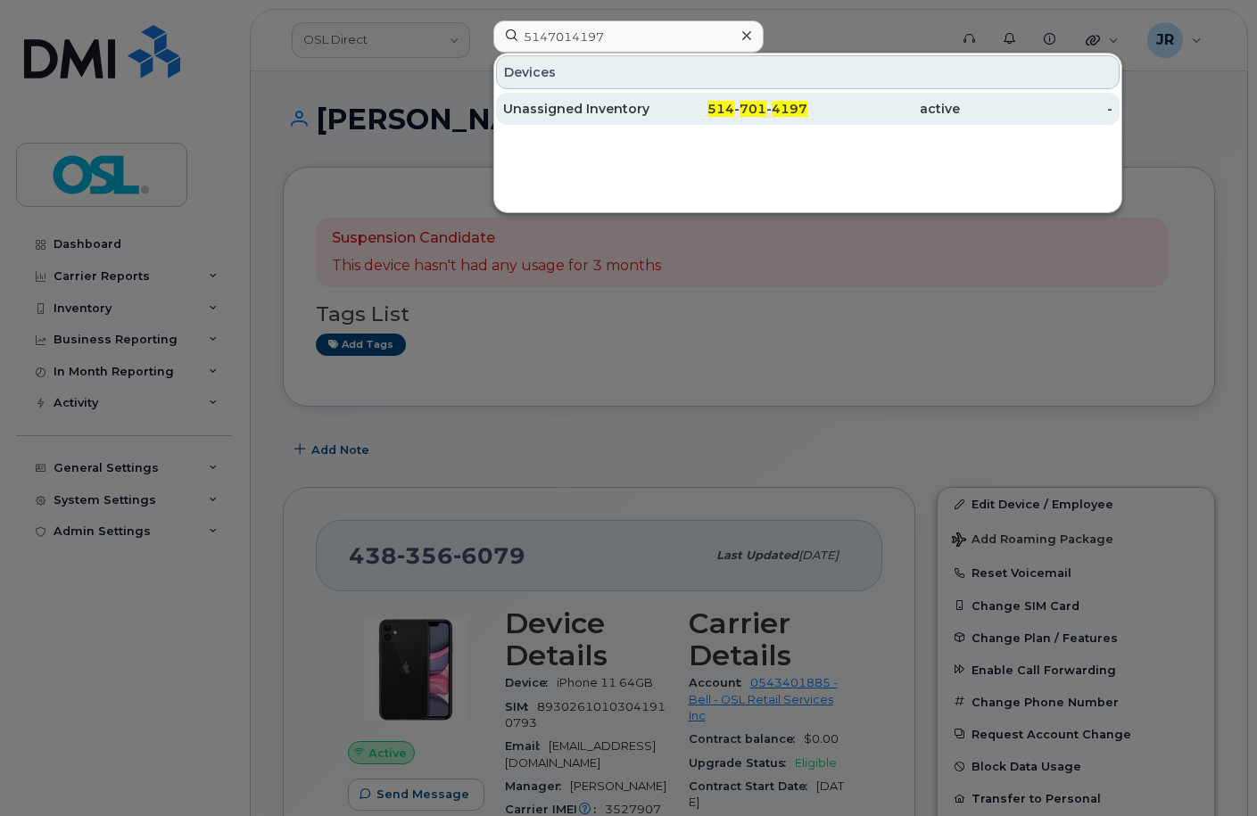
click at [547, 122] on div "Unassigned Inventory" at bounding box center [579, 109] width 153 height 32
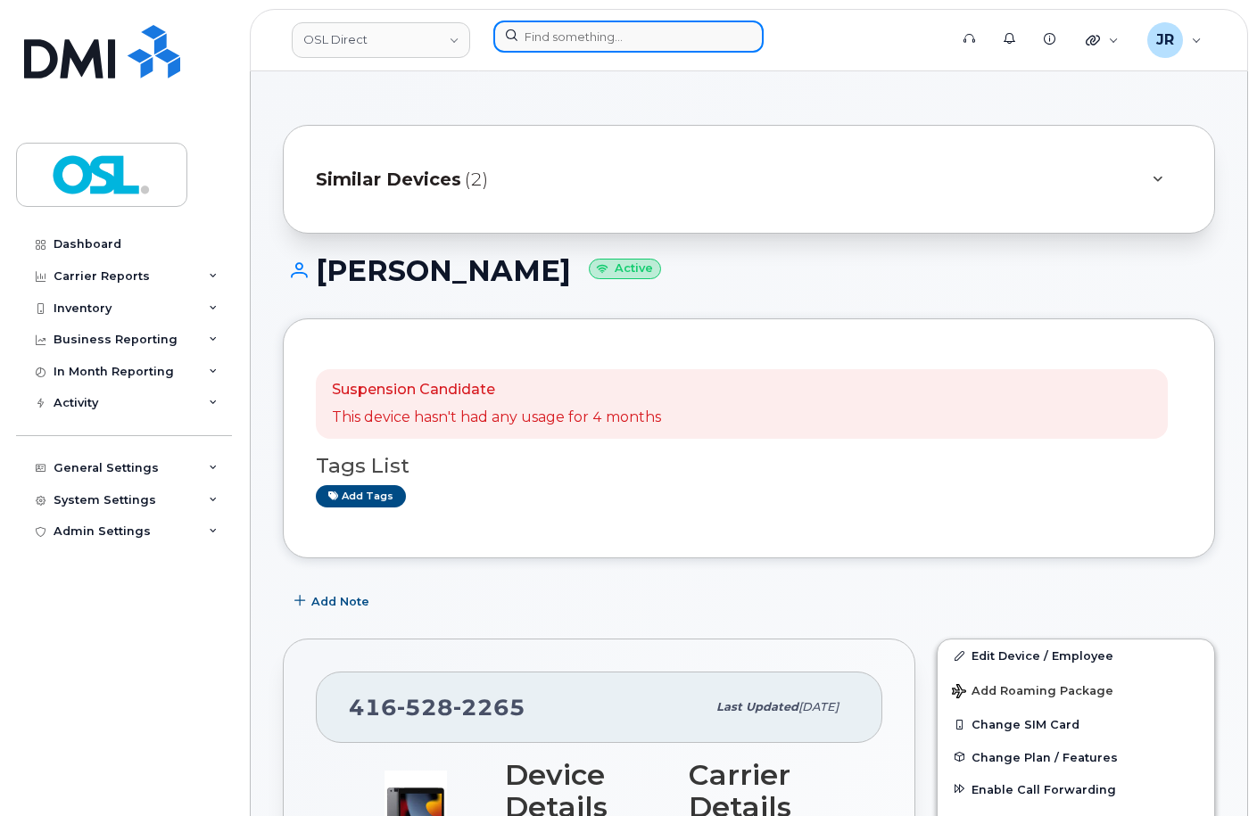
click at [525, 30] on input at bounding box center [628, 37] width 270 height 32
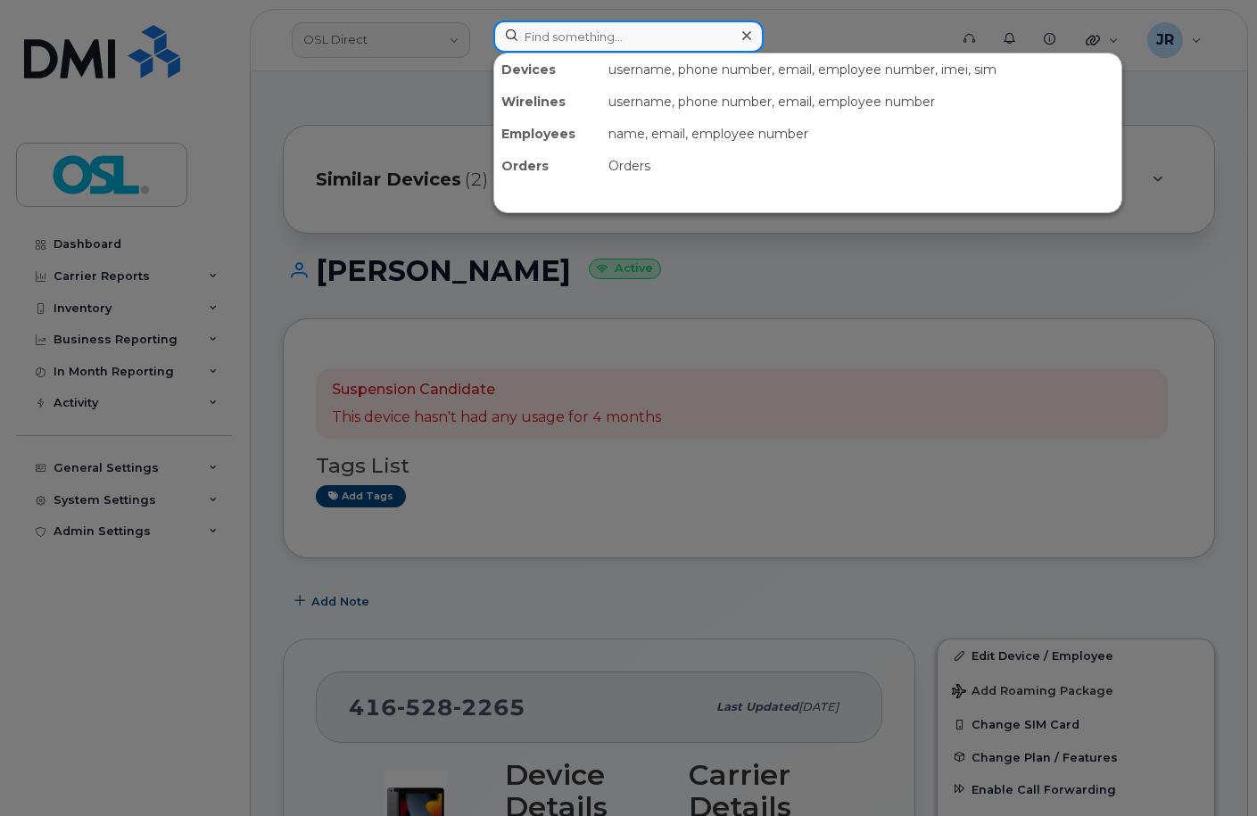
paste input "6473274194"
type input "6473274194"
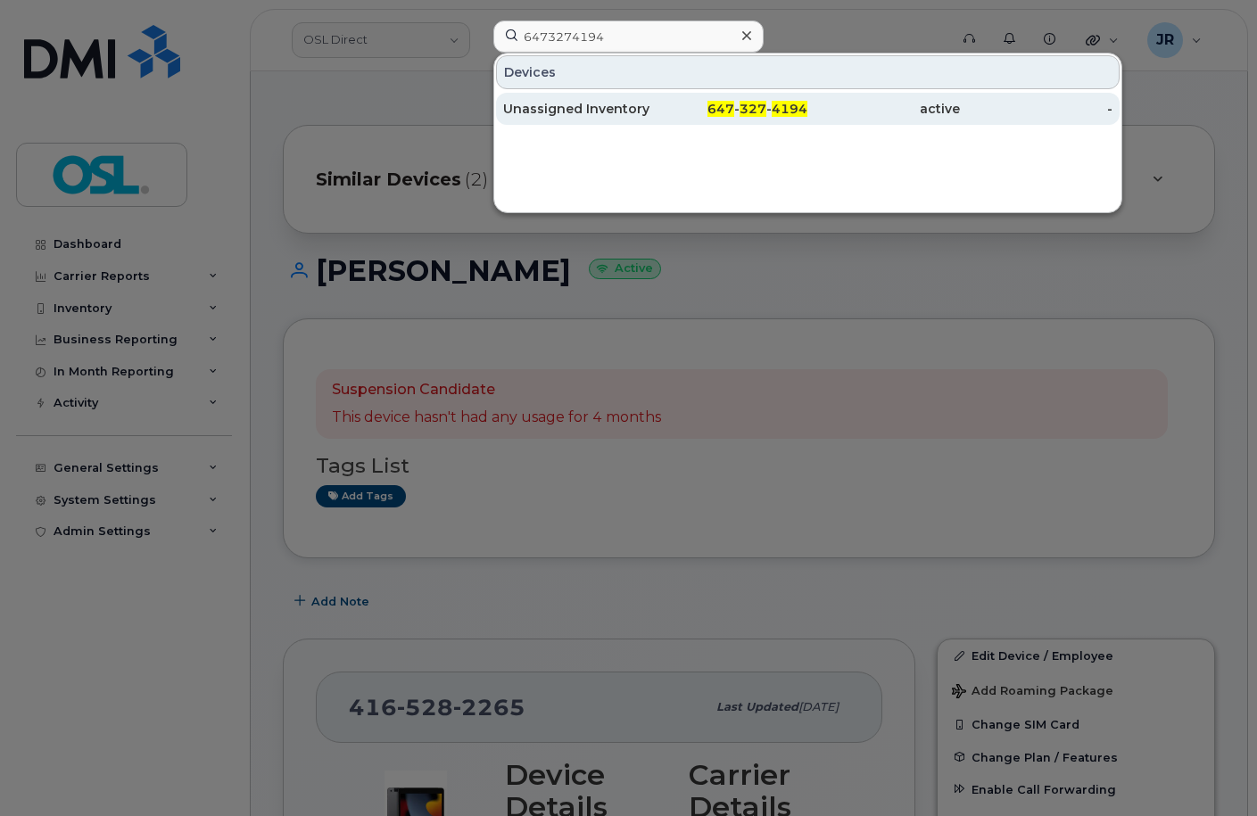
click at [556, 110] on div "Unassigned Inventory" at bounding box center [579, 109] width 153 height 18
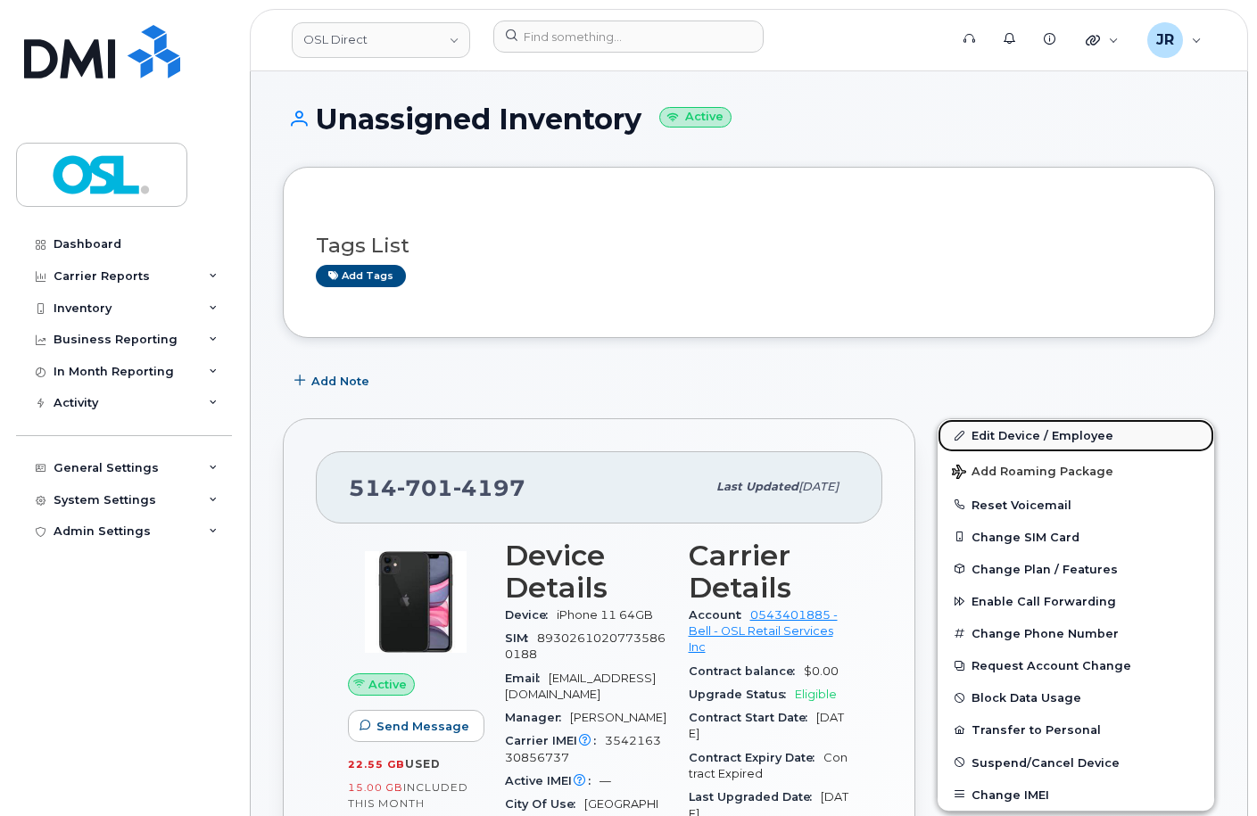
click at [1031, 432] on link "Edit Device / Employee" at bounding box center [1076, 435] width 277 height 32
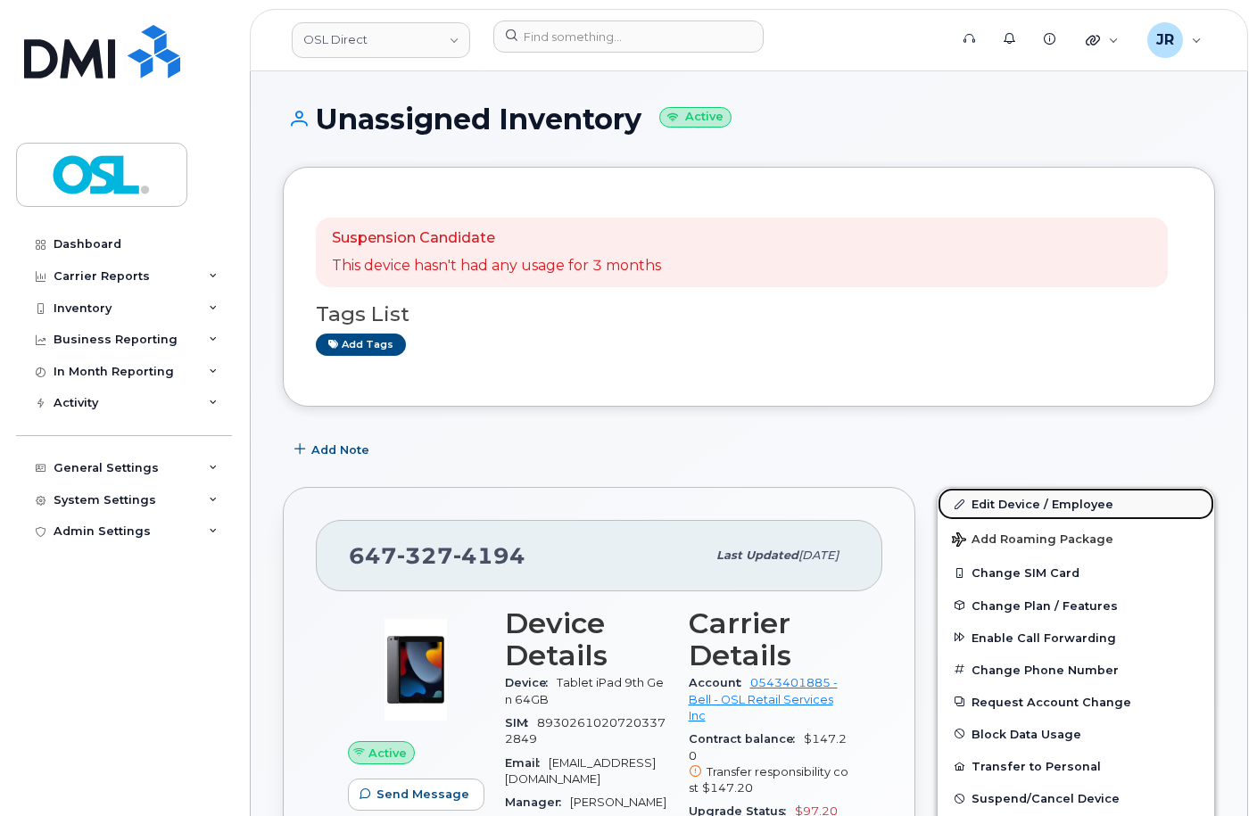
click at [1019, 497] on link "Edit Device / Employee" at bounding box center [1076, 504] width 277 height 32
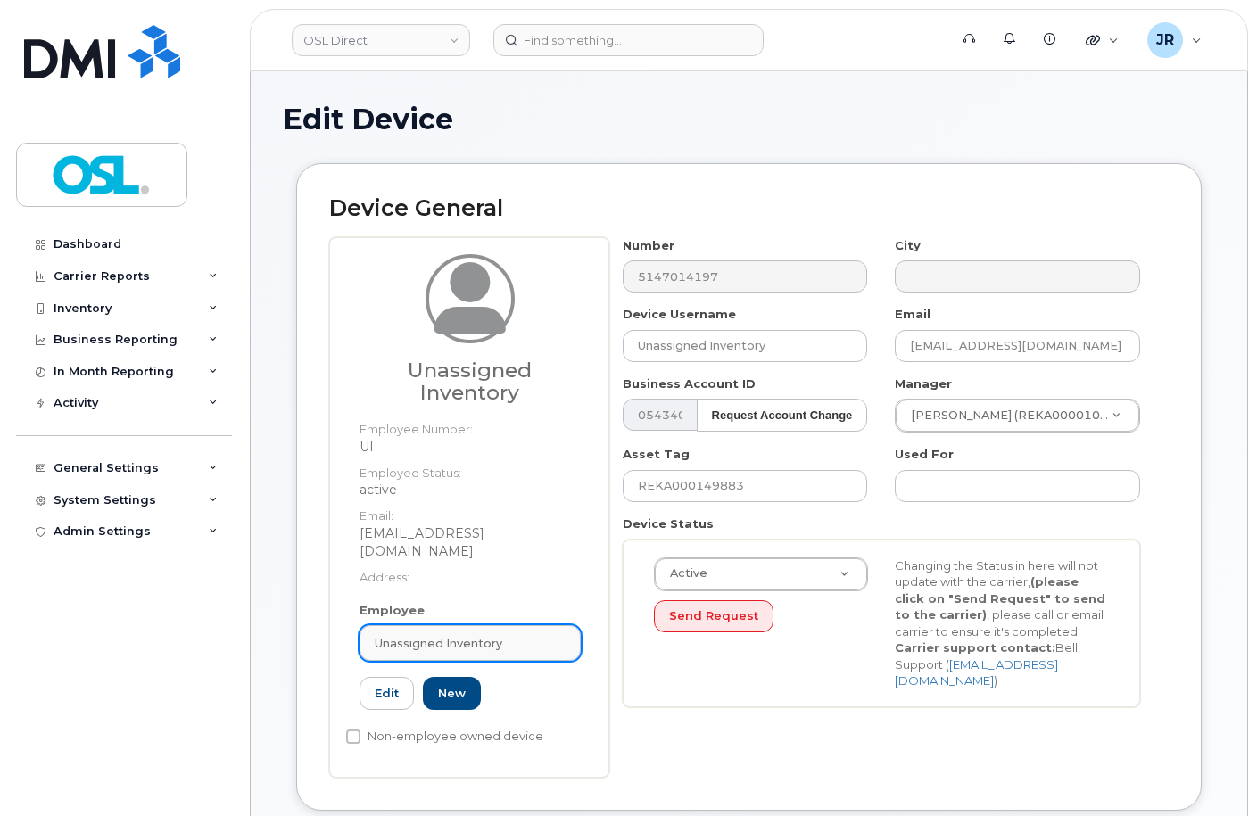
click at [464, 635] on span "Unassigned Inventory" at bounding box center [439, 643] width 128 height 17
paste input "REKA000150152"
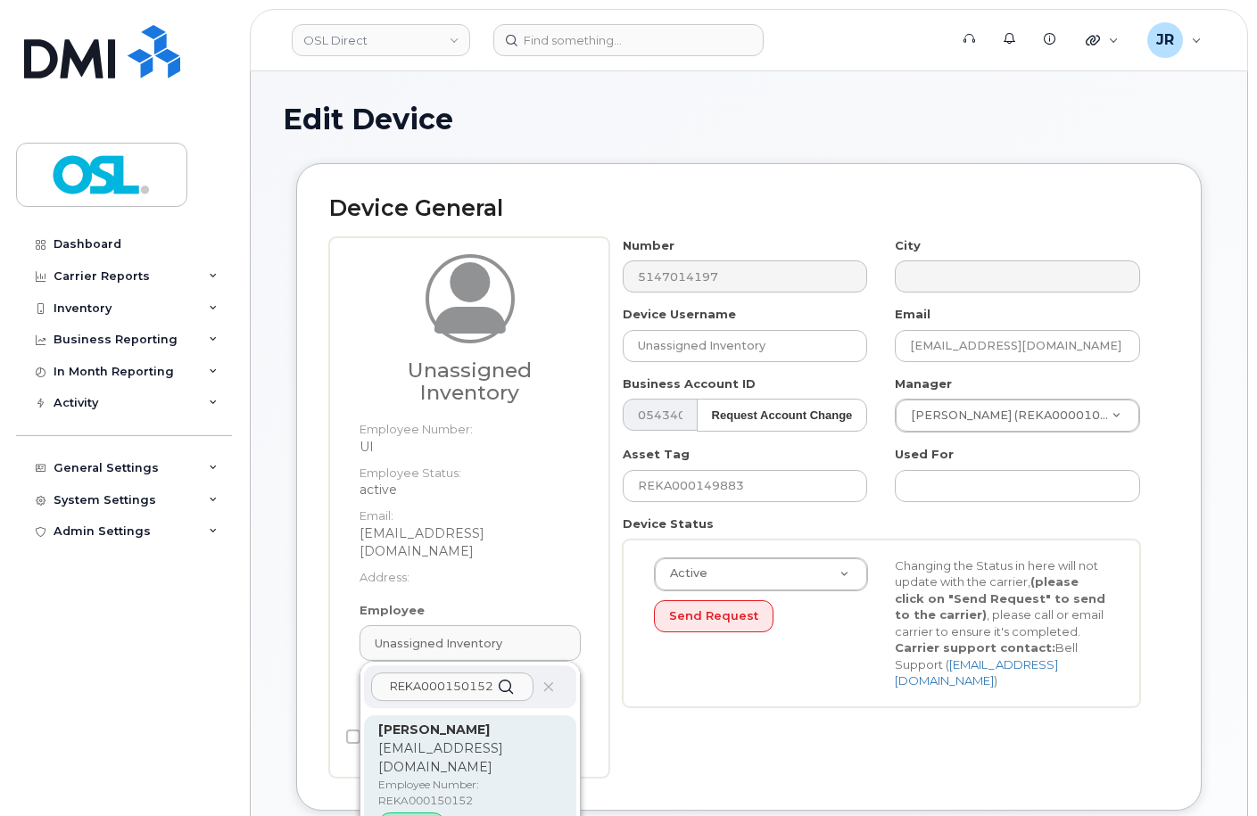
type input "REKA000150152"
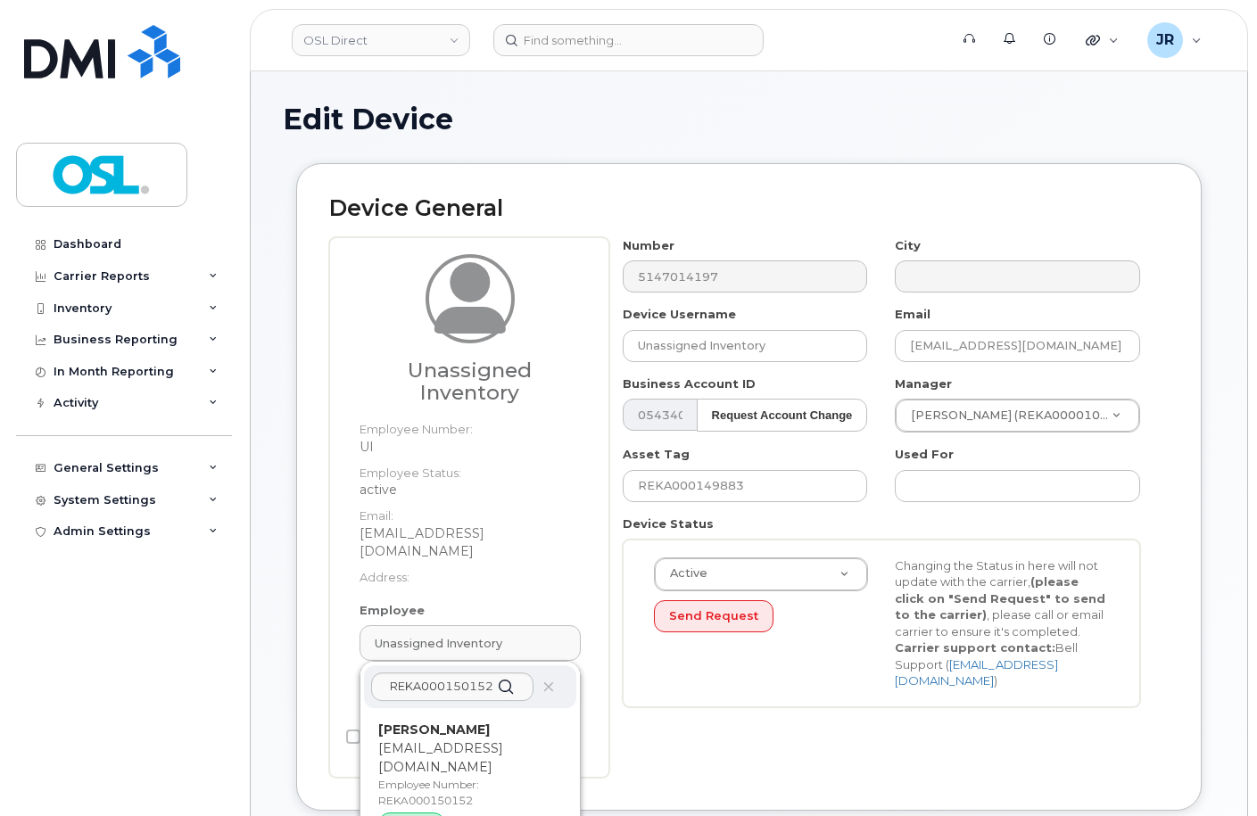
drag, startPoint x: 454, startPoint y: 725, endPoint x: 699, endPoint y: 65, distance: 703.2
click at [455, 740] on p "[EMAIL_ADDRESS][DOMAIN_NAME]" at bounding box center [470, 758] width 184 height 37
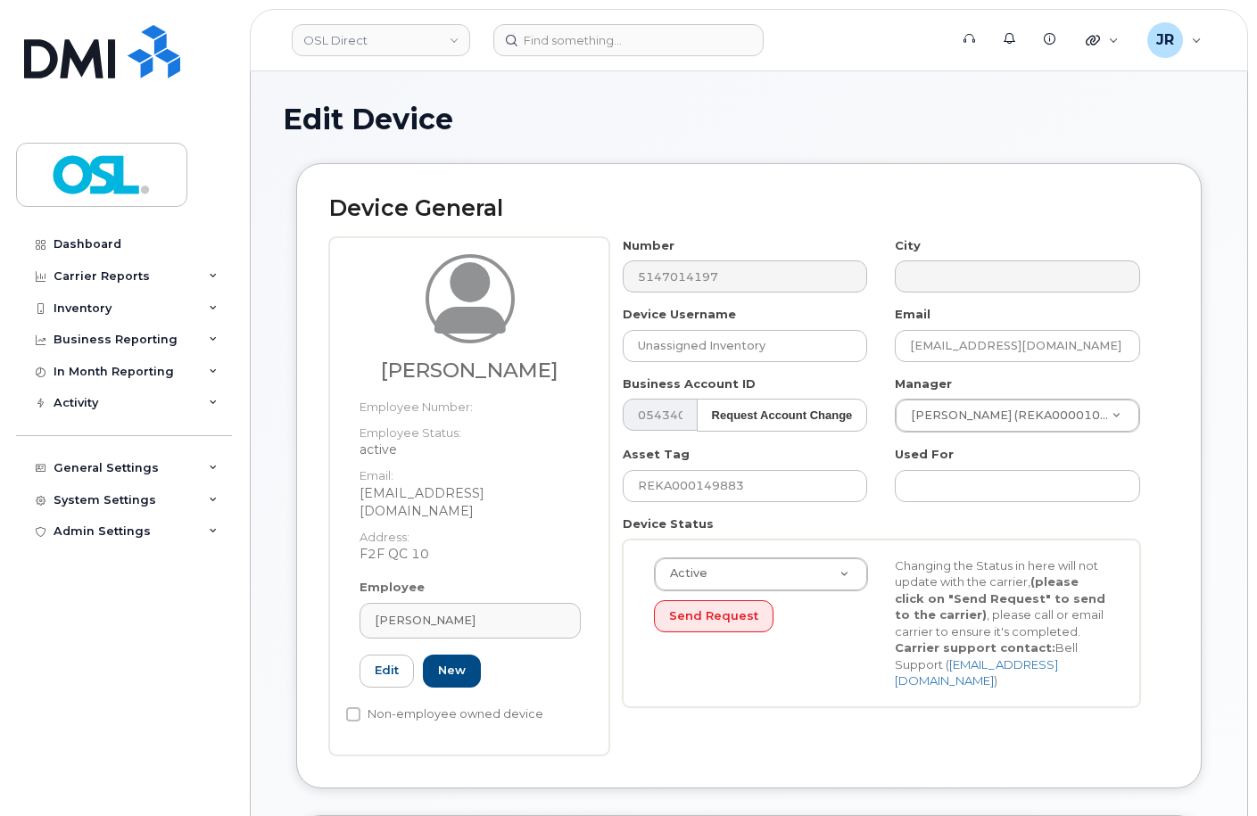
type input "REKA000150152"
type input "[PERSON_NAME]"
type input "[EMAIL_ADDRESS][DOMAIN_NAME]"
type input "3358093"
click at [726, 478] on input "REKA000149883" at bounding box center [745, 486] width 245 height 32
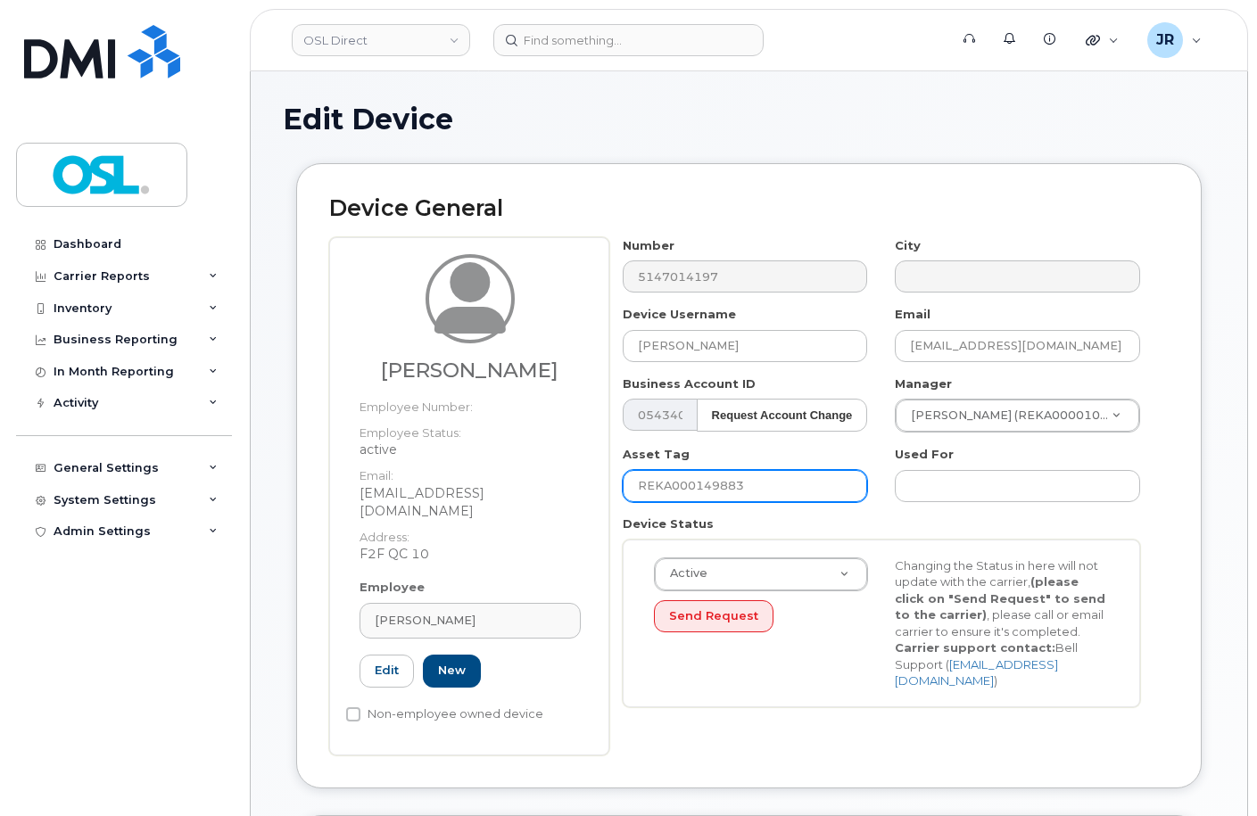
click at [726, 478] on input "REKA000149883" at bounding box center [745, 486] width 245 height 32
paste input "50152"
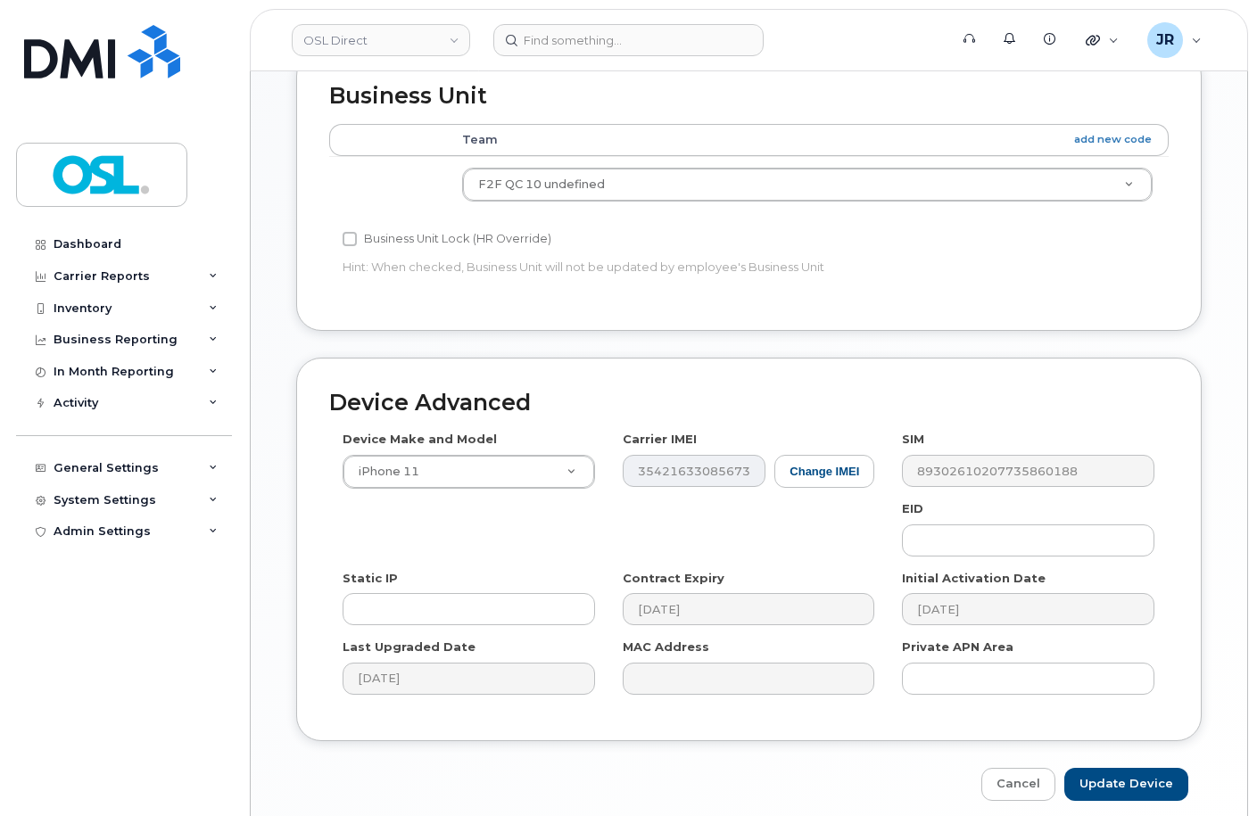
scroll to position [821, 0]
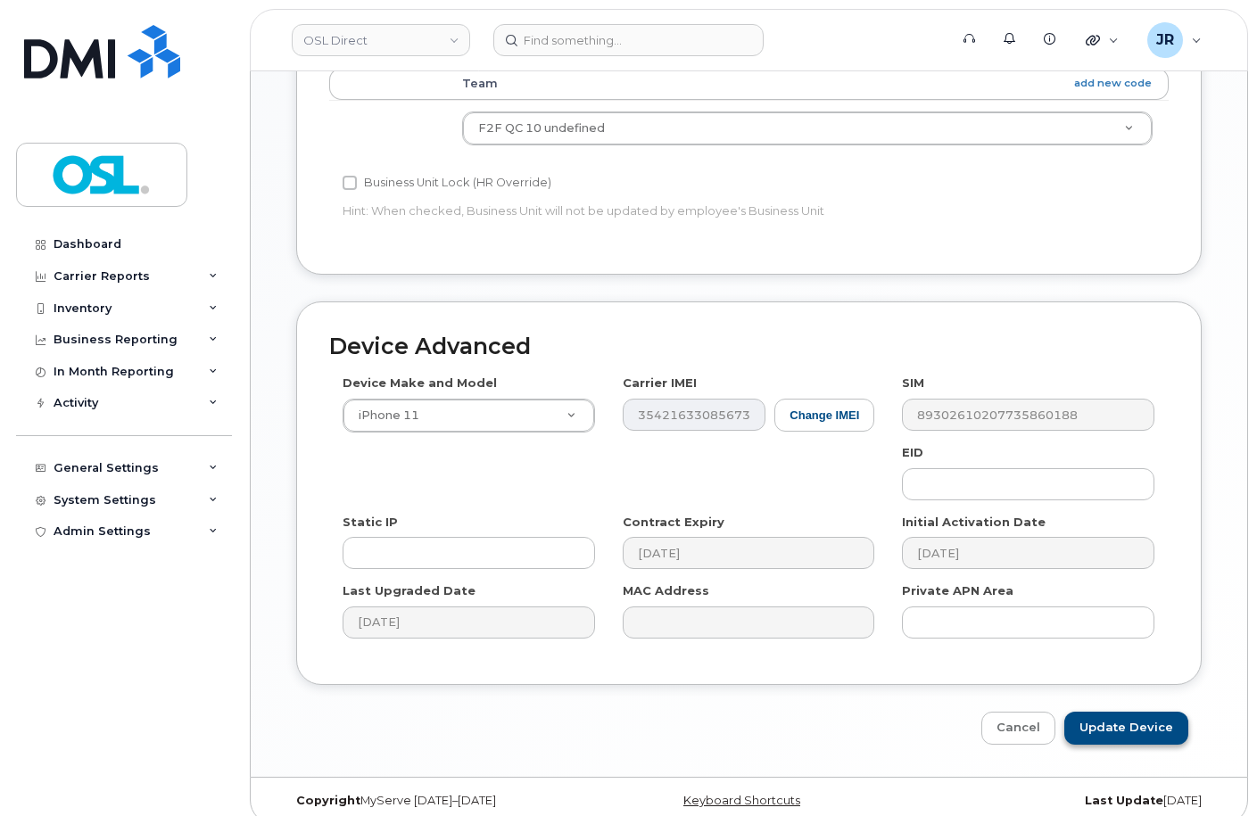
type input "REKA000150152"
click at [1104, 712] on input "Update Device" at bounding box center [1126, 728] width 124 height 33
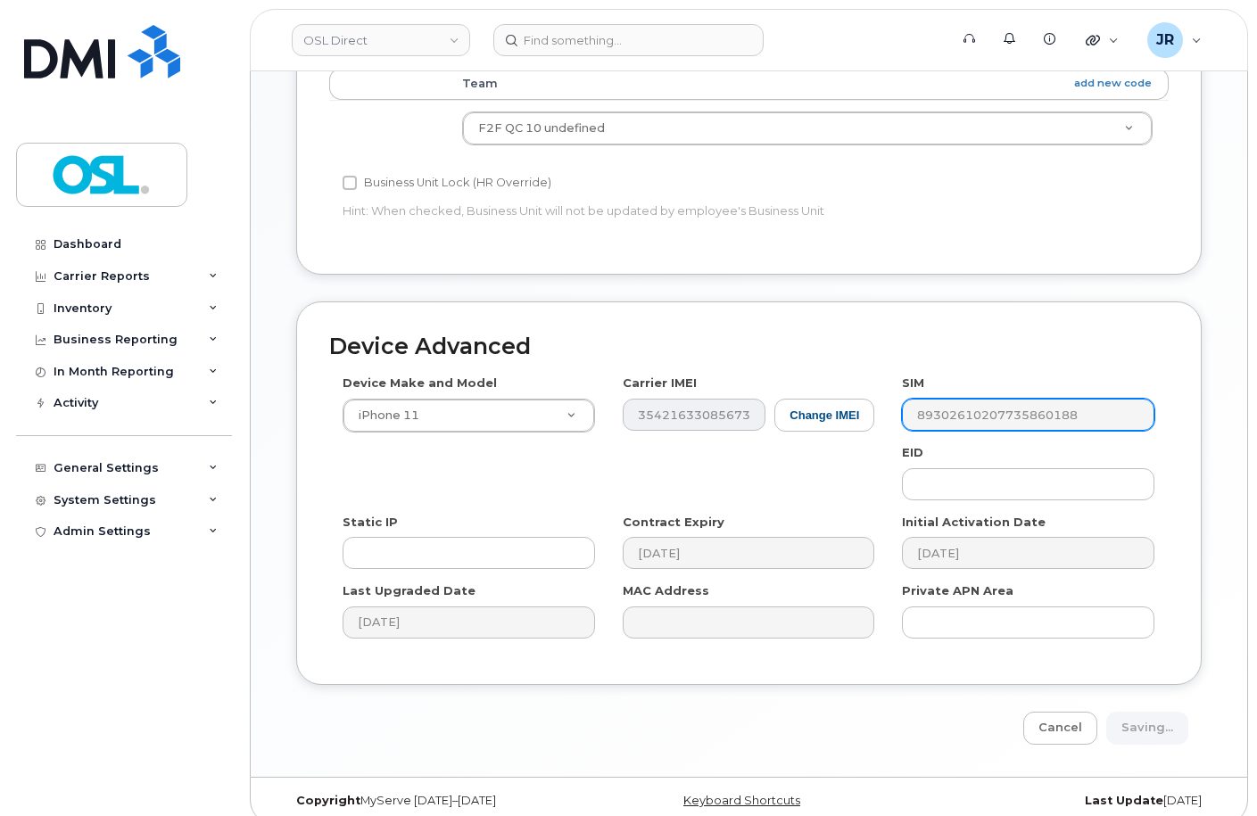
type input "Saving..."
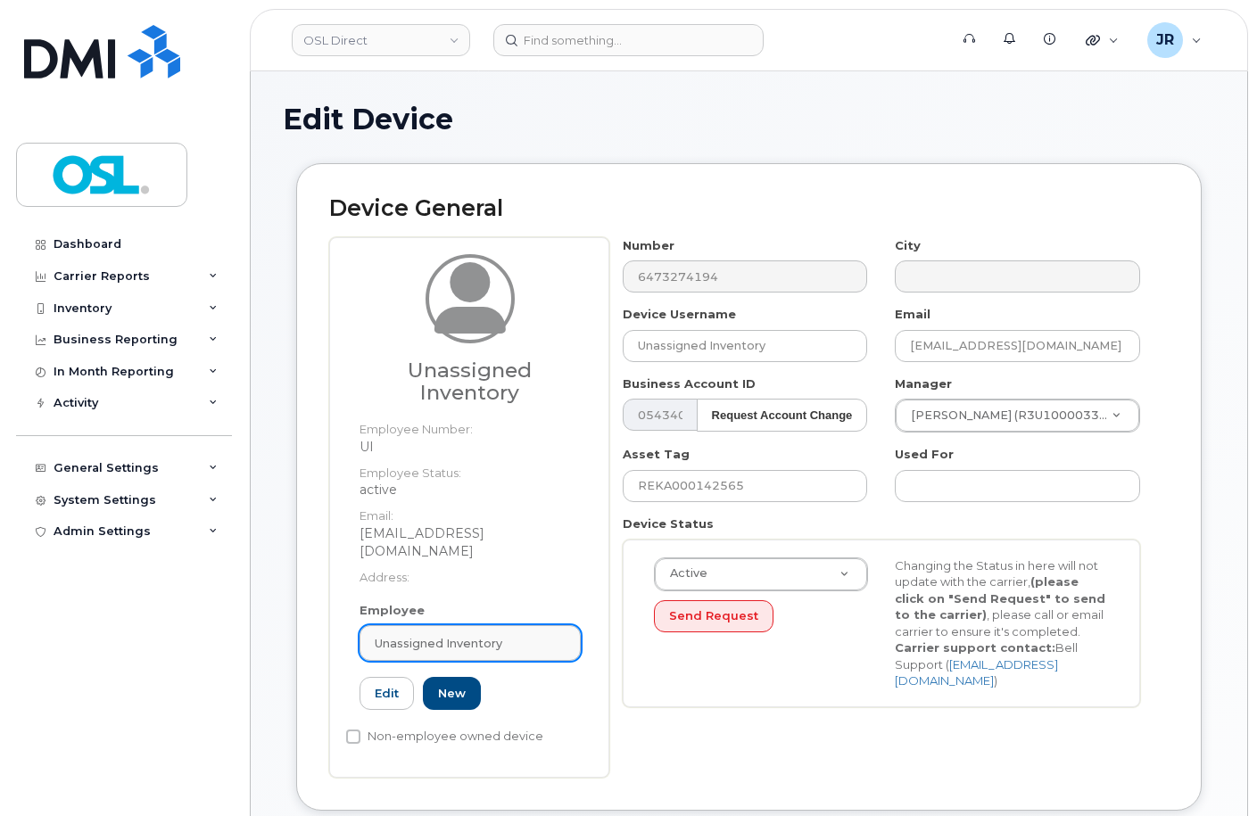
click at [462, 635] on span "Unassigned Inventory" at bounding box center [439, 643] width 128 height 17
paste input "REKA000150152"
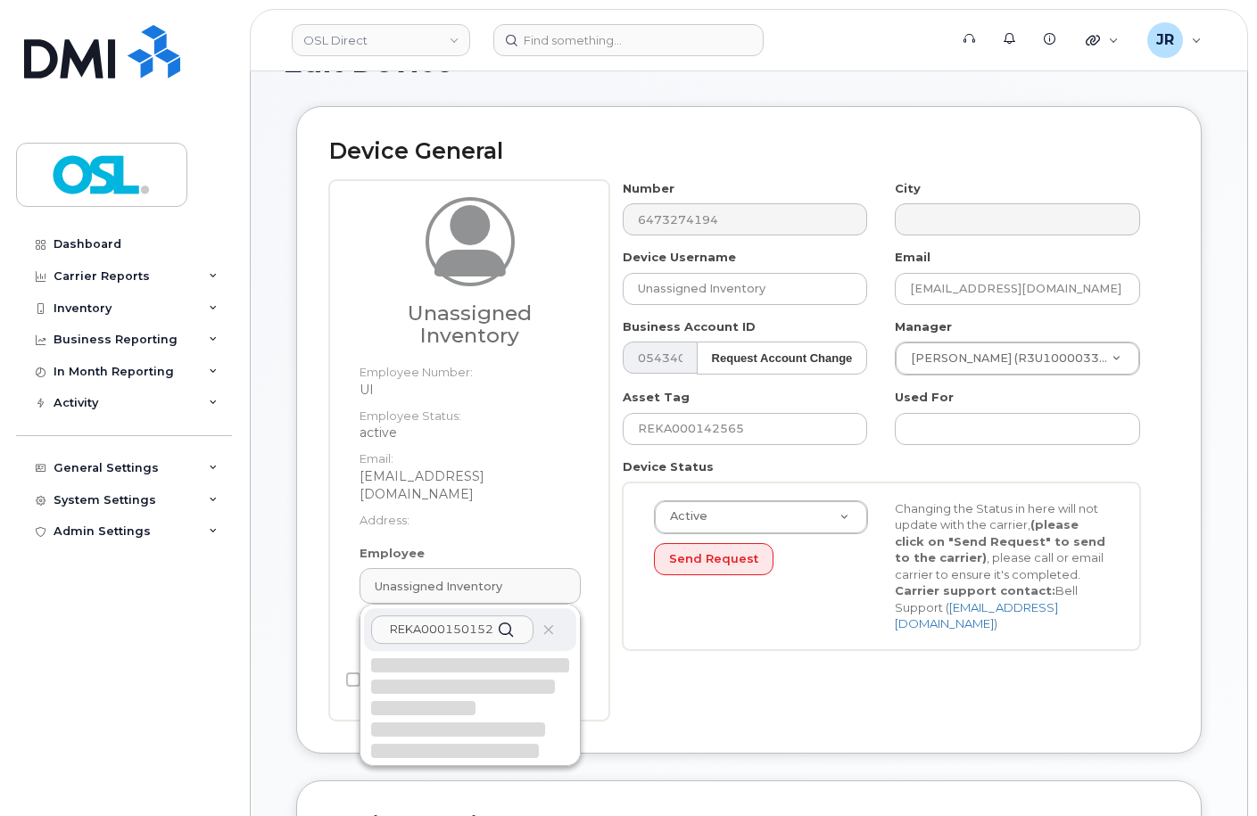
scroll to position [89, 0]
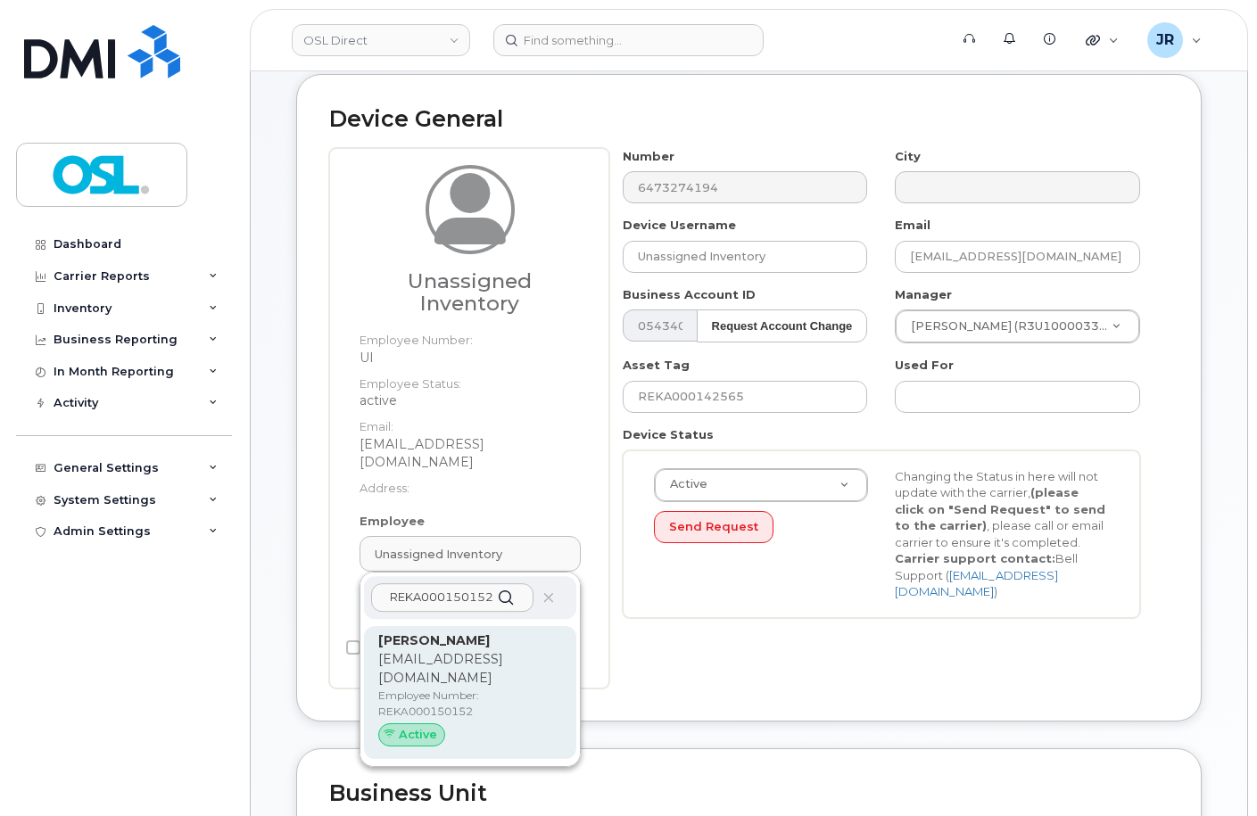
type input "REKA000150152"
click at [401, 650] on p "Merdi.LuminguMalau@osldirect.com" at bounding box center [470, 668] width 184 height 37
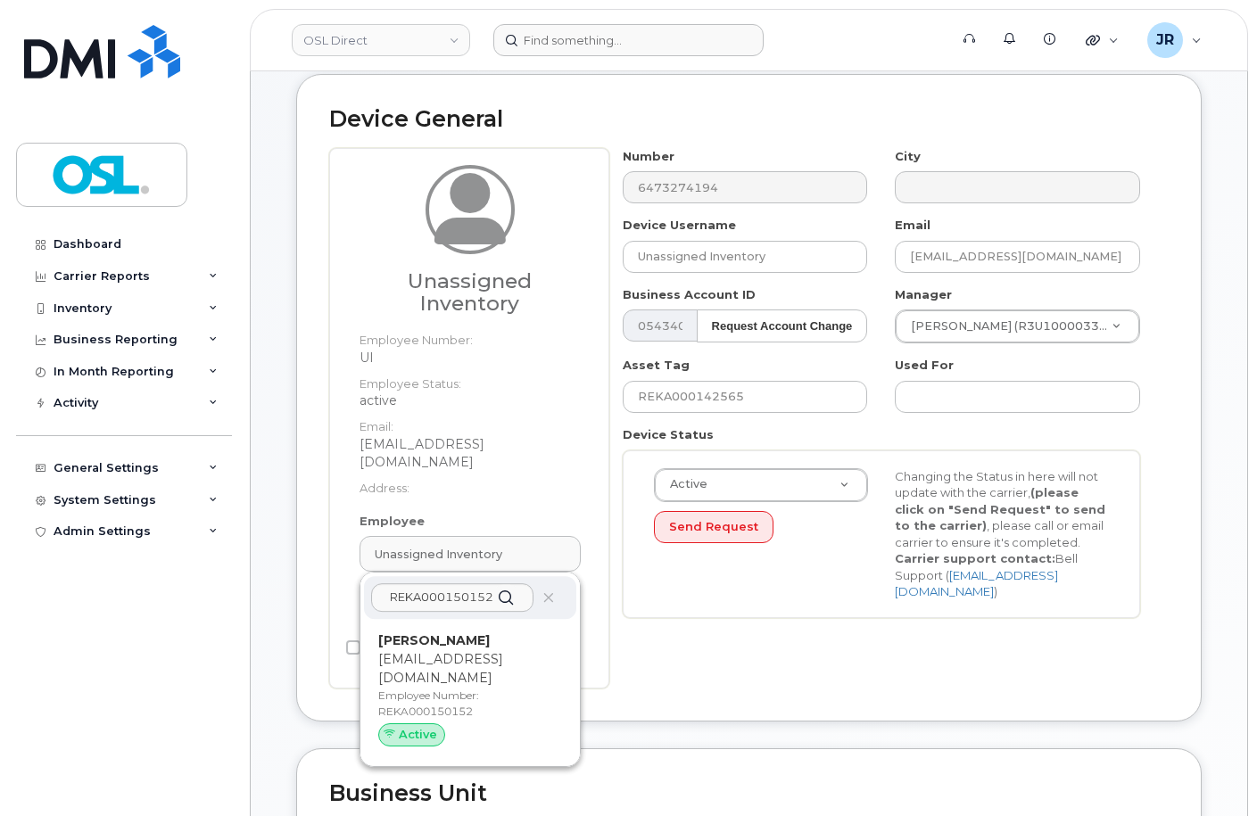
type input "[PERSON_NAME]"
type input "[EMAIL_ADDRESS][DOMAIN_NAME]"
type input "3358093"
type input "REKA000150152"
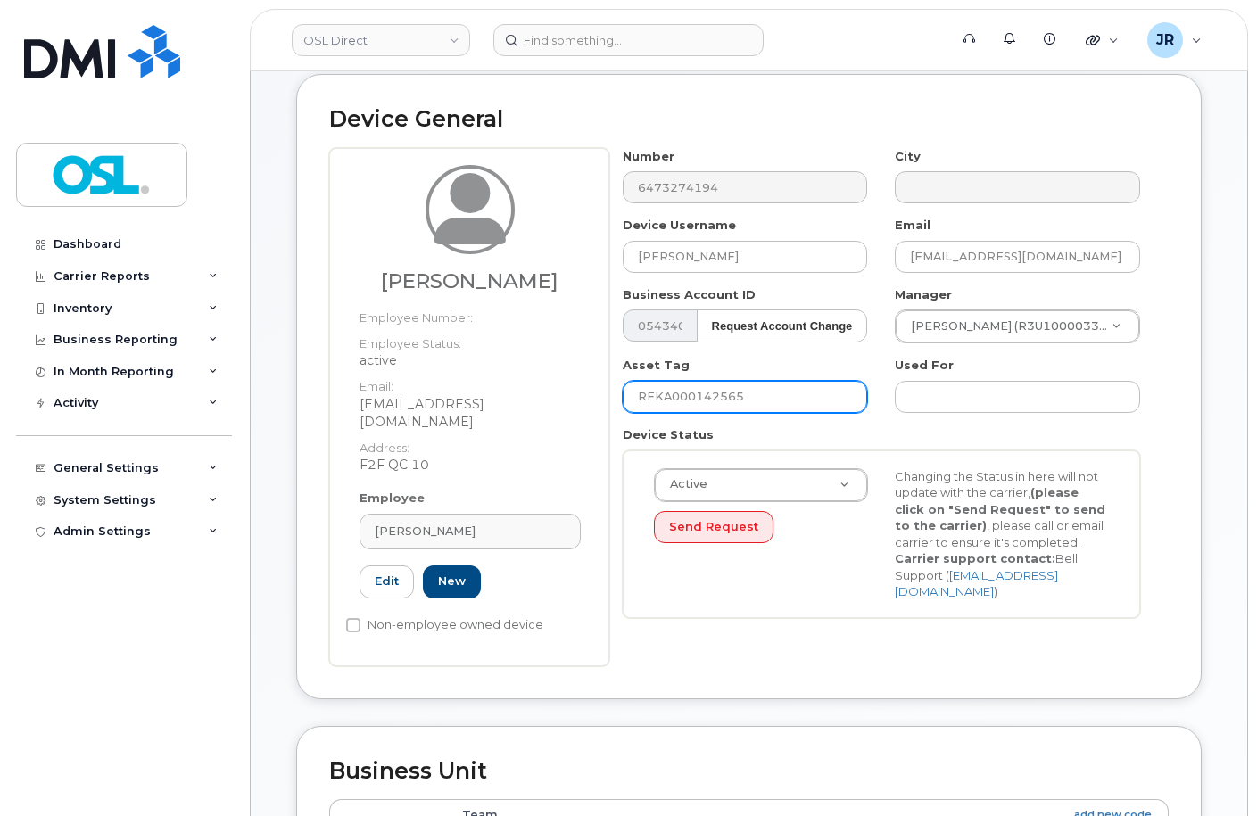
click at [703, 396] on input "REKA000142565" at bounding box center [745, 397] width 245 height 32
paste input "50152"
type input "REKA000150152"
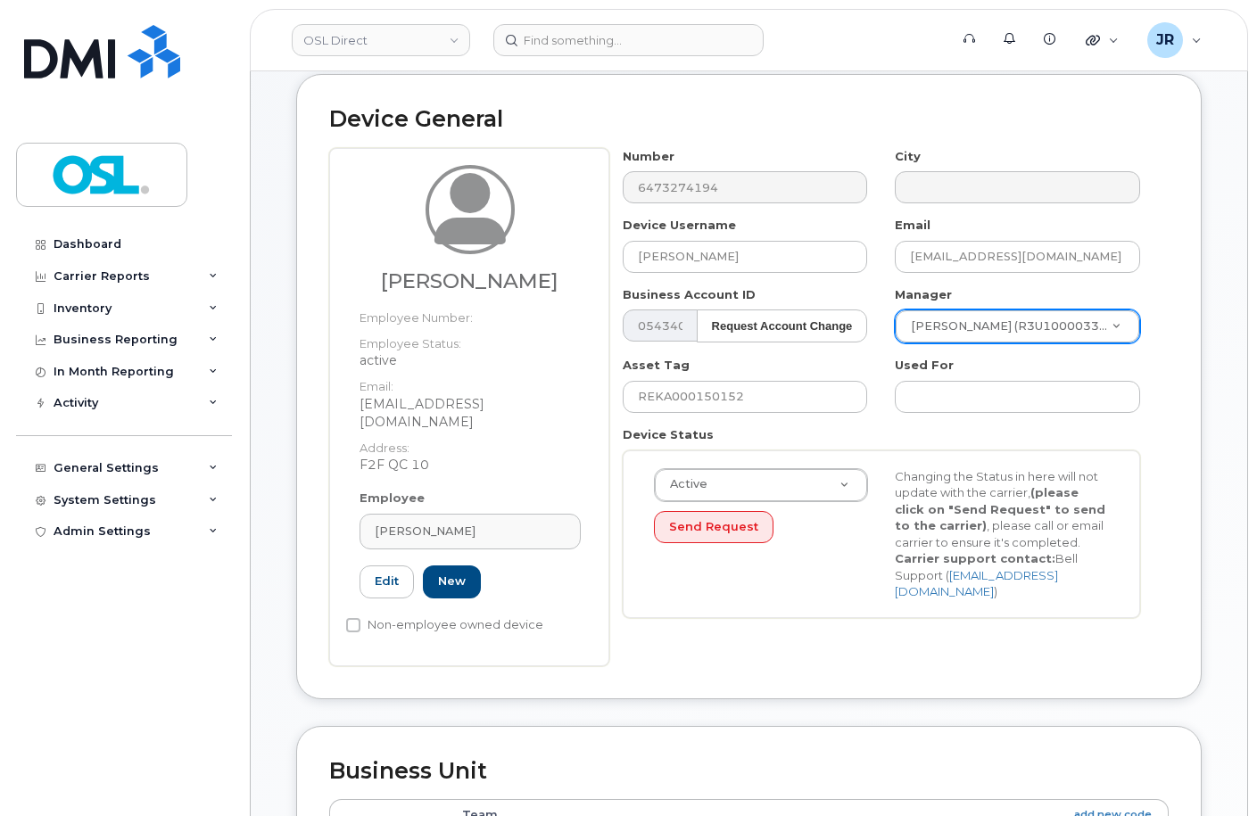
paste input "Nicolas Dupuy"
type input "Nicolas Dupuy"
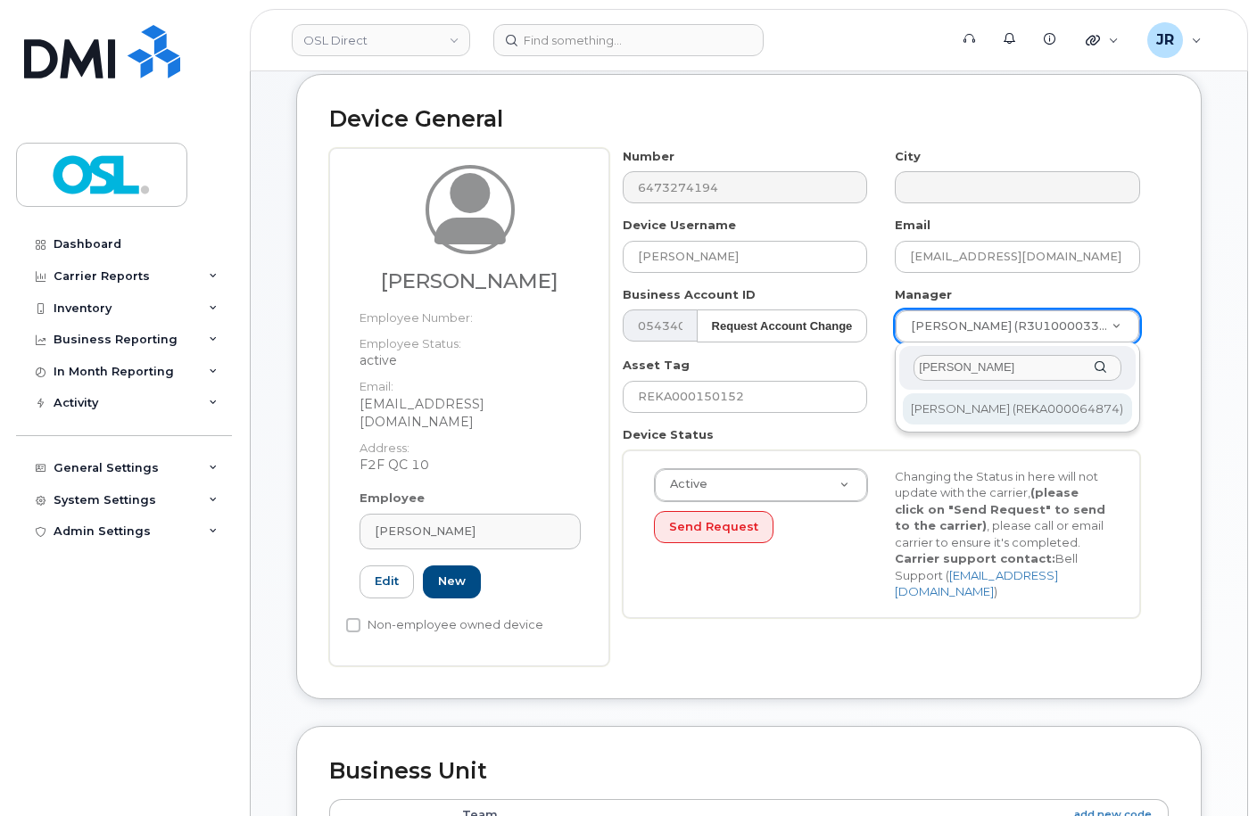
type input "Nicolas Dupuy"
type input "1581459"
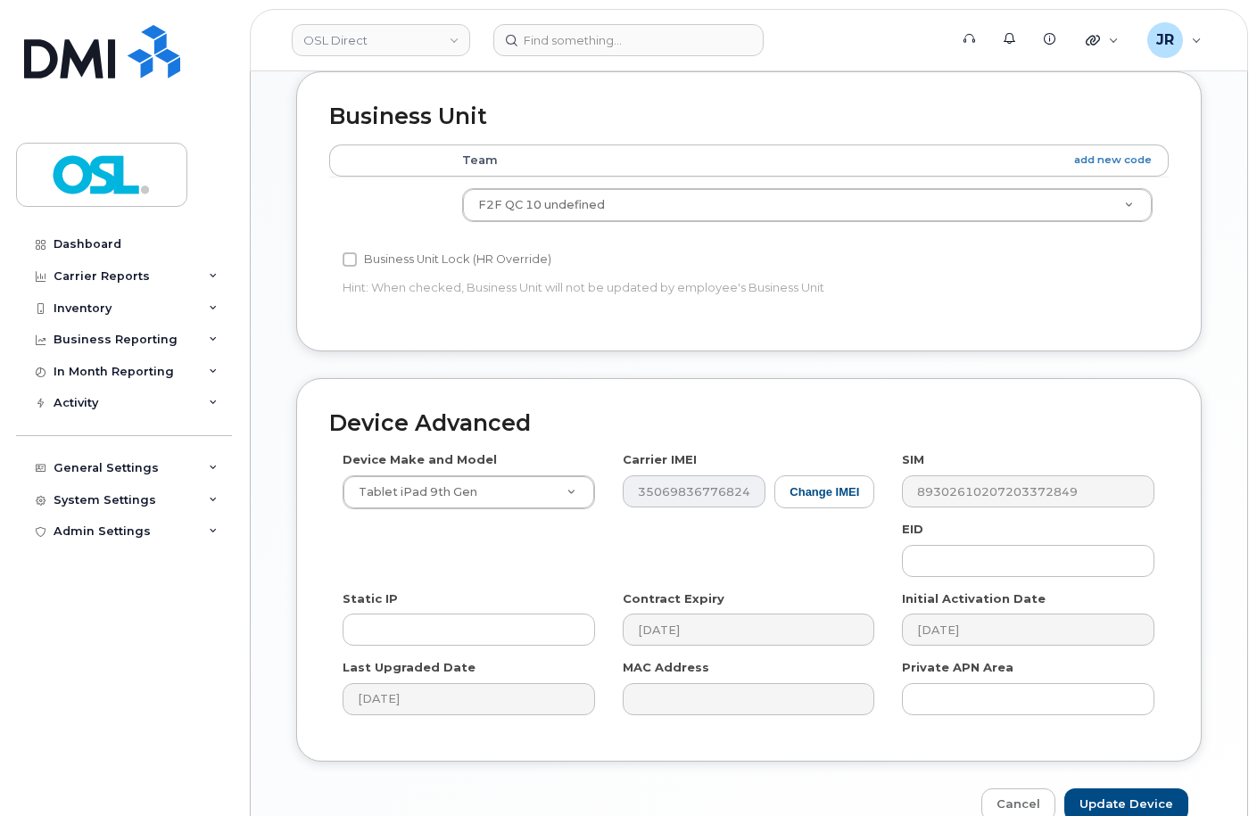
scroll to position [821, 0]
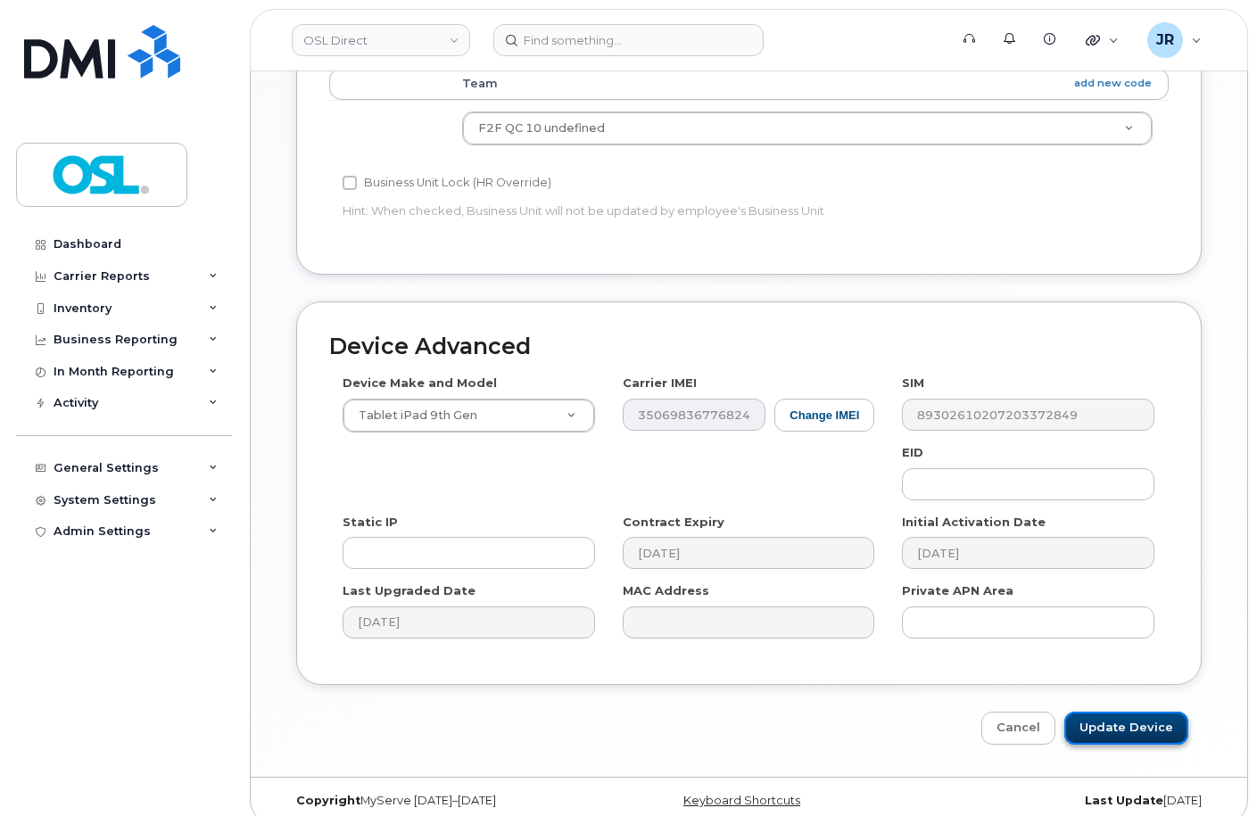
click at [1121, 712] on input "Update Device" at bounding box center [1126, 728] width 124 height 33
type input "Saving..."
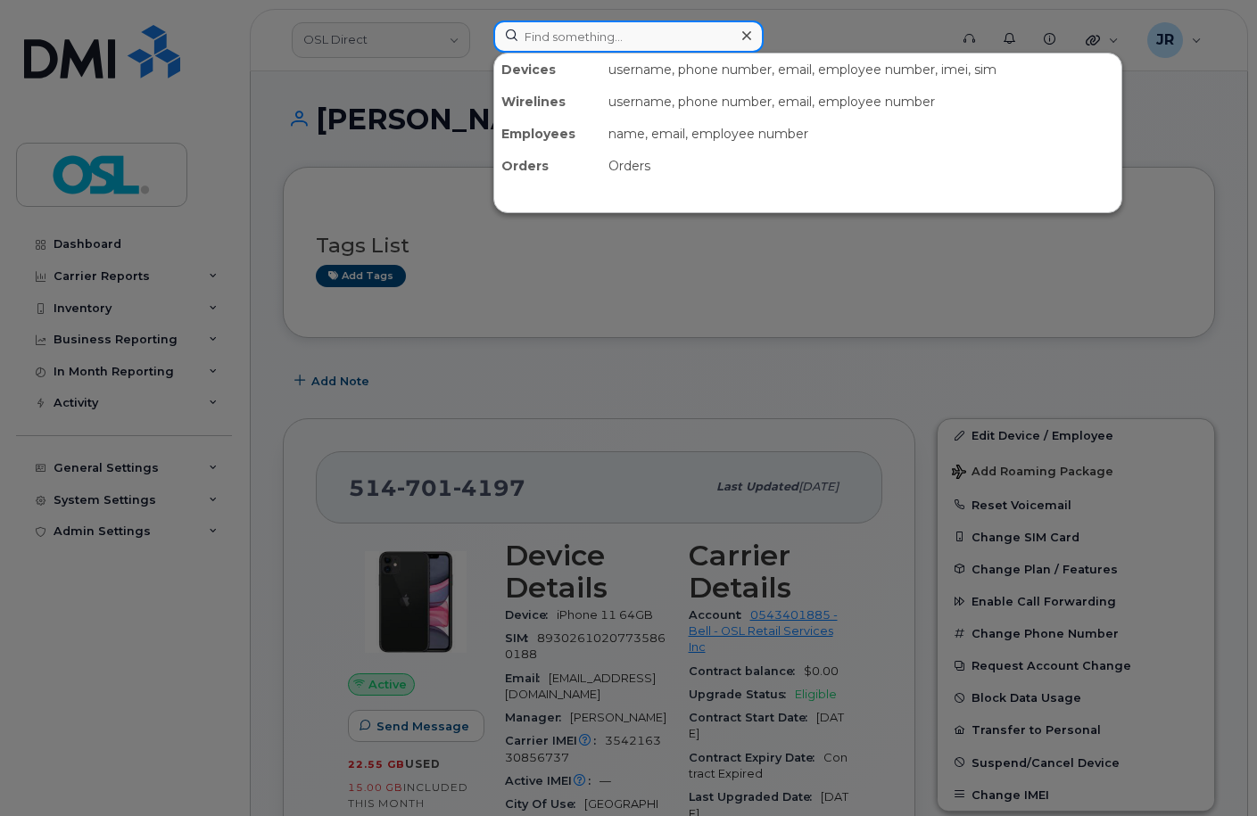
click at [582, 50] on input at bounding box center [628, 37] width 270 height 32
paste input "5063783749"
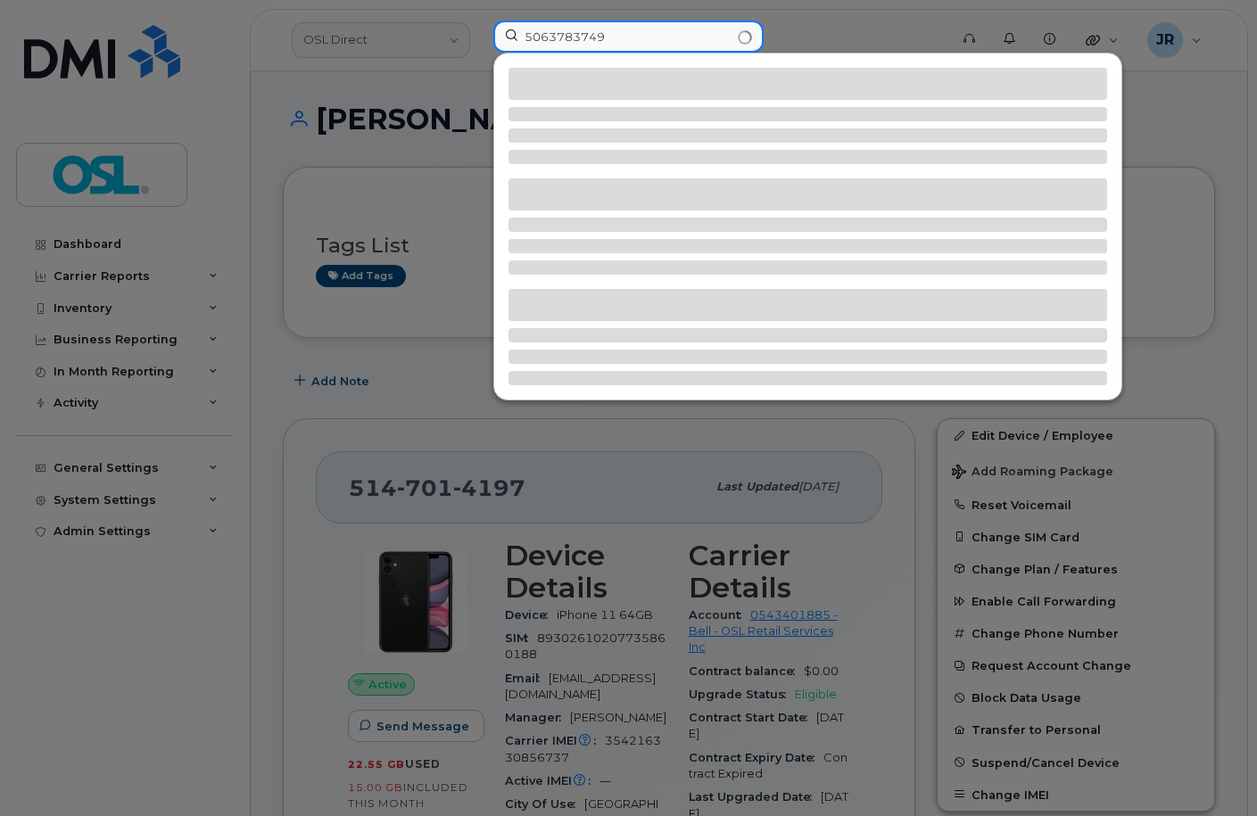
type input "5063783749"
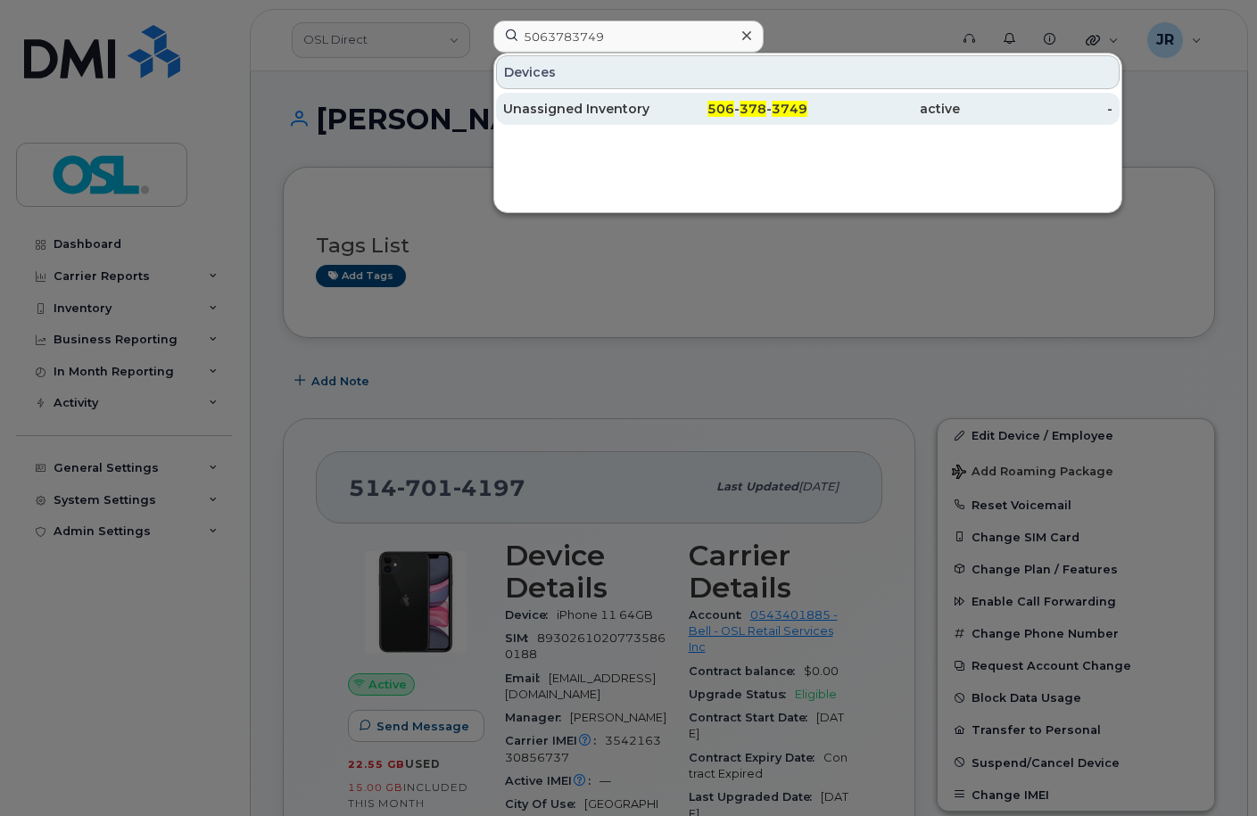
click at [529, 105] on div "Unassigned Inventory" at bounding box center [579, 109] width 153 height 18
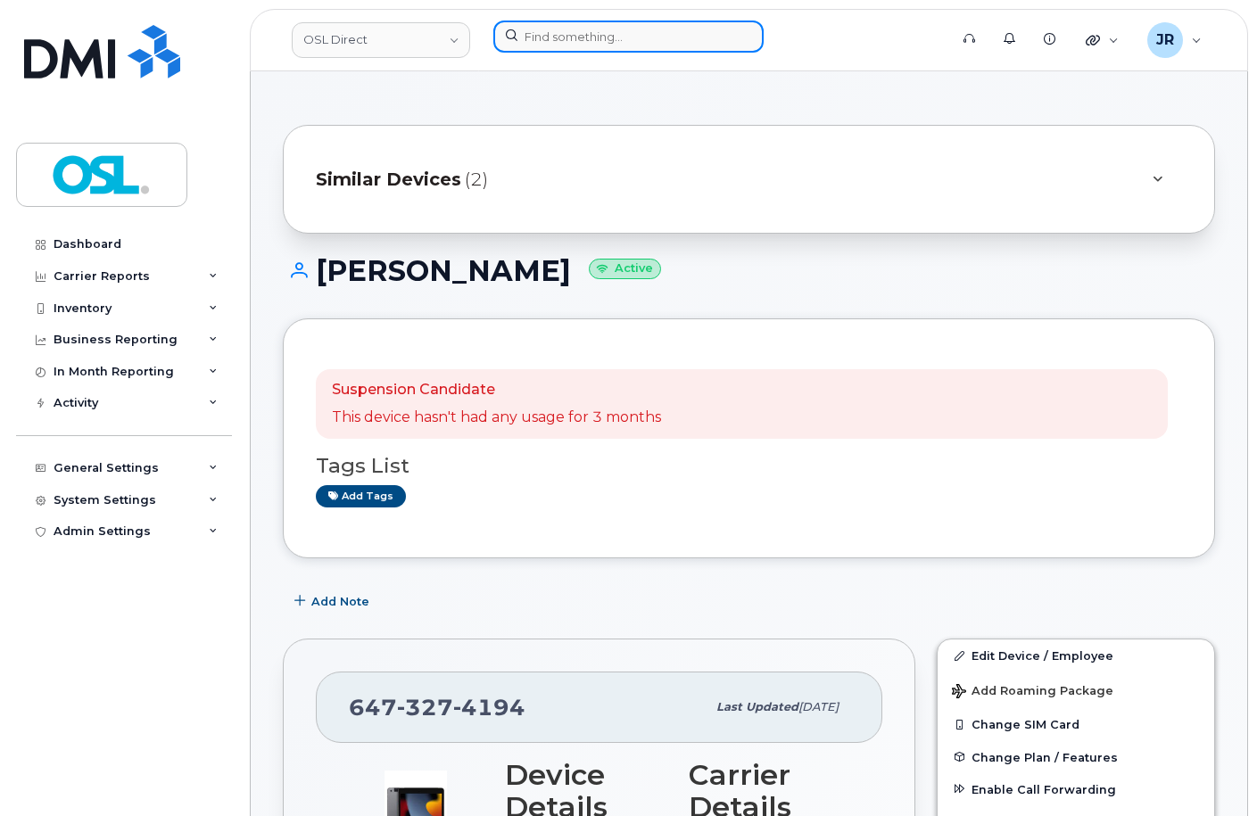
click at [598, 41] on input at bounding box center [628, 37] width 270 height 32
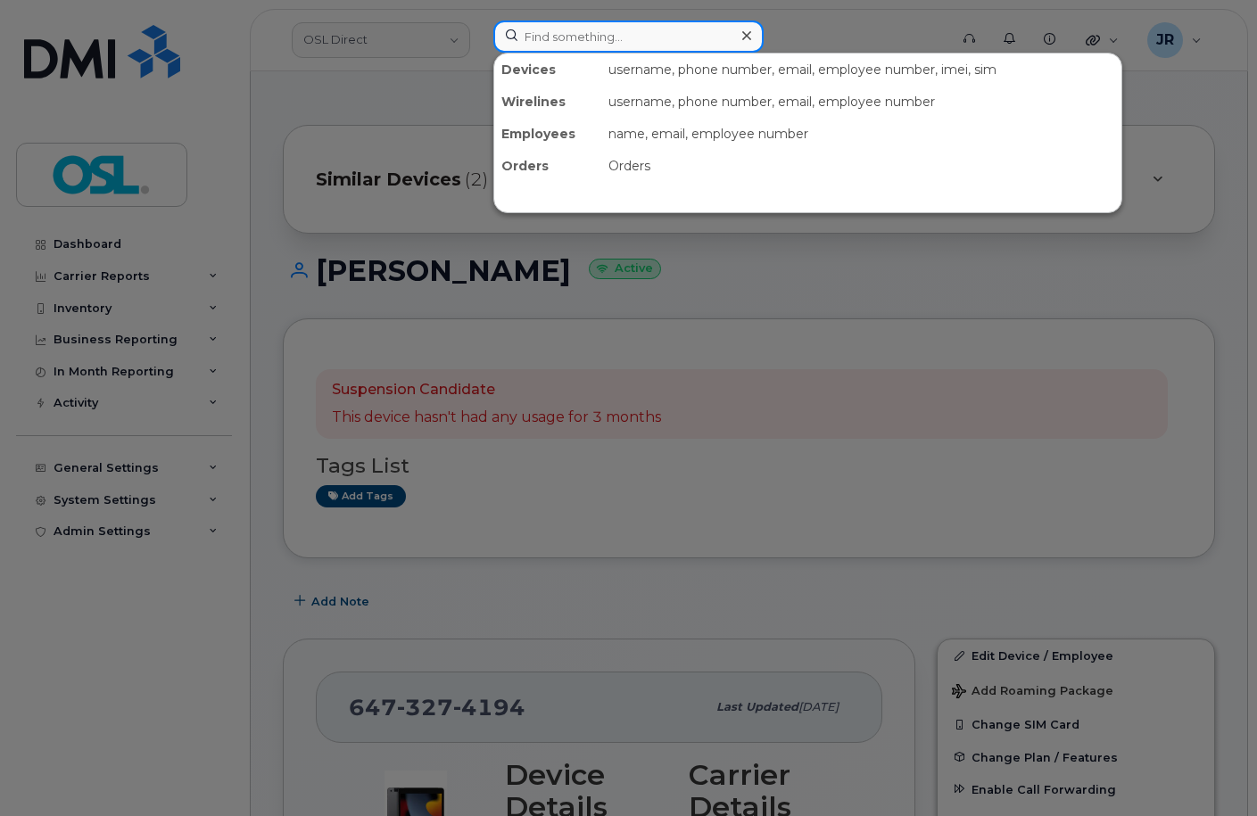
paste input "4168067903"
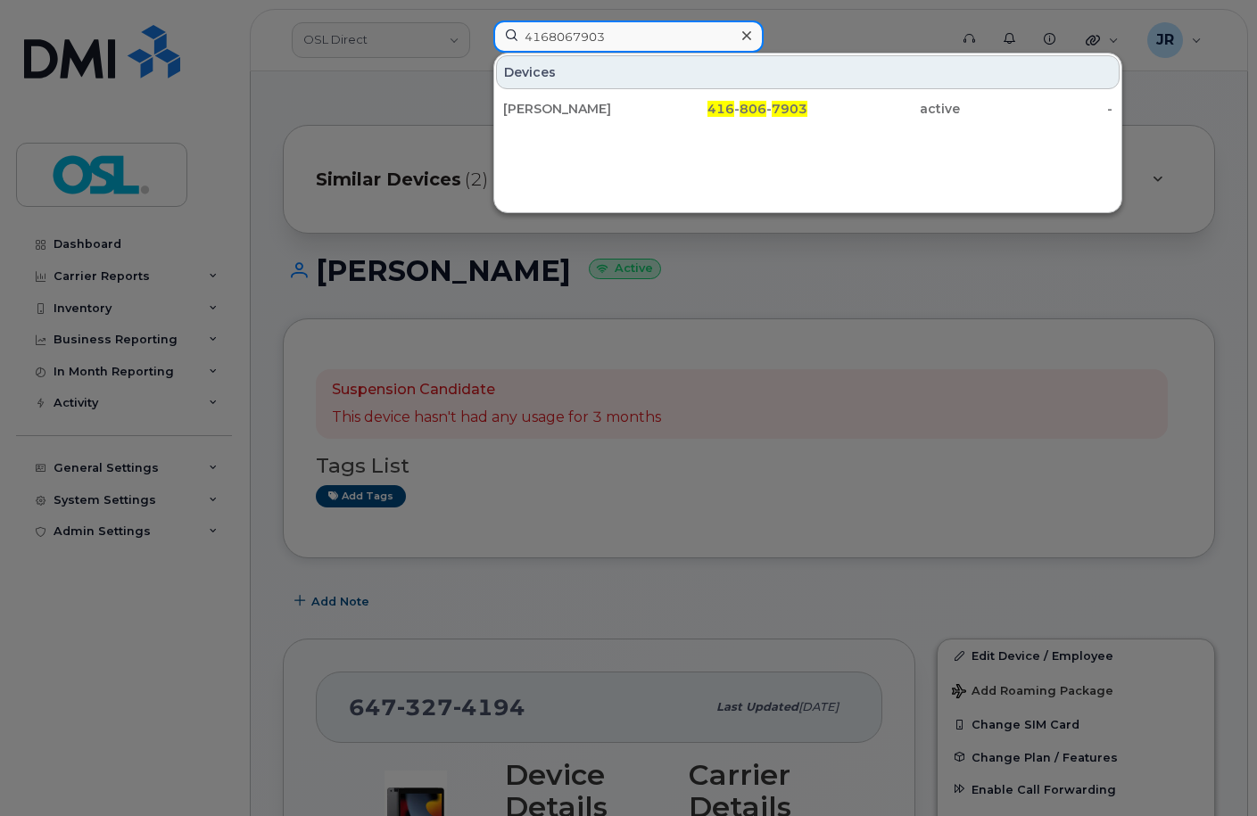
type input "4168067903"
click at [550, 103] on div "[PERSON_NAME]" at bounding box center [579, 109] width 153 height 18
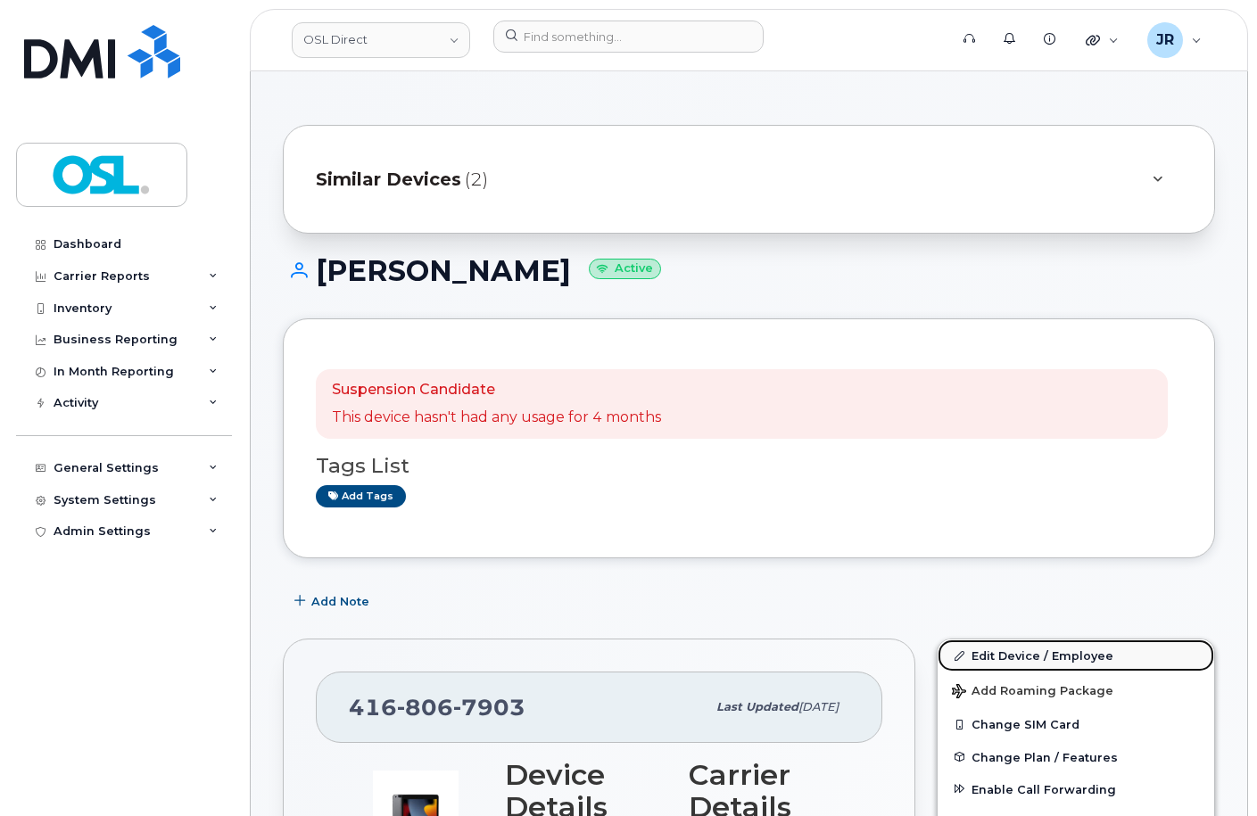
click at [1008, 658] on link "Edit Device / Employee" at bounding box center [1076, 656] width 277 height 32
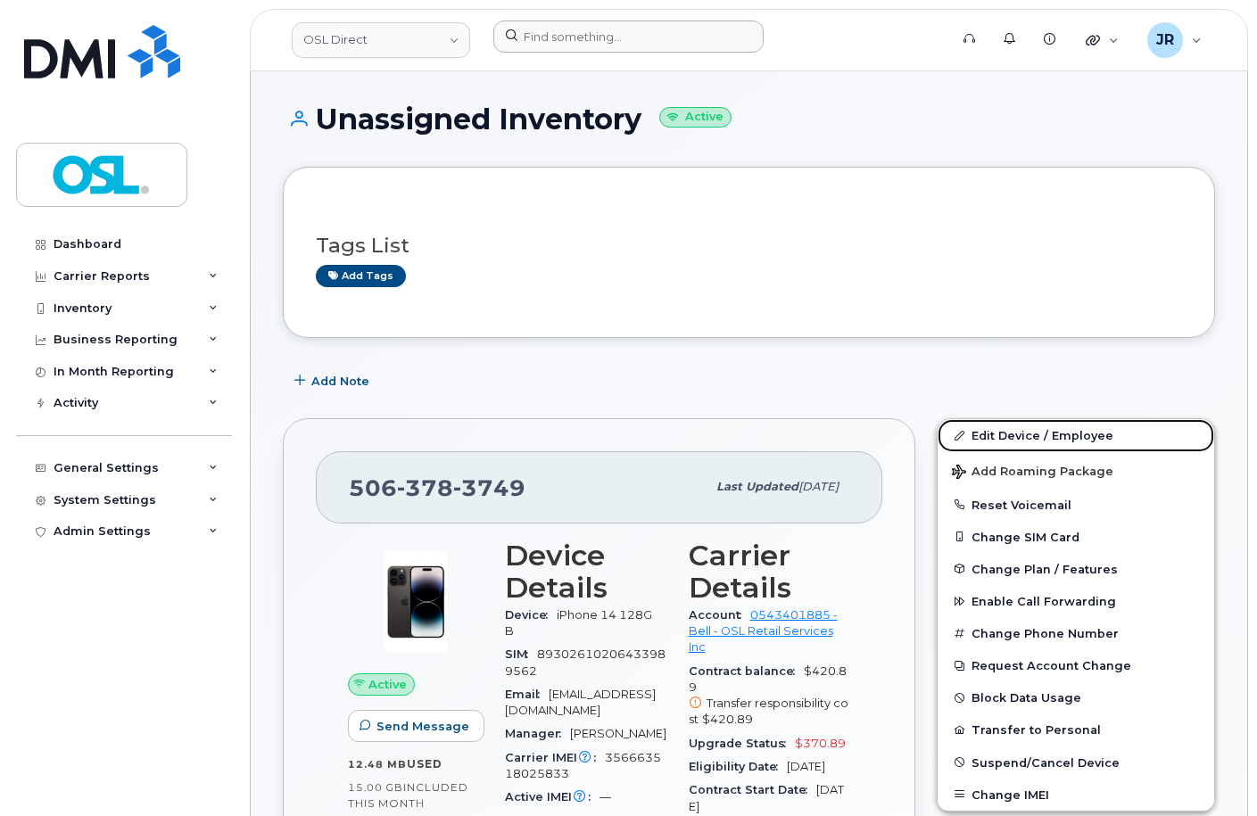
drag, startPoint x: 994, startPoint y: 439, endPoint x: 701, endPoint y: 23, distance: 508.5
click at [994, 437] on link "Edit Device / Employee" at bounding box center [1076, 435] width 277 height 32
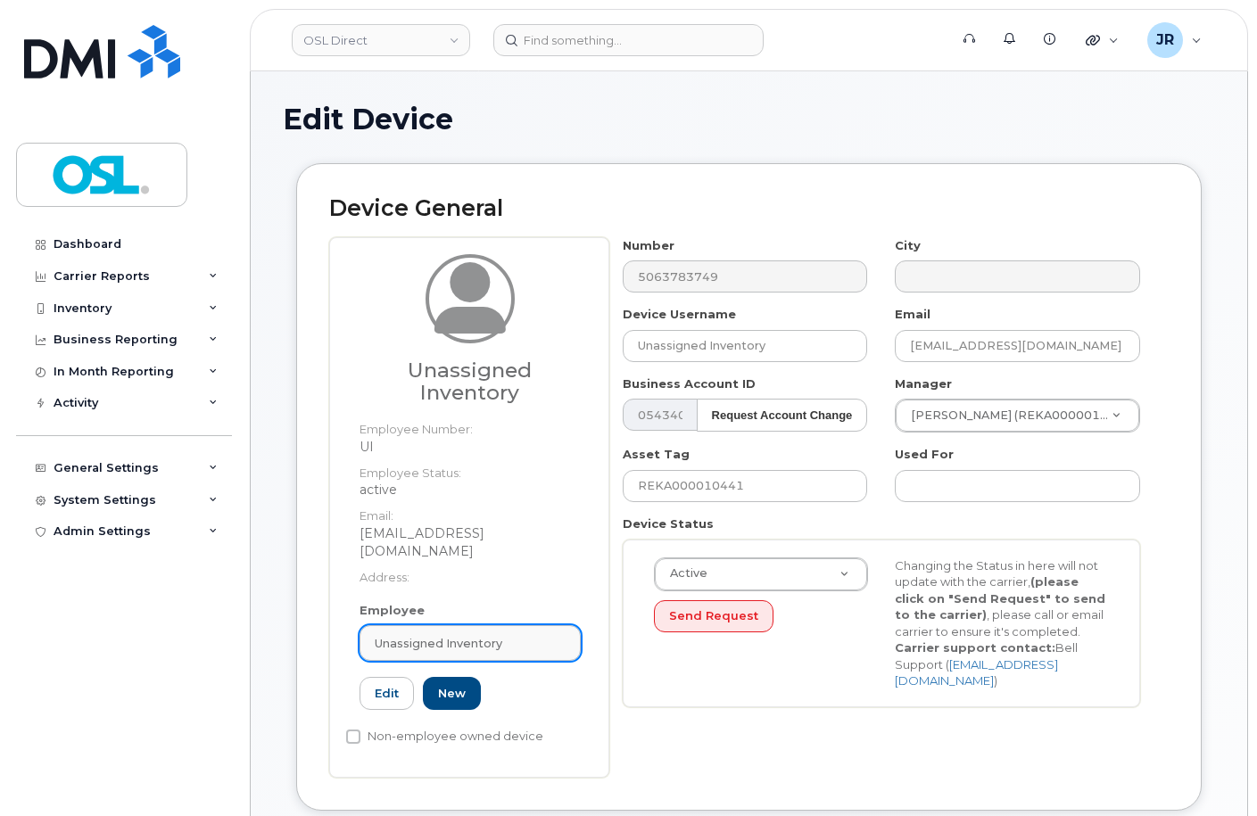
click at [456, 635] on span "Unassigned Inventory" at bounding box center [439, 643] width 128 height 17
paste input "REKA000070112"
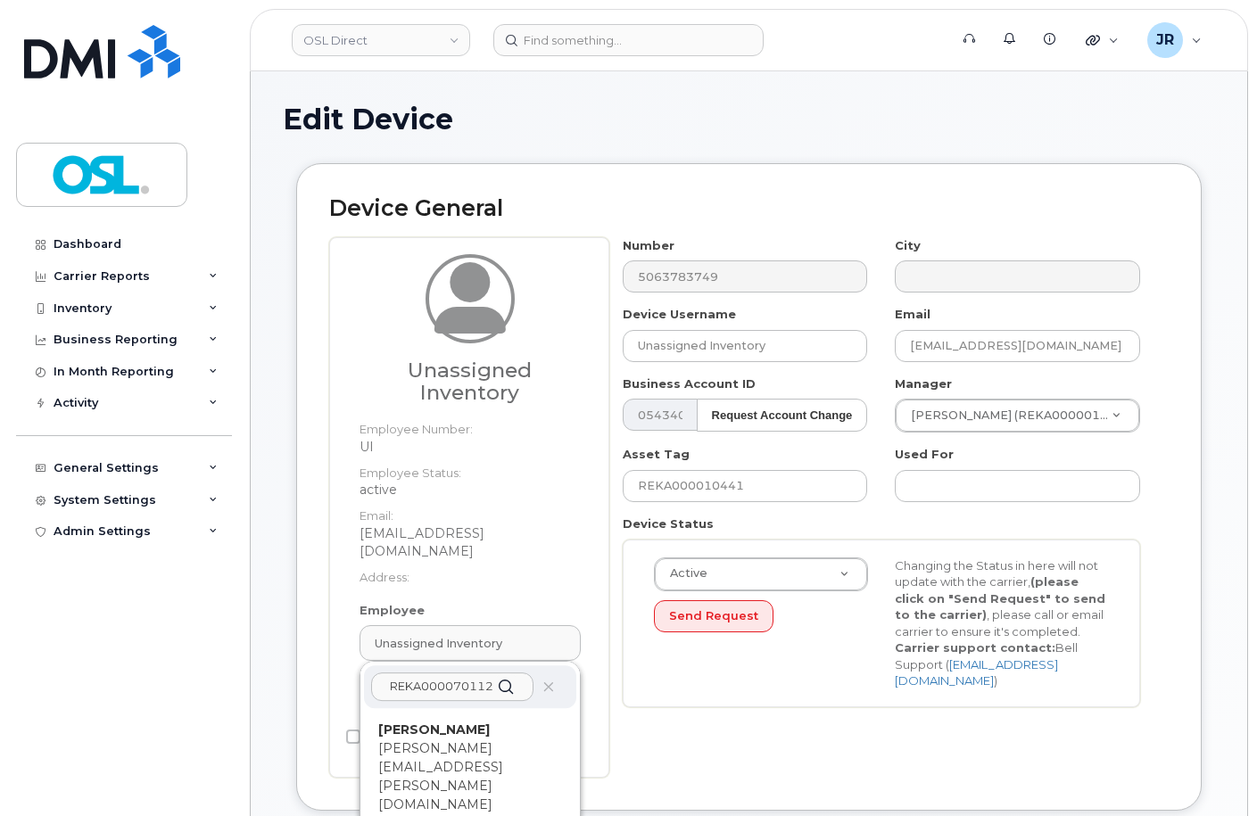
type input "REKA000070112"
drag, startPoint x: 415, startPoint y: 758, endPoint x: 709, endPoint y: 49, distance: 767.2
click at [415, 758] on p "[PERSON_NAME][EMAIL_ADDRESS][PERSON_NAME][DOMAIN_NAME]" at bounding box center [470, 777] width 184 height 75
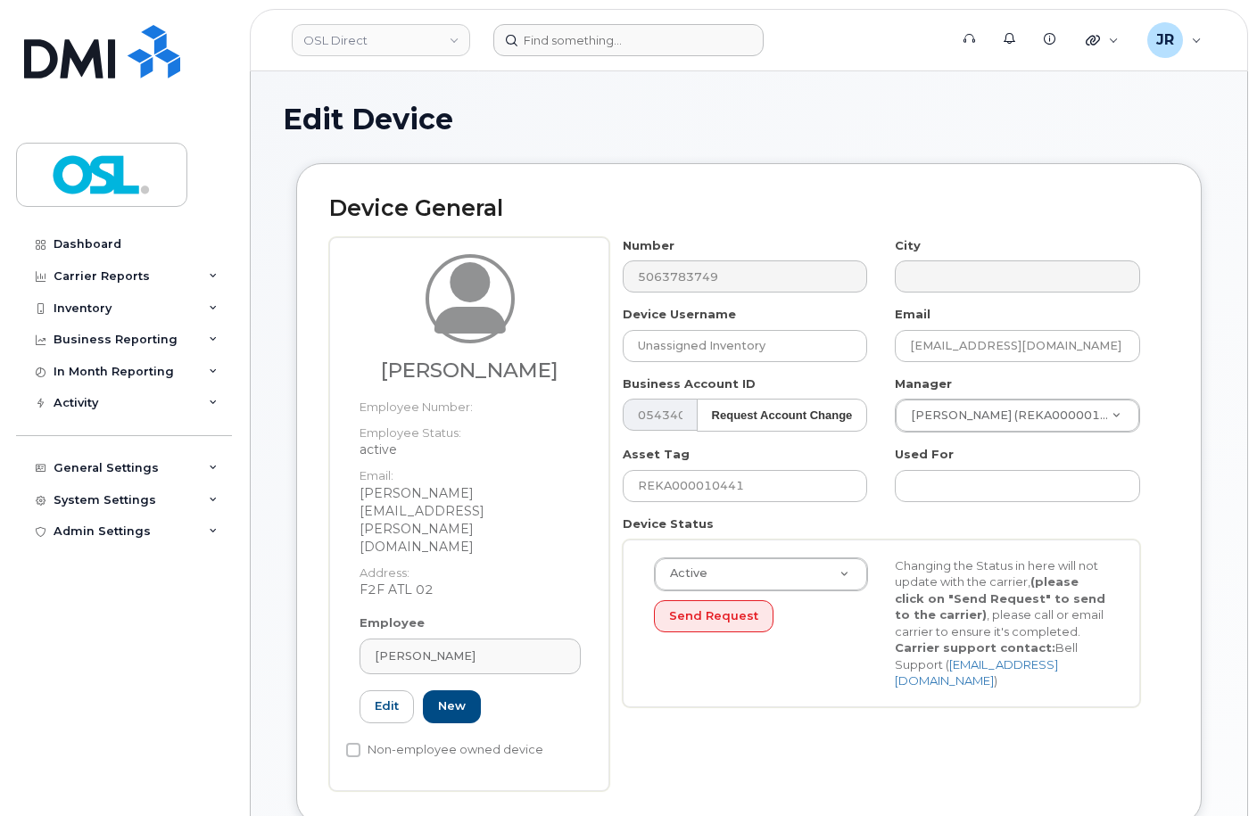
type input "REKA000070112"
type input "[PERSON_NAME]"
type input "[PERSON_NAME][EMAIL_ADDRESS][PERSON_NAME][DOMAIN_NAME]"
type input "3358081"
click at [691, 460] on div "Asset Tag REKA000010441" at bounding box center [745, 474] width 273 height 56
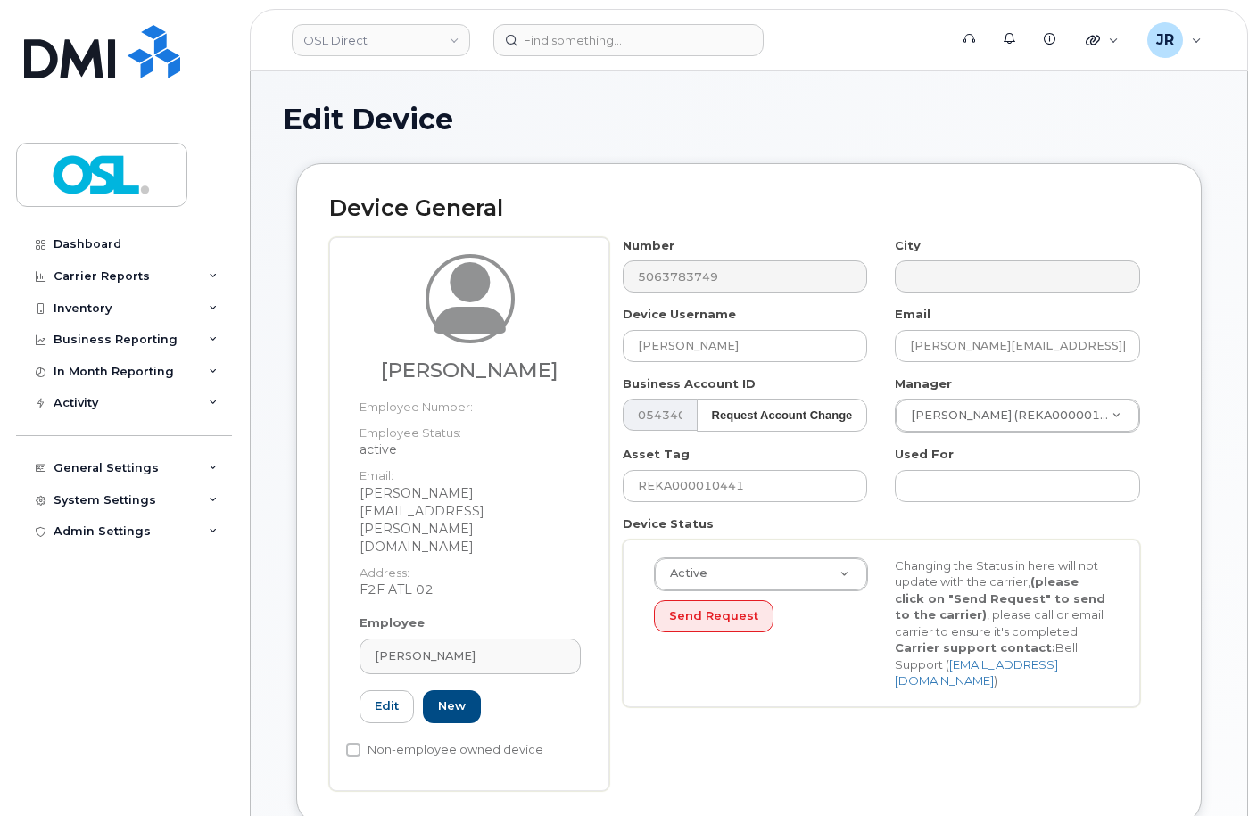
click at [691, 460] on div "Asset Tag REKA000010441" at bounding box center [745, 474] width 273 height 56
click at [704, 478] on input "REKA000010441" at bounding box center [745, 486] width 245 height 32
paste input "70112"
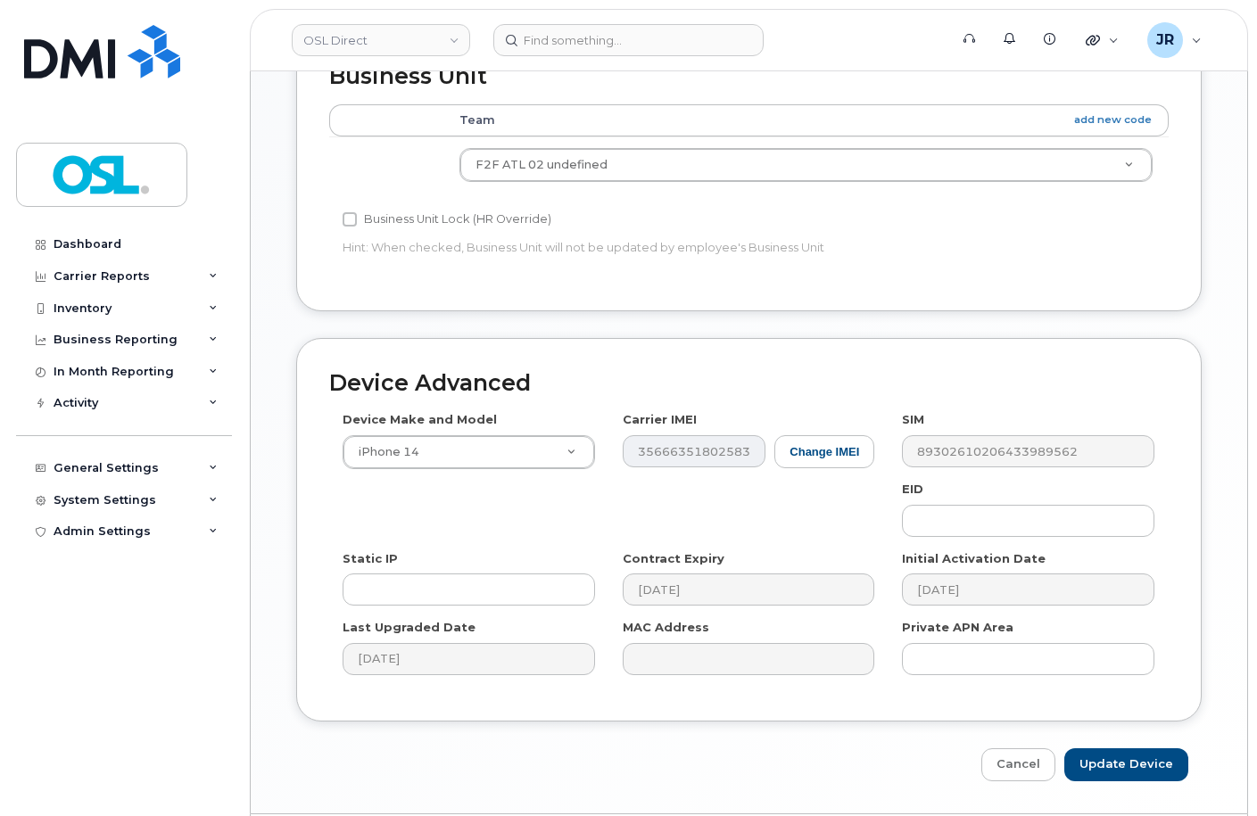
scroll to position [821, 0]
type input "REKA000070112"
click at [1165, 692] on div "Device Advanced Device Make and Model iPhone 14 Android TCL 502 Watch Apple Wat…" at bounding box center [749, 558] width 932 height 443
click at [1150, 748] on input "Update Device" at bounding box center [1126, 764] width 124 height 33
type input "Saving..."
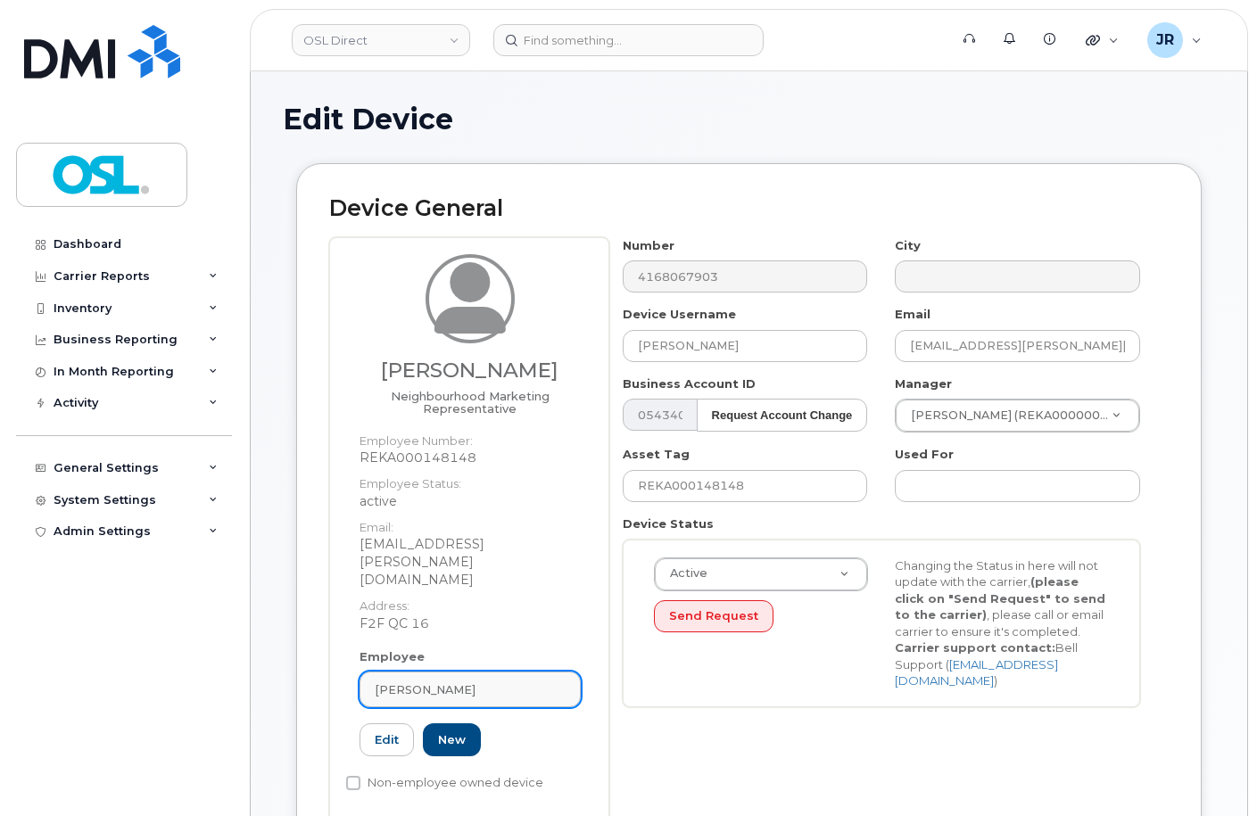
click at [455, 682] on span "[PERSON_NAME]" at bounding box center [425, 690] width 101 height 17
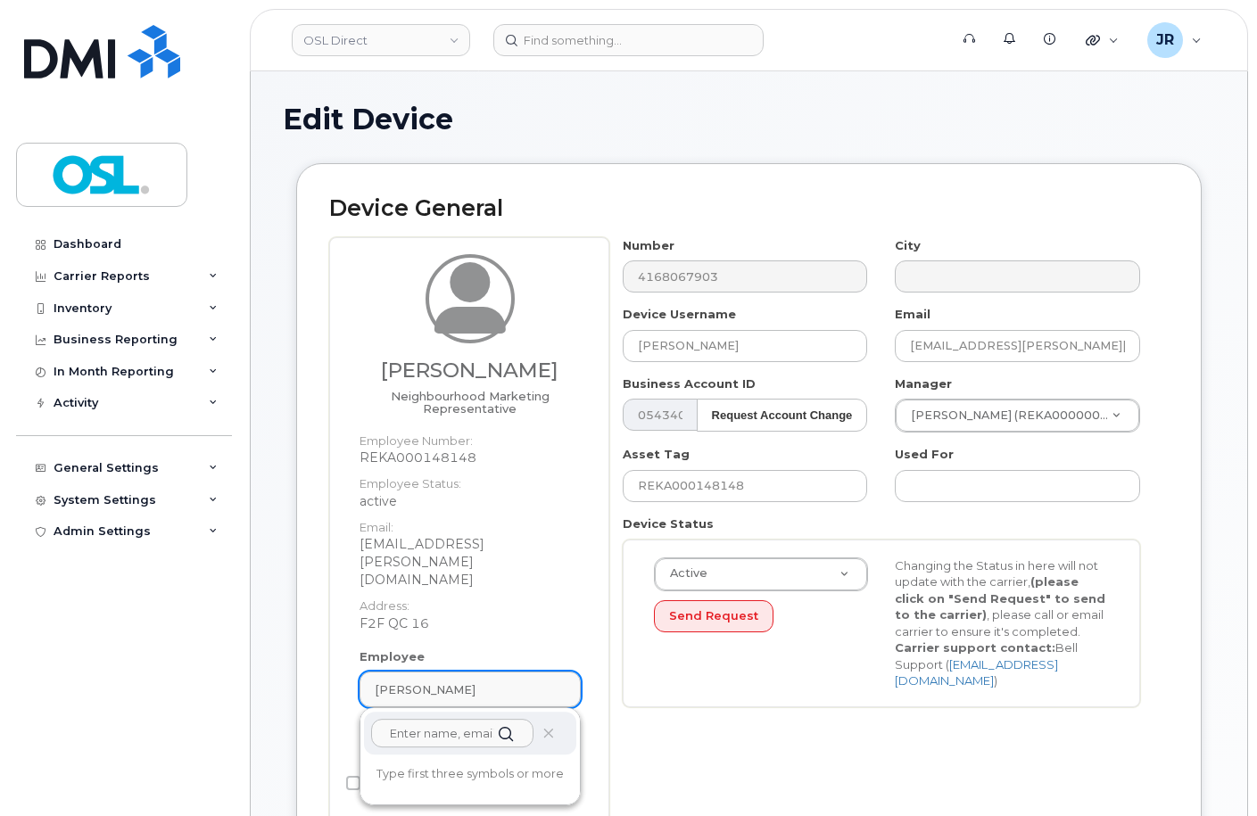
paste input "REKA000070112"
type input "REKA000070112"
click at [462, 786] on p "[PERSON_NAME][EMAIL_ADDRESS][PERSON_NAME][DOMAIN_NAME]" at bounding box center [470, 823] width 184 height 75
type input "REKA000070112"
type input "[PERSON_NAME]"
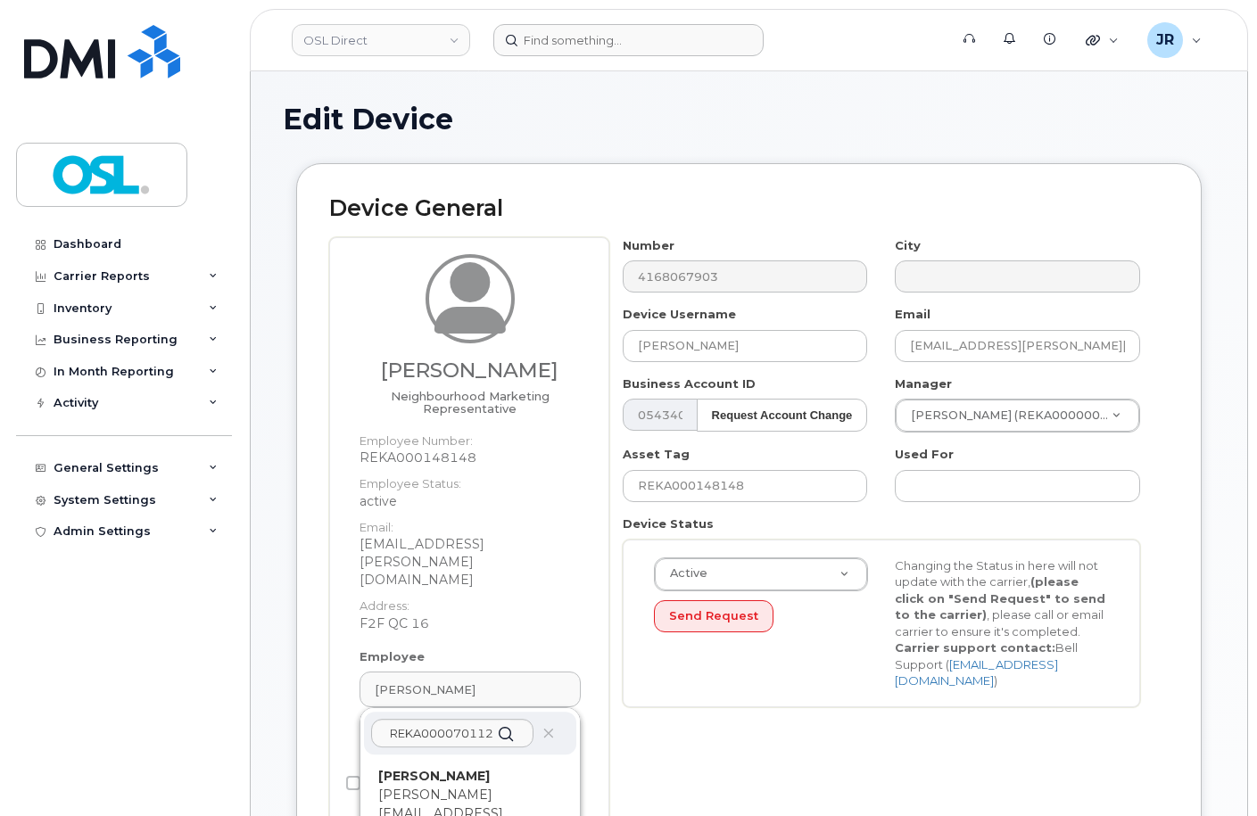
type input "[PERSON_NAME][EMAIL_ADDRESS][PERSON_NAME][DOMAIN_NAME]"
type input "3358081"
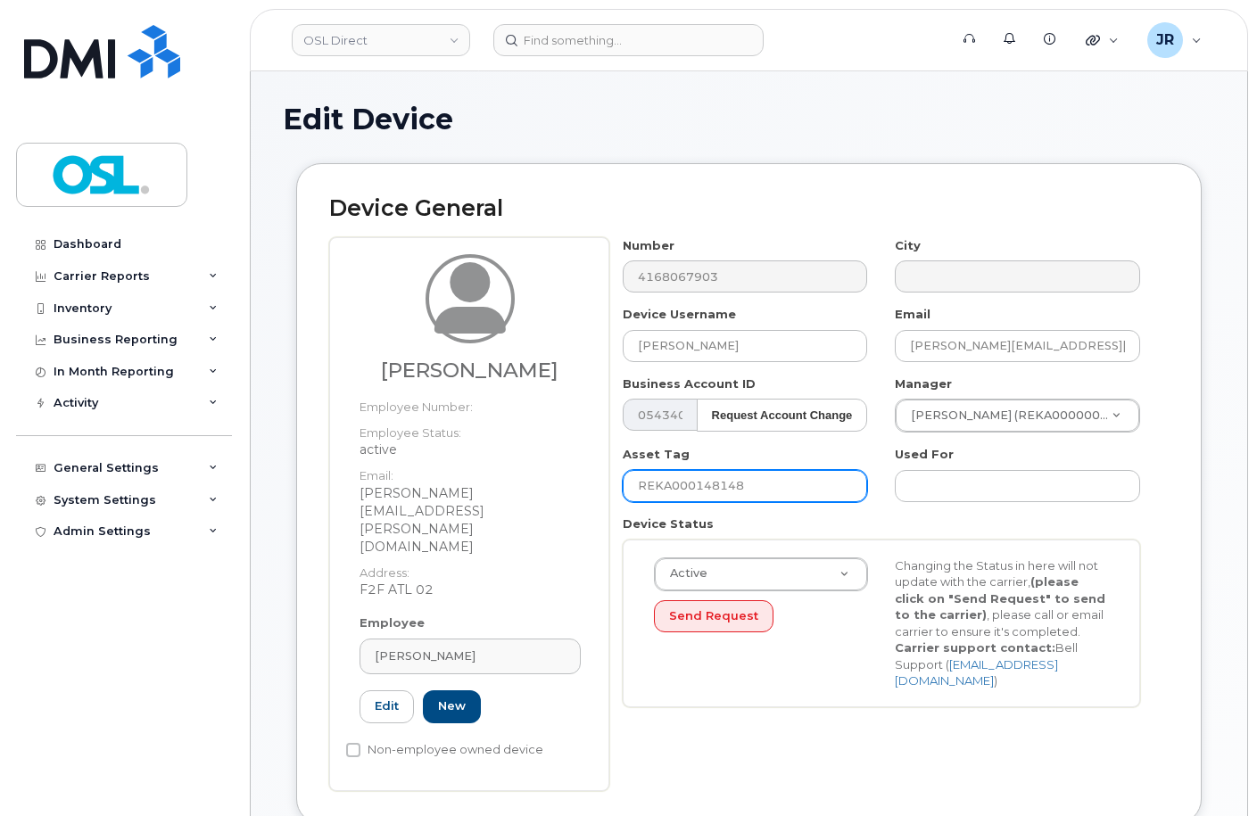
click at [714, 492] on input "REKA000148148" at bounding box center [745, 486] width 245 height 32
paste input "070112"
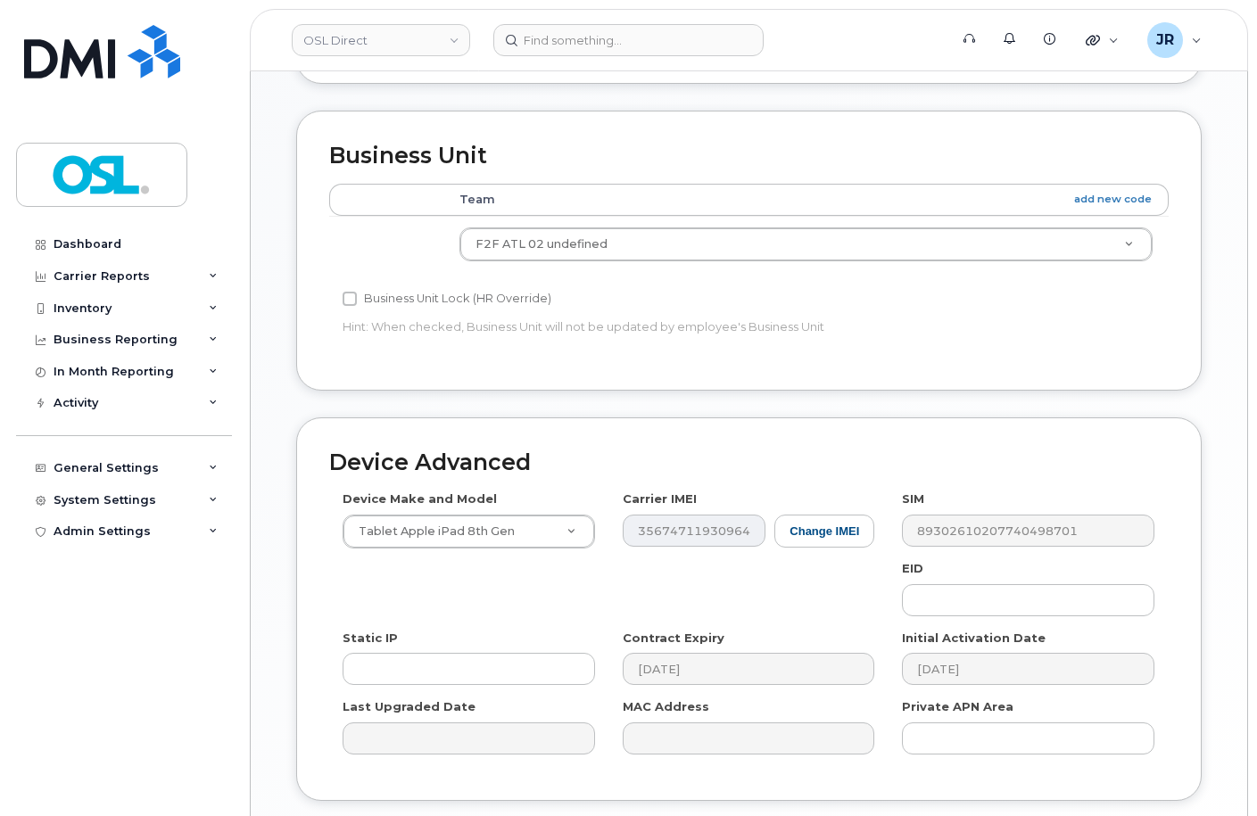
scroll to position [821, 0]
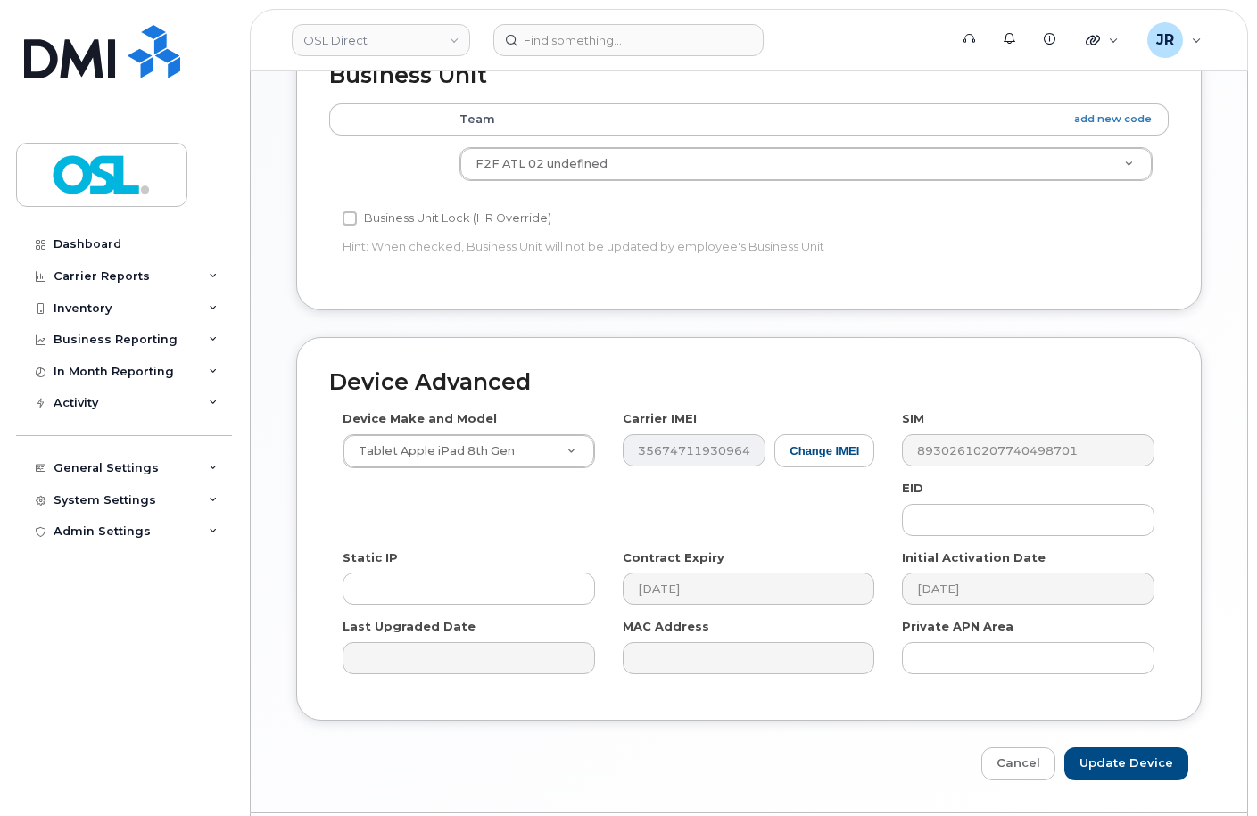
type input "REKA000070112"
click at [1123, 727] on div "Edit Device Device General Mohammad Faheem Employee Number: Employee Status: ac…" at bounding box center [749, 32] width 997 height 1562
click at [1127, 748] on input "Update Device" at bounding box center [1126, 764] width 124 height 33
type input "Saving..."
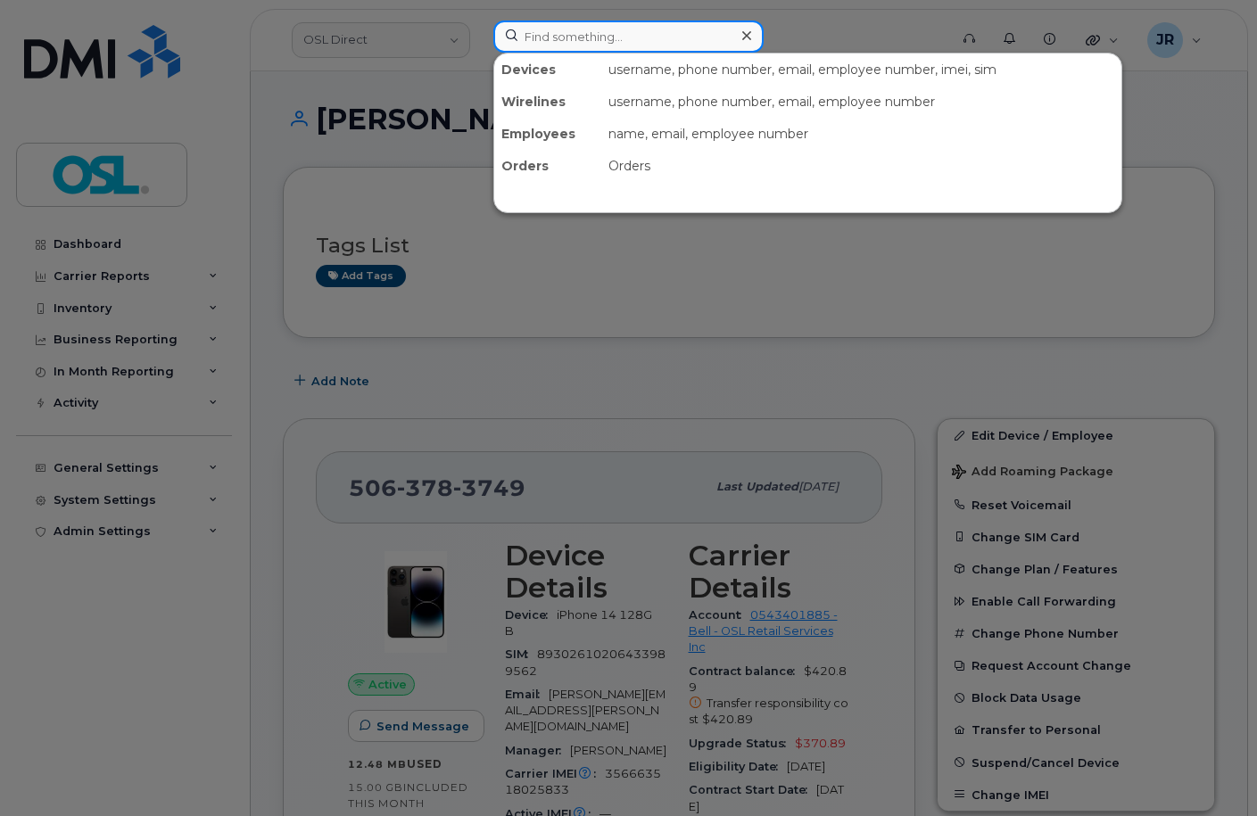
click at [605, 42] on input at bounding box center [628, 37] width 270 height 32
paste input "6474446672"
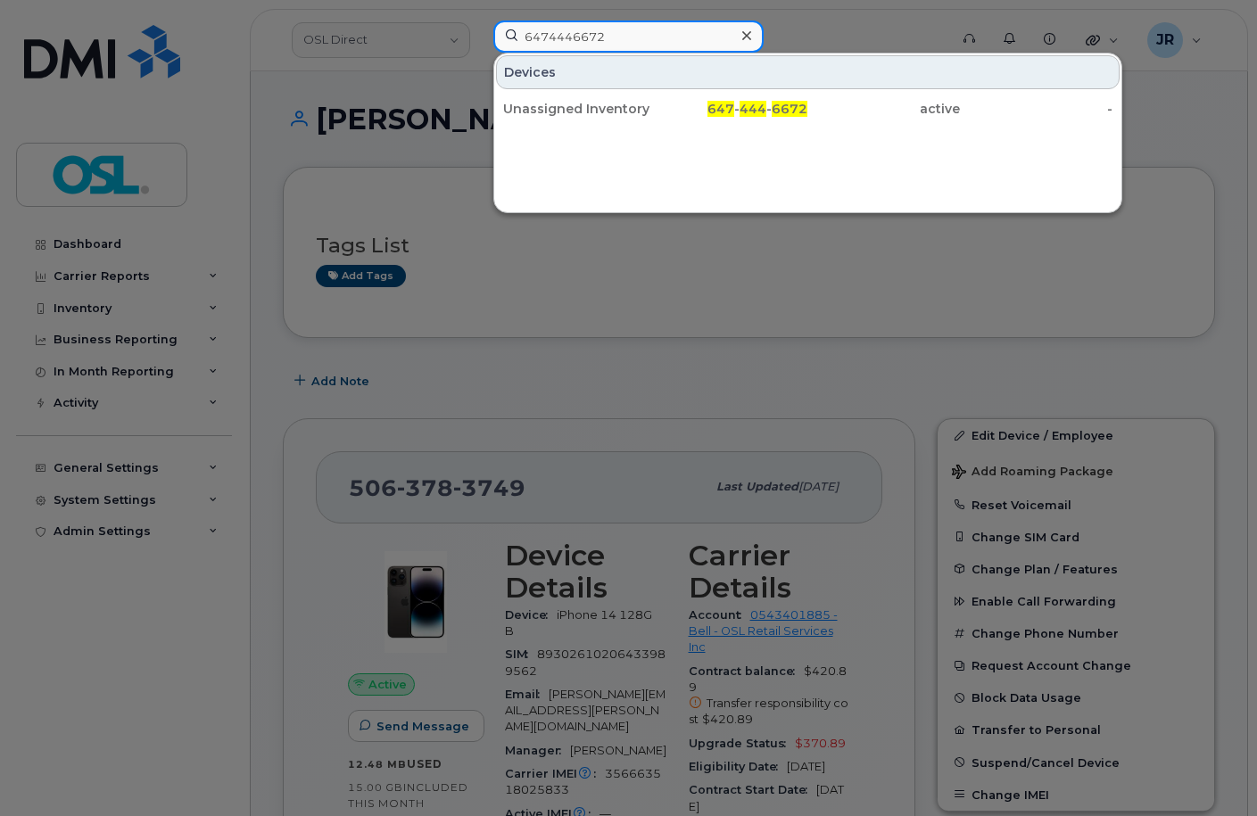
type input "6474446672"
click at [542, 112] on div "Unassigned Inventory" at bounding box center [579, 109] width 153 height 18
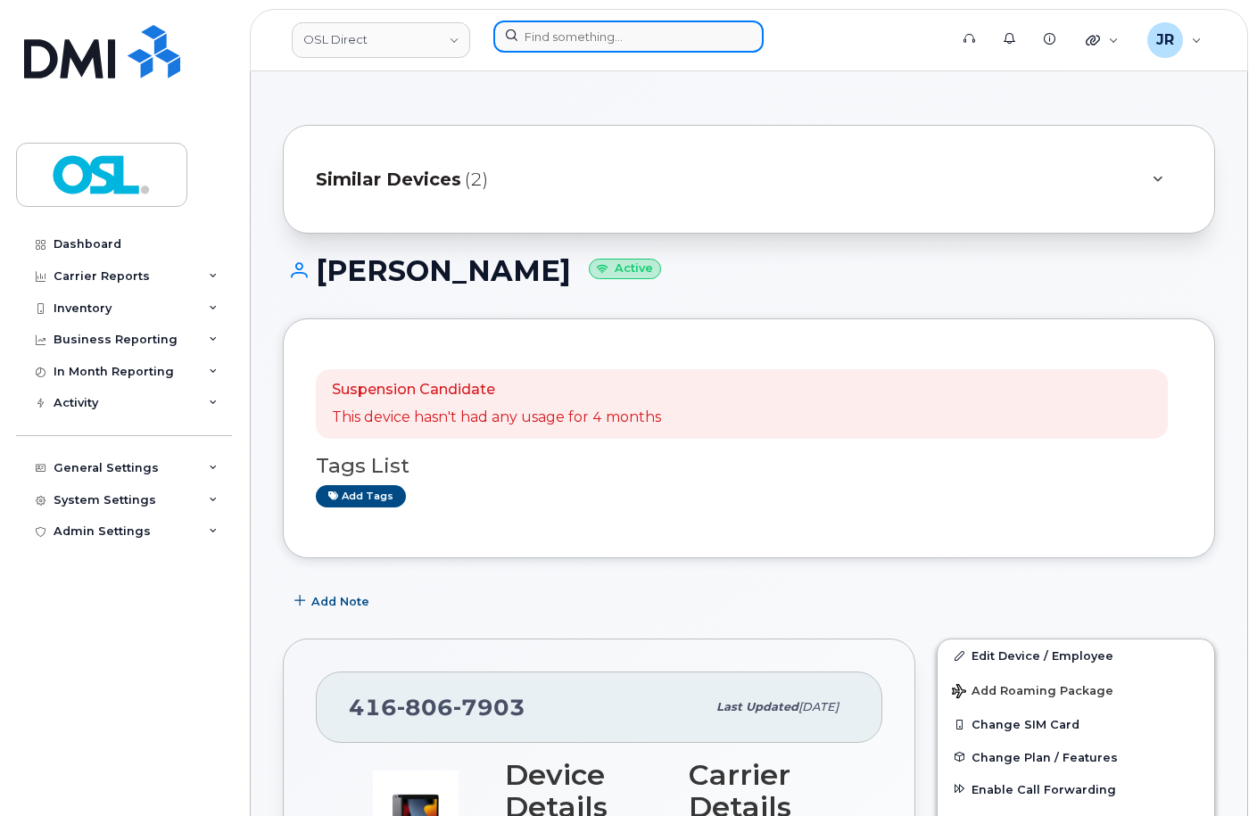
click at [559, 40] on input at bounding box center [628, 37] width 270 height 32
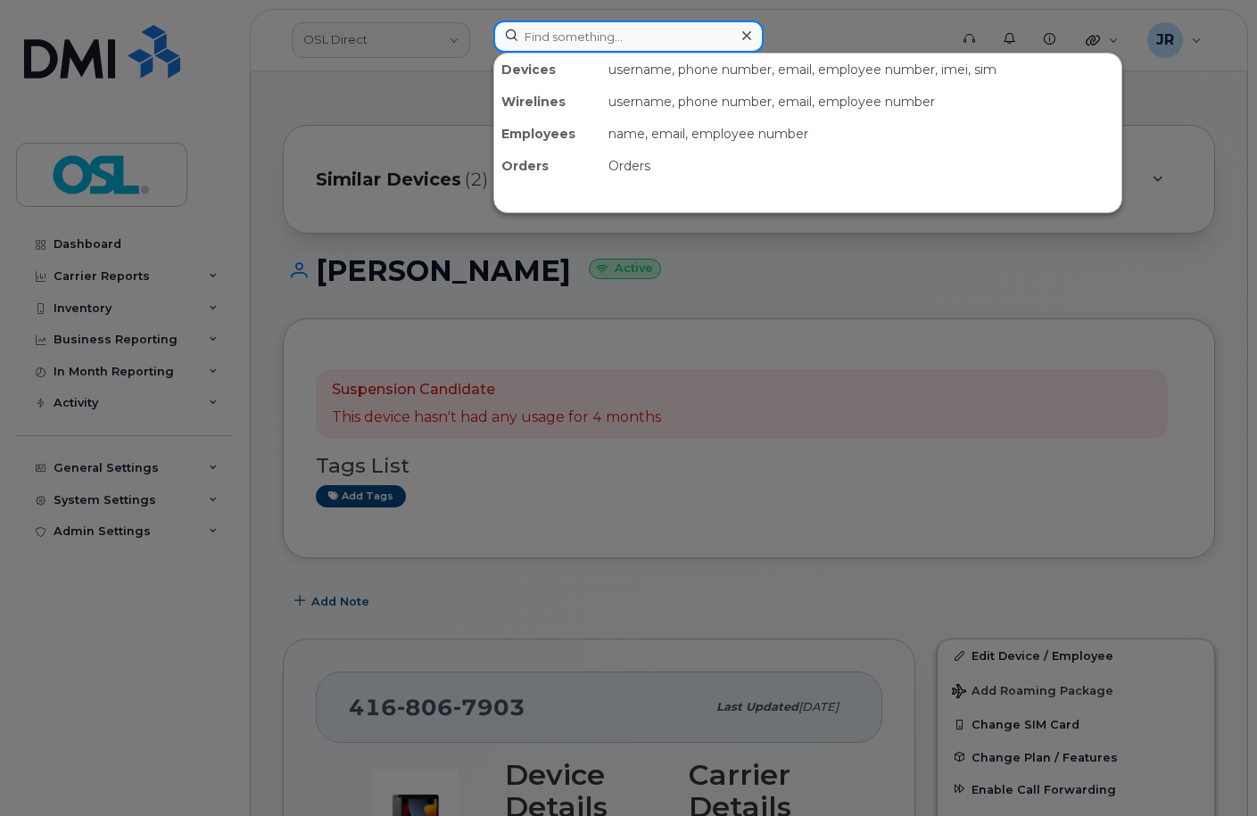
paste input "7096856873"
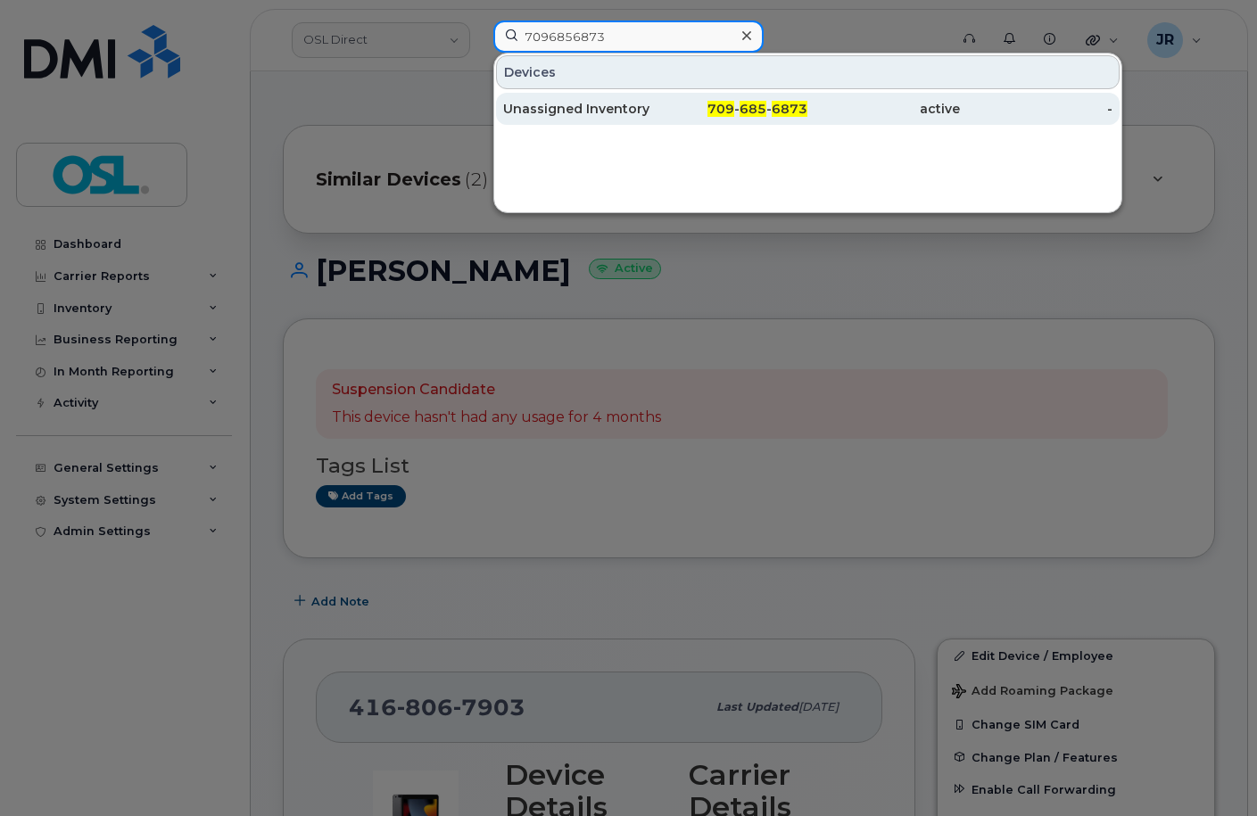
type input "7096856873"
click at [611, 111] on div "Unassigned Inventory" at bounding box center [579, 109] width 153 height 18
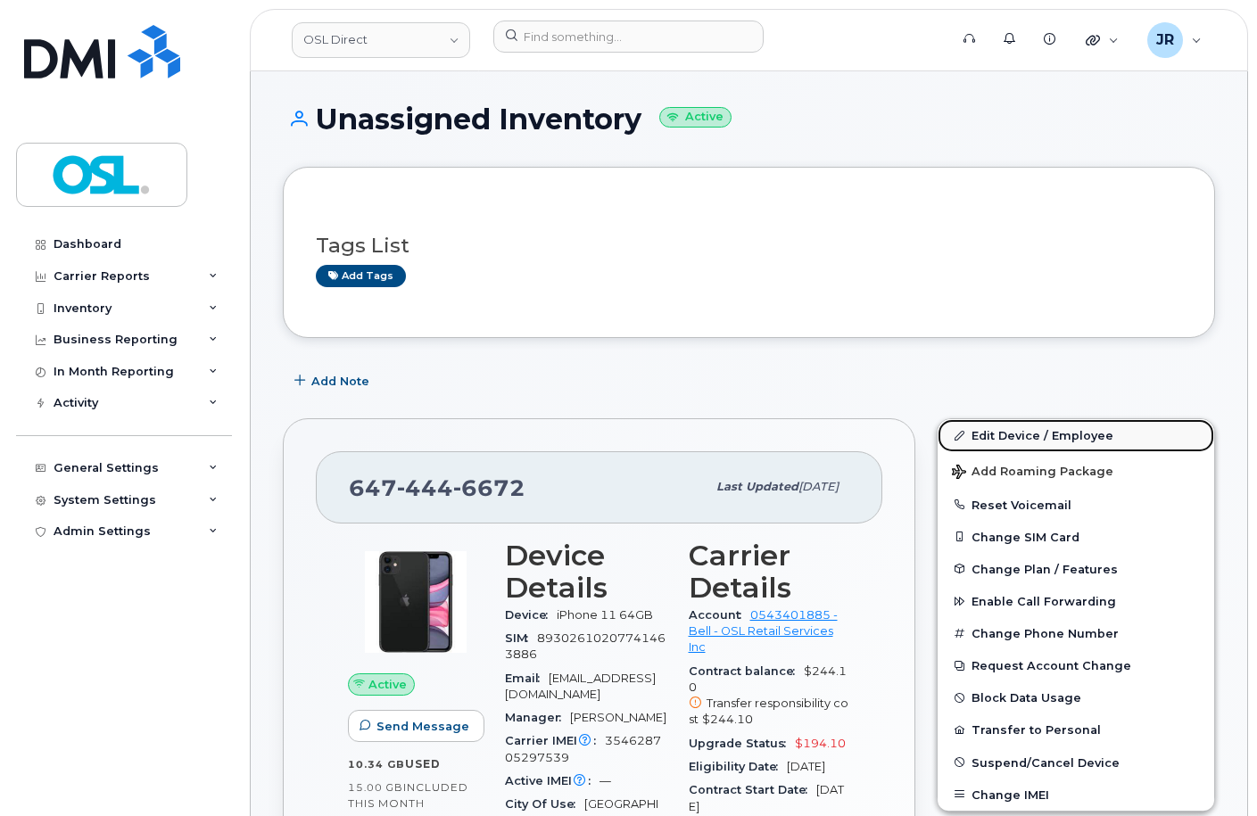
click at [1009, 438] on link "Edit Device / Employee" at bounding box center [1076, 435] width 277 height 32
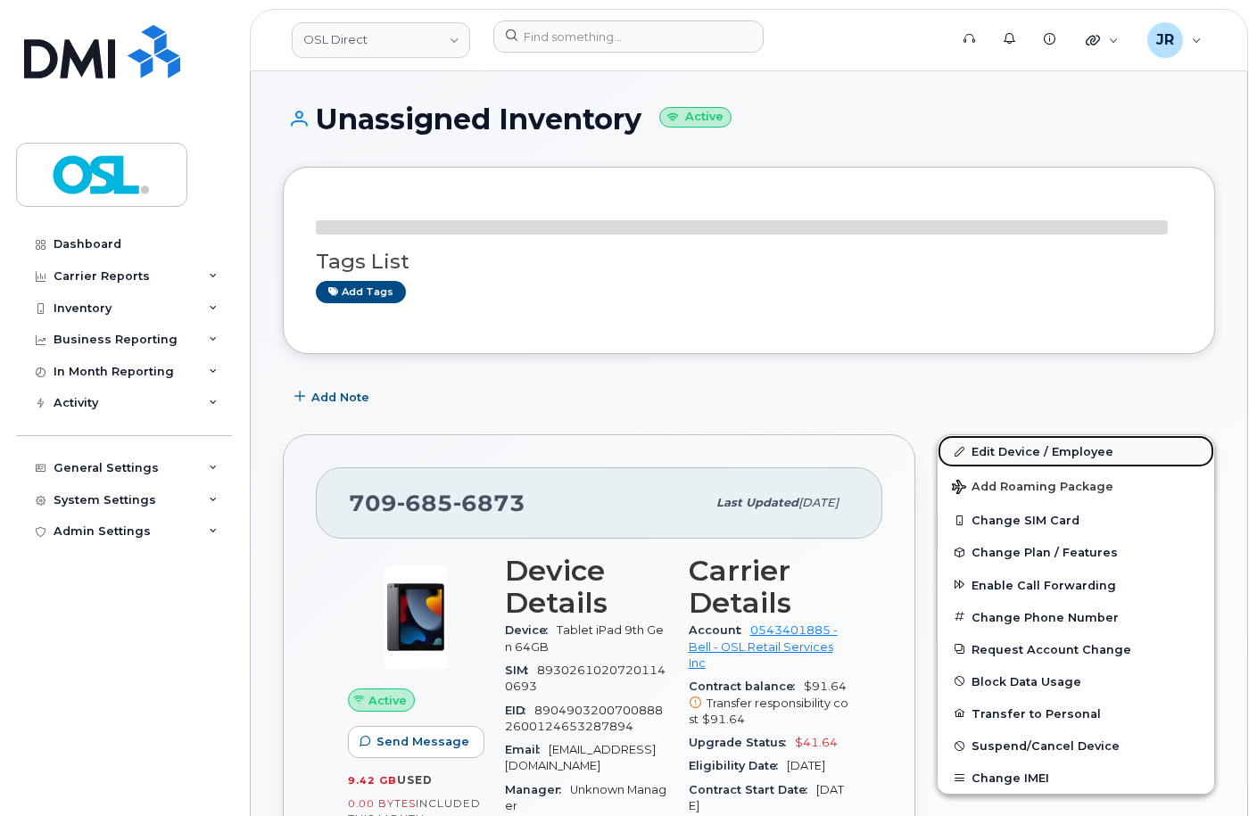
click at [1025, 443] on link "Edit Device / Employee" at bounding box center [1076, 451] width 277 height 32
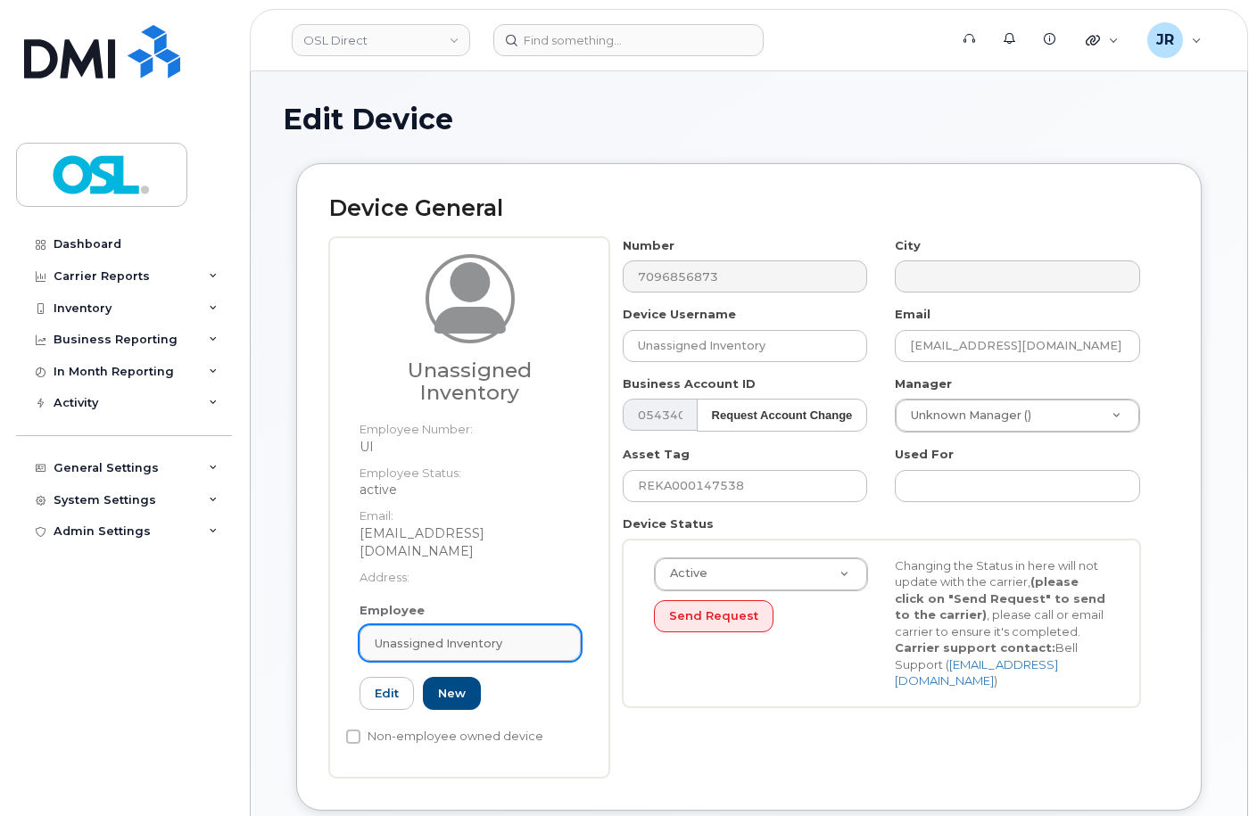
click at [460, 635] on span "Unassigned Inventory" at bounding box center [439, 643] width 128 height 17
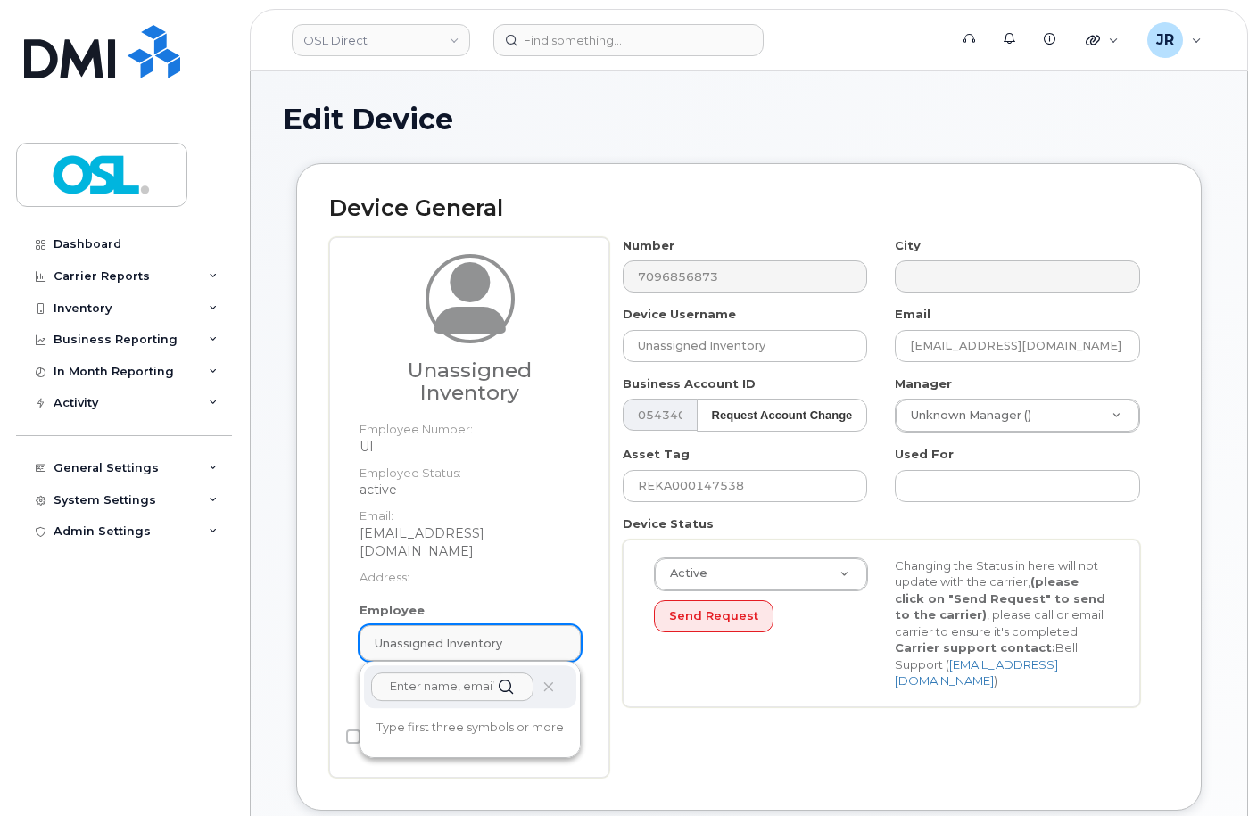
paste input "REKA000151803"
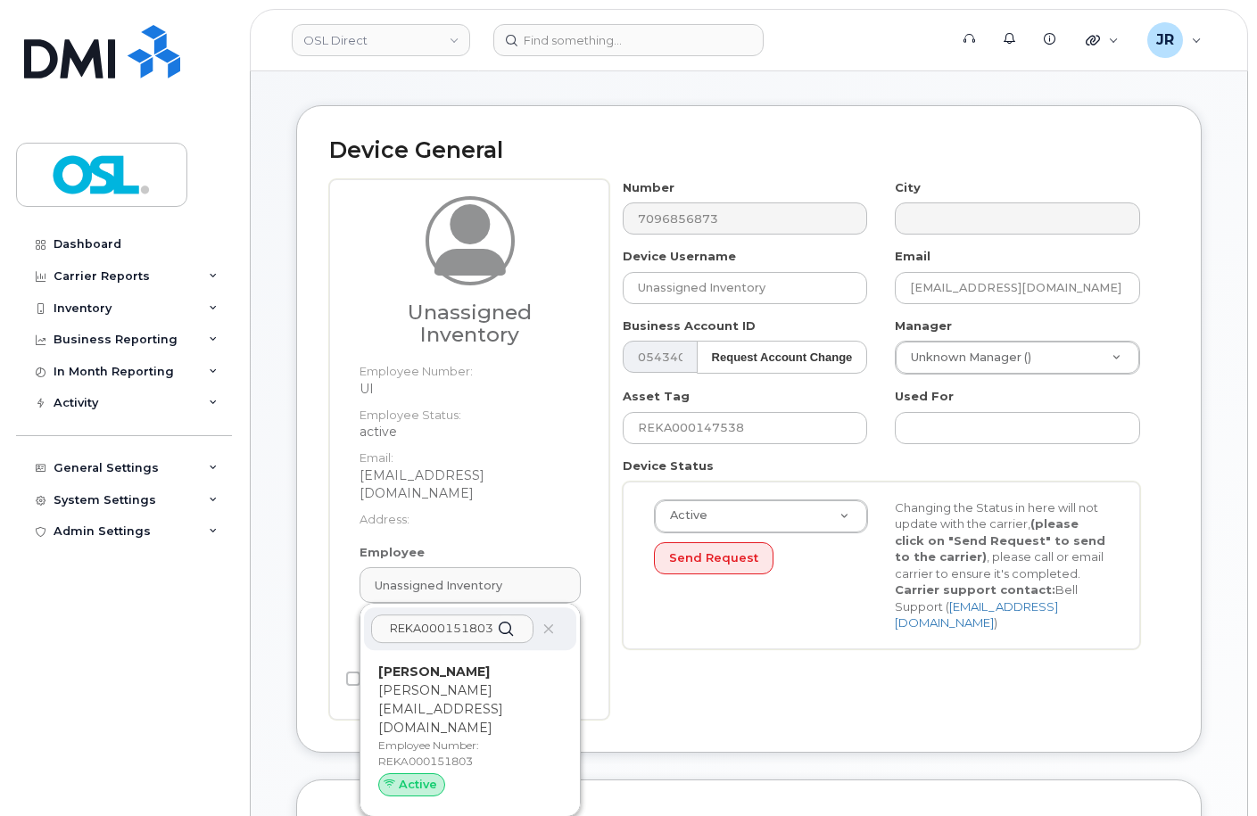
scroll to position [89, 0]
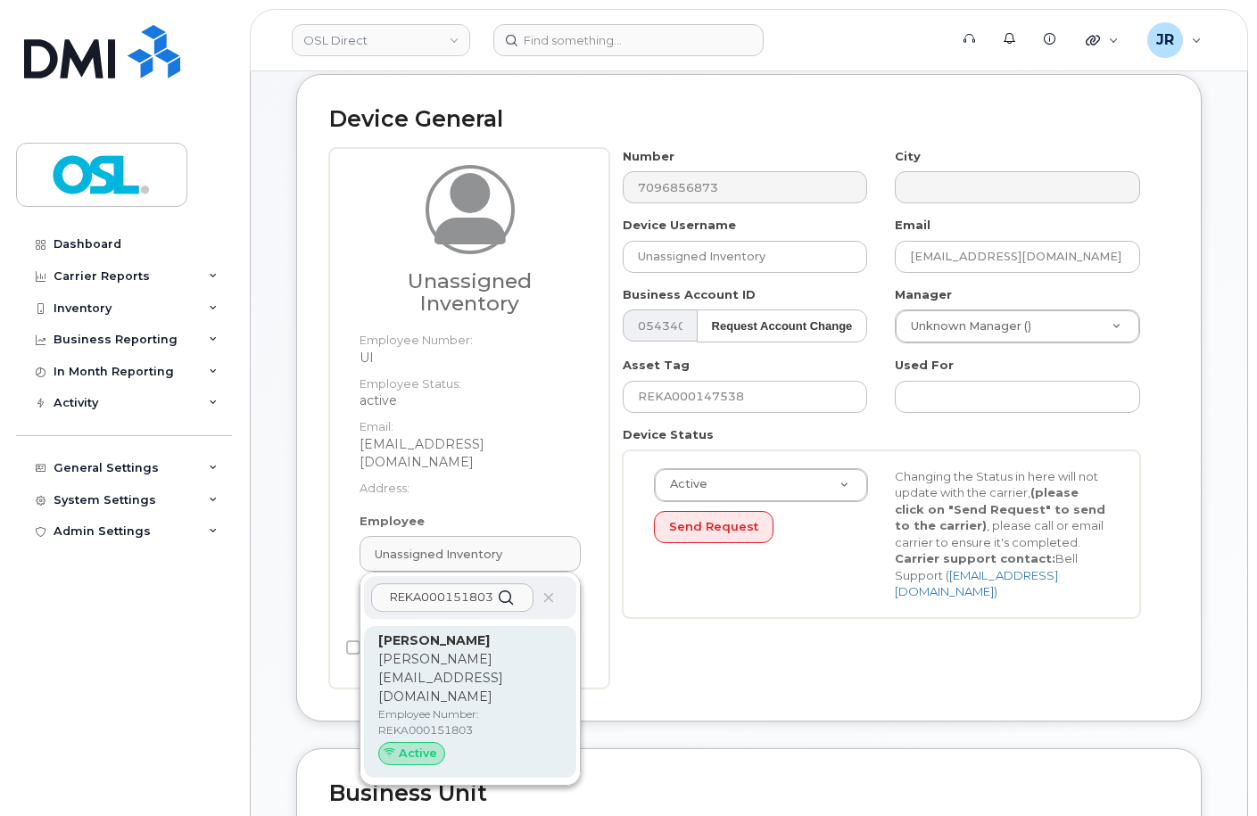
type input "REKA000151803"
click at [460, 650] on p "[PERSON_NAME][EMAIL_ADDRESS][DOMAIN_NAME]" at bounding box center [470, 678] width 184 height 56
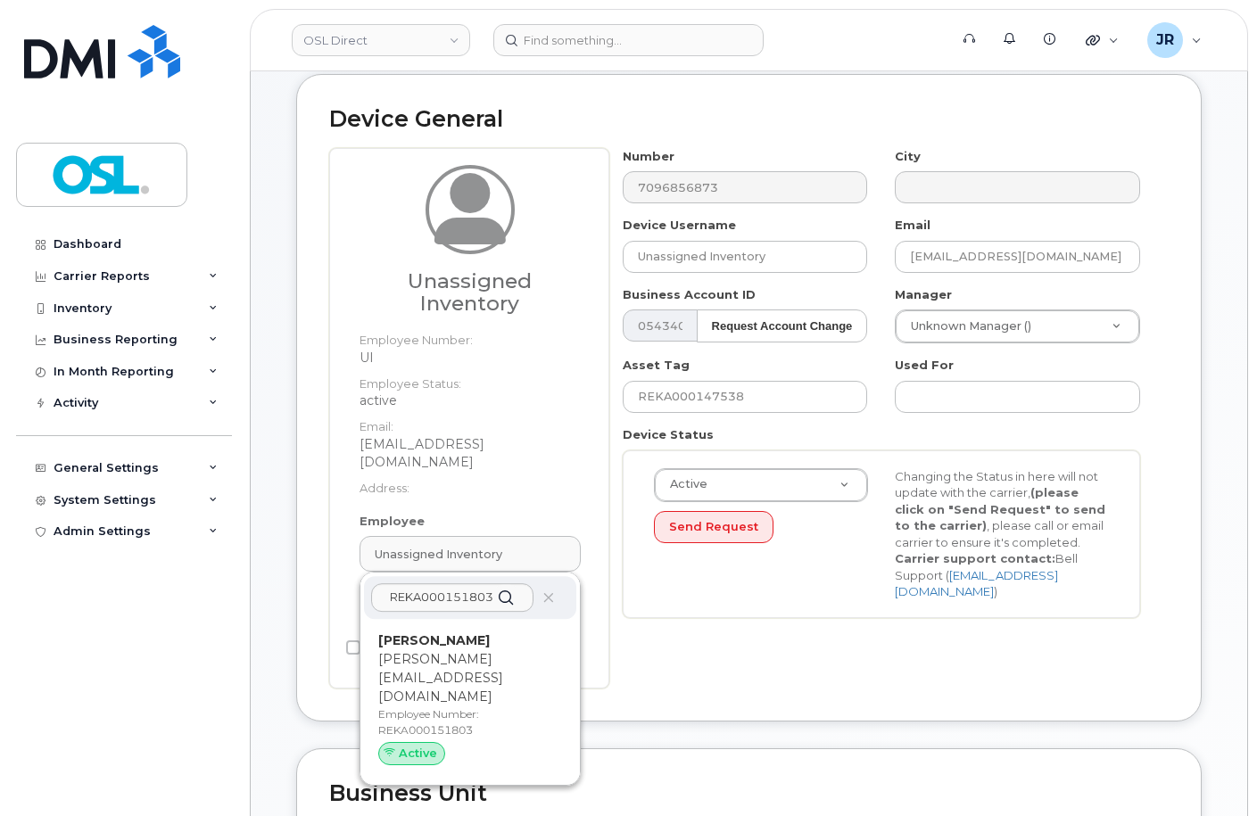
type input "REKA000151803"
type input "[PERSON_NAME]"
type input "[PERSON_NAME][EMAIL_ADDRESS][DOMAIN_NAME]"
type input "3358096"
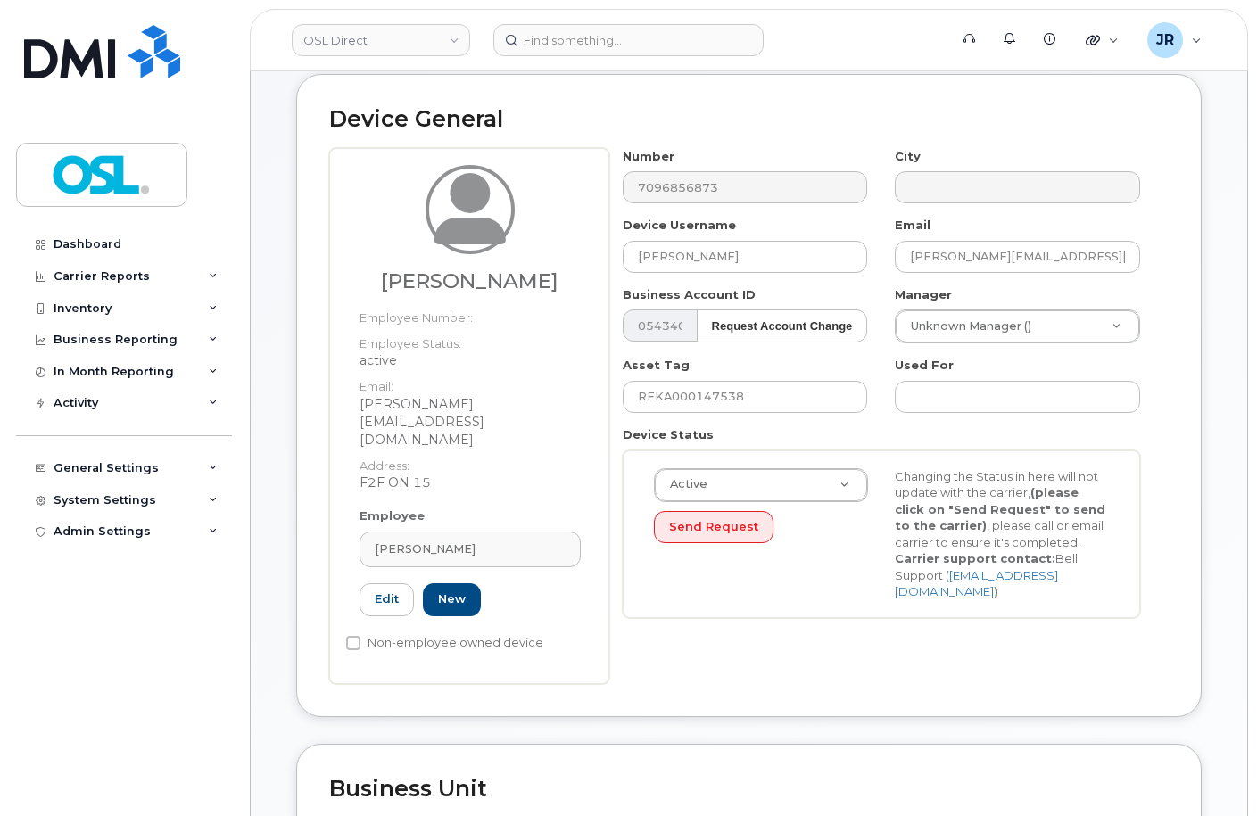
click at [708, 377] on div "Asset Tag REKA000147538" at bounding box center [745, 385] width 273 height 56
click at [703, 400] on input "REKA000147538" at bounding box center [745, 397] width 245 height 32
paste input "51803"
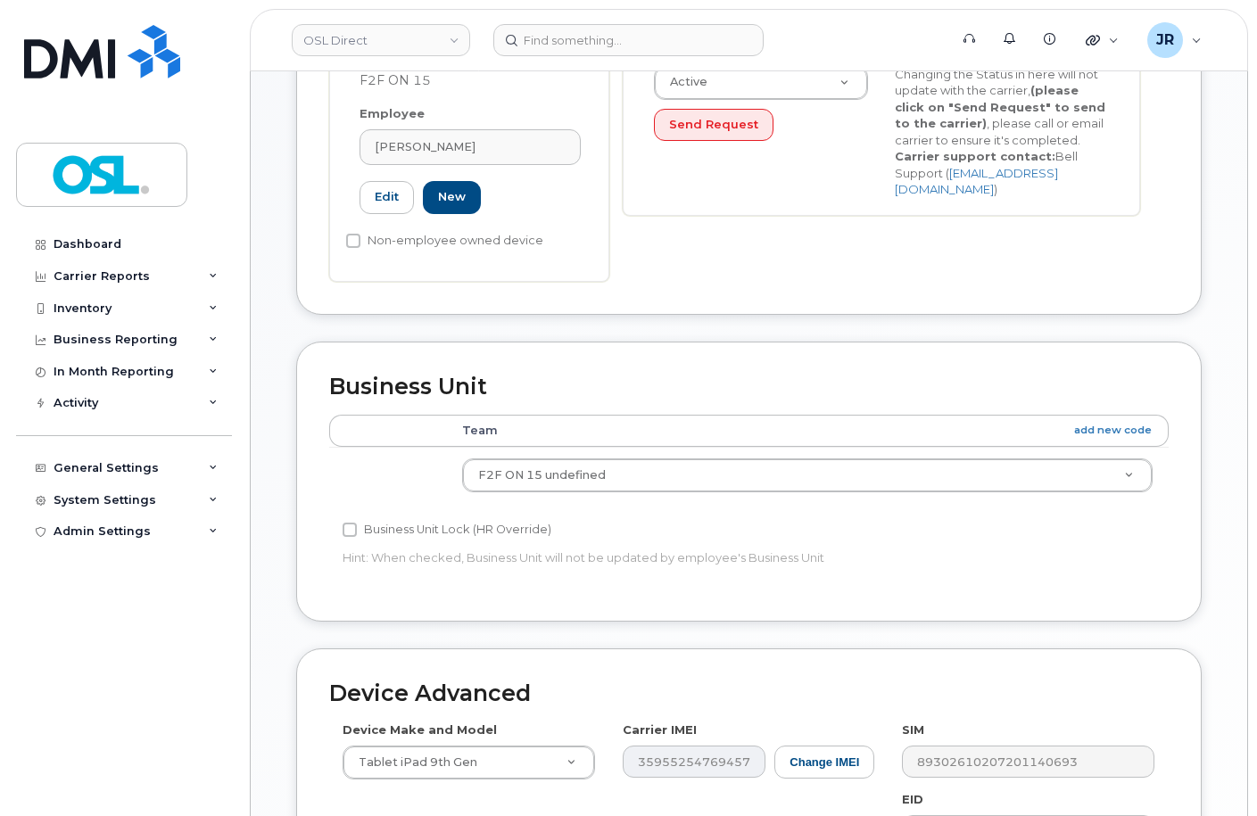
scroll to position [821, 0]
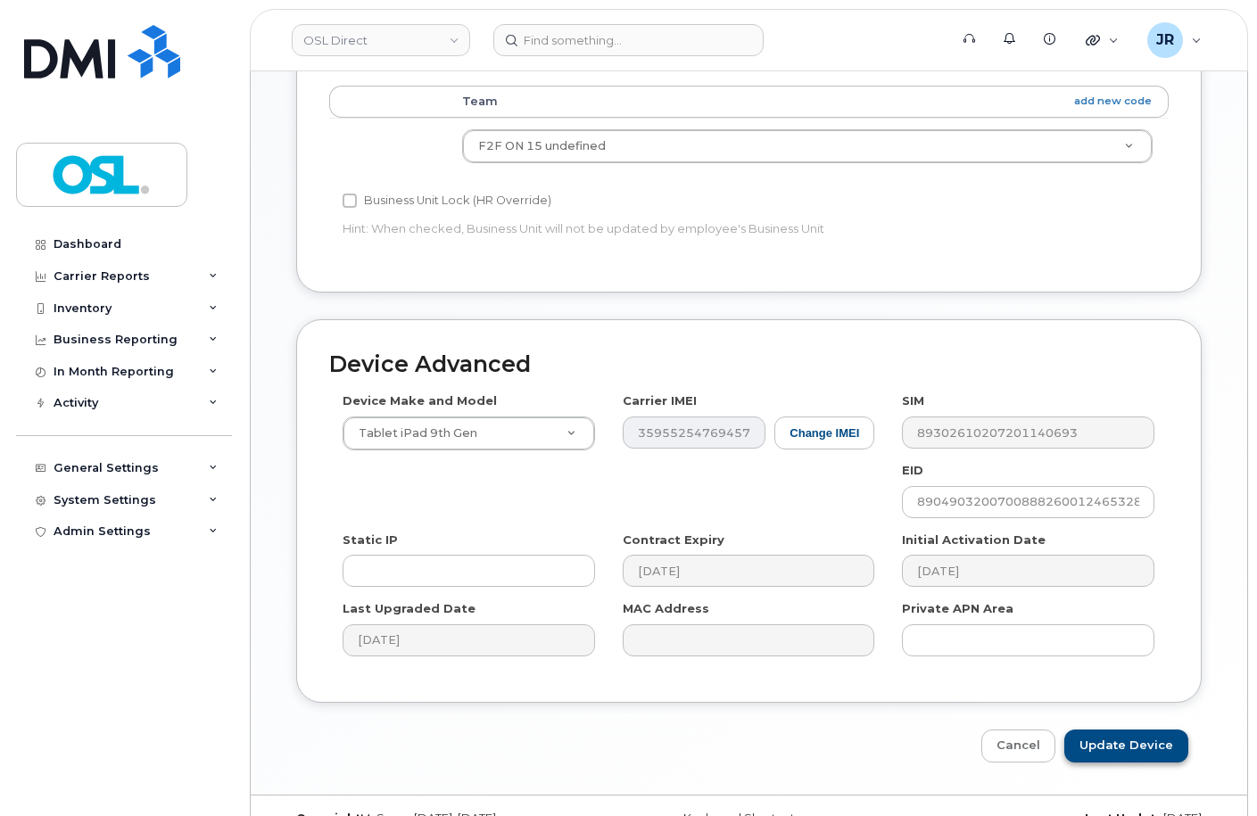
type input "REKA000151803"
click at [1111, 730] on input "Update Device" at bounding box center [1126, 746] width 124 height 33
type input "Saving..."
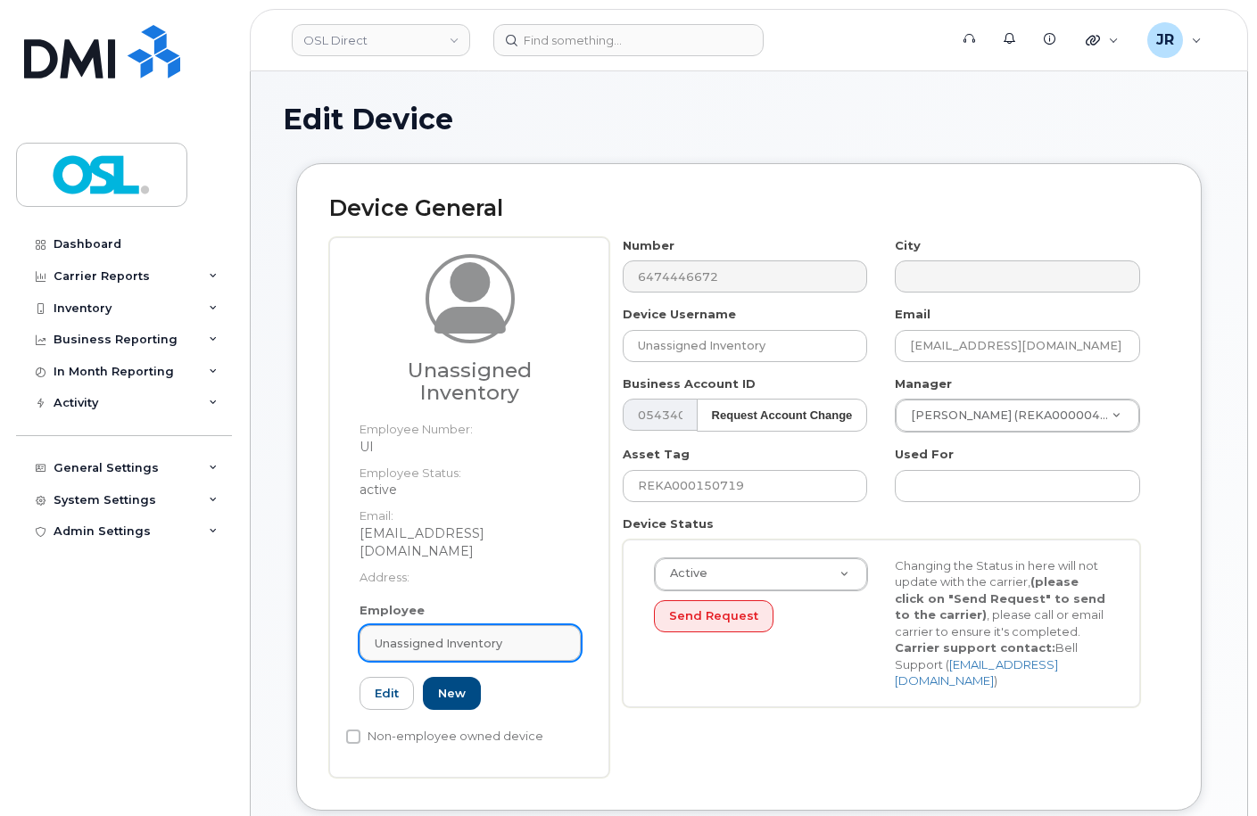
click at [453, 635] on span "Unassigned Inventory" at bounding box center [439, 643] width 128 height 17
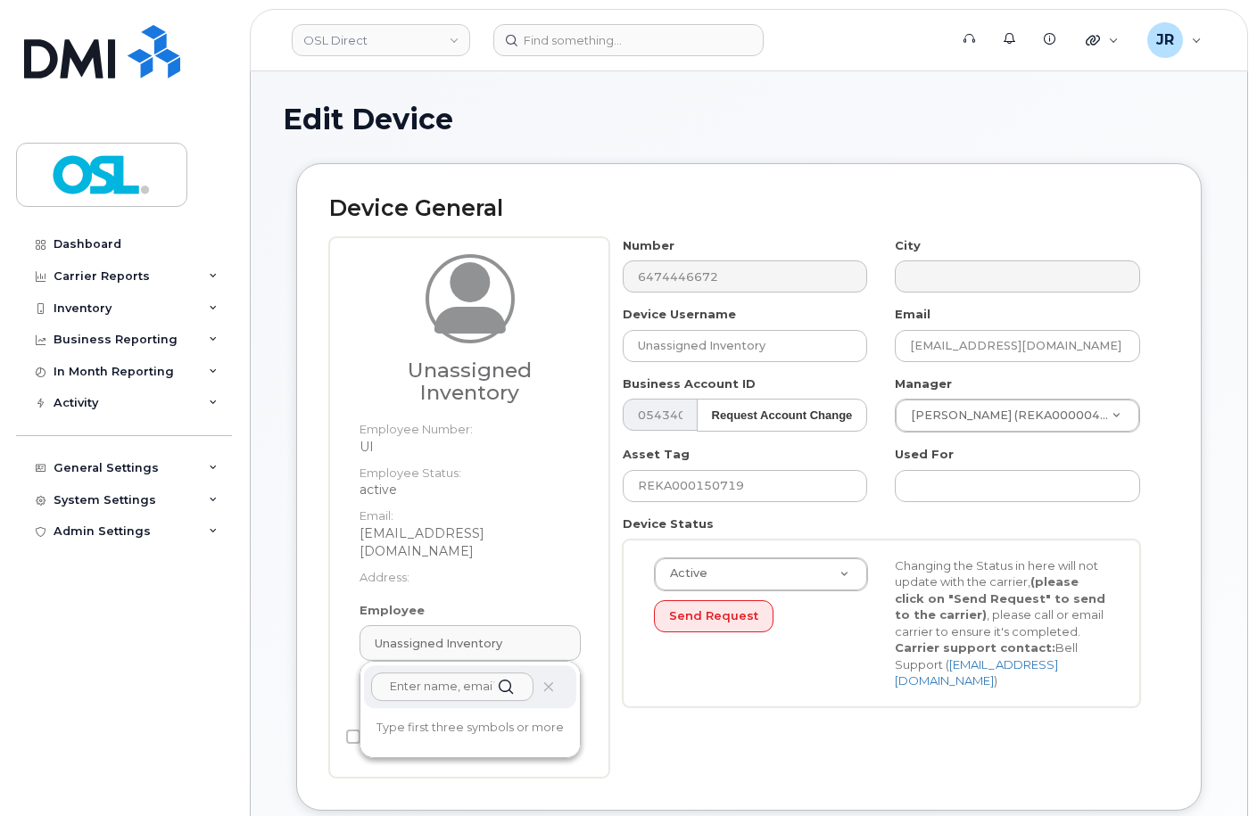
paste input "REKA000151803"
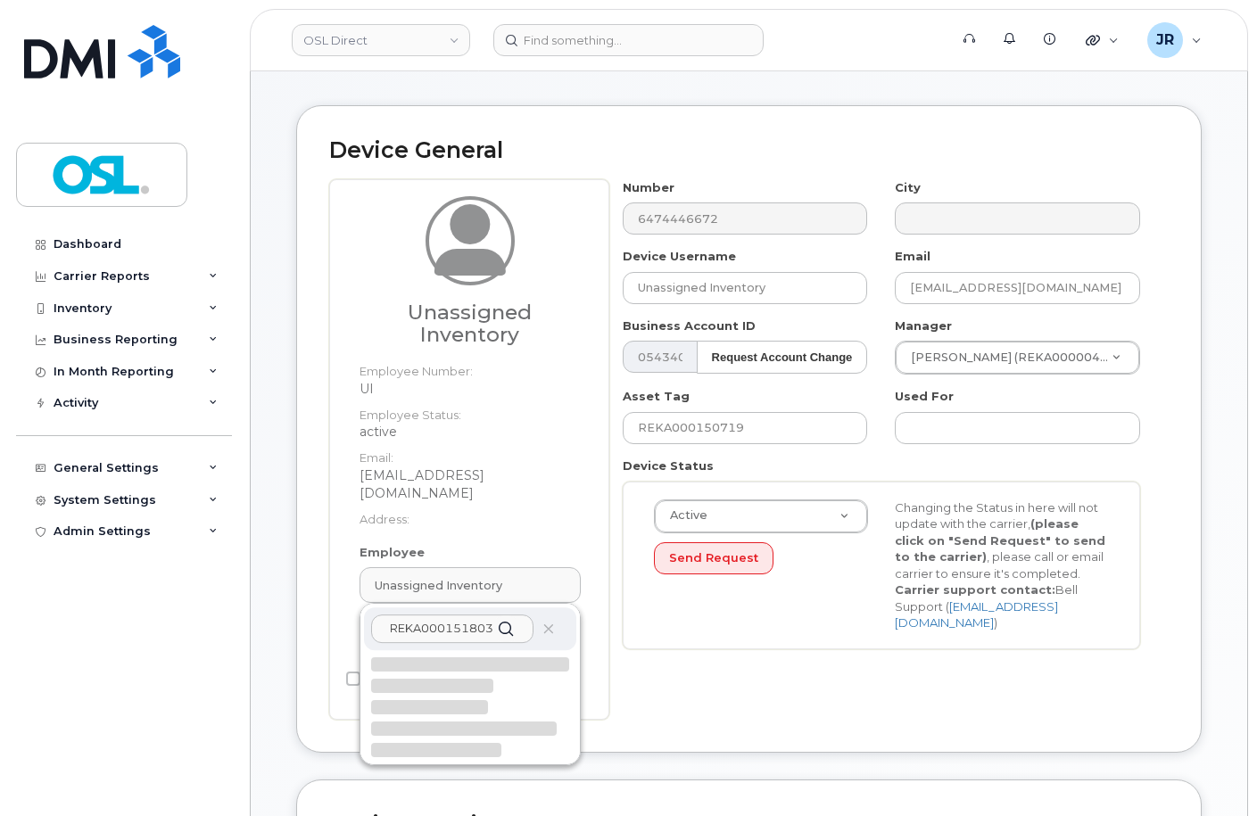
scroll to position [178, 0]
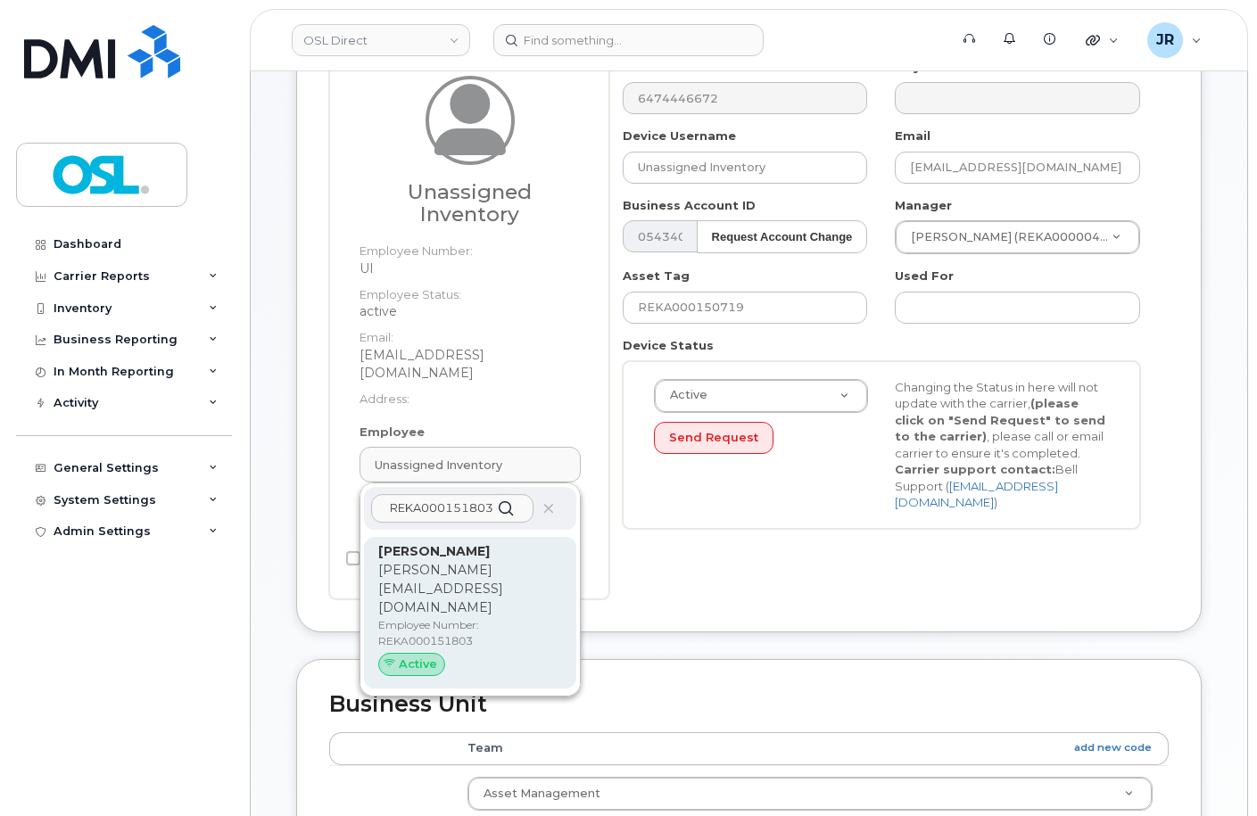
type input "REKA000151803"
click at [451, 571] on p "shane.williston@osldirect.com" at bounding box center [470, 589] width 184 height 56
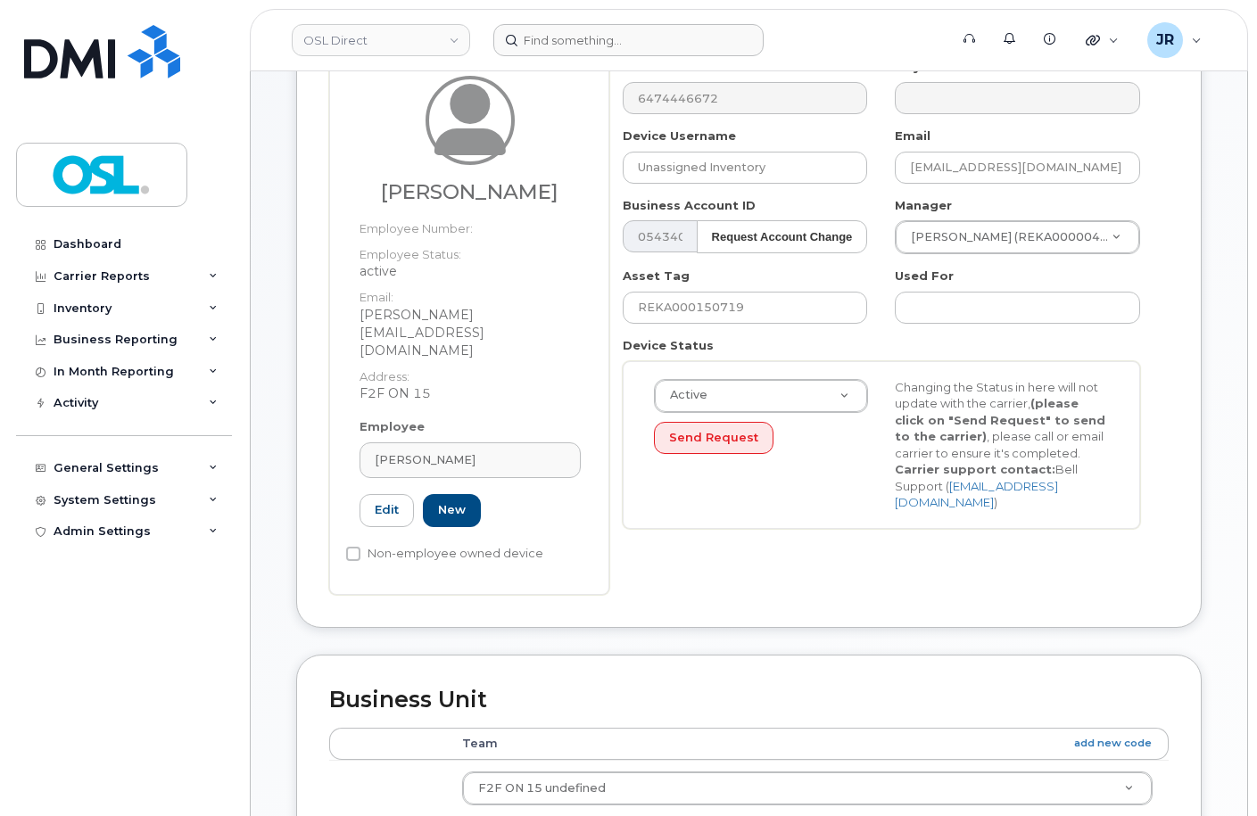
type input "REKA000151803"
type input "Shane Williston"
type input "shane.williston@osldirect.com"
type input "3358096"
click at [702, 308] on input "REKA000150719" at bounding box center [745, 308] width 245 height 32
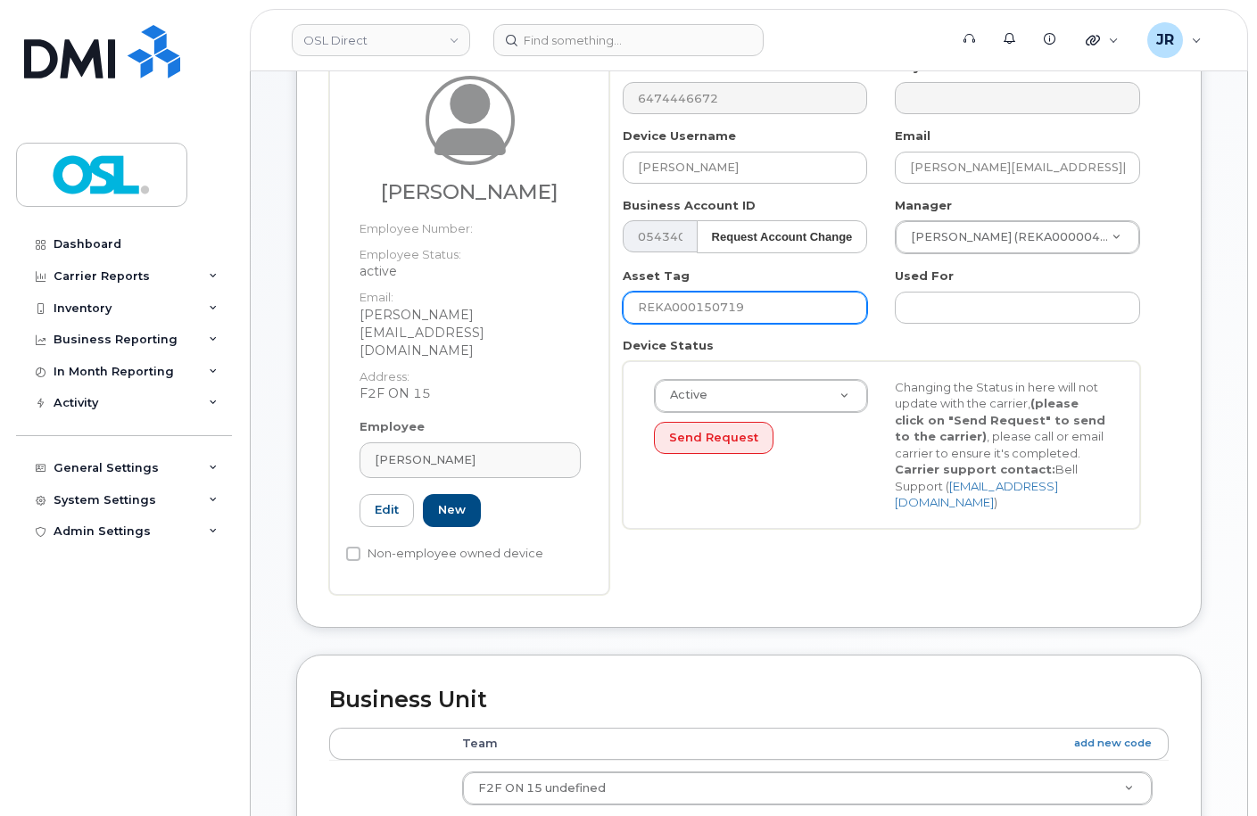
click at [702, 308] on input "REKA000150719" at bounding box center [745, 308] width 245 height 32
paste input "1803"
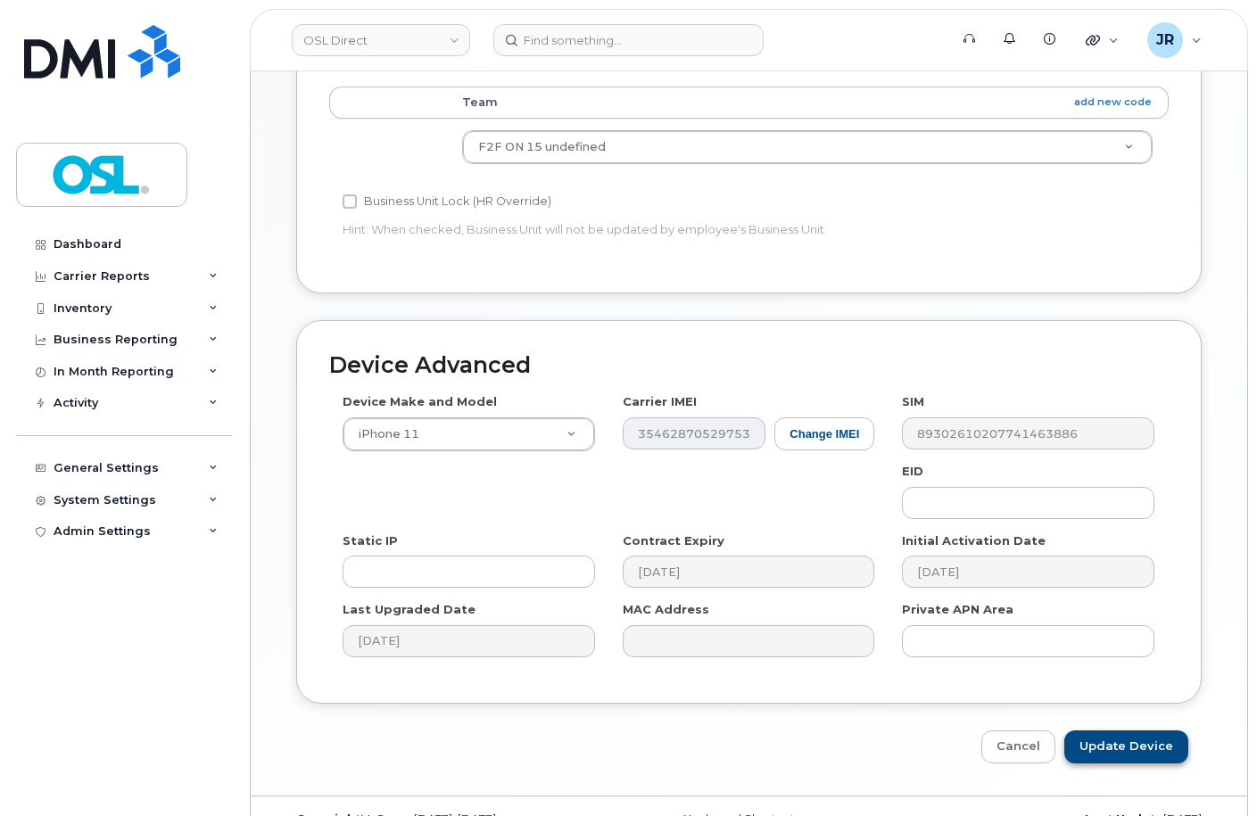
scroll to position [821, 0]
type input "REKA000151803"
click at [1142, 730] on input "Update Device" at bounding box center [1126, 746] width 124 height 33
type input "Saving..."
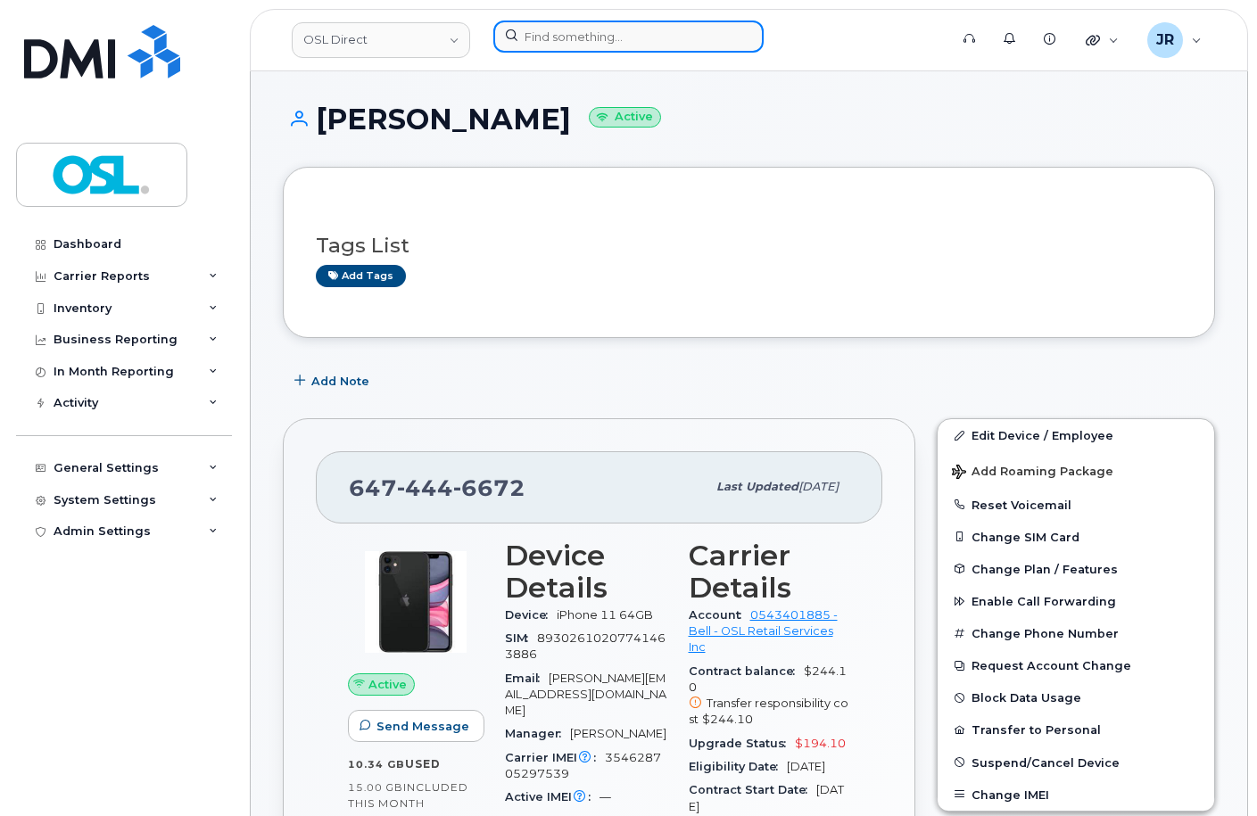
click at [539, 49] on input at bounding box center [628, 37] width 270 height 32
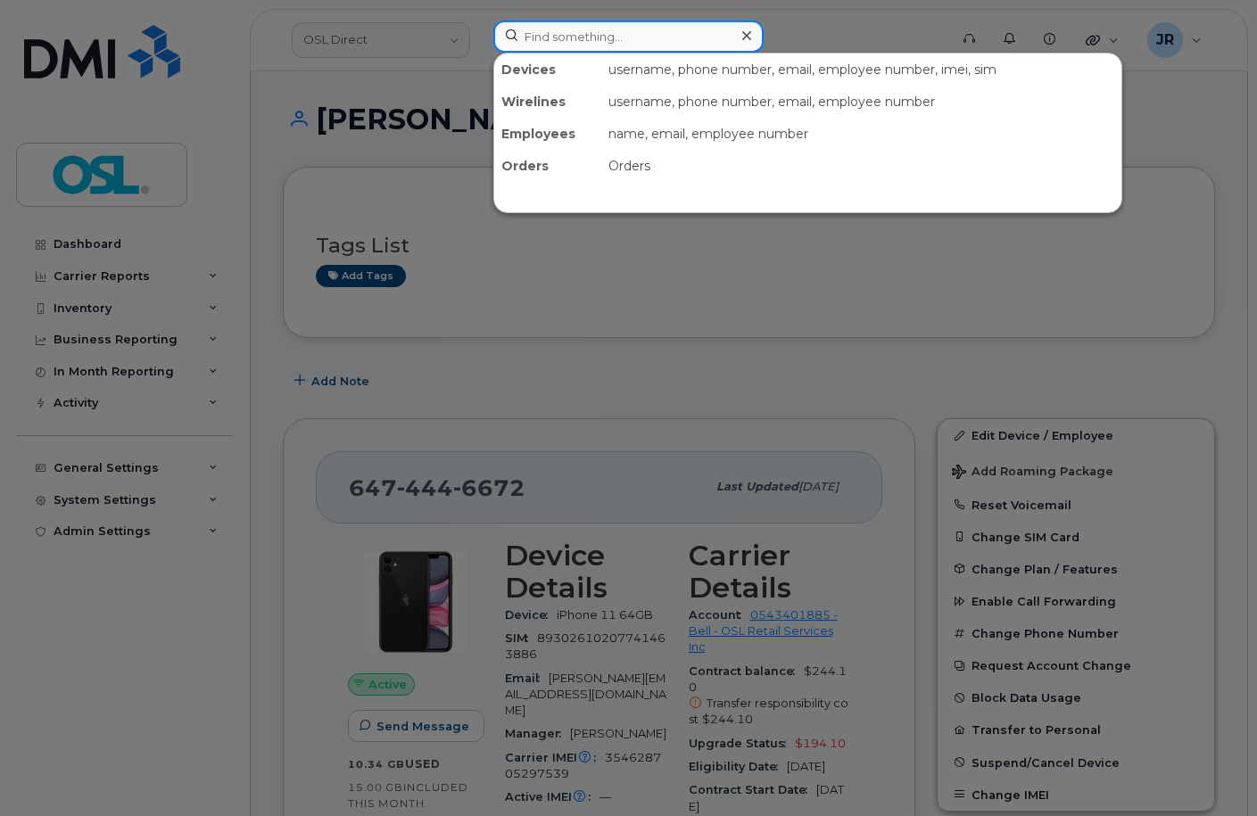
paste input "3435974320"
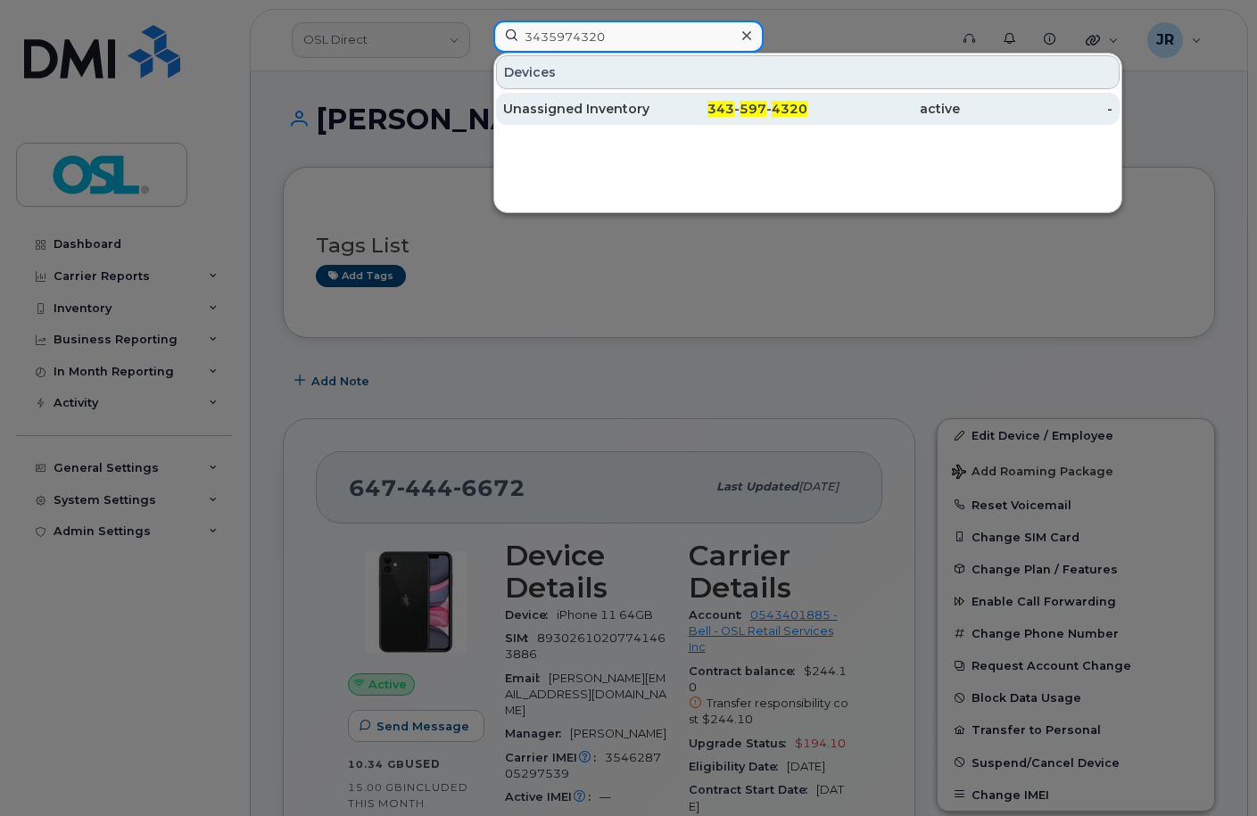
type input "3435974320"
click at [551, 114] on div "Unassigned Inventory" at bounding box center [579, 109] width 153 height 18
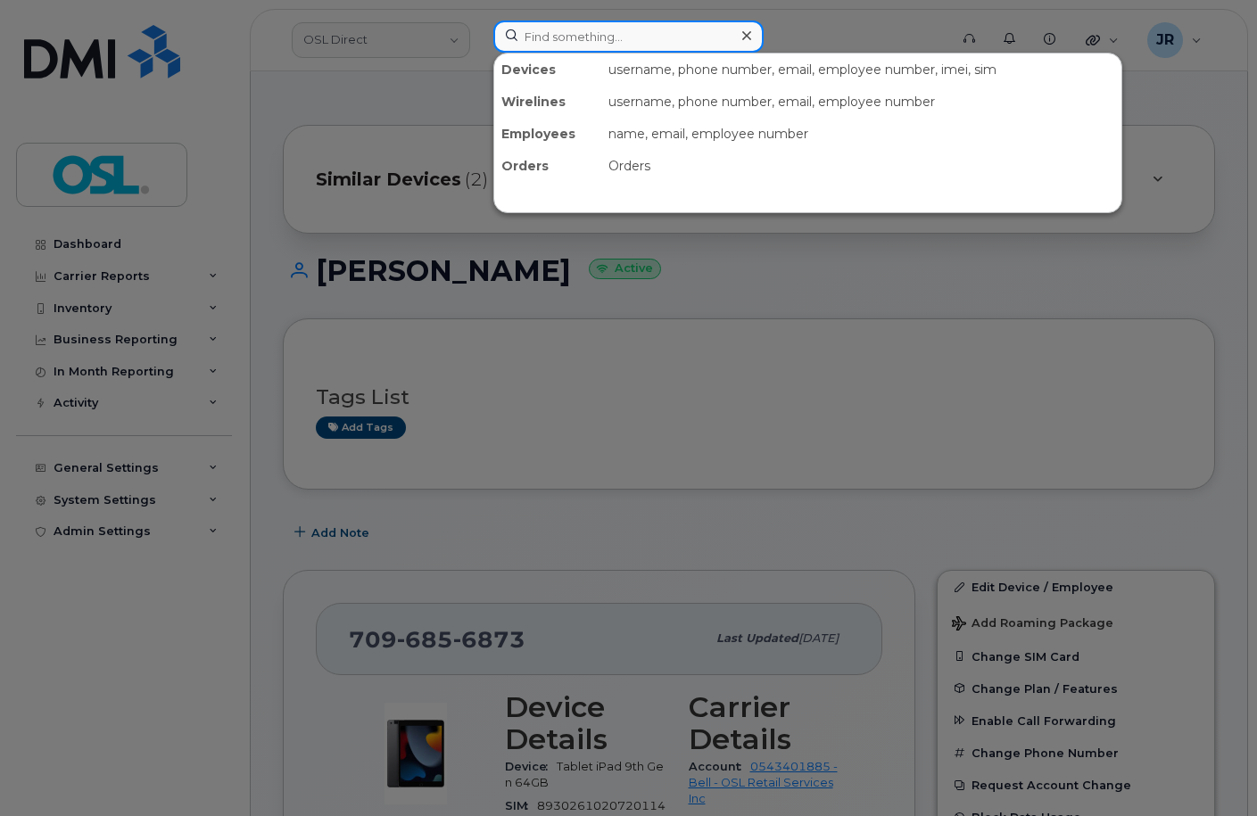
click at [541, 44] on input at bounding box center [628, 37] width 270 height 32
paste input "4163465160"
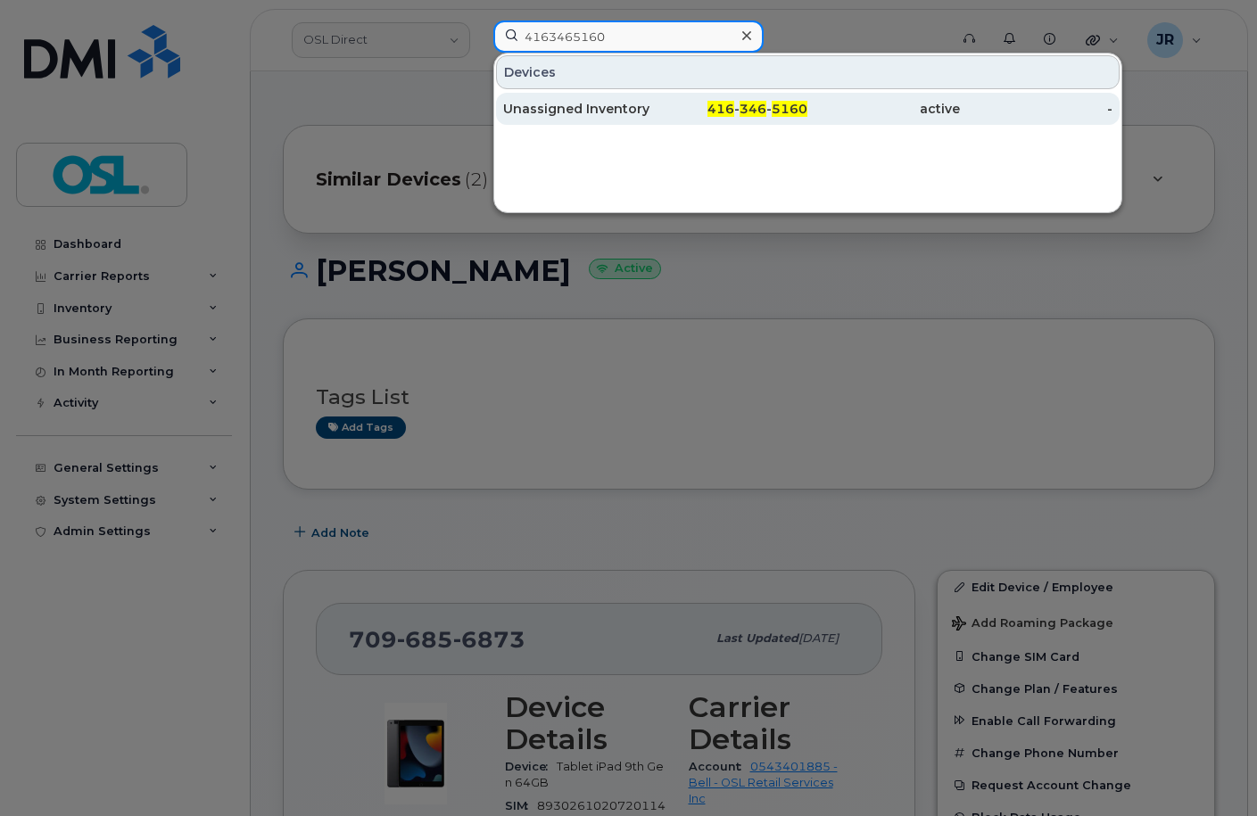
type input "4163465160"
click at [542, 112] on div "Unassigned Inventory" at bounding box center [579, 109] width 153 height 18
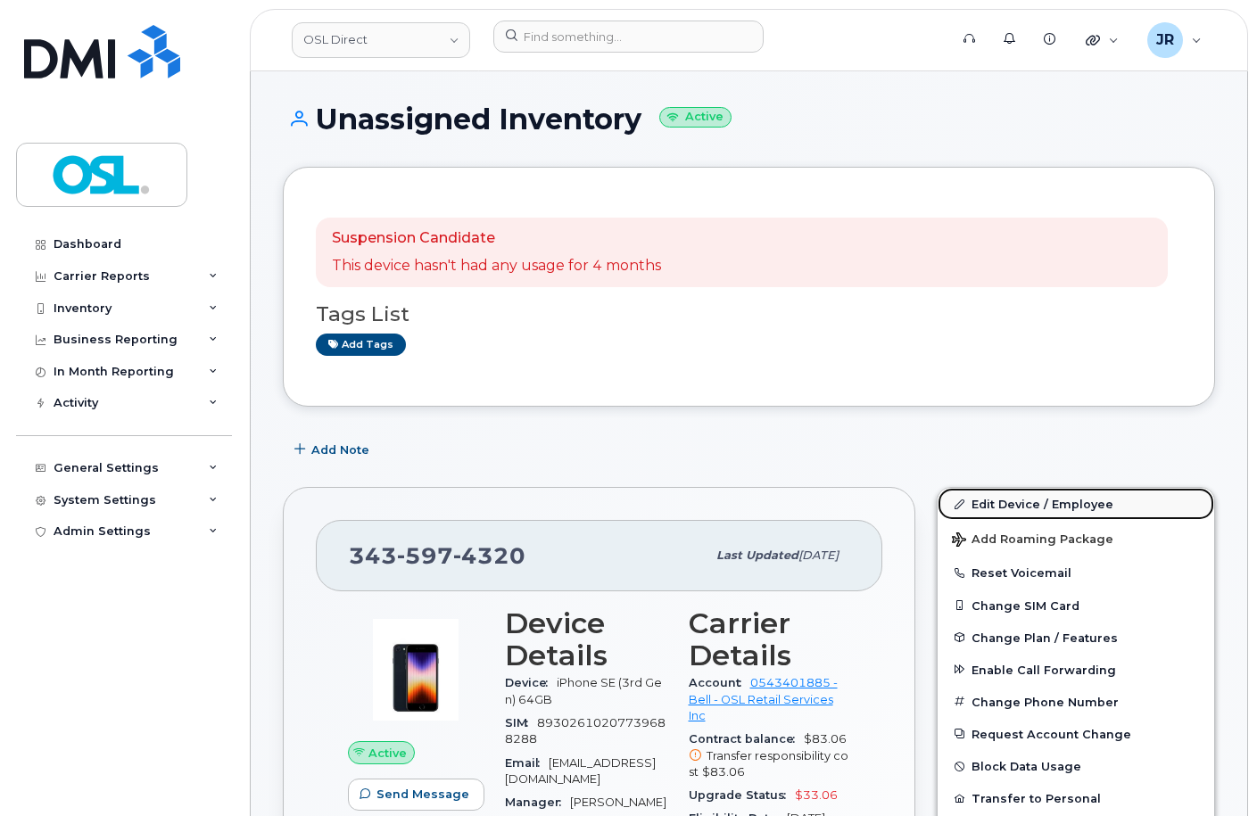
click at [1066, 505] on link "Edit Device / Employee" at bounding box center [1076, 504] width 277 height 32
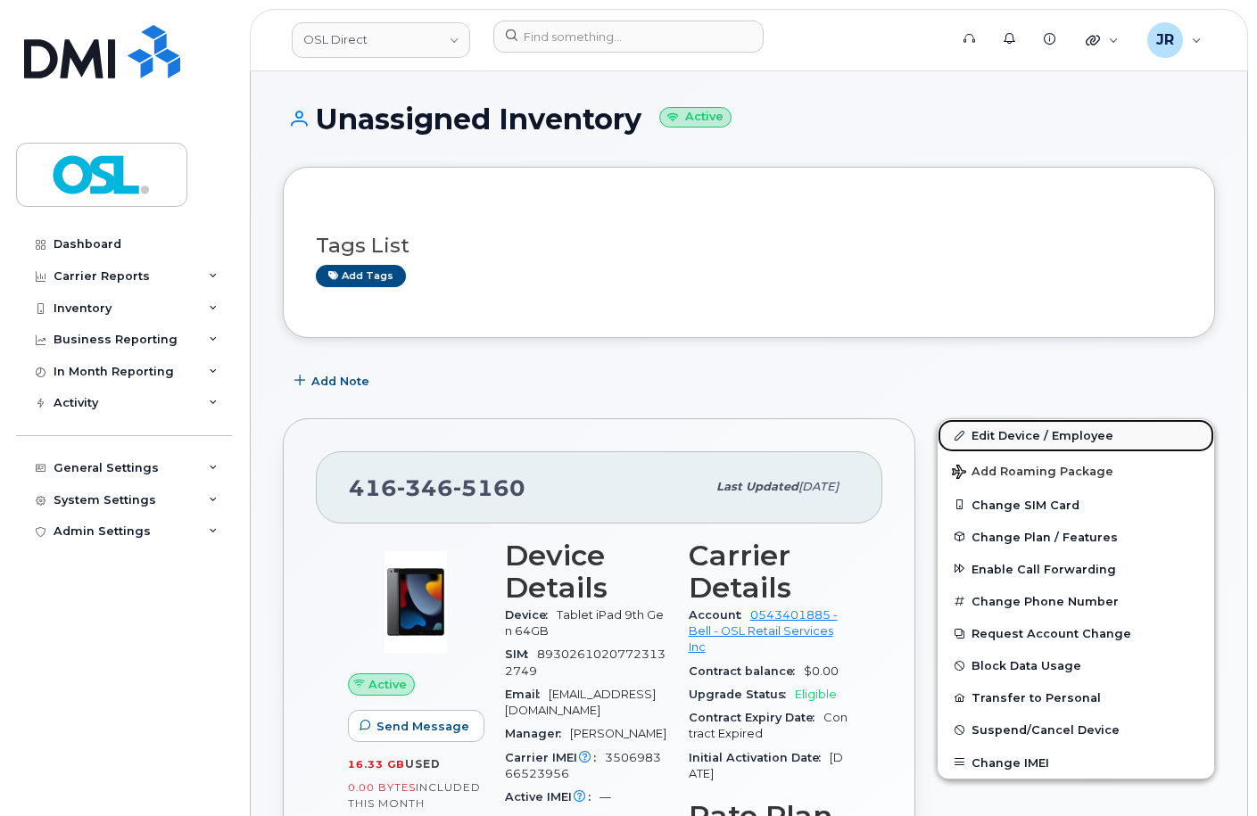
click at [1053, 431] on link "Edit Device / Employee" at bounding box center [1076, 435] width 277 height 32
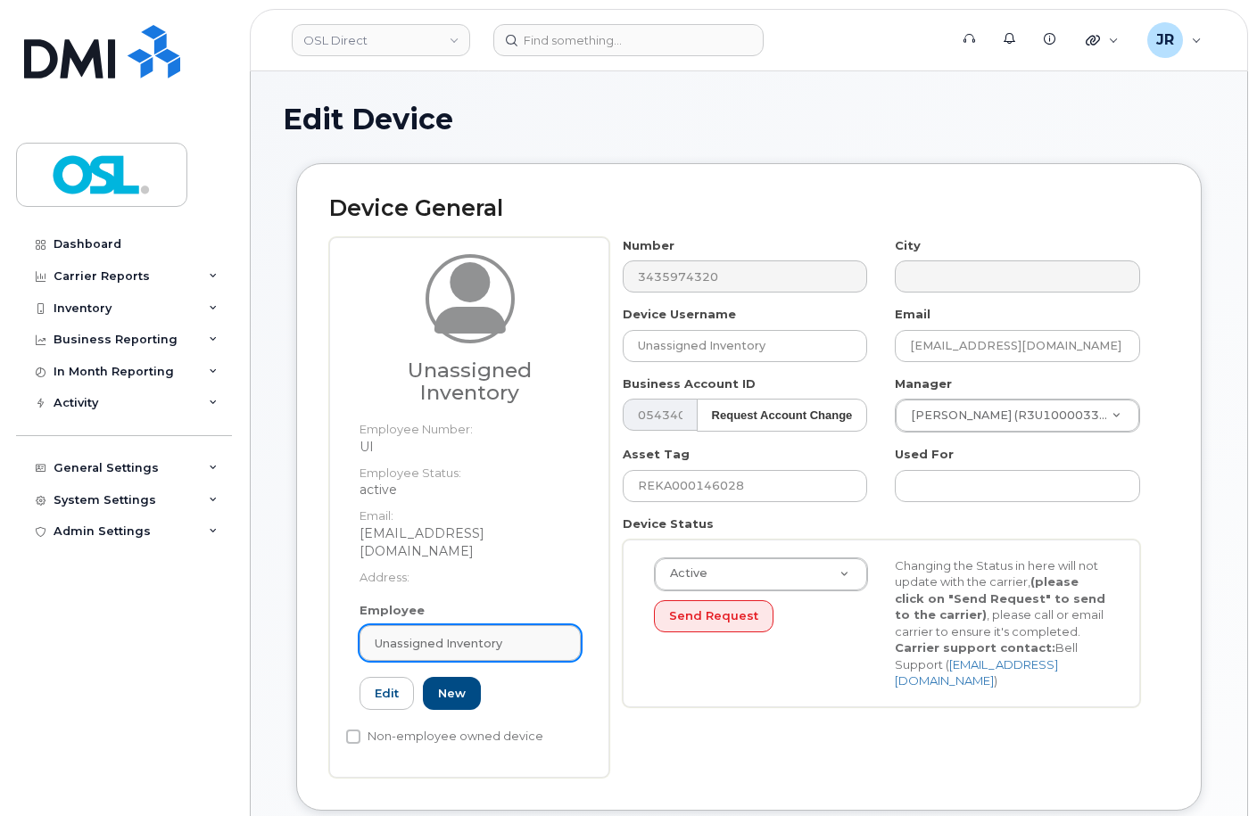
click at [475, 625] on link "Unassigned Inventory" at bounding box center [470, 643] width 221 height 36
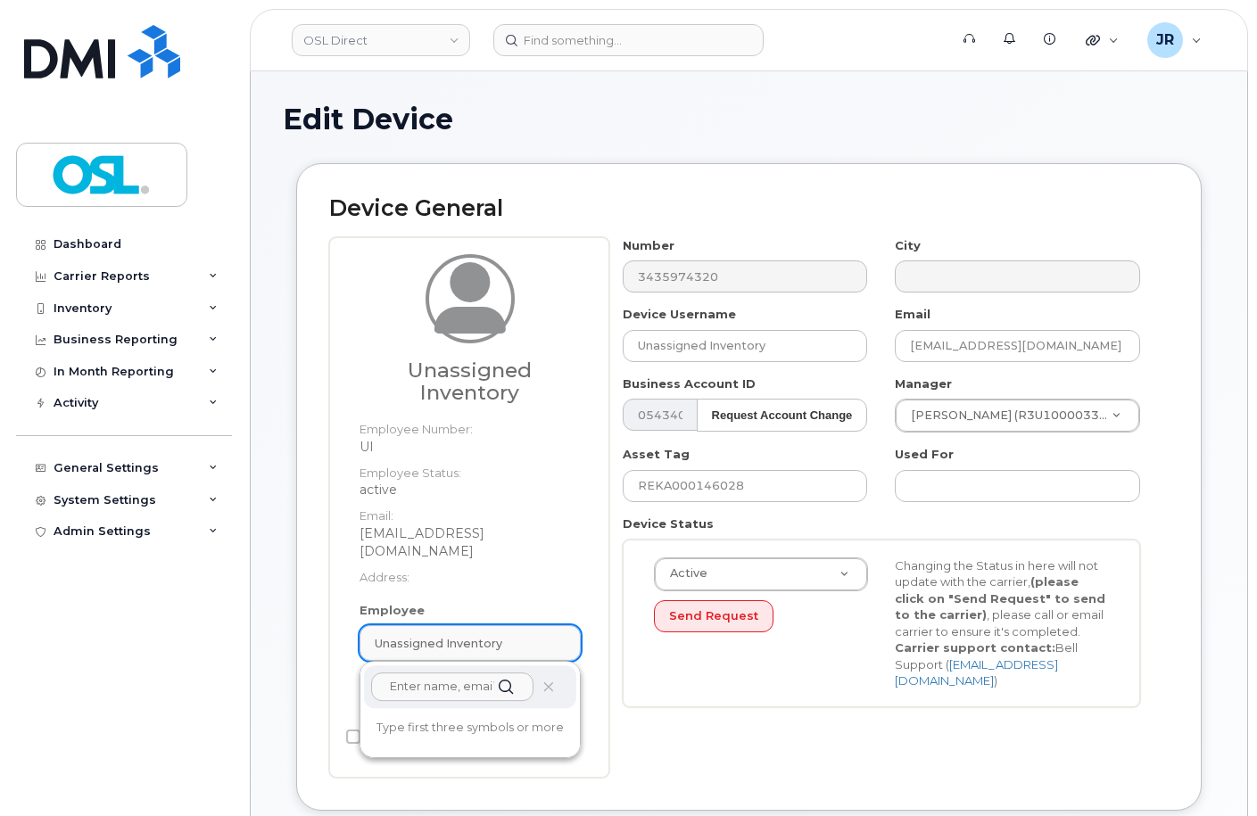
paste input "REKA000151795"
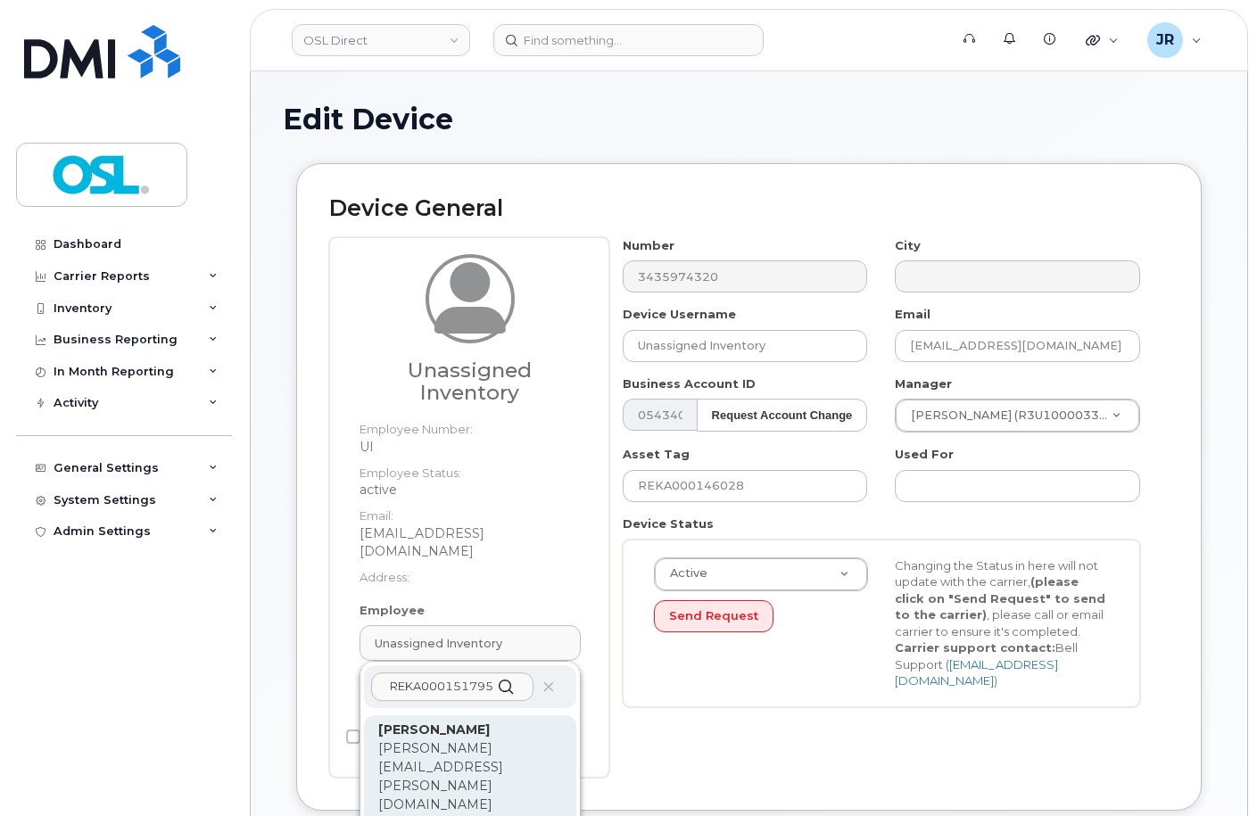
type input "REKA000151795"
click at [444, 746] on p "spencer.lalonde@osldirect.com" at bounding box center [470, 777] width 184 height 75
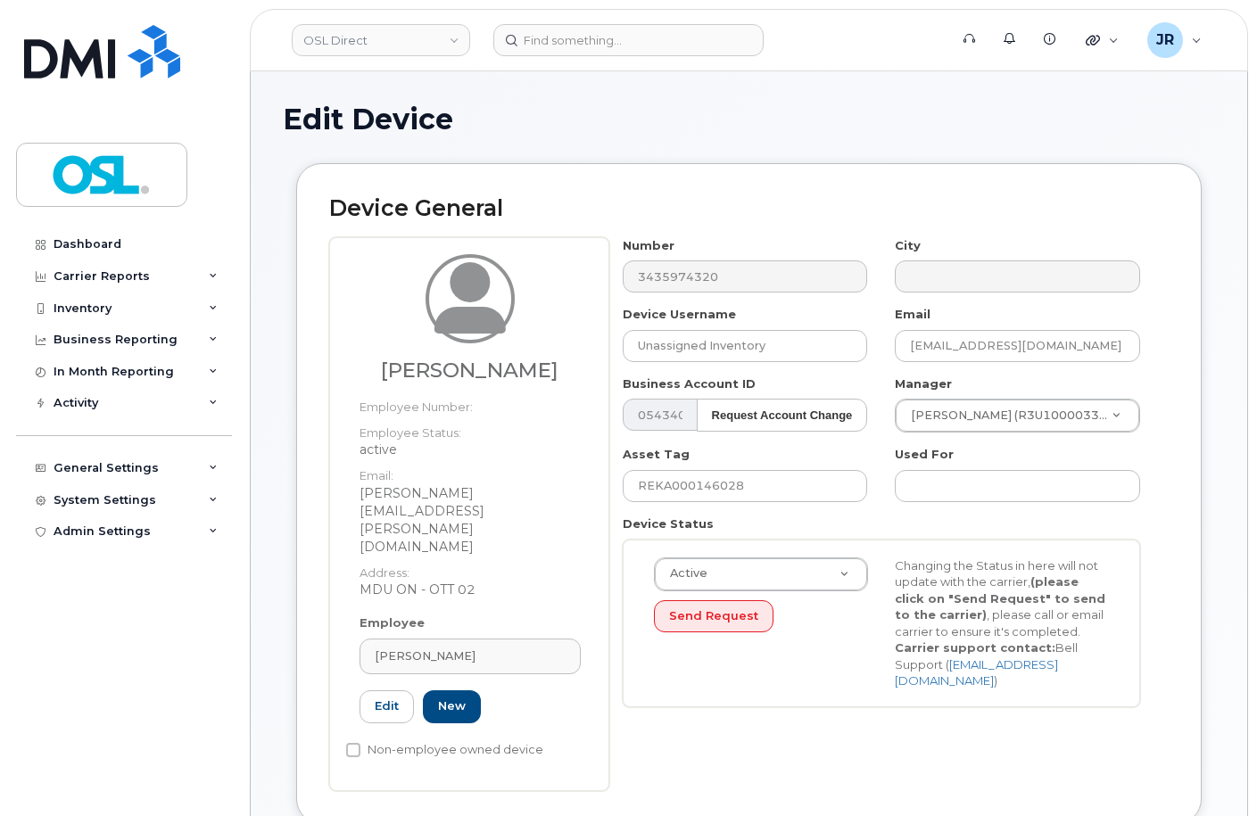
type input "REKA000151795"
type input "Spencer Lalonde"
type input "spencer.lalonde@osldirect.com"
type input "3358018"
click at [699, 479] on input "REKA000146028" at bounding box center [745, 486] width 245 height 32
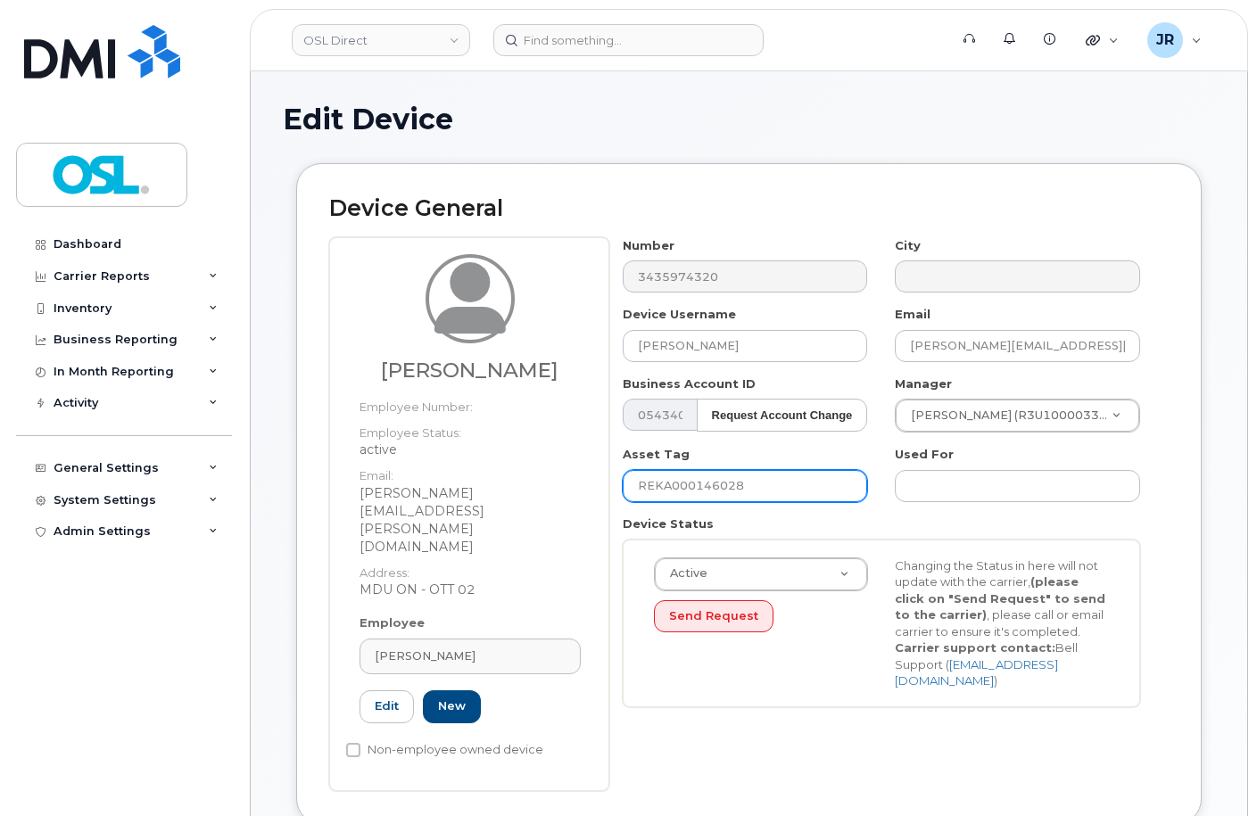
click at [699, 479] on input "REKA000146028" at bounding box center [745, 486] width 245 height 32
paste input "51795"
type input "REKA000151795"
click at [993, 434] on div "Number 3435974320 City Device Username Spencer Lalonde Email spencer.lalonde@os…" at bounding box center [881, 479] width 545 height 484
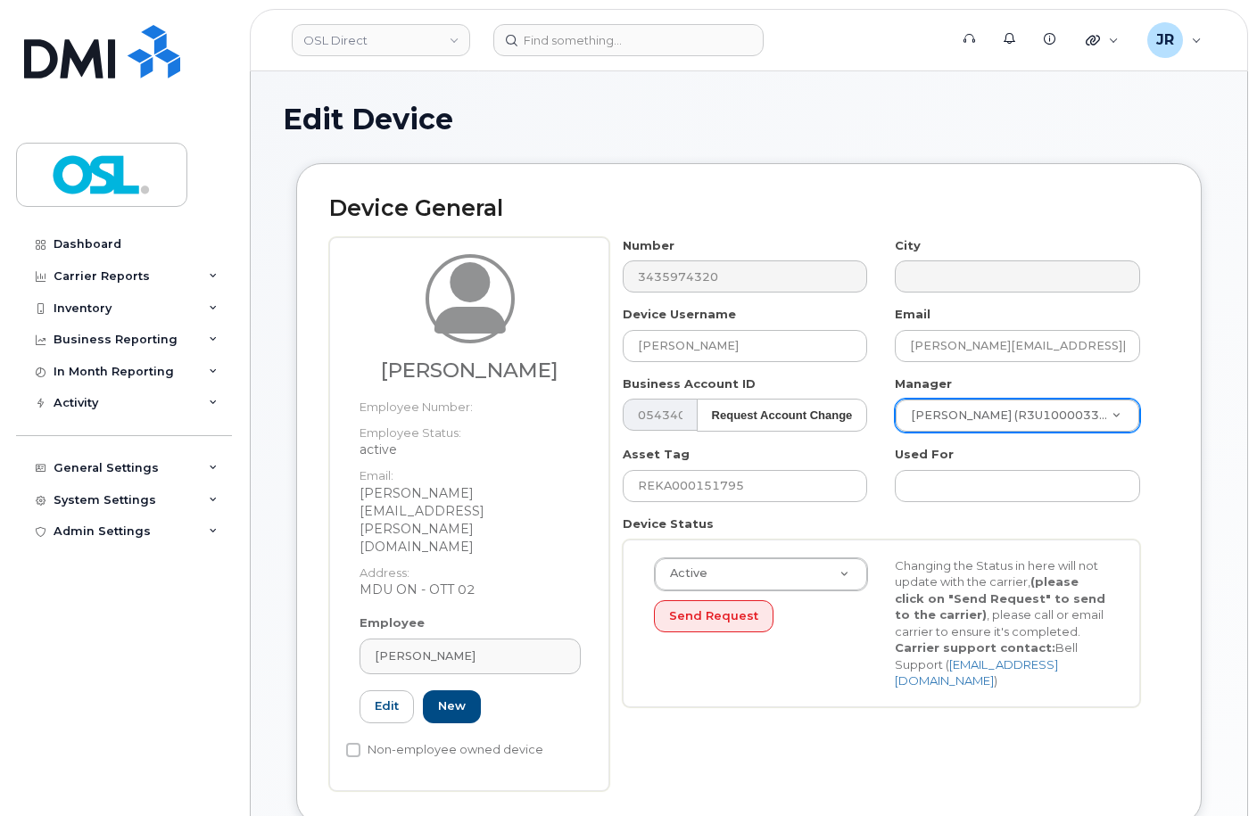
paste input "Hussnain Tariq"
type input "Hussnain Tariq"
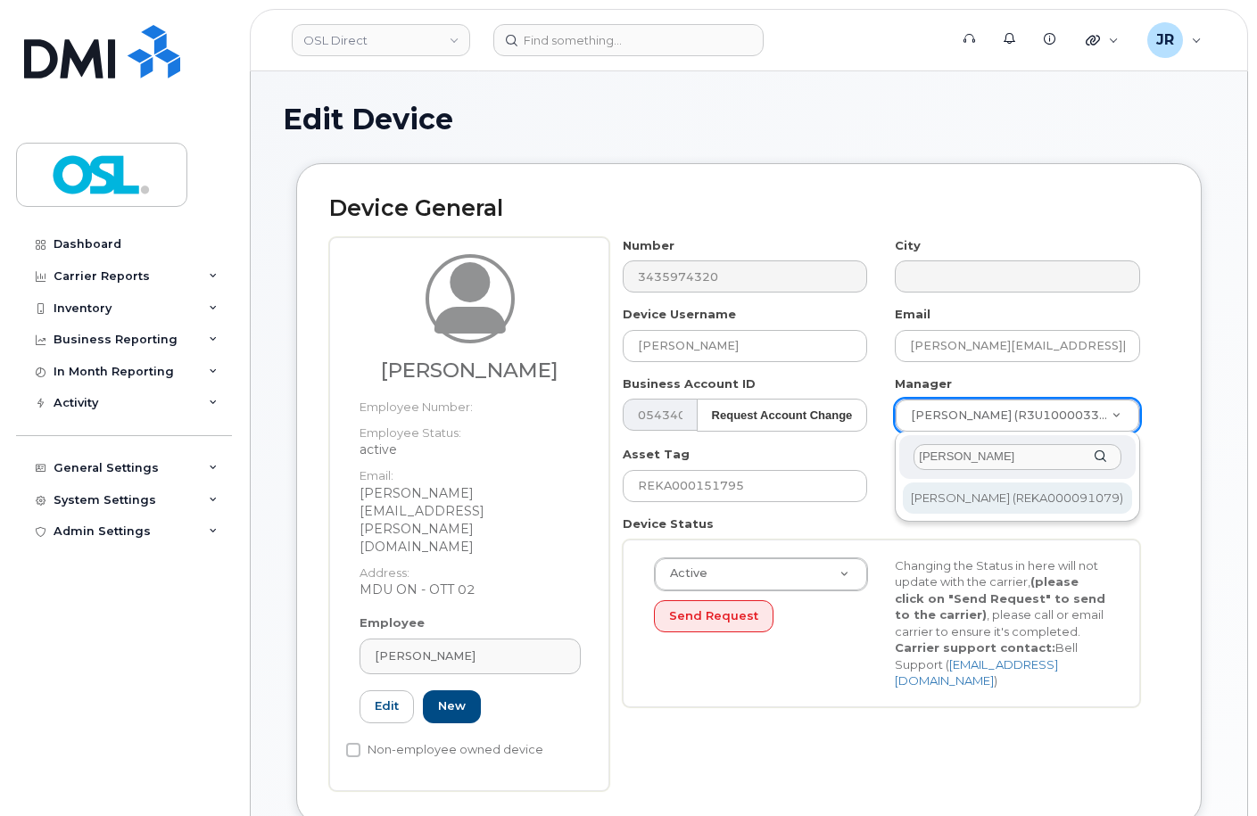
type input "Hussnain Tariq"
type input "1526307"
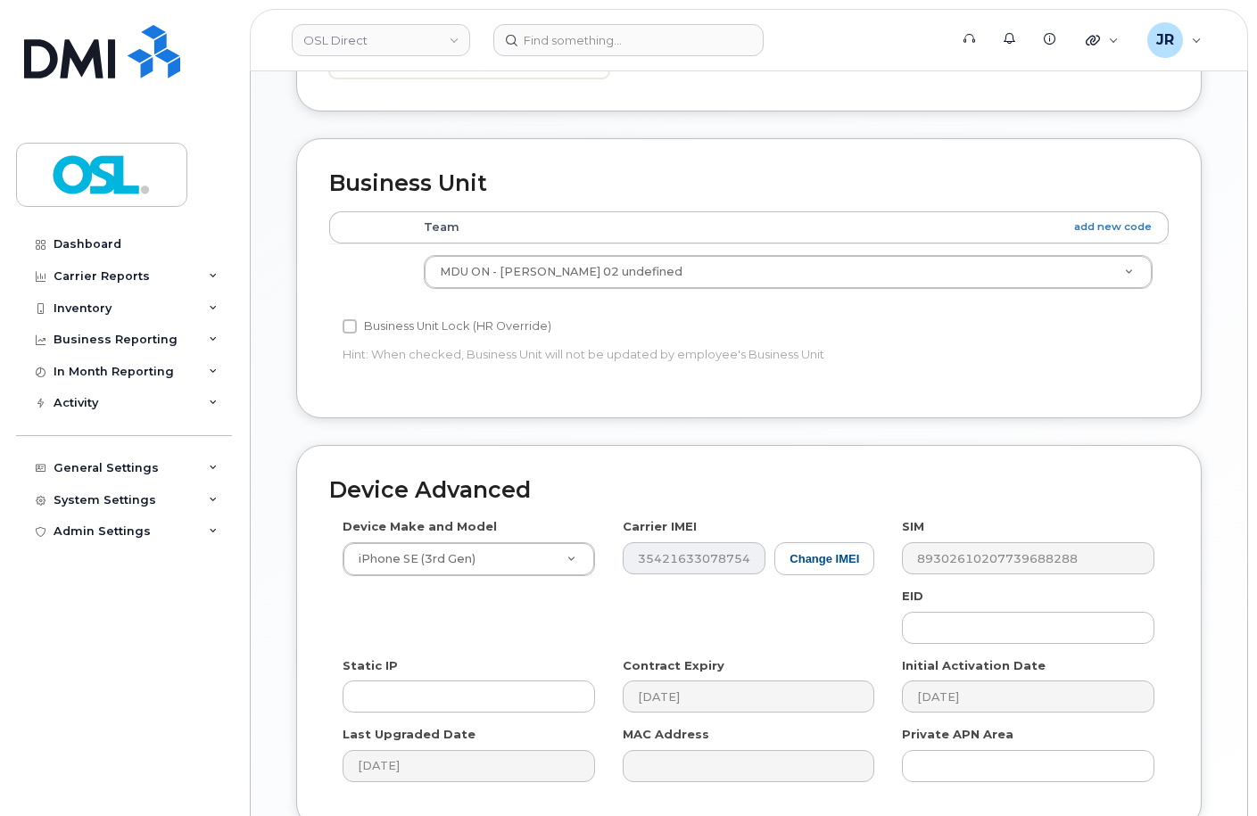
scroll to position [821, 0]
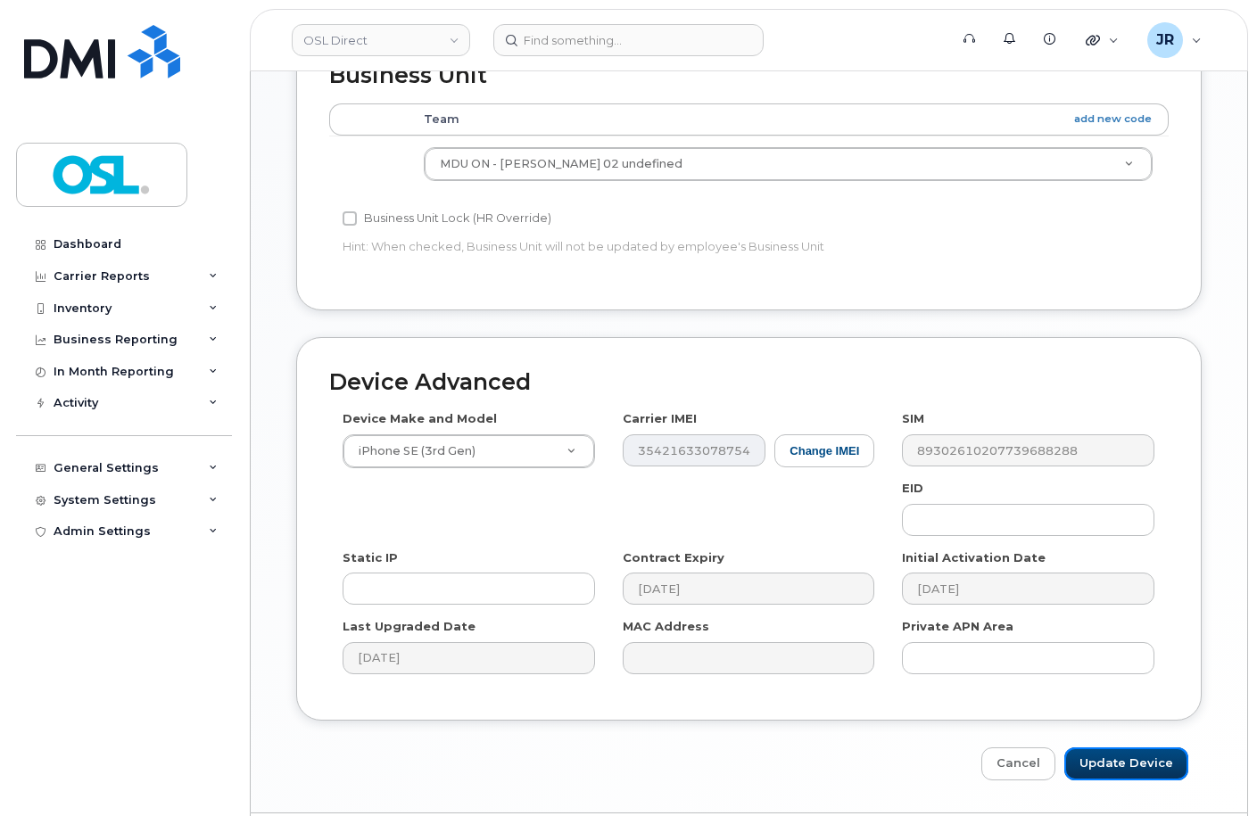
drag, startPoint x: 1104, startPoint y: 707, endPoint x: 843, endPoint y: 317, distance: 468.9
click at [1105, 748] on input "Update Device" at bounding box center [1126, 764] width 124 height 33
type input "Saving..."
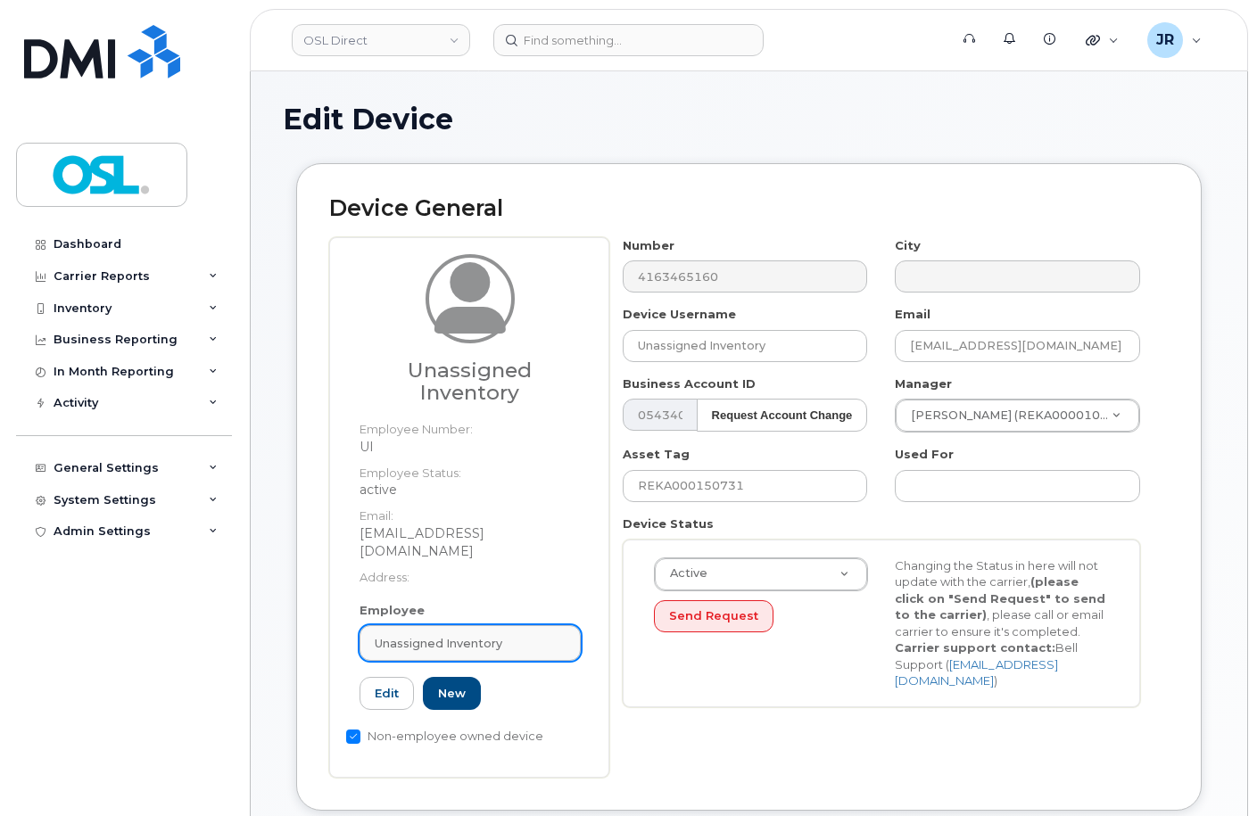
click at [491, 625] on link "Unassigned Inventory" at bounding box center [470, 643] width 221 height 36
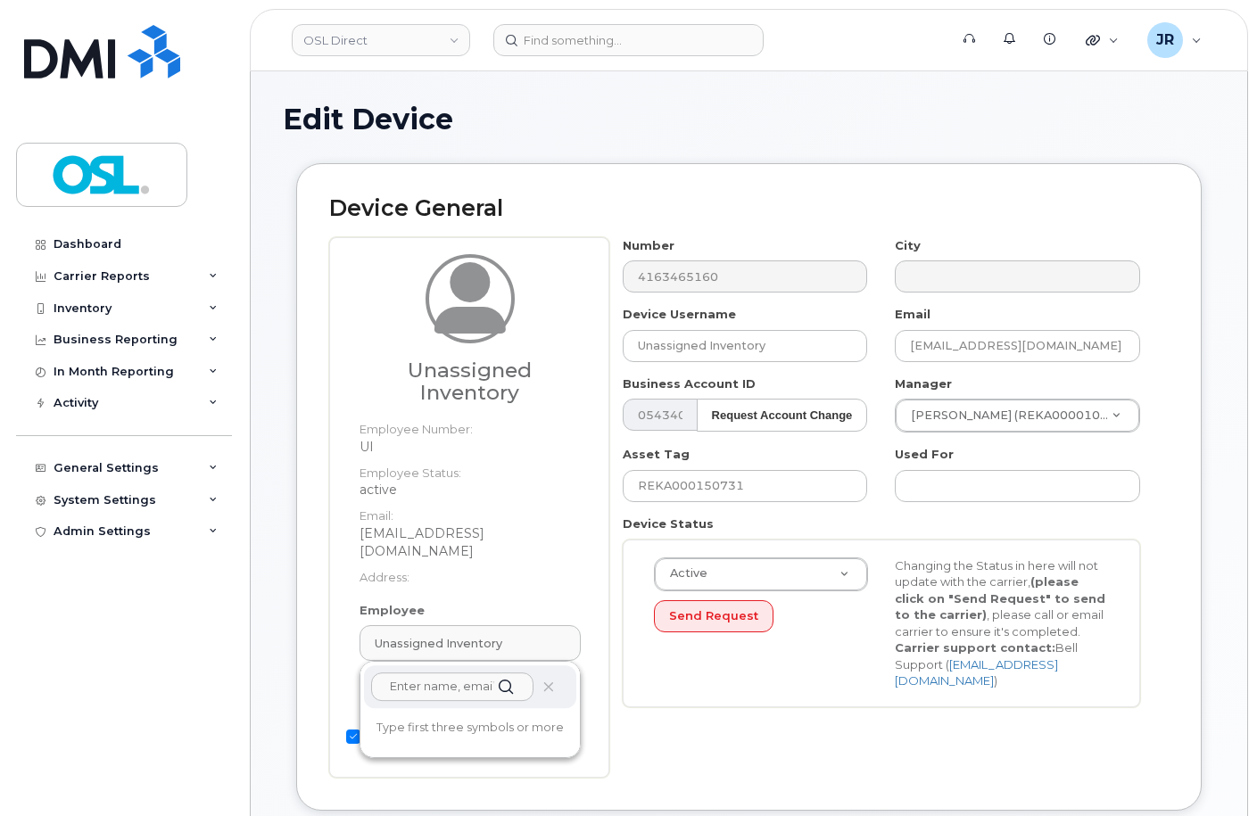
paste input "REKA000151795"
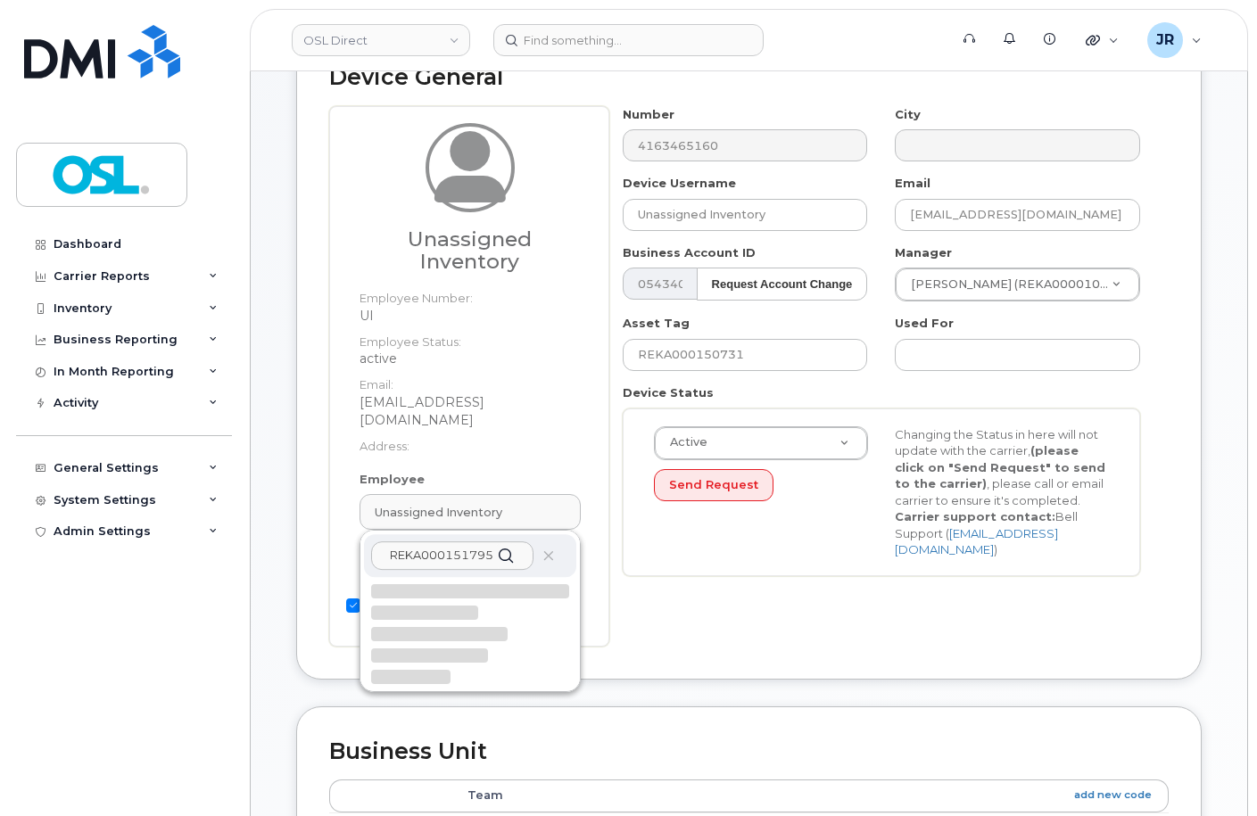
scroll to position [178, 0]
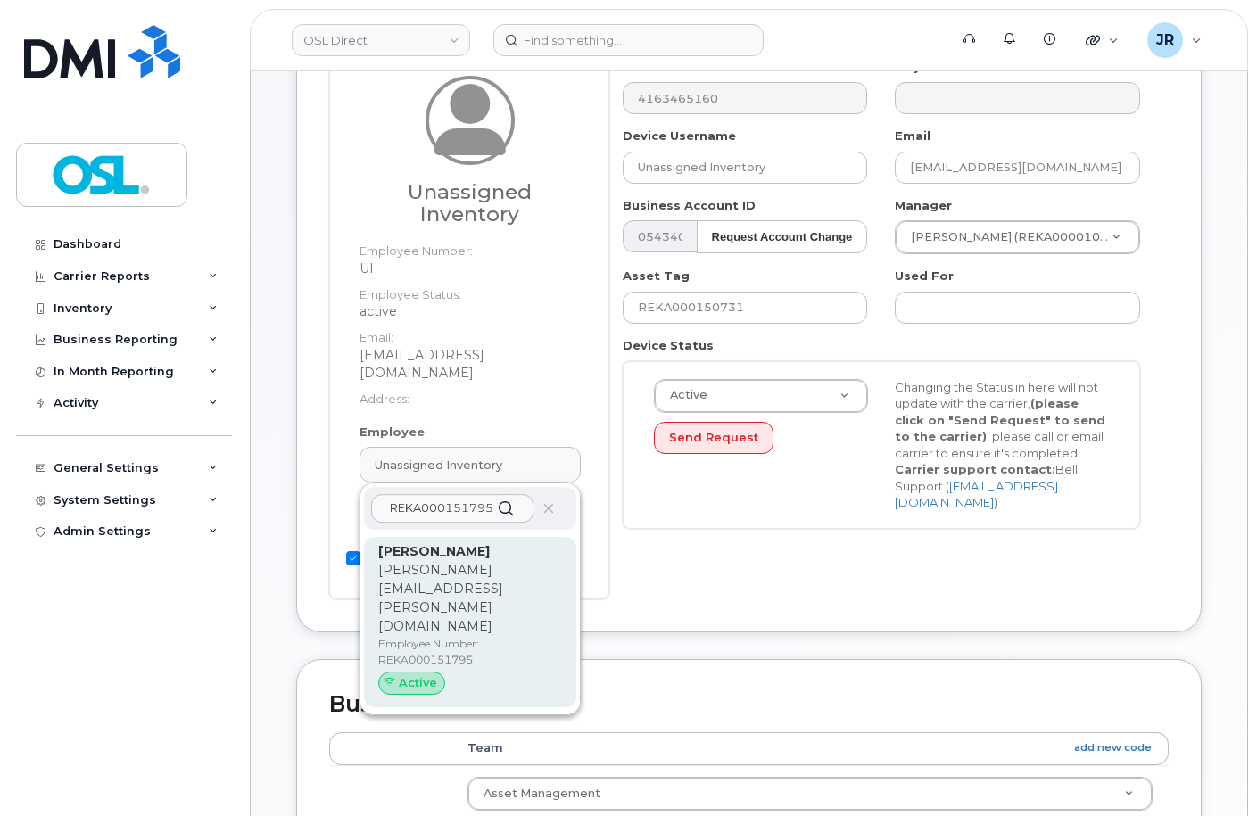
type input "REKA000151795"
click at [446, 636] on p "Employee Number: REKA000151795" at bounding box center [470, 652] width 184 height 32
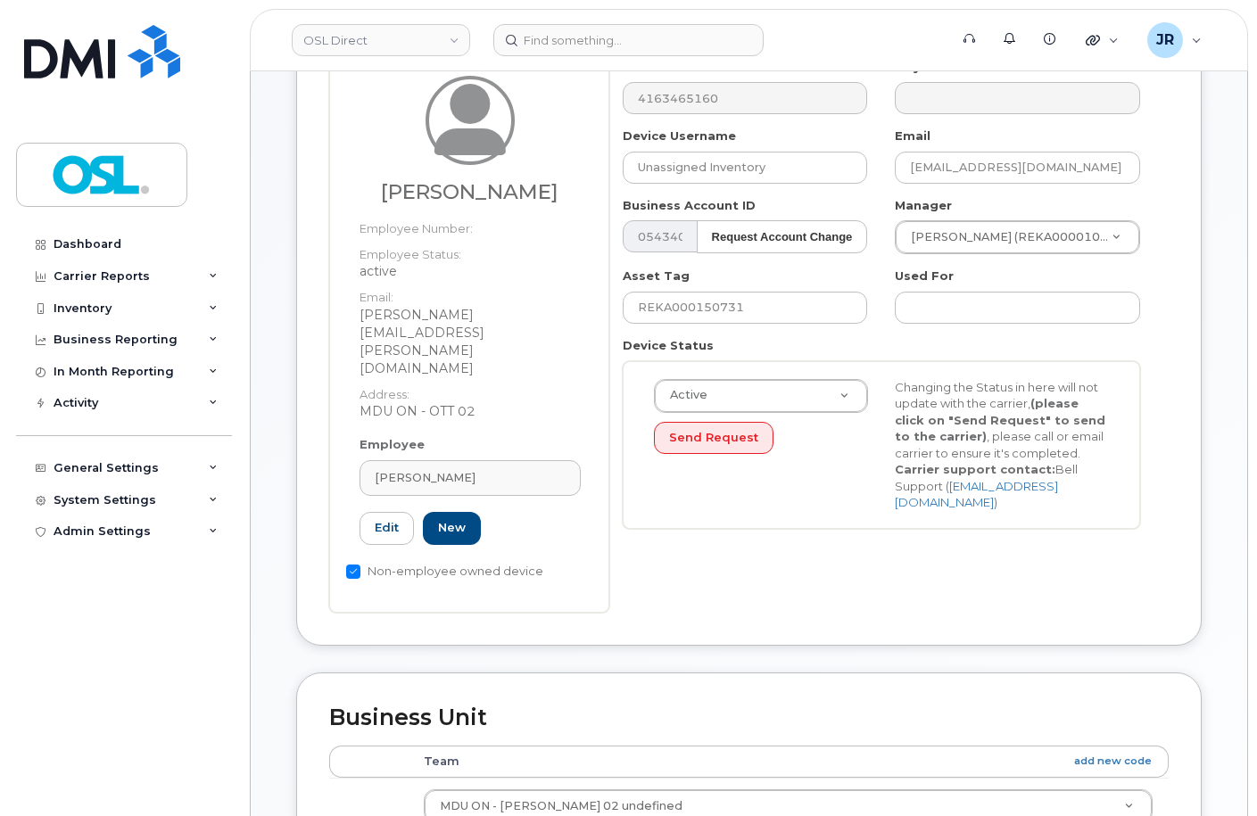
type input "REKA000151795"
type input "[PERSON_NAME]"
type input "[PERSON_NAME][EMAIL_ADDRESS][PERSON_NAME][DOMAIN_NAME]"
type input "3358018"
click at [654, 298] on input "REKA000150731" at bounding box center [745, 308] width 245 height 32
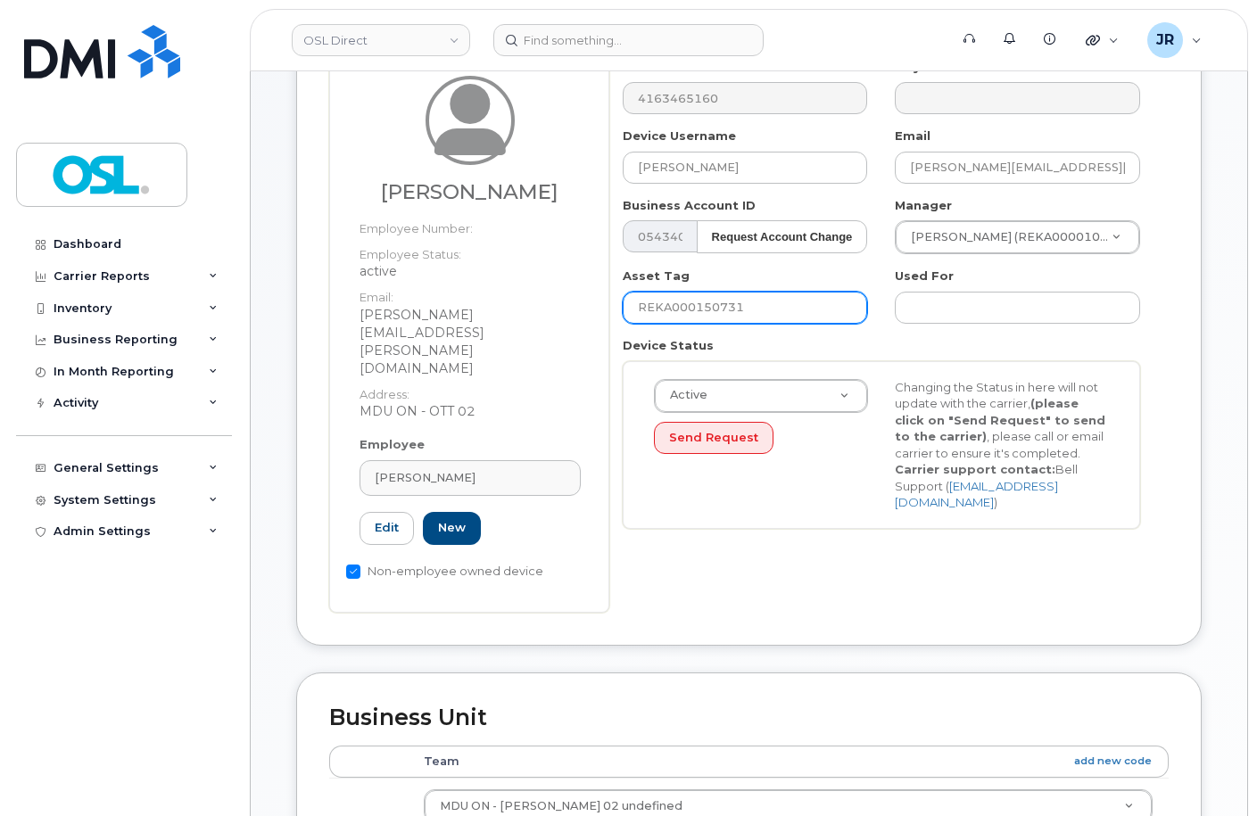
click at [654, 298] on input "REKA000150731" at bounding box center [745, 308] width 245 height 32
paste input "1795"
type input "REKA000151795"
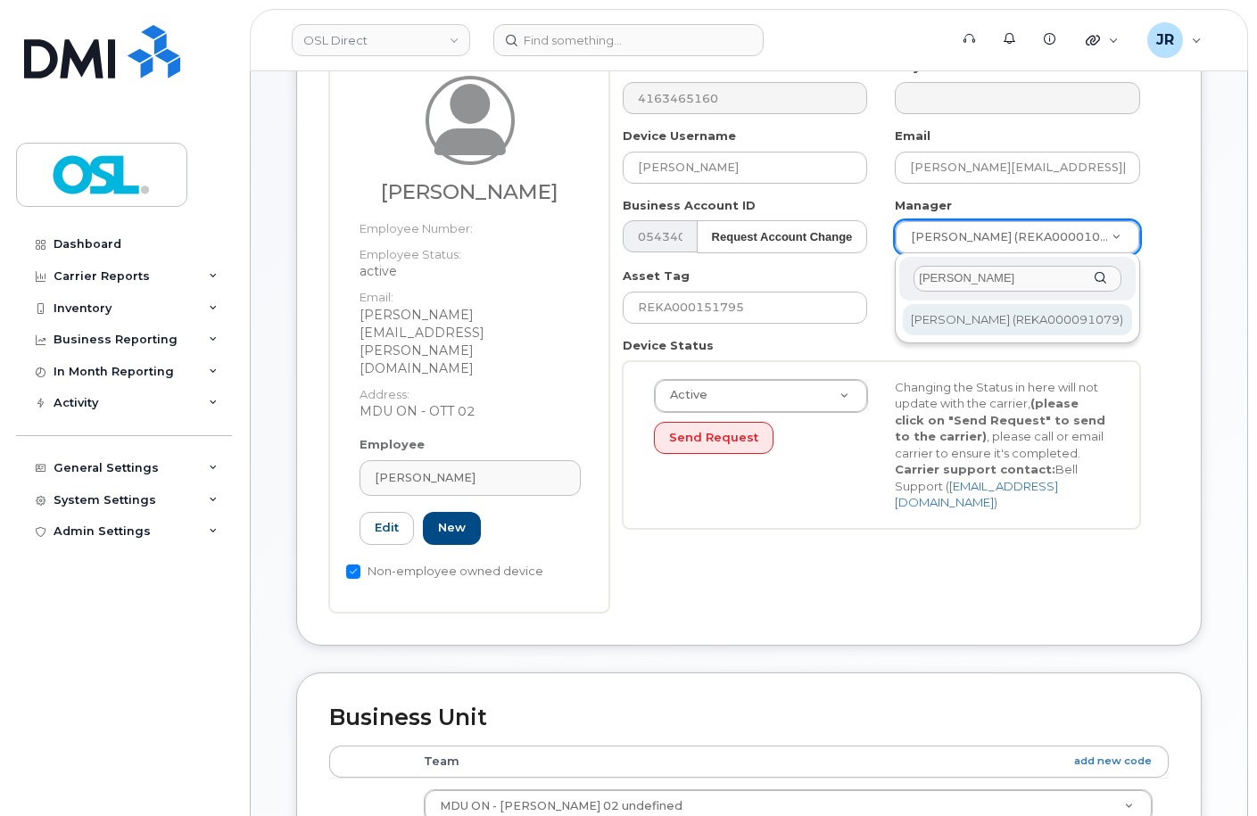
type input "[PERSON_NAME]"
type input "1526307"
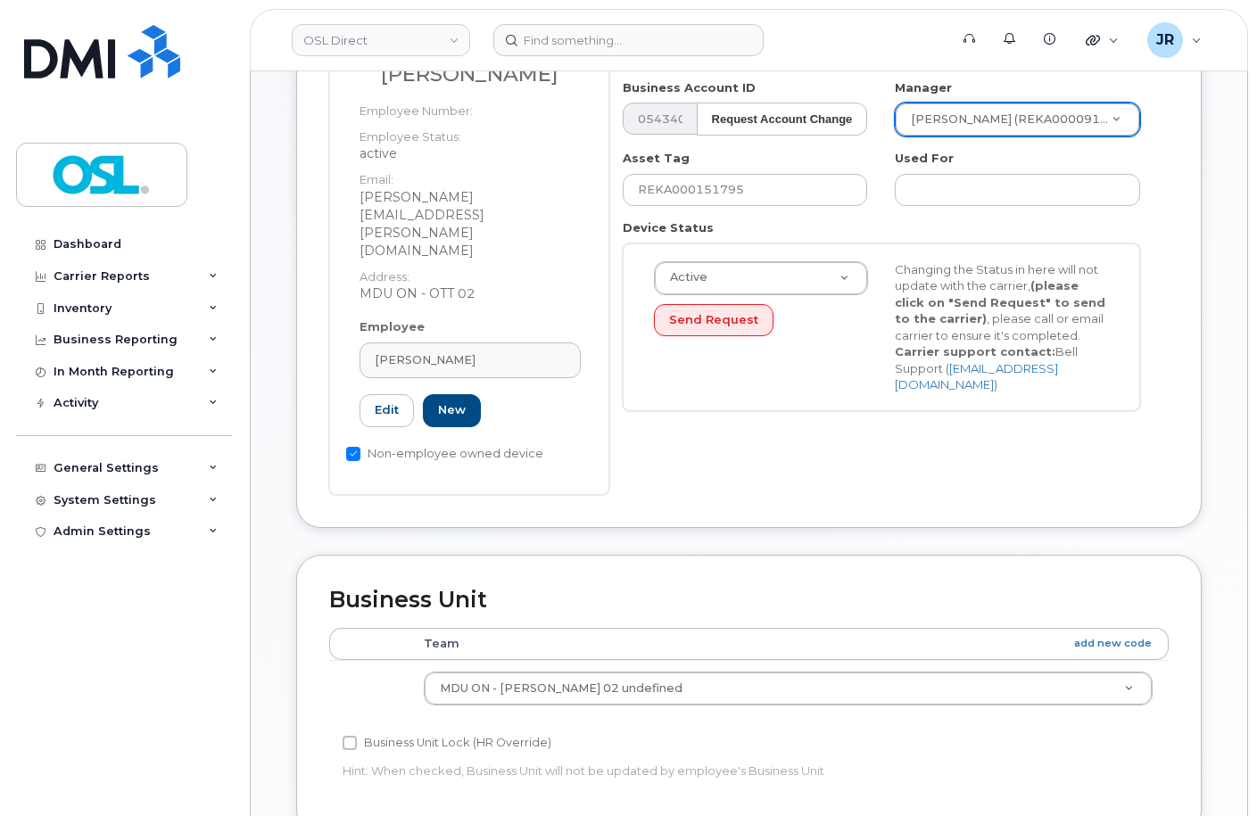
scroll to position [821, 0]
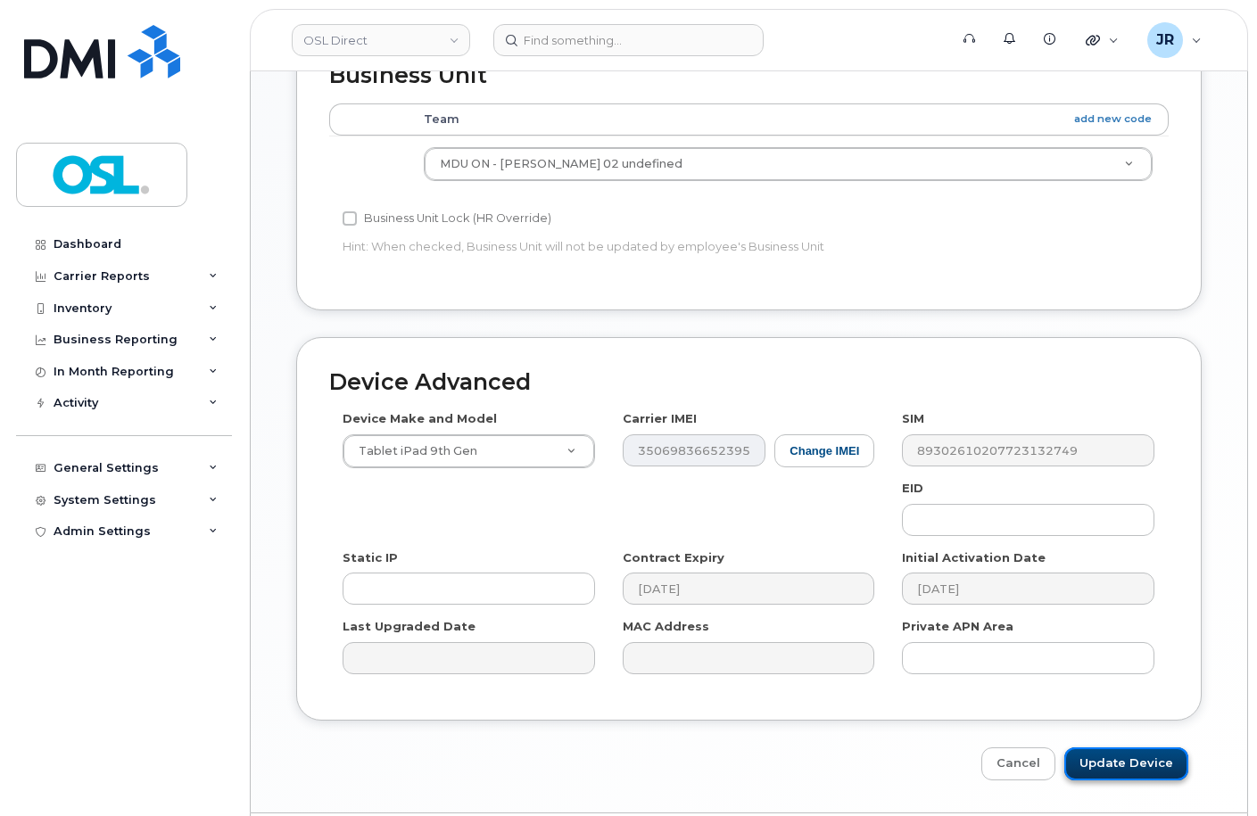
click at [1136, 748] on input "Update Device" at bounding box center [1126, 764] width 124 height 33
type input "Saving..."
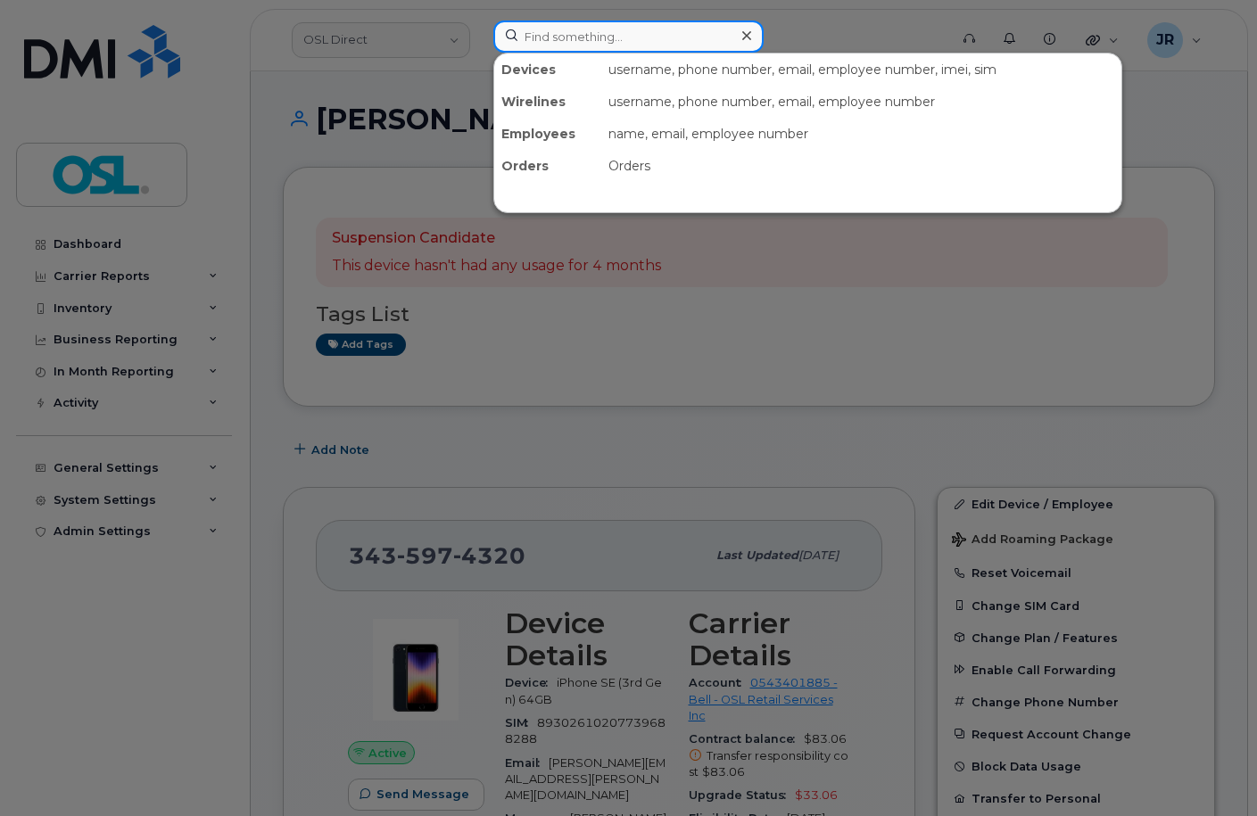
click at [545, 47] on input at bounding box center [628, 37] width 270 height 32
paste input "4164338532"
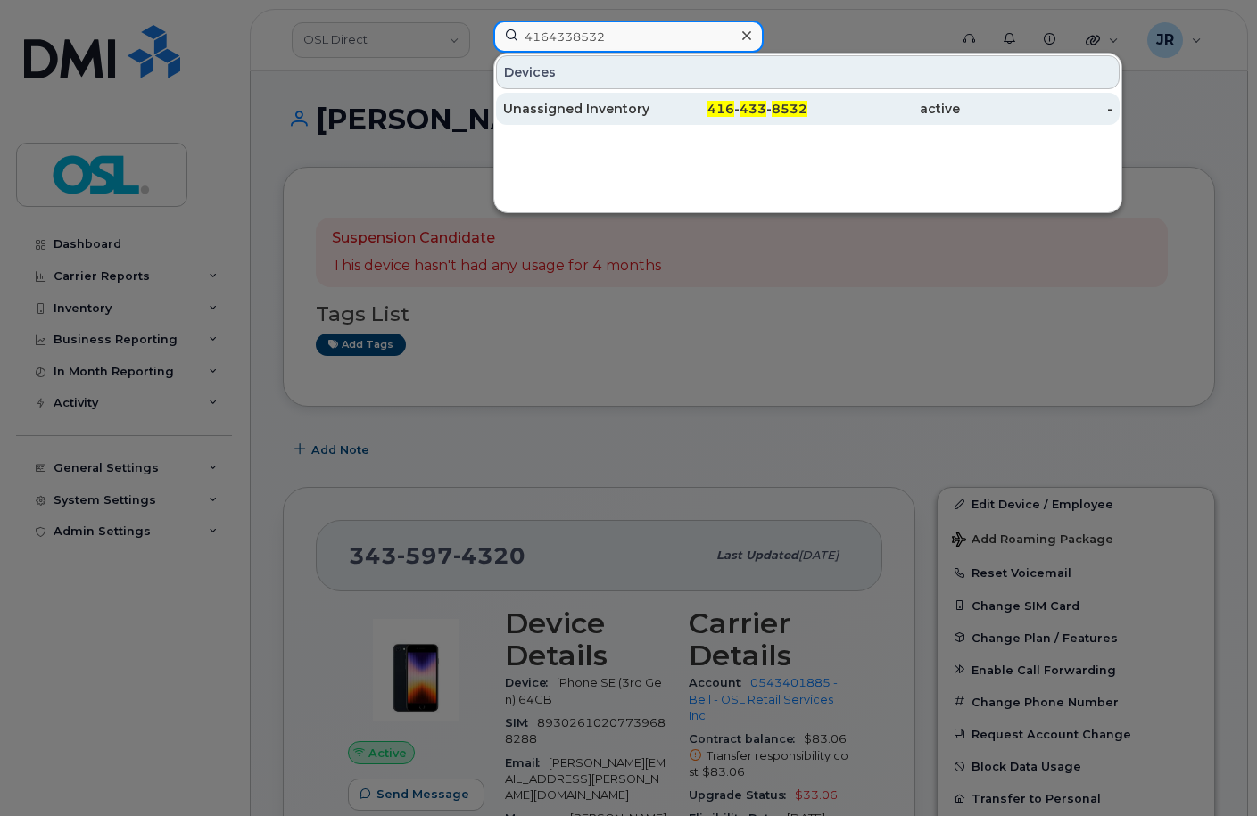
type input "4164338532"
click at [569, 113] on div "Unassigned Inventory" at bounding box center [579, 109] width 153 height 18
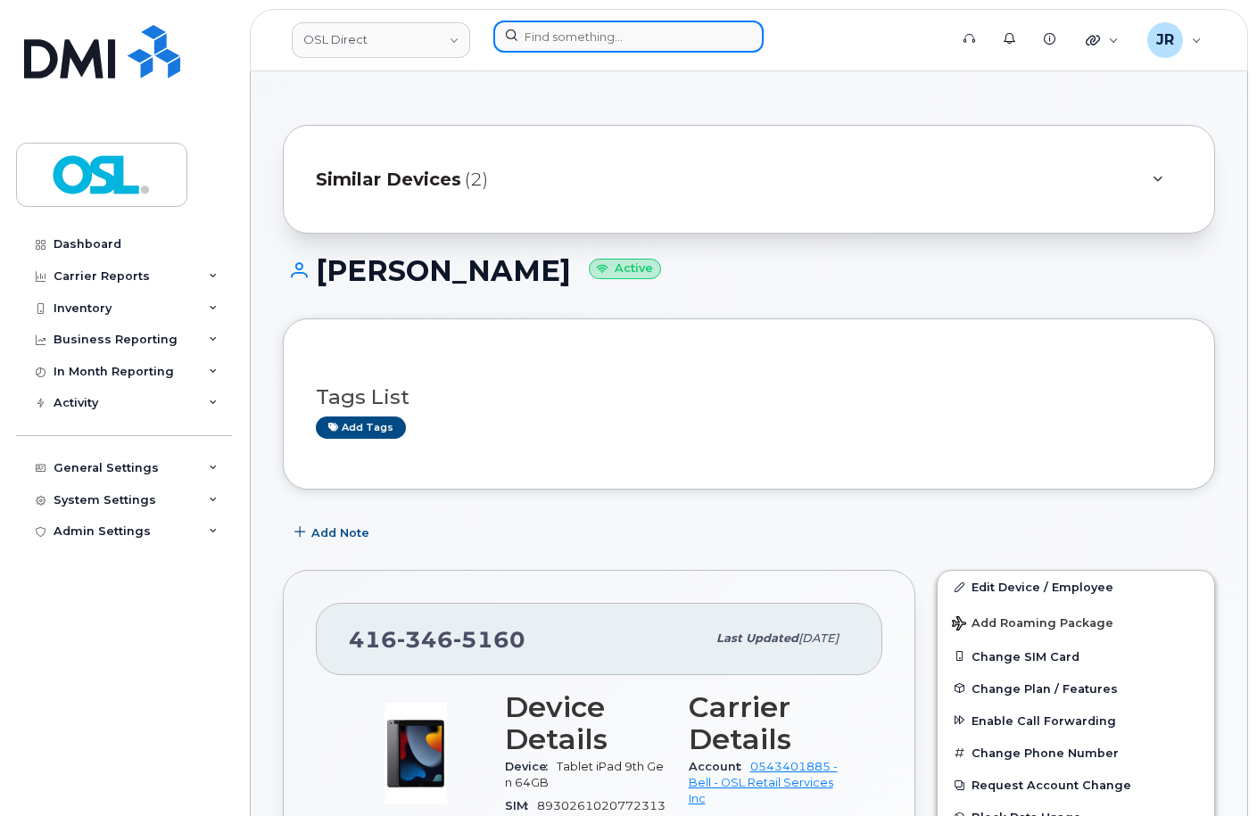
click at [557, 45] on input at bounding box center [628, 37] width 270 height 32
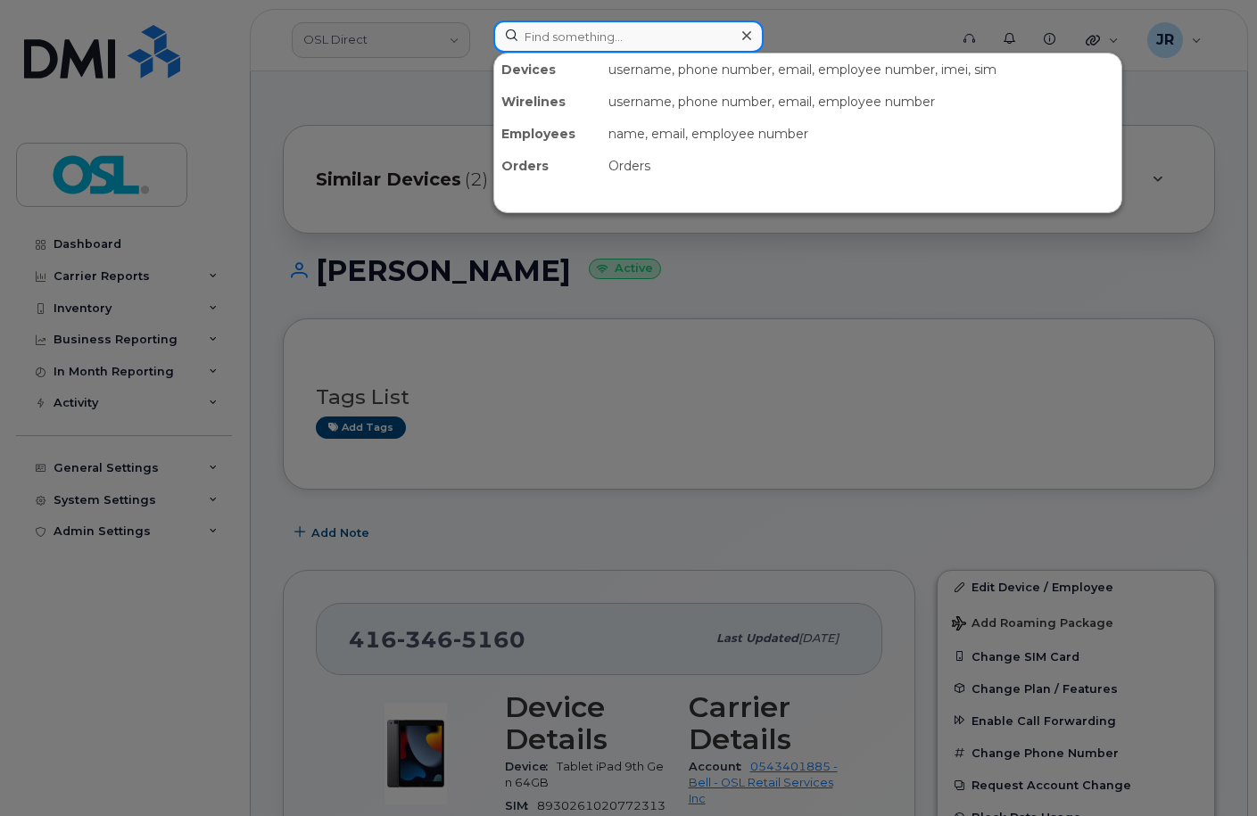
paste input "4163470489"
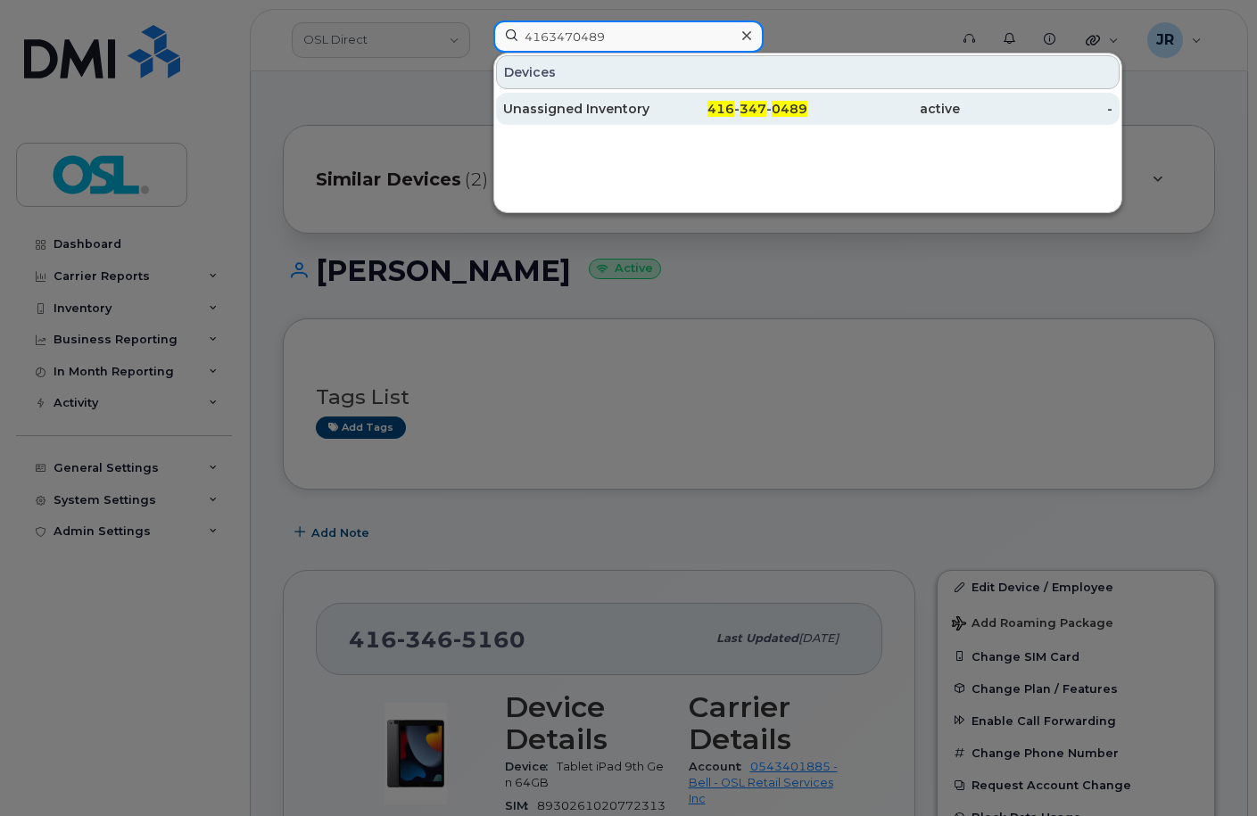
type input "4163470489"
click at [562, 103] on div "Unassigned Inventory" at bounding box center [579, 109] width 153 height 18
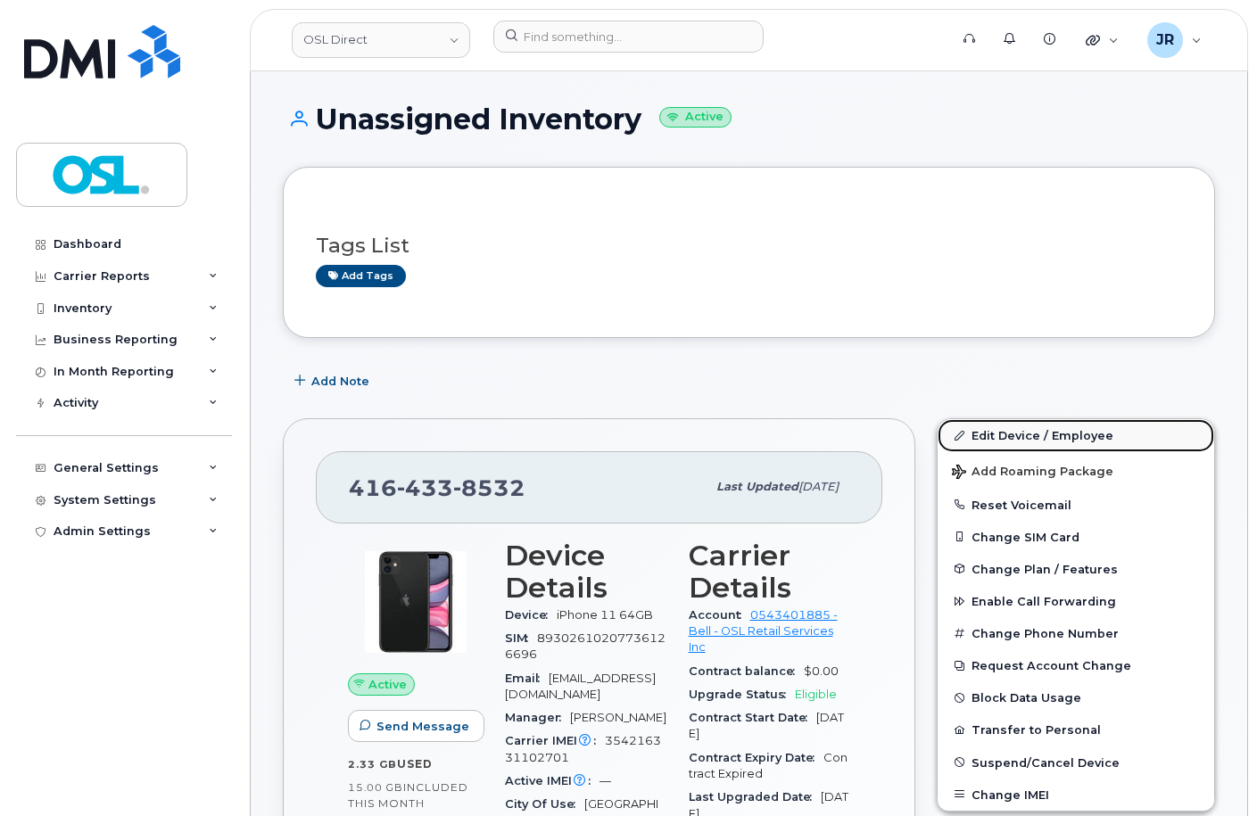
click at [1012, 427] on link "Edit Device / Employee" at bounding box center [1076, 435] width 277 height 32
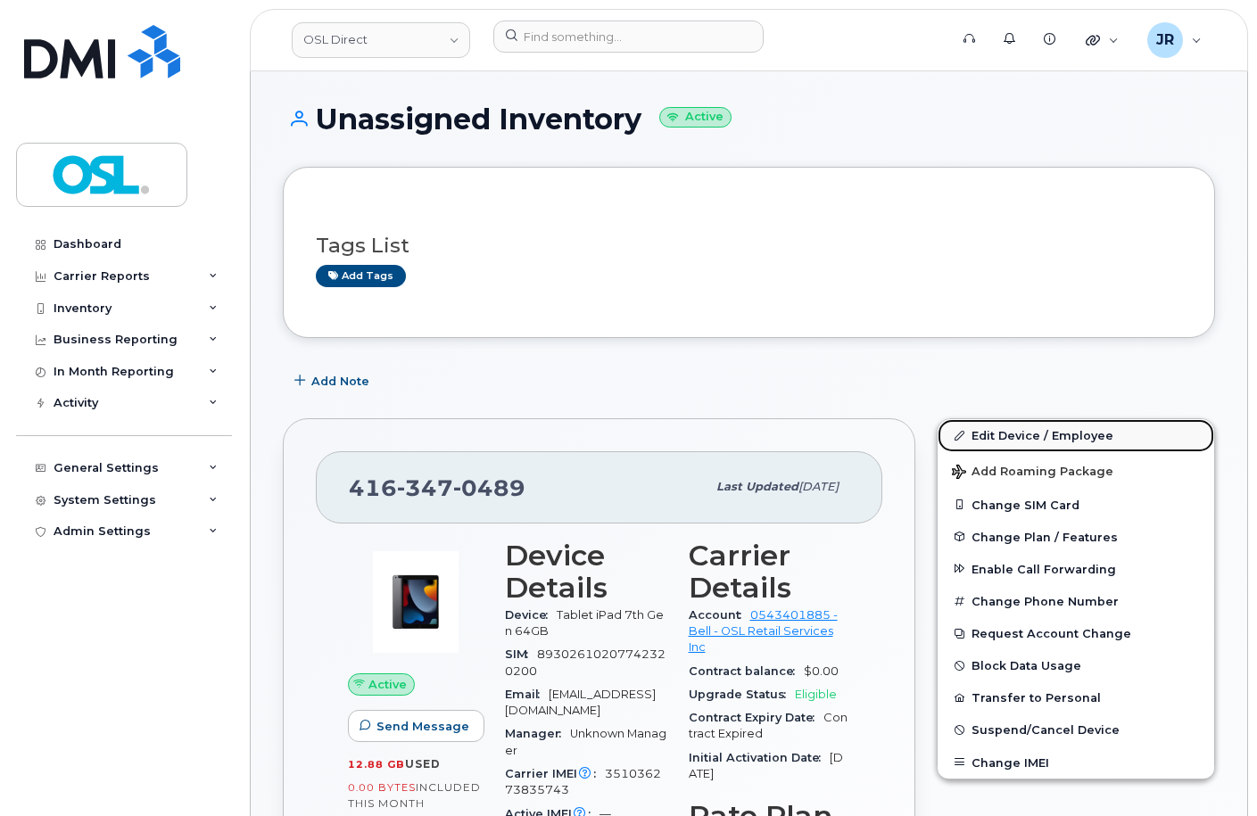
click at [1026, 435] on link "Edit Device / Employee" at bounding box center [1076, 435] width 277 height 32
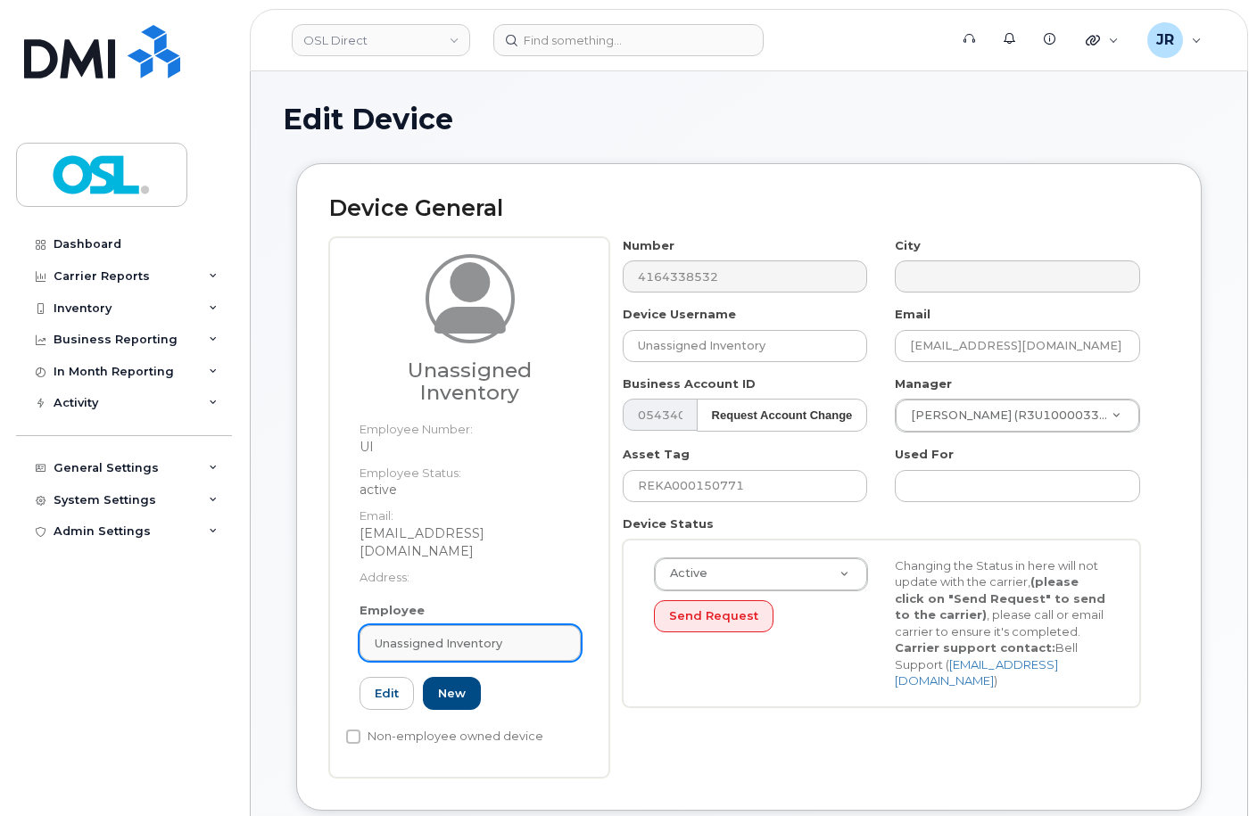
click at [451, 635] on span "Unassigned Inventory" at bounding box center [439, 643] width 128 height 17
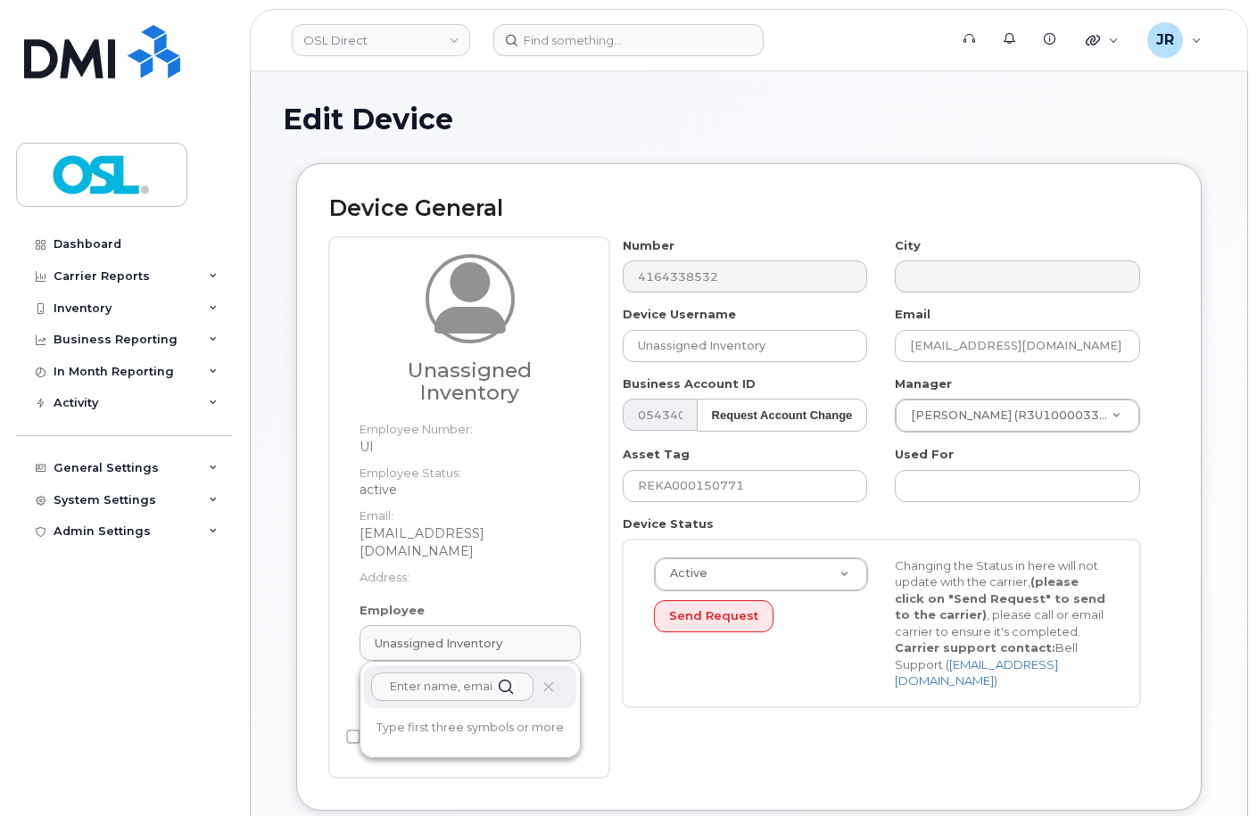
paste input "REKA000151754"
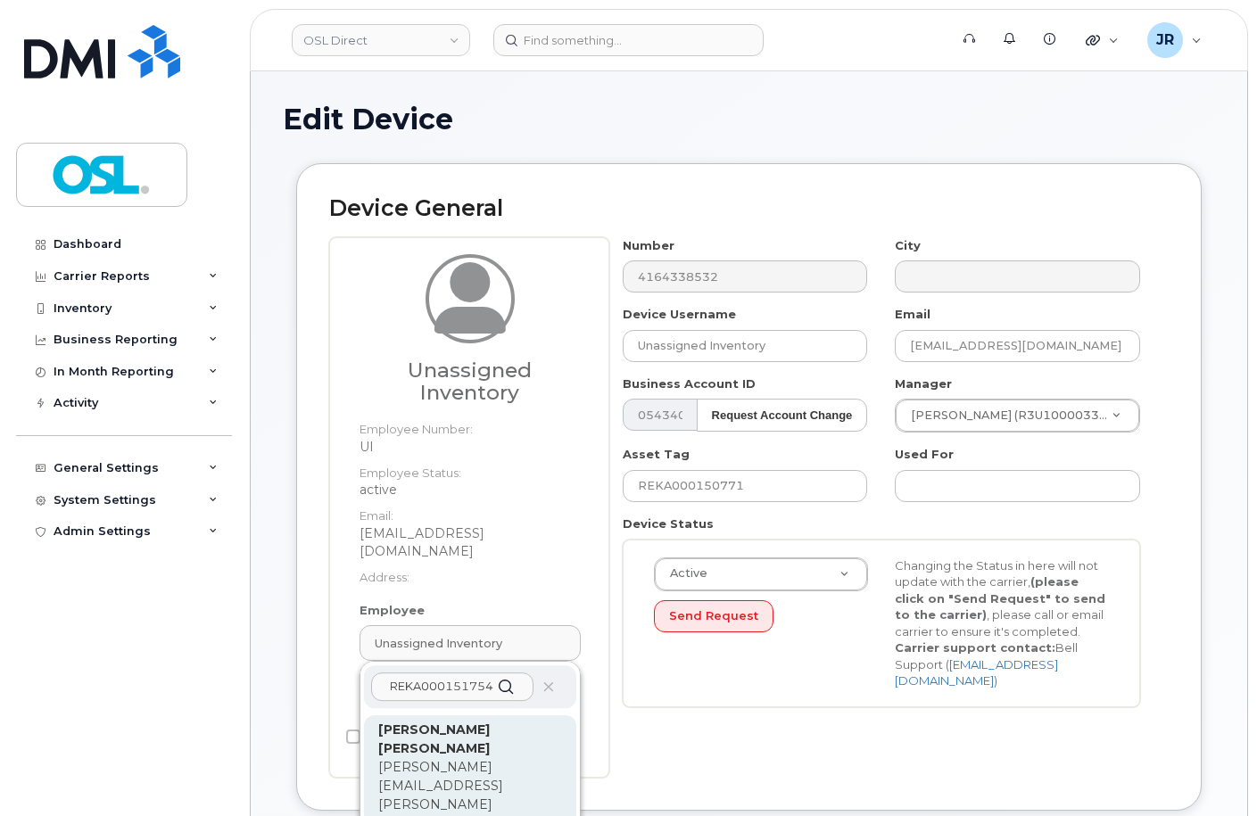
type input "REKA000151754"
click at [427, 758] on p "[PERSON_NAME][EMAIL_ADDRESS][PERSON_NAME][DOMAIN_NAME]" at bounding box center [470, 795] width 184 height 75
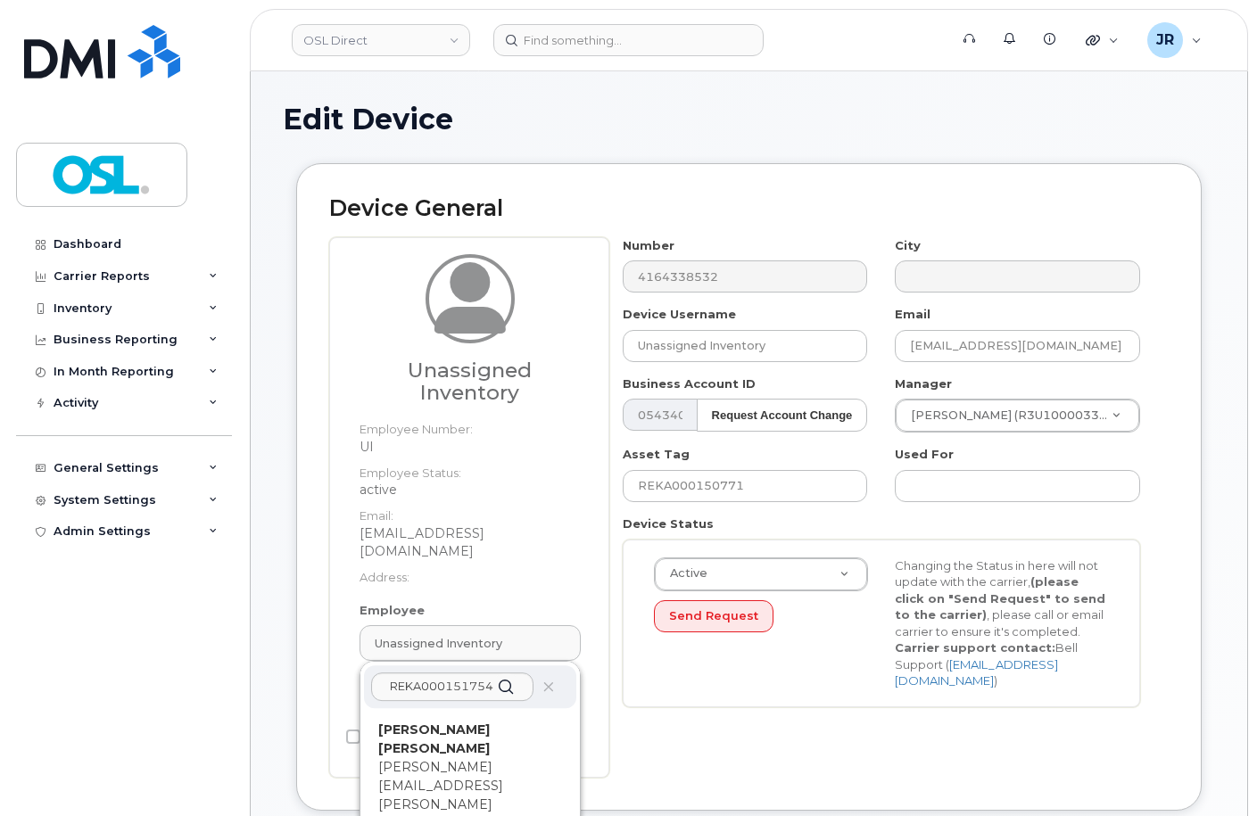
type input "REKA000151754"
type input "[PERSON_NAME] [PERSON_NAME]"
type input "[PERSON_NAME][EMAIL_ADDRESS][PERSON_NAME][DOMAIN_NAME]"
type input "3358063"
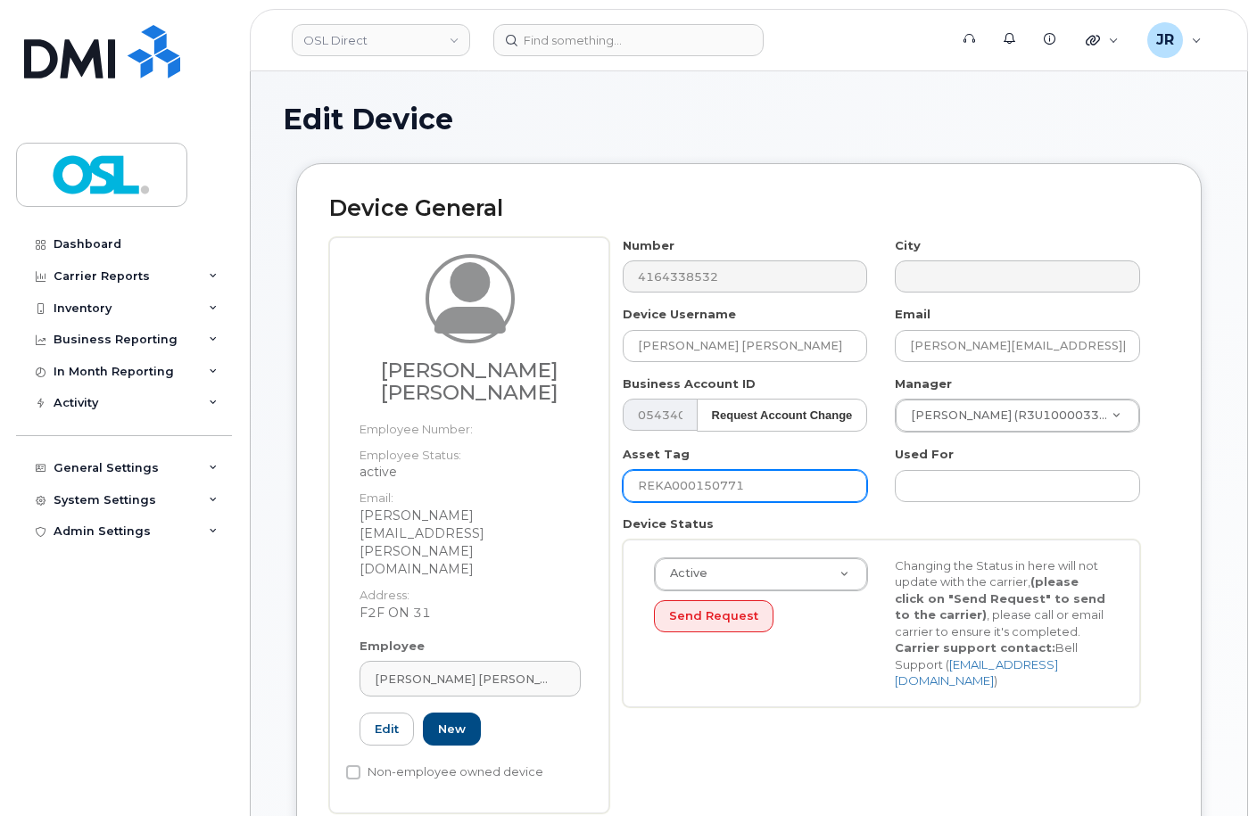
click at [710, 482] on input "REKA000150771" at bounding box center [745, 486] width 245 height 32
paste input "1754"
type input "REKA000151754"
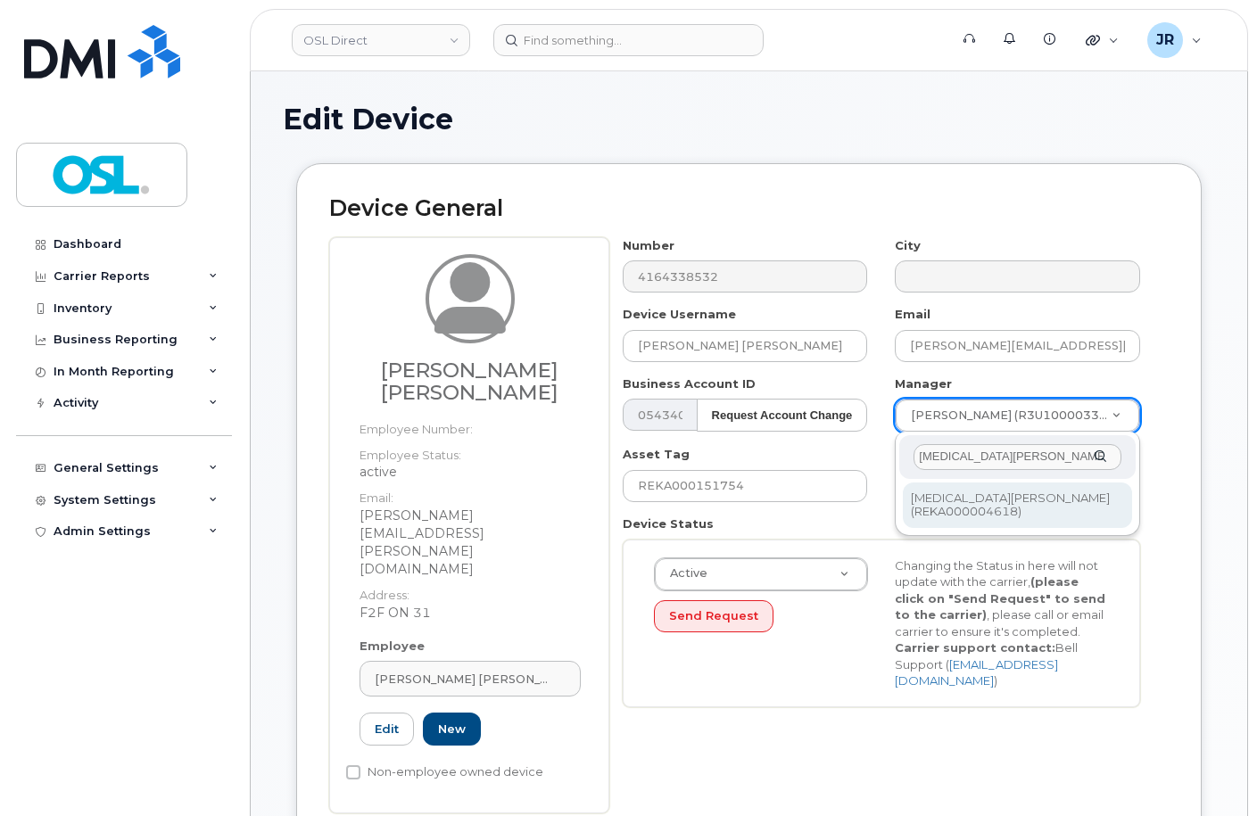
type input "[MEDICAL_DATA][PERSON_NAME]"
type input "1527299"
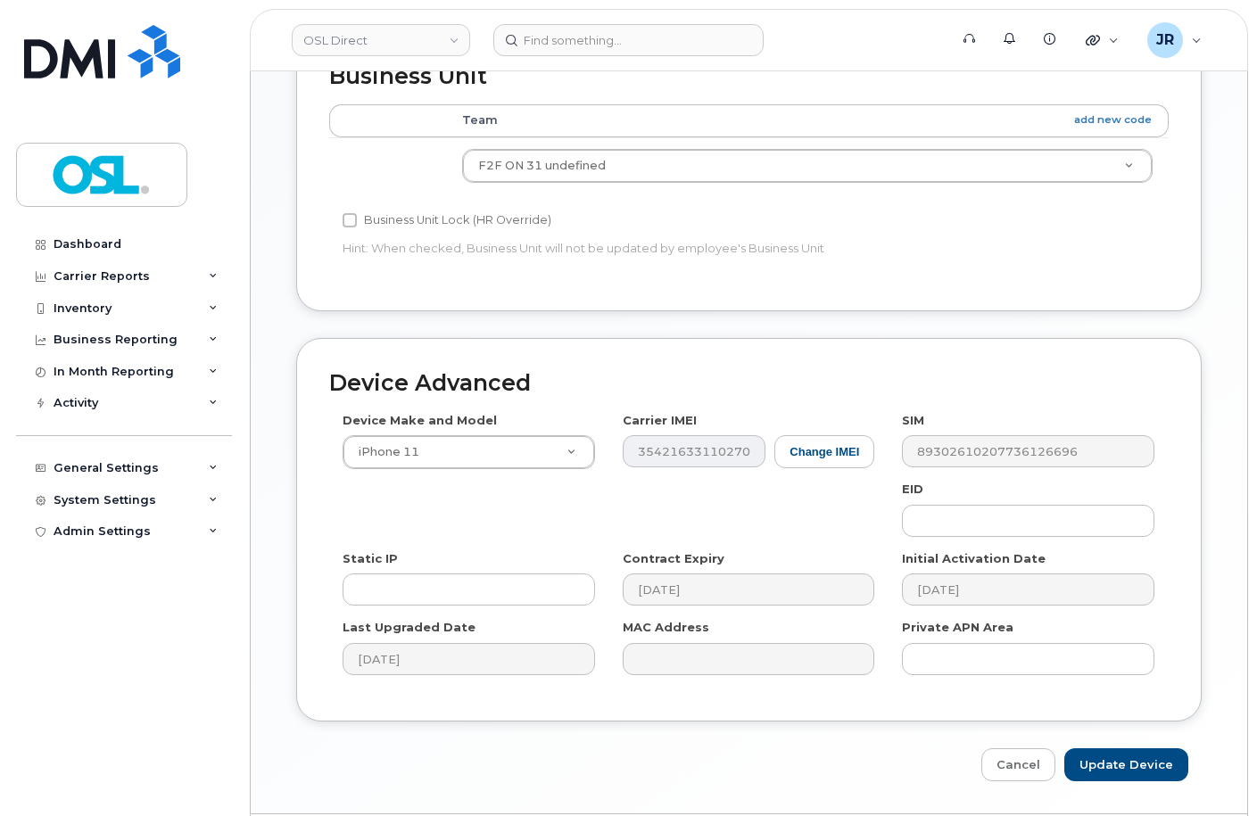
scroll to position [843, 0]
drag, startPoint x: 1133, startPoint y: 705, endPoint x: 776, endPoint y: 380, distance: 482.6
click at [1133, 748] on input "Update Device" at bounding box center [1126, 764] width 124 height 33
type input "Saving..."
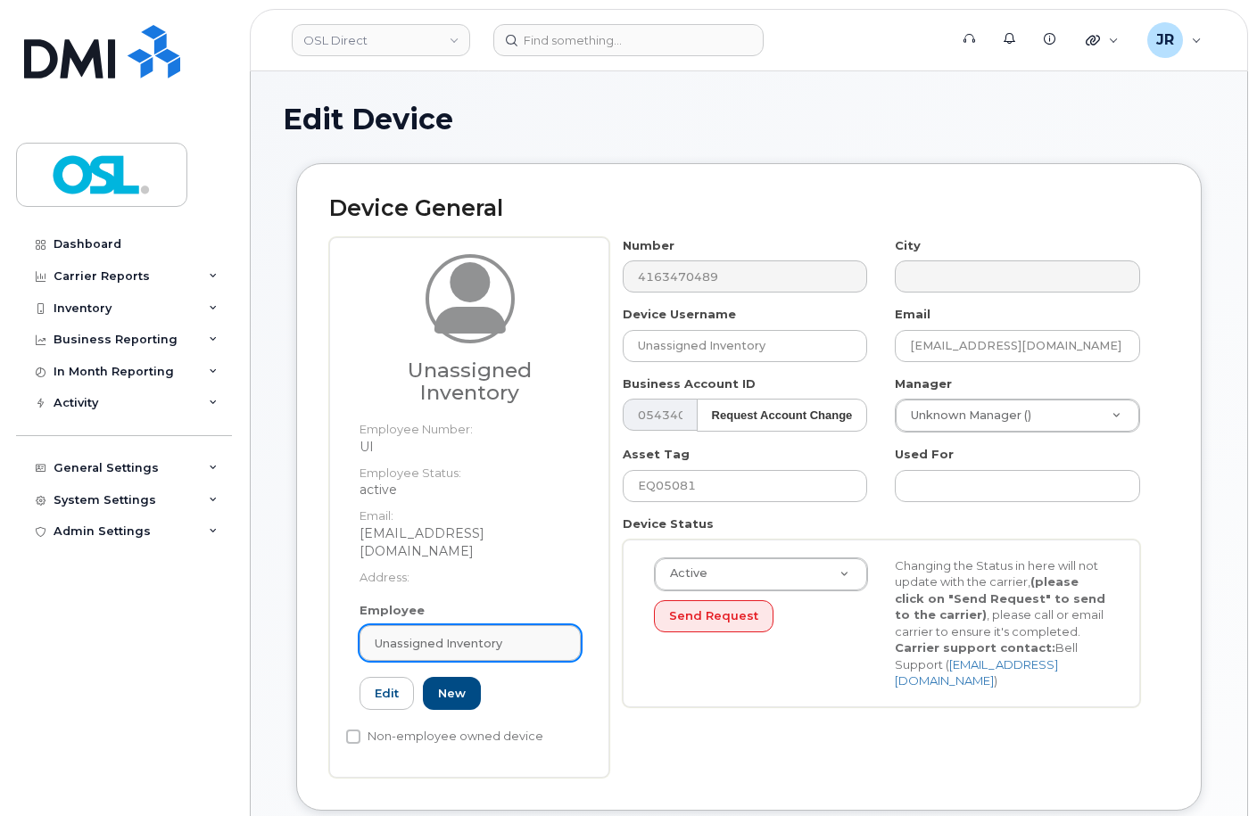
click at [467, 625] on link "Unassigned Inventory" at bounding box center [470, 643] width 221 height 36
paste input "REKA000151754"
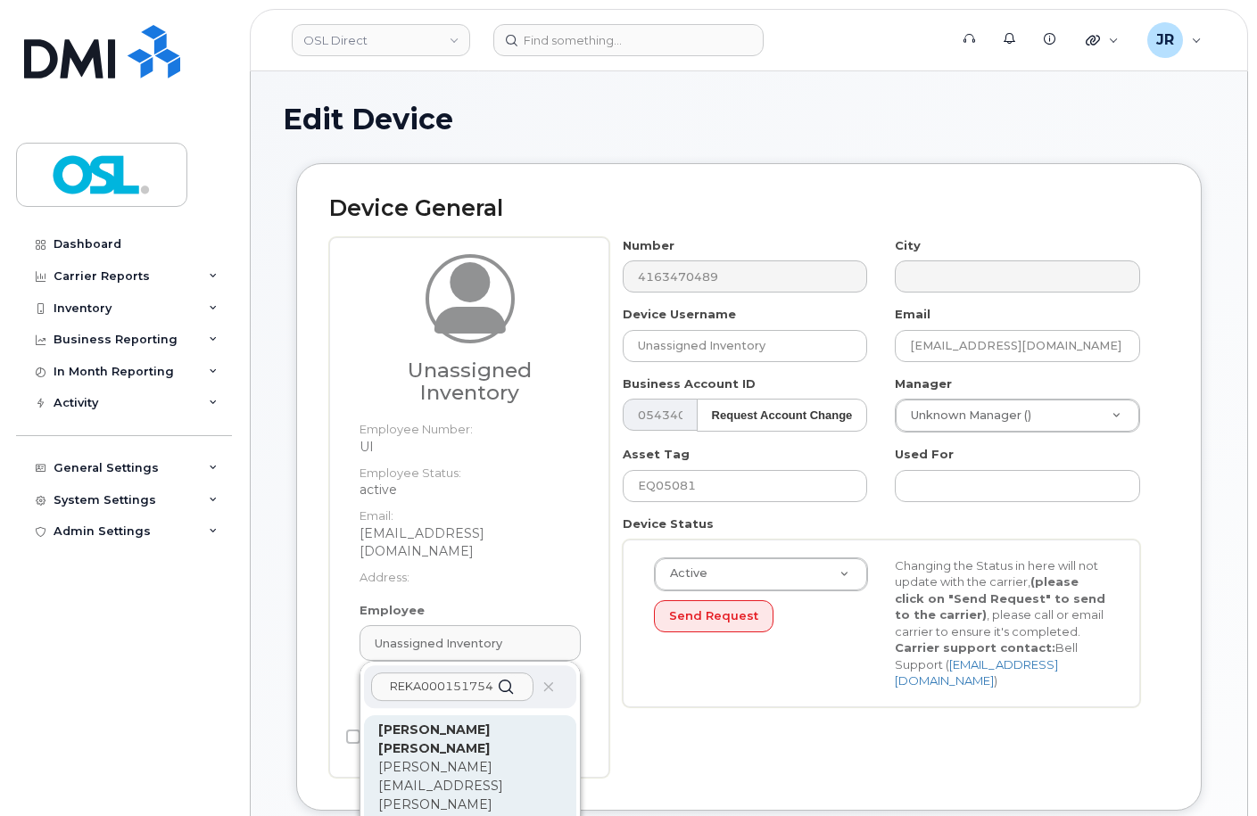
type input "REKA000151754"
click at [460, 758] on p "[PERSON_NAME][EMAIL_ADDRESS][PERSON_NAME][DOMAIN_NAME]" at bounding box center [470, 795] width 184 height 75
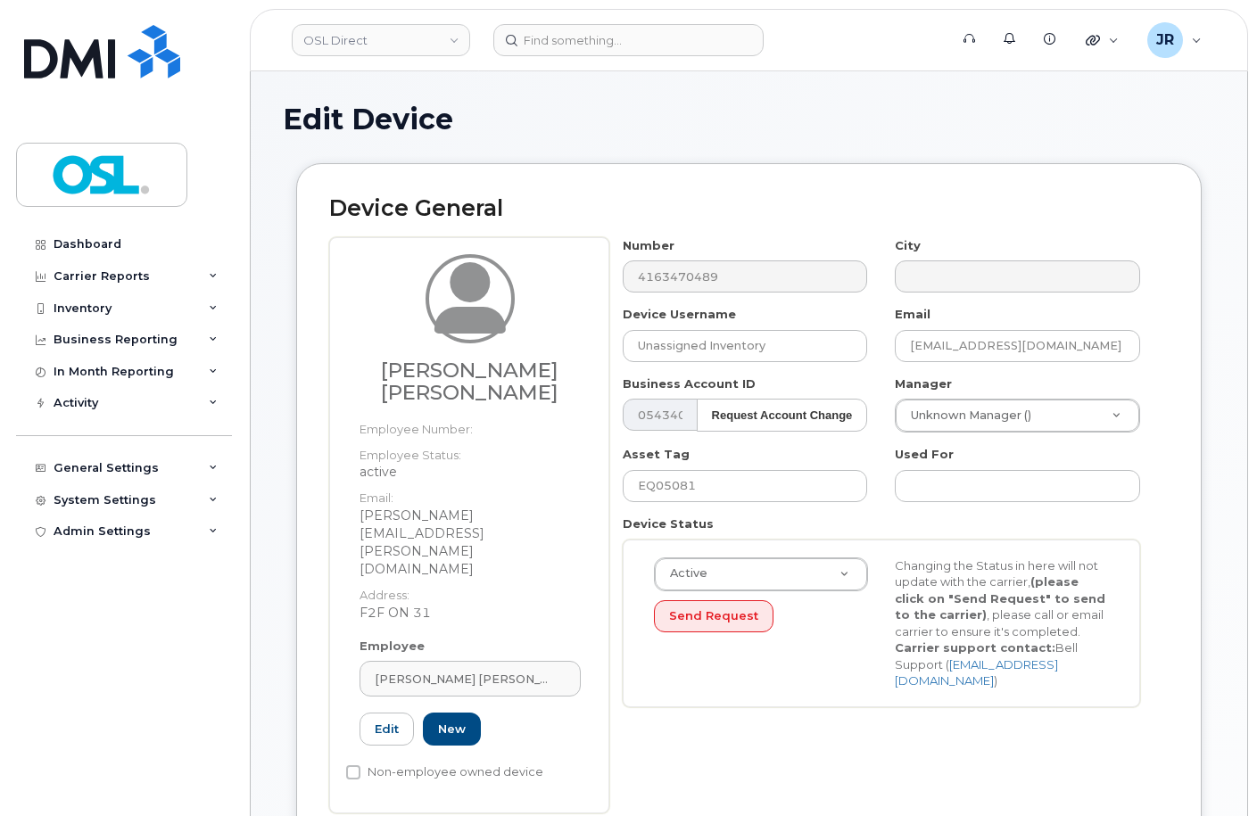
type input "REKA000151754"
type input "[PERSON_NAME] [PERSON_NAME]"
type input "[PERSON_NAME][EMAIL_ADDRESS][PERSON_NAME][DOMAIN_NAME]"
type input "3358063"
click at [678, 477] on input "EQ05081" at bounding box center [745, 486] width 245 height 32
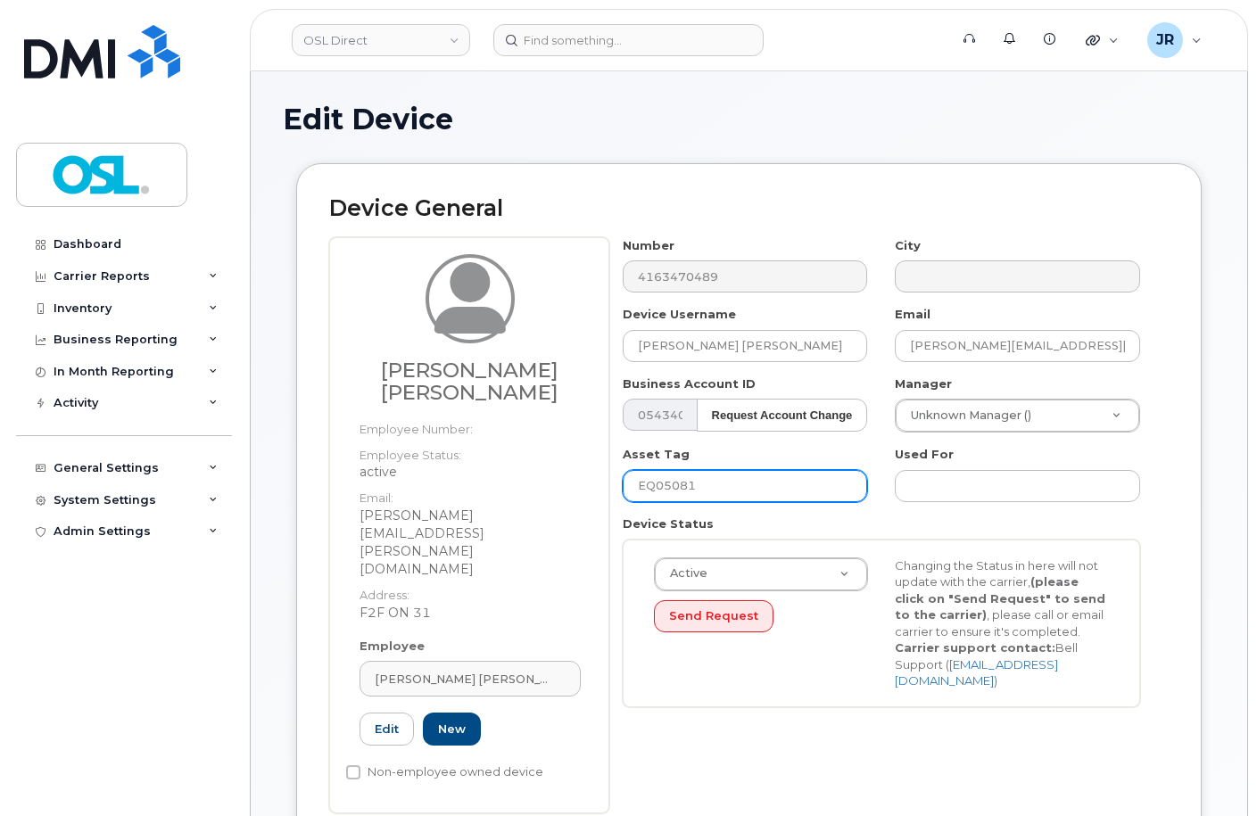
click at [678, 477] on input "EQ05081" at bounding box center [745, 486] width 245 height 32
paste input "REKA000151754"
type input "REKA000151754"
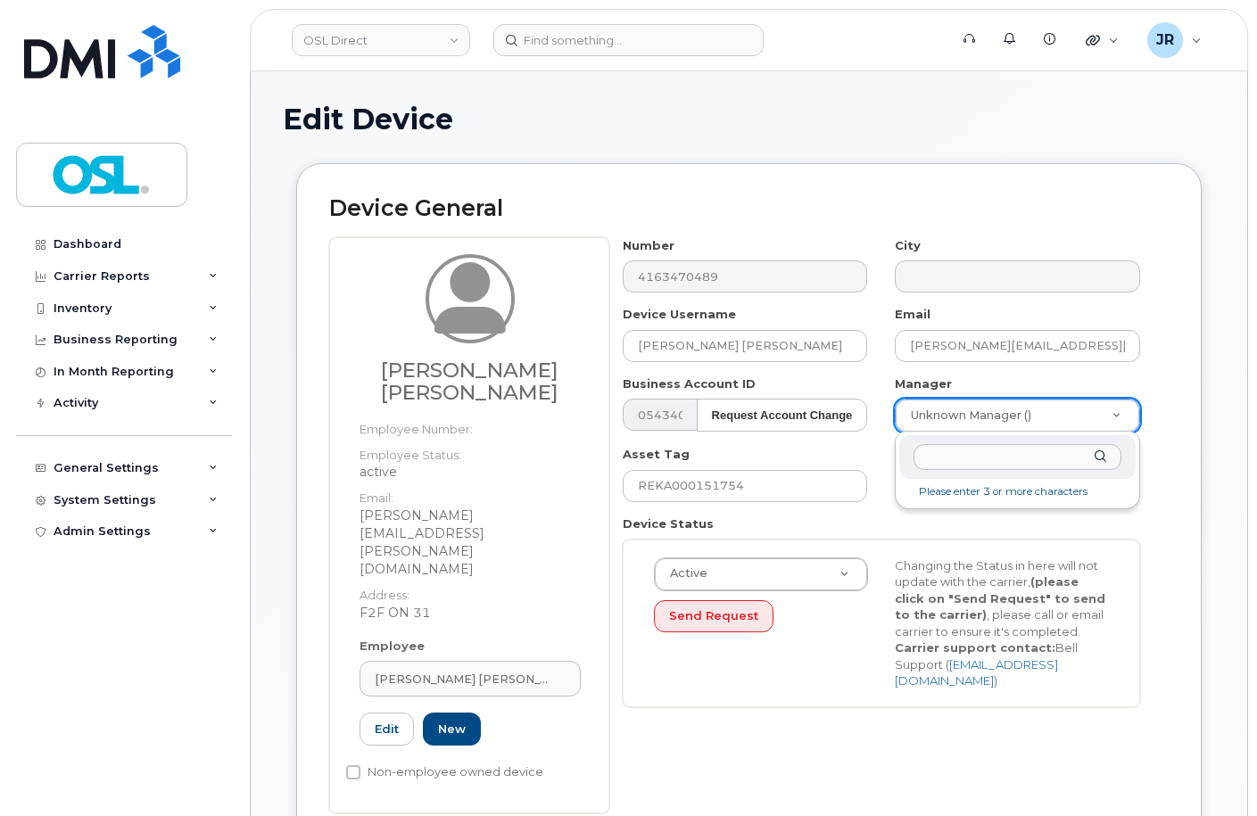
type input "Nikita Belomestnoi"
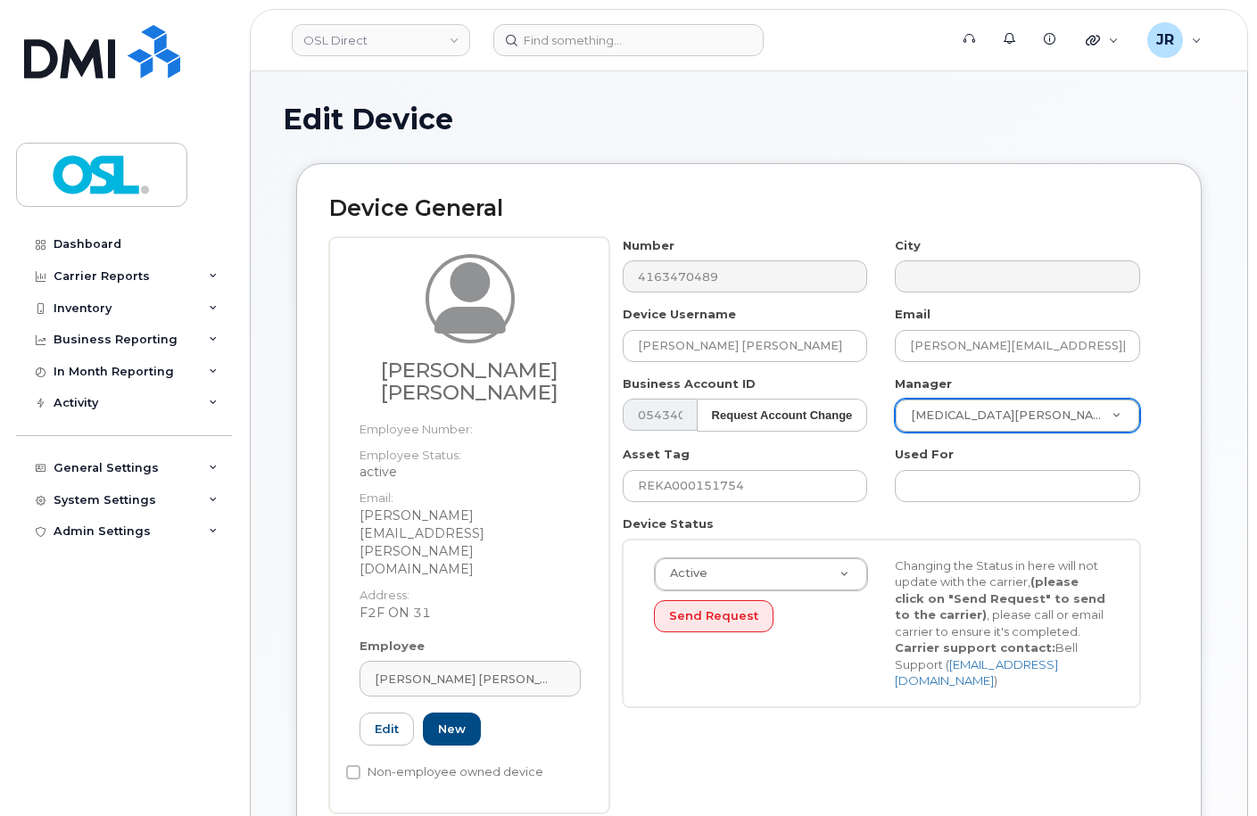
type input "1527299"
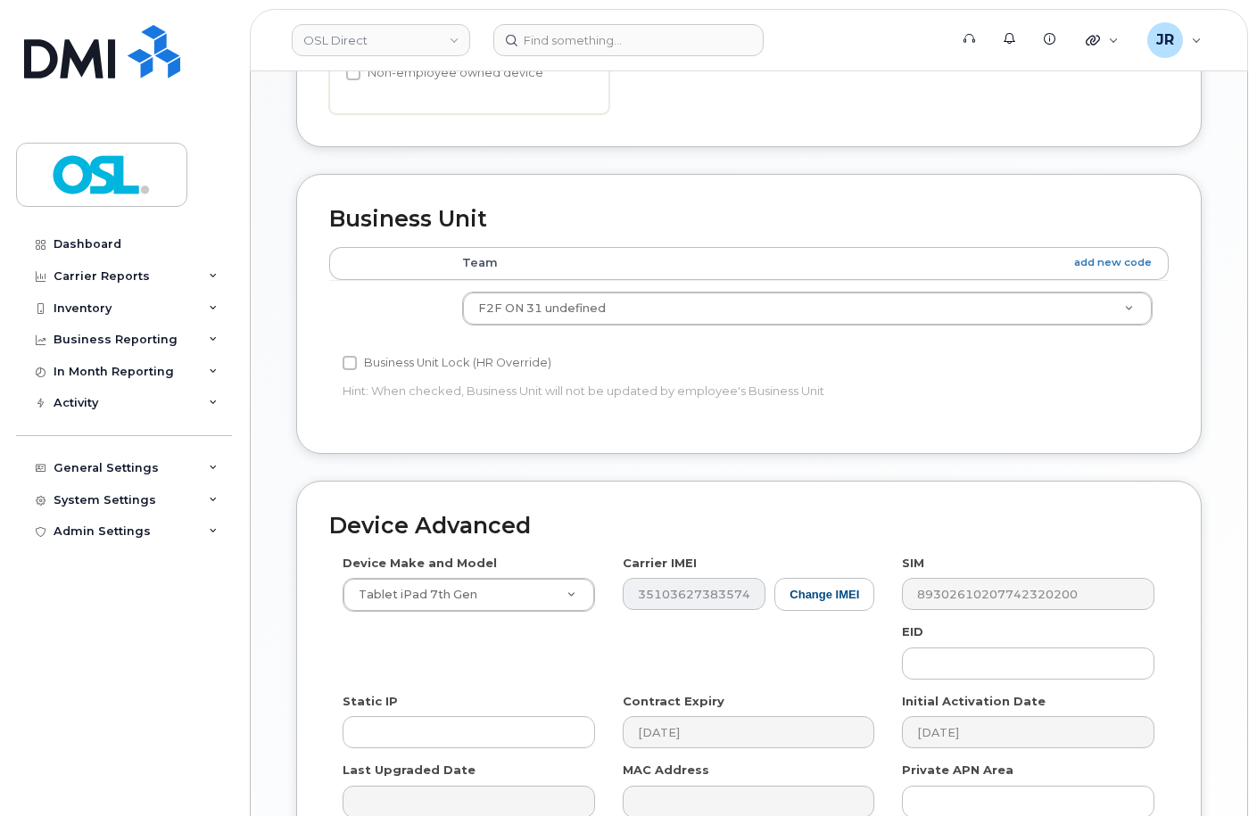
scroll to position [803, 0]
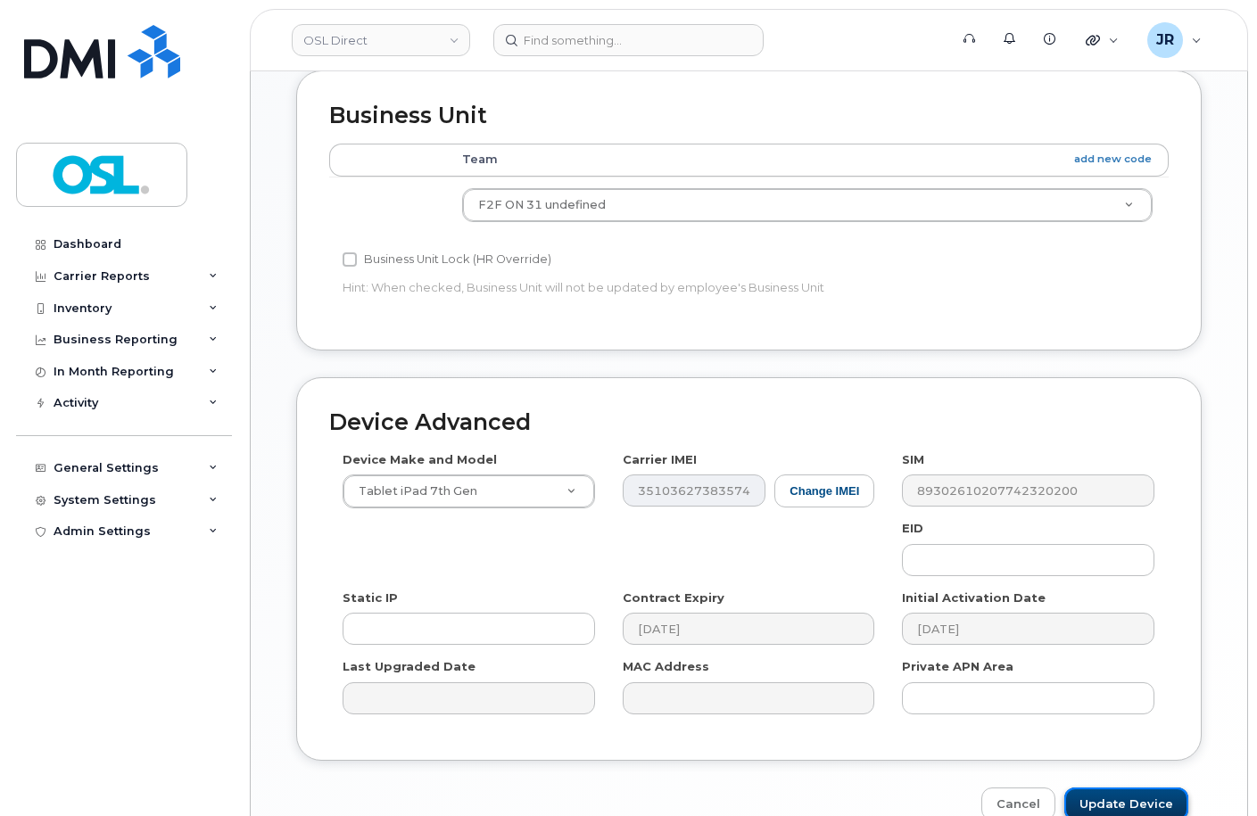
click at [1143, 788] on input "Update Device" at bounding box center [1126, 804] width 124 height 33
type input "Saving..."
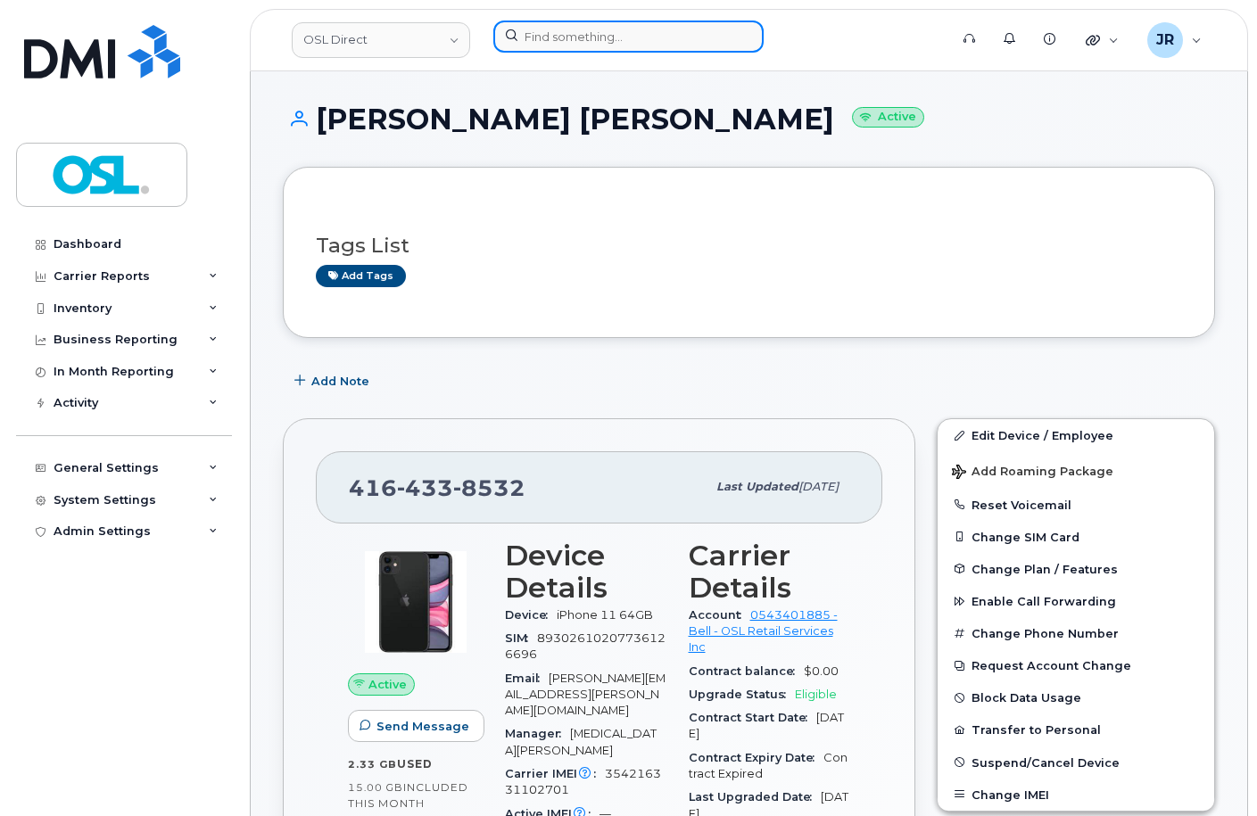
click at [567, 46] on input at bounding box center [628, 37] width 270 height 32
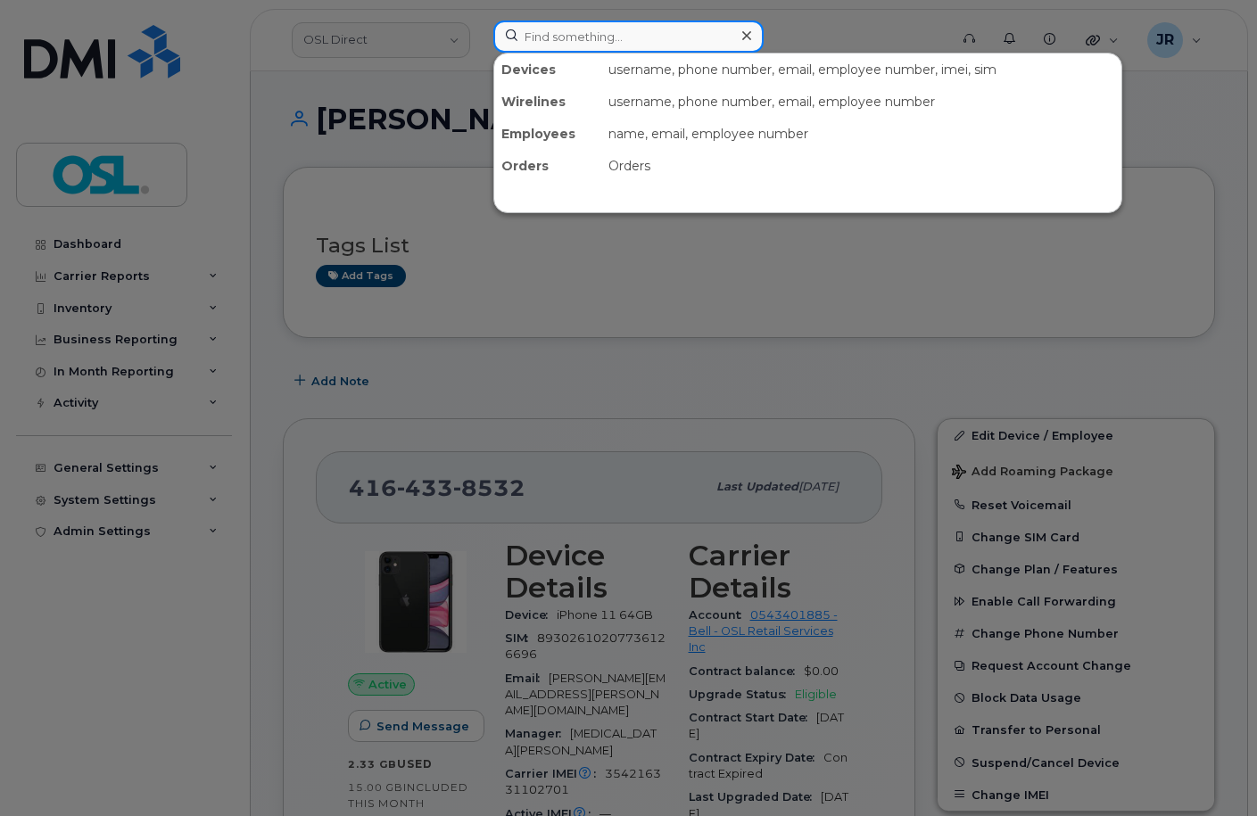
paste input "4189293651"
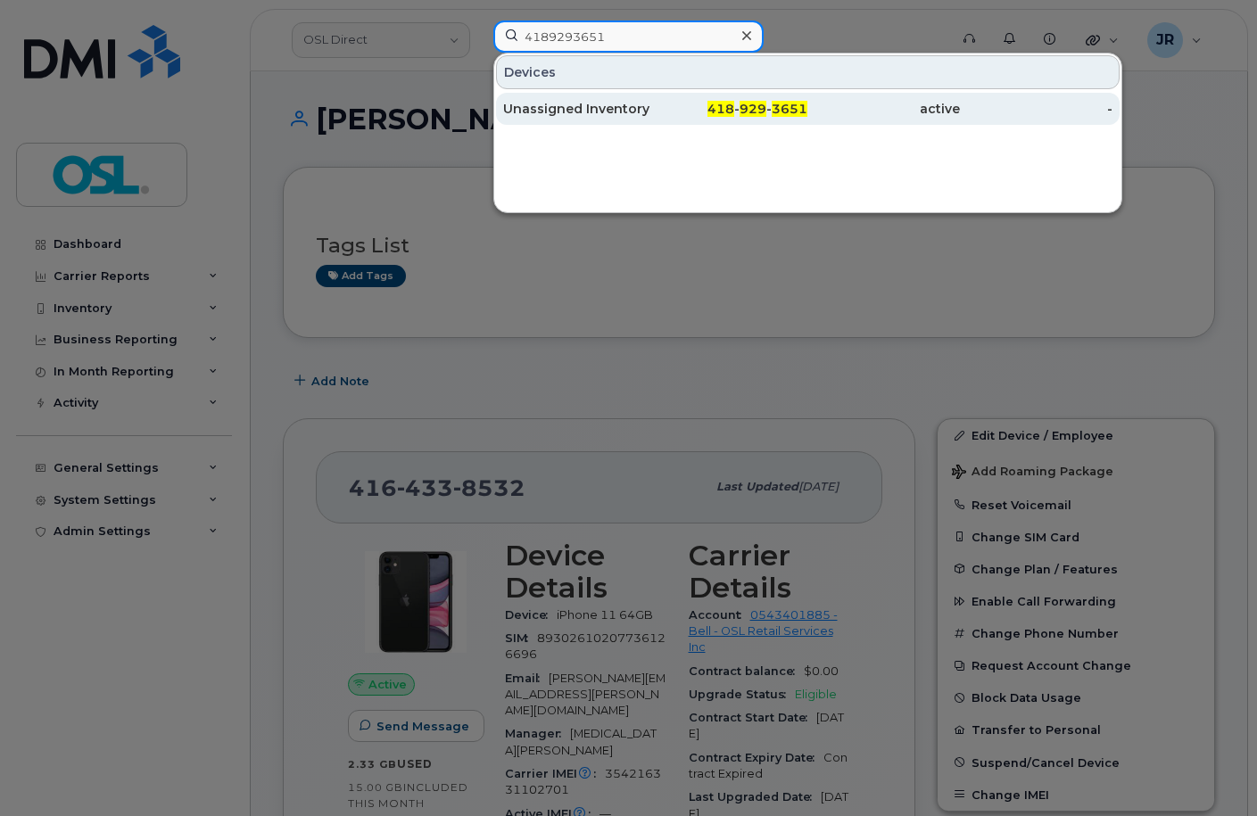
type input "4189293651"
click at [598, 116] on div "Unassigned Inventory" at bounding box center [579, 109] width 153 height 18
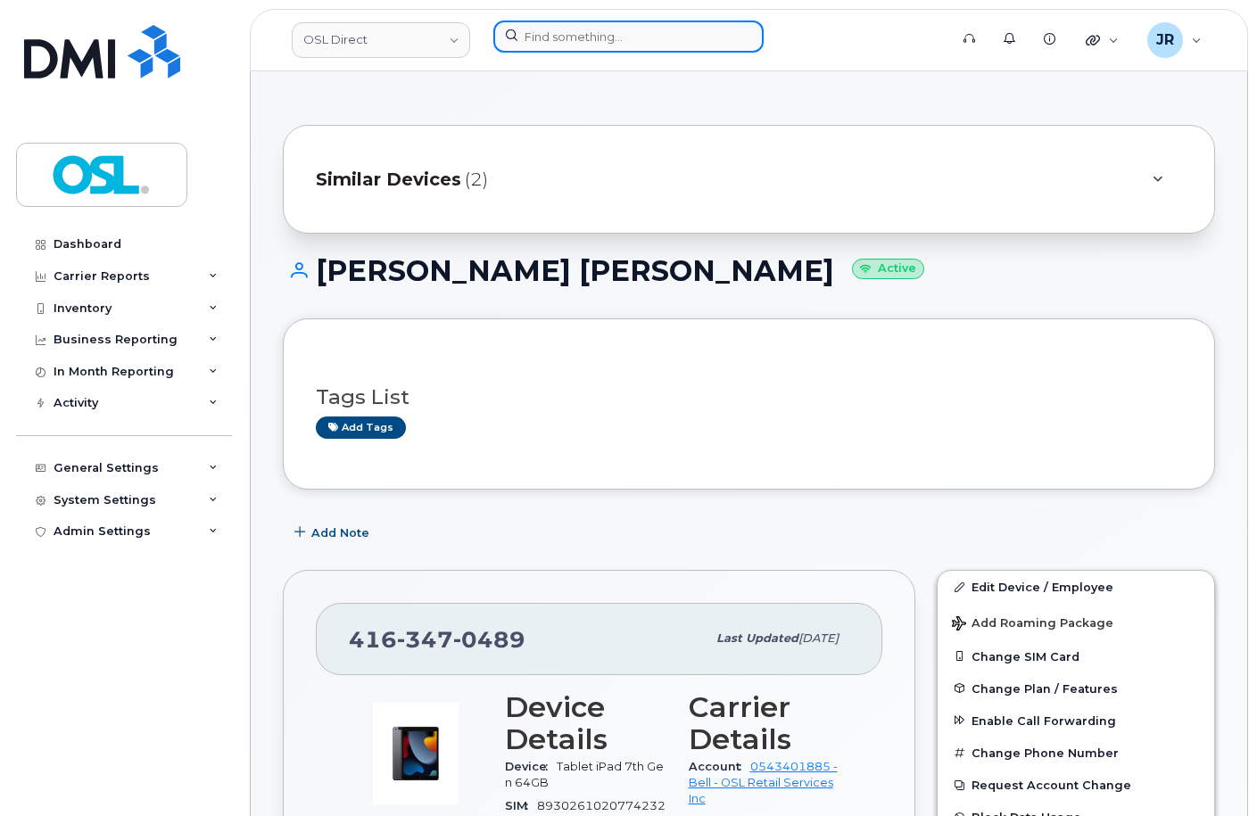
click at [567, 40] on input at bounding box center [628, 37] width 270 height 32
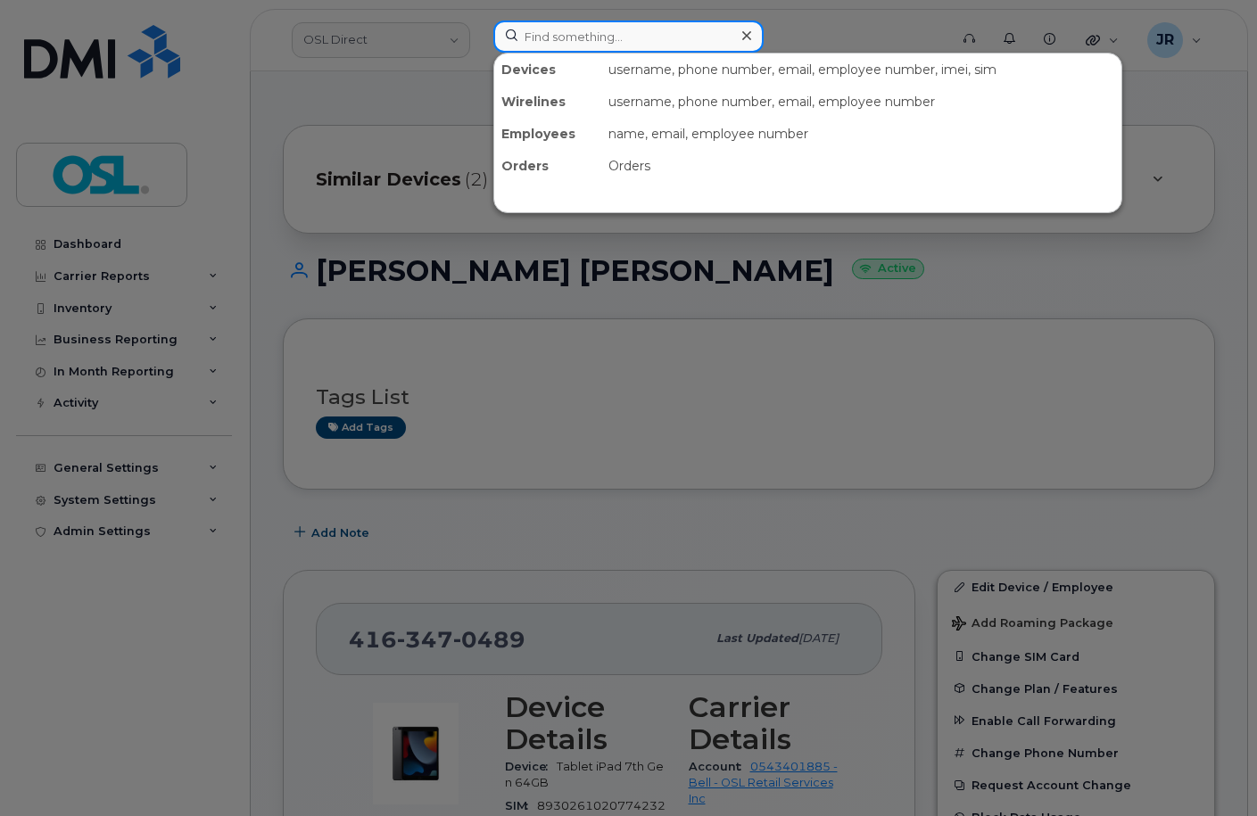
paste input "6472259496"
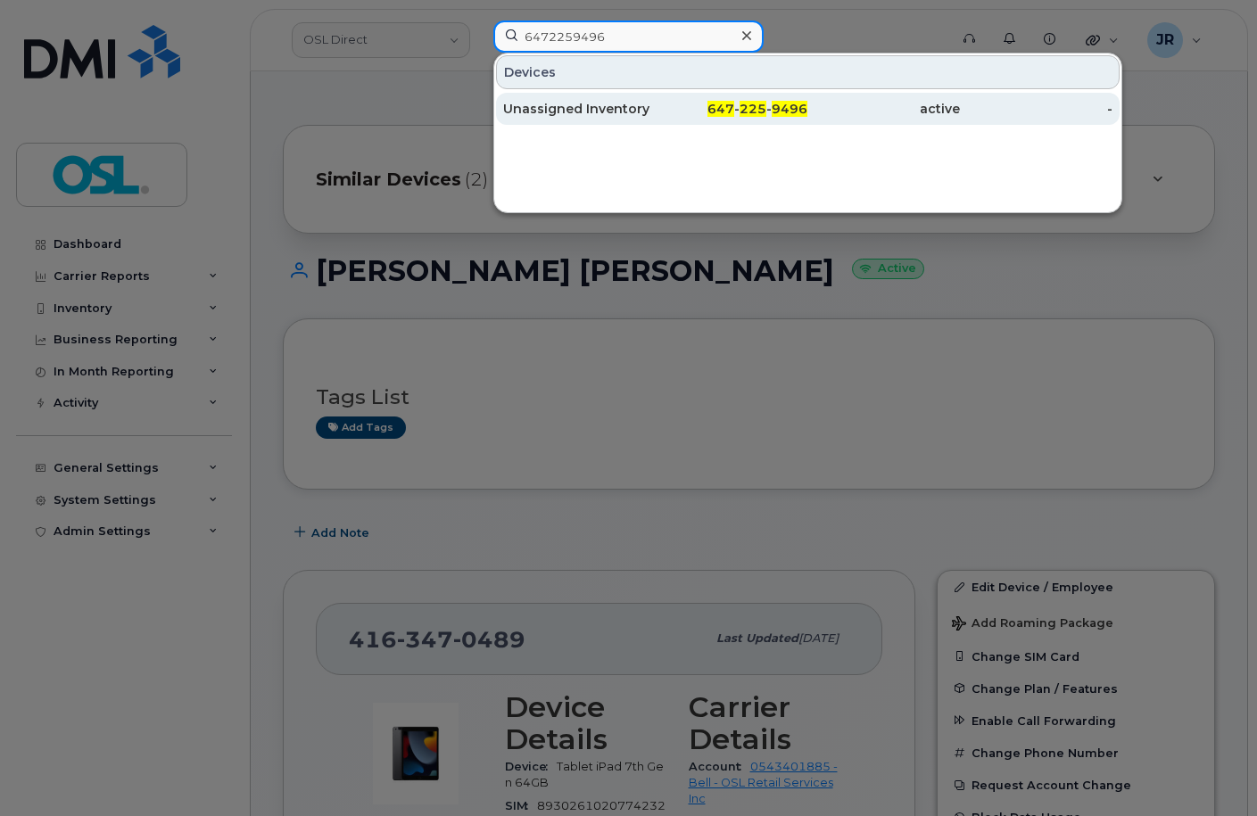
type input "6472259496"
click div "Unassigned Inventory"
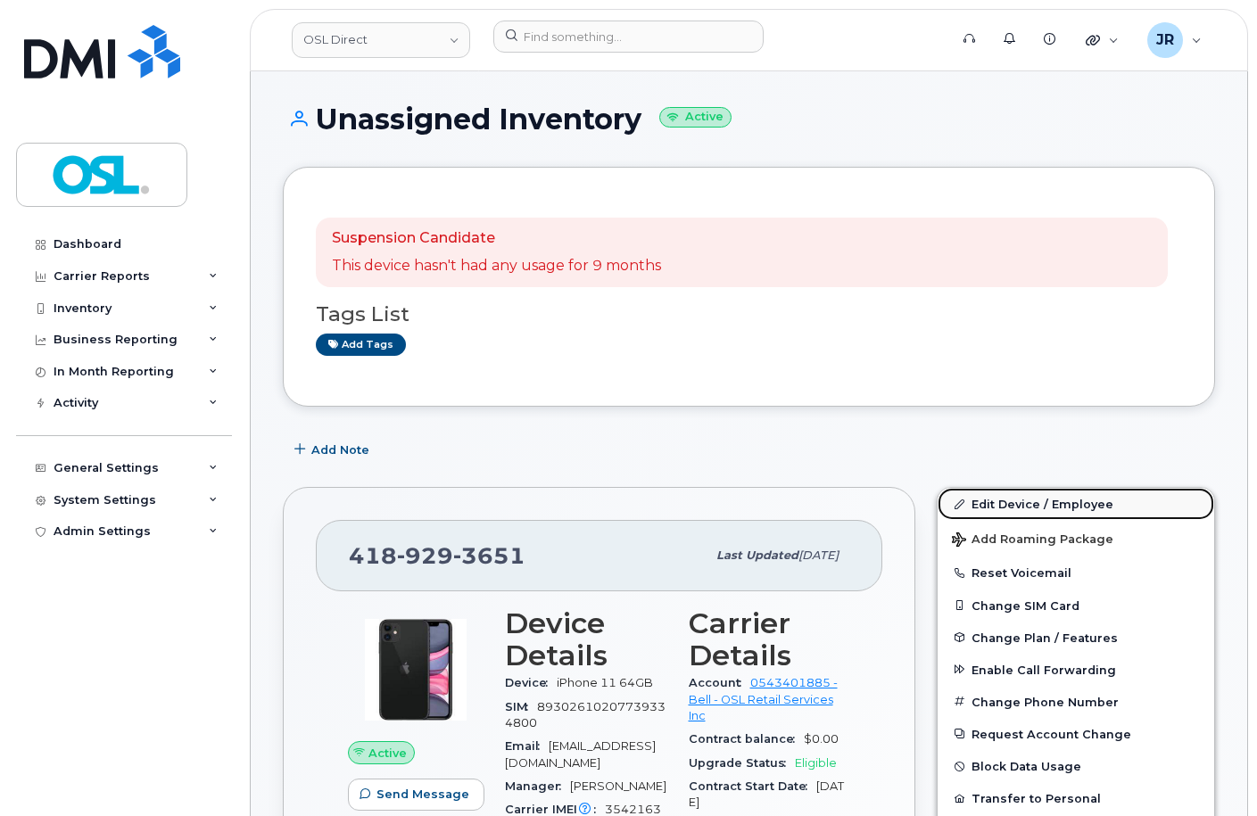
click at [1007, 496] on link "Edit Device / Employee" at bounding box center [1076, 504] width 277 height 32
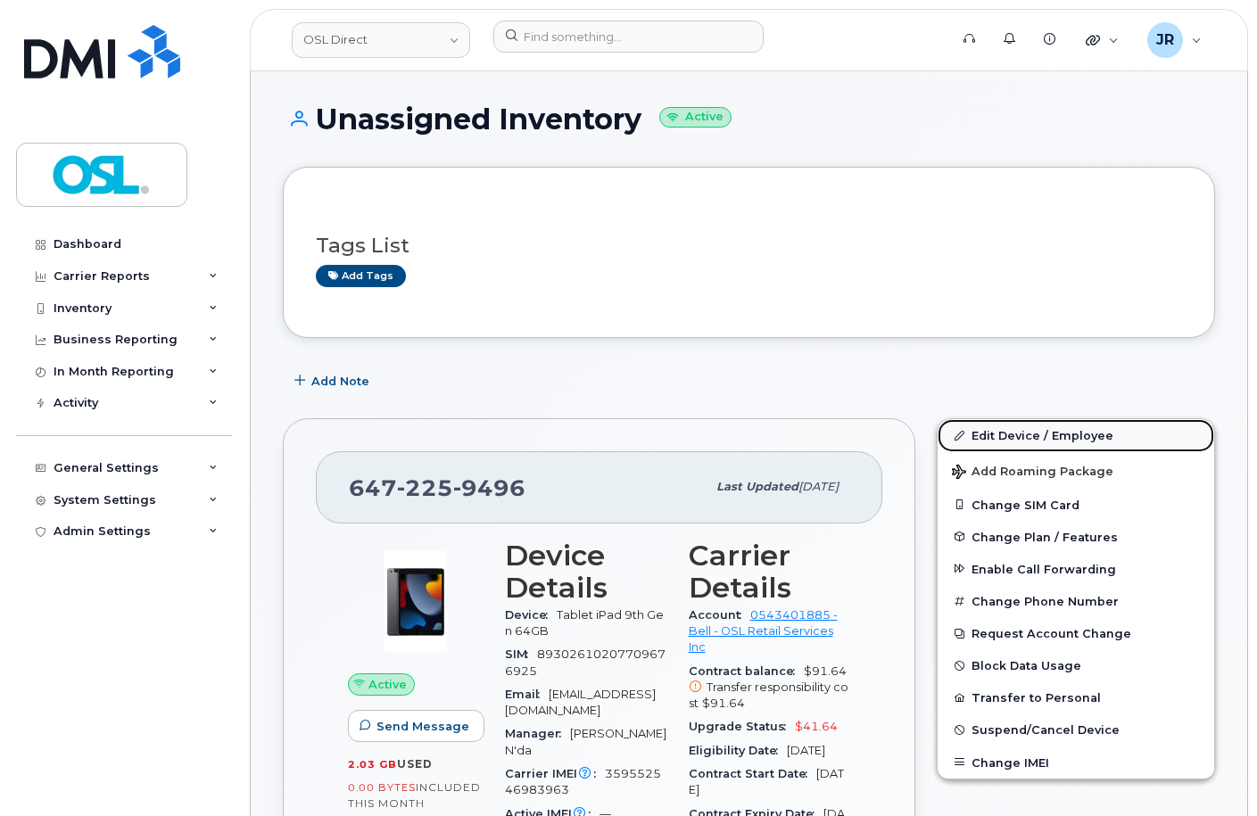
click at [1008, 428] on link "Edit Device / Employee" at bounding box center [1076, 435] width 277 height 32
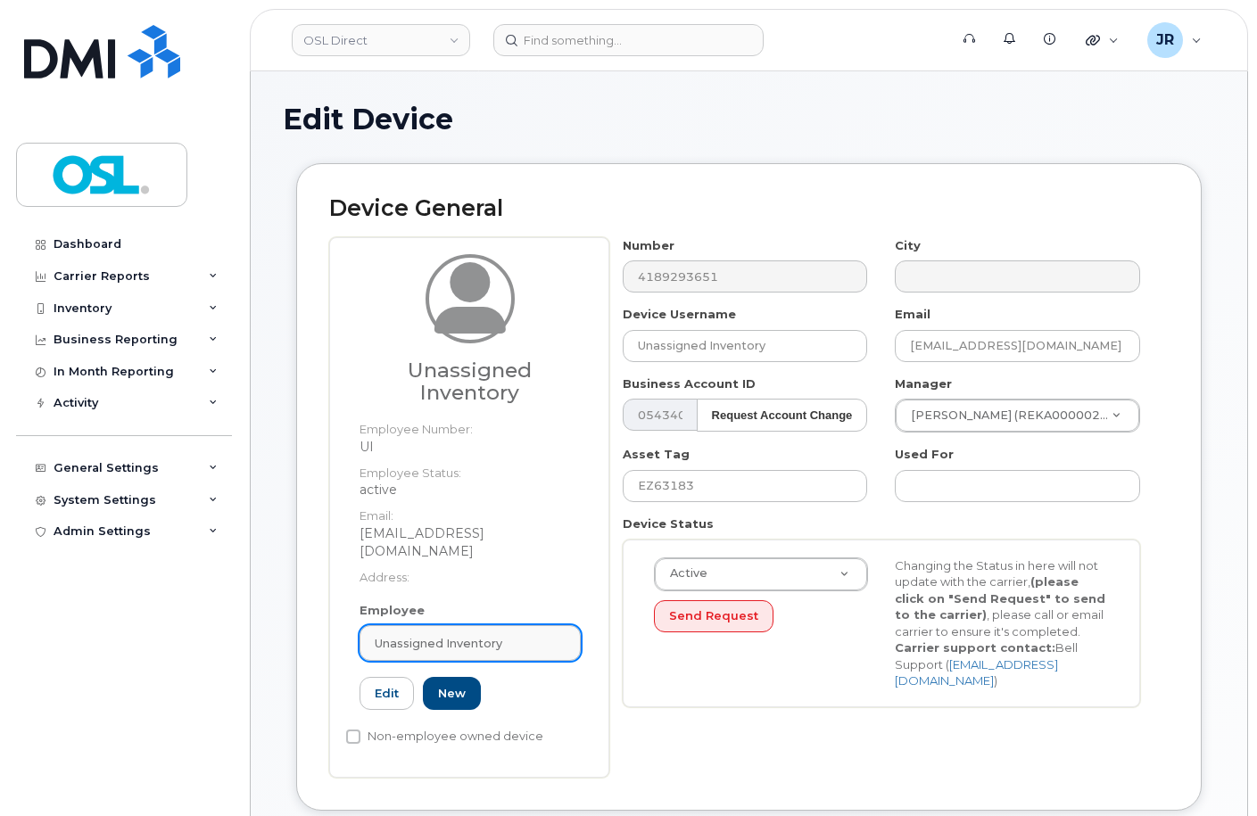
click at [447, 635] on span "Unassigned Inventory" at bounding box center [439, 643] width 128 height 17
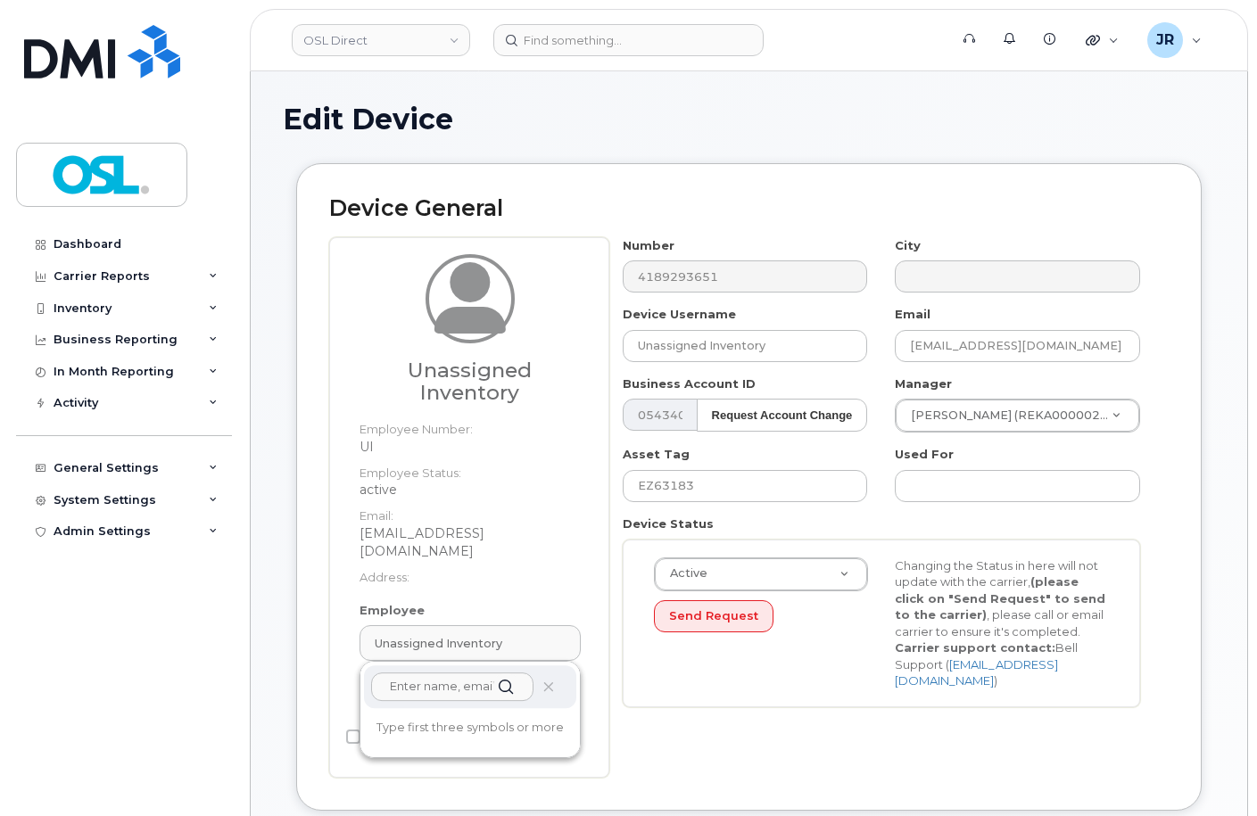
paste input "REKA000155012"
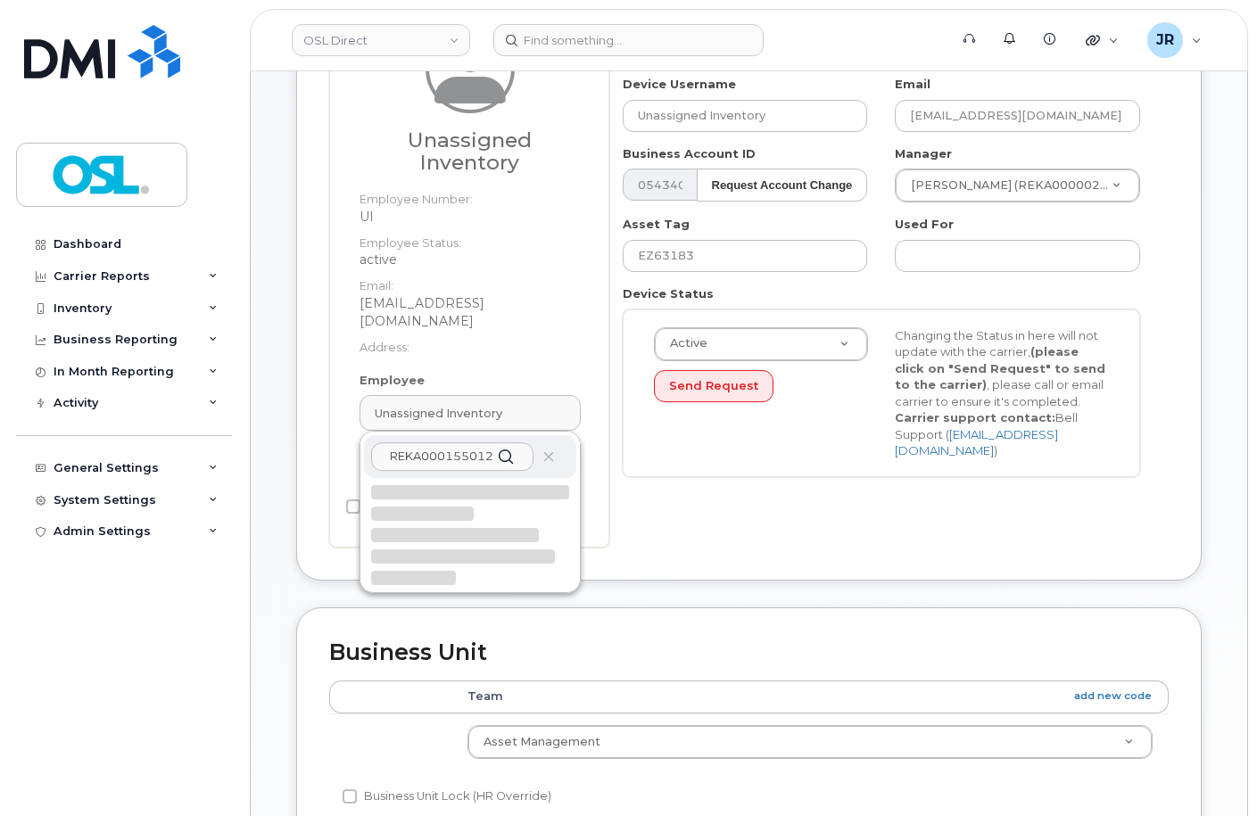
scroll to position [268, 0]
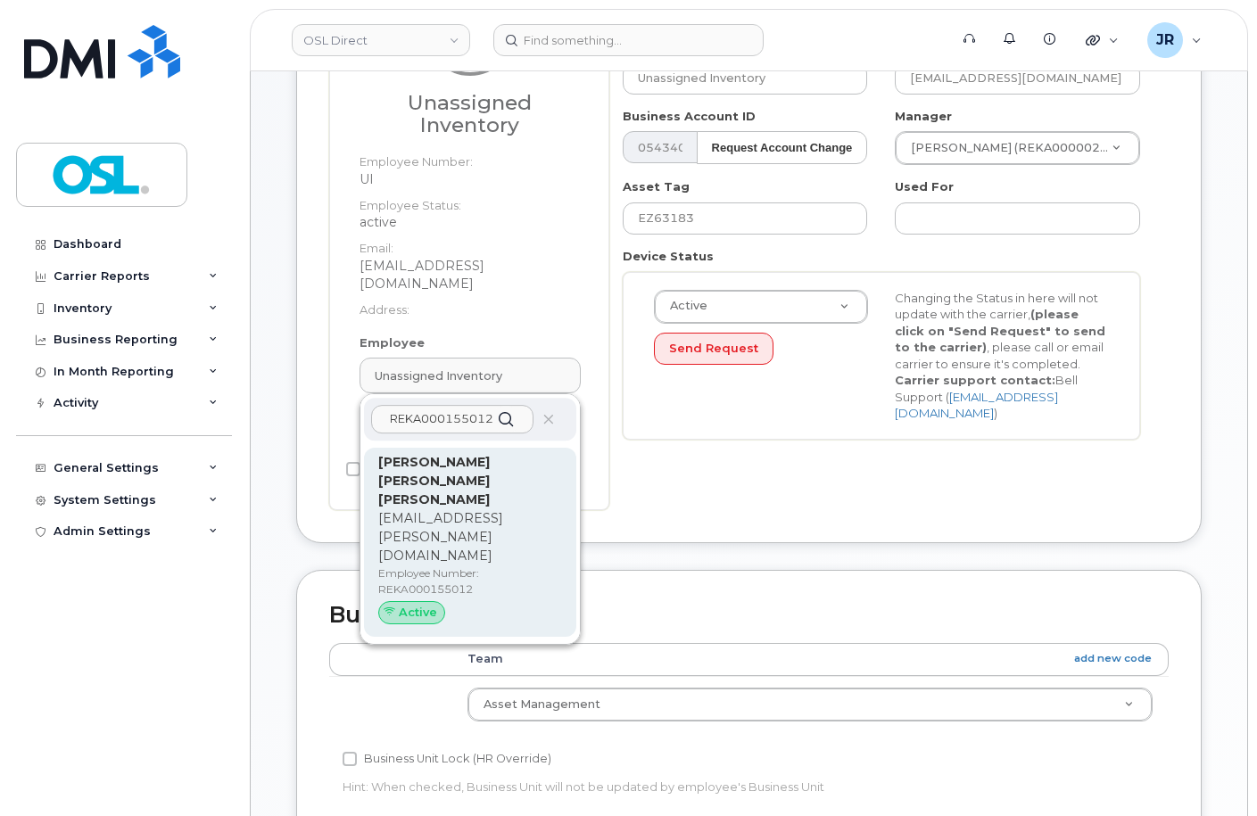
type input "REKA000155012"
click at [480, 566] on p "Employee Number: REKA000155012" at bounding box center [470, 582] width 184 height 32
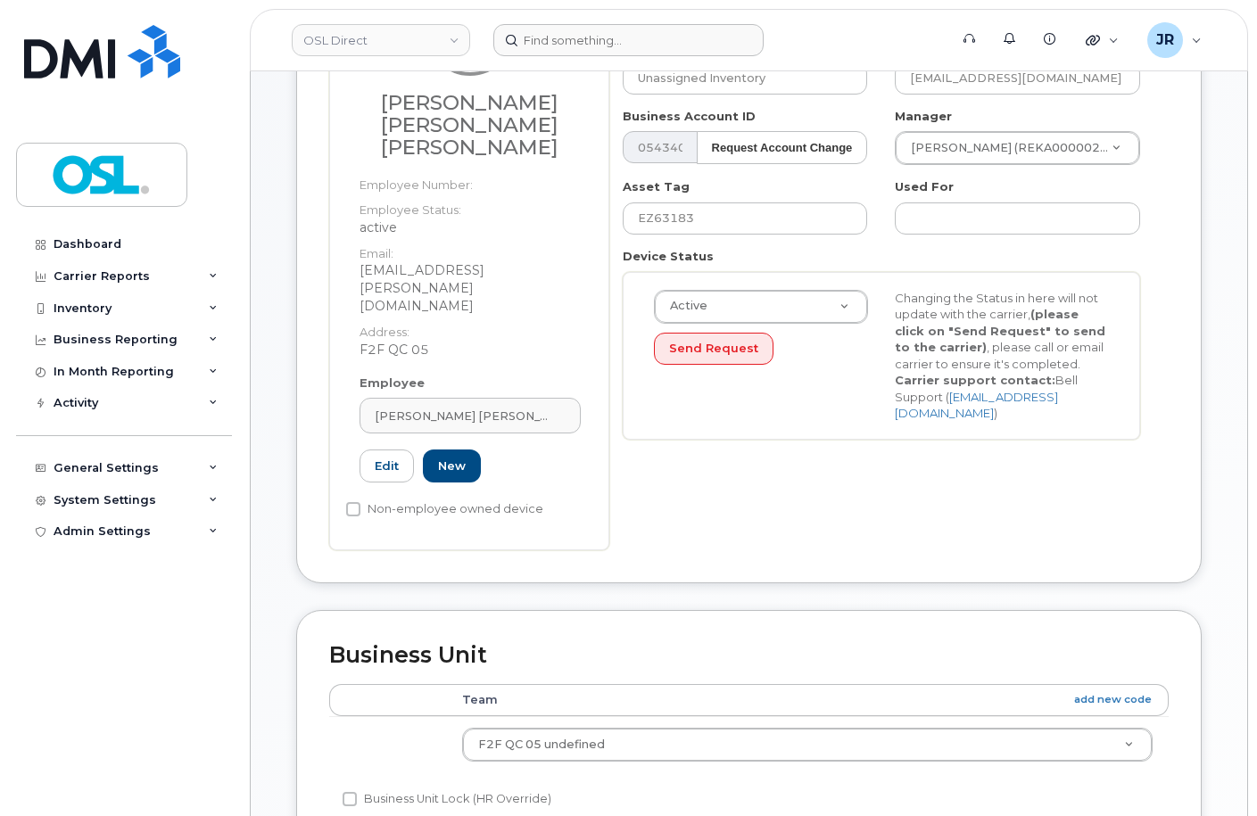
type input "REKA000155012"
type input "Juan David Diaz Contreras"
type input "juandavid.contreras@osldirect.com"
type input "3358058"
click at [688, 211] on input "EZ63183" at bounding box center [745, 219] width 245 height 32
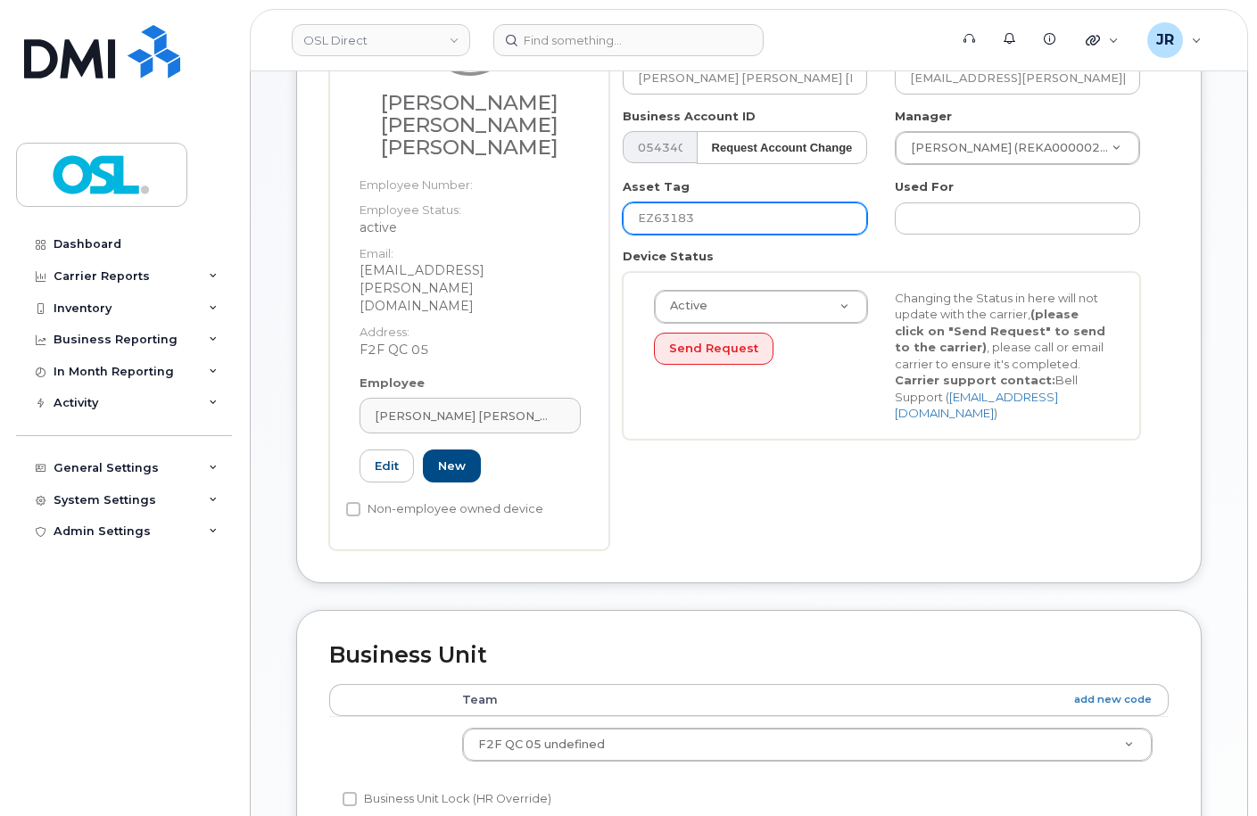
click at [688, 211] on input "EZ63183" at bounding box center [745, 219] width 245 height 32
paste input "REKA000155012"
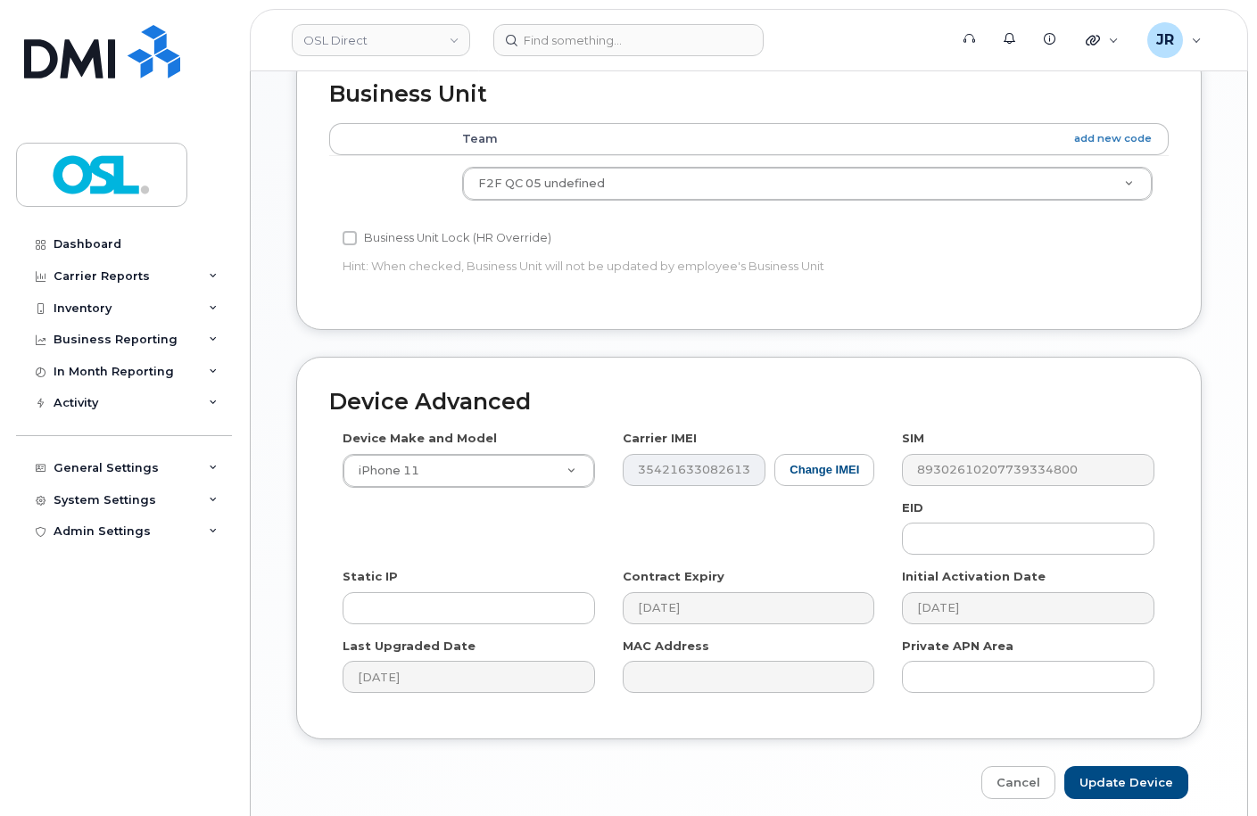
scroll to position [843, 0]
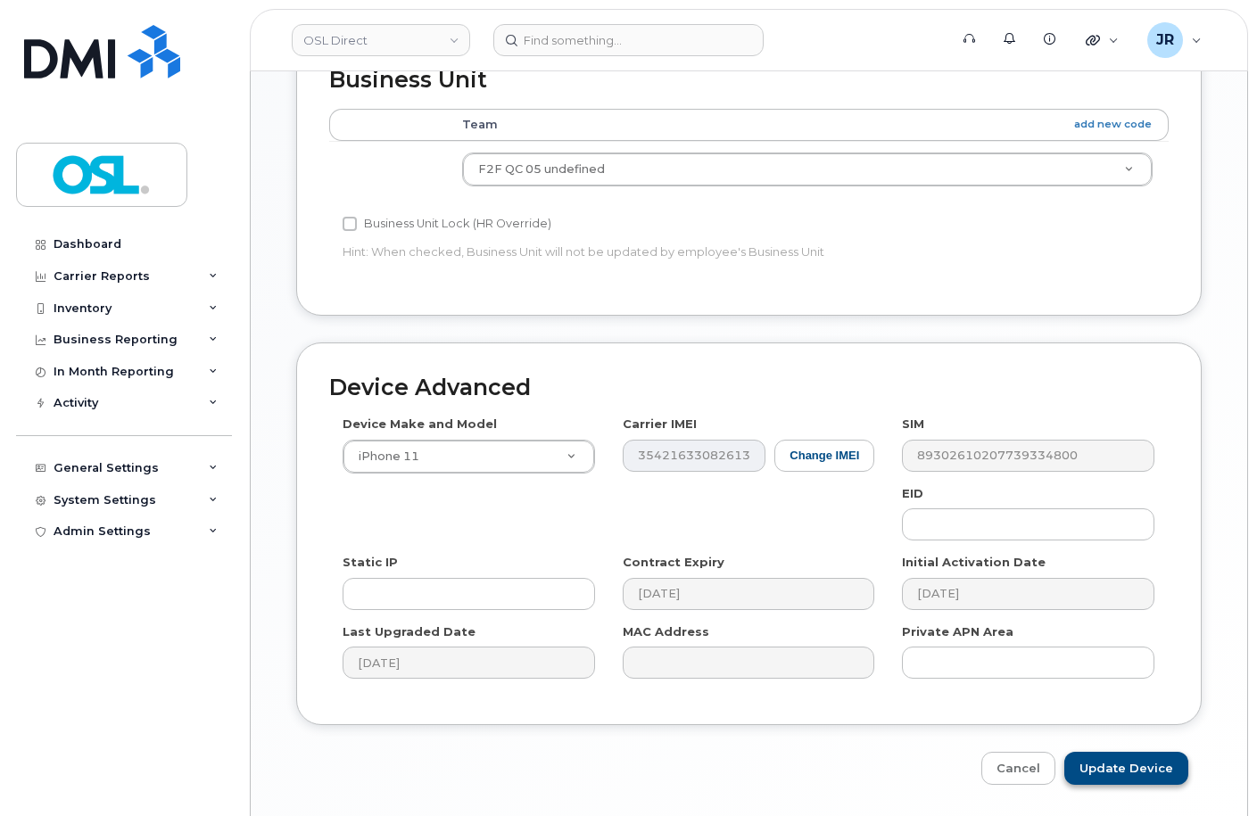
type input "REKA000155012"
click at [1122, 752] on input "Update Device" at bounding box center [1126, 768] width 124 height 33
type input "Saving..."
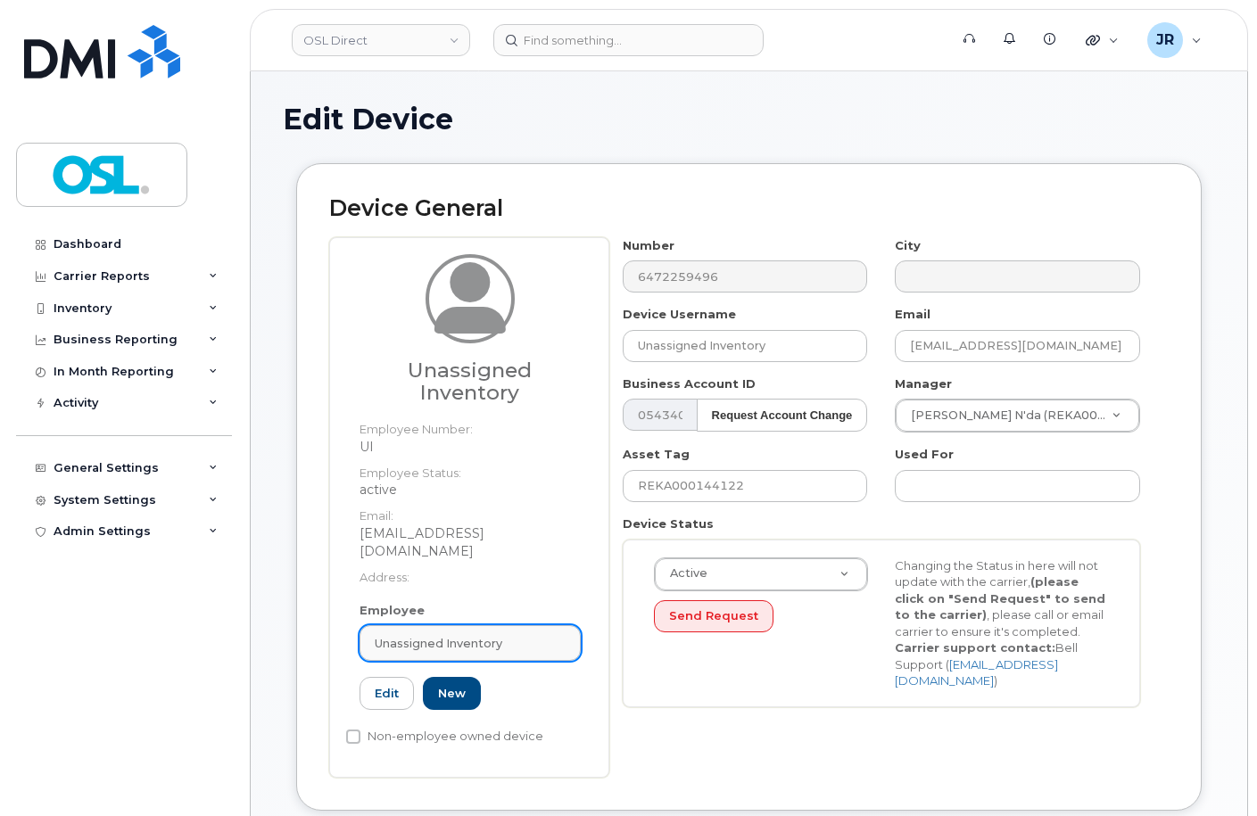
click at [451, 635] on span "Unassigned Inventory" at bounding box center [439, 643] width 128 height 17
paste input "REKA000155012"
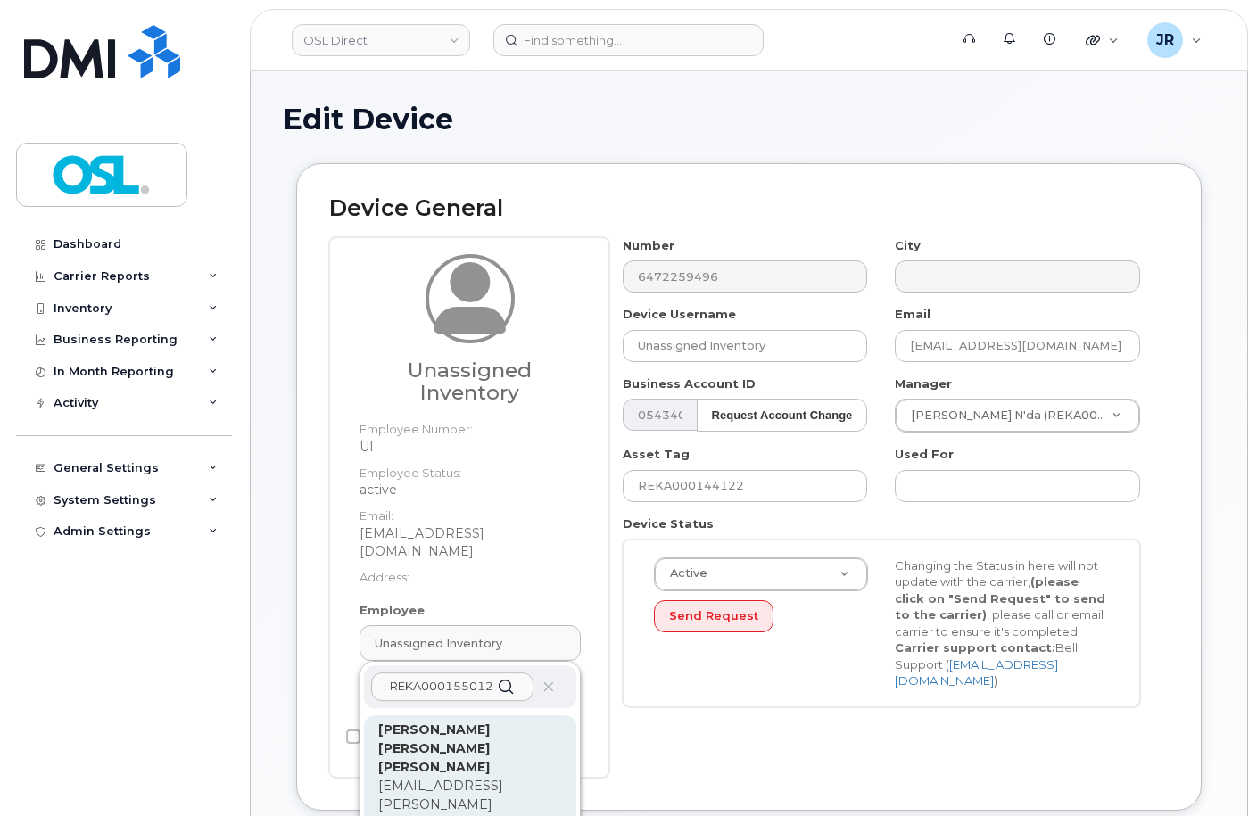
type input "REKA000155012"
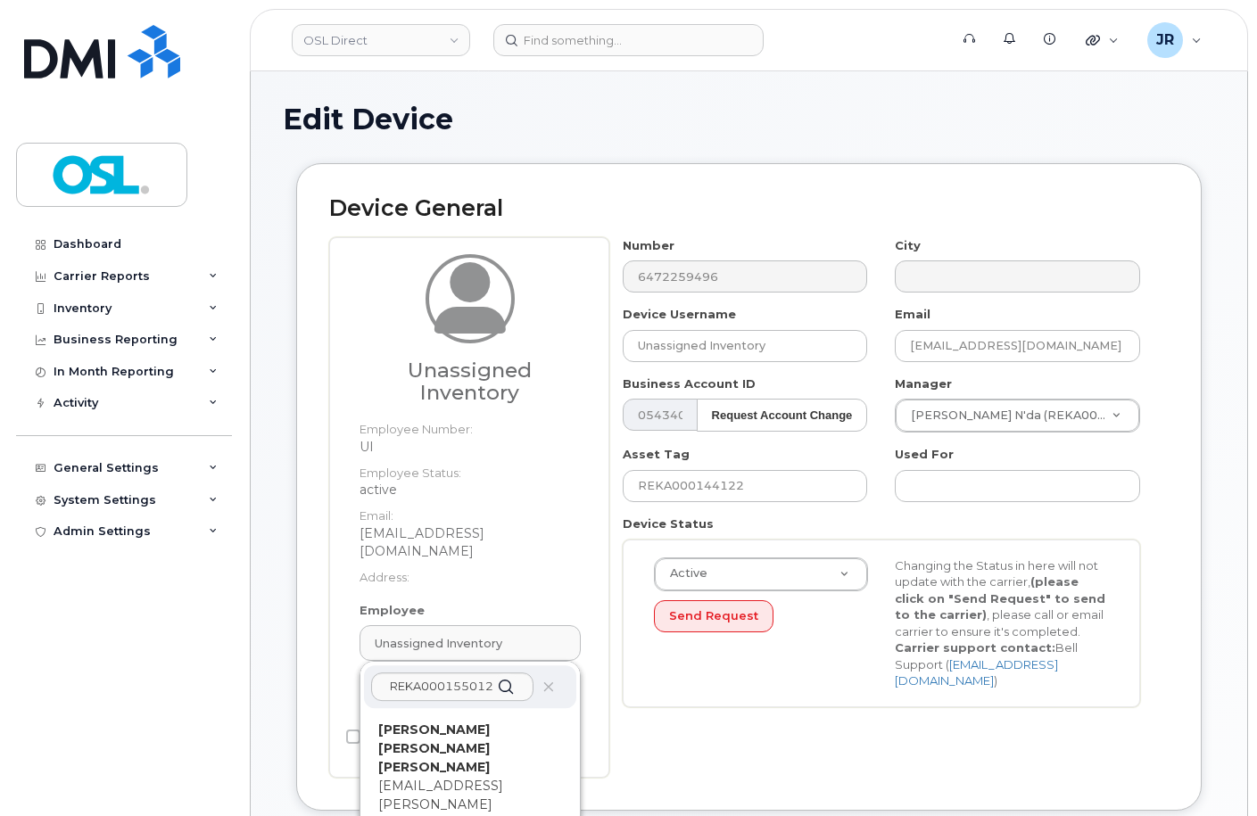
drag, startPoint x: 442, startPoint y: 730, endPoint x: 729, endPoint y: 65, distance: 724.2
click at [443, 777] on p "[EMAIL_ADDRESS][PERSON_NAME][DOMAIN_NAME]" at bounding box center [470, 805] width 184 height 56
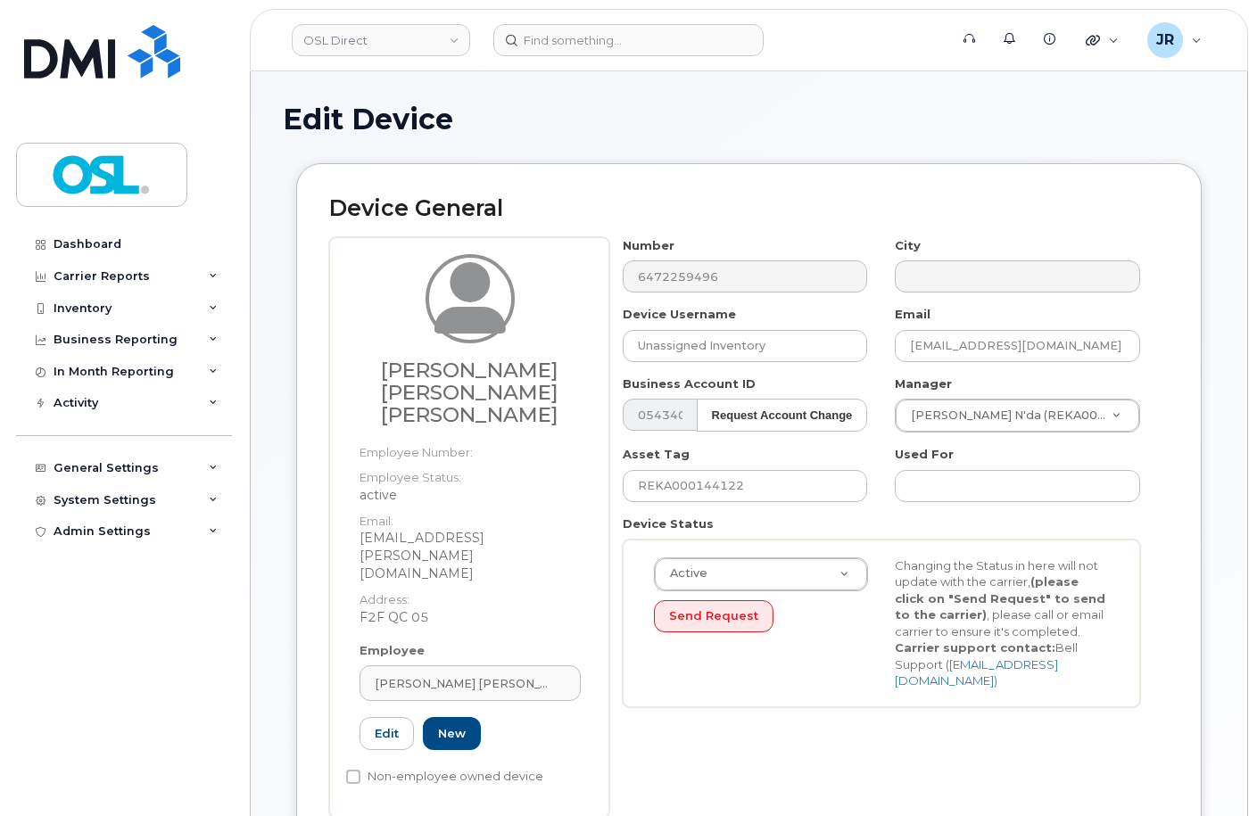
type input "REKA000155012"
type input "[PERSON_NAME] [PERSON_NAME] [PERSON_NAME]"
type input "[EMAIL_ADDRESS][PERSON_NAME][DOMAIN_NAME]"
type input "3358058"
click at [708, 490] on input "REKA000144122" at bounding box center [745, 486] width 245 height 32
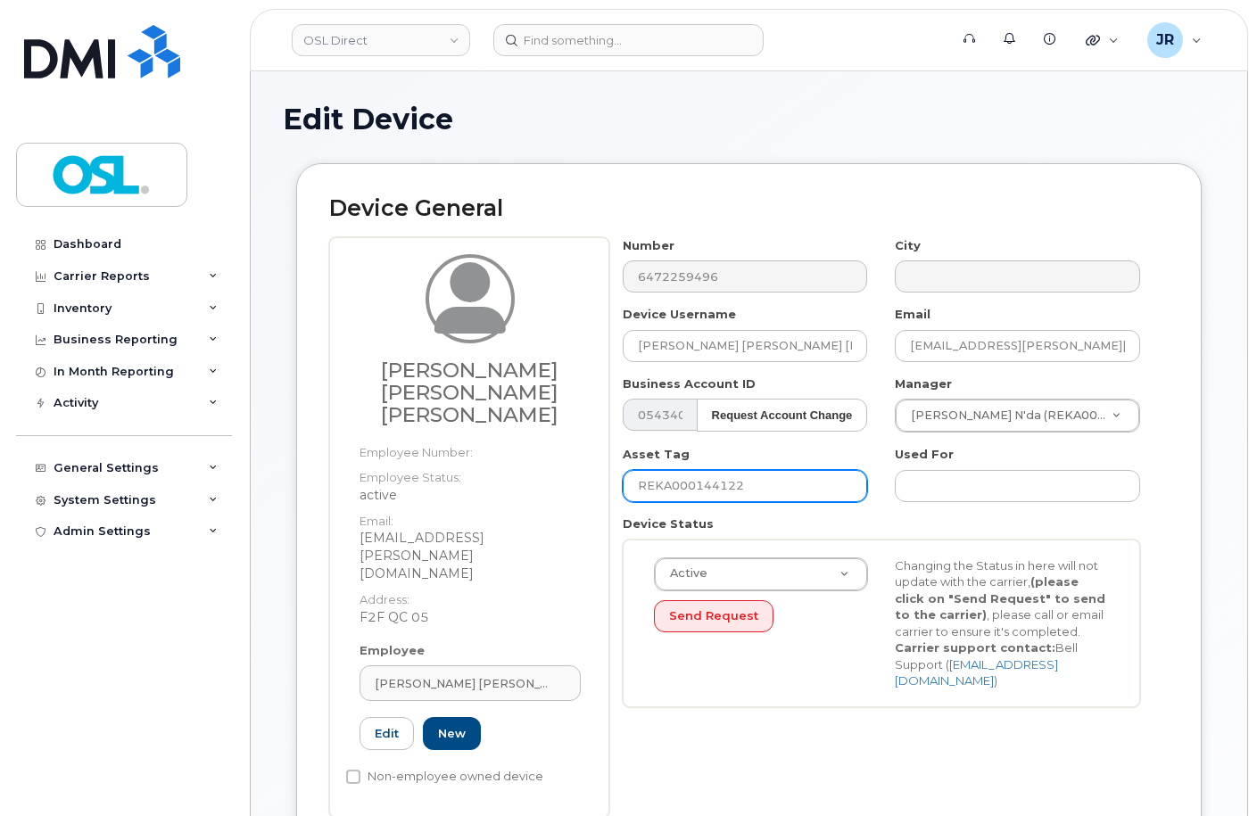
click at [708, 490] on input "REKA000144122" at bounding box center [745, 486] width 245 height 32
paste input "5501"
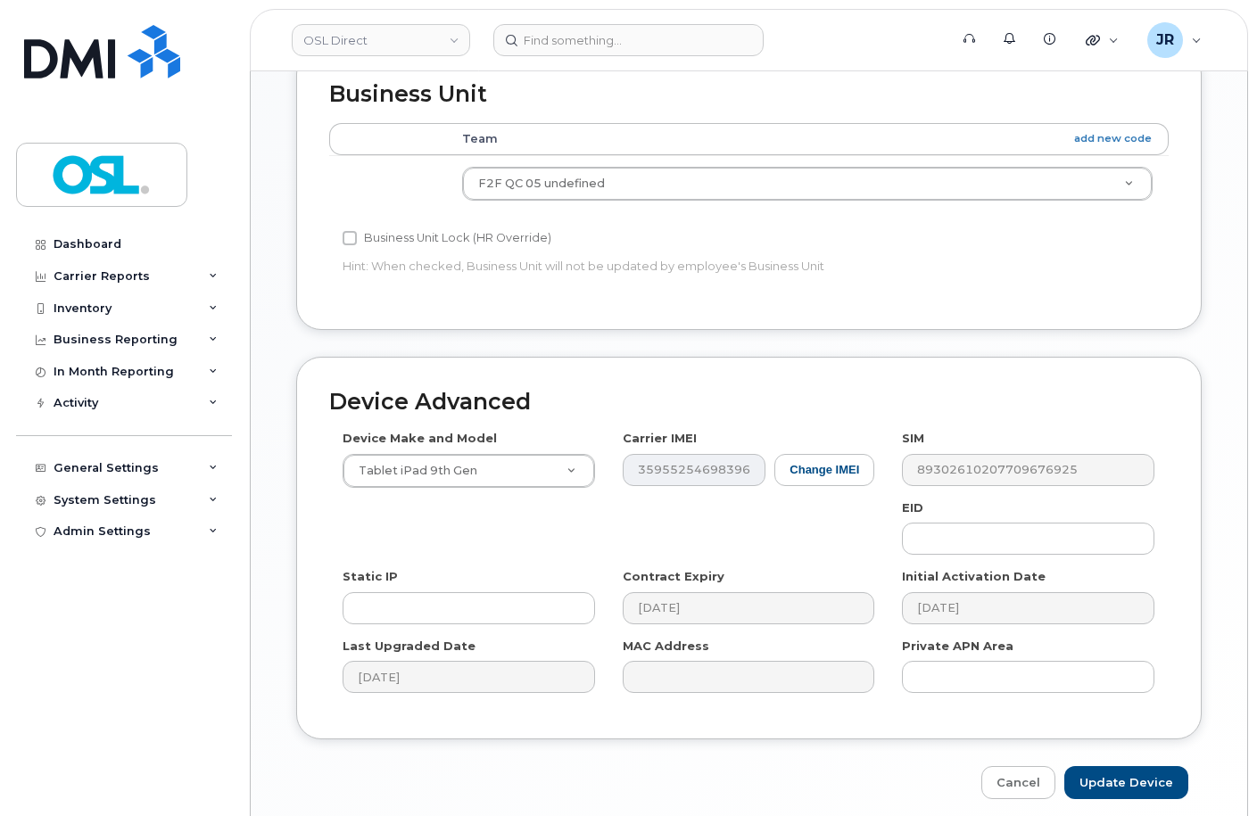
scroll to position [843, 0]
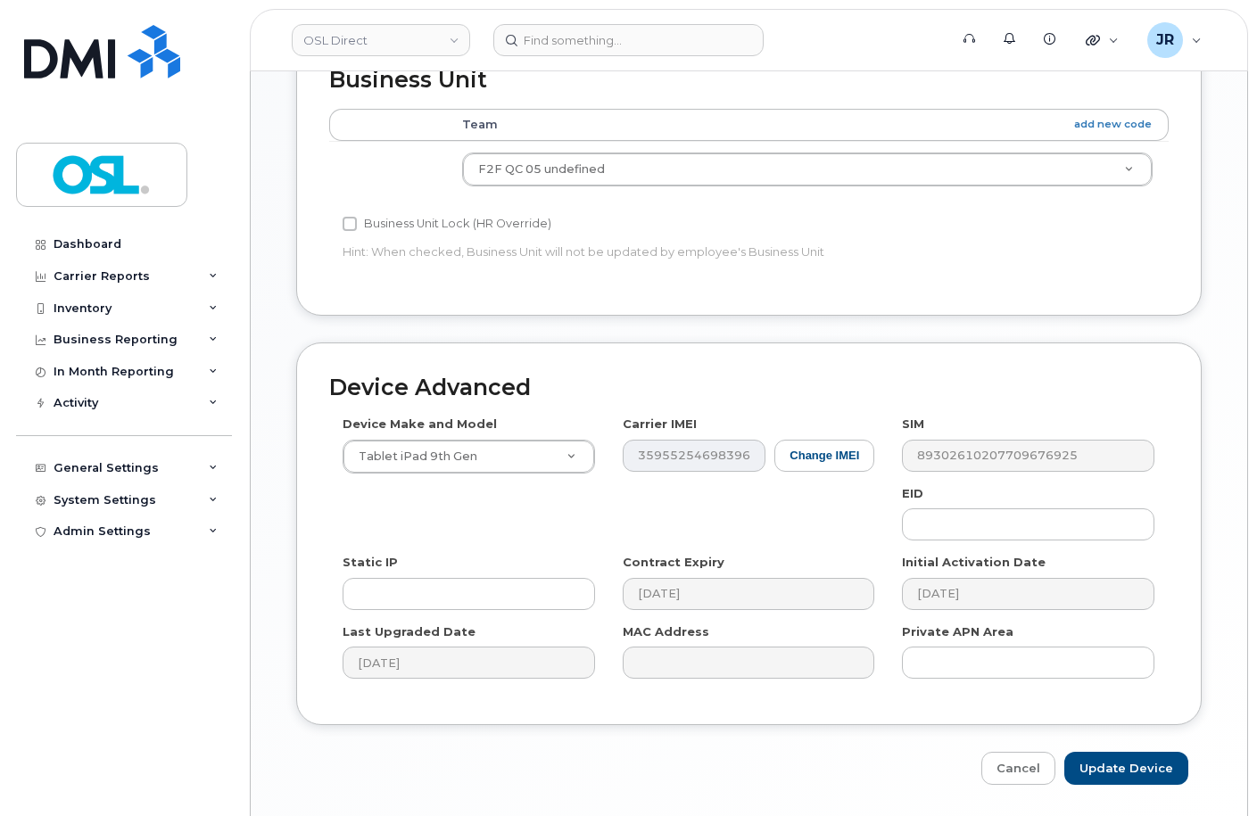
type input "REKA000155012"
click at [1091, 752] on input "Update Device" at bounding box center [1126, 768] width 124 height 33
type input "Saving..."
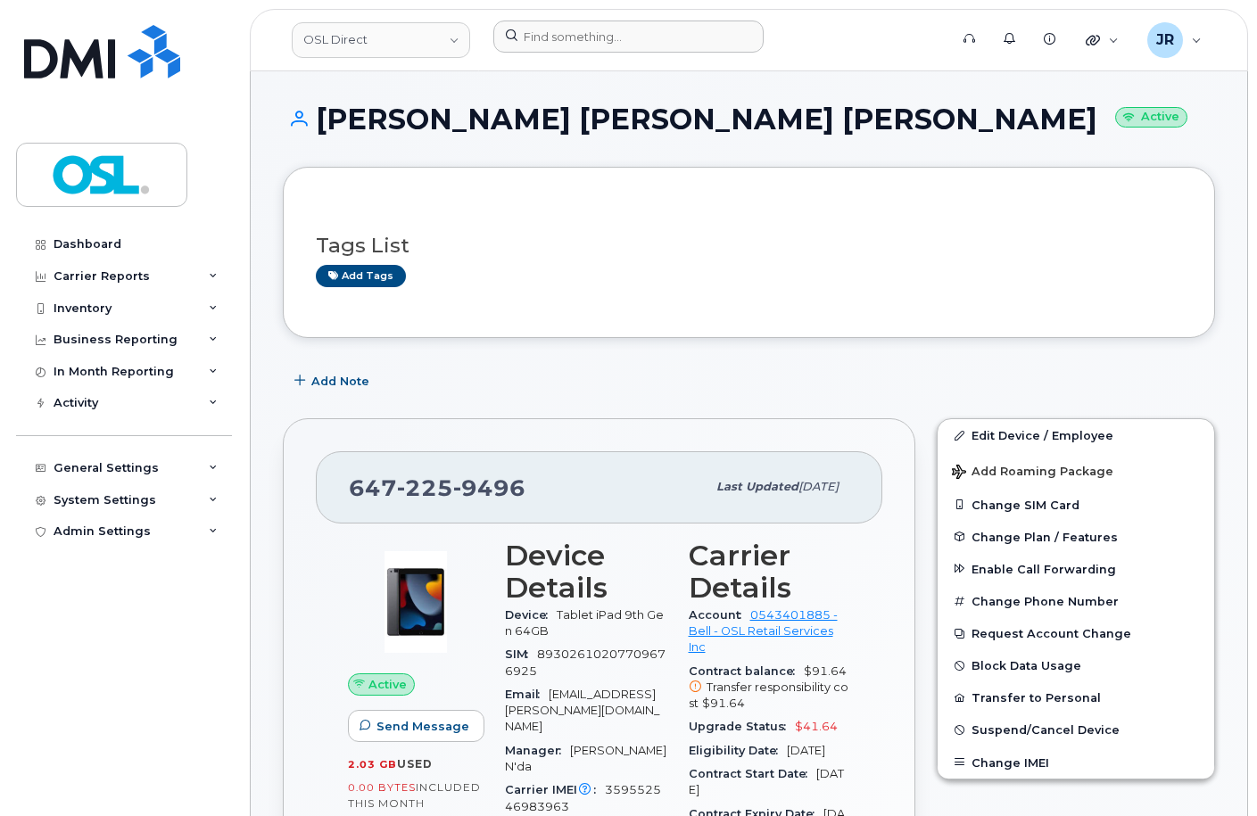
click at [550, 59] on div at bounding box center [715, 40] width 472 height 39
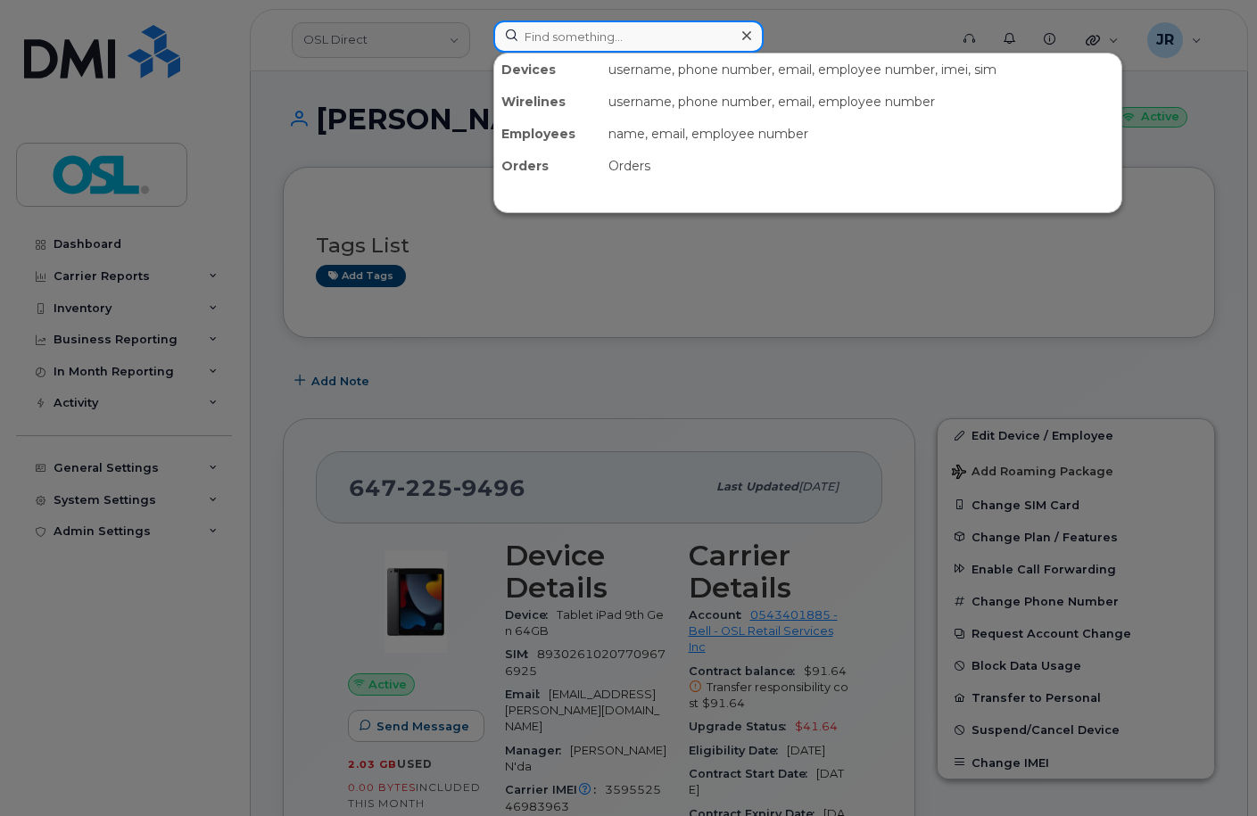
click at [554, 42] on input at bounding box center [628, 37] width 270 height 32
paste input "7053514251"
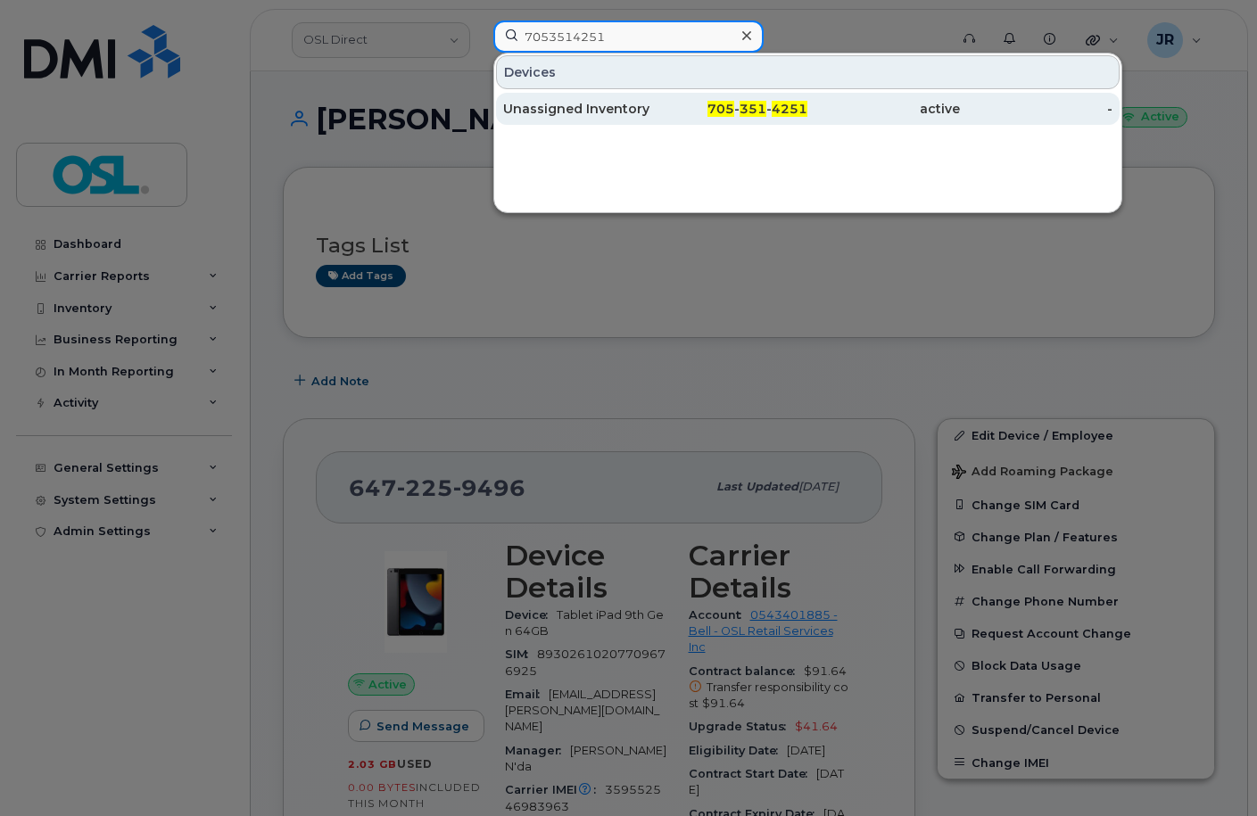
type input "7053514251"
click at [588, 102] on div "Unassigned Inventory" at bounding box center [579, 109] width 153 height 18
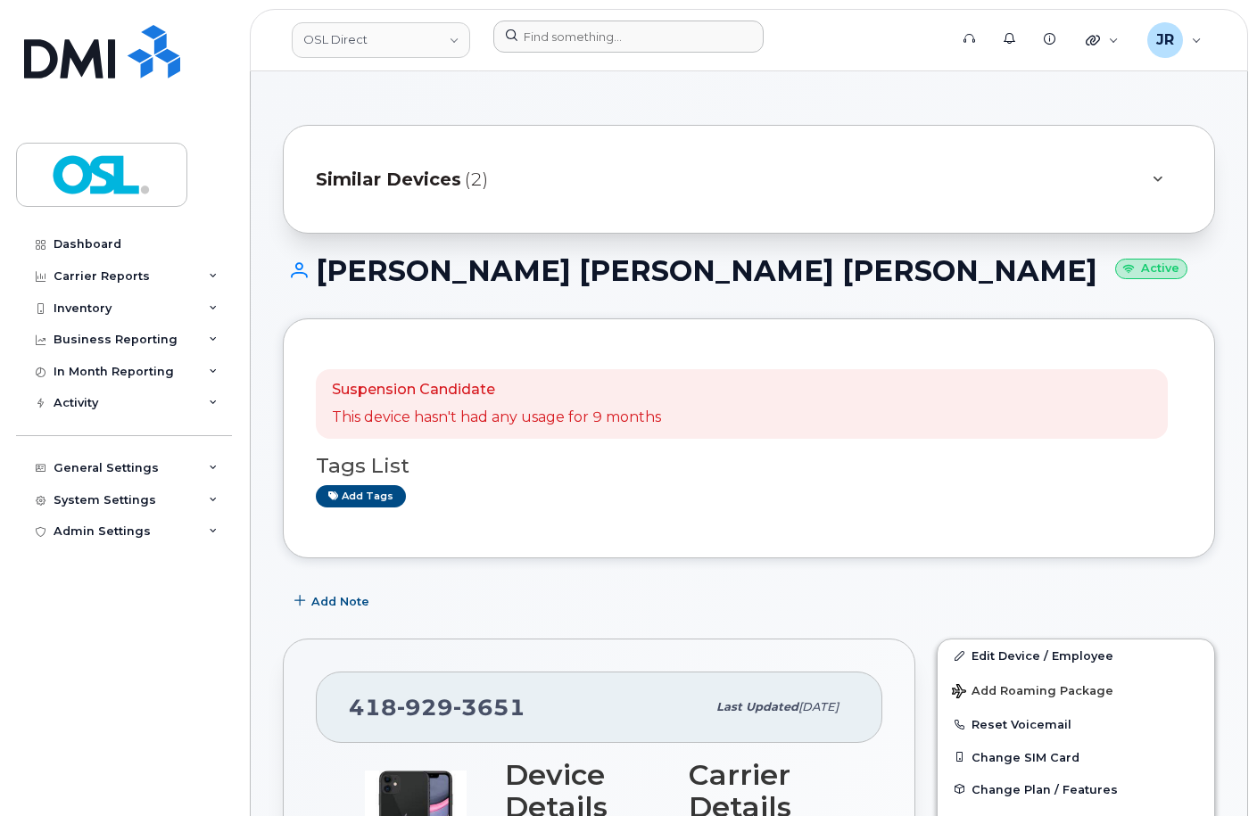
click at [596, 55] on div at bounding box center [715, 40] width 472 height 39
click at [595, 48] on input at bounding box center [628, 37] width 270 height 32
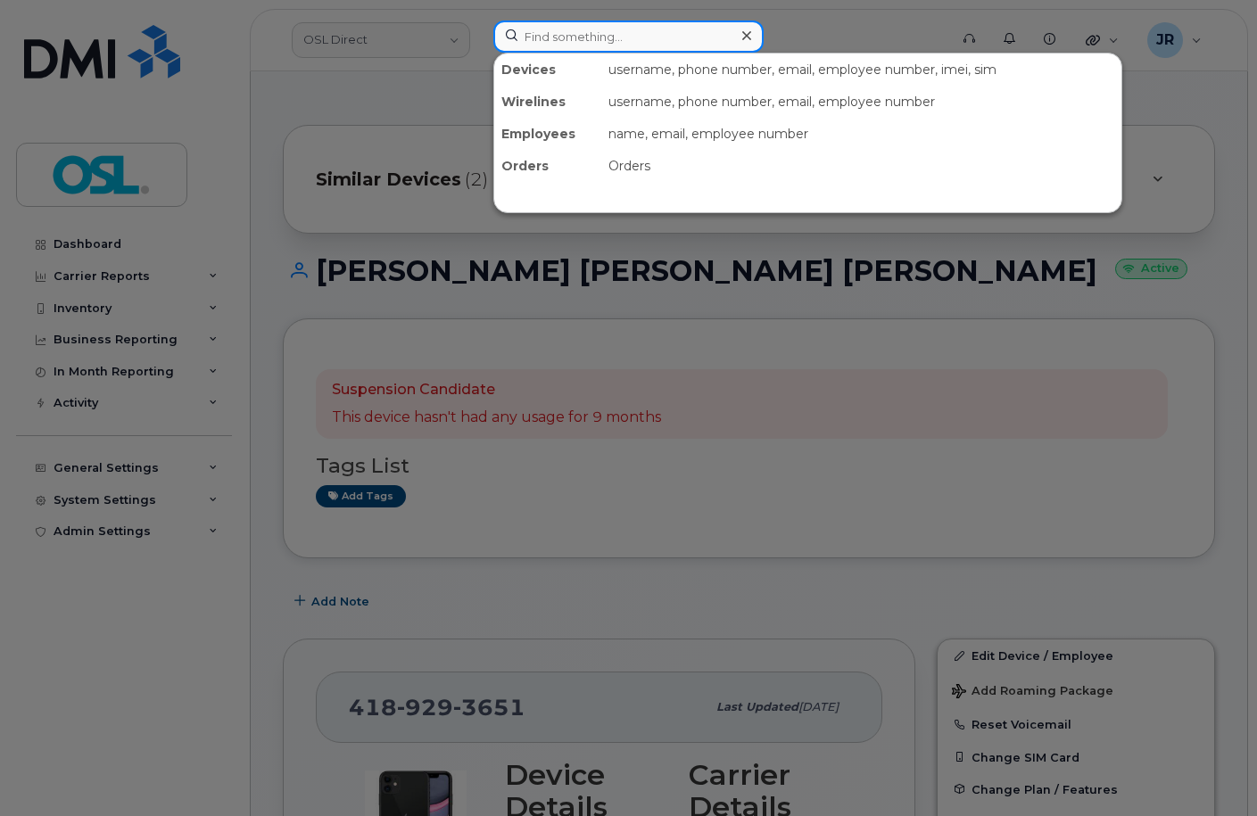
paste input "4165802016"
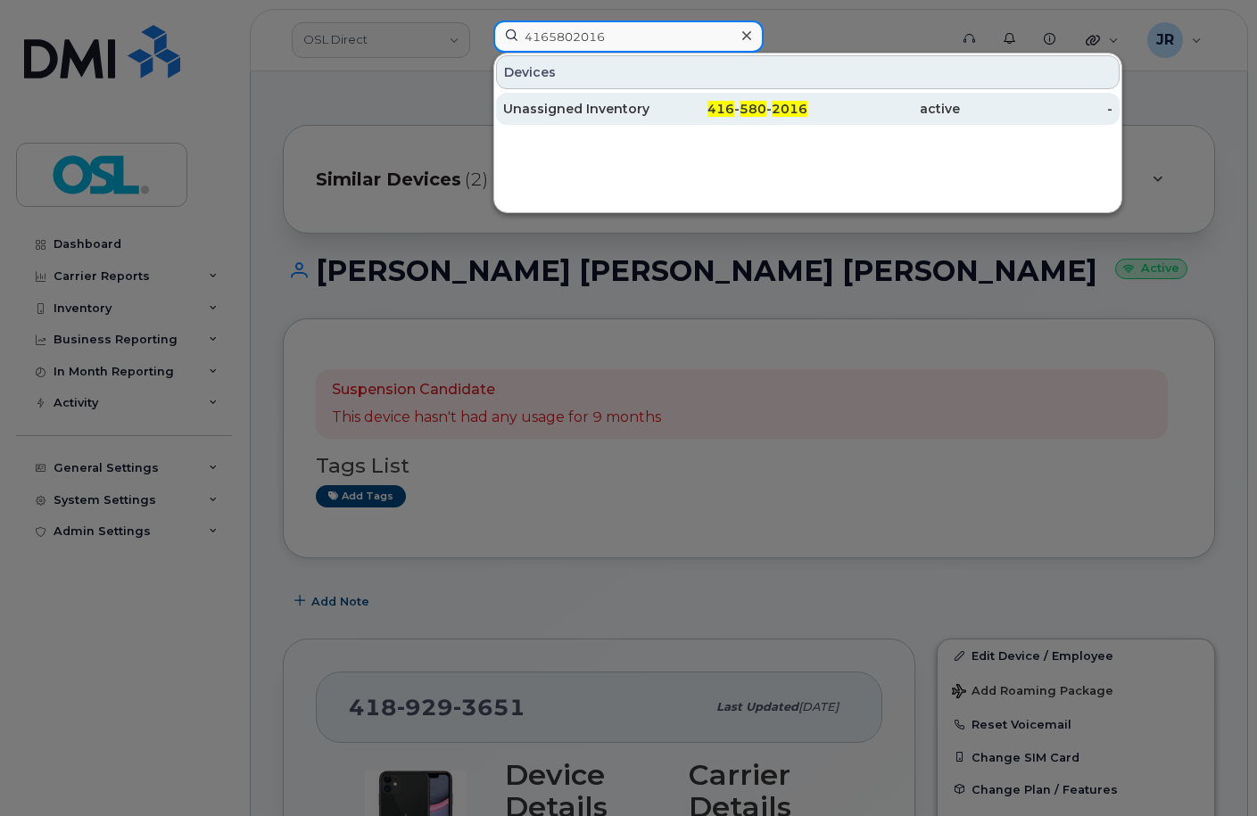
type input "4165802016"
click at [585, 109] on div "Unassigned Inventory" at bounding box center [579, 109] width 153 height 18
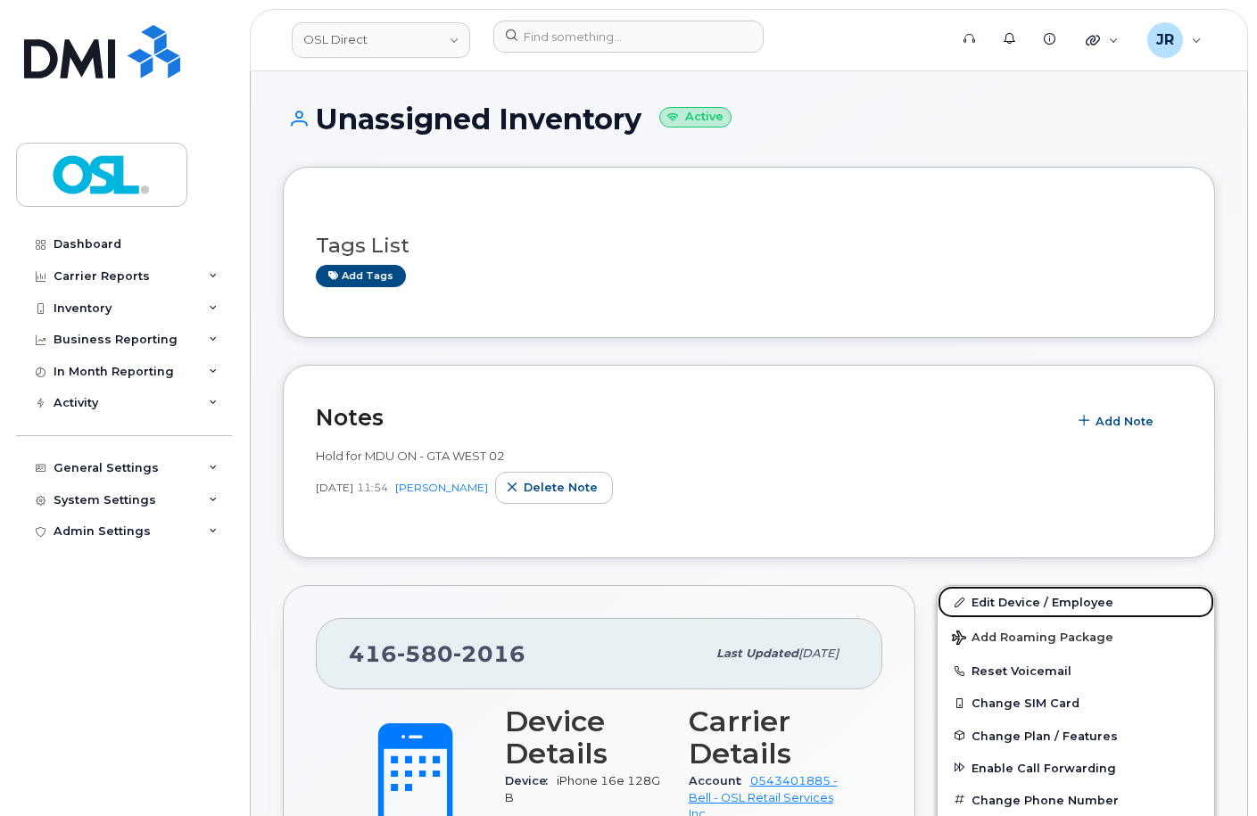
drag, startPoint x: 1017, startPoint y: 604, endPoint x: 851, endPoint y: 436, distance: 236.0
click at [1017, 605] on link "Edit Device / Employee" at bounding box center [1076, 602] width 277 height 32
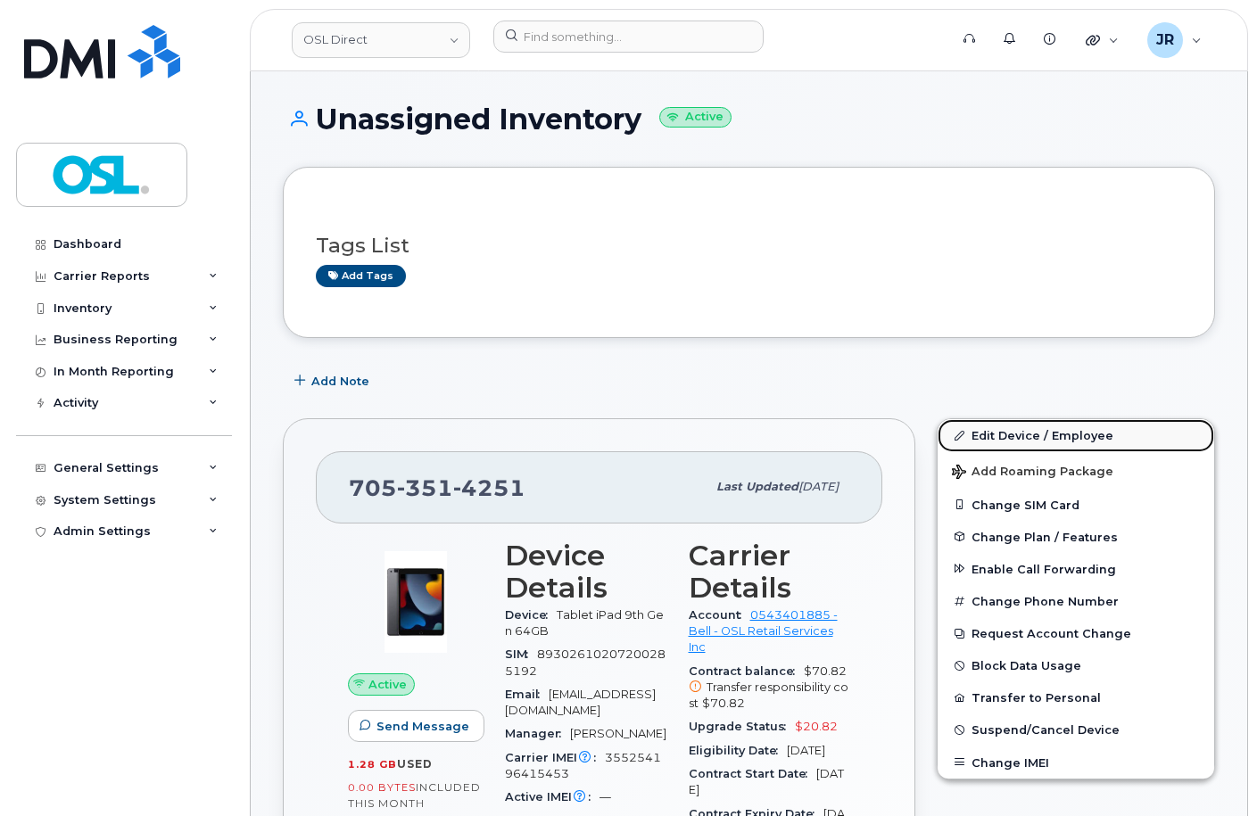
click at [989, 438] on link "Edit Device / Employee" at bounding box center [1076, 435] width 277 height 32
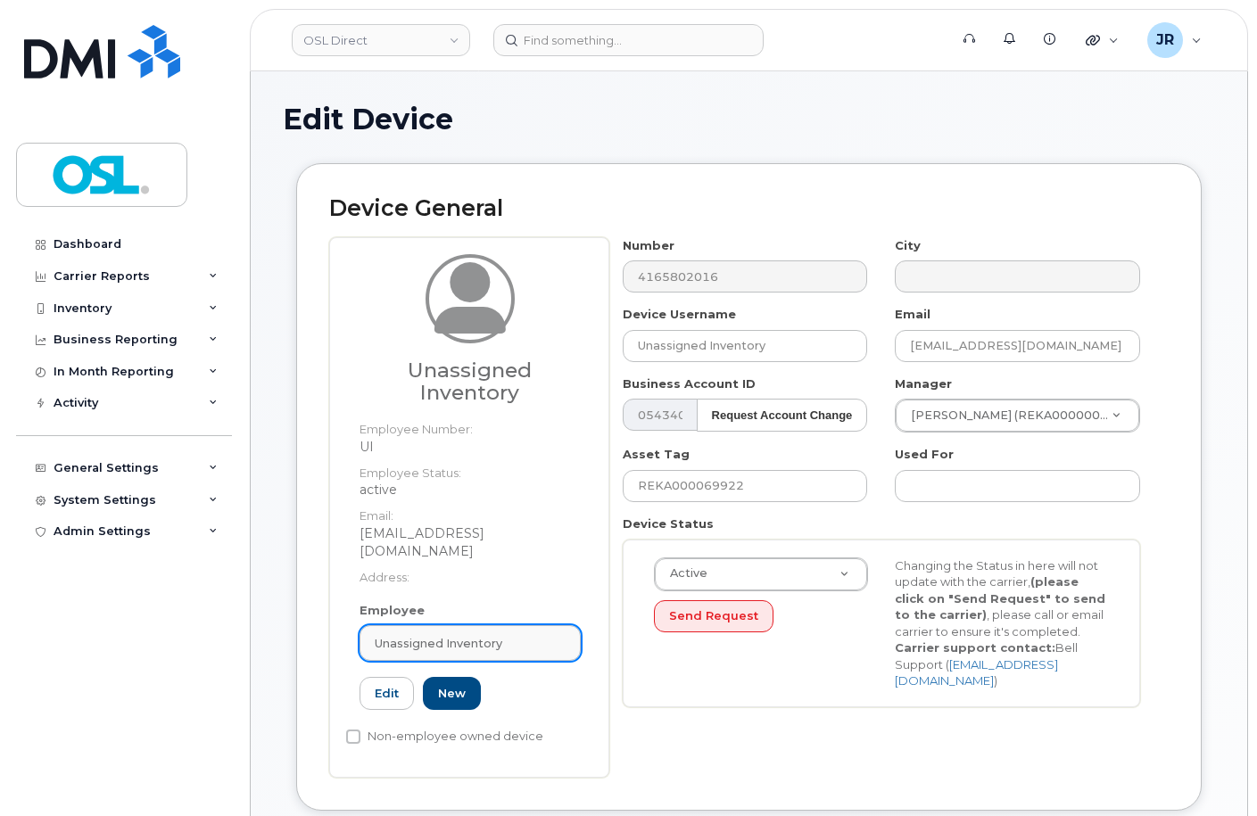
click at [469, 635] on span "Unassigned Inventory" at bounding box center [439, 643] width 128 height 17
paste input "REKA000155017"
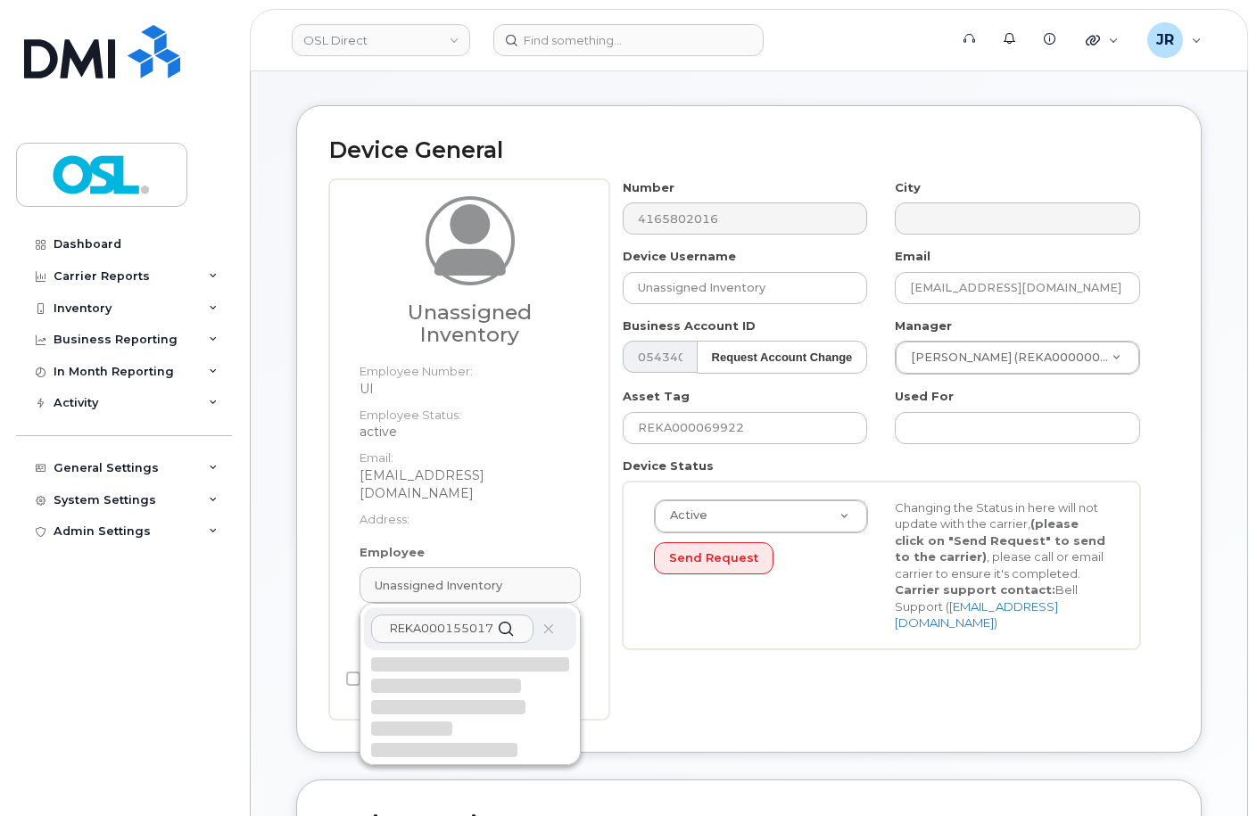
scroll to position [89, 0]
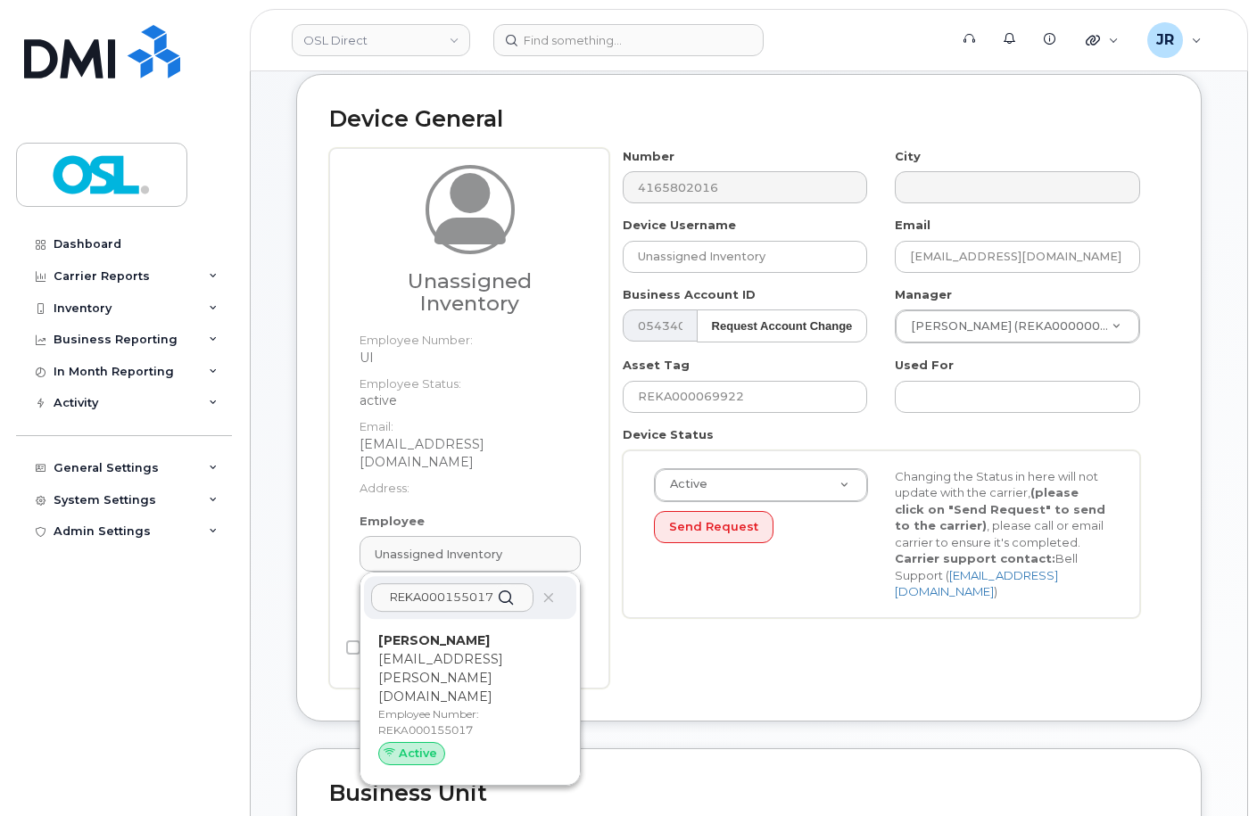
type input "REKA000155017"
click at [458, 707] on p "Employee Number: REKA000155017" at bounding box center [470, 723] width 184 height 32
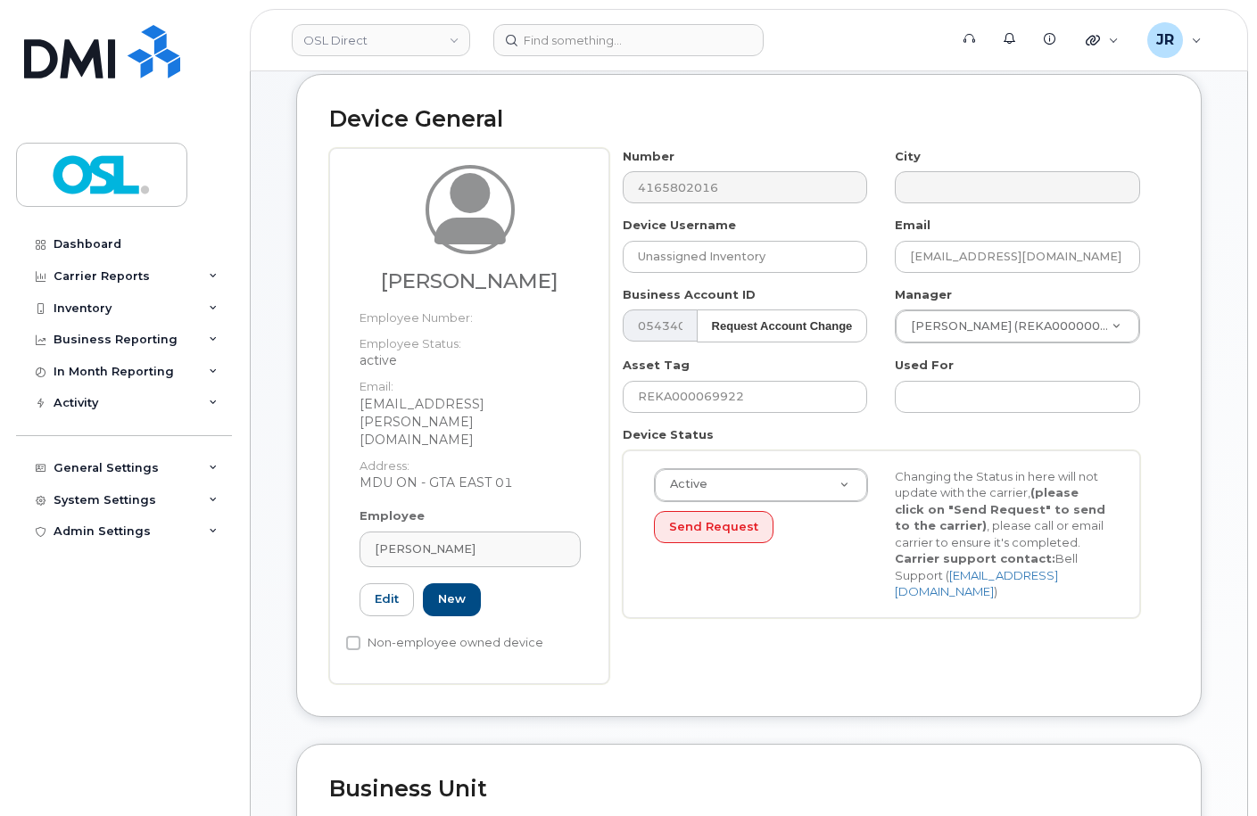
type input "REKA000155017"
type input "[PERSON_NAME]"
type input "[EMAIL_ADDRESS][PERSON_NAME][DOMAIN_NAME]"
type input "3358094"
click at [712, 393] on input "REKA000069922" at bounding box center [745, 397] width 245 height 32
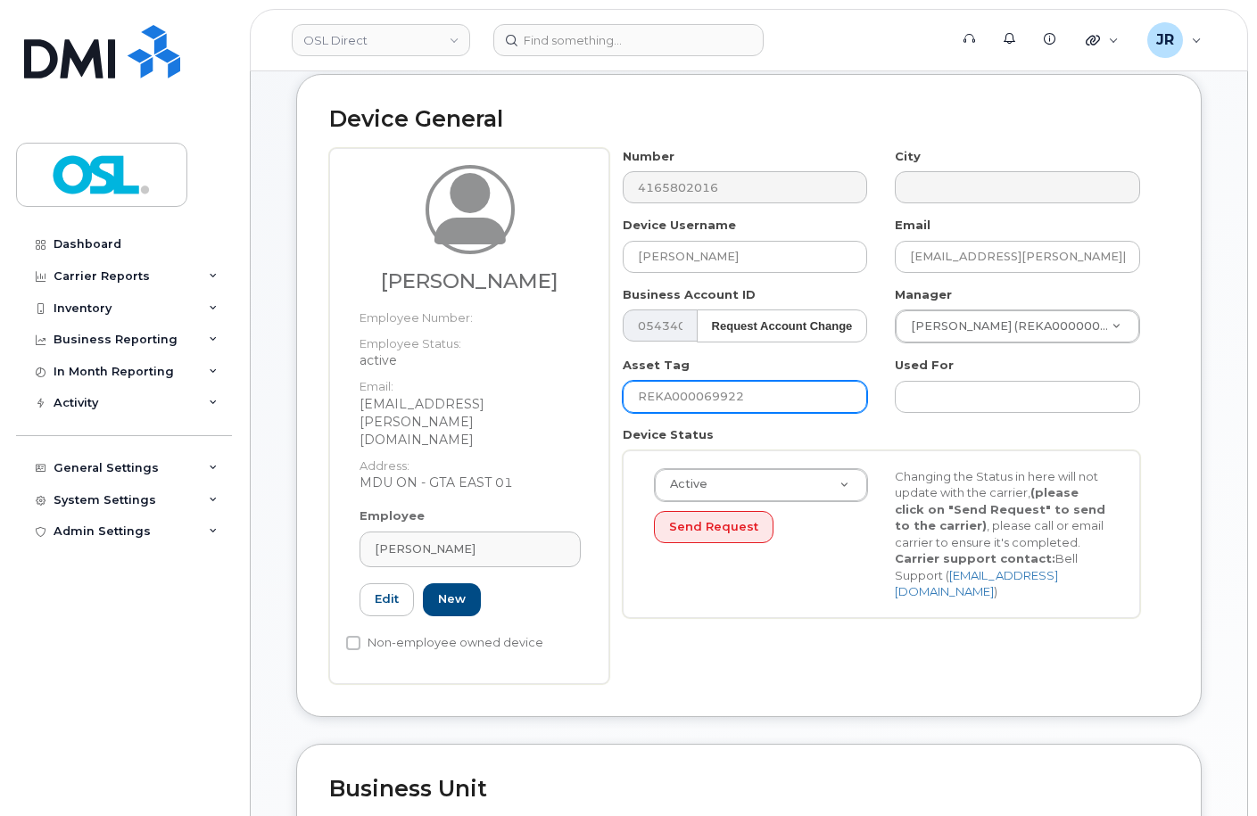
click at [712, 393] on input "REKA000069922" at bounding box center [745, 397] width 245 height 32
paste input "155017"
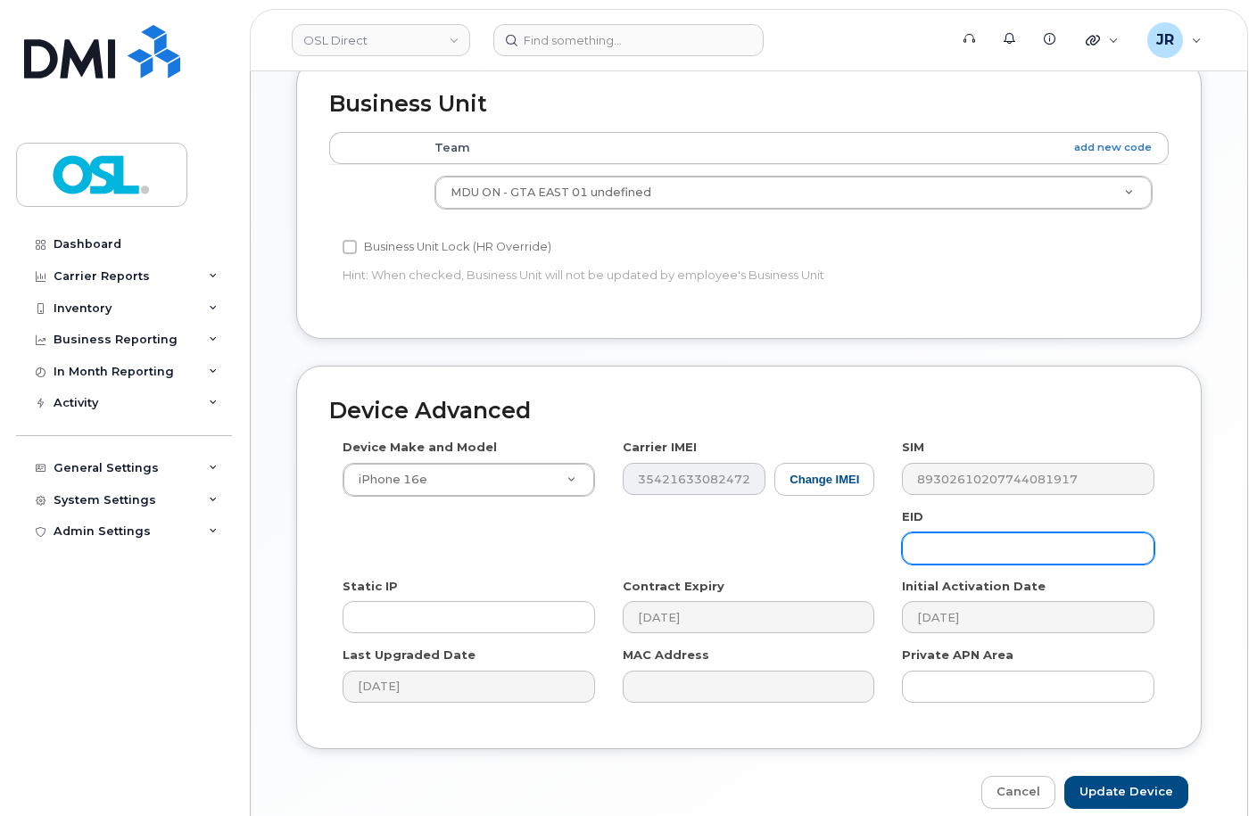
scroll to position [821, 0]
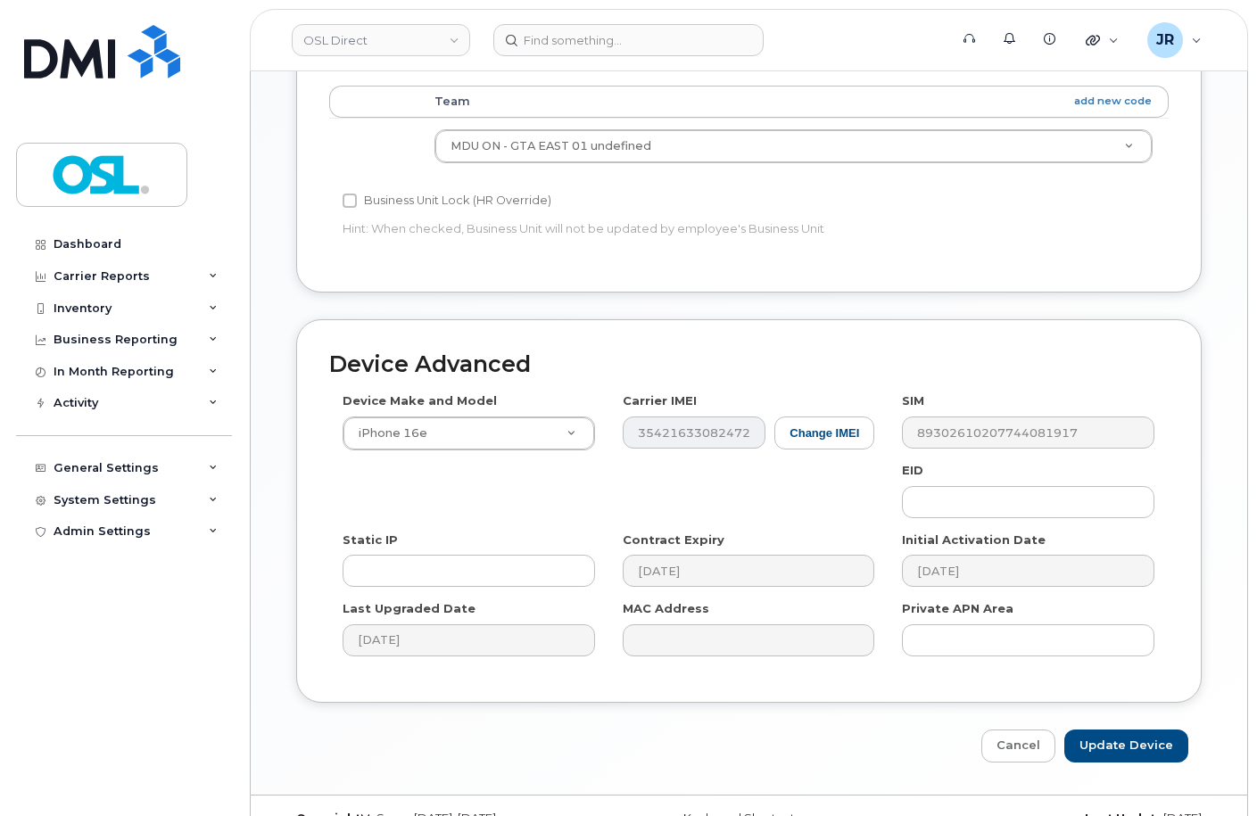
type input "REKA000155017"
click at [1099, 730] on input "Update Device" at bounding box center [1126, 746] width 124 height 33
type input "Saving..."
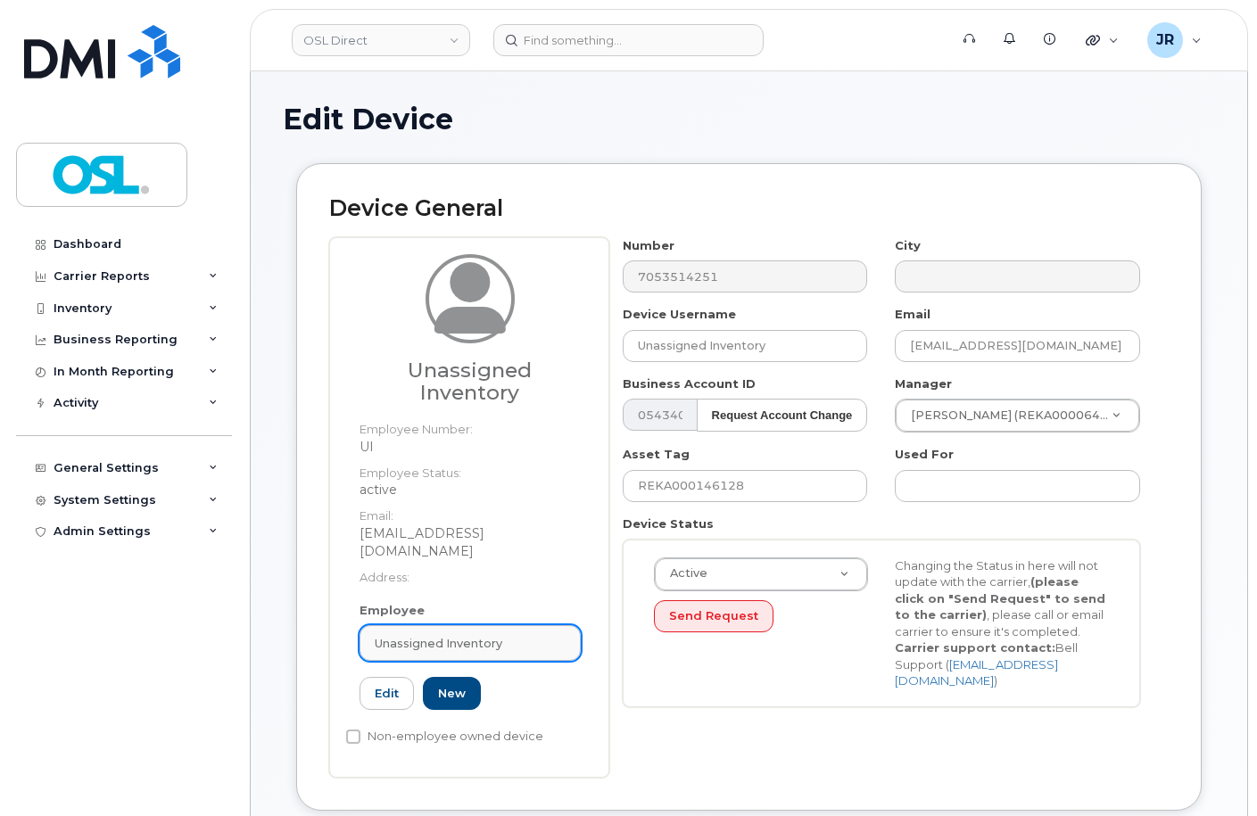
click at [489, 625] on link "Unassigned Inventory" at bounding box center [470, 643] width 221 height 36
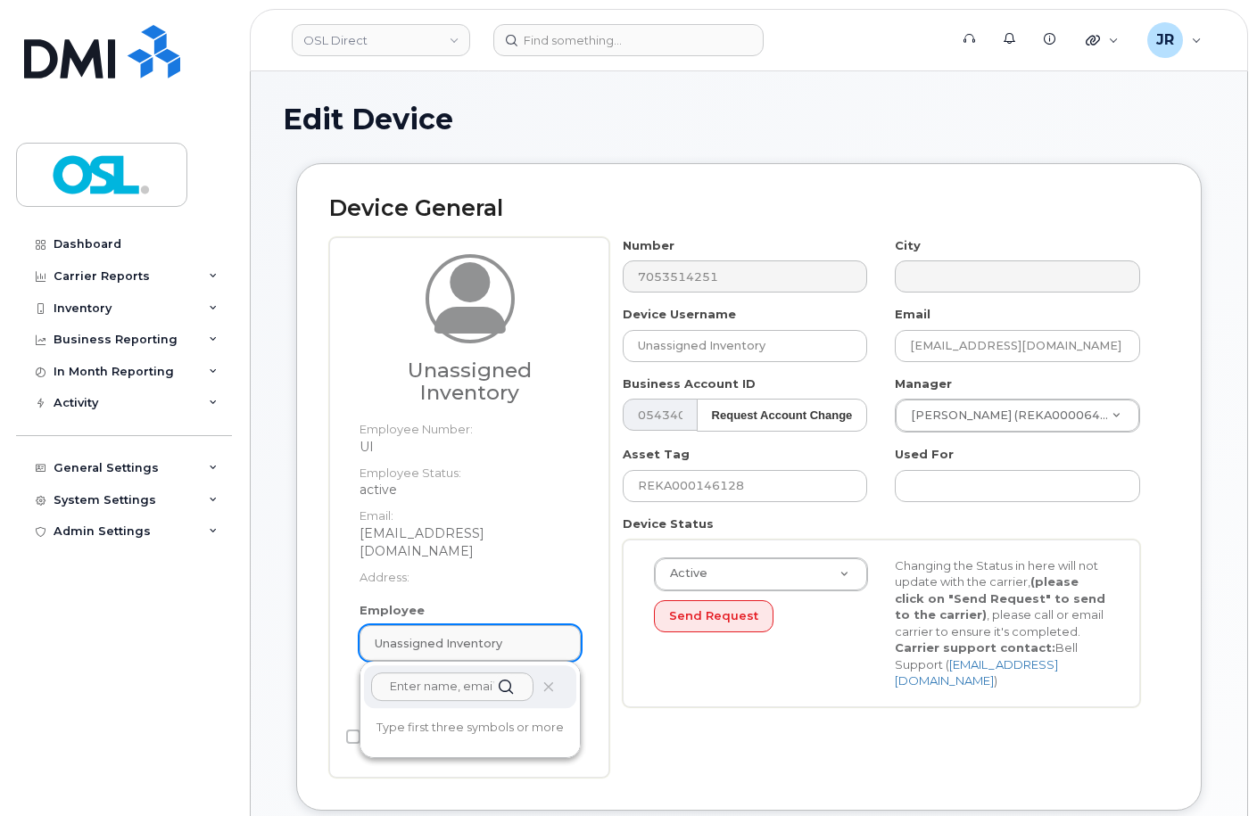
paste input "REKA000155017"
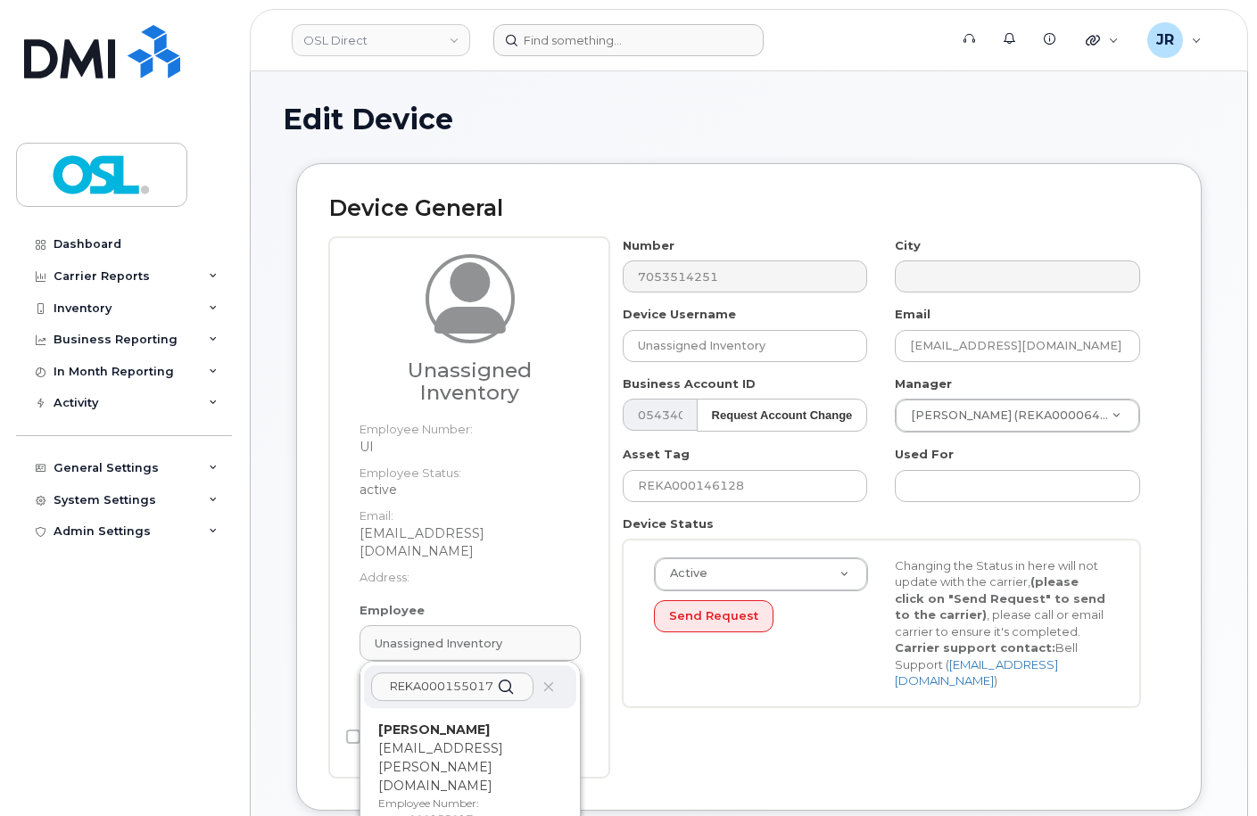
type input "REKA000155017"
click at [475, 741] on div "Rohit Chhabra rohit.chhabra@osldirect.com Employee Number: REKA000155017 Active" at bounding box center [470, 791] width 184 height 141
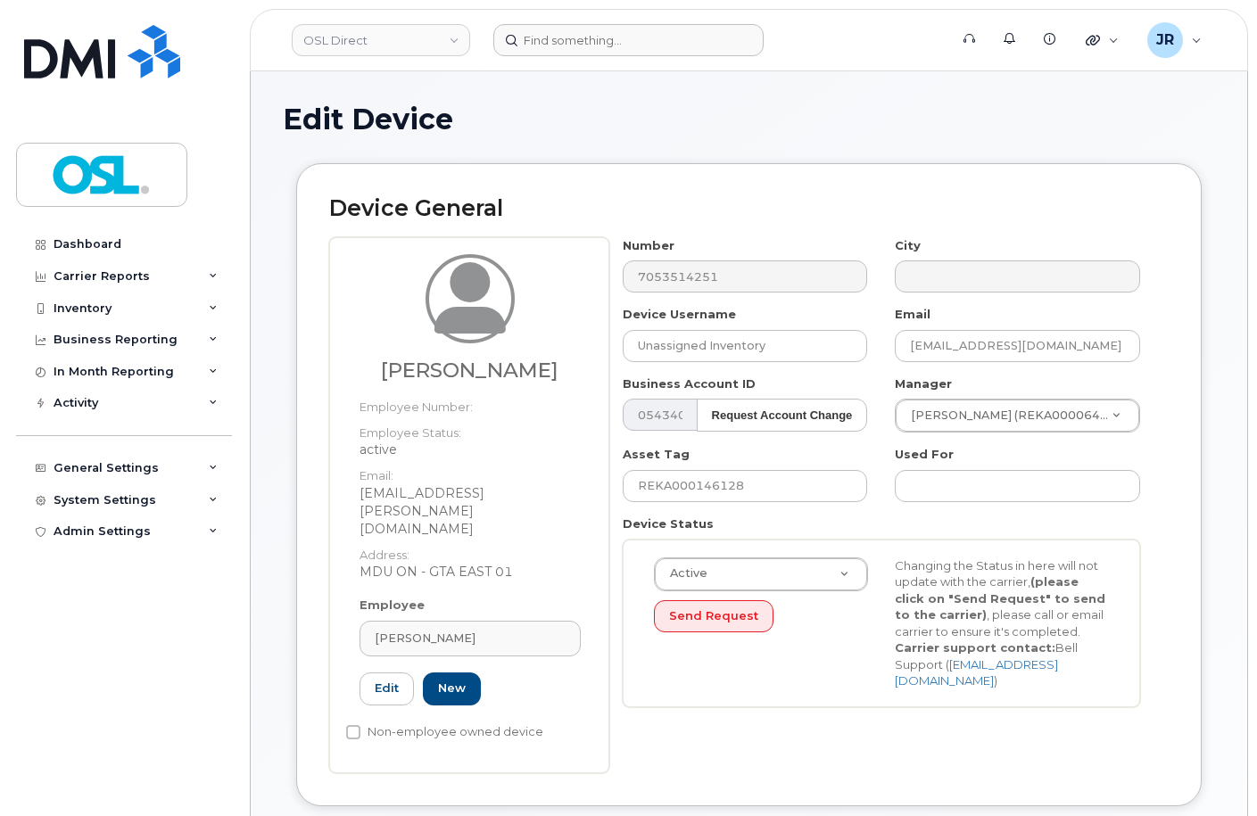
type input "REKA000155017"
type input "Rohit Chhabra"
type input "rohit.chhabra@osldirect.com"
type input "3358094"
click at [722, 495] on input "REKA000146128" at bounding box center [745, 486] width 245 height 32
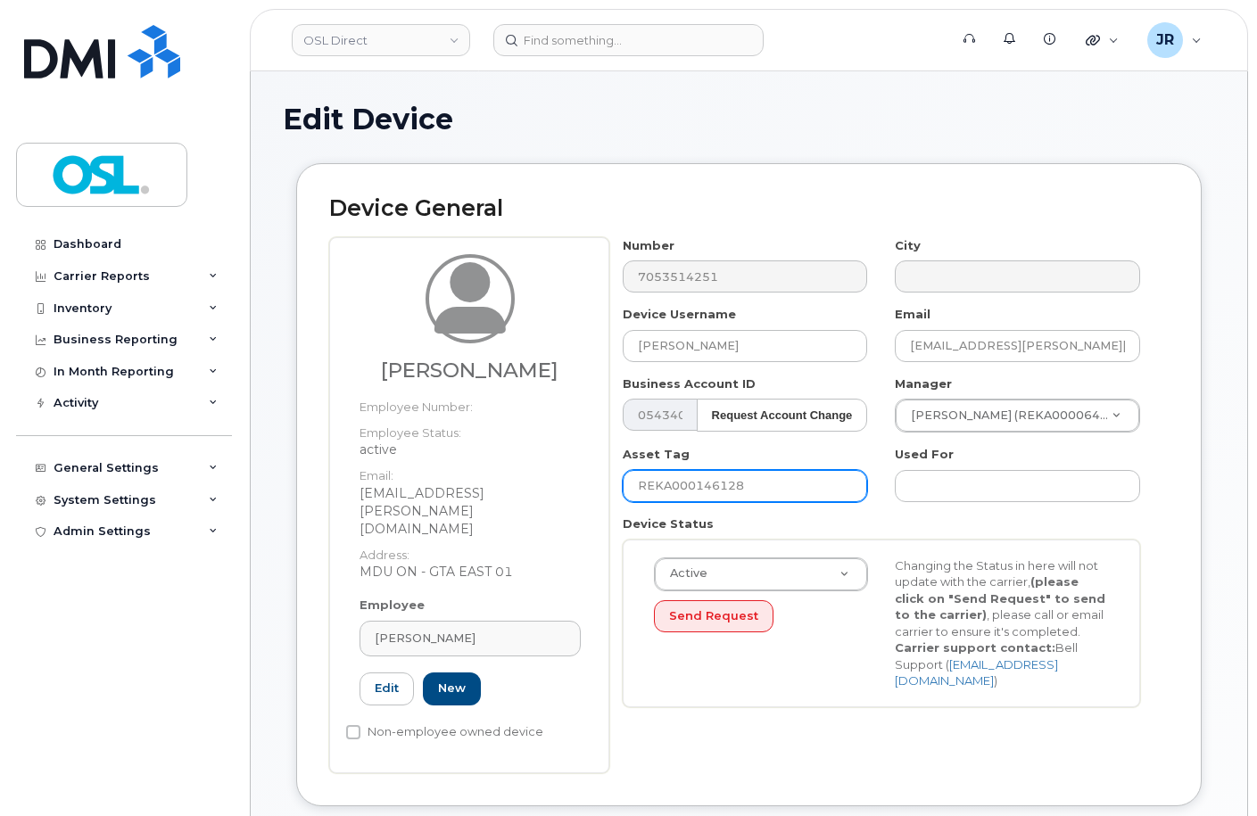
click at [722, 495] on input "REKA000146128" at bounding box center [745, 486] width 245 height 32
paste input "55017"
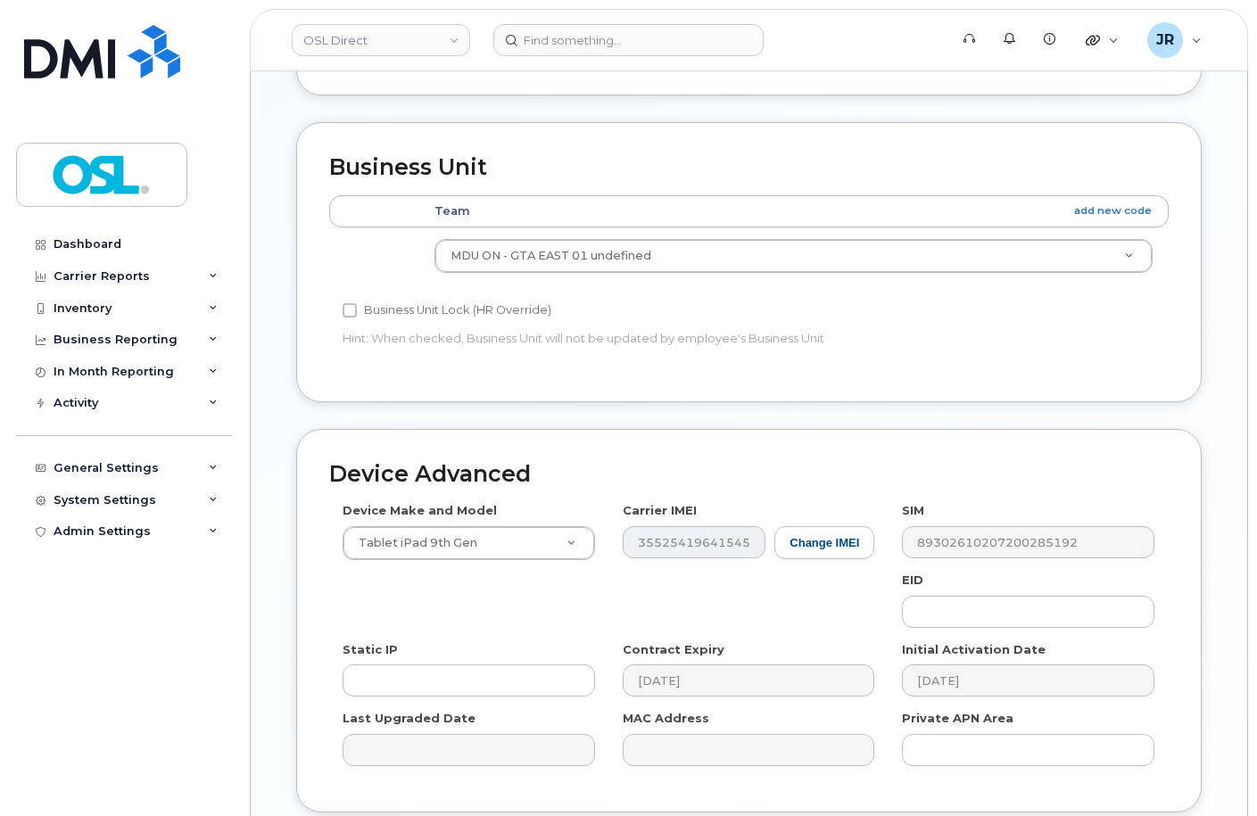
scroll to position [821, 0]
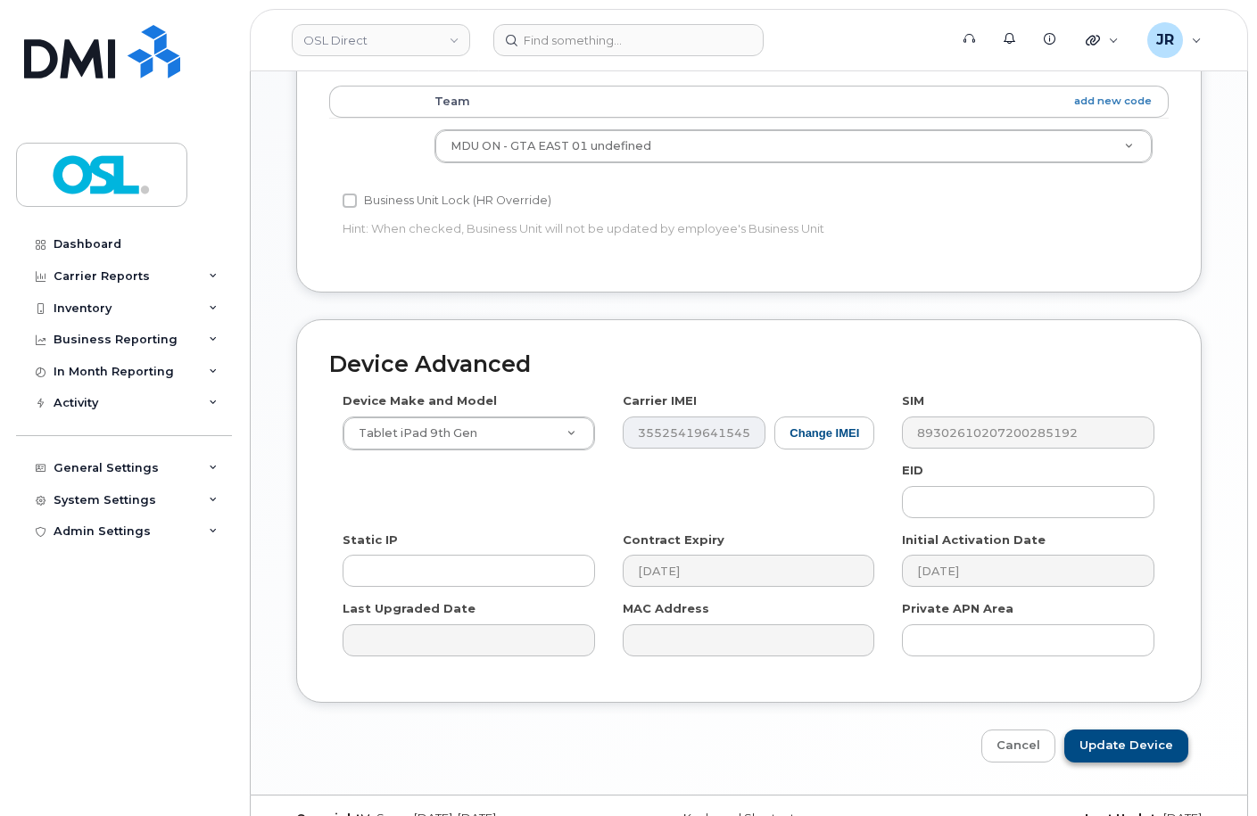
type input "REKA000155017"
click input "Update Device"
type input "Saving..."
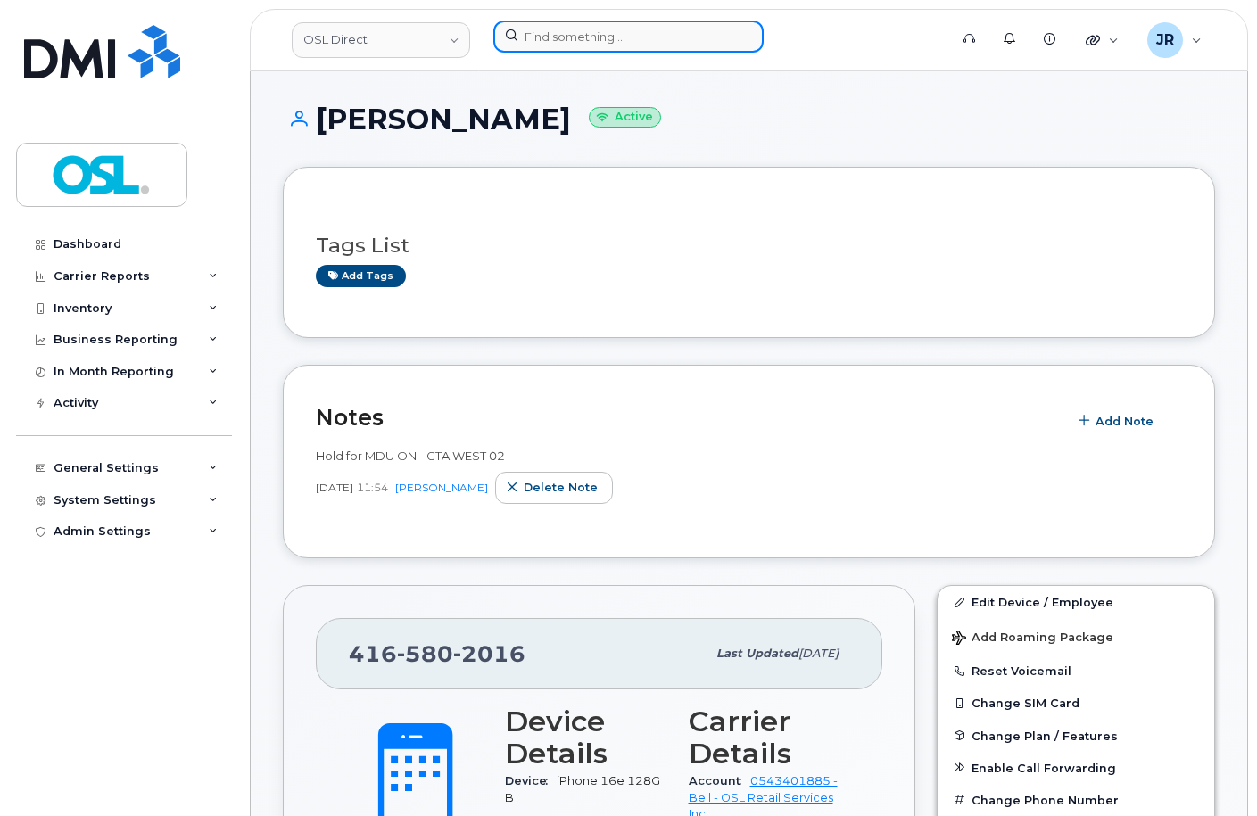
click at [564, 28] on input at bounding box center [628, 37] width 270 height 32
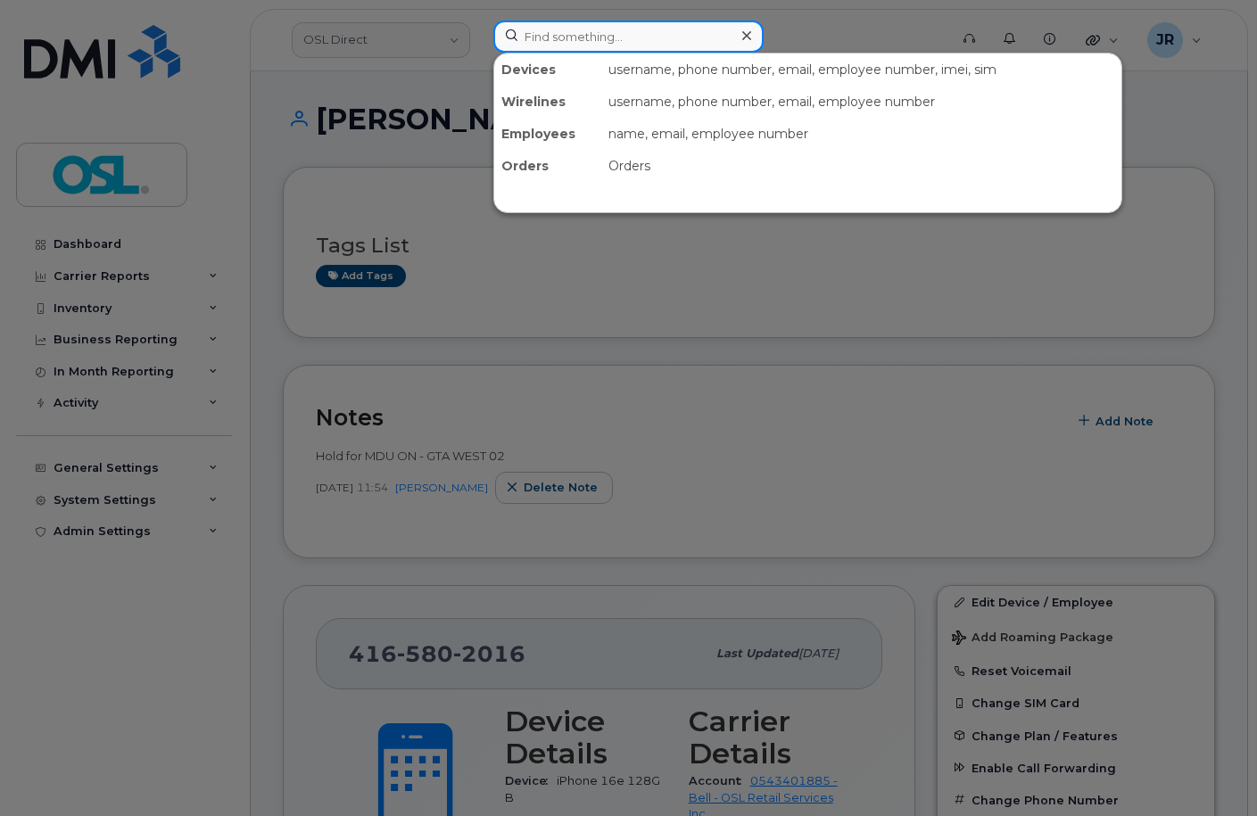
paste input "4185802519"
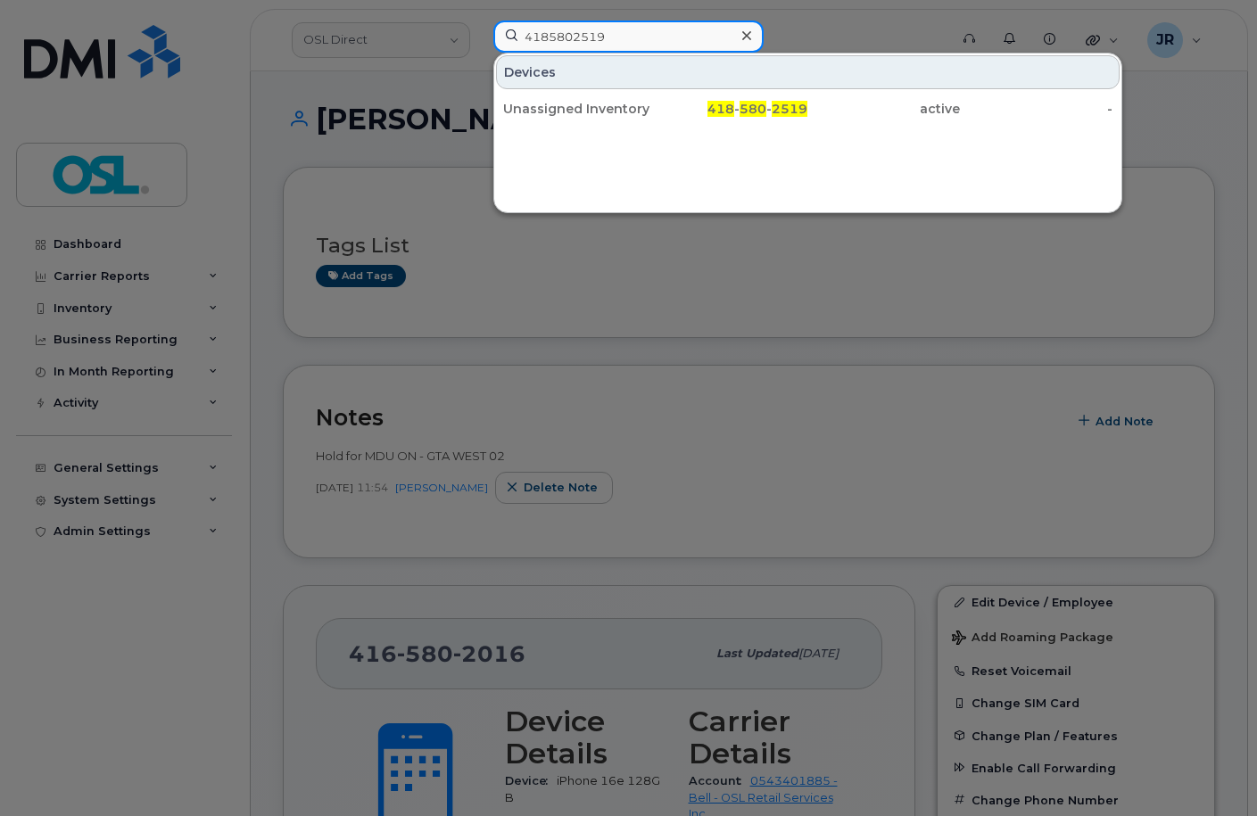
type input "4185802519"
click at [562, 110] on div "Unassigned Inventory" at bounding box center [579, 109] width 153 height 18
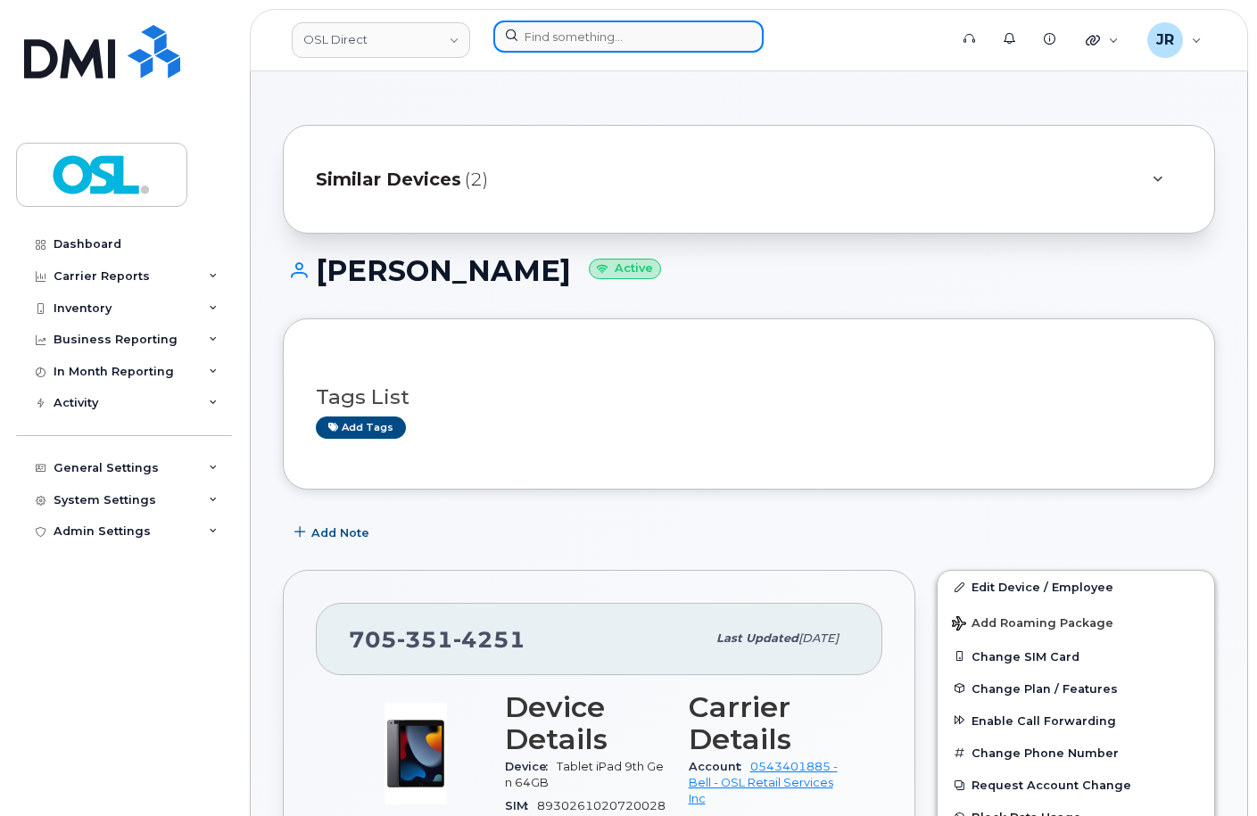
click at [569, 36] on input at bounding box center [628, 37] width 270 height 32
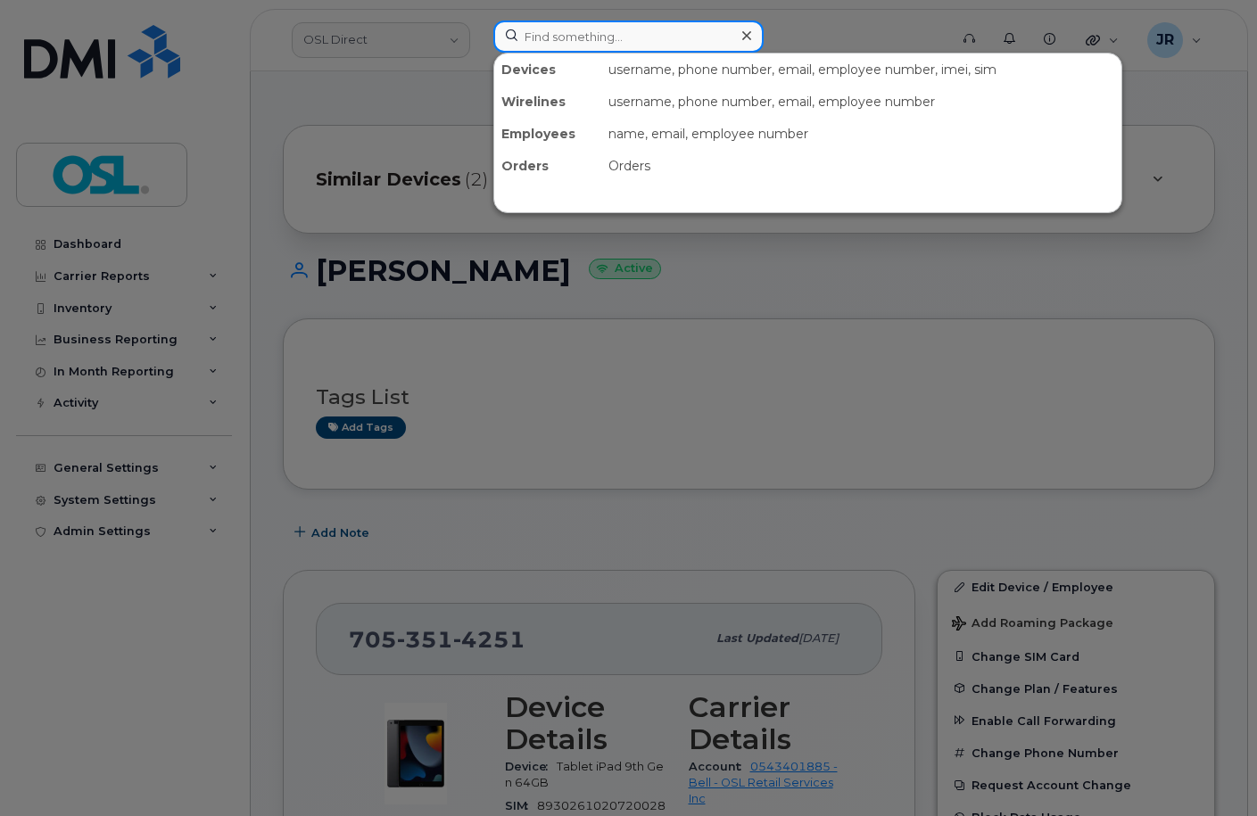
paste input "4165705538"
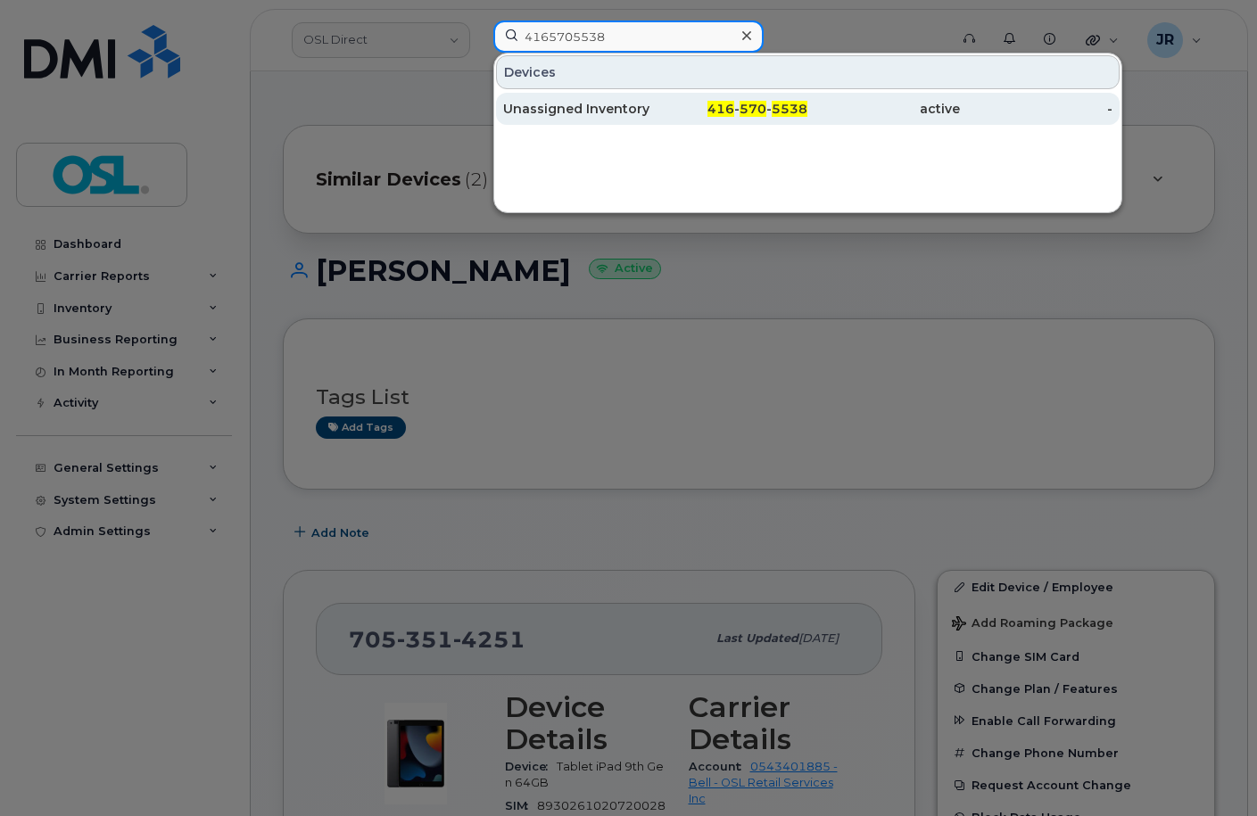
type input "4165705538"
click at [541, 112] on div "Unassigned Inventory" at bounding box center [579, 109] width 153 height 18
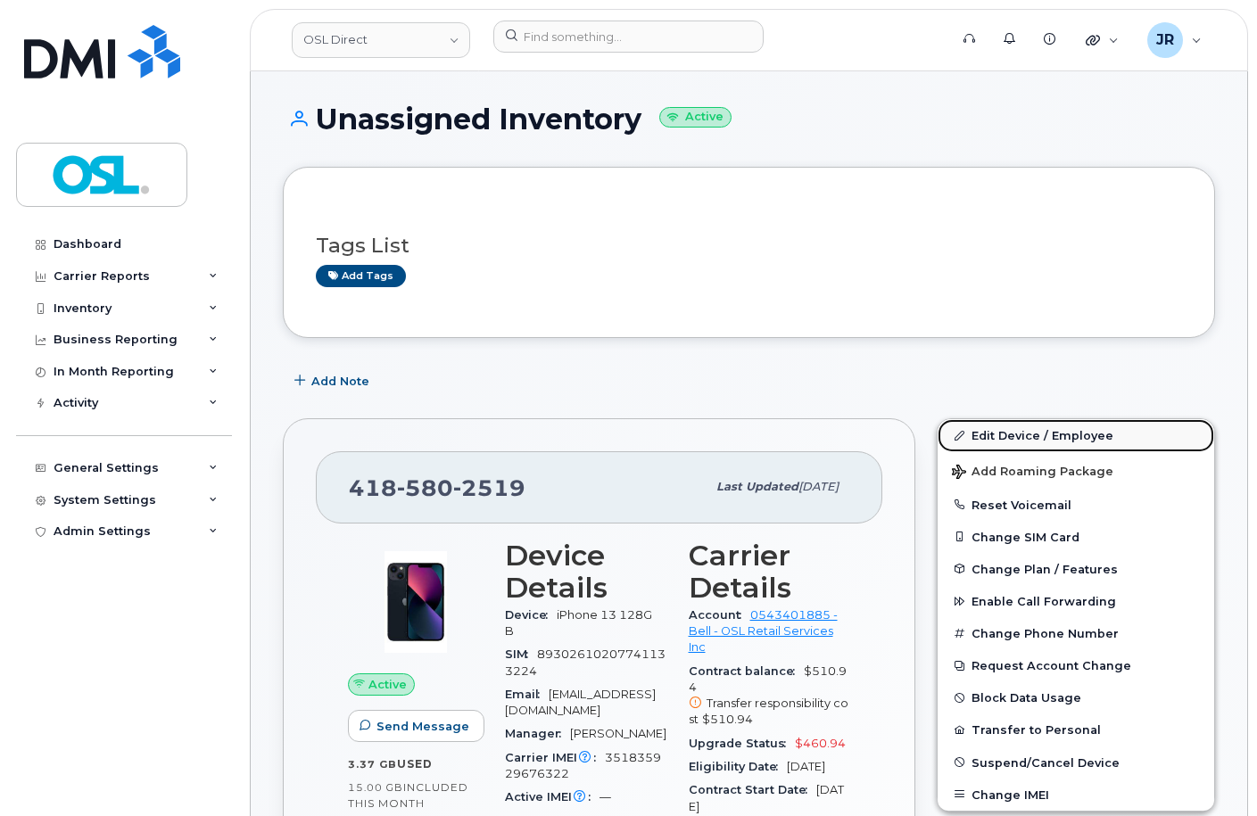
click at [1000, 424] on link "Edit Device / Employee" at bounding box center [1076, 435] width 277 height 32
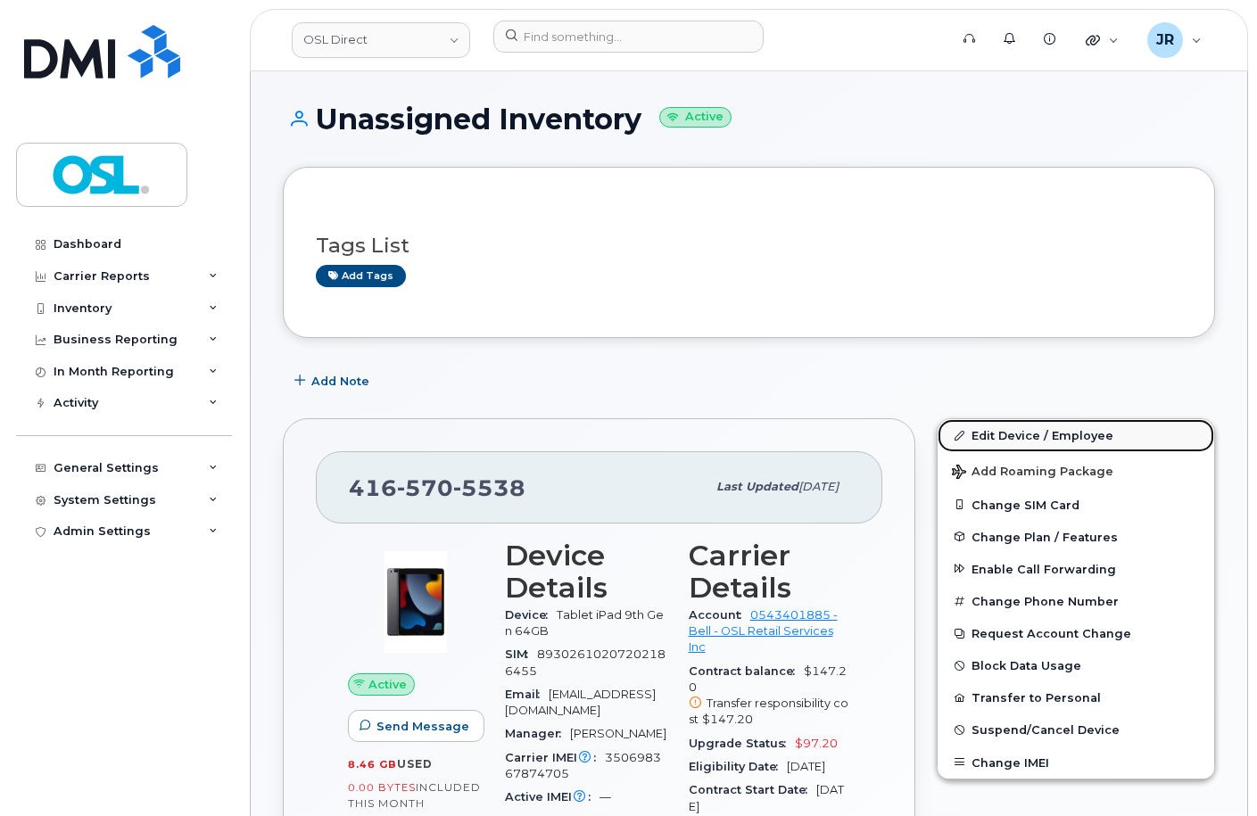
click at [1026, 429] on link "Edit Device / Employee" at bounding box center [1076, 435] width 277 height 32
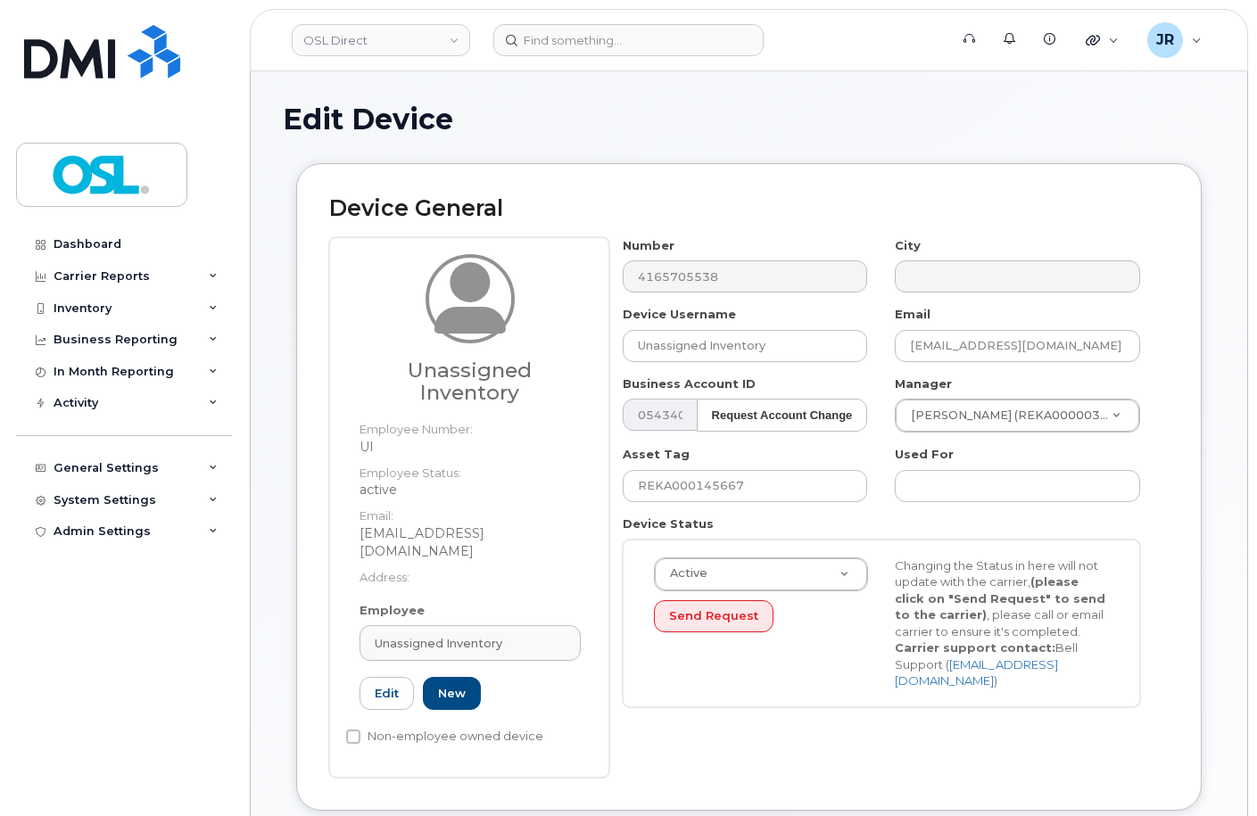
click at [466, 625] on link "Unassigned Inventory" at bounding box center [470, 643] width 221 height 36
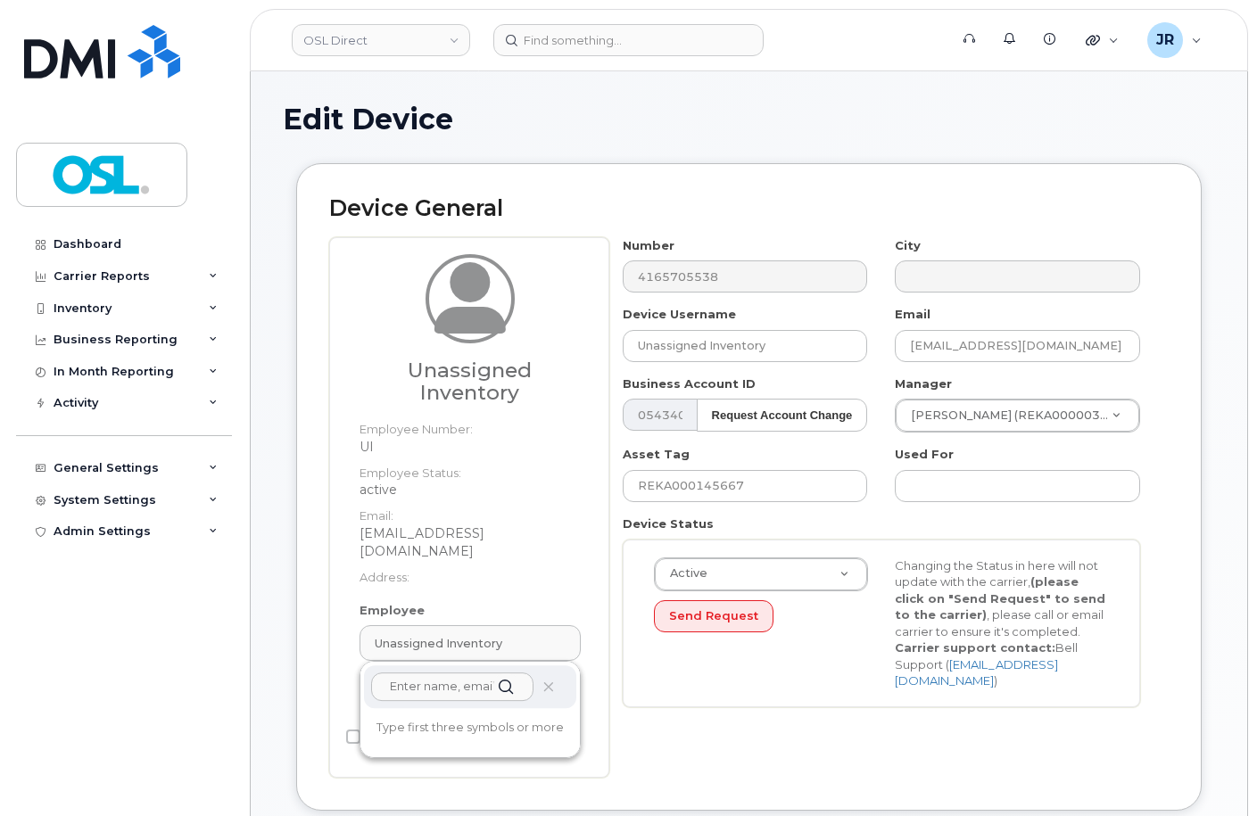
paste input "REKA000155059"
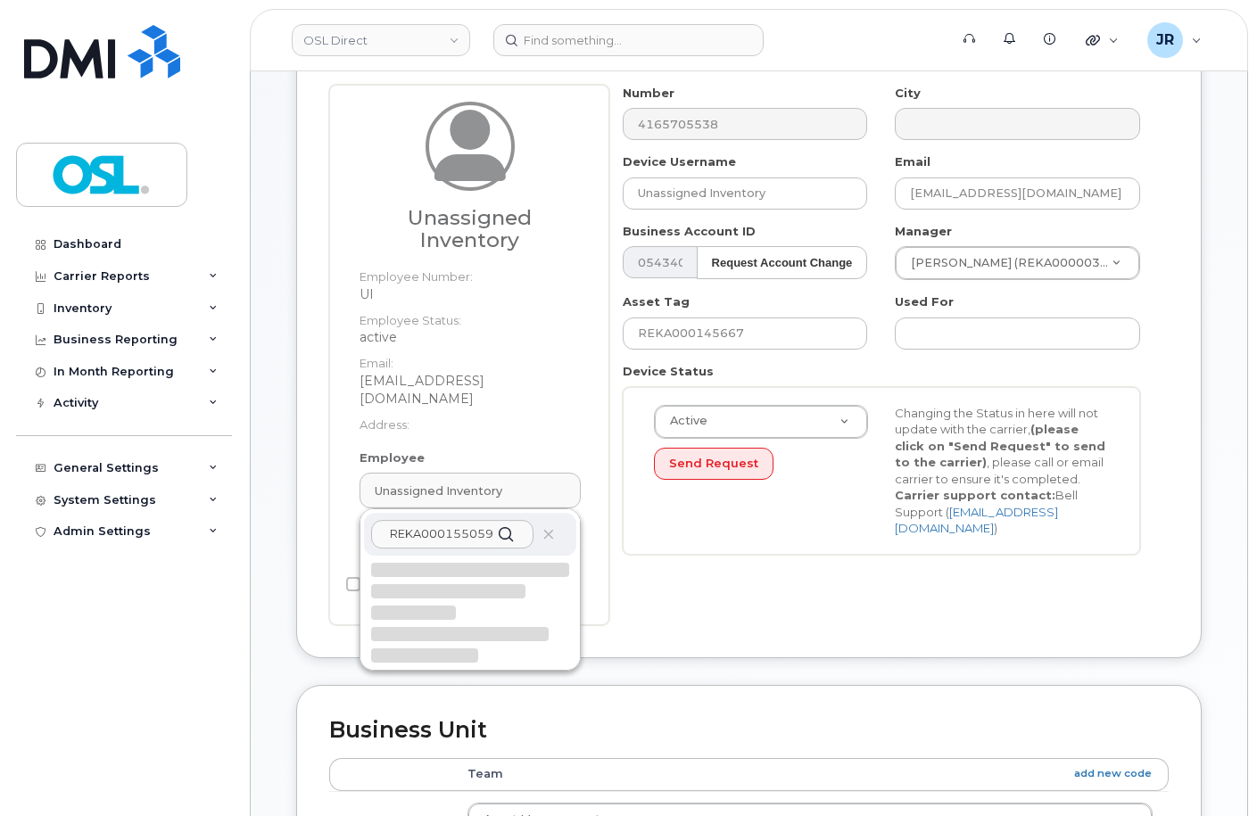
scroll to position [268, 0]
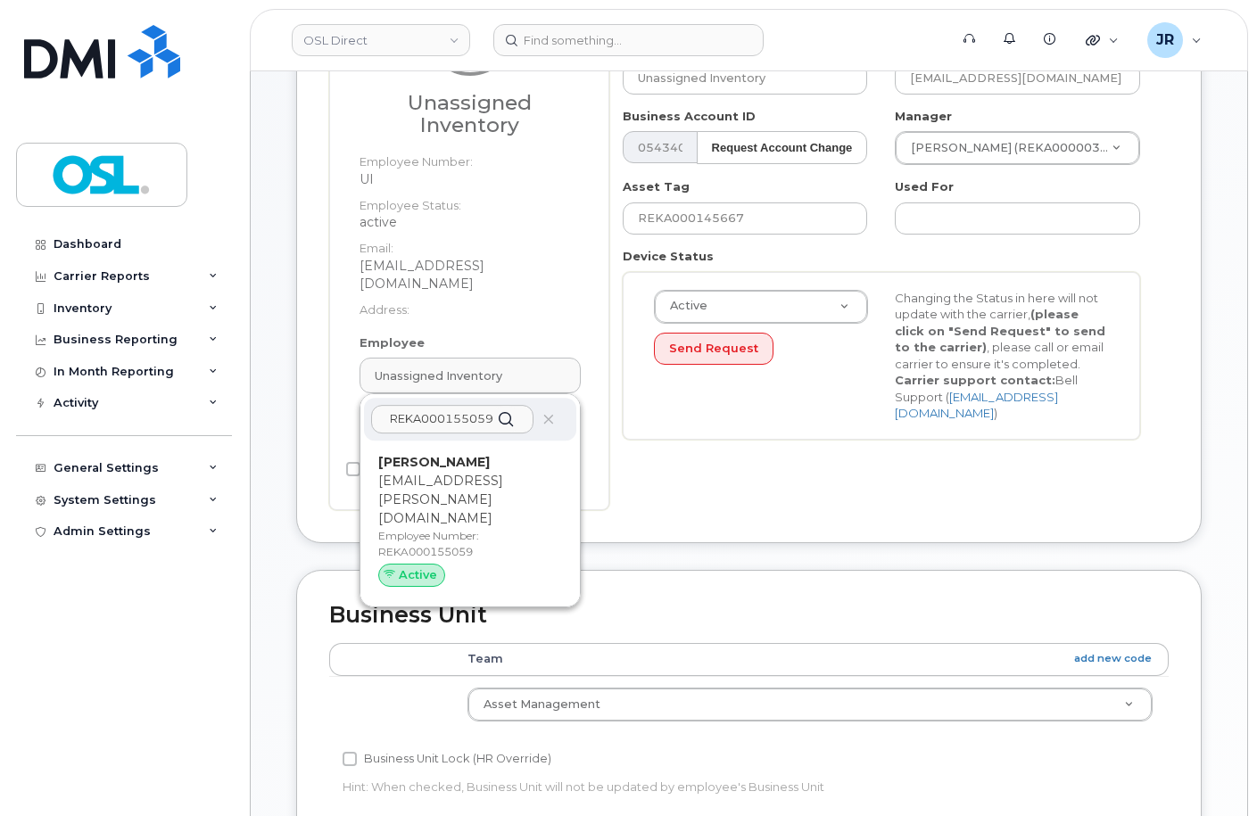
type input "REKA000155059"
click at [488, 472] on p "[EMAIL_ADDRESS][PERSON_NAME][DOMAIN_NAME]" at bounding box center [470, 500] width 184 height 56
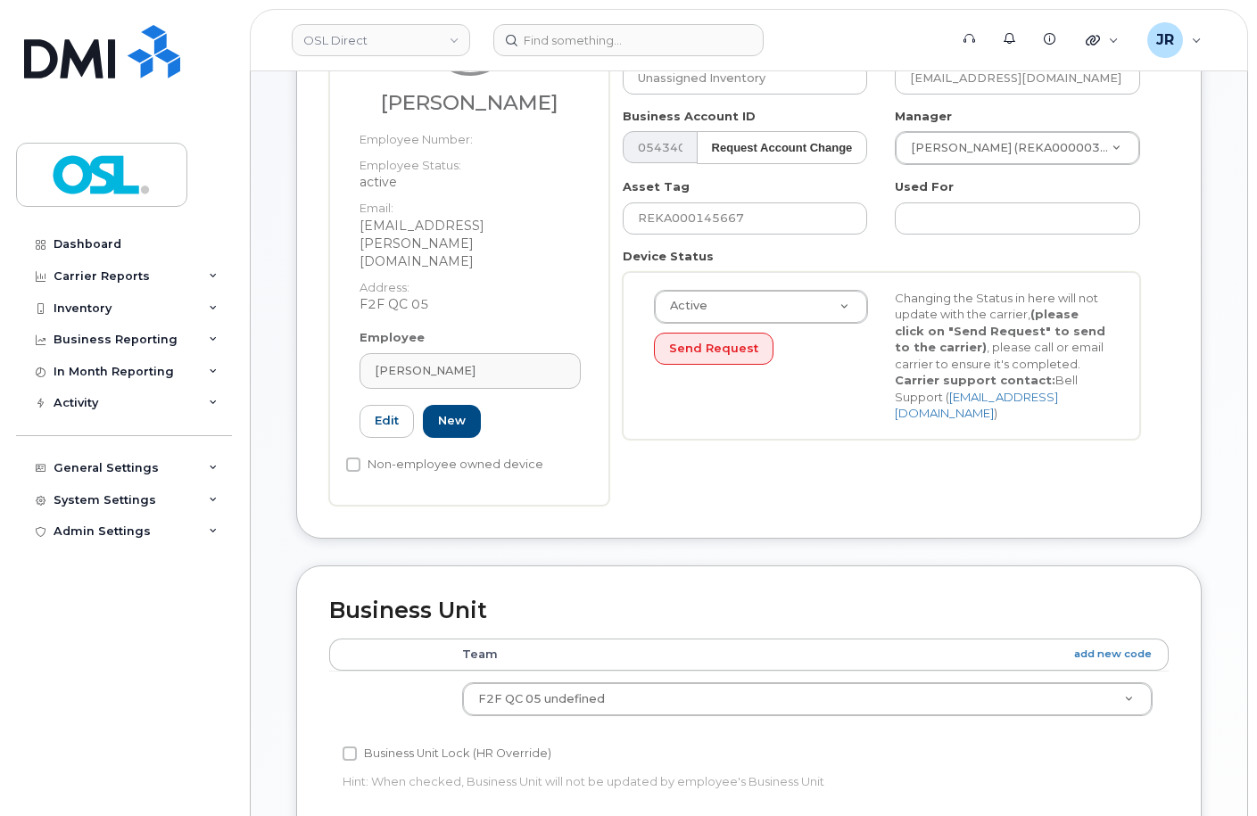
type input "REKA000155059"
type input "[PERSON_NAME]"
type input "[EMAIL_ADDRESS][PERSON_NAME][DOMAIN_NAME]"
type input "3358058"
click at [725, 218] on input "REKA000145667" at bounding box center [745, 219] width 245 height 32
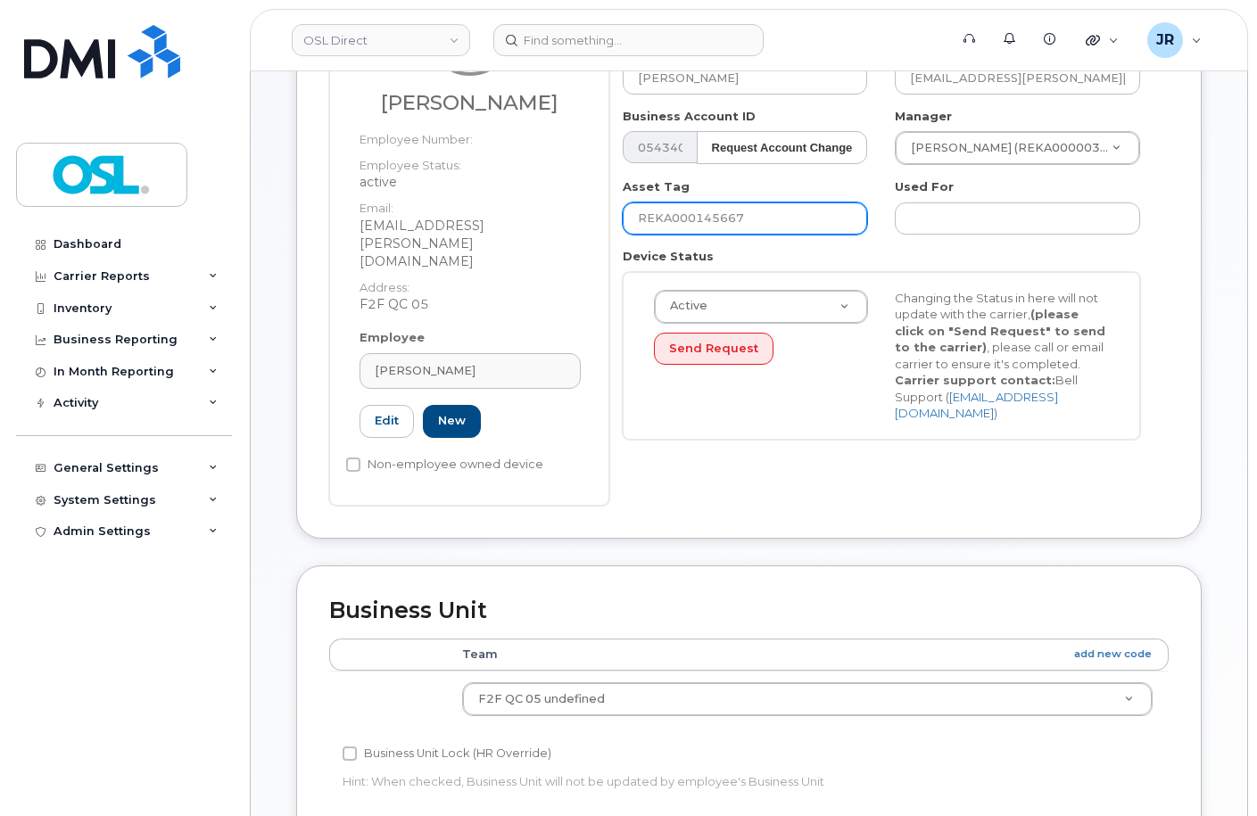
click at [725, 218] on input "REKA000145667" at bounding box center [745, 219] width 245 height 32
paste input "55059"
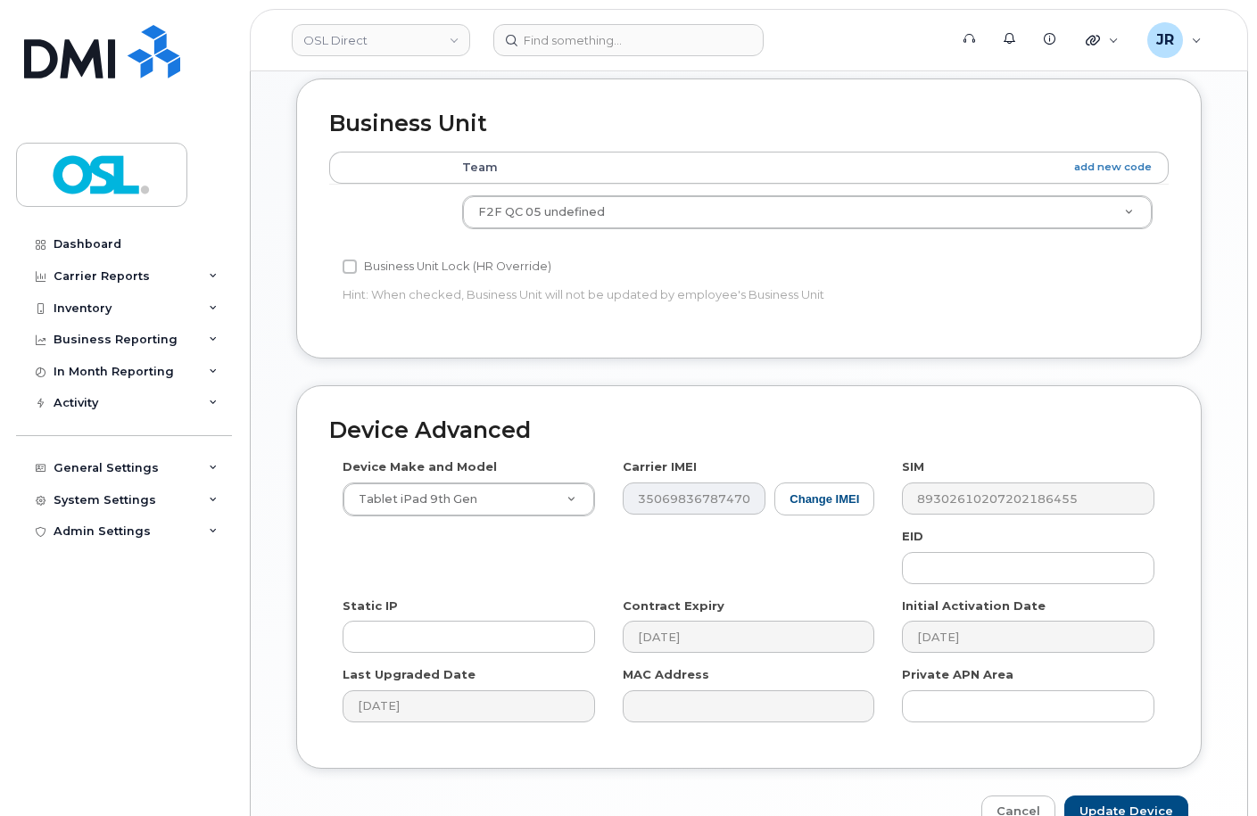
scroll to position [821, 0]
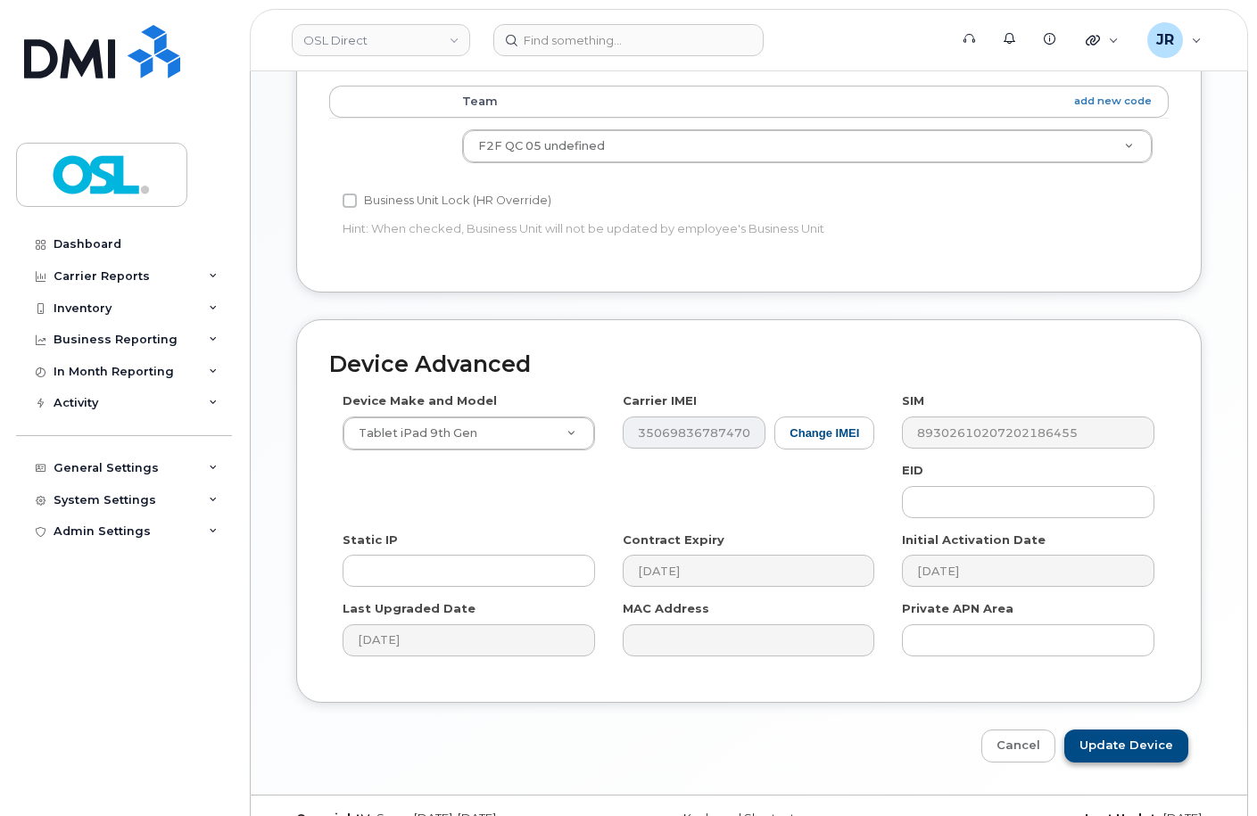
type input "REKA000155059"
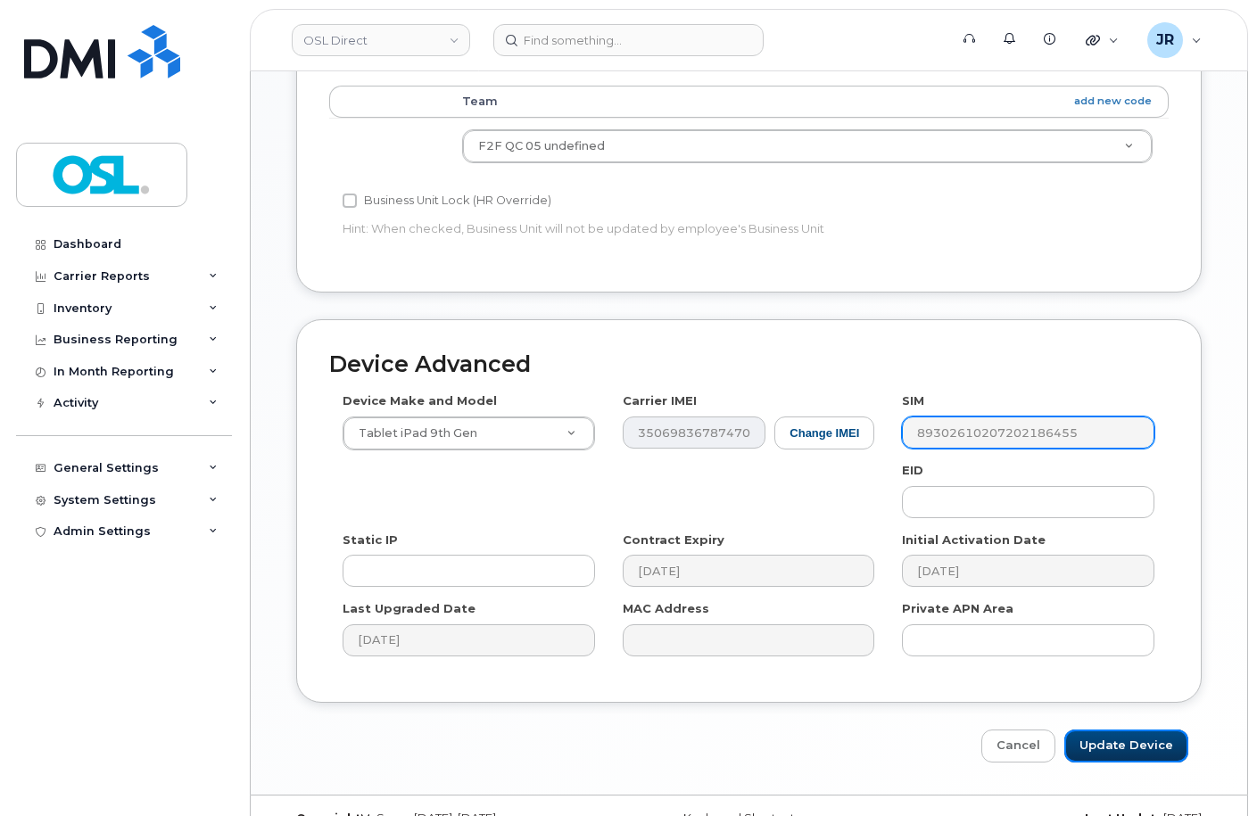
drag, startPoint x: 1138, startPoint y: 699, endPoint x: 962, endPoint y: 389, distance: 356.0
click at [1139, 730] on input "Update Device" at bounding box center [1126, 746] width 124 height 33
type input "Saving..."
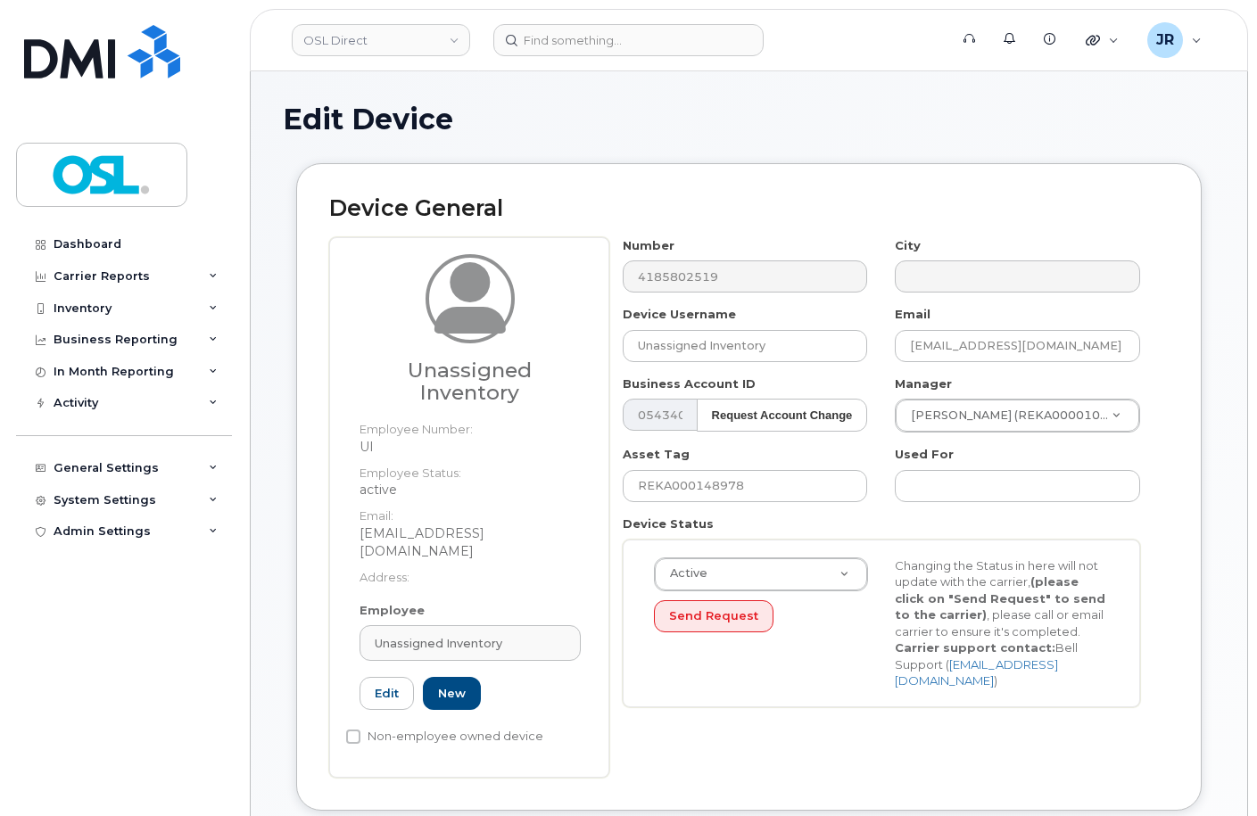
click at [449, 603] on div "Employee Unassigned Inventory Type first three symbols or more UI Edit New" at bounding box center [470, 664] width 248 height 124
click at [455, 625] on link "Unassigned Inventory" at bounding box center [470, 643] width 221 height 36
paste input "REKA000155059"
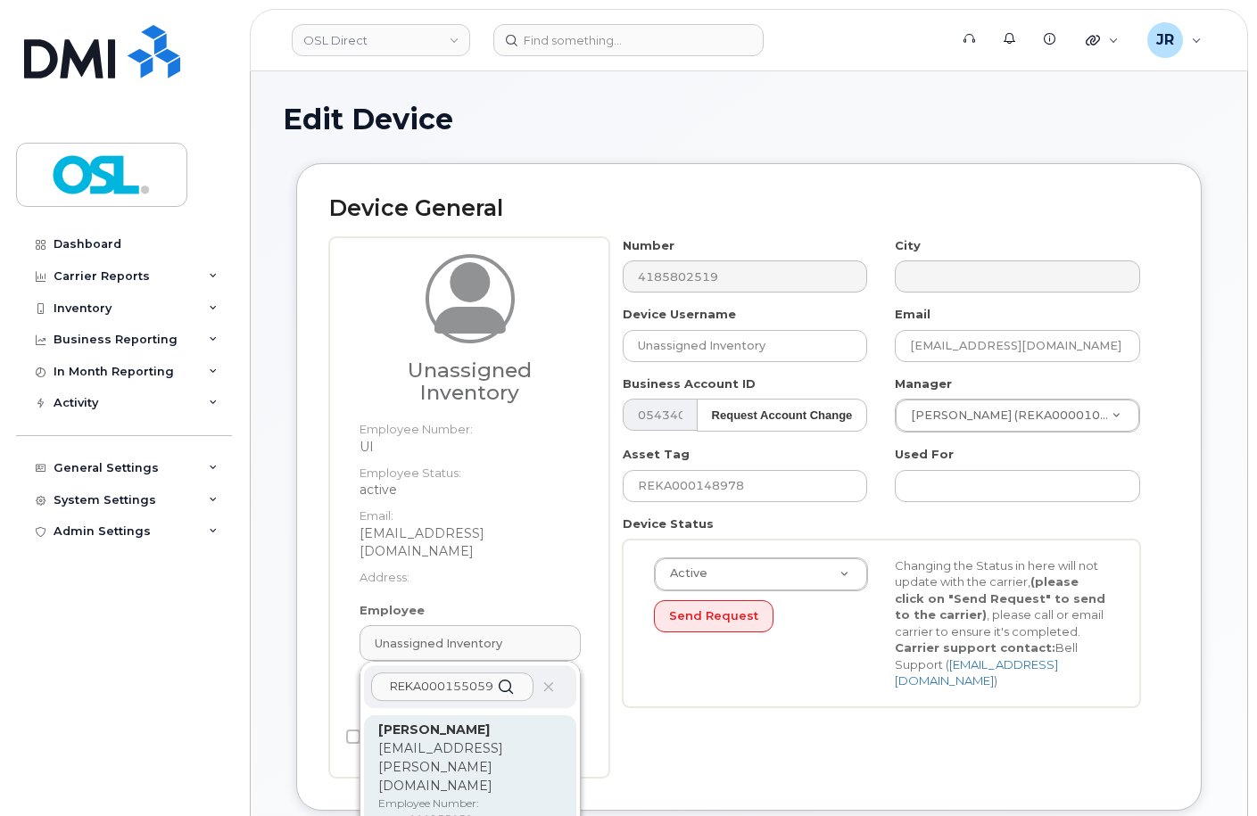
type input "REKA000155059"
click at [454, 722] on strong "[PERSON_NAME]" at bounding box center [434, 730] width 112 height 16
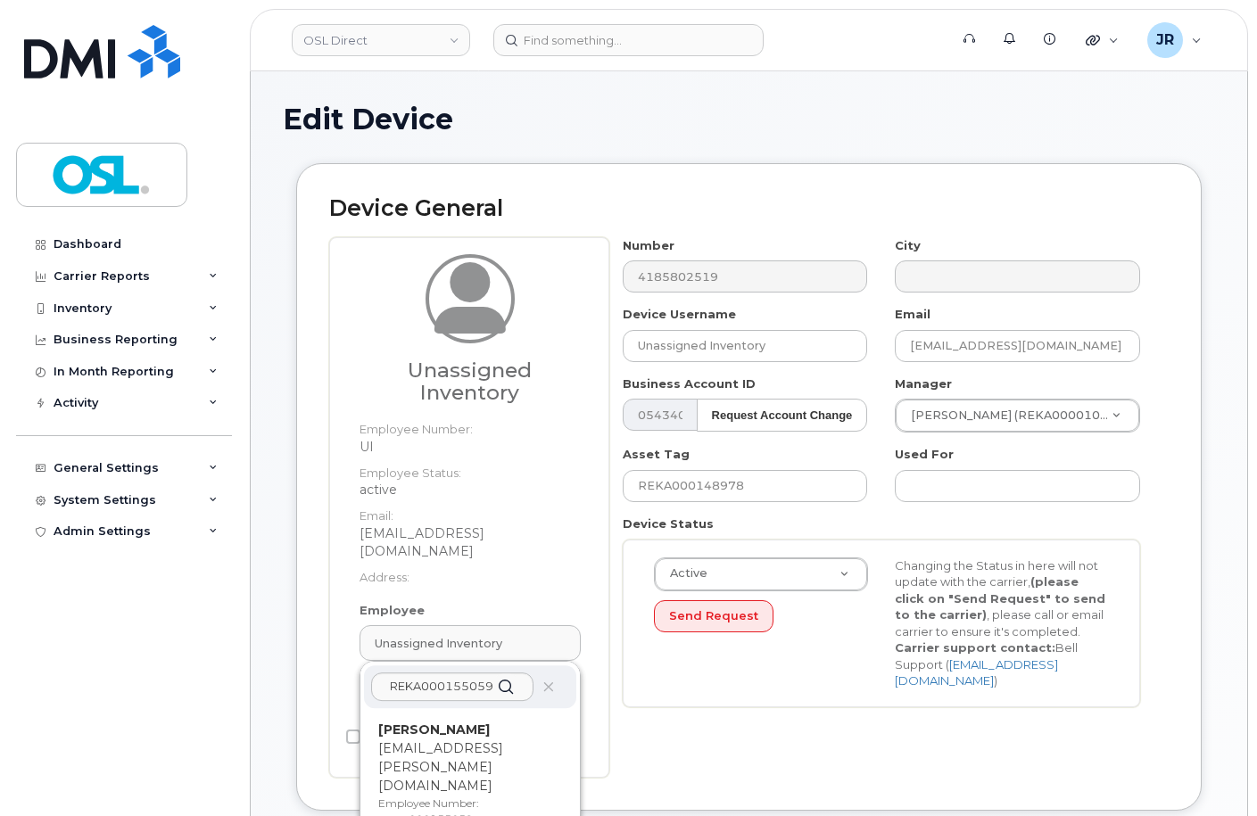
type input "REKA000155059"
type input "[PERSON_NAME]"
type input "[EMAIL_ADDRESS][PERSON_NAME][DOMAIN_NAME]"
type input "3358058"
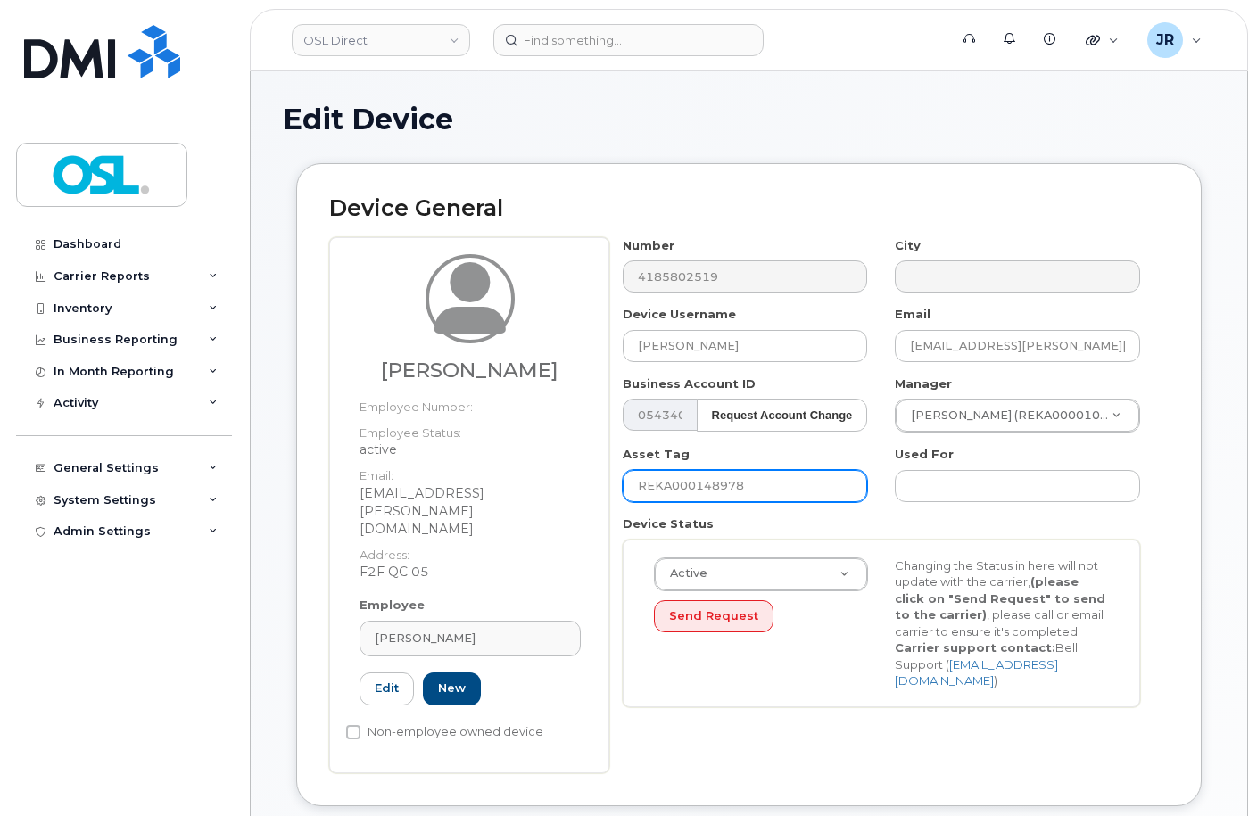
click at [689, 491] on input "REKA000148978" at bounding box center [745, 486] width 245 height 32
paste input "55059"
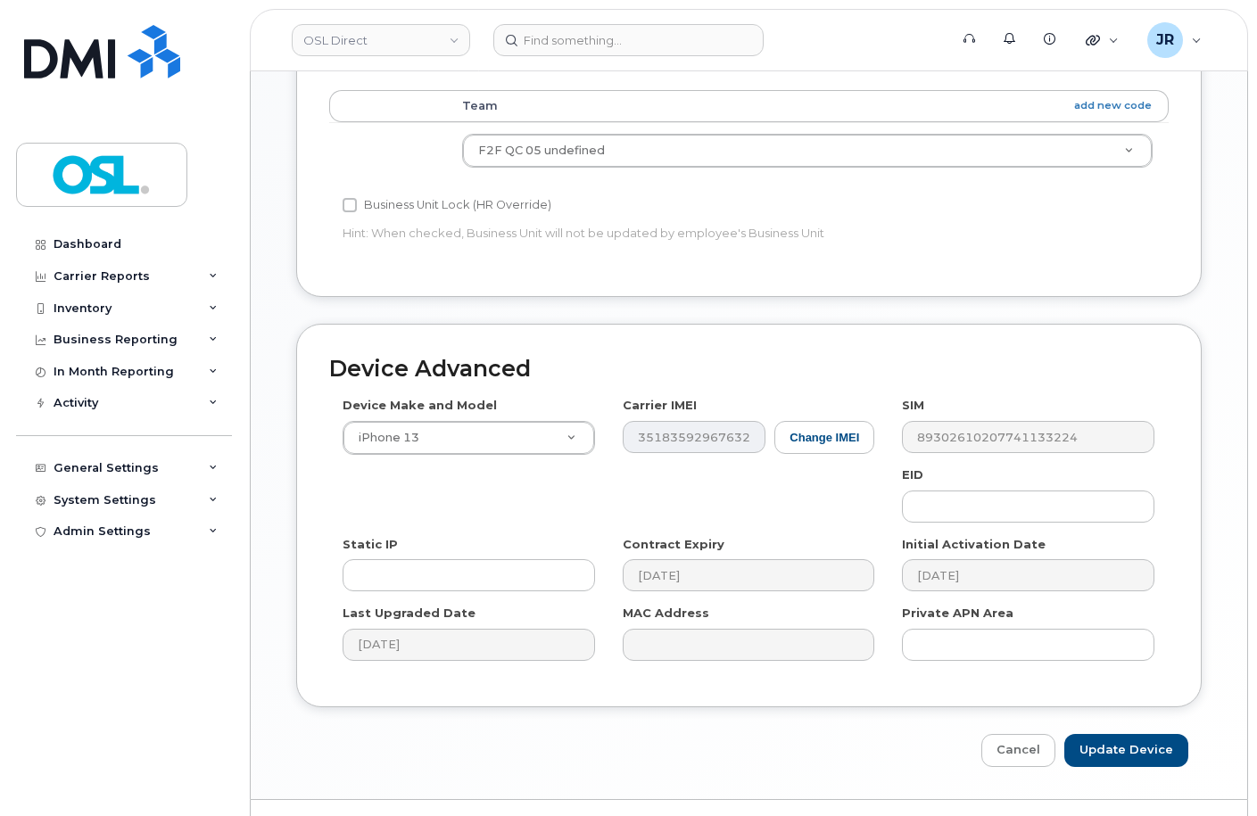
scroll to position [821, 0]
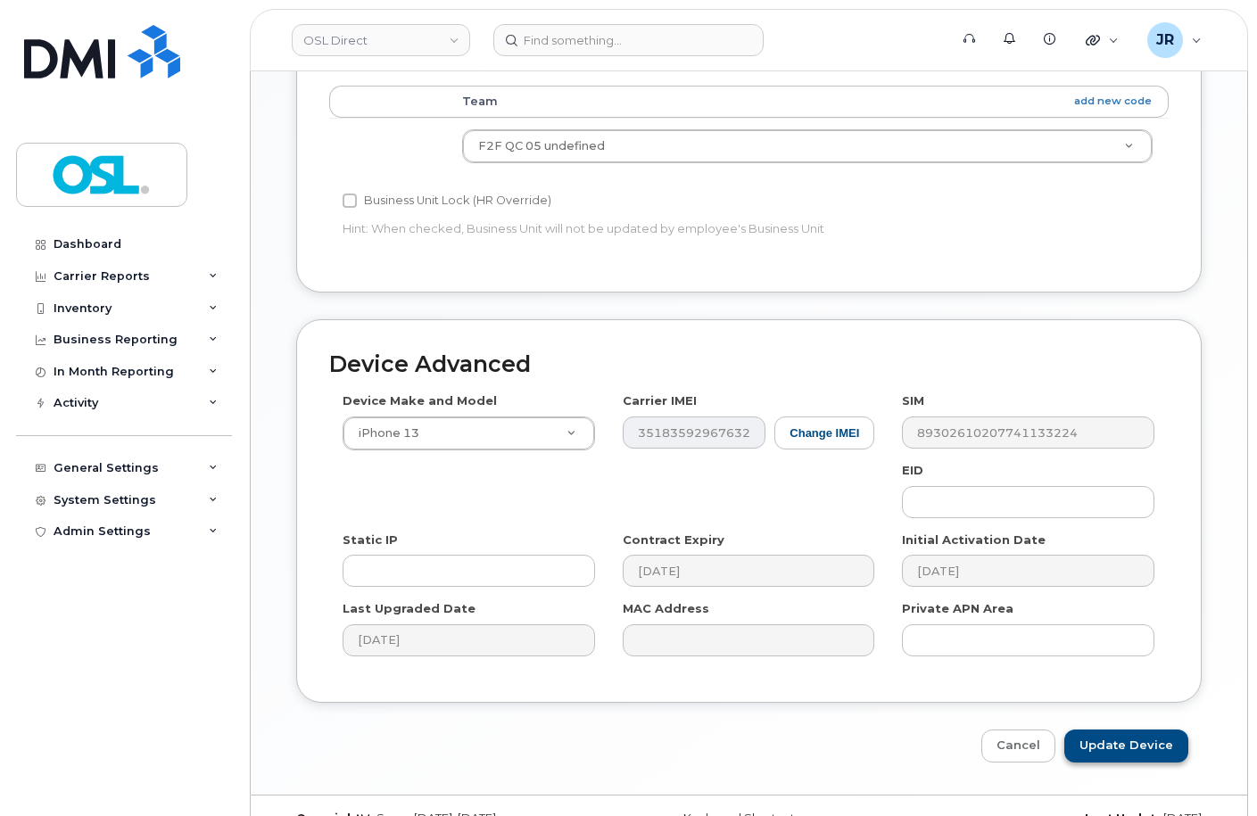
type input "REKA000155059"
click at [1129, 730] on input "Update Device" at bounding box center [1126, 746] width 124 height 33
type input "Saving..."
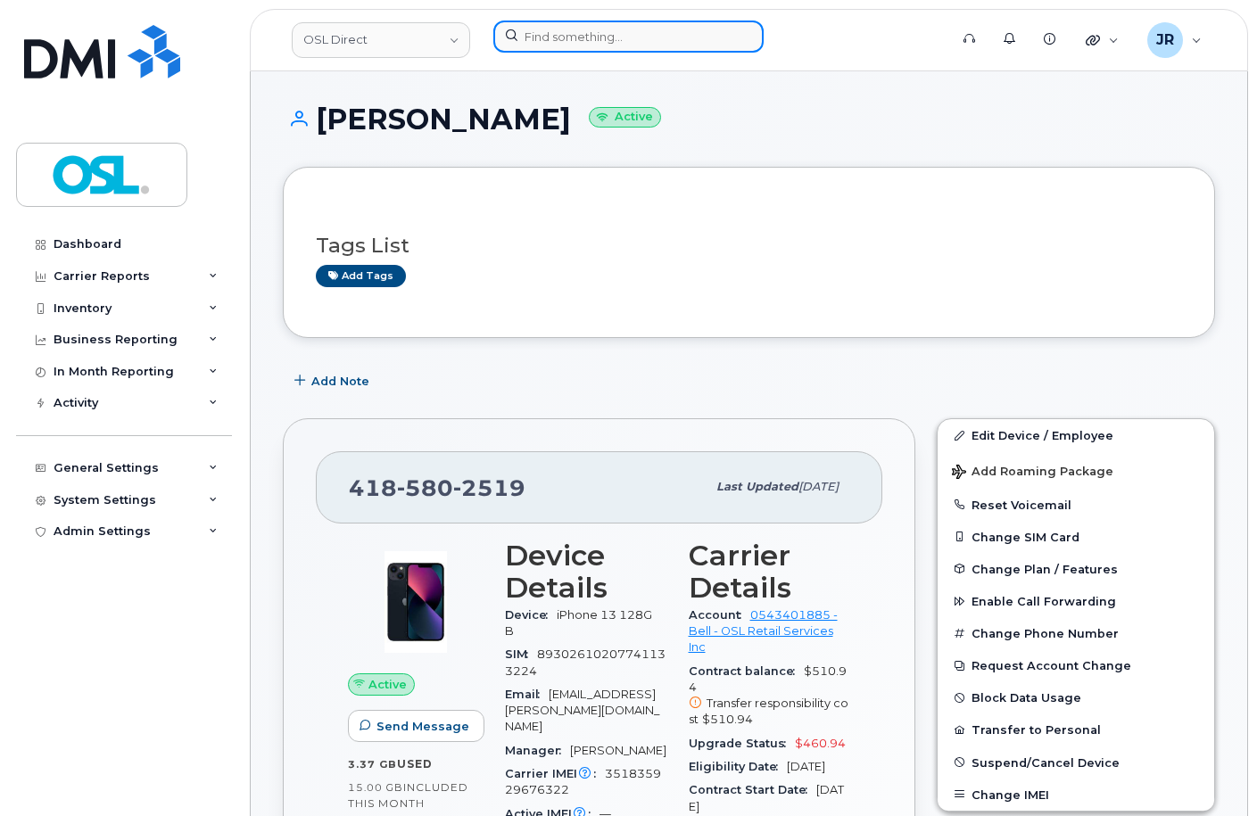
click at [556, 26] on input at bounding box center [628, 37] width 270 height 32
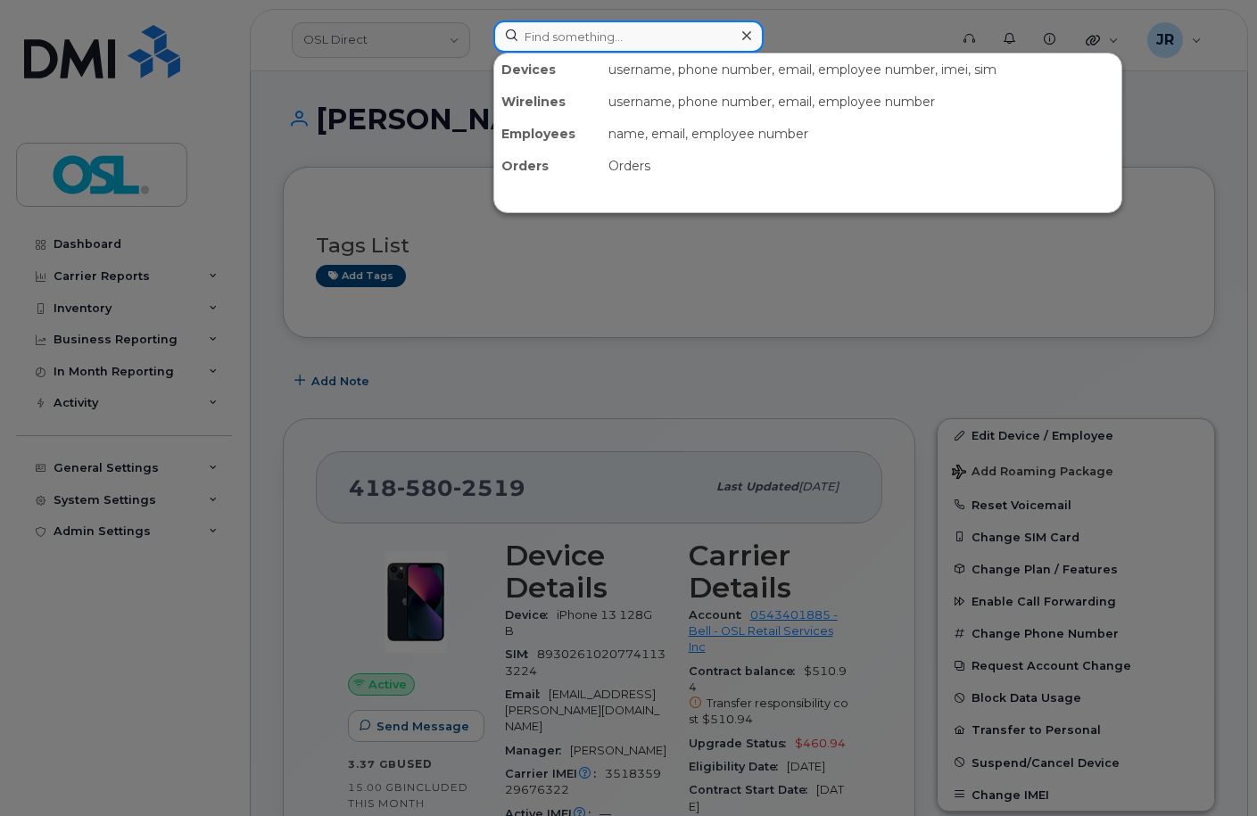
paste input "Retrieving data. Wait a few seconds and try to cut or copy again."
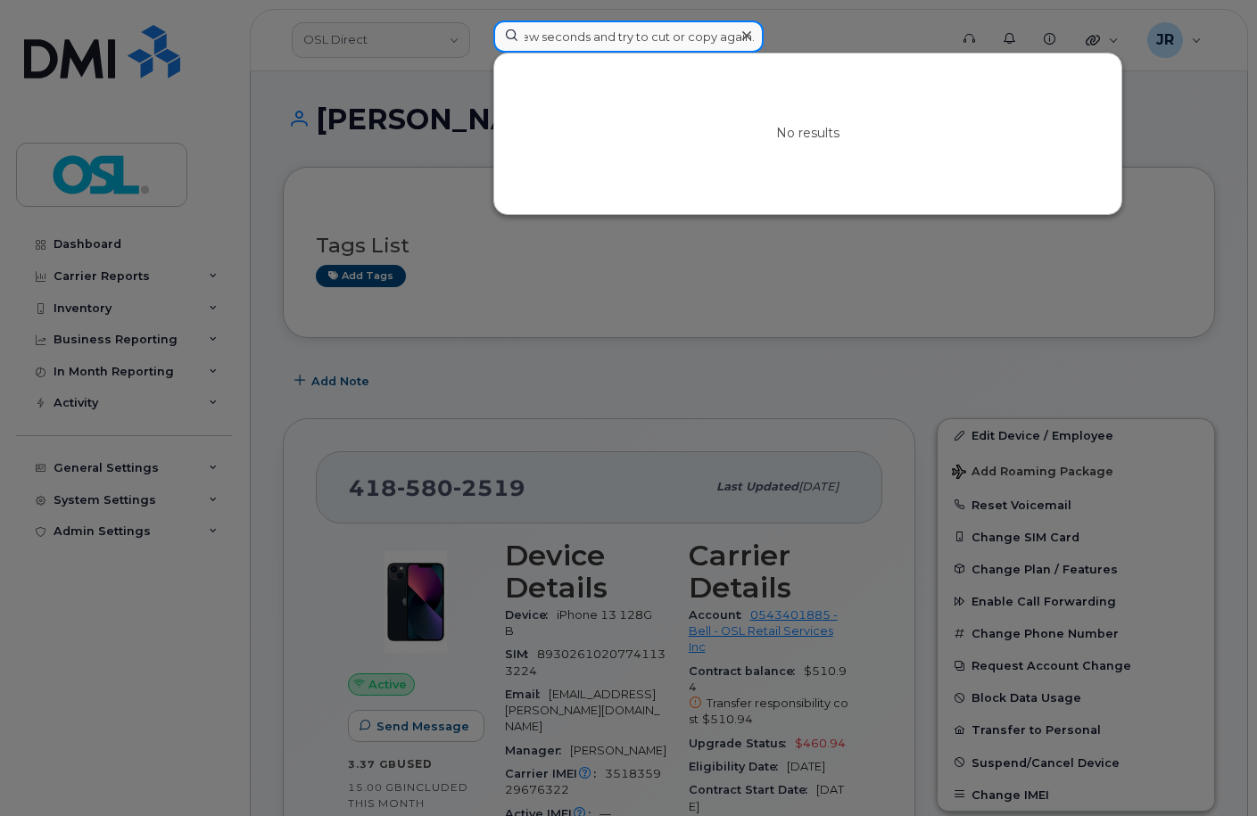
click at [657, 34] on input "Retrieving data. Wait a few seconds and try to cut or copy again." at bounding box center [628, 37] width 270 height 32
paste input "4189284789"
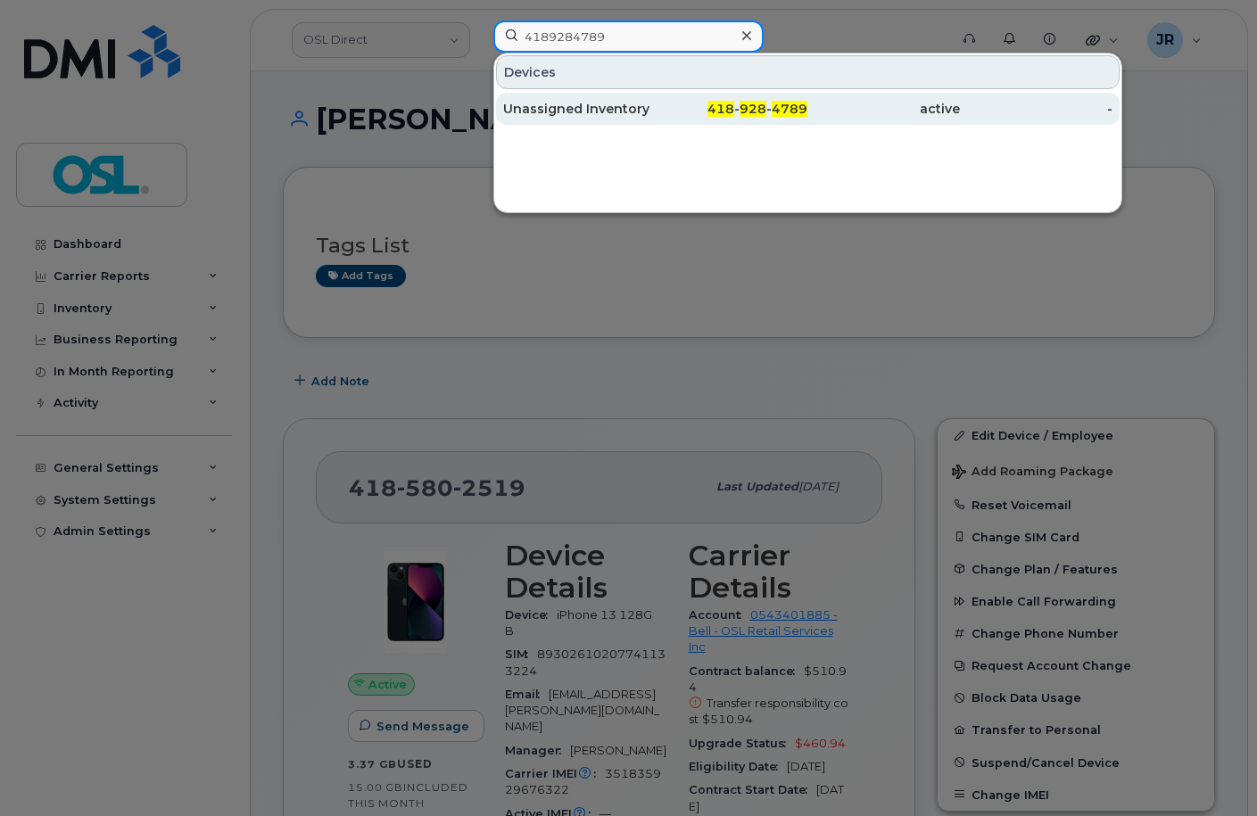
type input "4189284789"
click at [584, 110] on div "Unassigned Inventory" at bounding box center [579, 109] width 153 height 18
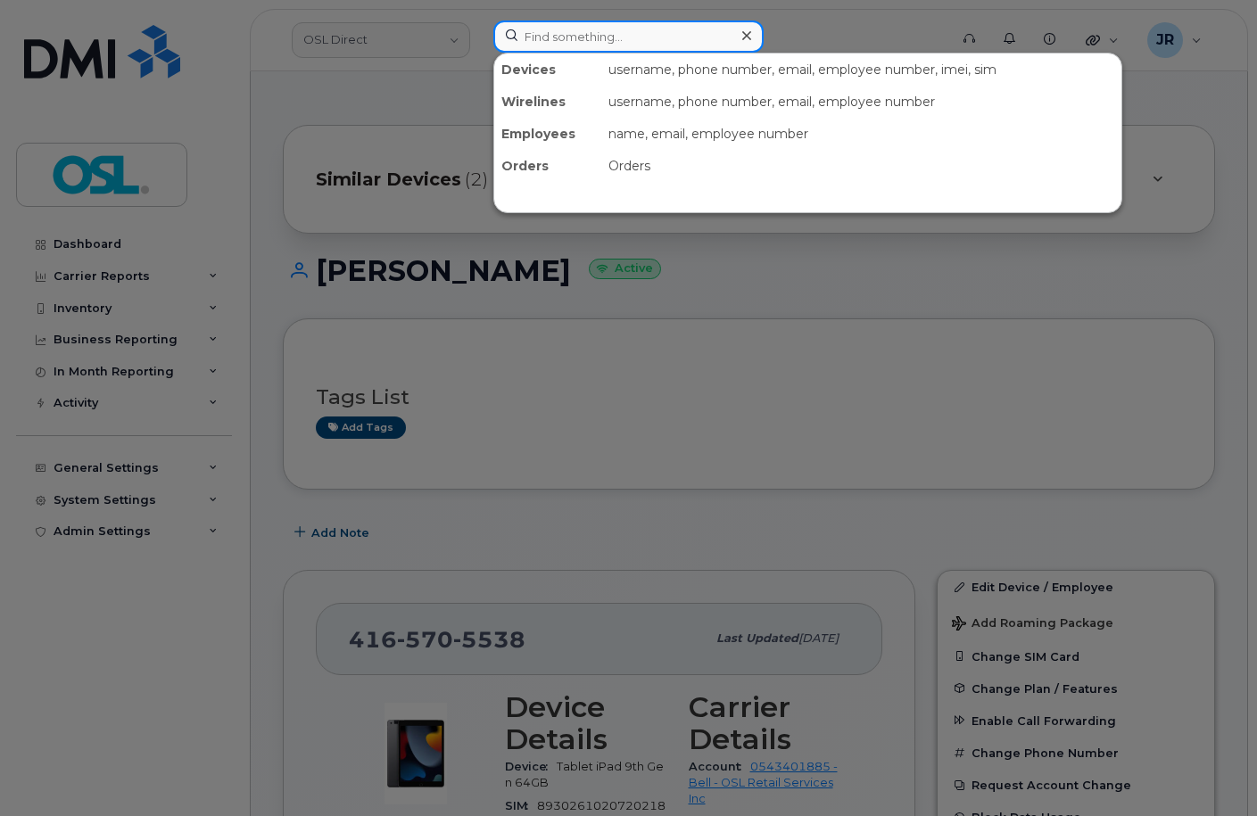
click at [536, 33] on input at bounding box center [628, 37] width 270 height 32
paste input "6473947127"
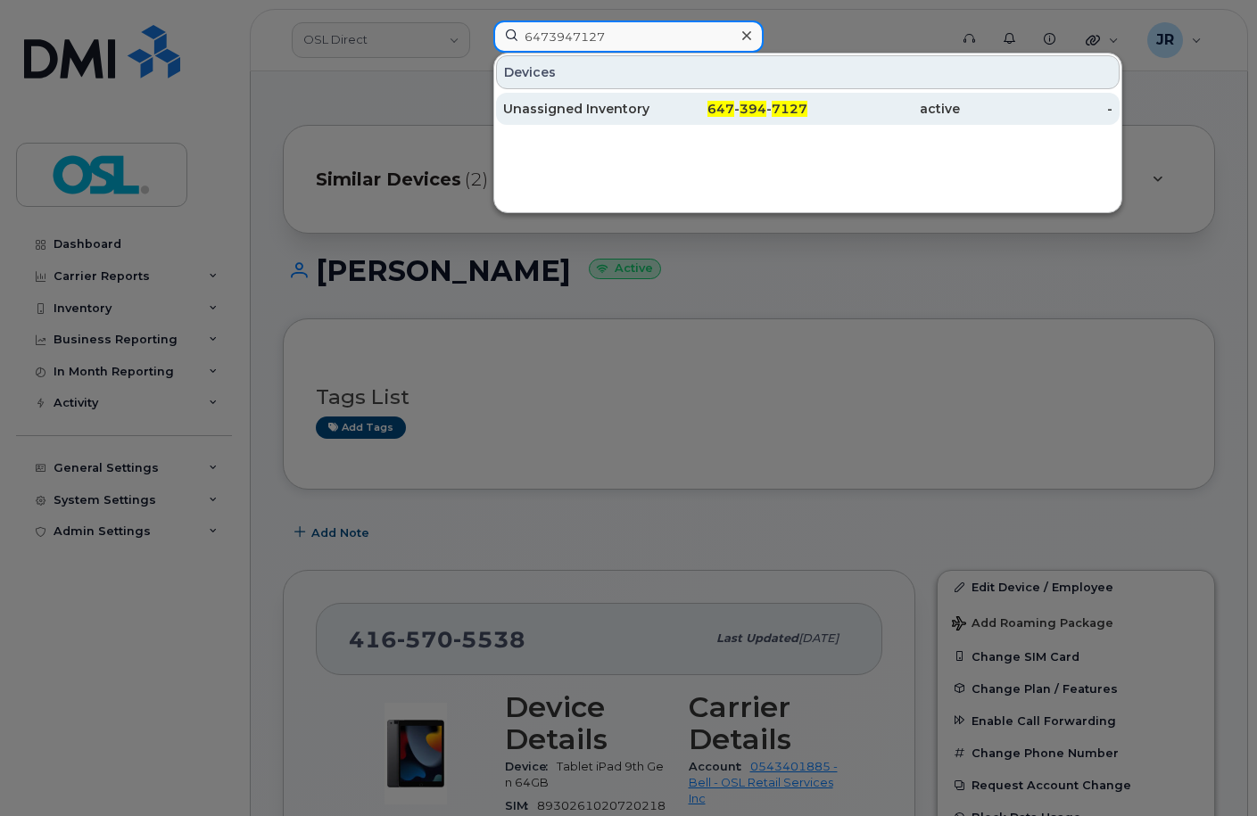
type input "6473947127"
click at [560, 108] on div "Unassigned Inventory" at bounding box center [579, 109] width 153 height 18
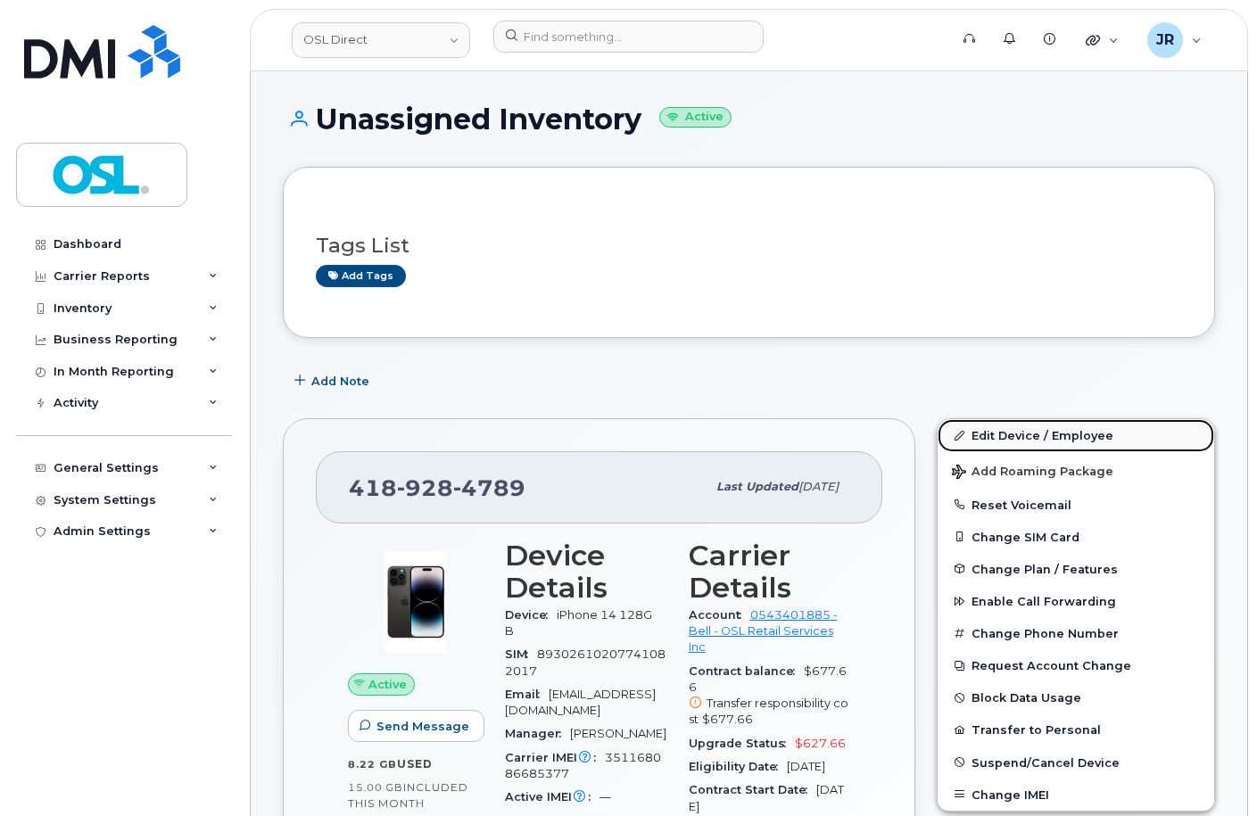
click at [1029, 434] on link "Edit Device / Employee" at bounding box center [1076, 435] width 277 height 32
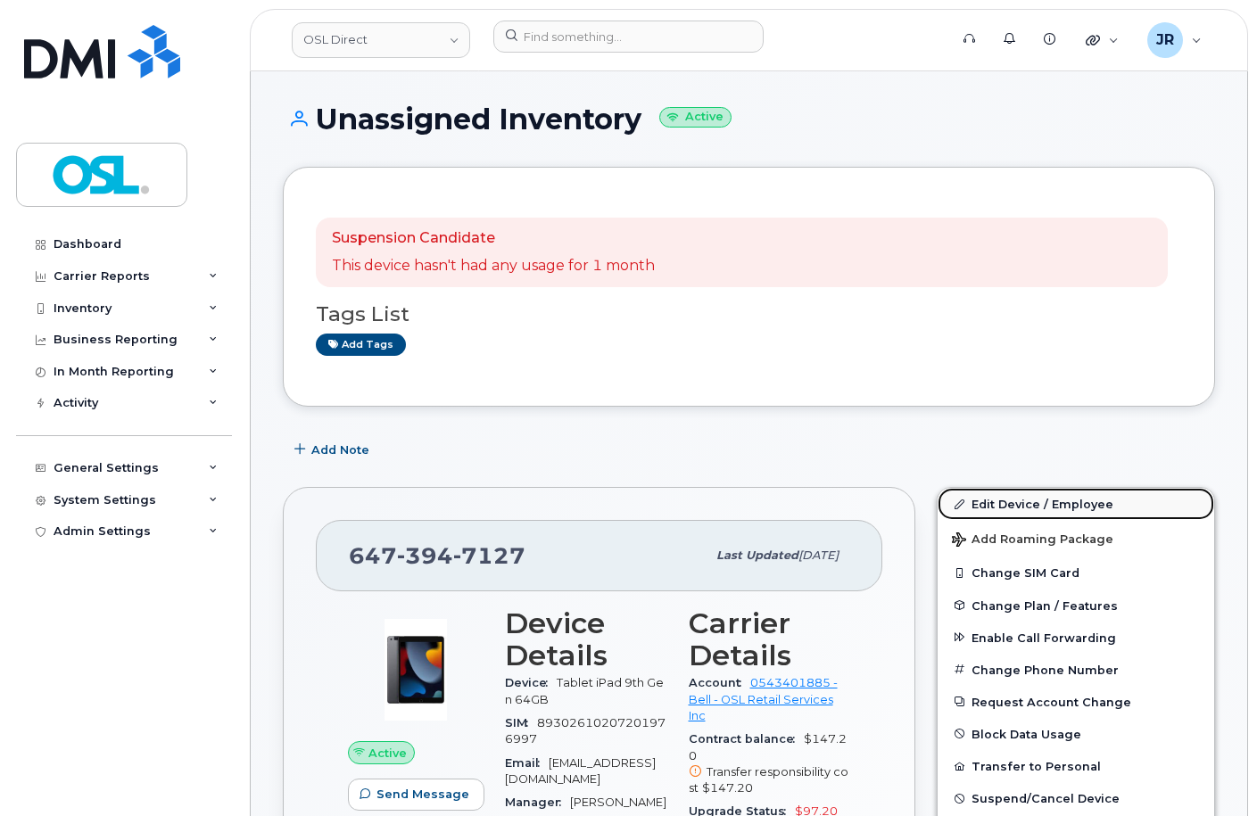
click at [1005, 503] on link "Edit Device / Employee" at bounding box center [1076, 504] width 277 height 32
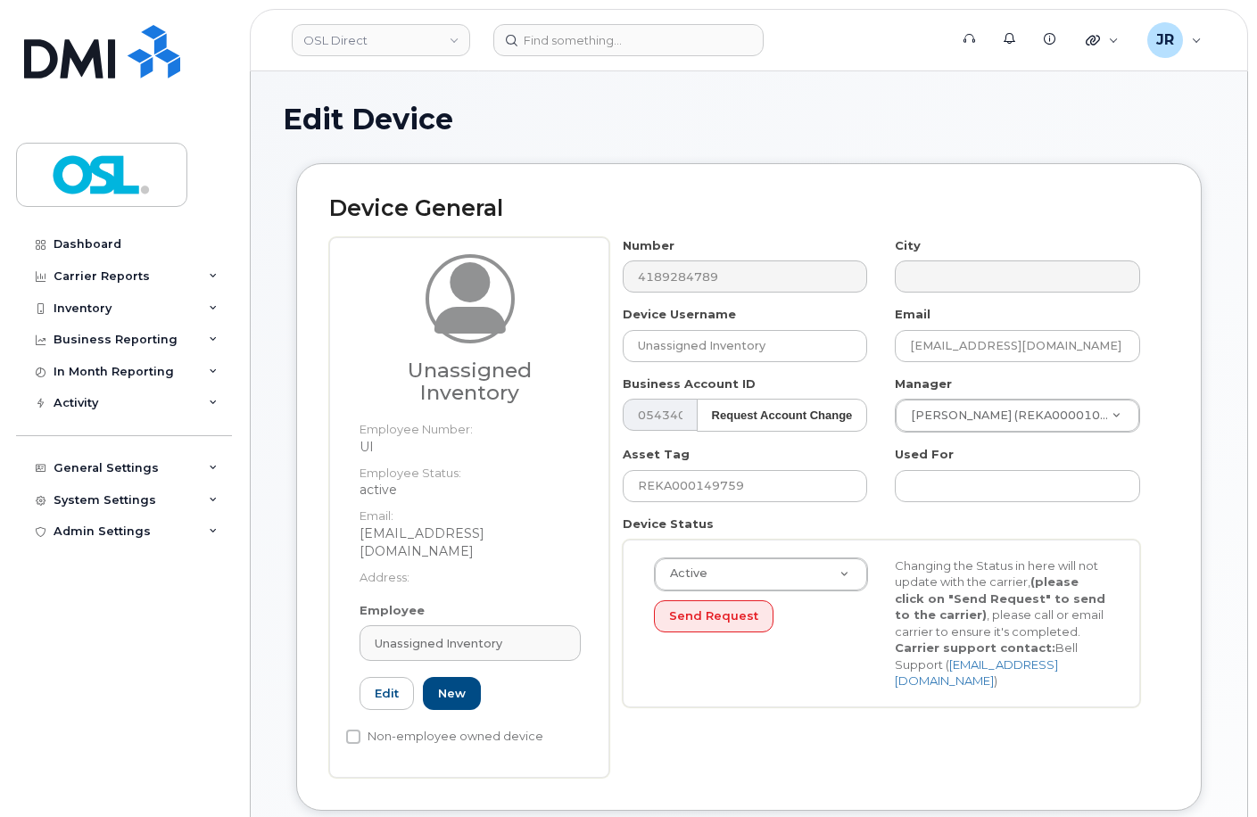
click at [443, 604] on div "Employee Unassigned Inventory Type first three symbols or more UI Edit New" at bounding box center [470, 664] width 248 height 124
click at [443, 635] on span "Unassigned Inventory" at bounding box center [439, 643] width 128 height 17
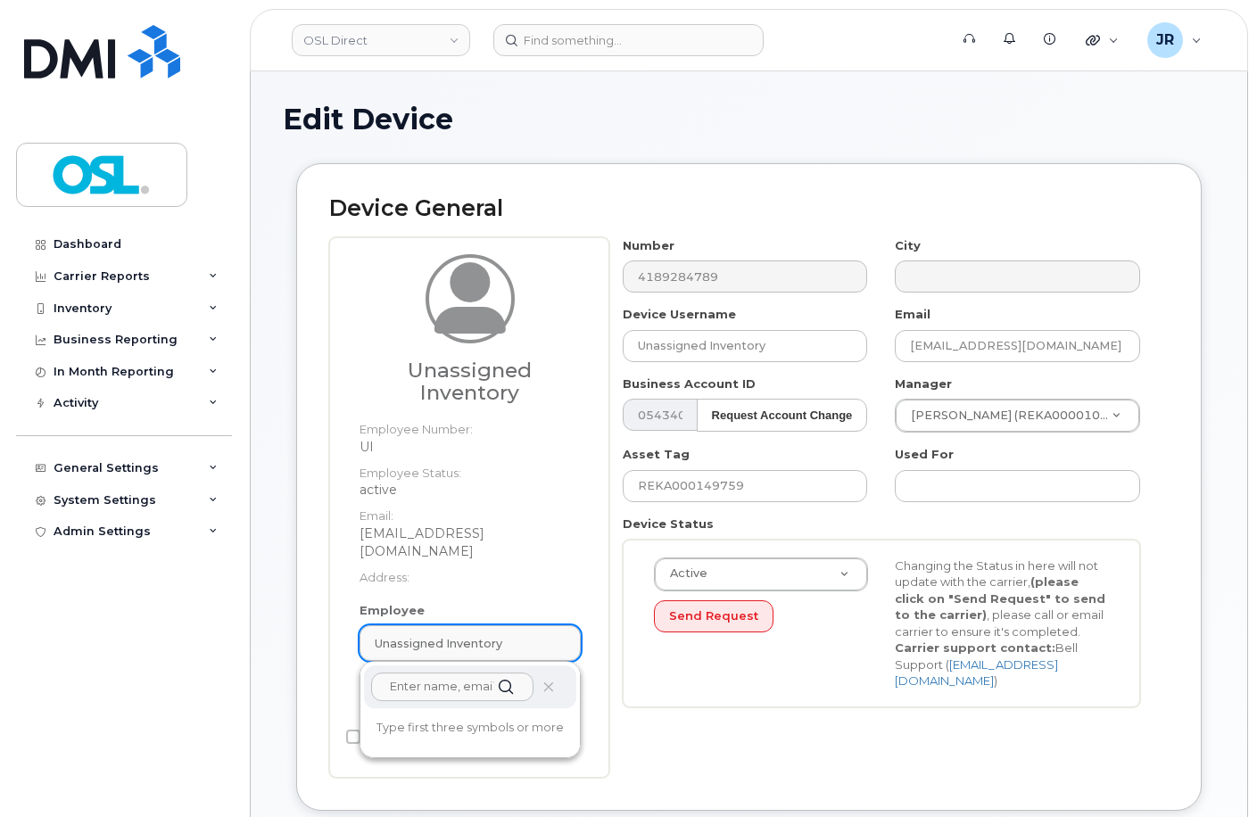
paste input "REKA000155014"
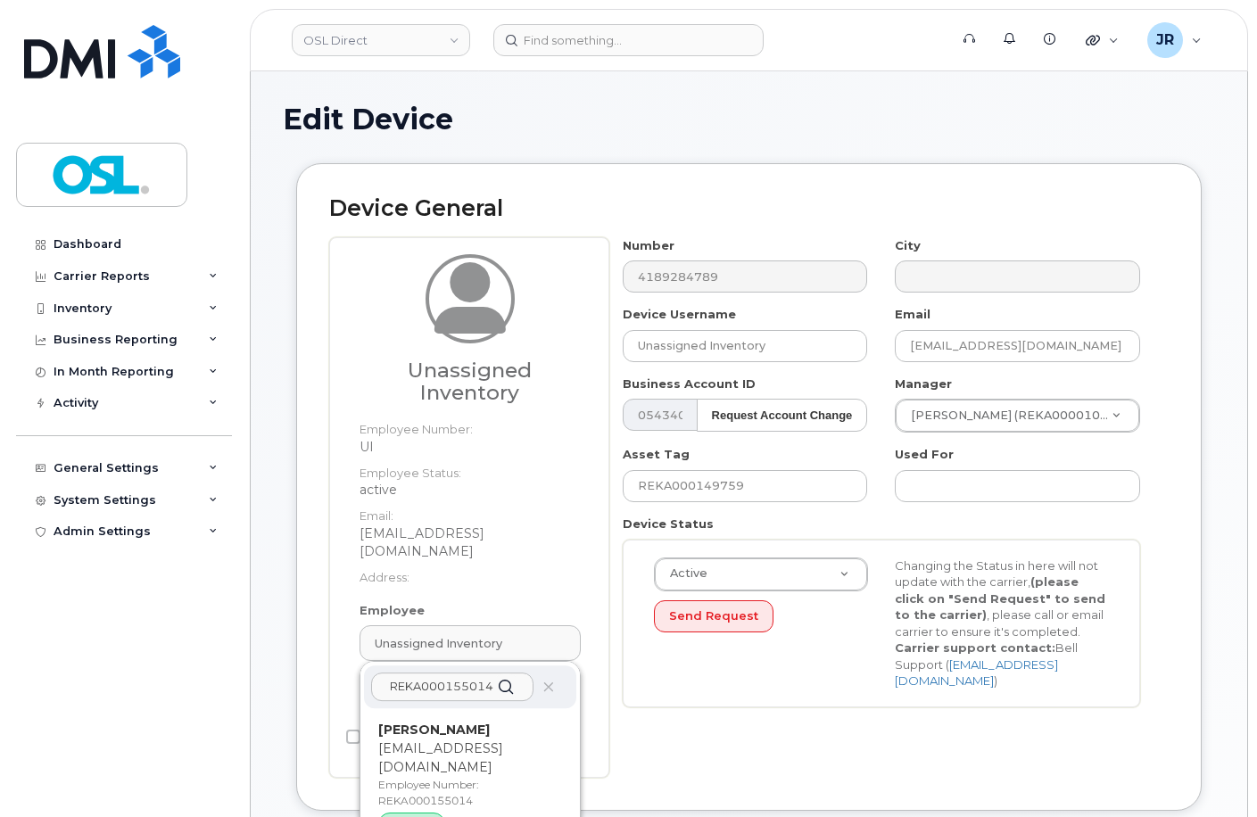
type input "REKA000155014"
click at [425, 777] on p "Employee Number: REKA000155014" at bounding box center [470, 793] width 184 height 32
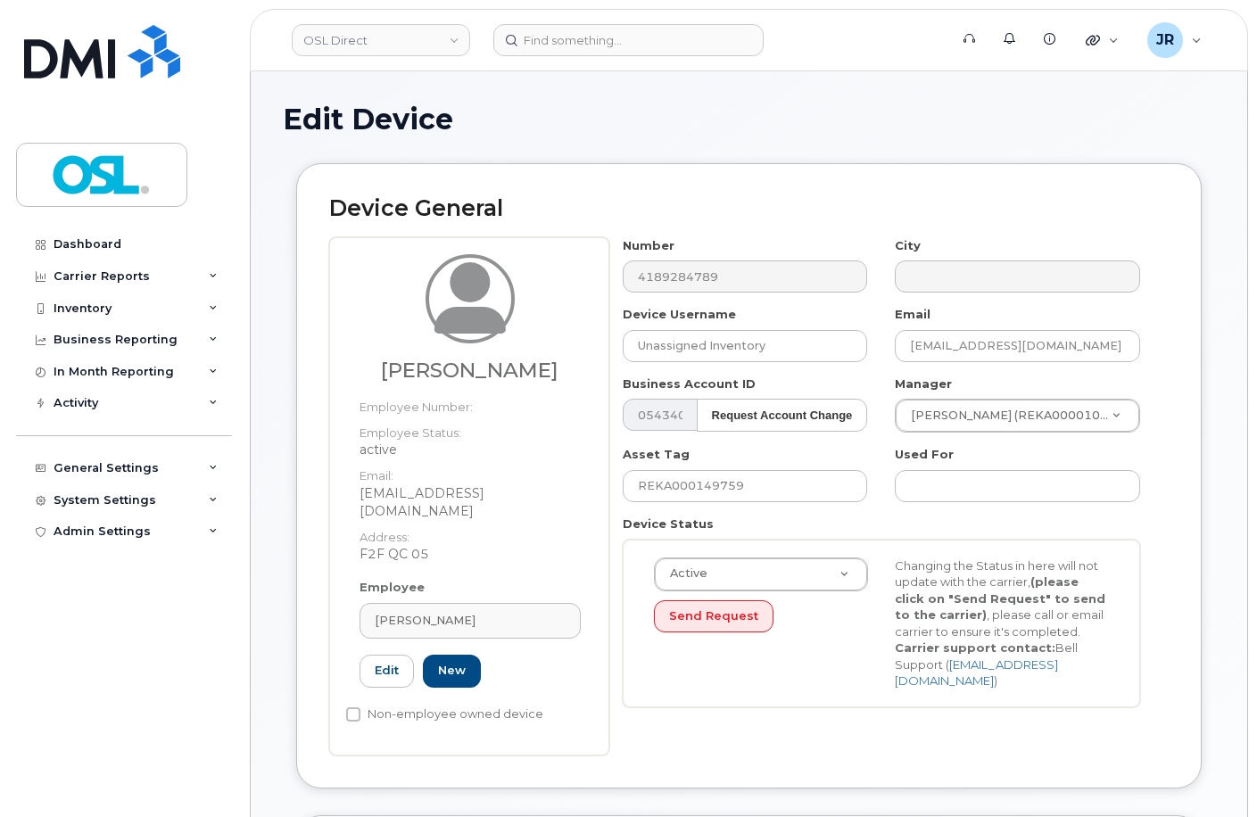
type input "REKA000155014"
type input "[PERSON_NAME]"
type input "[EMAIL_ADDRESS][DOMAIN_NAME]"
type input "3358058"
click at [734, 489] on input "REKA000149759" at bounding box center [745, 486] width 245 height 32
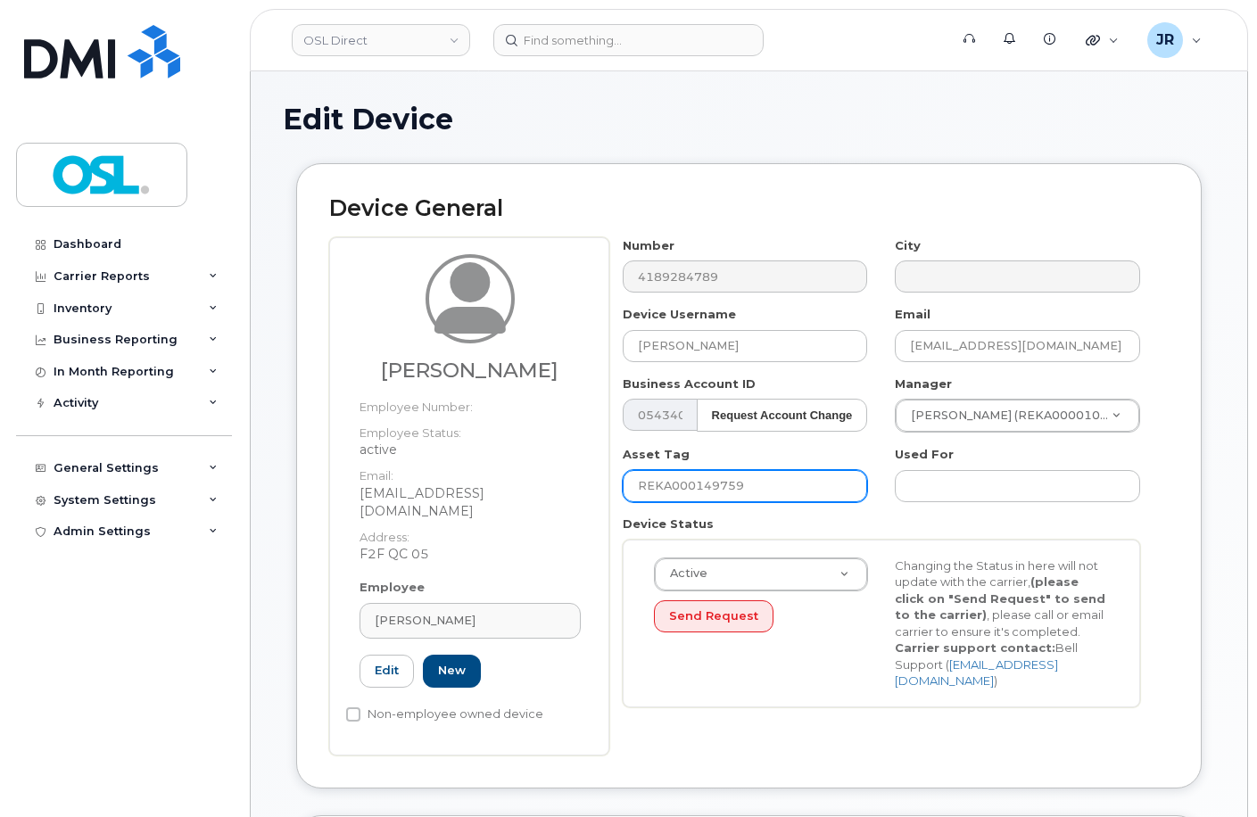
click at [734, 489] on input "REKA000149759" at bounding box center [745, 486] width 245 height 32
paste input "55014"
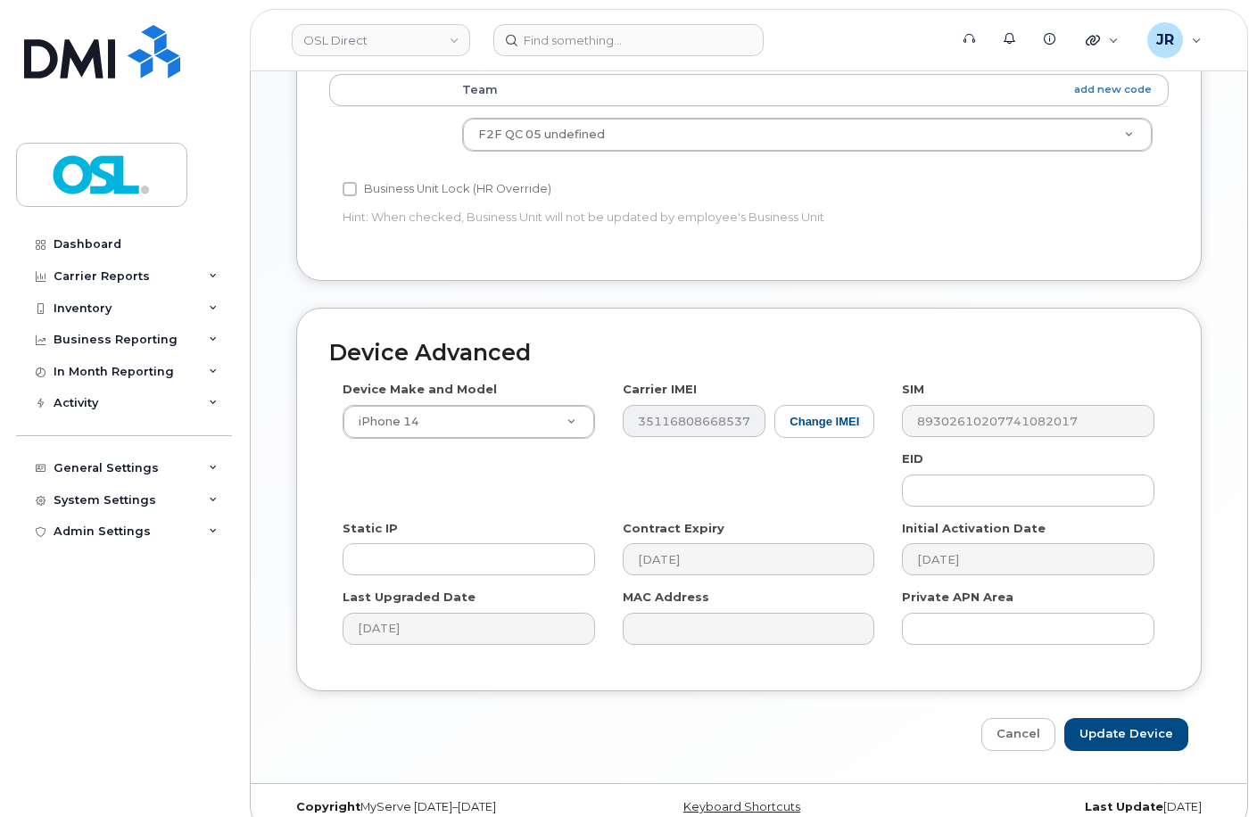
scroll to position [820, 0]
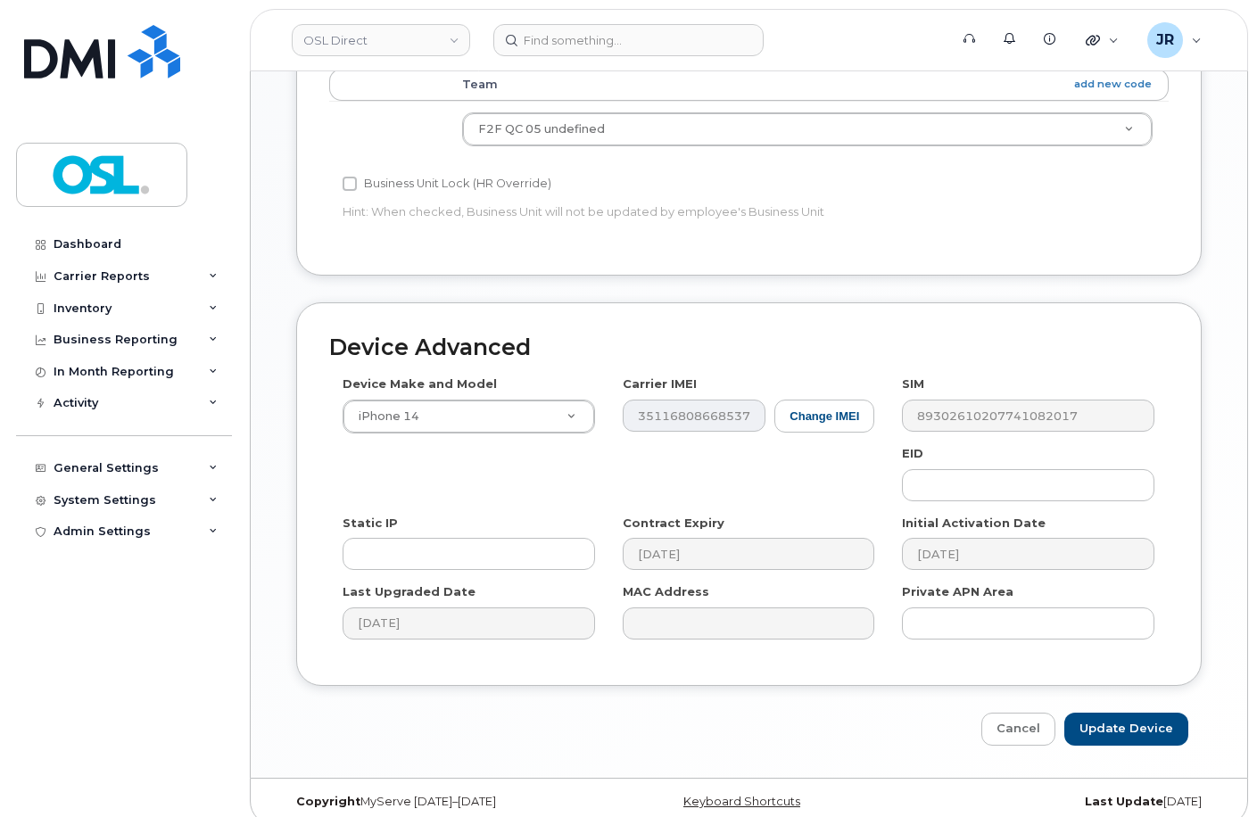
type input "REKA000155014"
click at [1107, 715] on input "Update Device" at bounding box center [1126, 729] width 124 height 33
type input "Saving..."
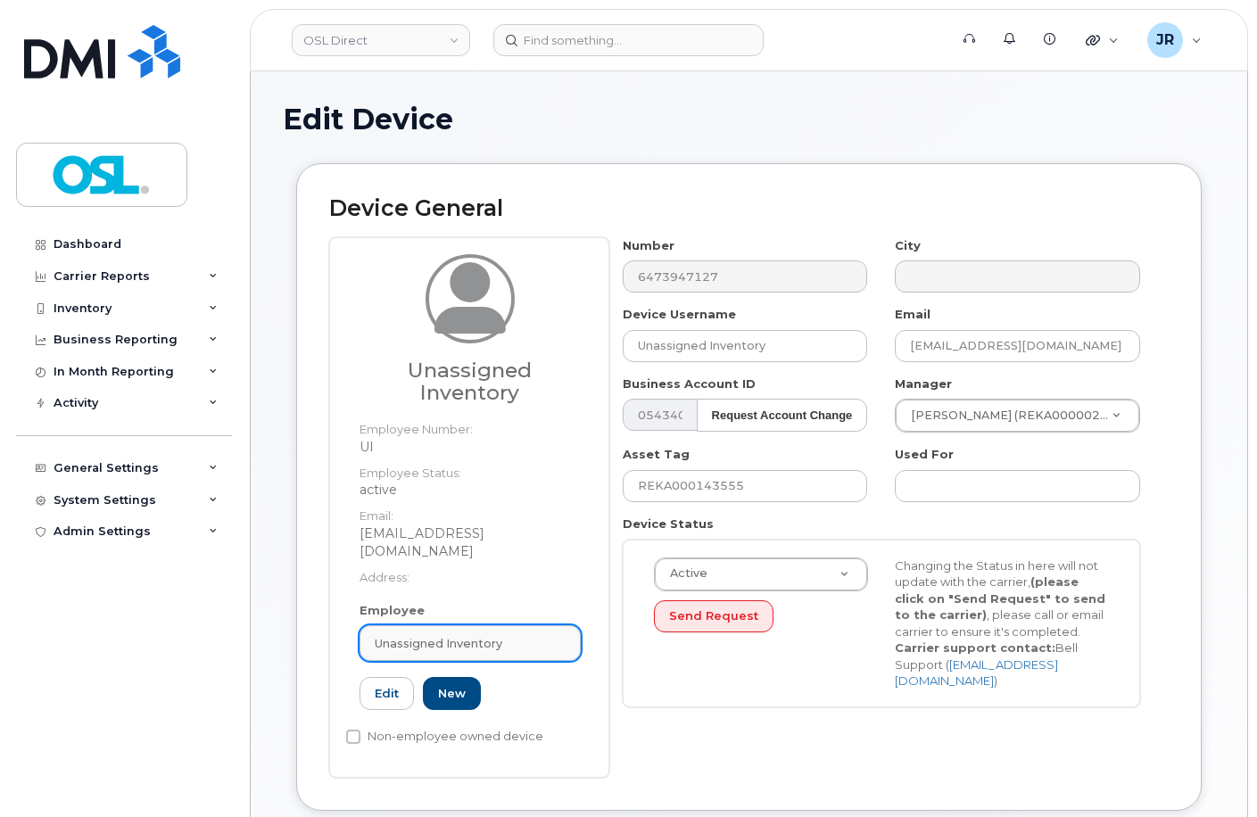
click at [411, 635] on span "Unassigned Inventory" at bounding box center [439, 643] width 128 height 17
paste input "REKA000155014"
type input "REKA000155014"
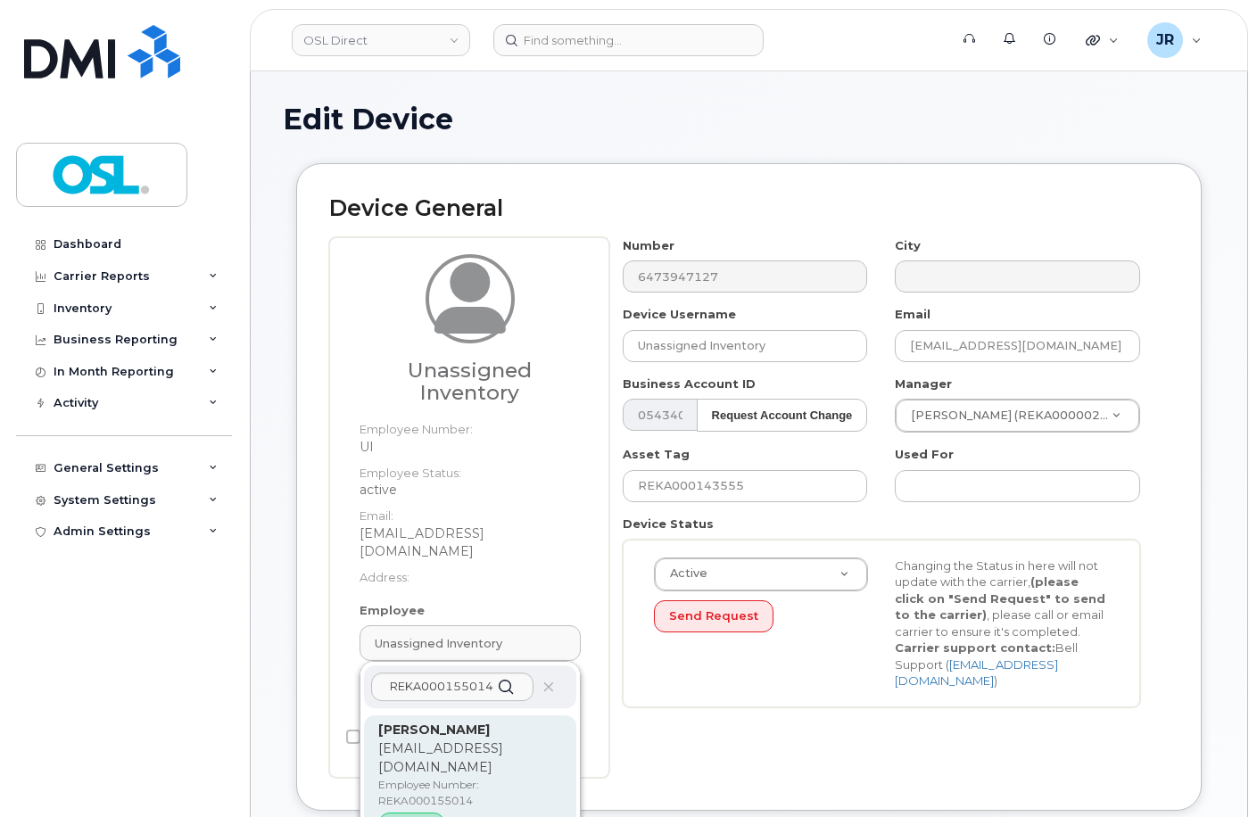
click at [462, 740] on p "[EMAIL_ADDRESS][DOMAIN_NAME]" at bounding box center [470, 758] width 184 height 37
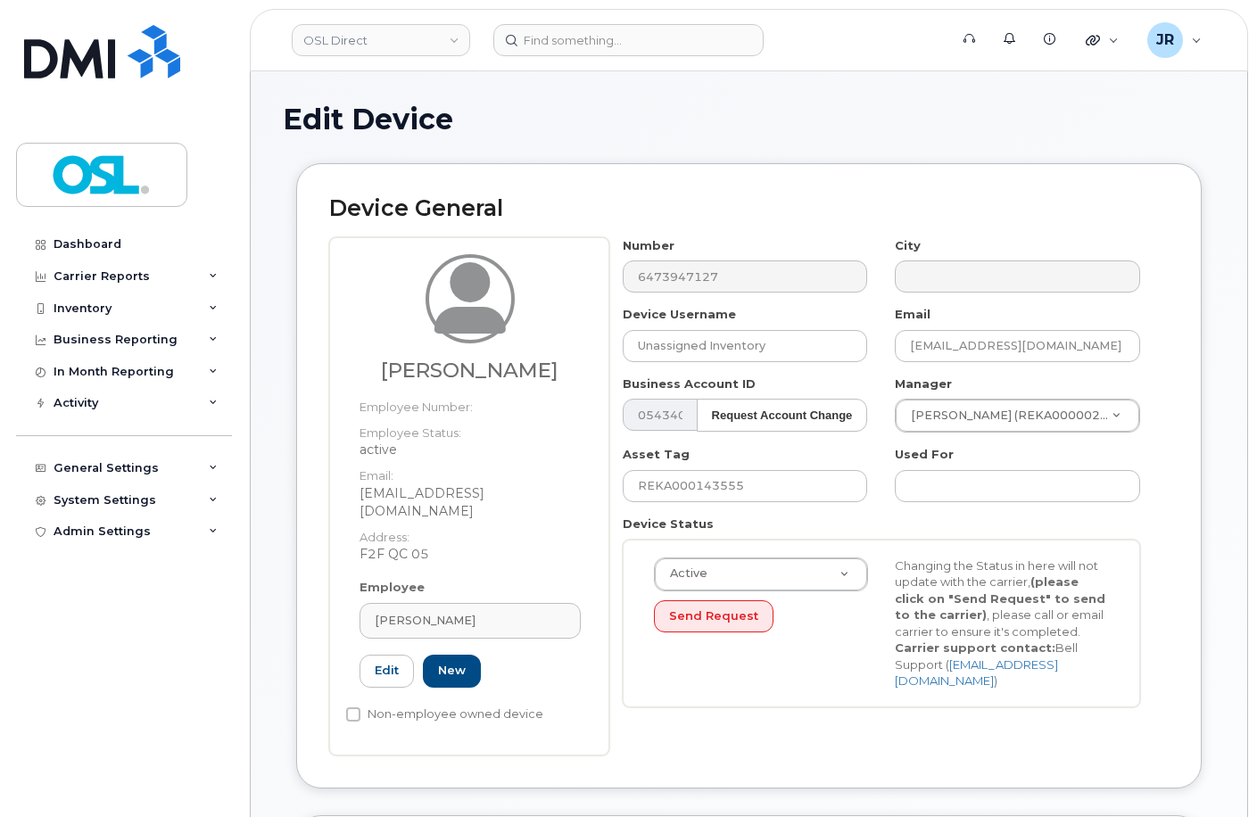
type input "REKA000155014"
type input "[PERSON_NAME]"
type input "[EMAIL_ADDRESS][DOMAIN_NAME]"
type input "3358058"
click at [694, 483] on input "REKA000143555" at bounding box center [745, 486] width 245 height 32
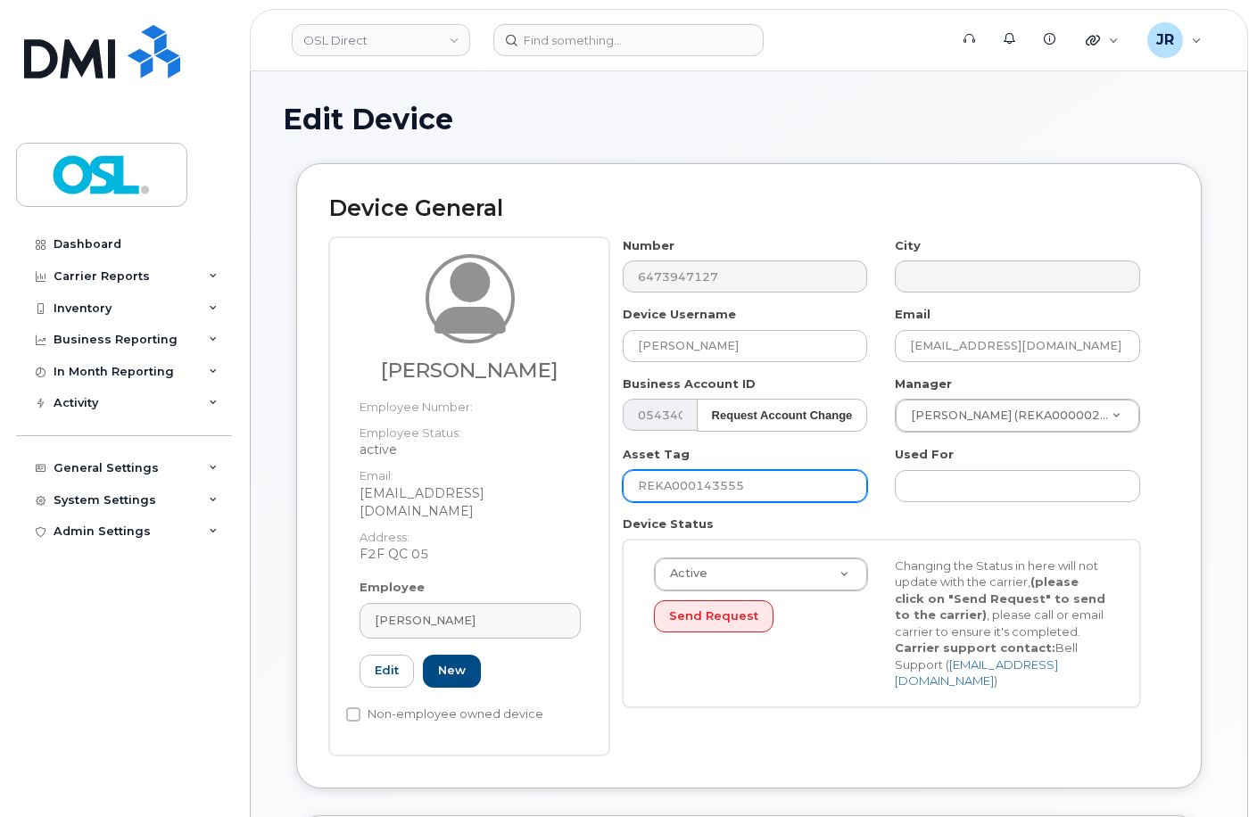
click at [695, 483] on input "REKA000143555" at bounding box center [745, 486] width 245 height 32
paste input "55014"
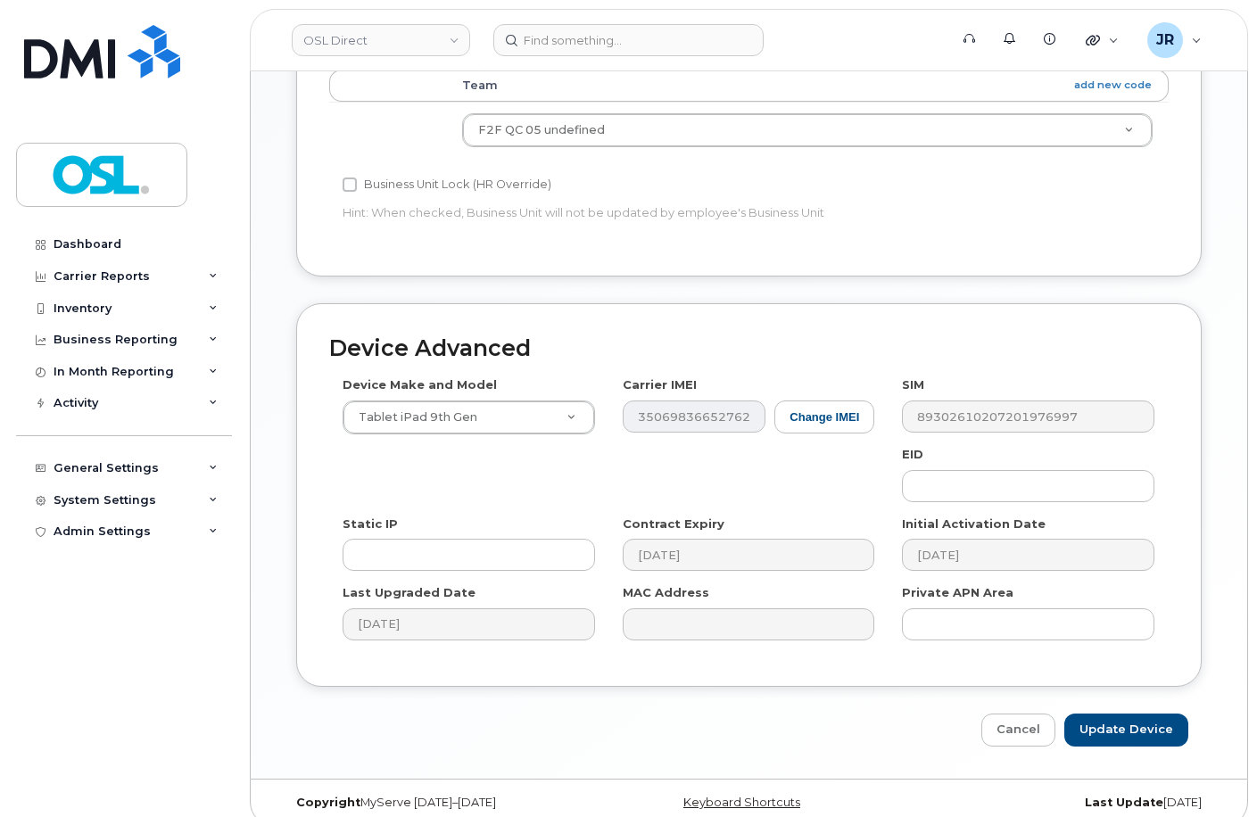
scroll to position [820, 0]
type input "REKA000155014"
click at [1116, 713] on input "Update Device" at bounding box center [1126, 729] width 124 height 33
type input "Saving..."
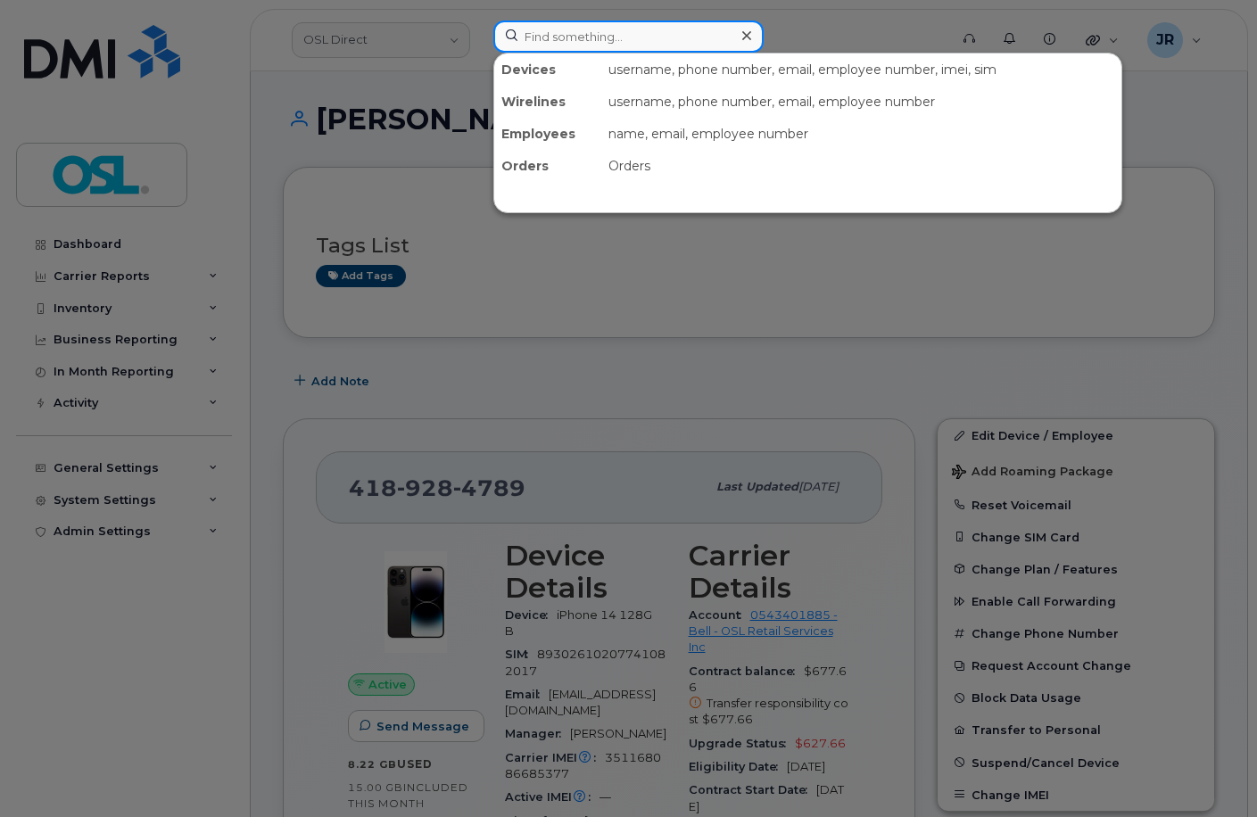
click at [569, 39] on input at bounding box center [628, 37] width 270 height 32
paste input "4189052980"
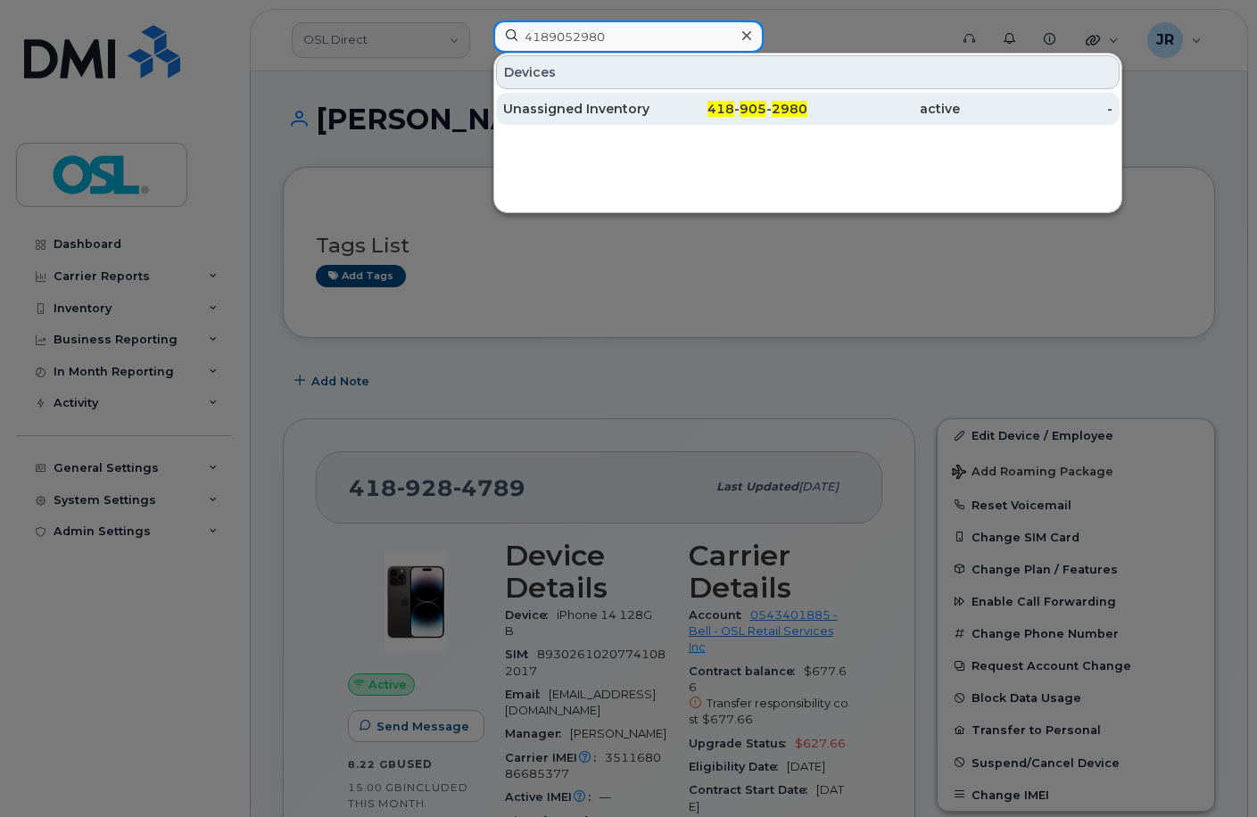
type input "4189052980"
click at [546, 112] on div "Unassigned Inventory" at bounding box center [579, 109] width 153 height 18
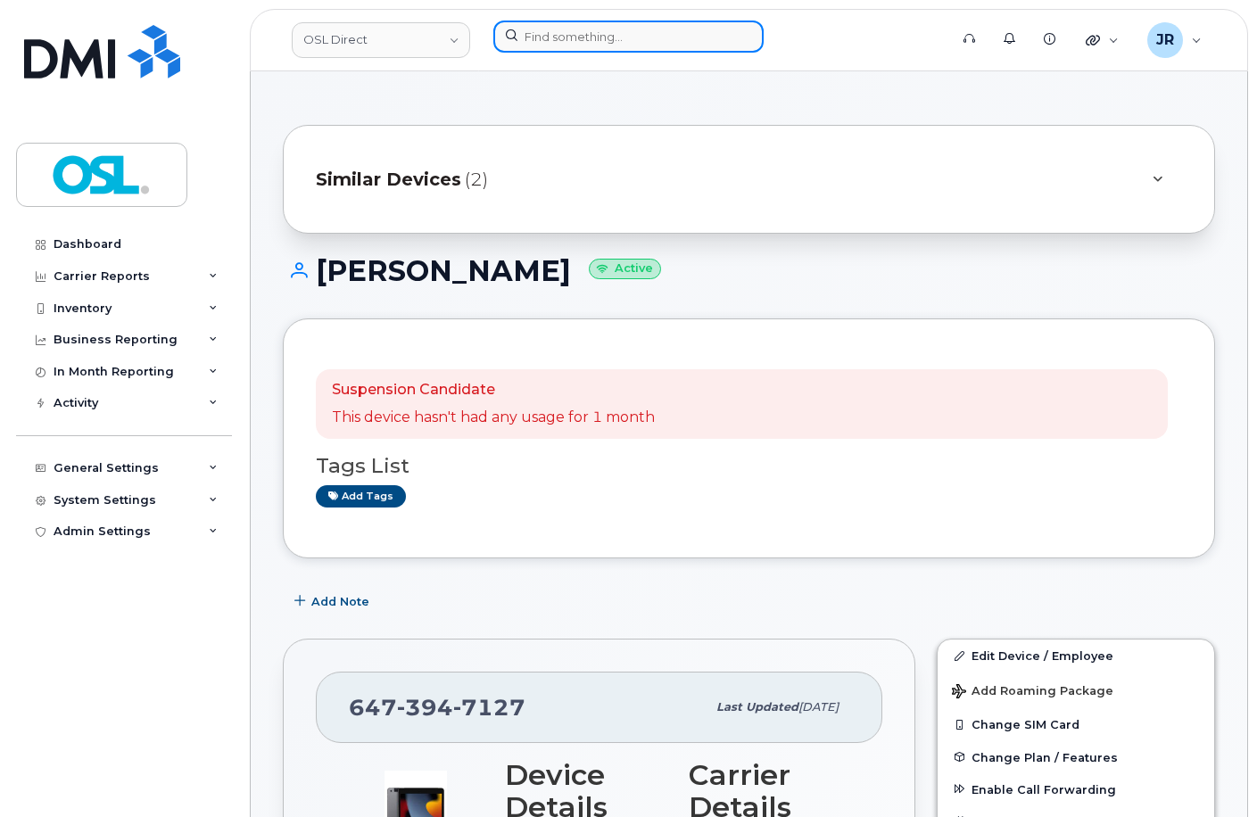
click at [551, 42] on input at bounding box center [628, 37] width 270 height 32
paste input "4374335005"
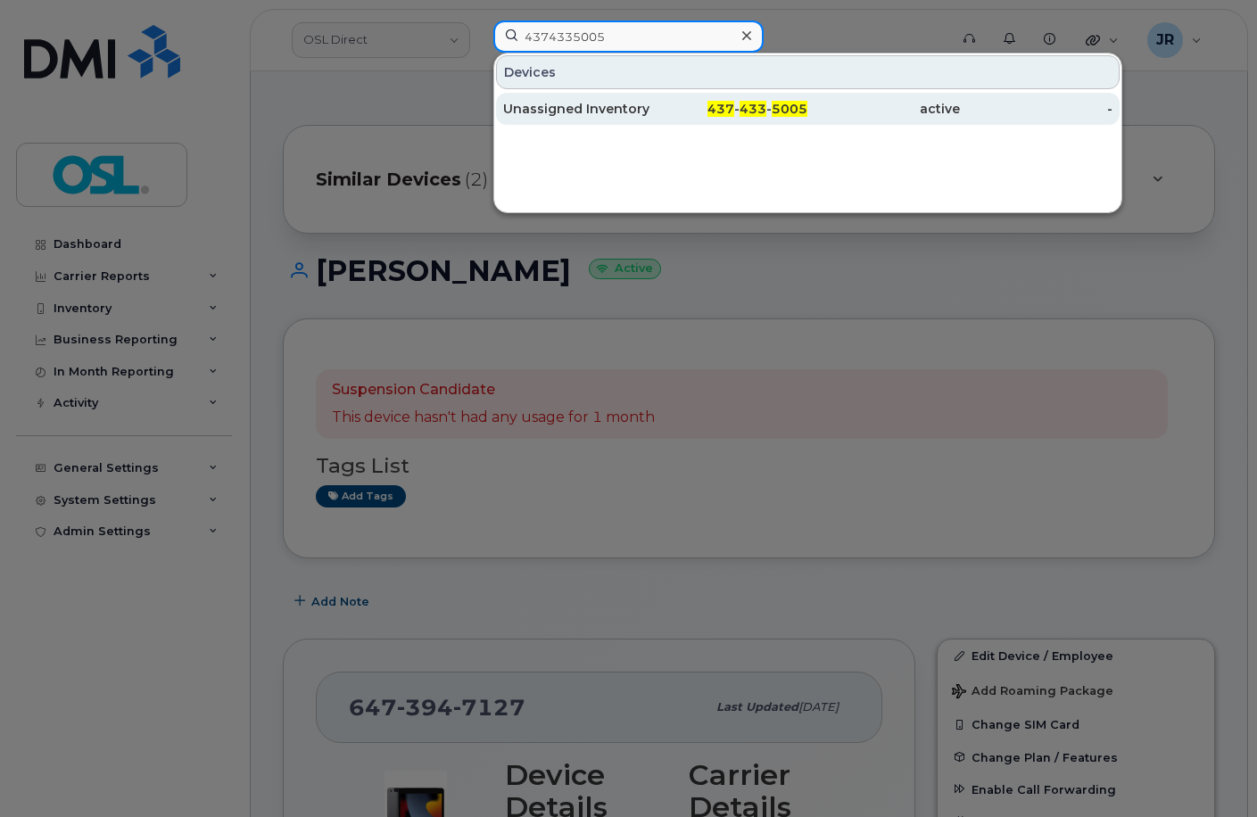
type input "4374335005"
click at [555, 104] on div "Unassigned Inventory" at bounding box center [579, 109] width 153 height 18
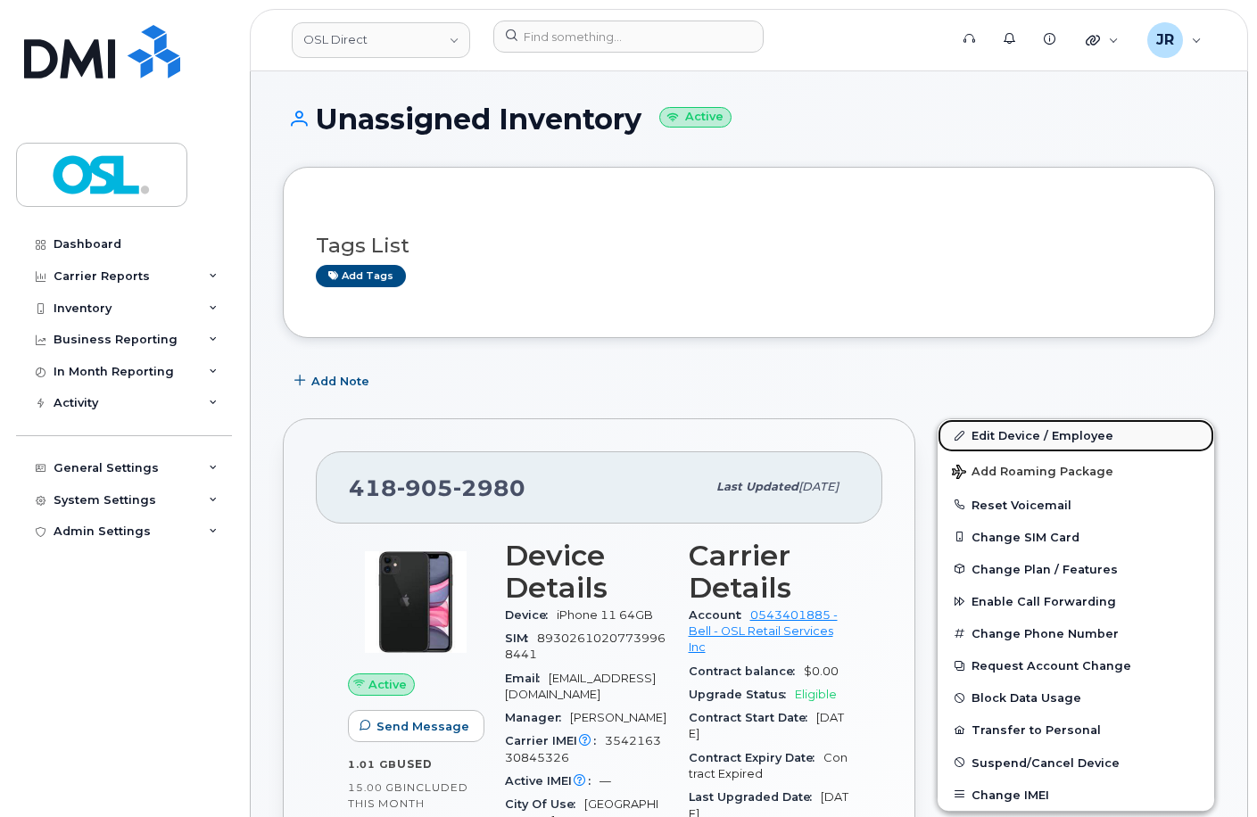
click at [1009, 433] on link "Edit Device / Employee" at bounding box center [1076, 435] width 277 height 32
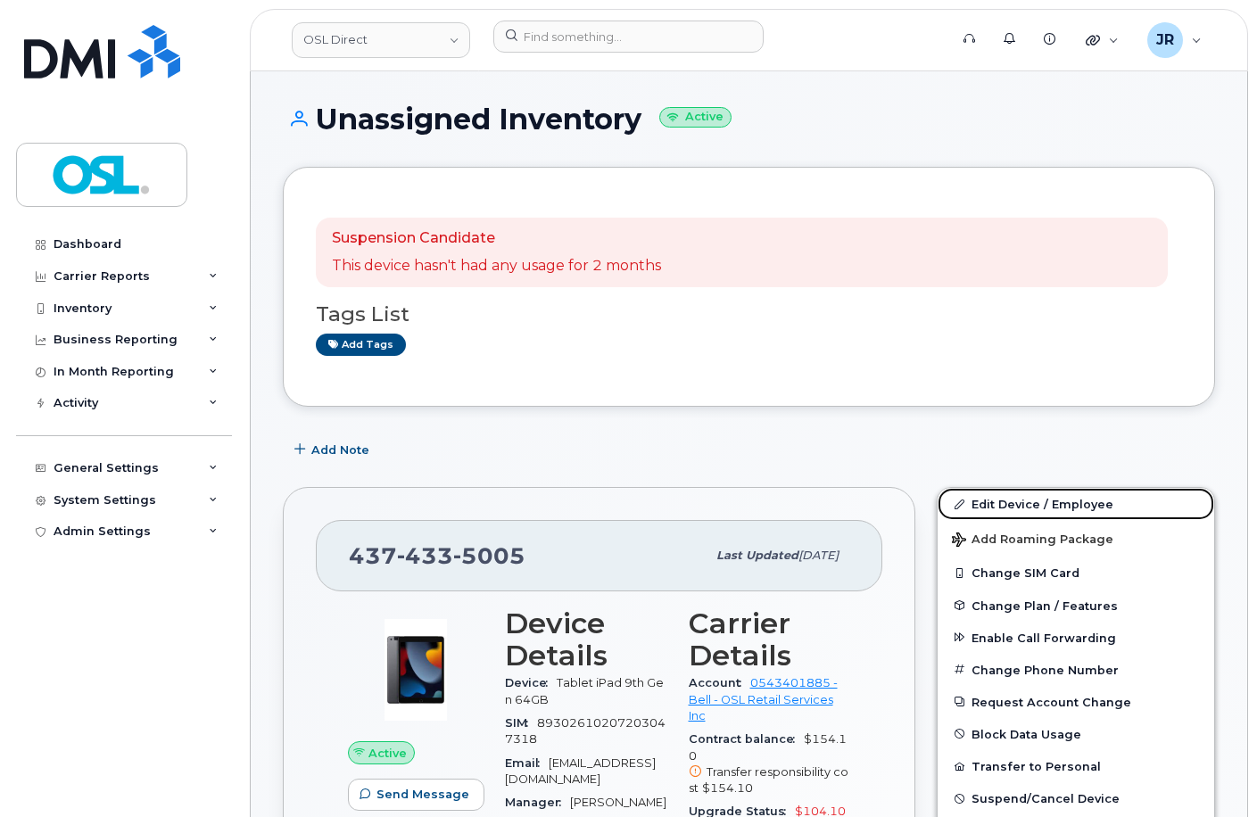
click at [1009, 498] on link "Edit Device / Employee" at bounding box center [1076, 504] width 277 height 32
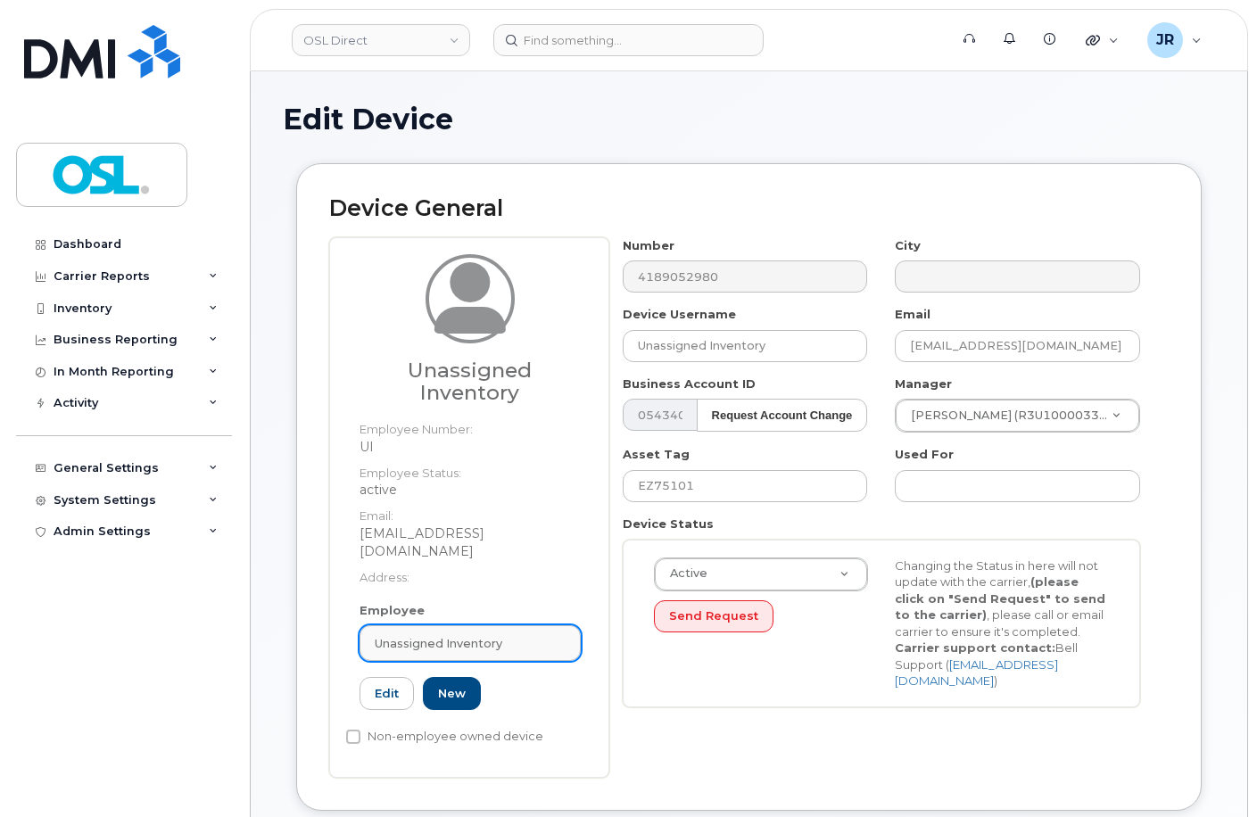
click at [471, 635] on span "Unassigned Inventory" at bounding box center [439, 643] width 128 height 17
paste input "REKA000155010"
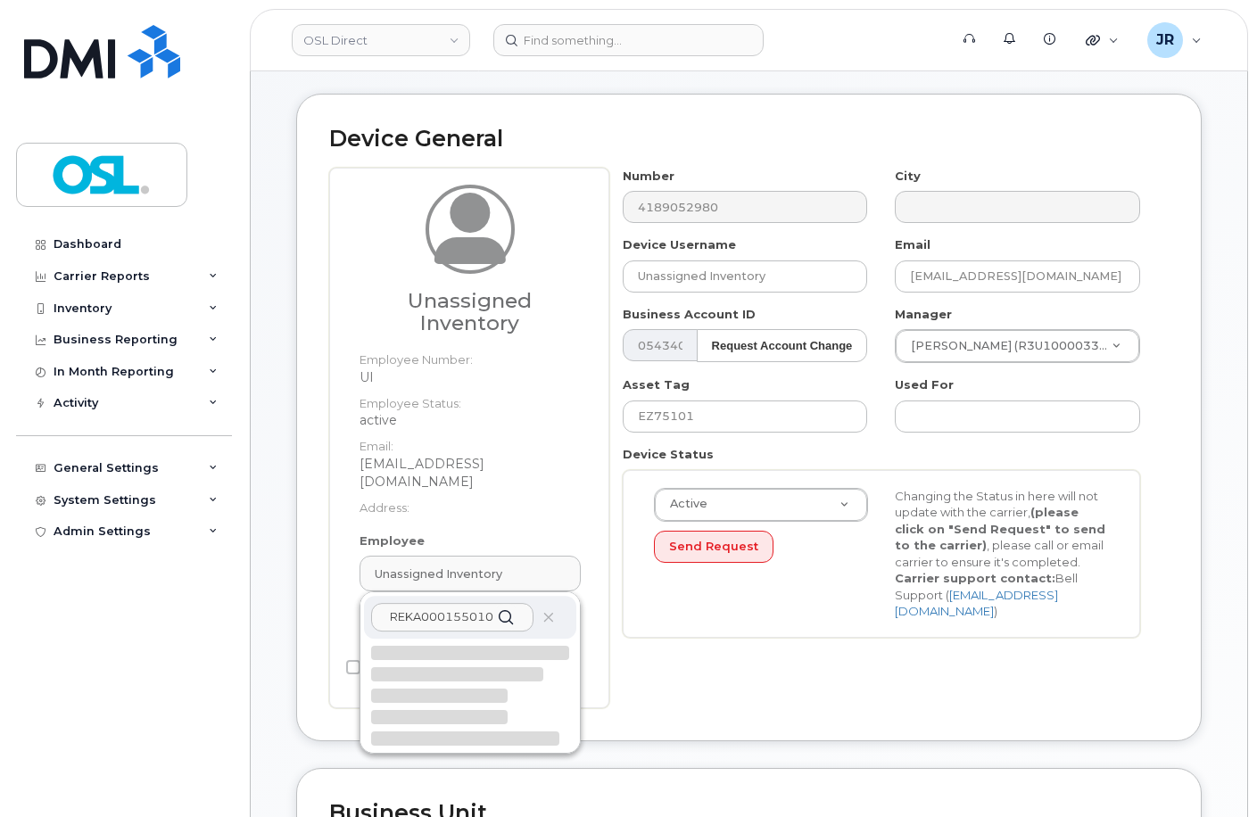
scroll to position [89, 0]
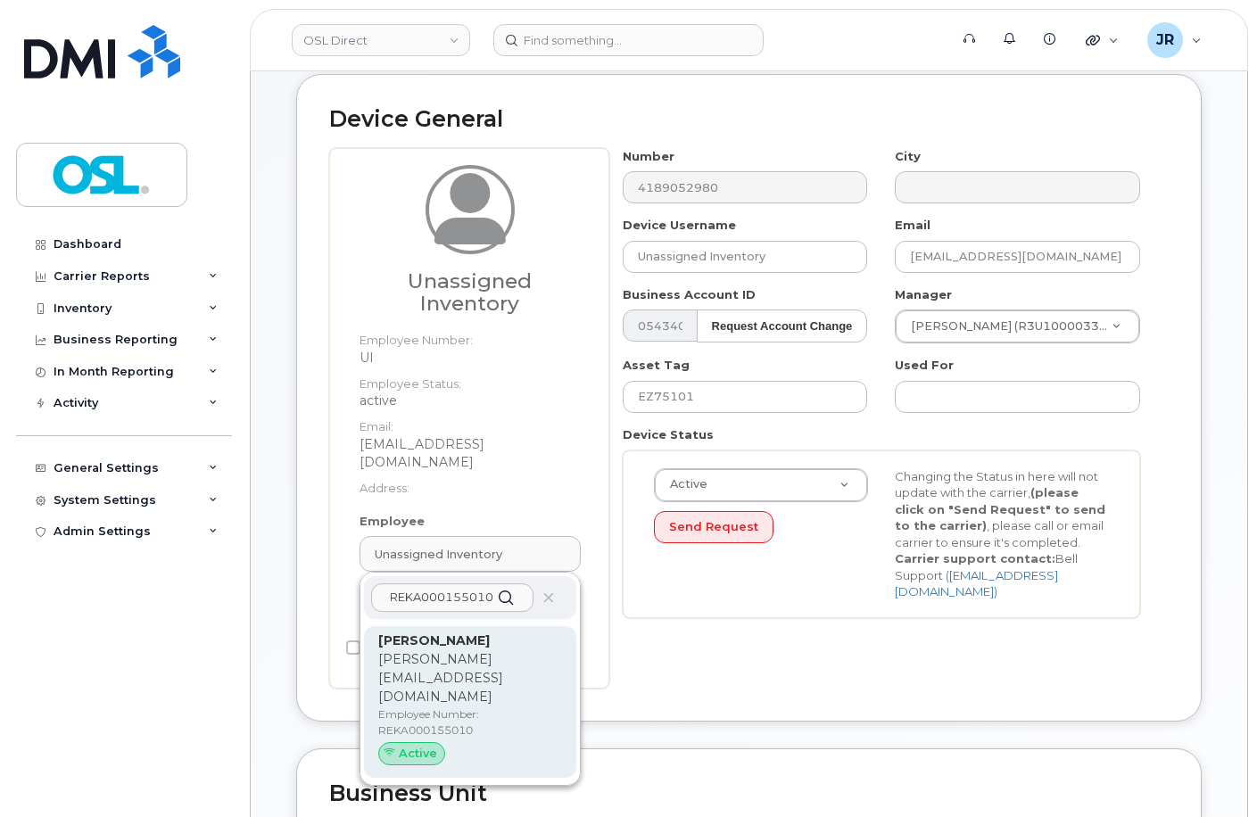
type input "REKA000155010"
click at [449, 650] on p "ibrahim.chagh@osldirect.com" at bounding box center [470, 678] width 184 height 56
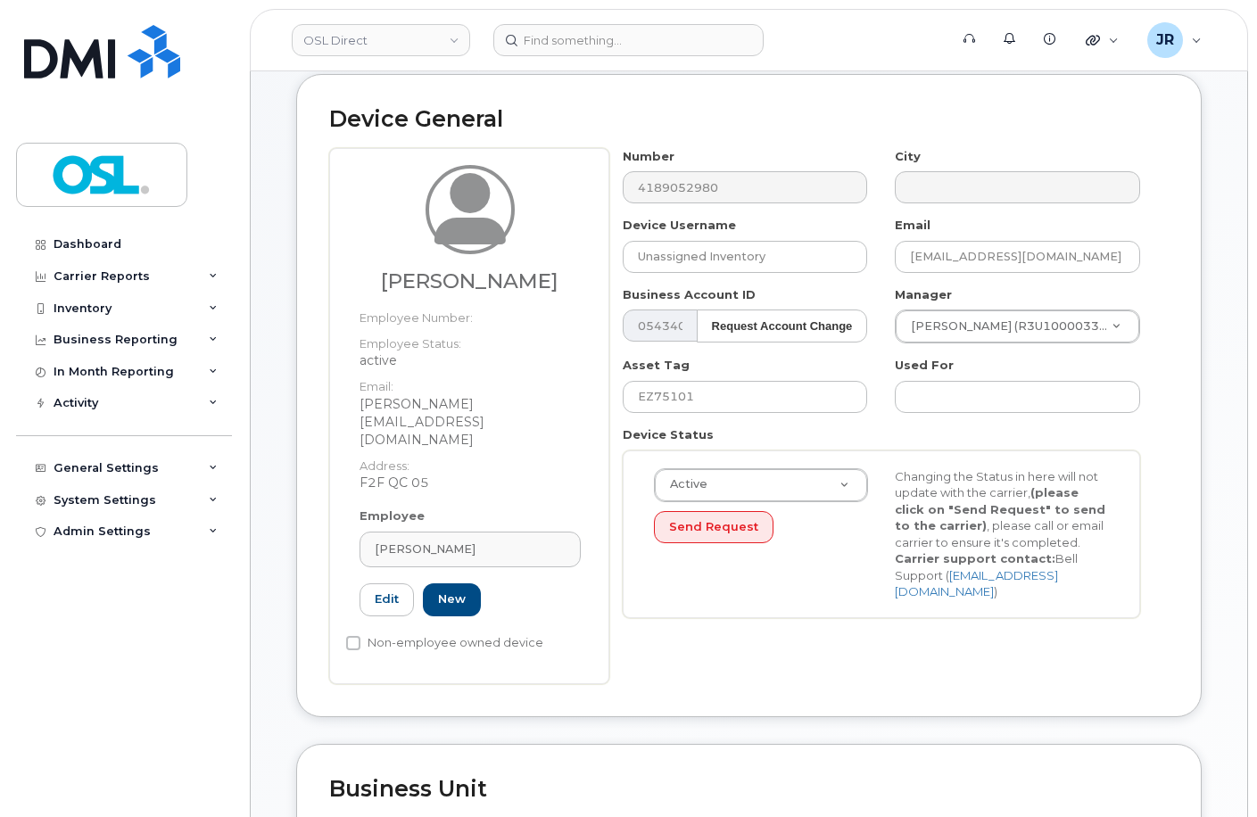
type input "REKA000155010"
type input "Ibrahim Chagh"
type input "ibrahim.chagh@osldirect.com"
type input "3358058"
click at [683, 393] on input "EZ75101" at bounding box center [745, 397] width 245 height 32
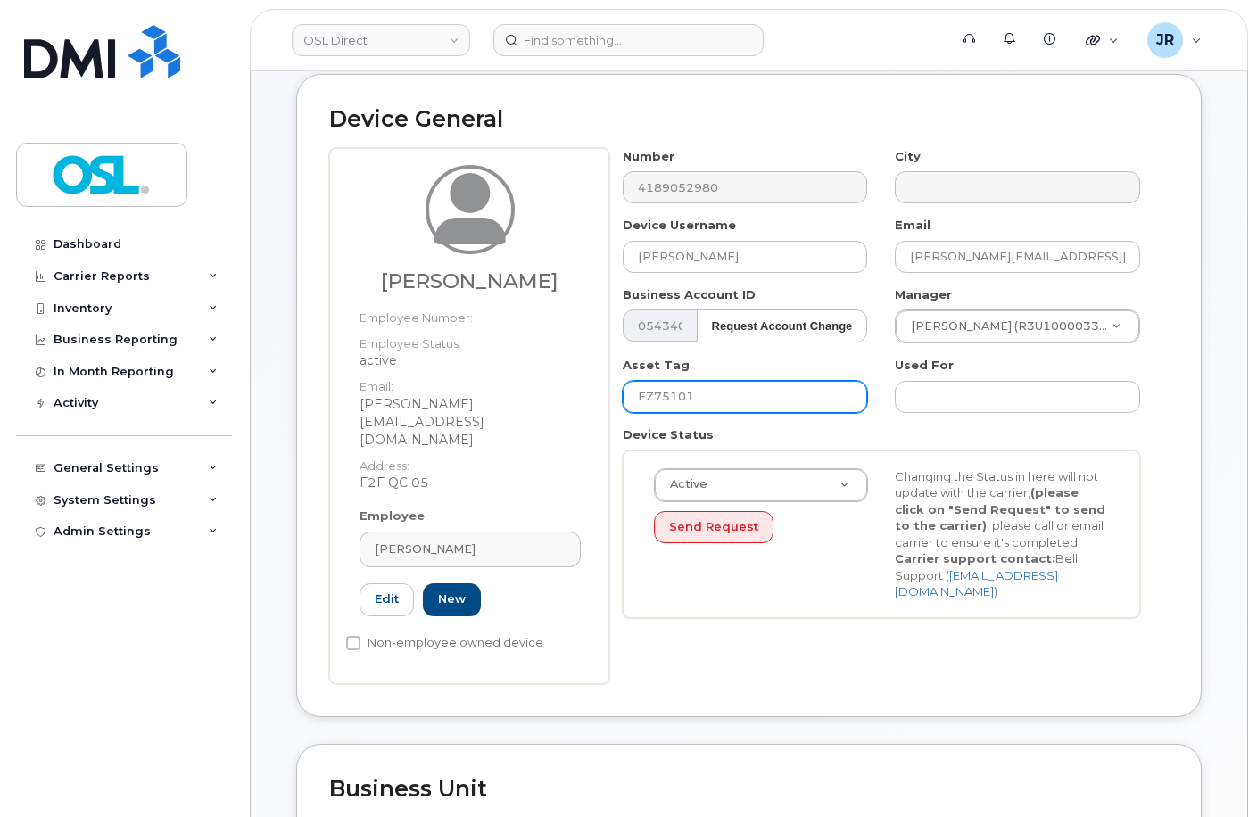
click at [683, 393] on input "EZ75101" at bounding box center [745, 397] width 245 height 32
paste input "REKA000155010"
type input "REKA000155010"
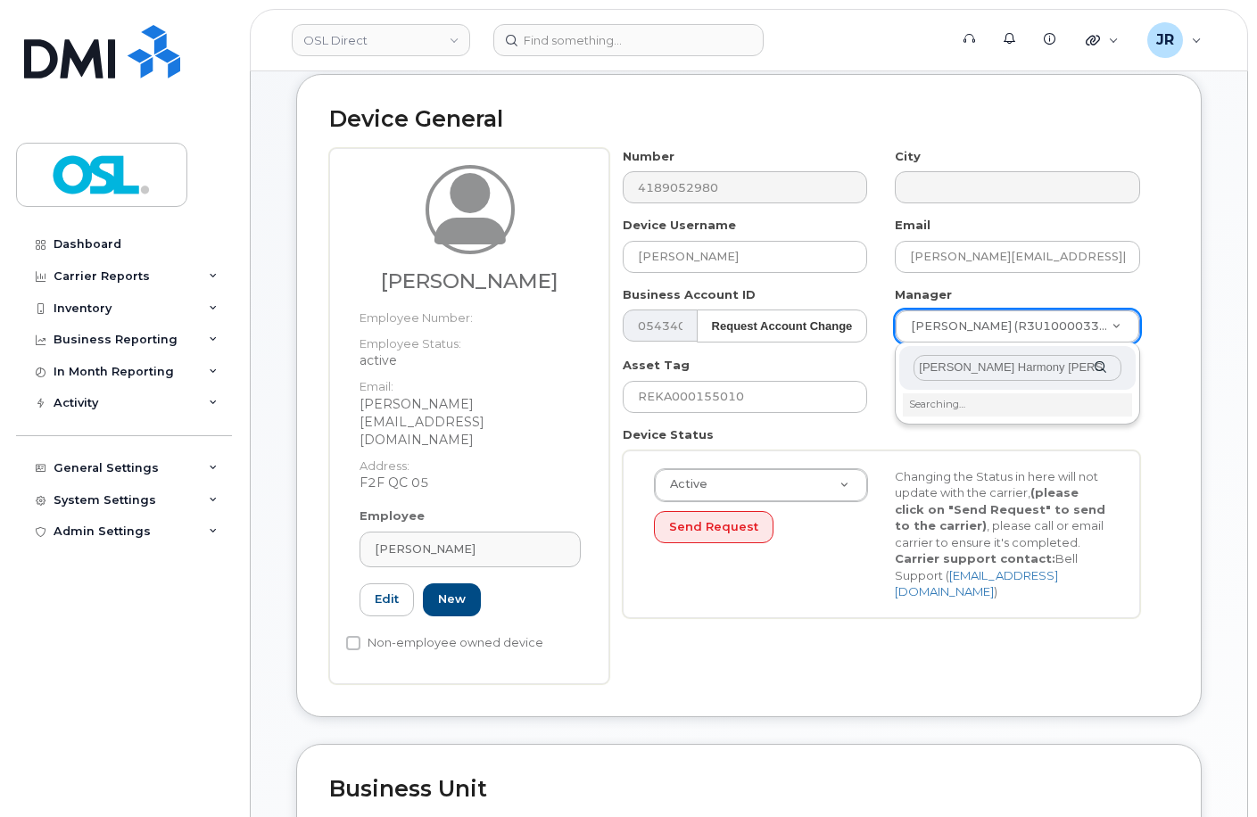
scroll to position [0, 4]
type input "[PERSON_NAME] Harmony [PERSON_NAME]"
type input "1660155"
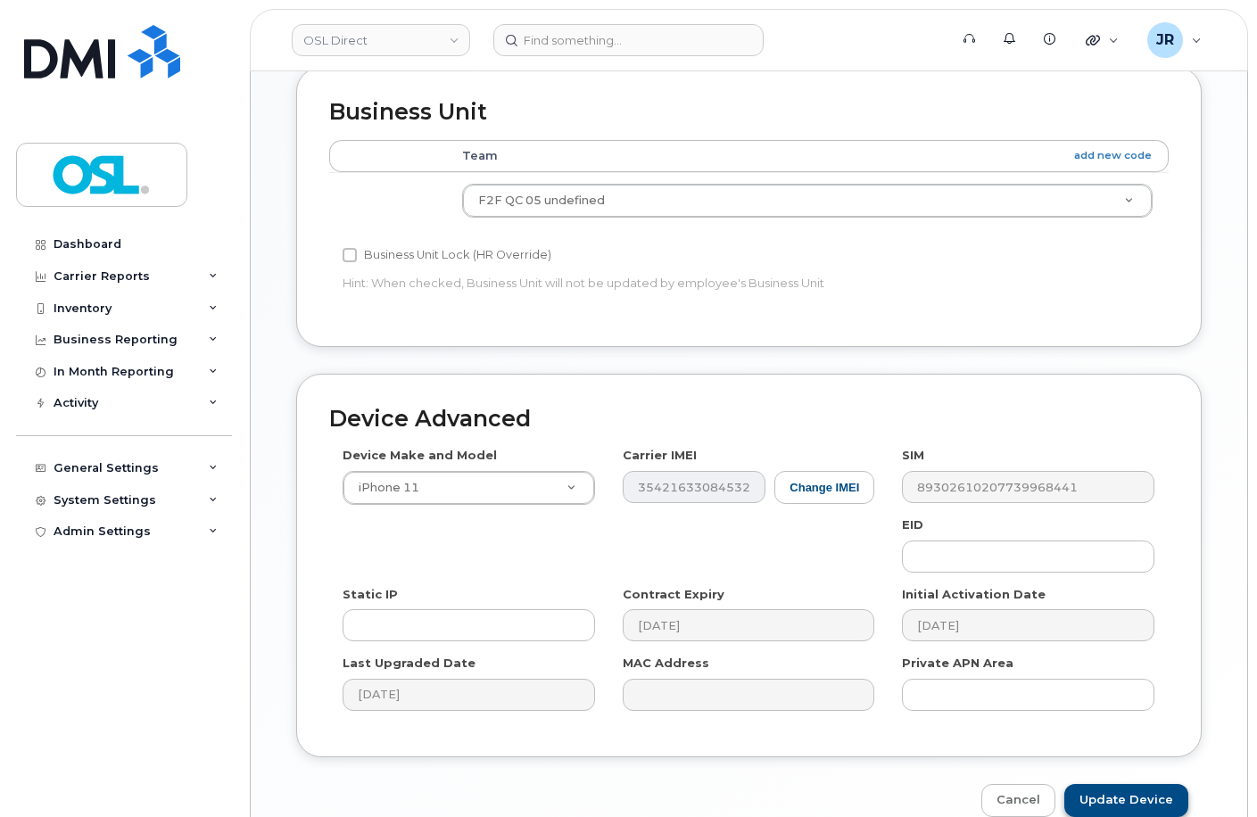
scroll to position [820, 0]
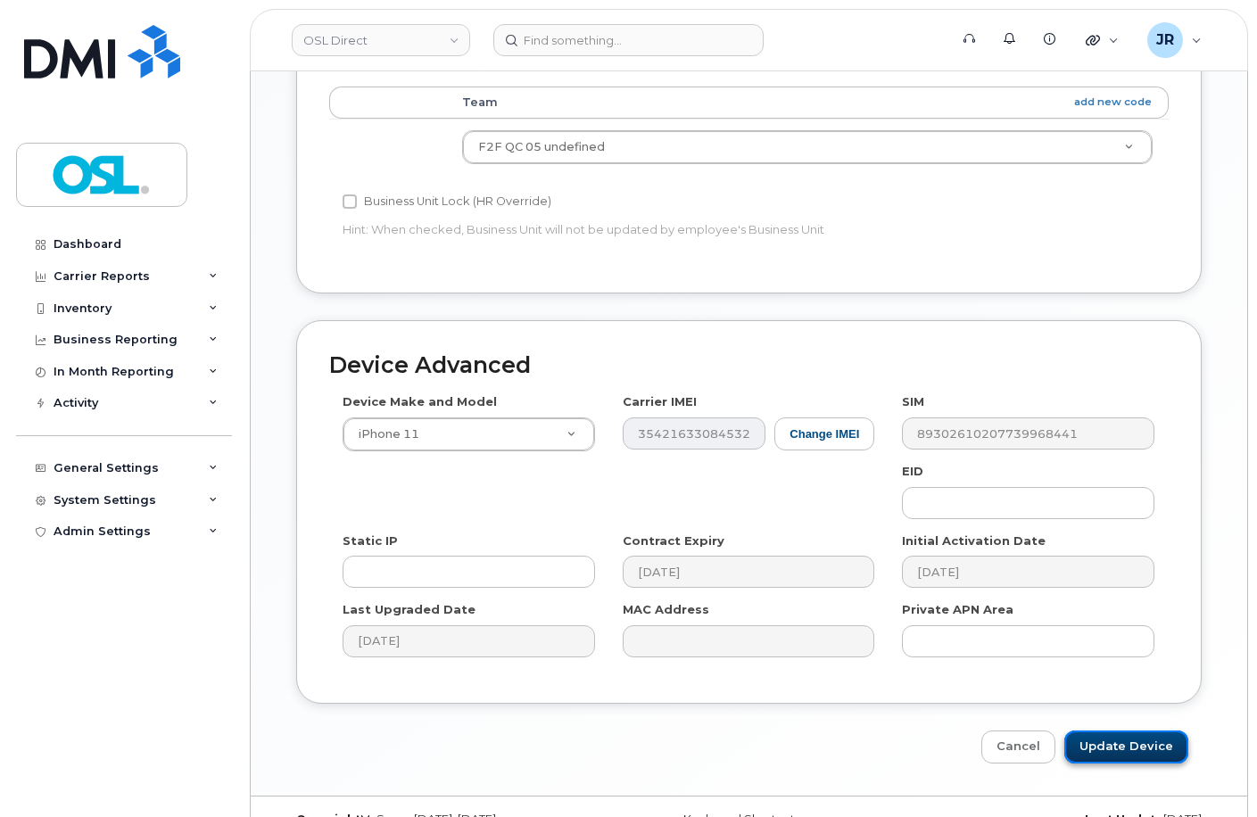
click at [1114, 731] on input "Update Device" at bounding box center [1126, 747] width 124 height 33
type input "Saving..."
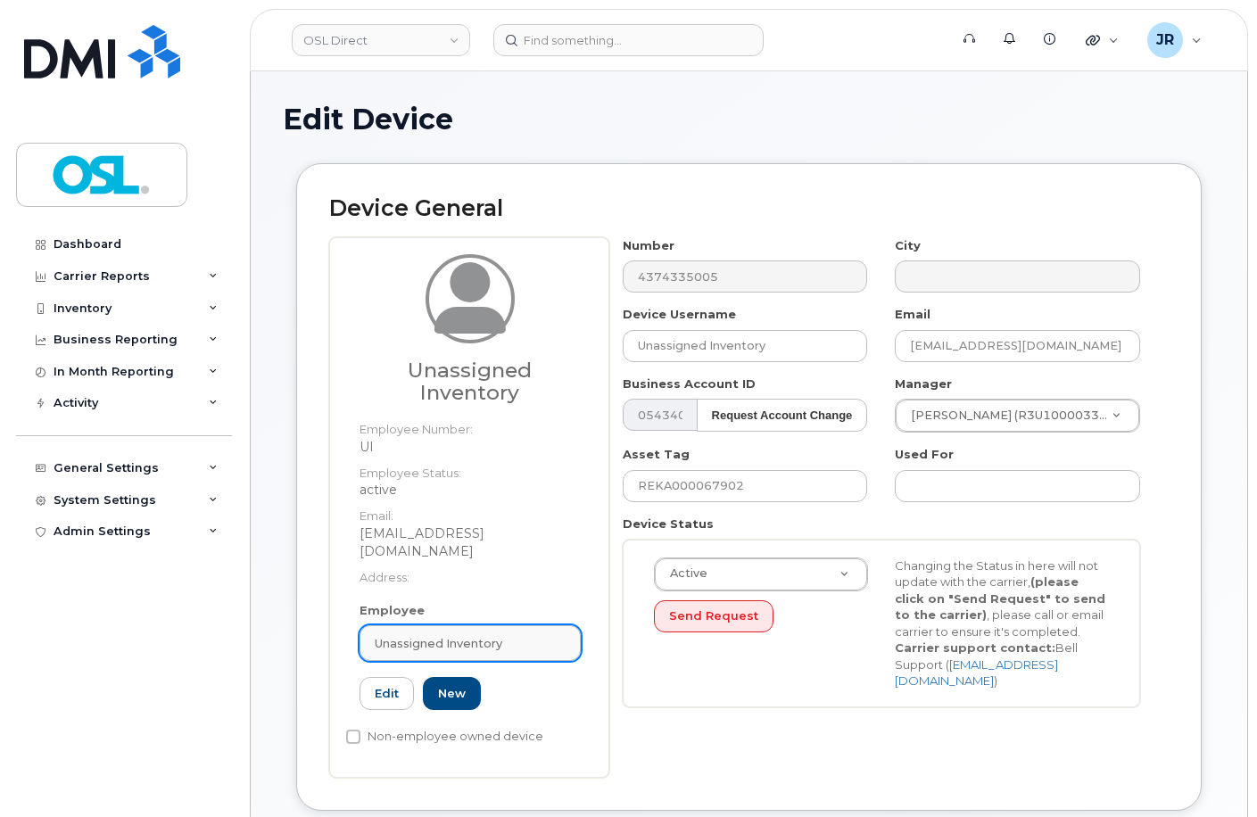
click at [443, 635] on span "Unassigned Inventory" at bounding box center [439, 643] width 128 height 17
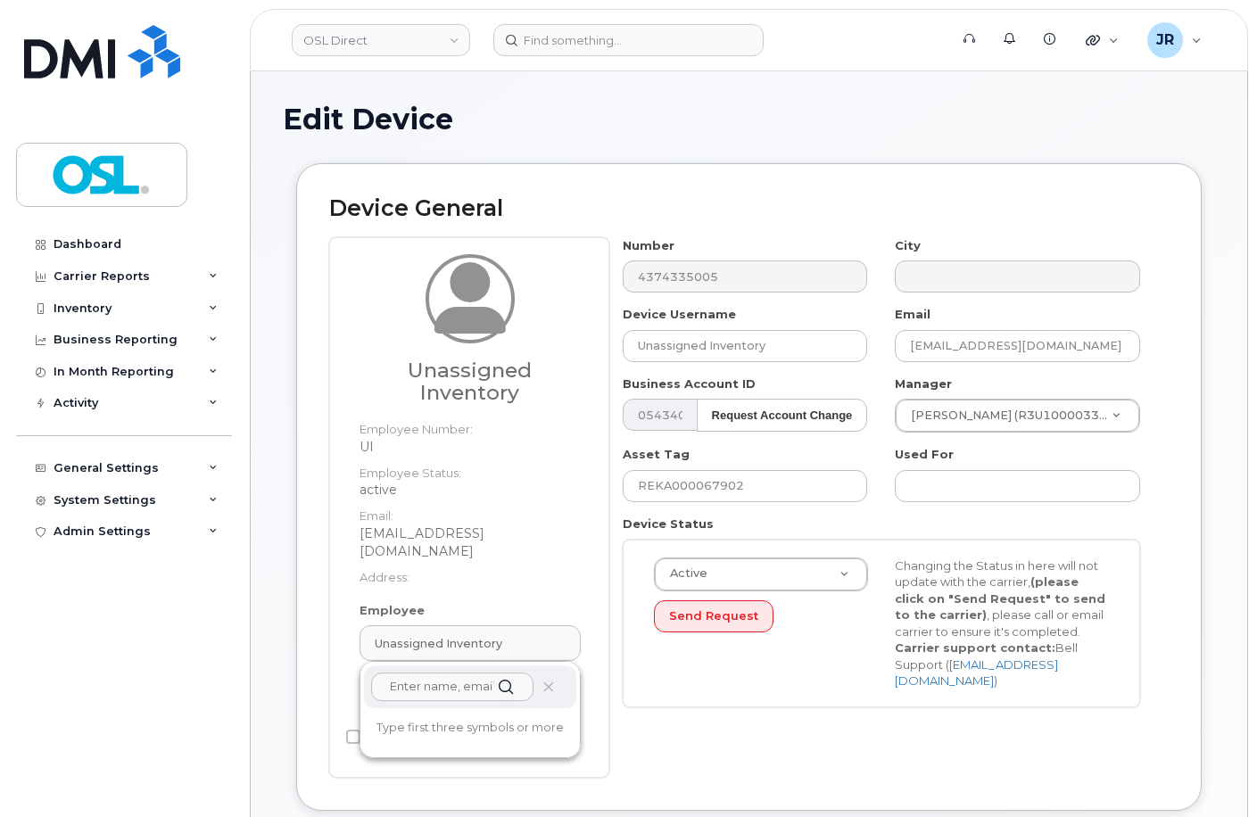
paste input "REKA000155010"
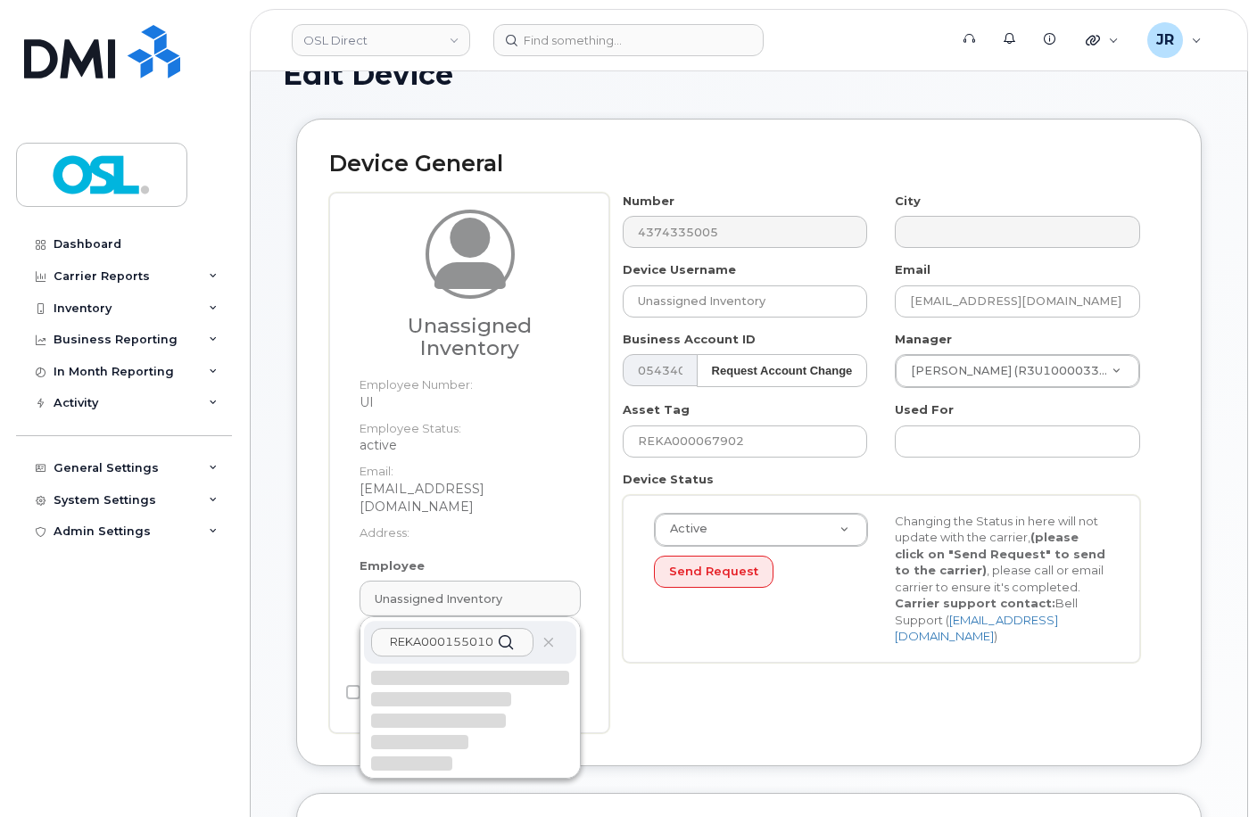
scroll to position [89, 0]
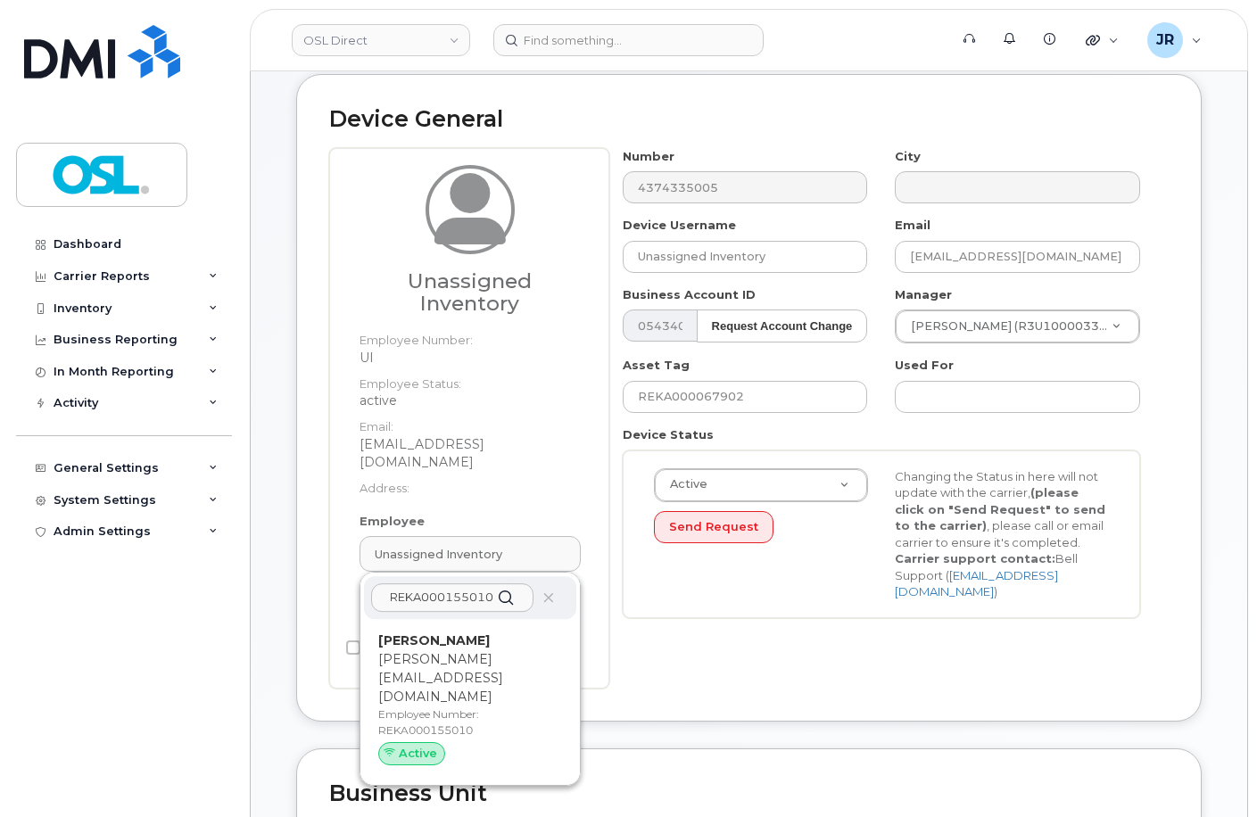
type input "REKA000155010"
click at [456, 650] on p "ibrahim.chagh@osldirect.com" at bounding box center [470, 678] width 184 height 56
type input "REKA000155010"
type input "Ibrahim Chagh"
type input "ibrahim.chagh@osldirect.com"
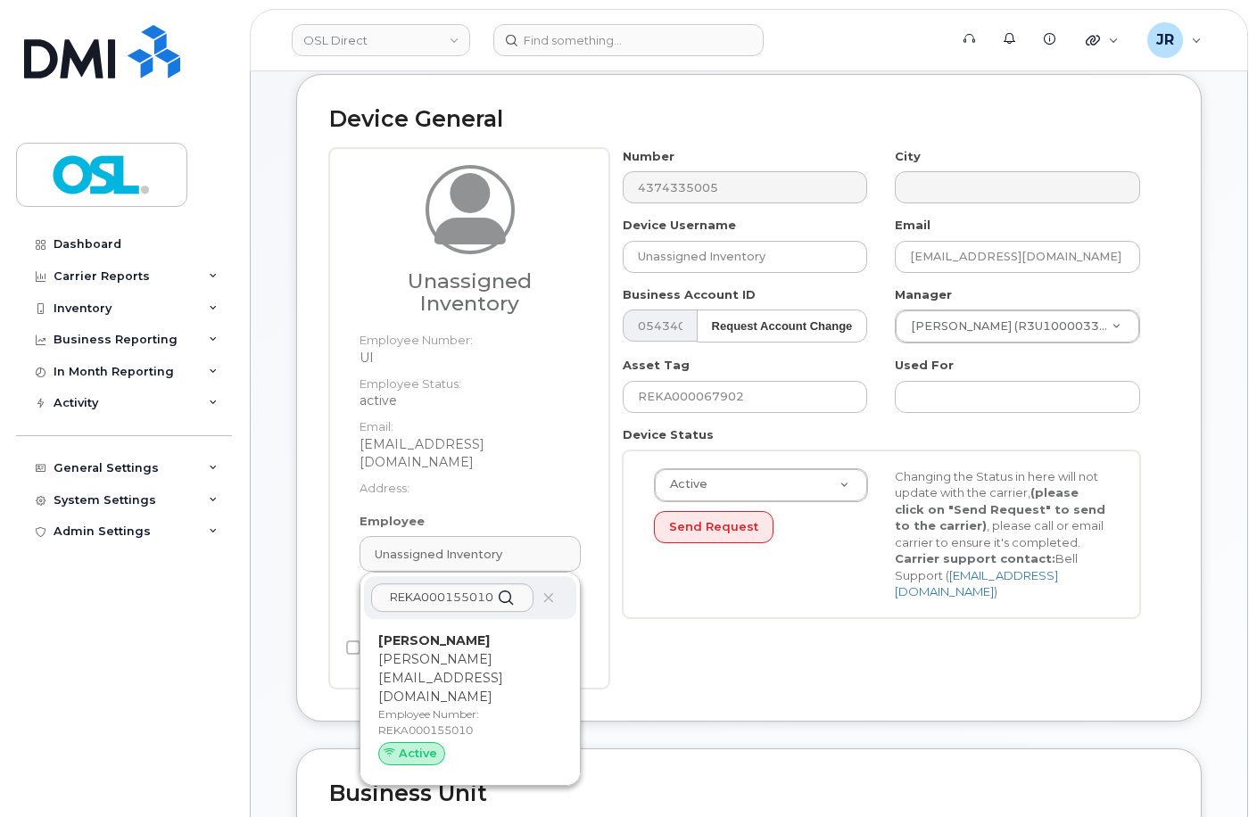
type input "3358058"
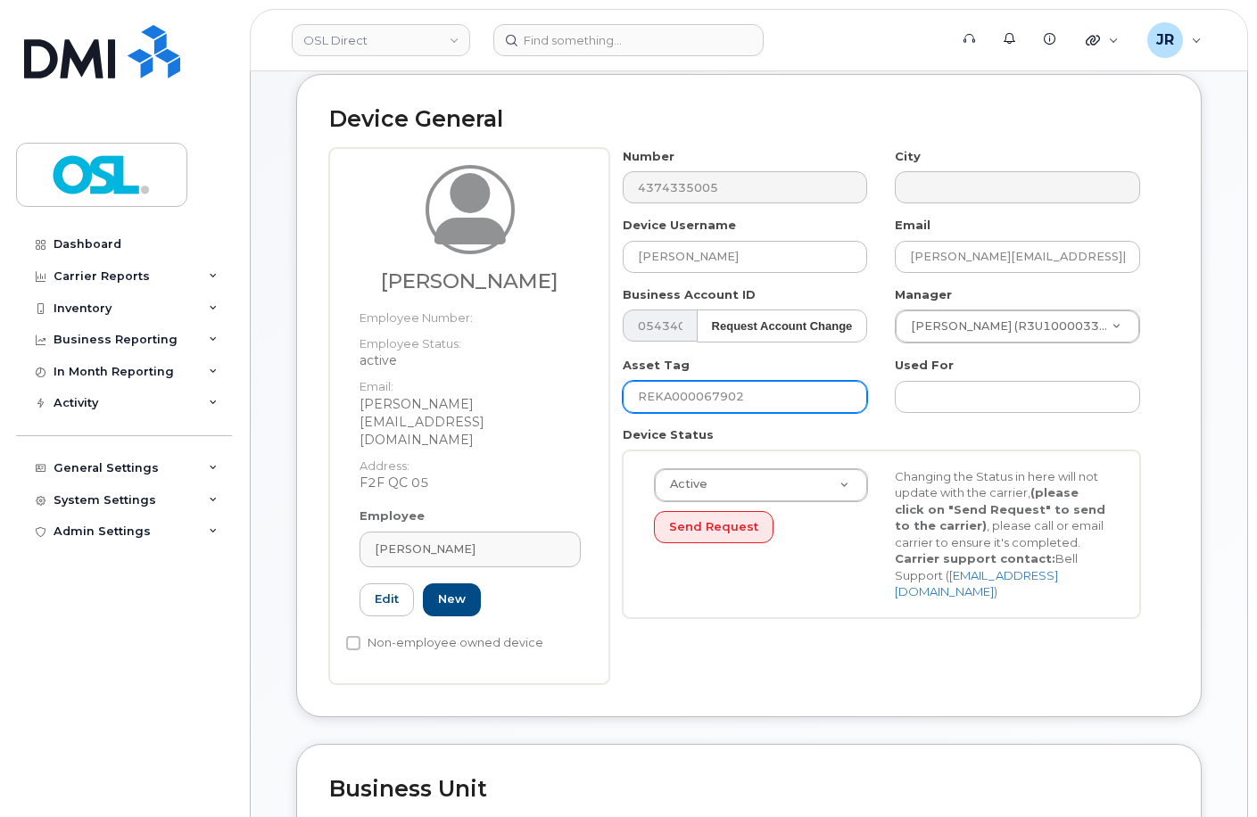
click at [711, 405] on input "REKA000067902" at bounding box center [745, 397] width 245 height 32
paste input "155010"
type input "REKA000155010"
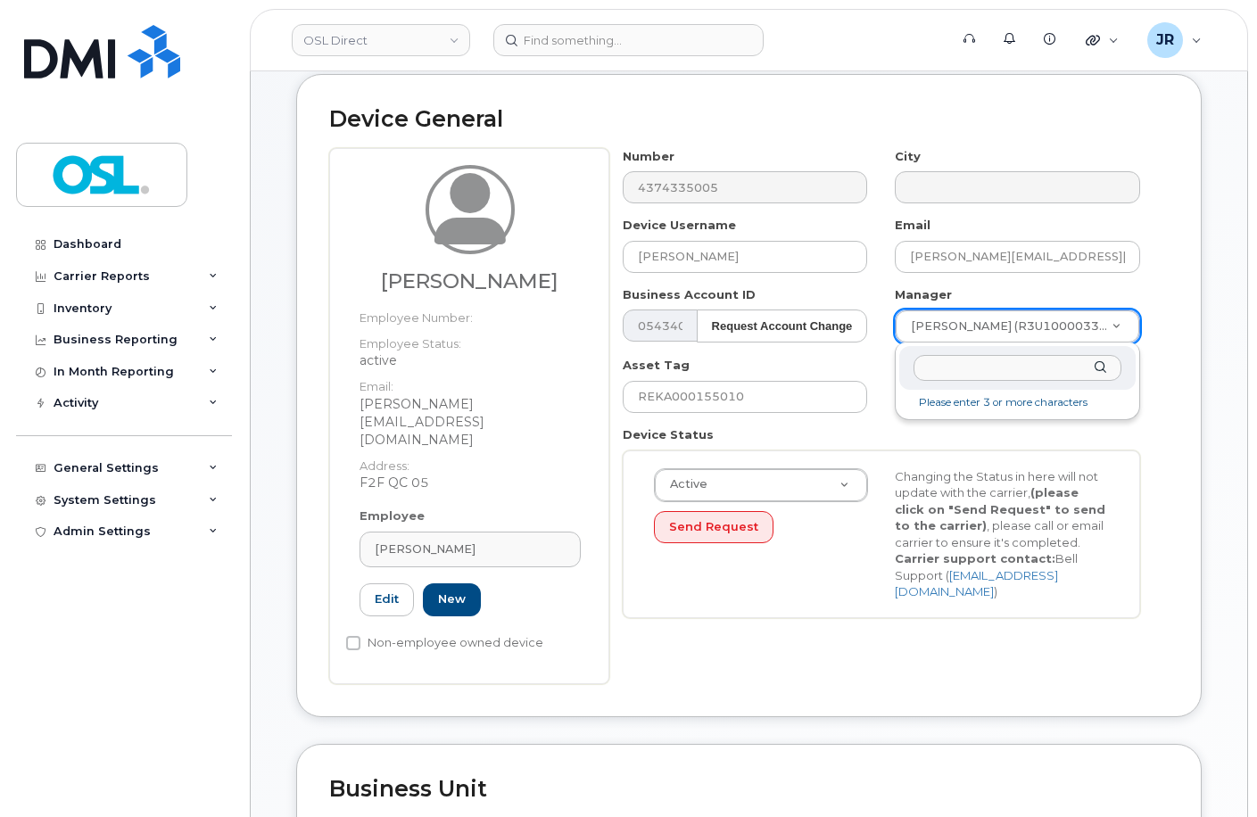
type input "Lorraine Harmony Lambert Laliberte"
type input "1660155"
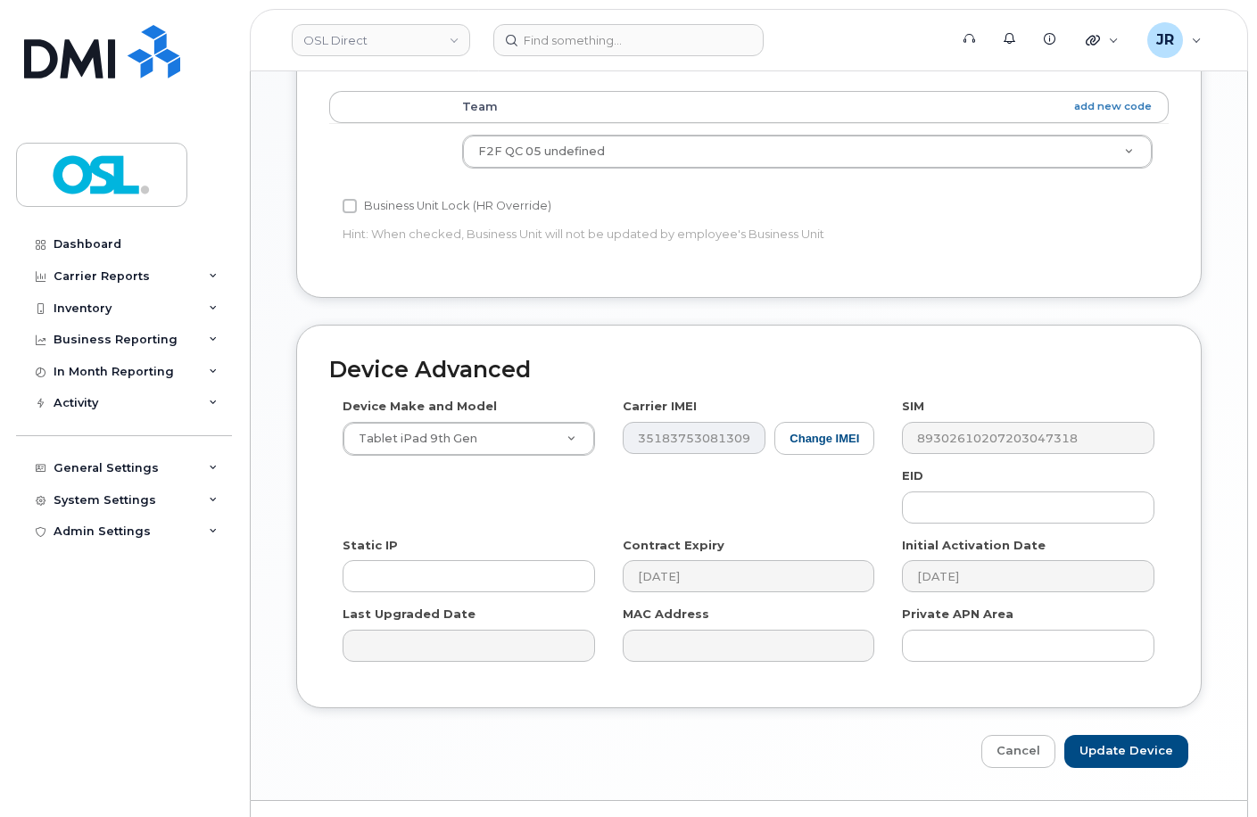
scroll to position [820, 0]
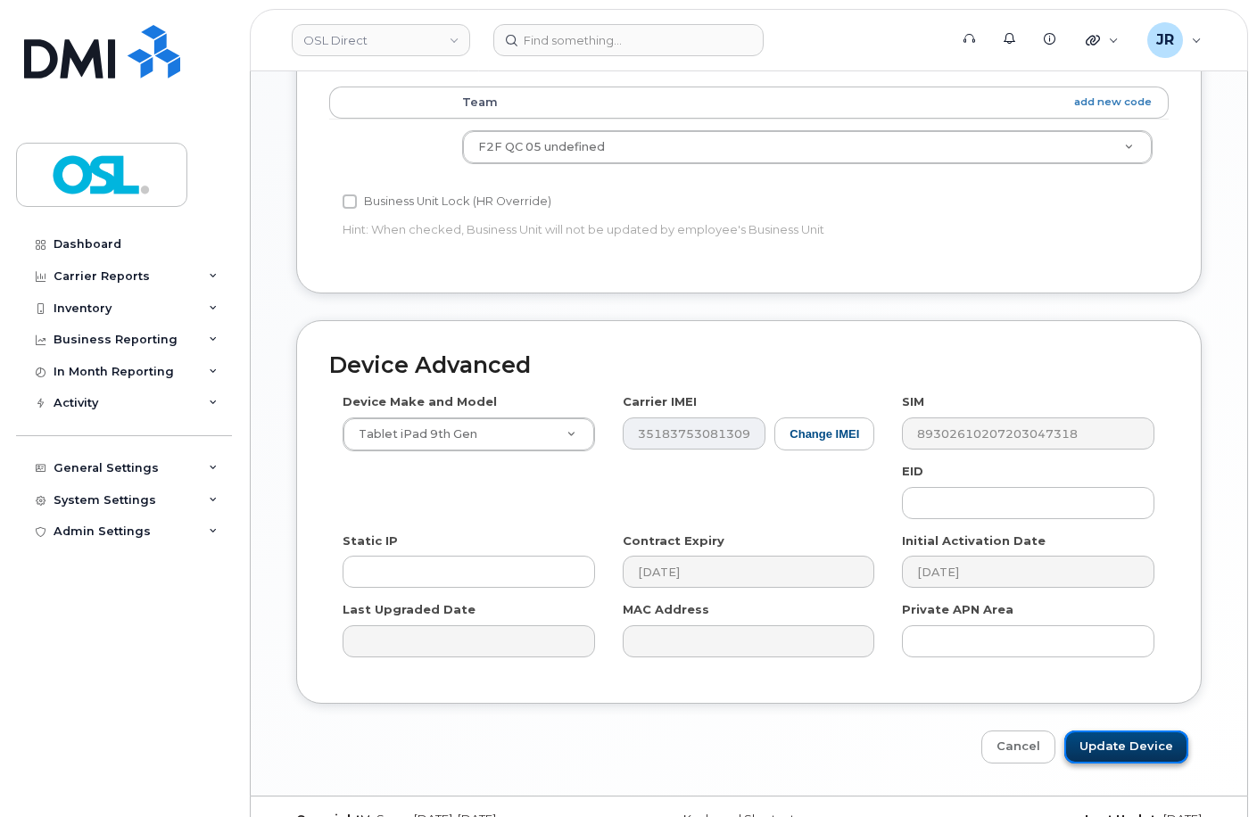
click at [1128, 731] on input "Update Device" at bounding box center [1126, 747] width 124 height 33
type input "Saving..."
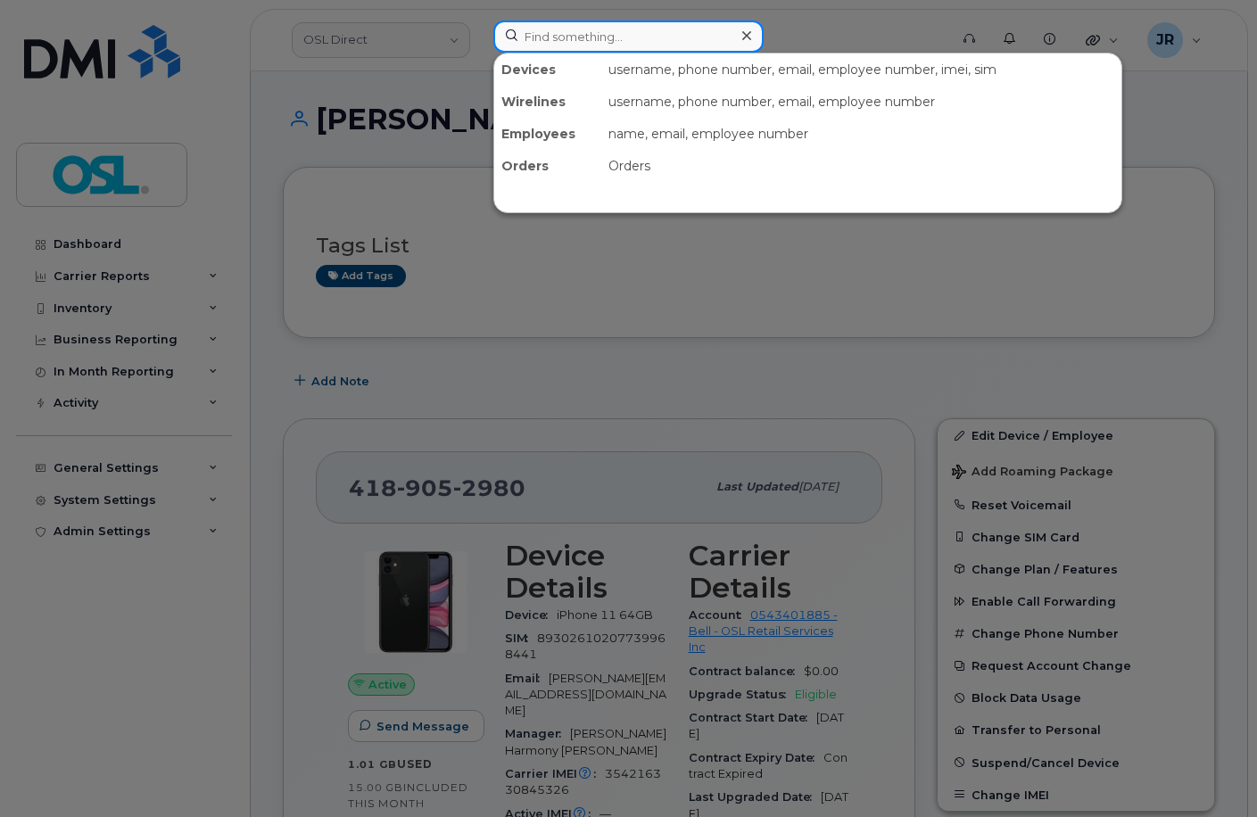
click at [594, 40] on input at bounding box center [628, 37] width 270 height 32
paste input "3673211123"
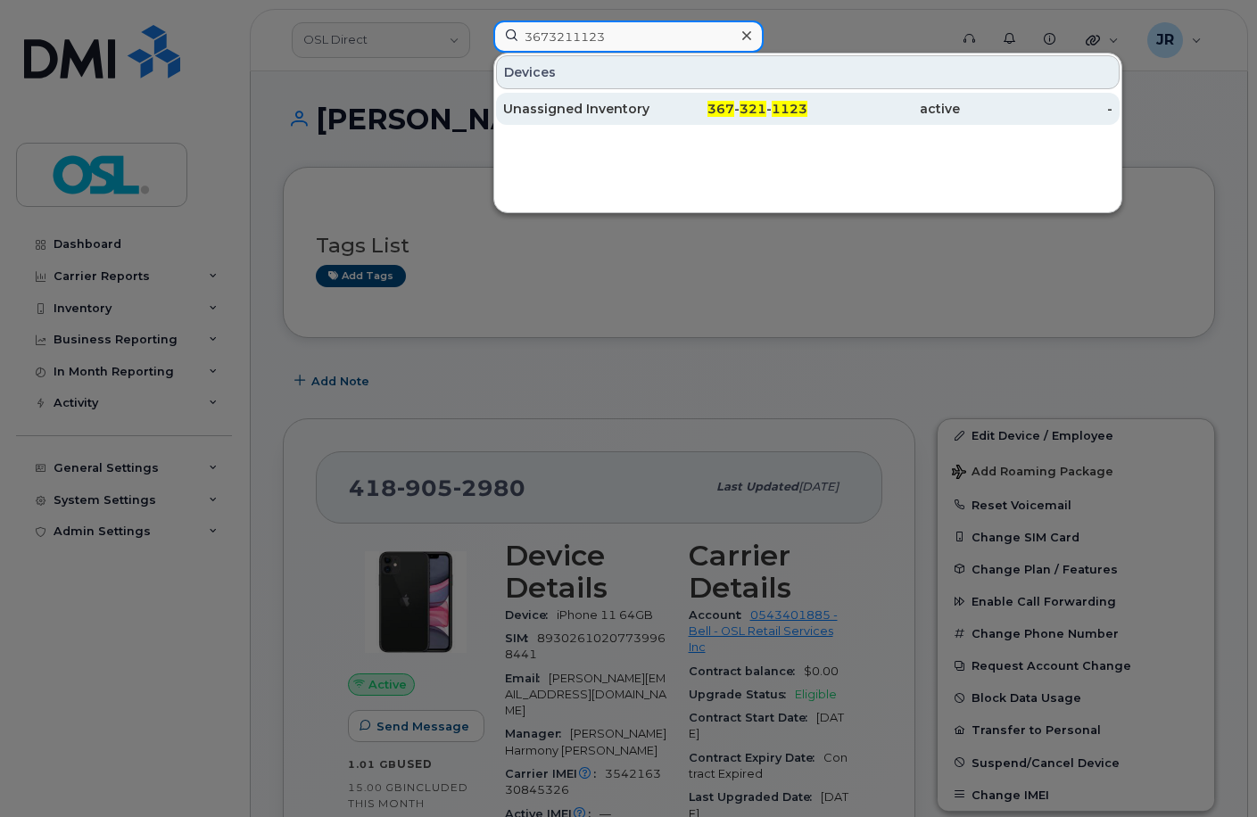
type input "3673211123"
click at [520, 104] on div "Unassigned Inventory" at bounding box center [579, 109] width 153 height 18
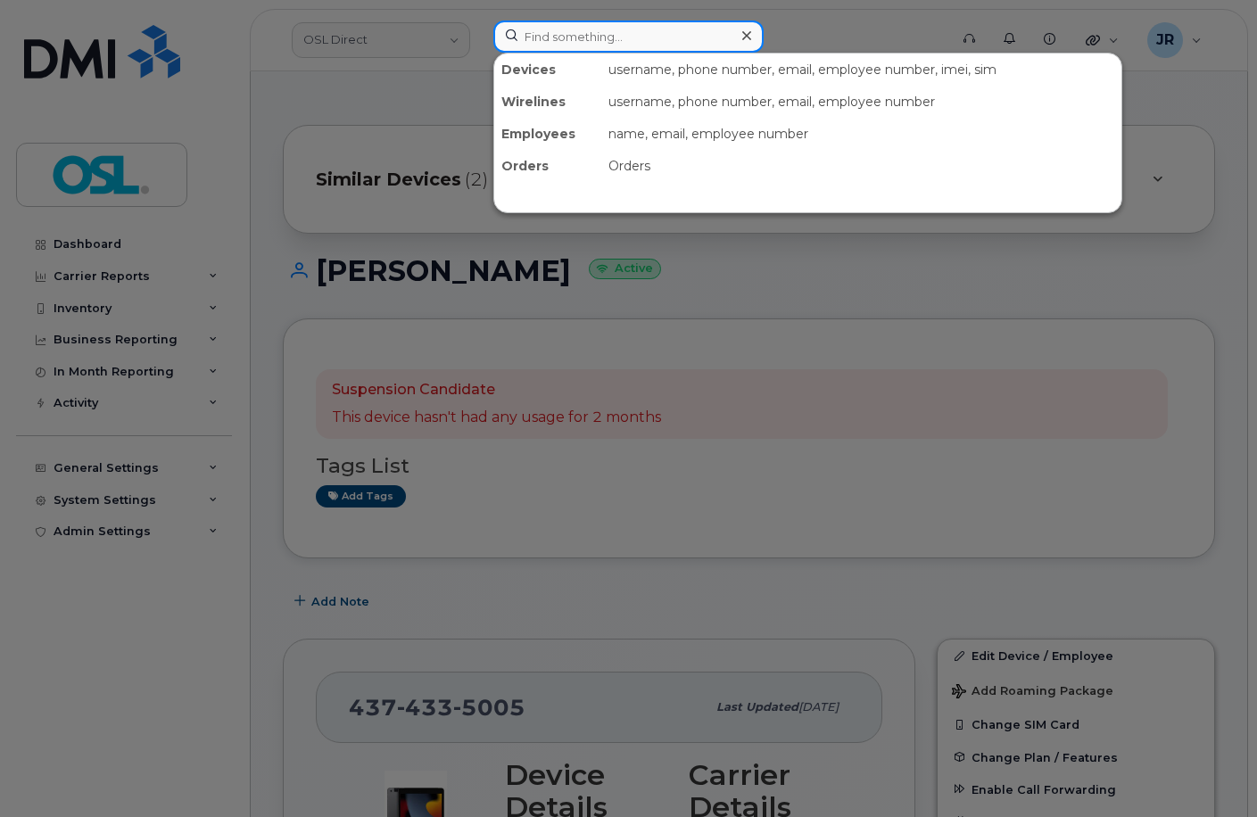
click at [559, 26] on input at bounding box center [628, 37] width 270 height 32
paste input "4169964583"
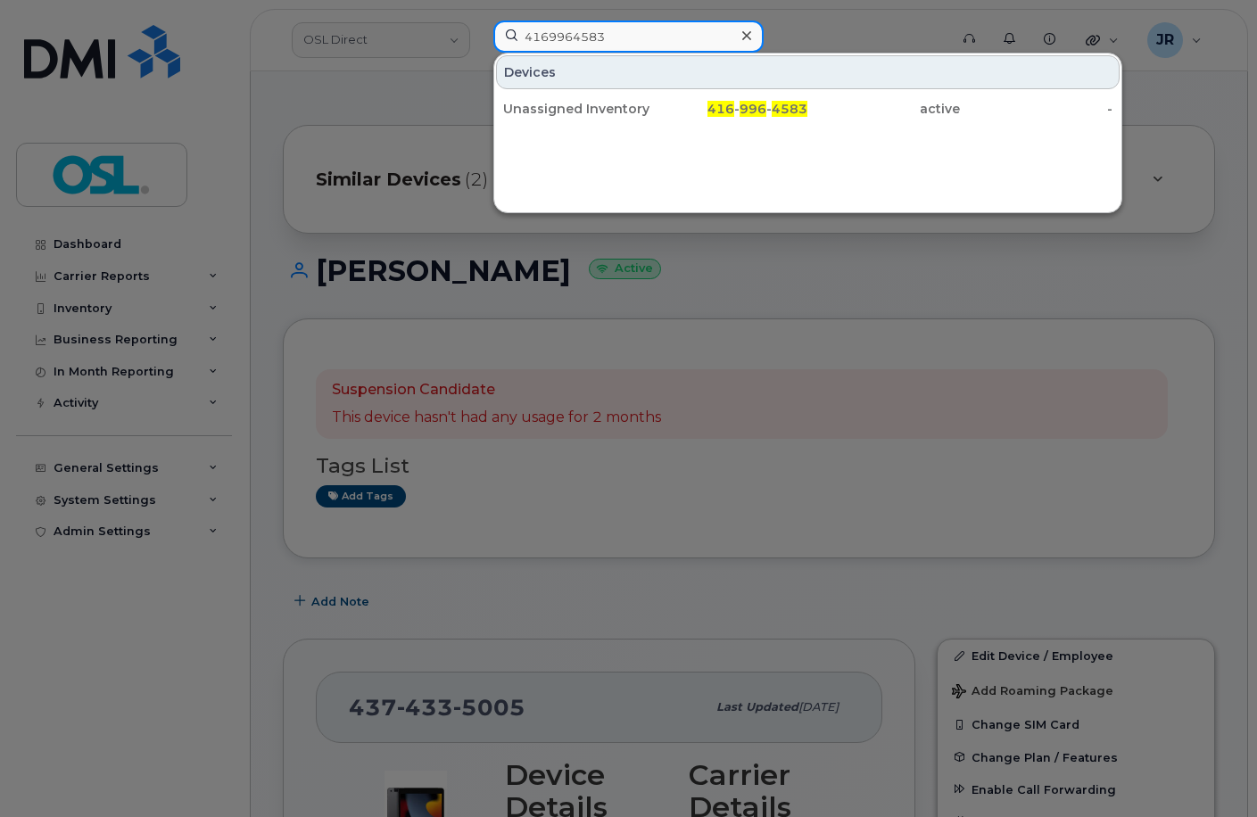
type input "4169964583"
click at [547, 118] on div "Unassigned Inventory" at bounding box center [579, 109] width 153 height 32
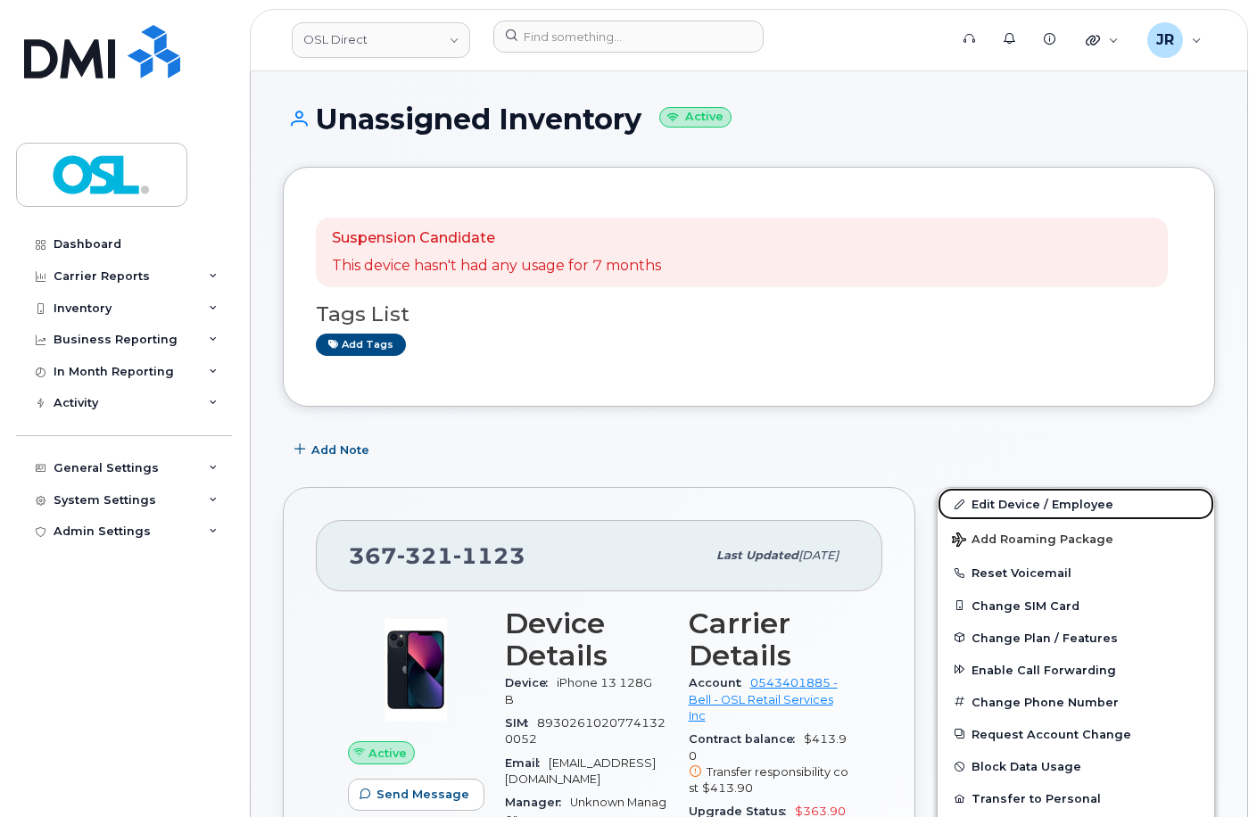
click at [1014, 493] on link "Edit Device / Employee" at bounding box center [1076, 504] width 277 height 32
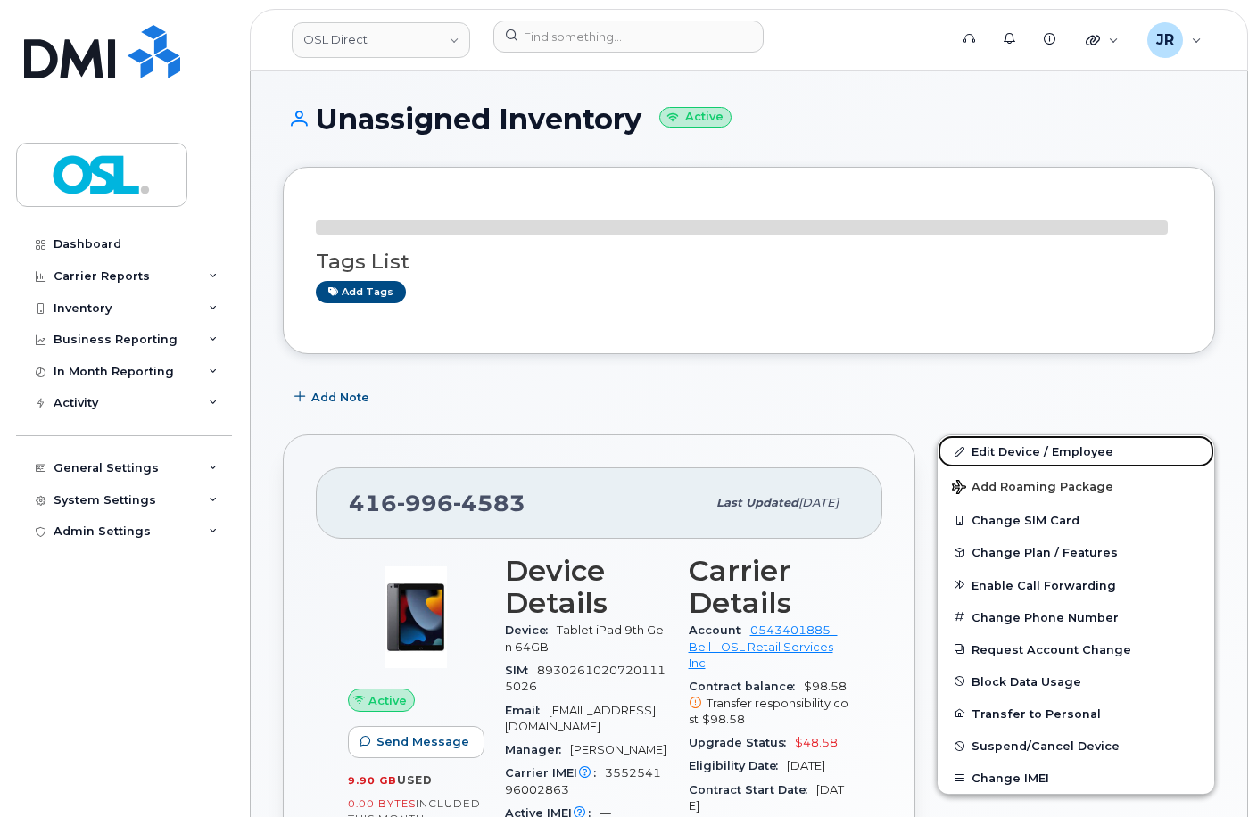
click at [1035, 448] on link "Edit Device / Employee" at bounding box center [1076, 451] width 277 height 32
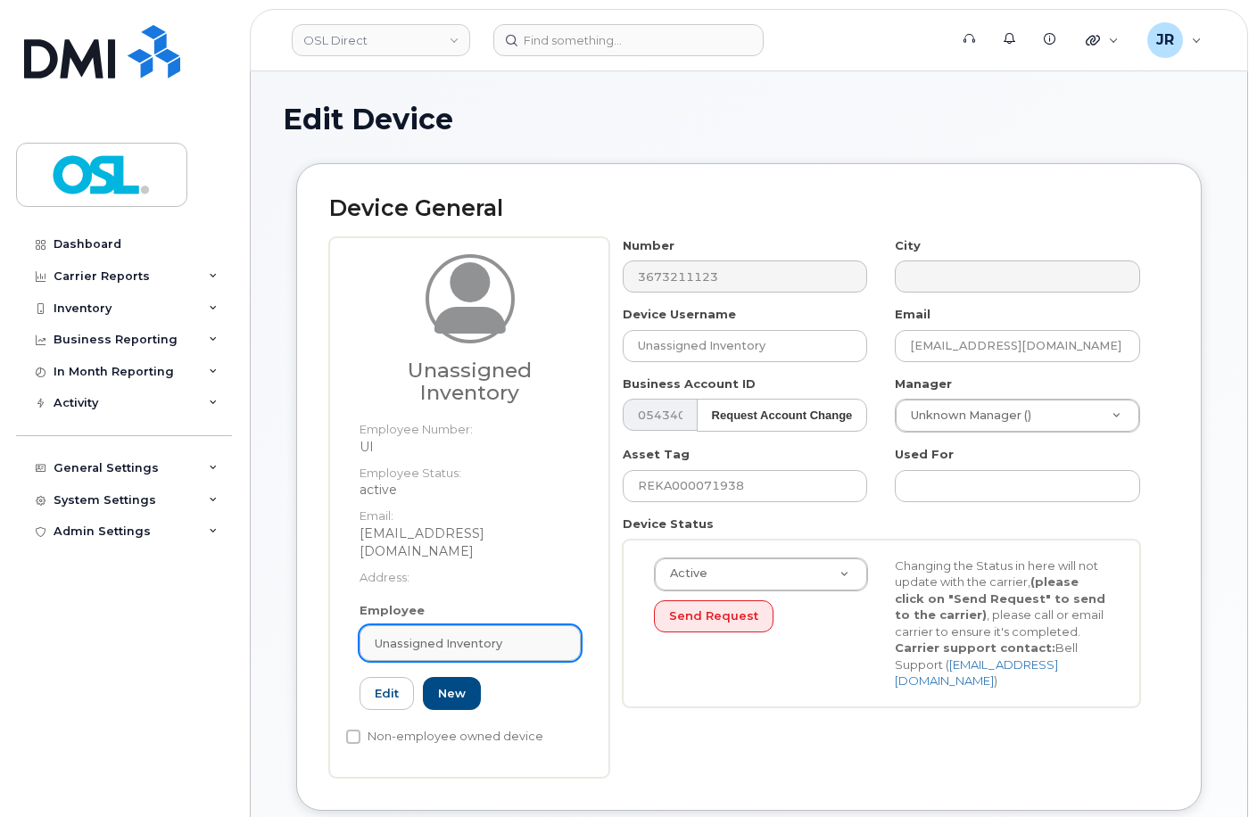
click at [503, 635] on div "Unassigned Inventory" at bounding box center [470, 643] width 191 height 17
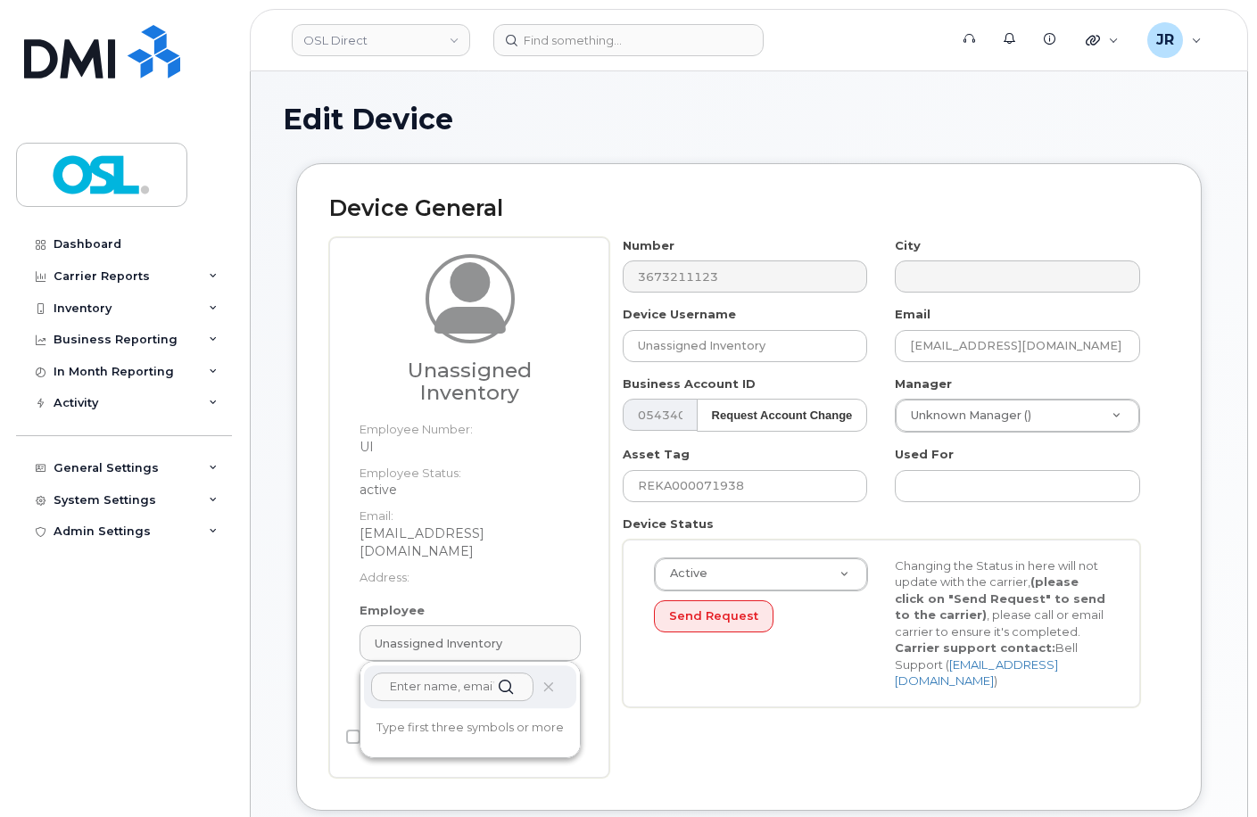
paste input "REKA000155011"
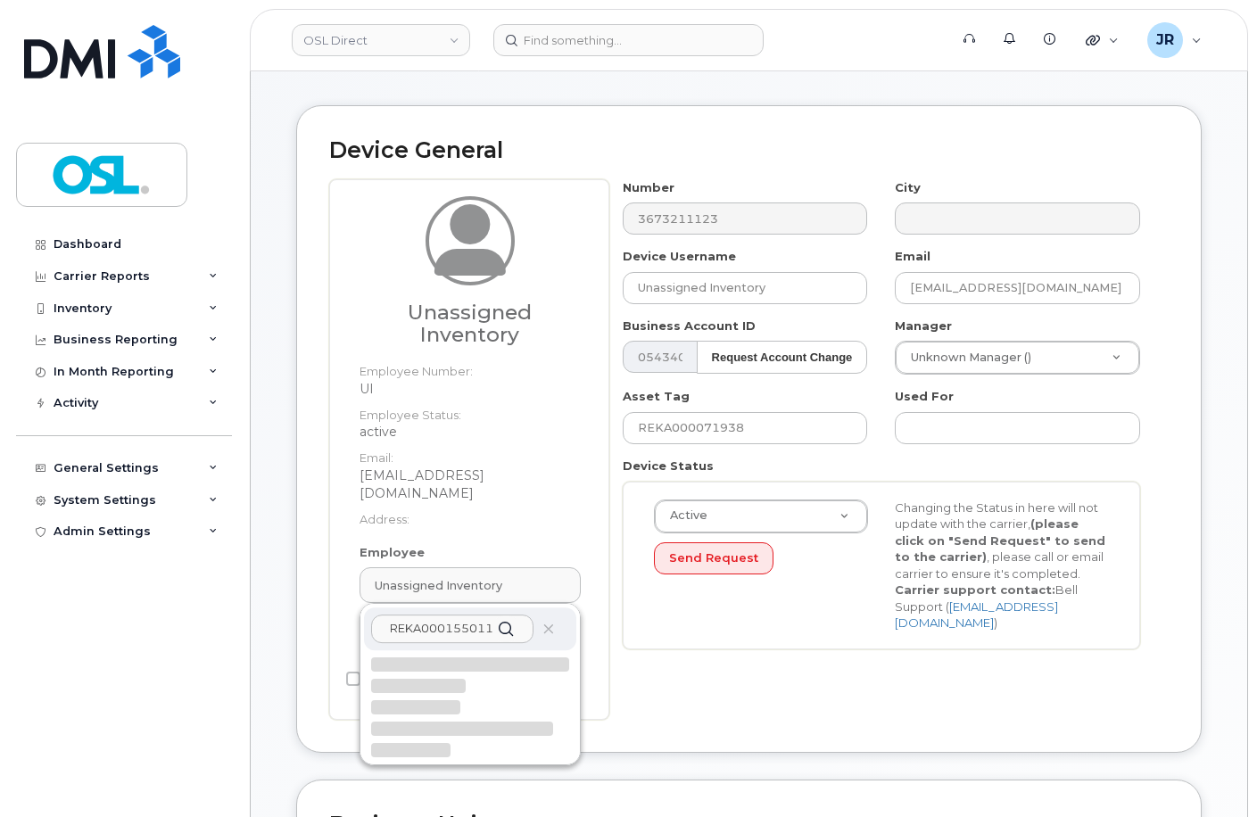
scroll to position [89, 0]
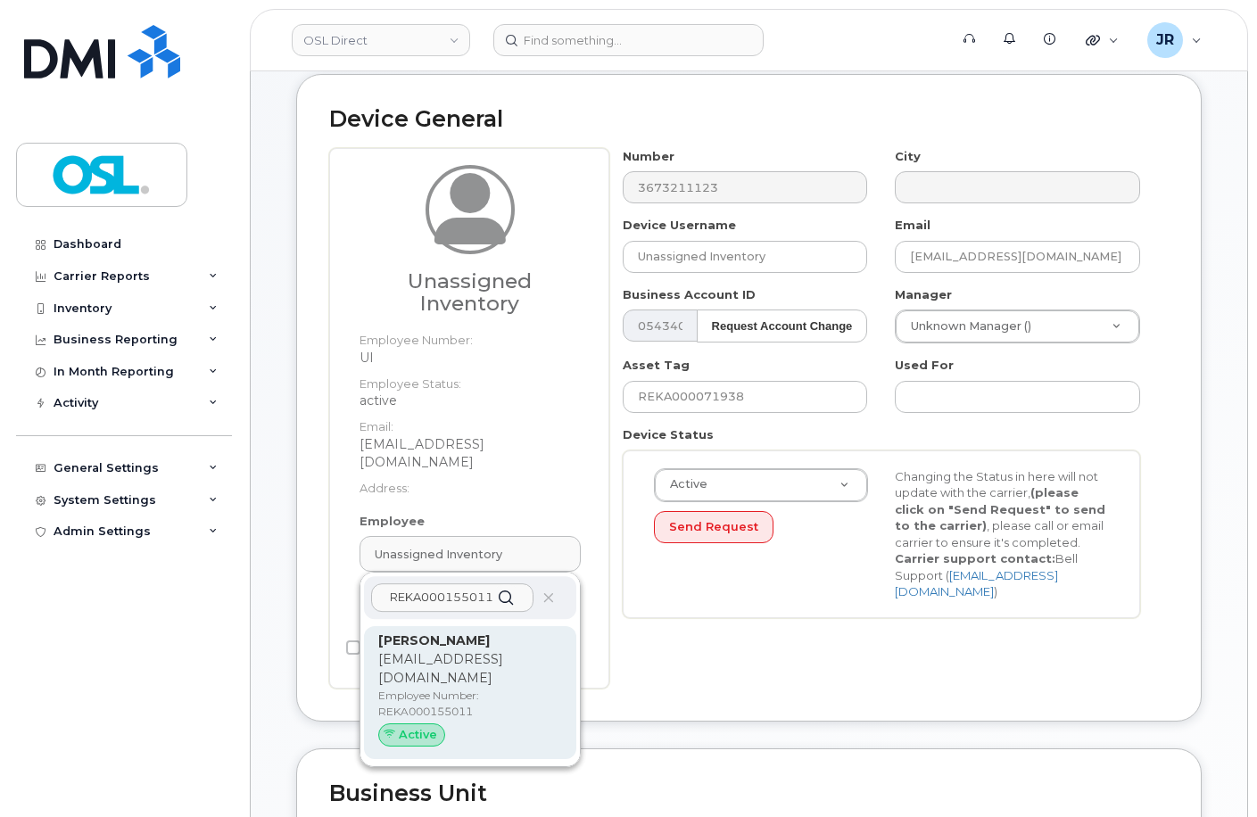
type input "REKA000155011"
click at [472, 650] on p "[EMAIL_ADDRESS][DOMAIN_NAME]" at bounding box center [470, 668] width 184 height 37
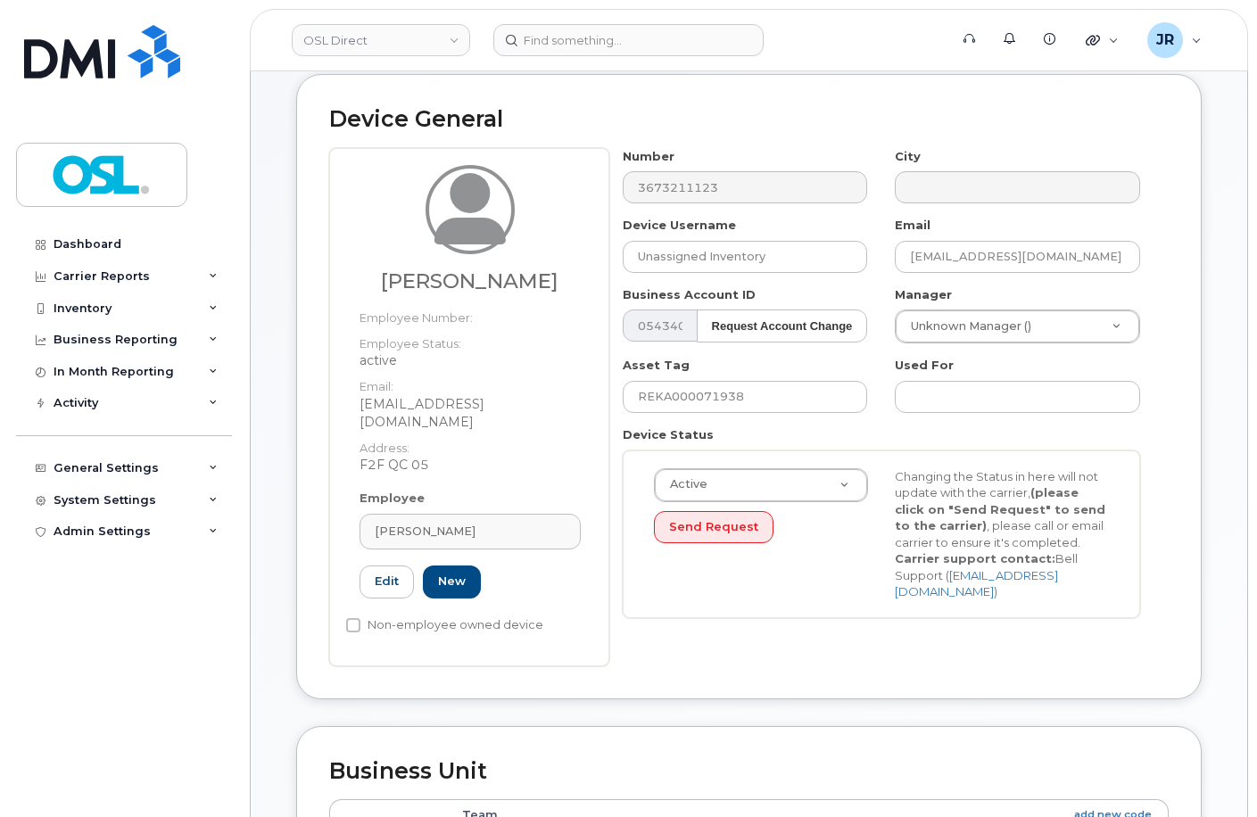
type input "REKA000155011"
type input "[PERSON_NAME]"
type input "[EMAIL_ADDRESS][DOMAIN_NAME]"
type input "3358058"
click at [706, 392] on input "REKA000071938" at bounding box center [745, 397] width 245 height 32
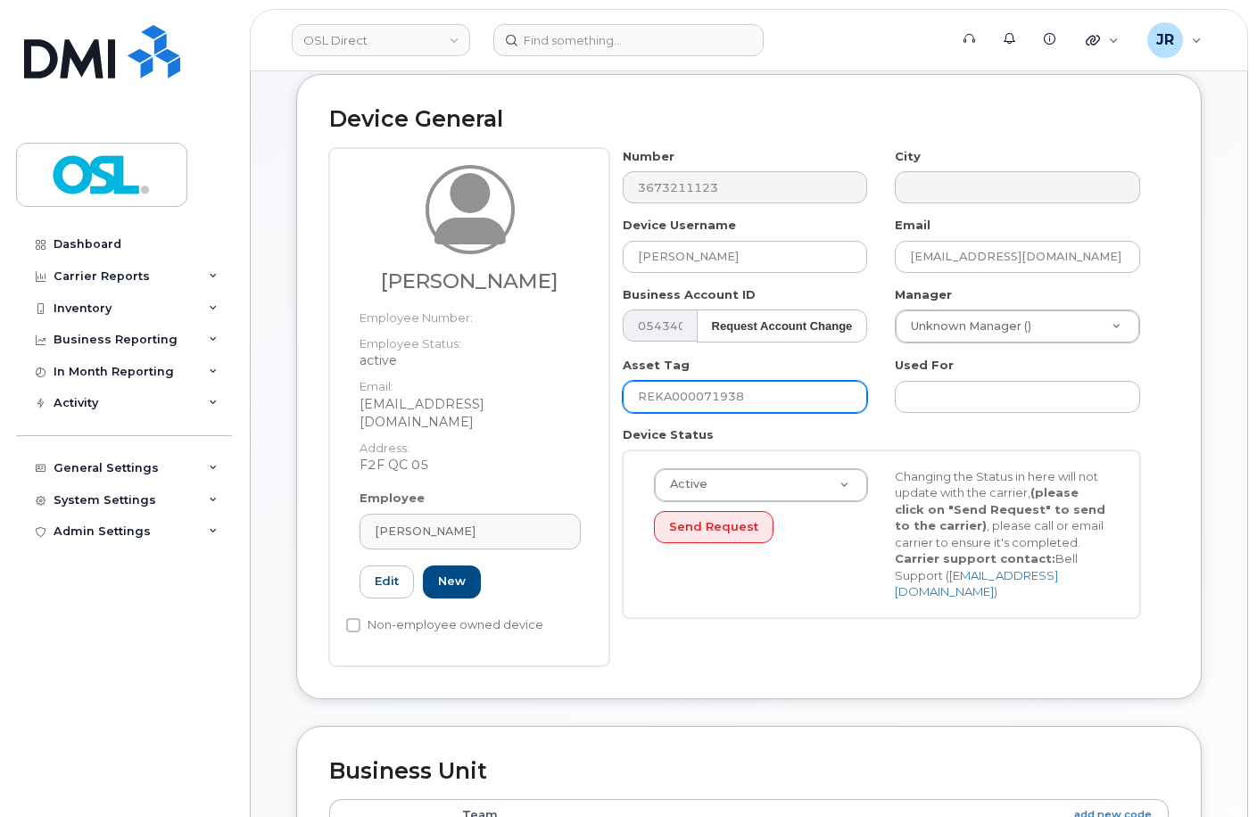
click at [706, 392] on input "REKA000071938" at bounding box center [745, 397] width 245 height 32
paste input "155011"
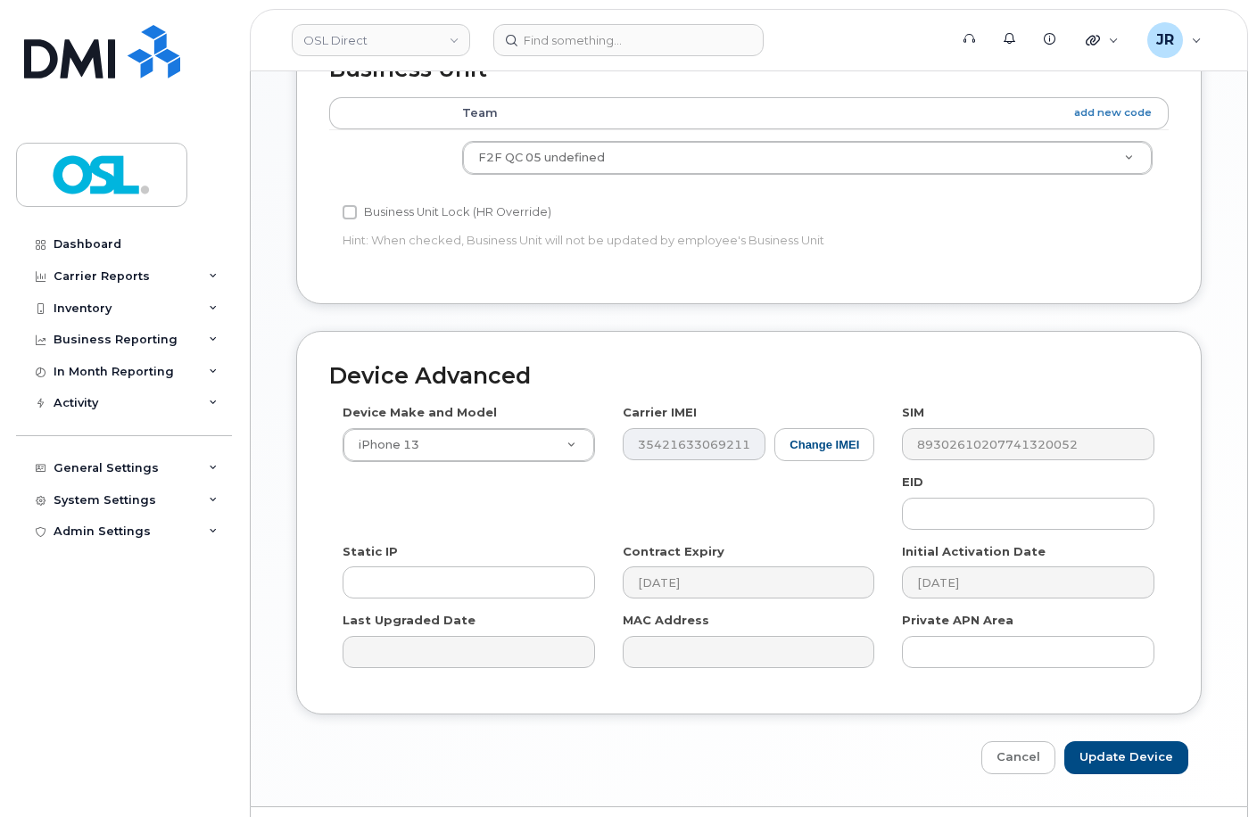
scroll to position [820, 0]
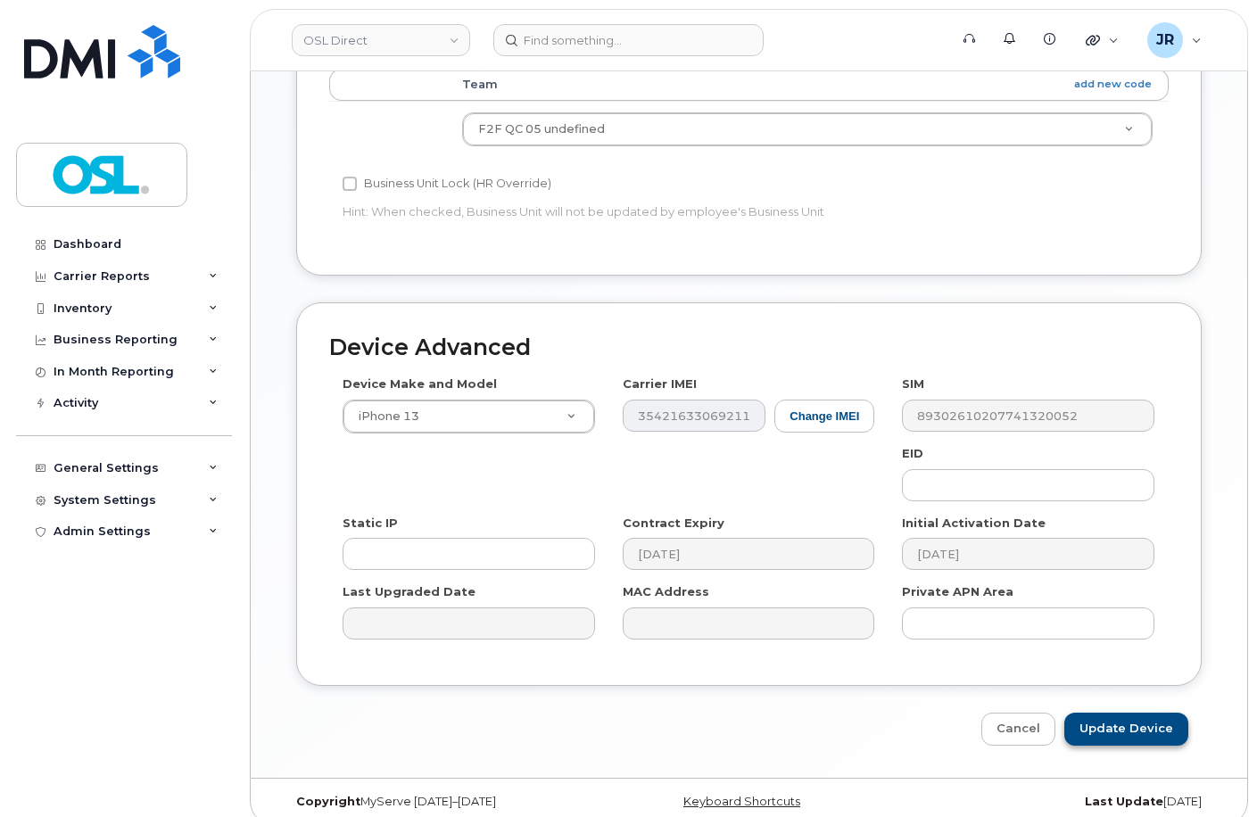
type input "REKA000155011"
click at [1100, 713] on input "Update Device" at bounding box center [1126, 729] width 124 height 33
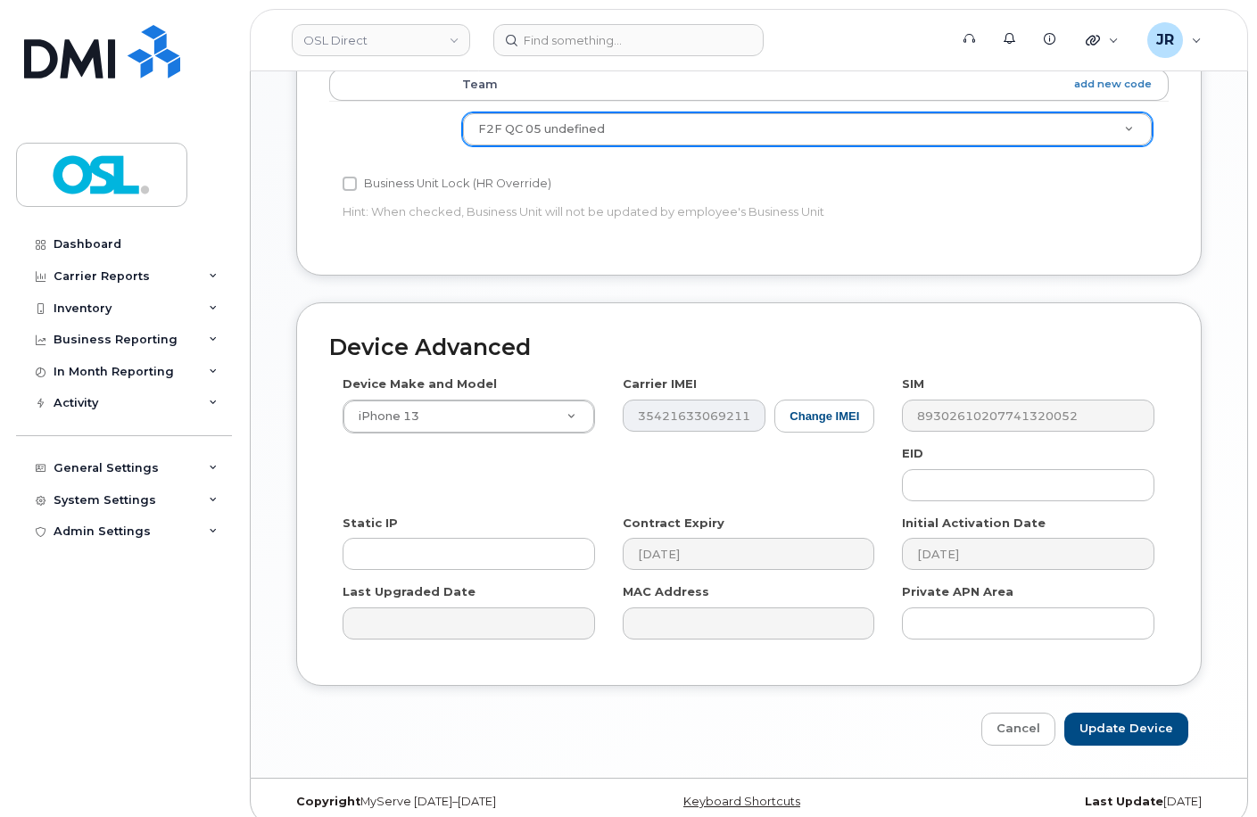
type input "Saving..."
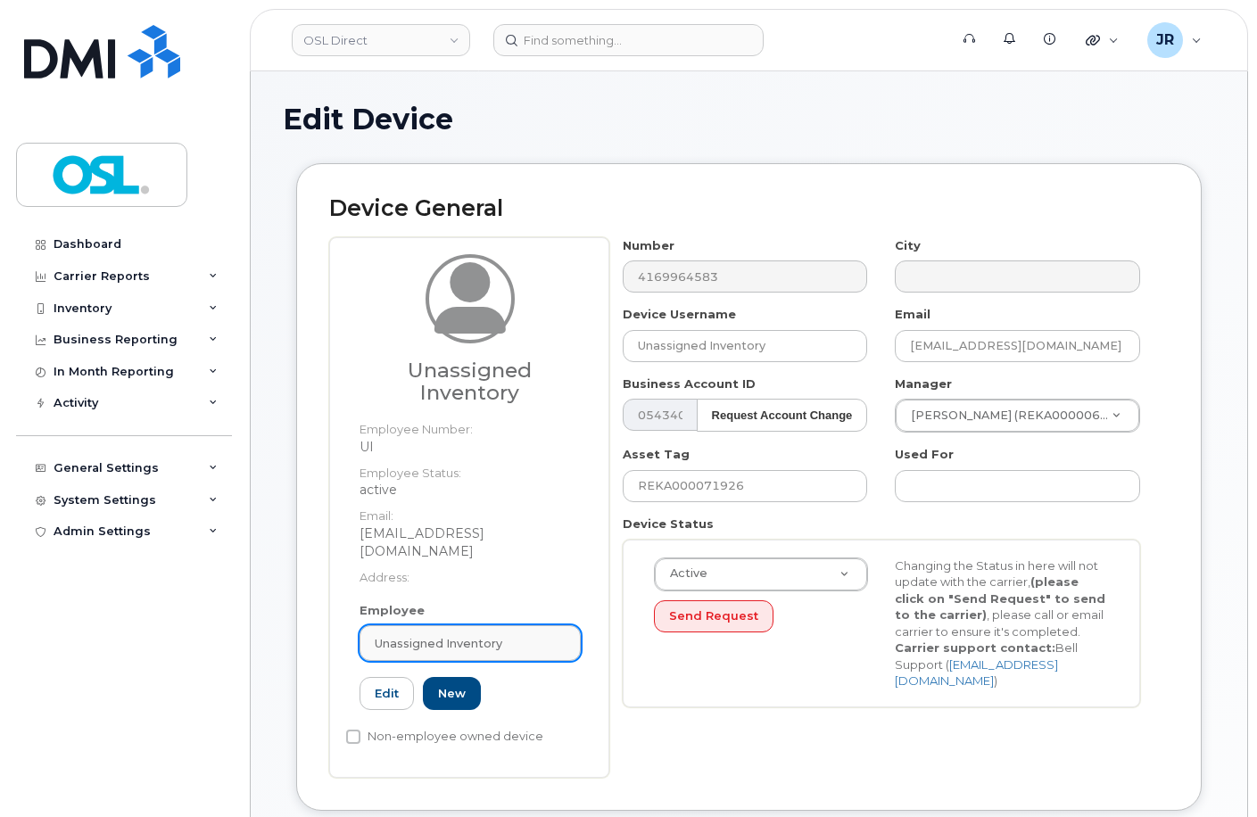
click at [424, 625] on link "Unassigned Inventory" at bounding box center [470, 643] width 221 height 36
paste input "REKA000155011"
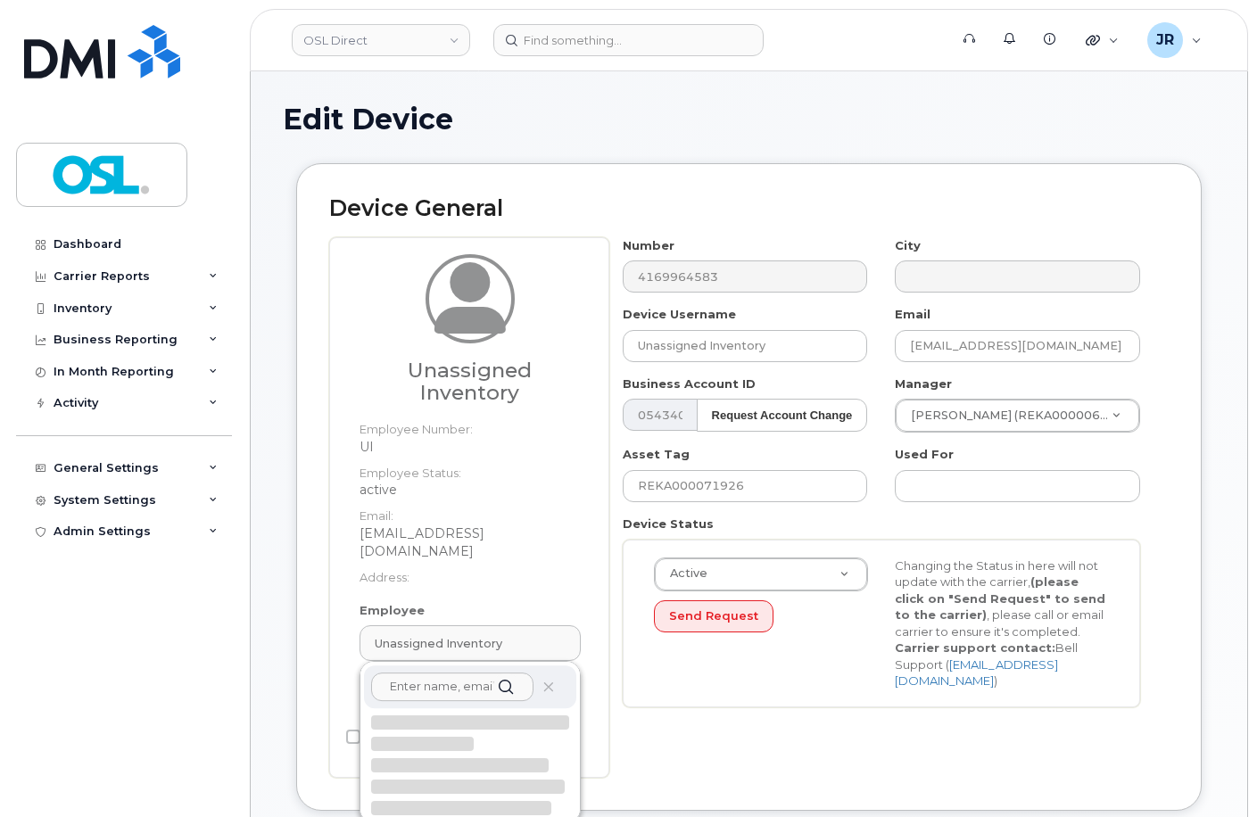
type input "REKA000155011"
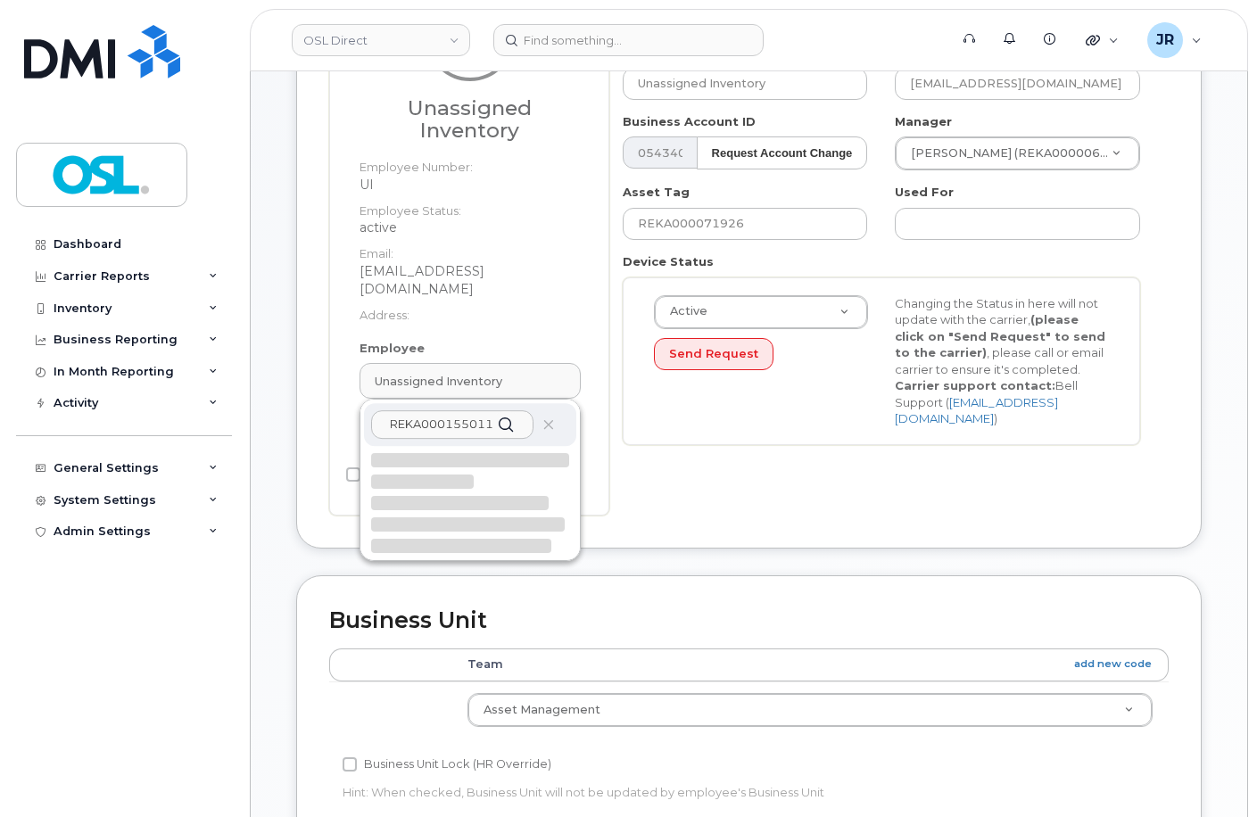
scroll to position [268, 0]
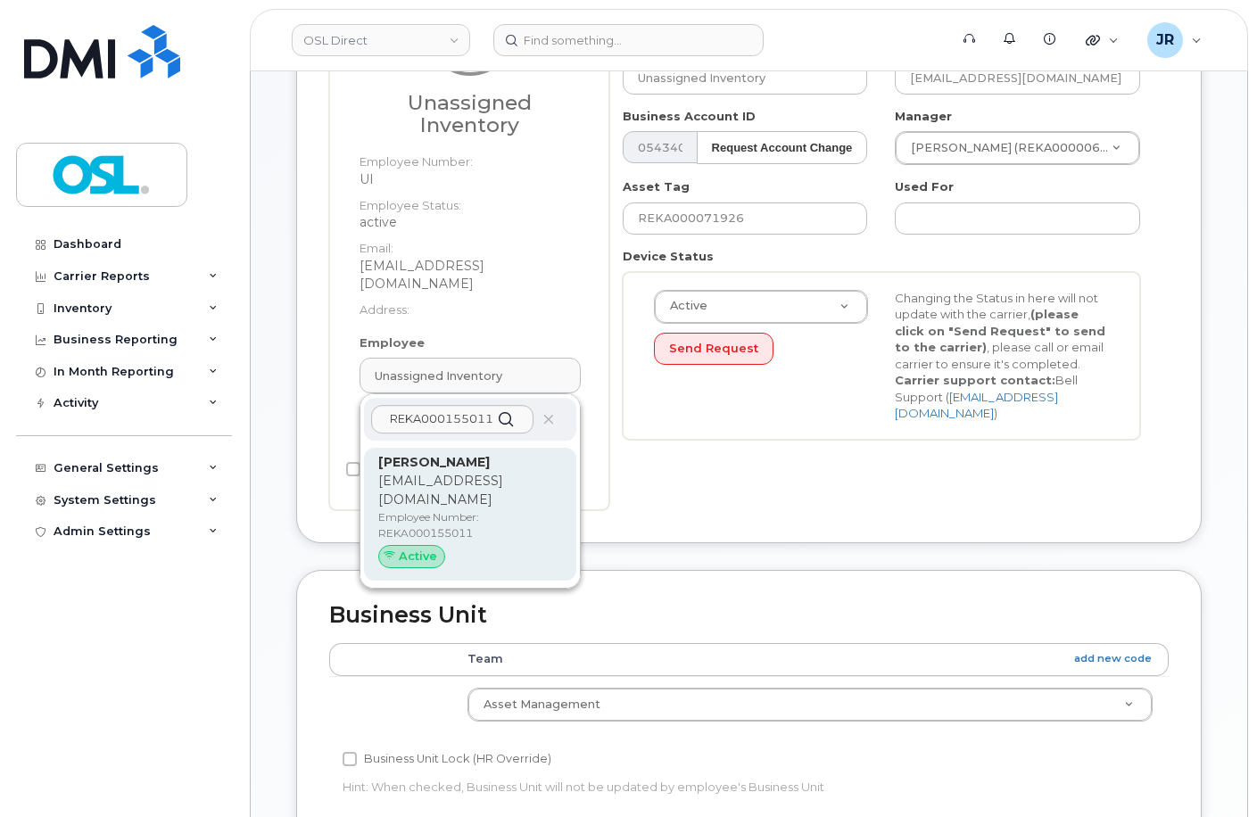
click at [490, 509] on p "Employee Number: REKA000155011" at bounding box center [470, 525] width 184 height 32
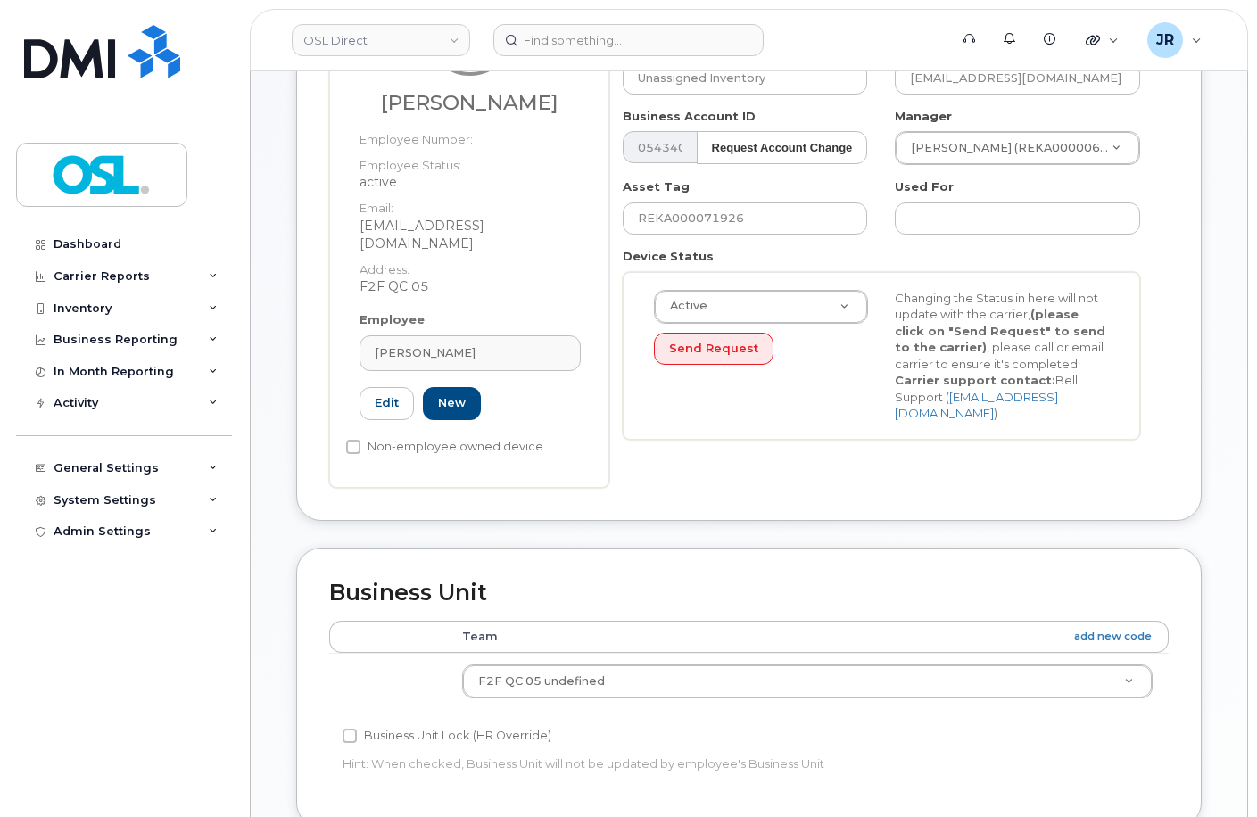
type input "REKA000155011"
type input "[PERSON_NAME]"
type input "[EMAIL_ADDRESS][DOMAIN_NAME]"
type input "3358058"
click at [710, 201] on div "Asset Tag REKA000071926" at bounding box center [745, 206] width 273 height 56
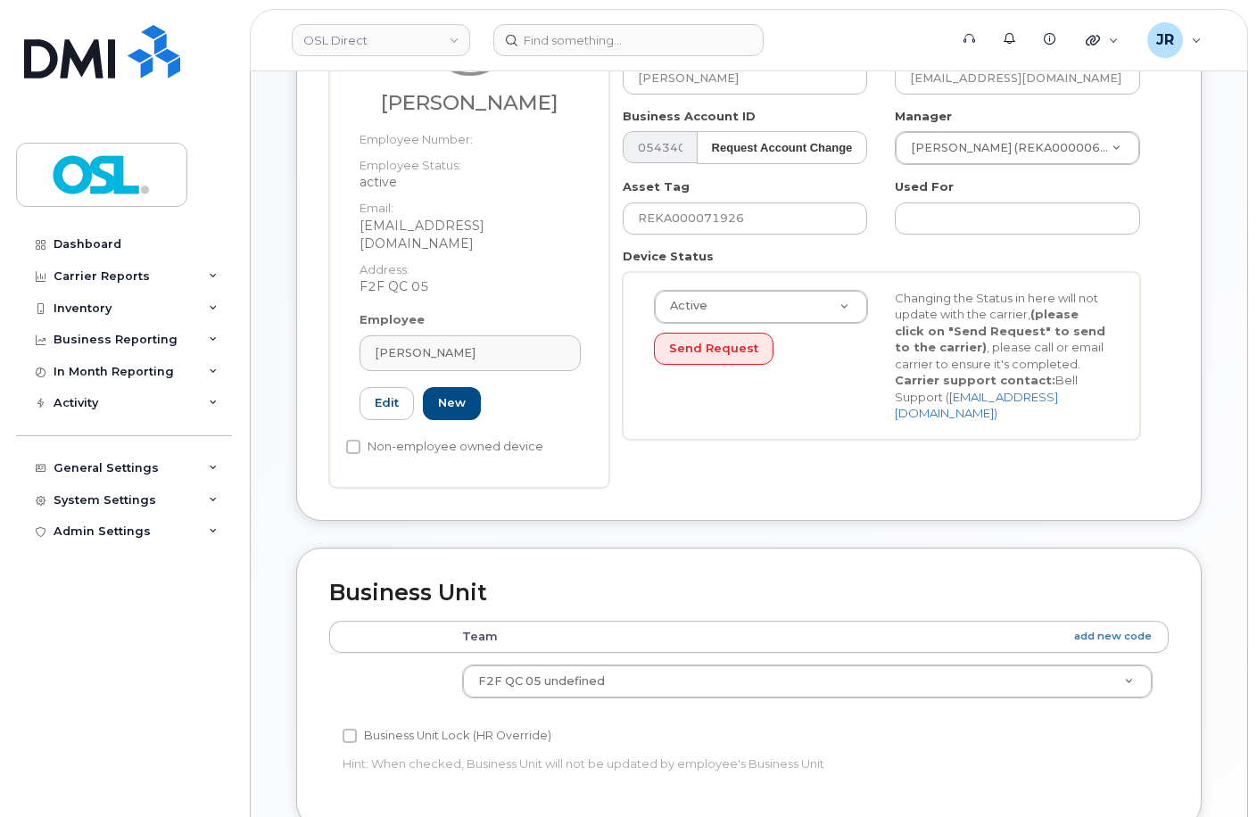
click at [710, 201] on div "Asset Tag REKA000071926" at bounding box center [745, 206] width 273 height 56
click at [712, 217] on input "REKA000071926" at bounding box center [745, 219] width 245 height 32
paste input "155011"
type input "REKA000155011"
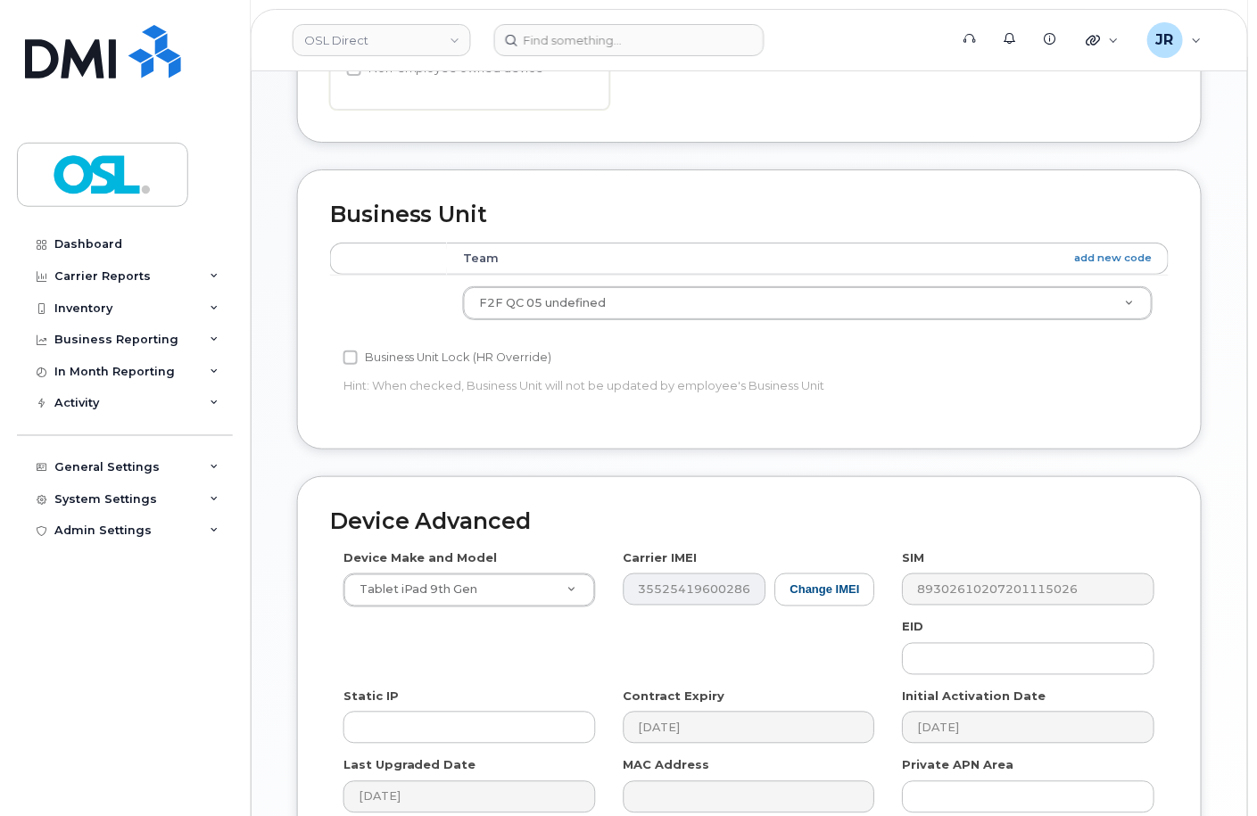
scroll to position [820, 0]
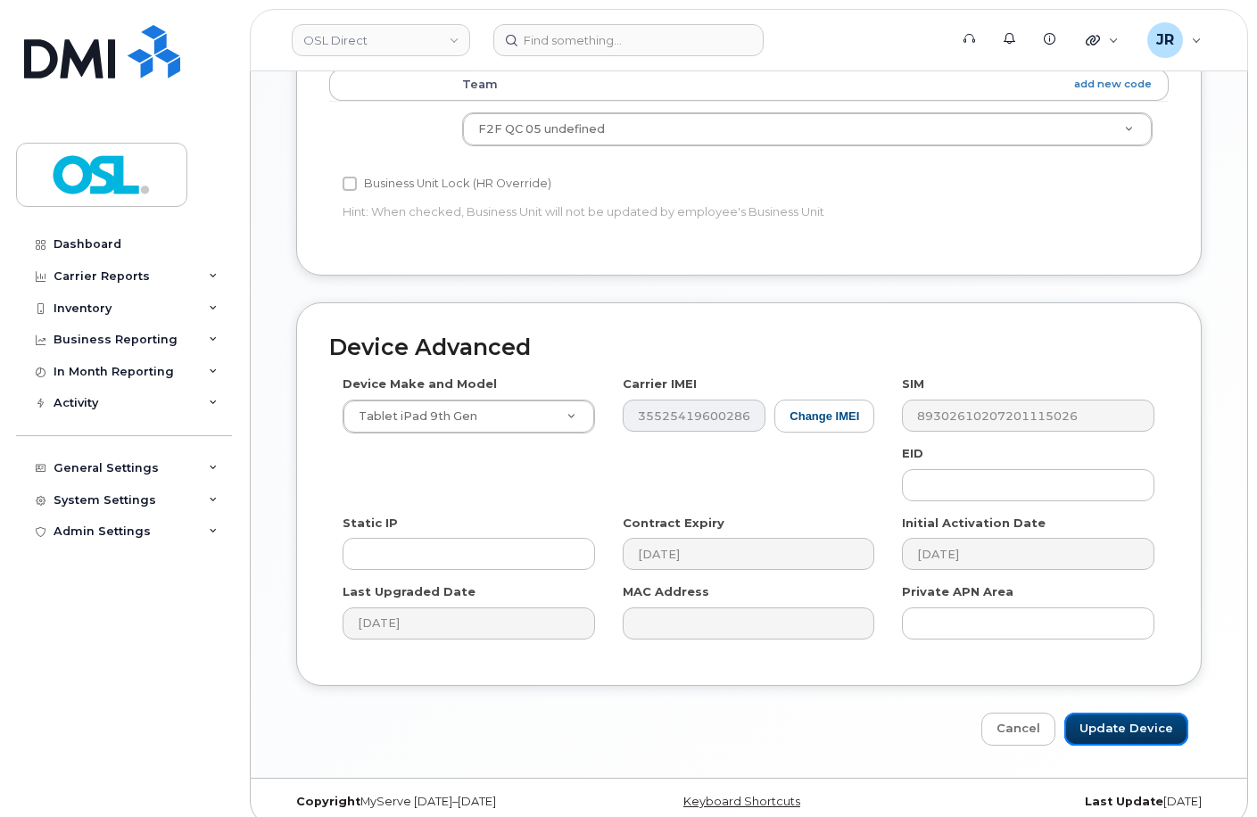
click at [1128, 713] on input "Update Device" at bounding box center [1126, 729] width 124 height 33
type input "Saving..."
